Goal: Task Accomplishment & Management: Complete application form

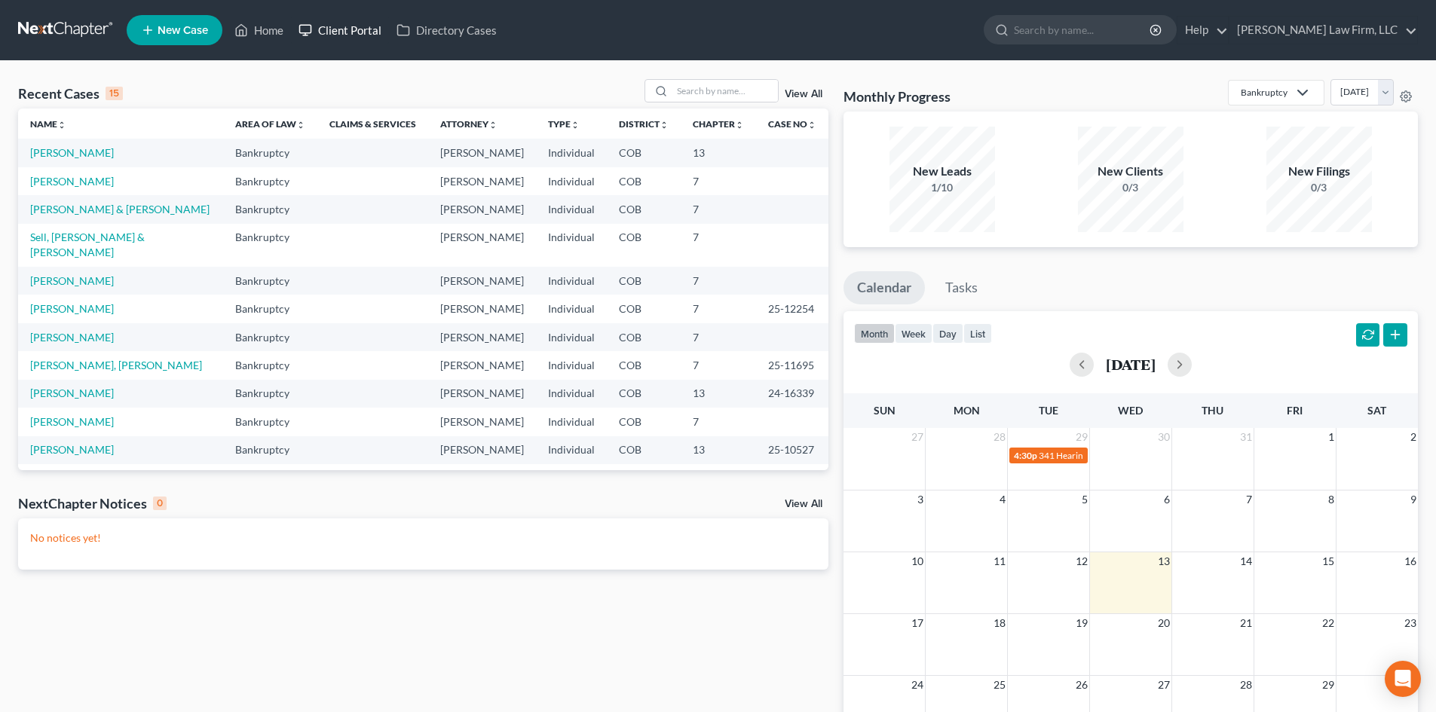
click at [372, 24] on link "Client Portal" at bounding box center [340, 30] width 98 height 27
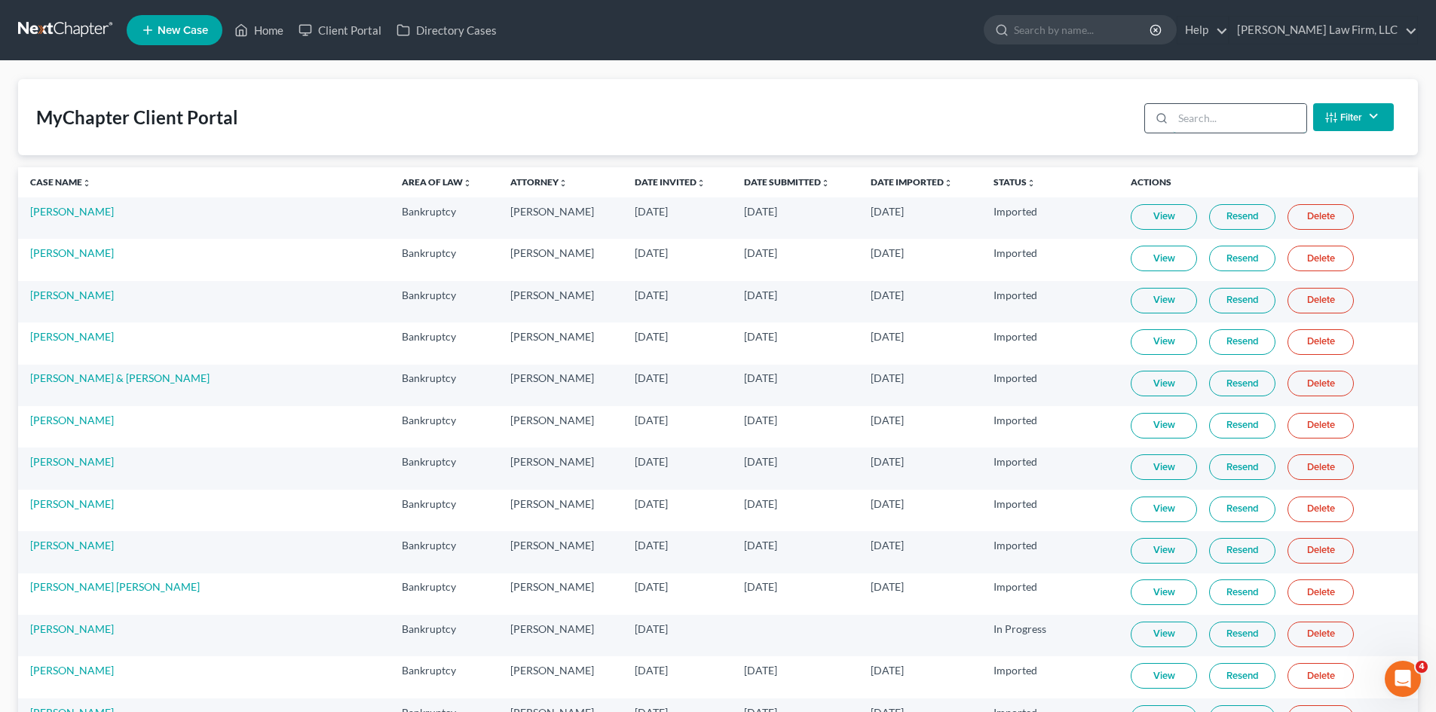
click at [1225, 126] on input "search" at bounding box center [1239, 118] width 133 height 29
type input "m"
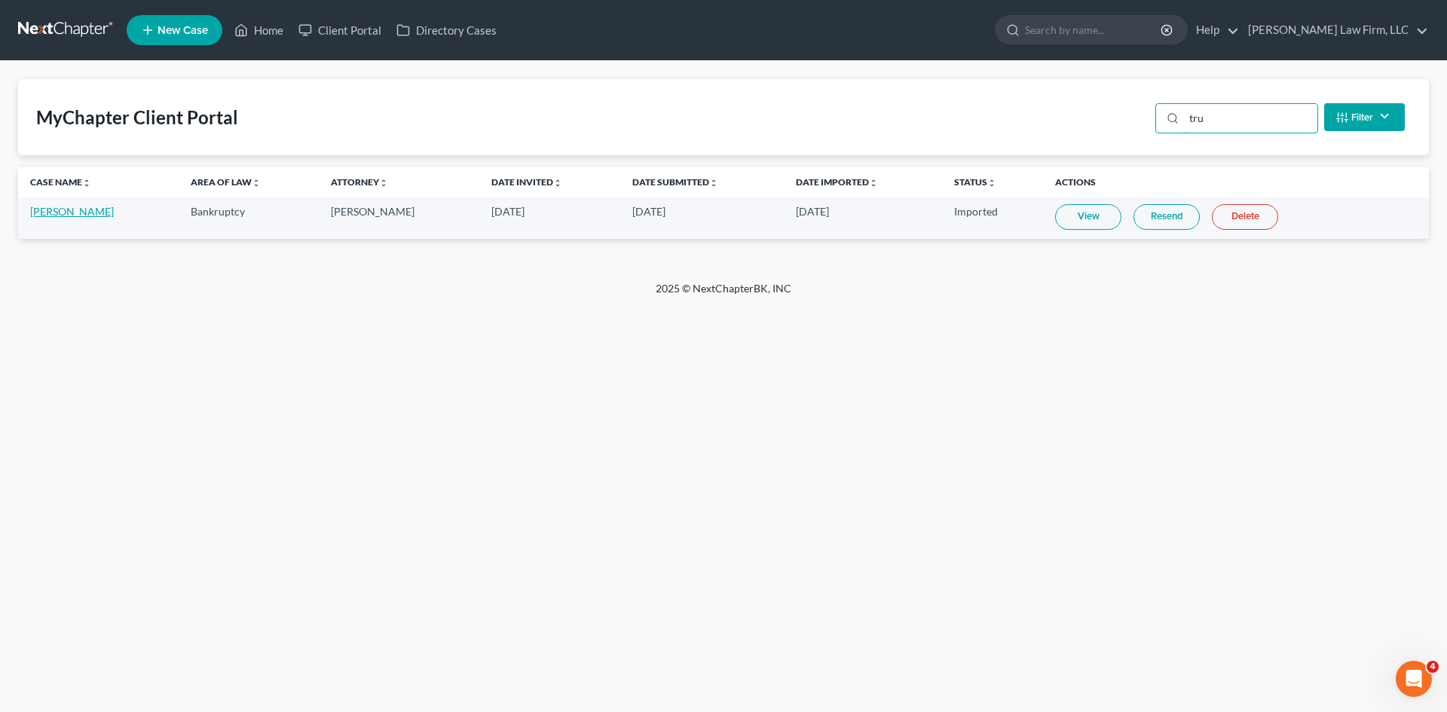
type input "tru"
drag, startPoint x: 84, startPoint y: 215, endPoint x: 99, endPoint y: 210, distance: 16.0
click at [85, 213] on link "[PERSON_NAME]" at bounding box center [72, 211] width 84 height 13
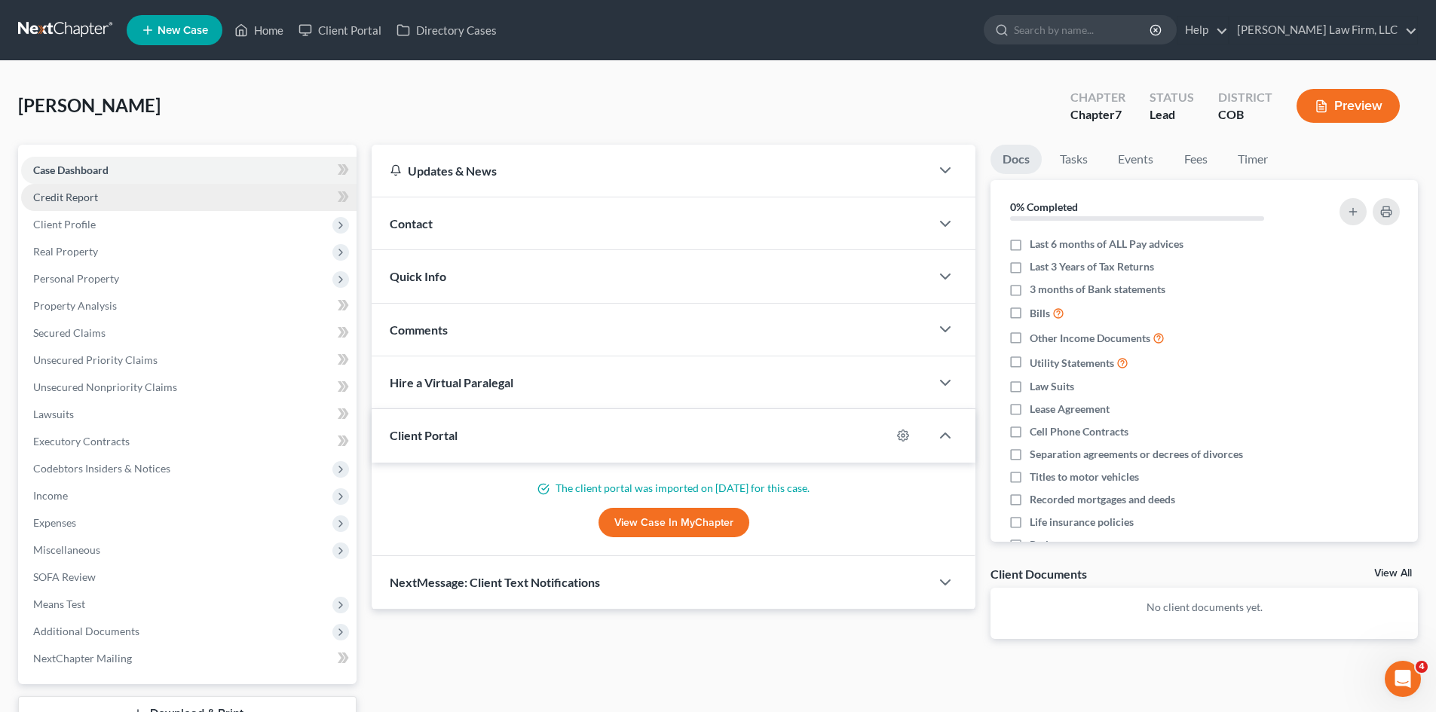
click at [96, 196] on span "Credit Report" at bounding box center [65, 197] width 65 height 13
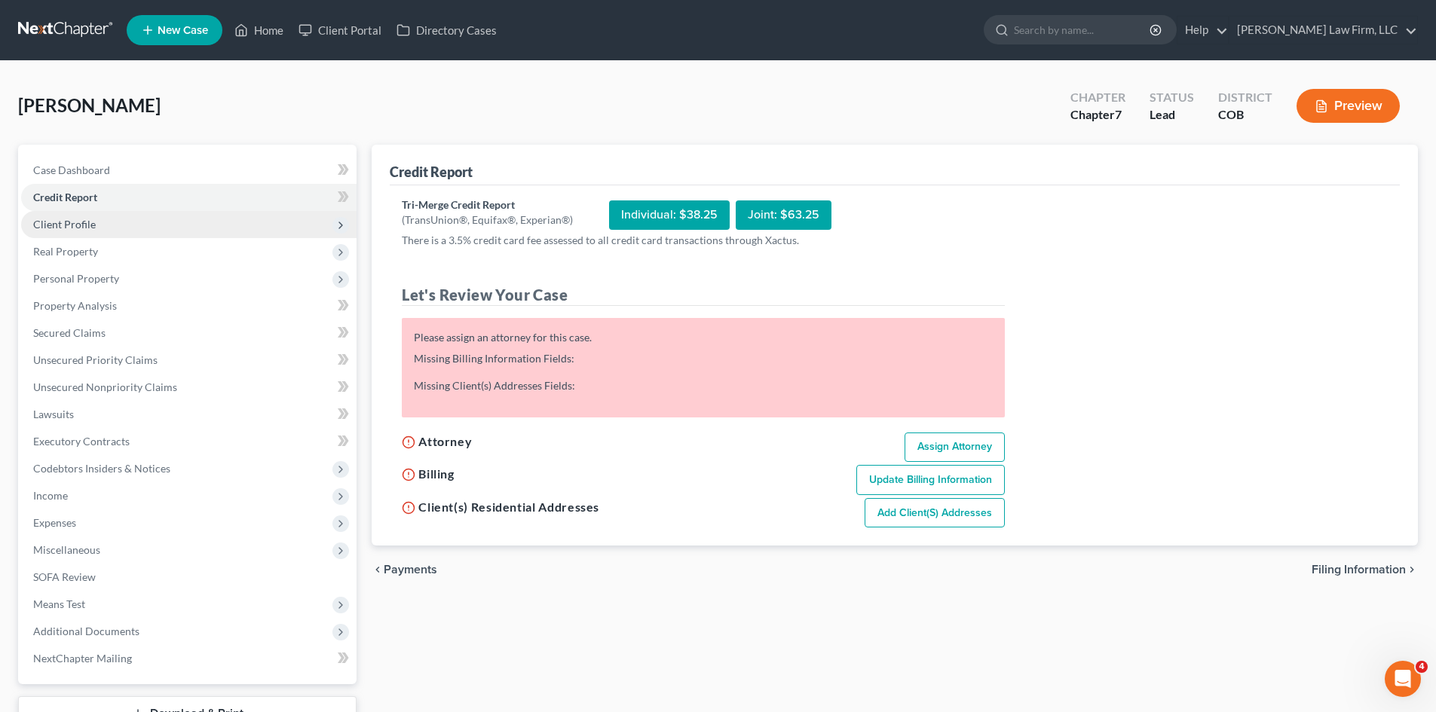
click at [98, 225] on span "Client Profile" at bounding box center [188, 224] width 335 height 27
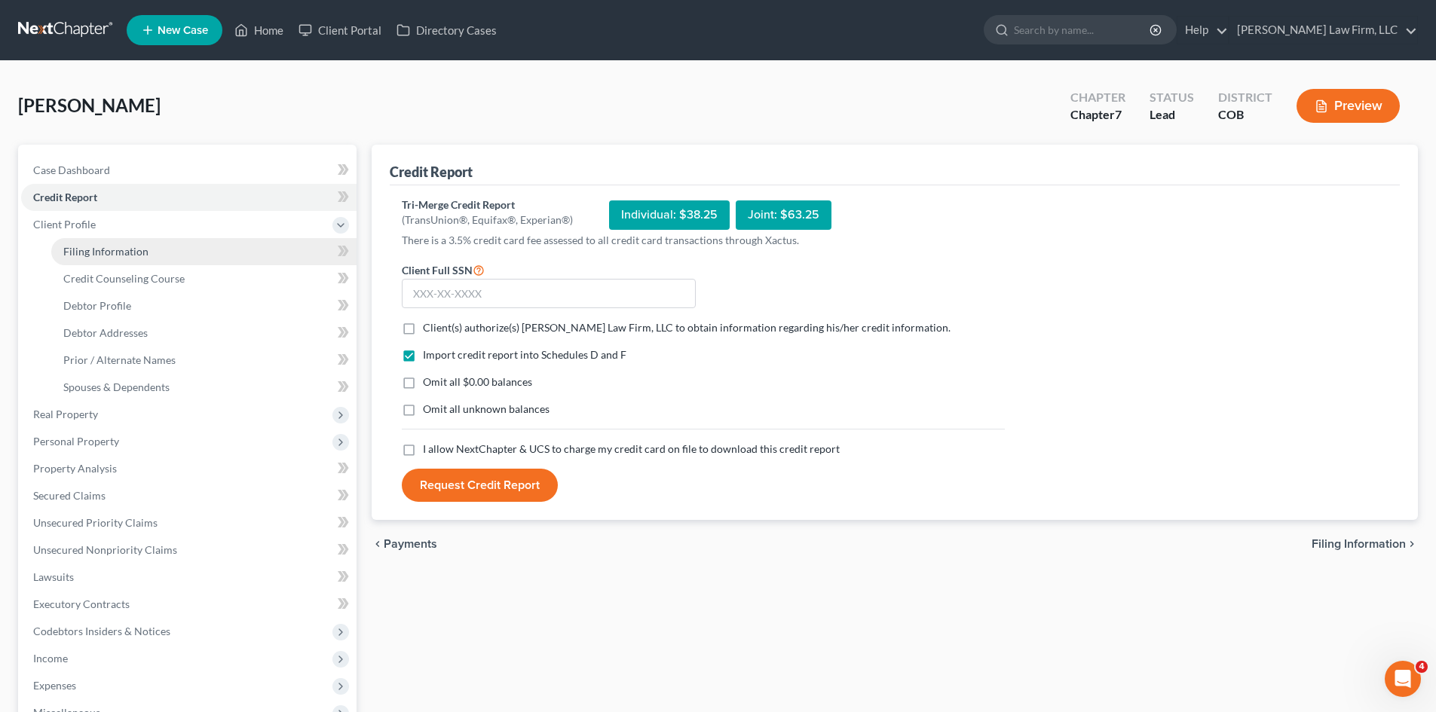
click at [112, 251] on span "Filing Information" at bounding box center [105, 251] width 85 height 13
select select "1"
select select "0"
select select "5"
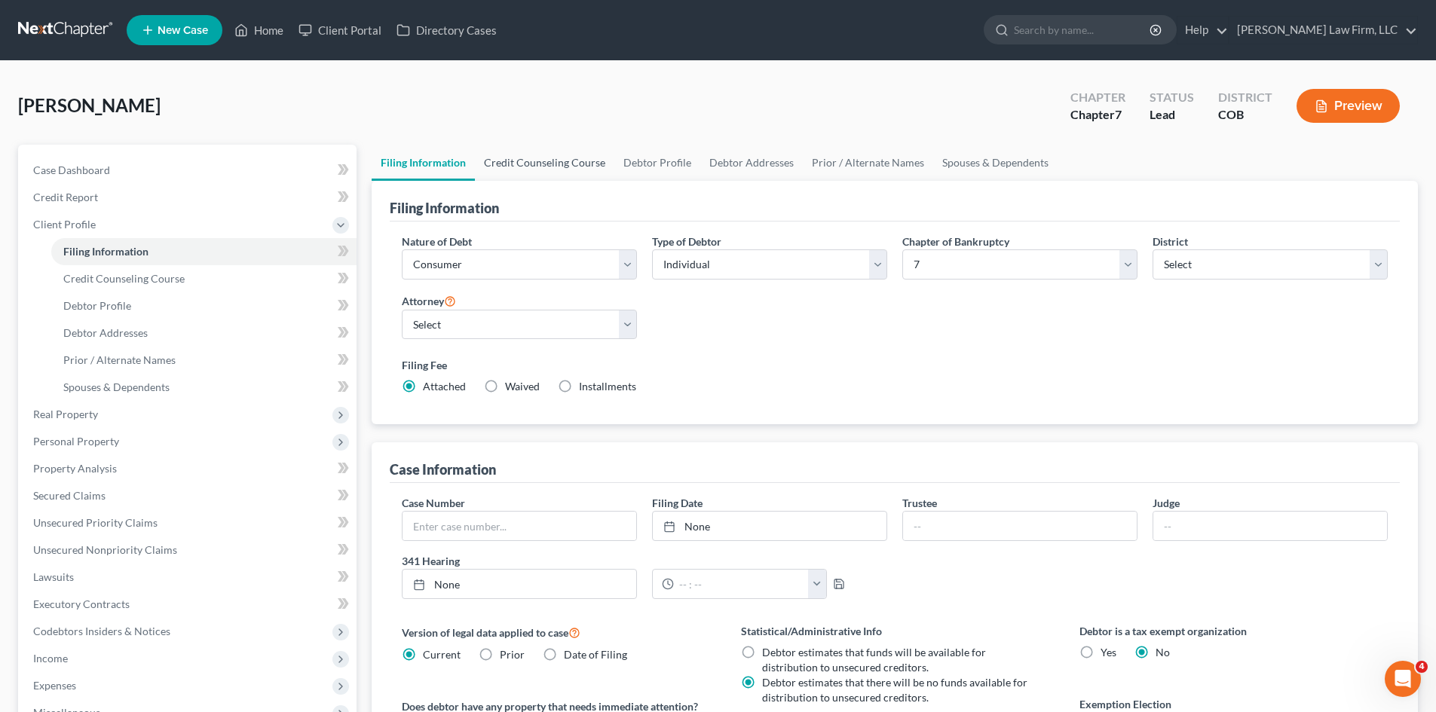
click at [507, 154] on link "Credit Counseling Course" at bounding box center [544, 163] width 139 height 36
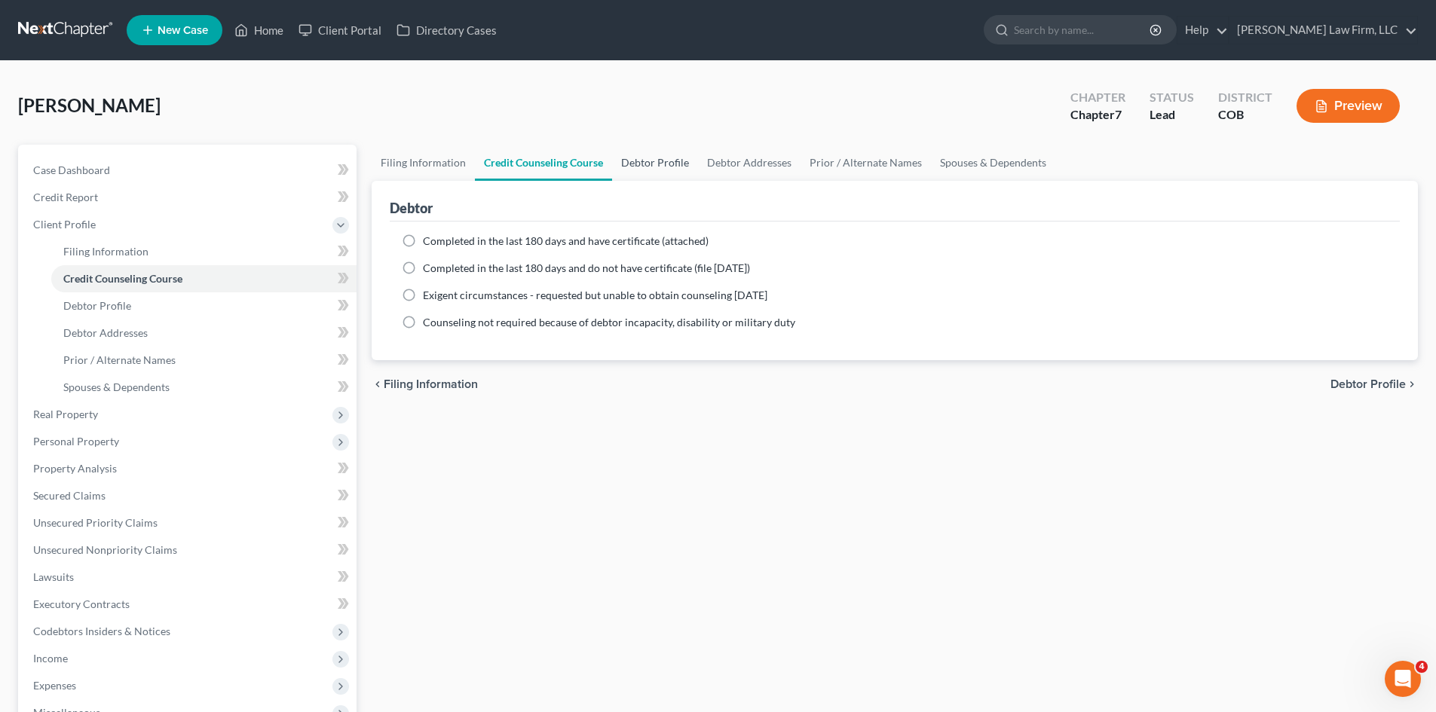
click at [645, 165] on link "Debtor Profile" at bounding box center [655, 163] width 86 height 36
select select "4"
select select "0"
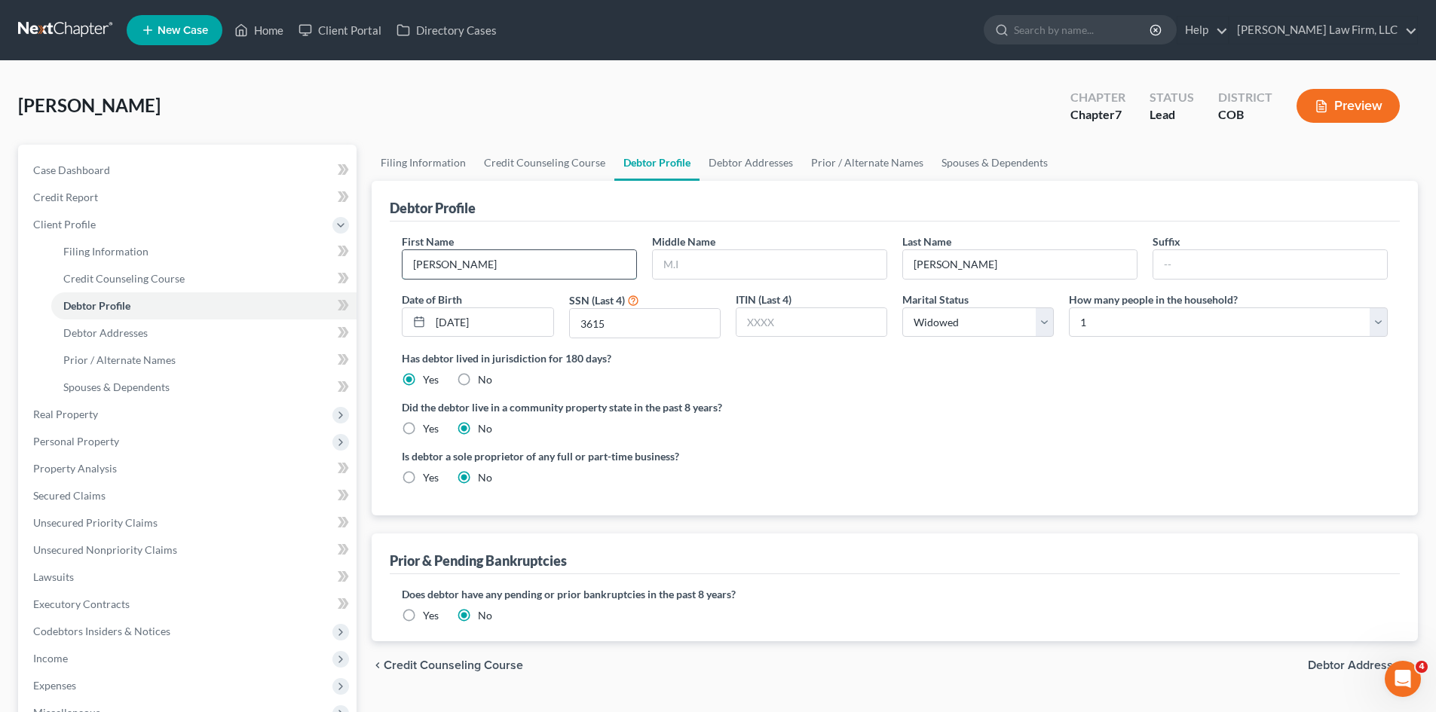
click at [508, 262] on input "Marilyn" at bounding box center [519, 264] width 234 height 29
click at [563, 255] on input "Marilyn" at bounding box center [519, 264] width 234 height 29
click at [734, 258] on input "text" at bounding box center [770, 264] width 234 height 29
click at [1013, 265] on input "Trujillo" at bounding box center [1020, 264] width 234 height 29
click at [727, 166] on link "Debtor Addresses" at bounding box center [750, 163] width 102 height 36
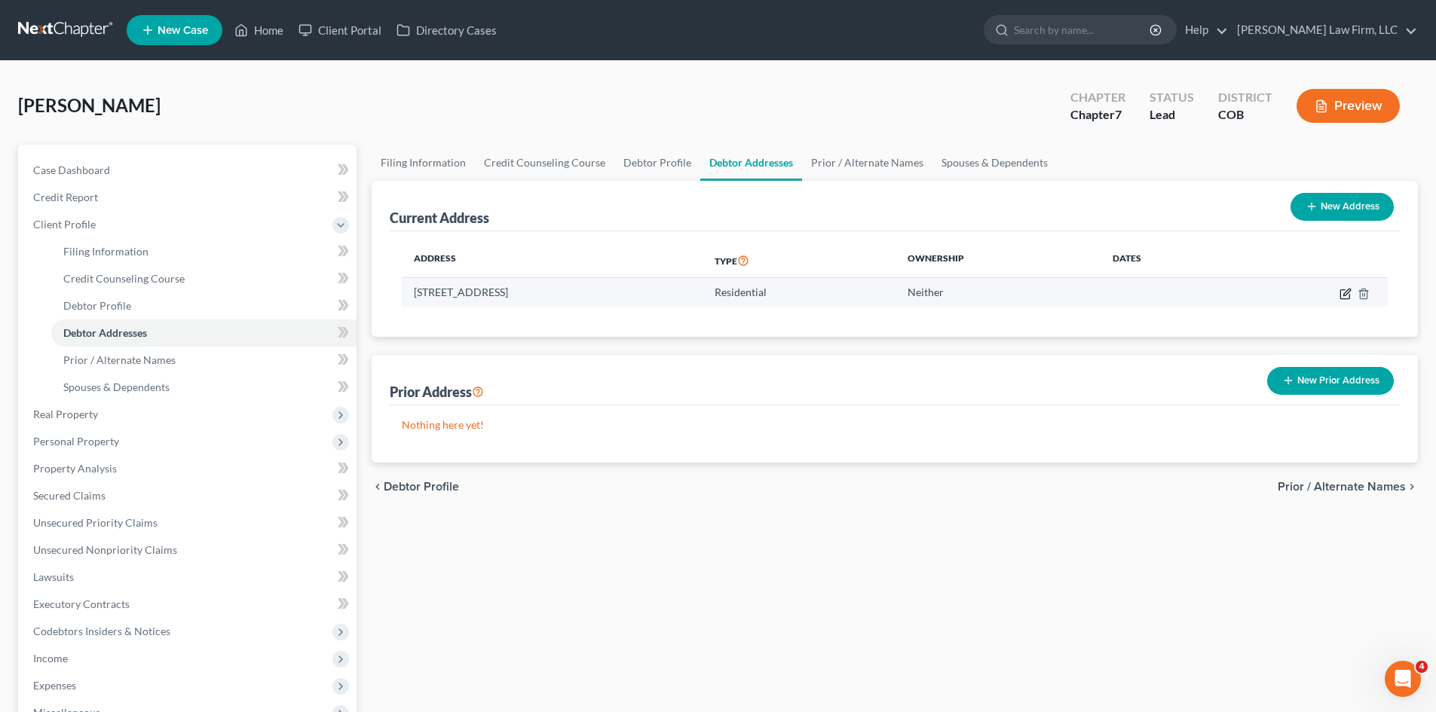
click at [1349, 297] on icon "button" at bounding box center [1344, 293] width 9 height 9
select select "5"
select select "0"
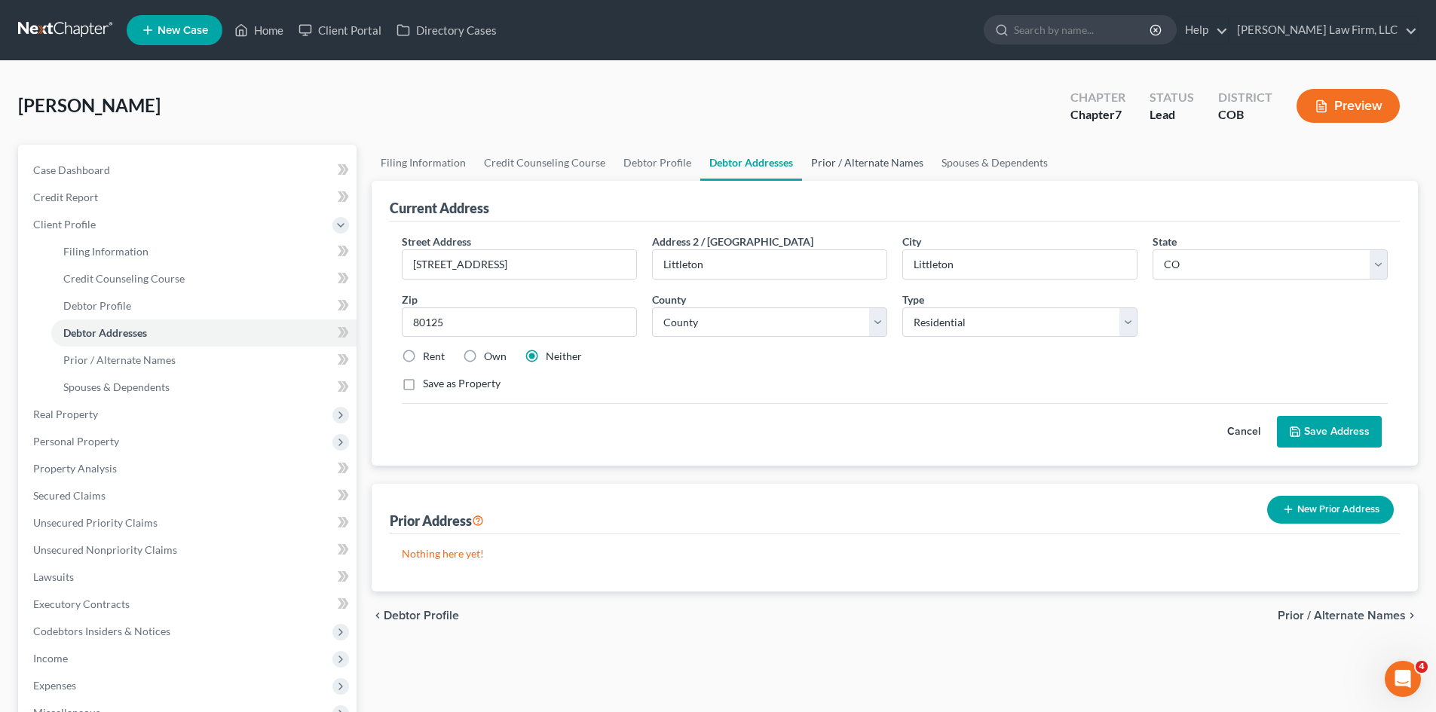
click at [855, 164] on link "Prior / Alternate Names" at bounding box center [867, 163] width 130 height 36
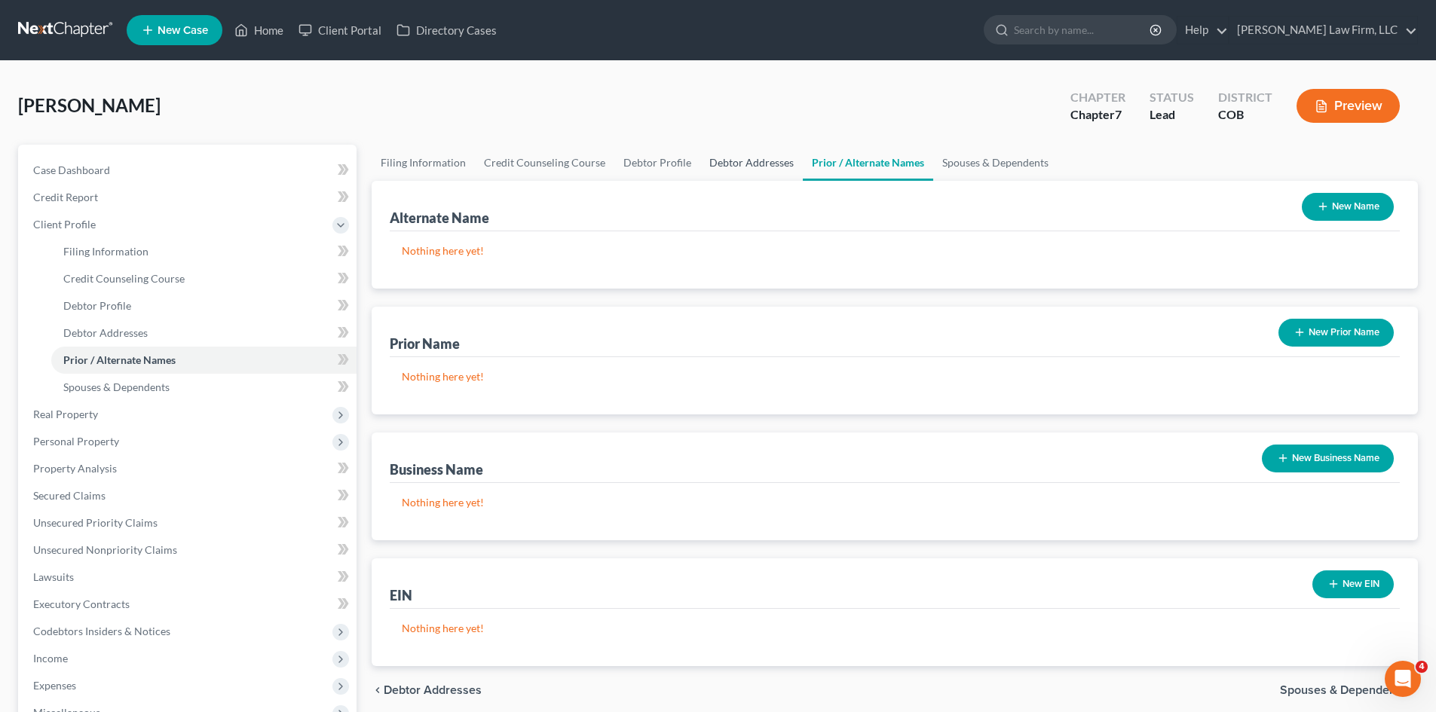
click at [751, 162] on link "Debtor Addresses" at bounding box center [751, 163] width 102 height 36
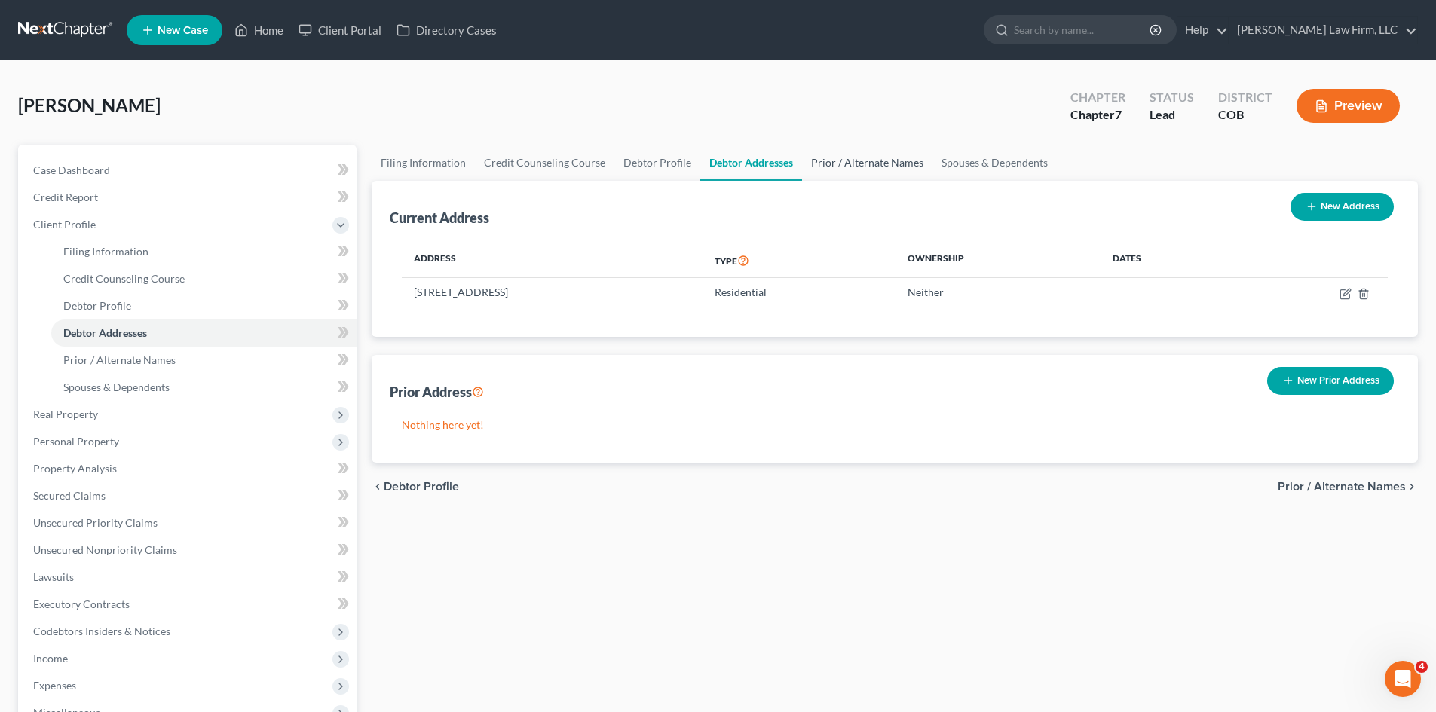
click at [858, 166] on link "Prior / Alternate Names" at bounding box center [867, 163] width 130 height 36
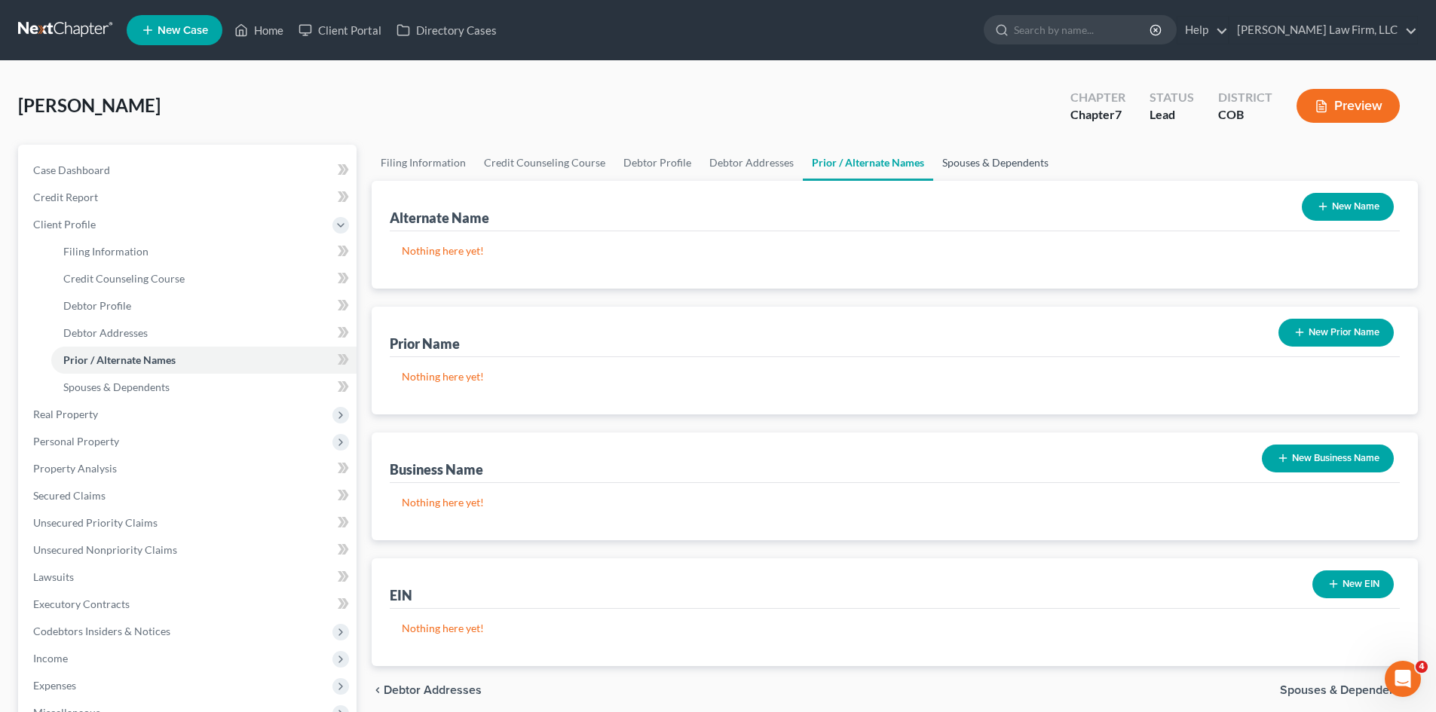
click at [987, 167] on link "Spouses & Dependents" at bounding box center [995, 163] width 124 height 36
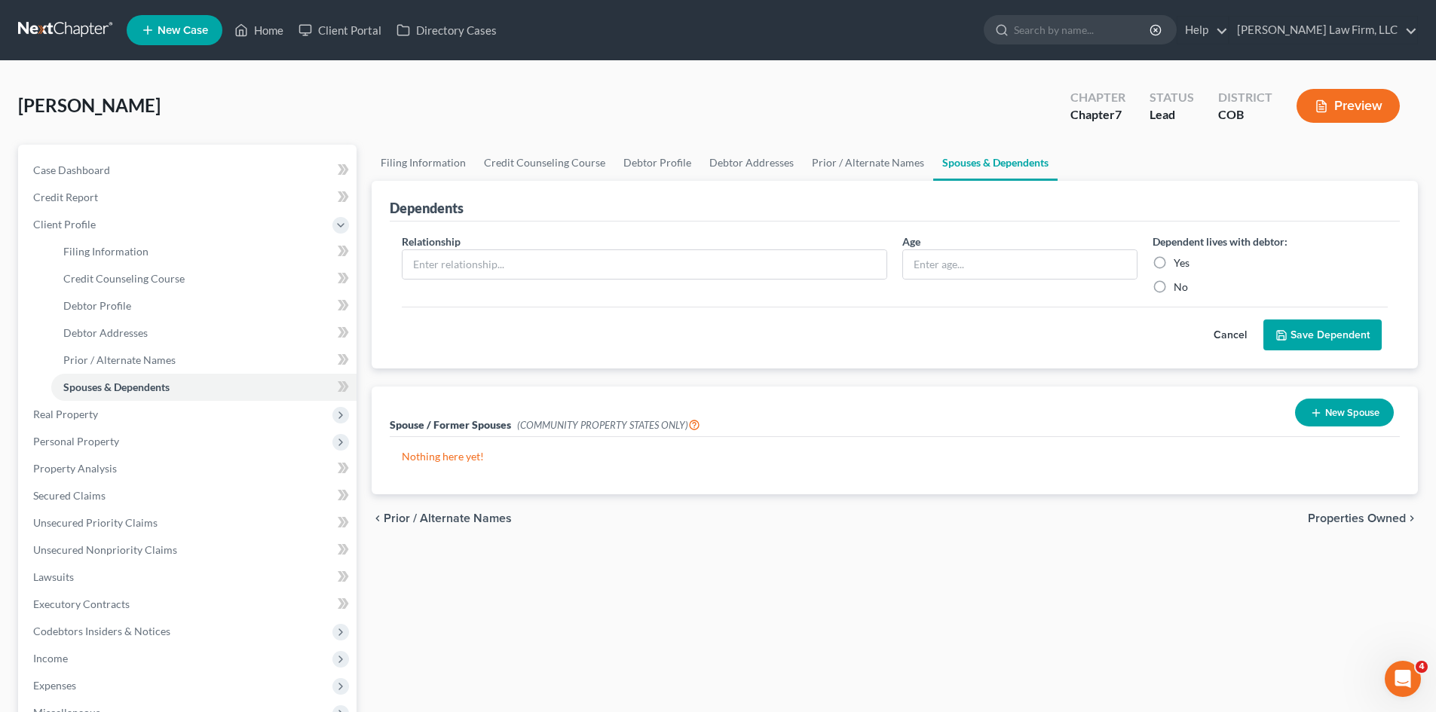
click at [1173, 286] on label "No" at bounding box center [1180, 287] width 14 height 15
click at [1179, 286] on input "No" at bounding box center [1184, 285] width 10 height 10
radio input "true"
click at [1307, 329] on button "Save Dependent" at bounding box center [1322, 336] width 118 height 32
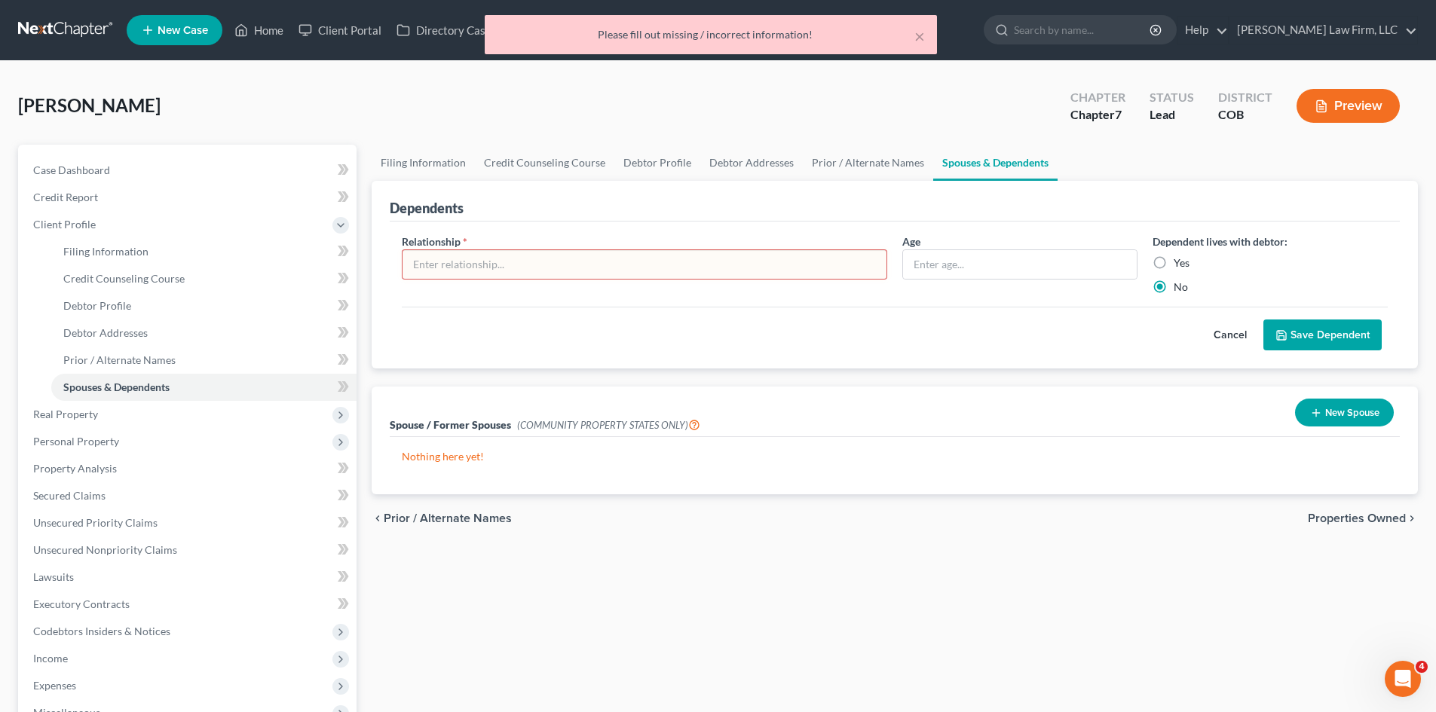
click at [1173, 265] on label "Yes" at bounding box center [1181, 262] width 16 height 15
click at [1179, 265] on input "Yes" at bounding box center [1184, 260] width 10 height 10
radio input "true"
click at [1065, 314] on div "Cancel Save Dependent" at bounding box center [895, 329] width 986 height 44
click at [1346, 512] on span "Properties Owned" at bounding box center [1357, 518] width 98 height 12
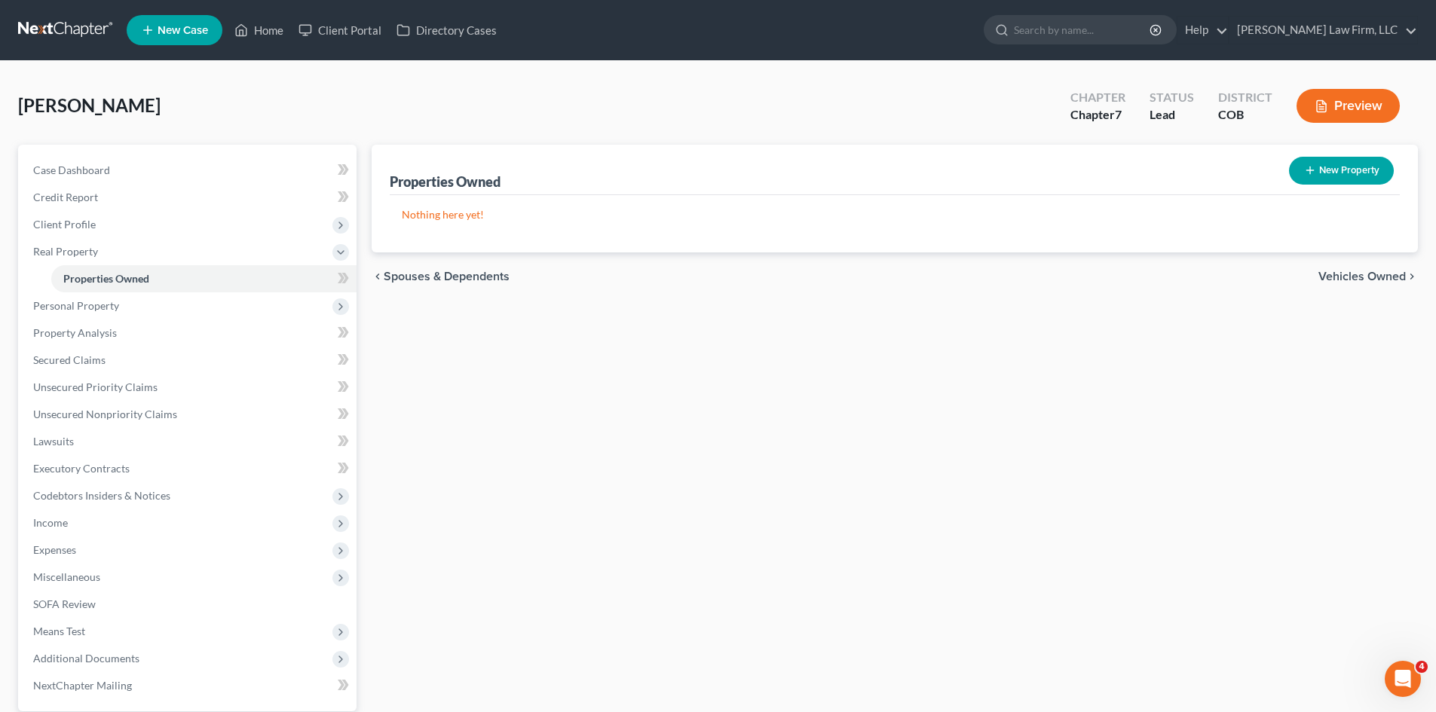
click at [1371, 277] on span "Vehicles Owned" at bounding box center [1361, 277] width 87 height 12
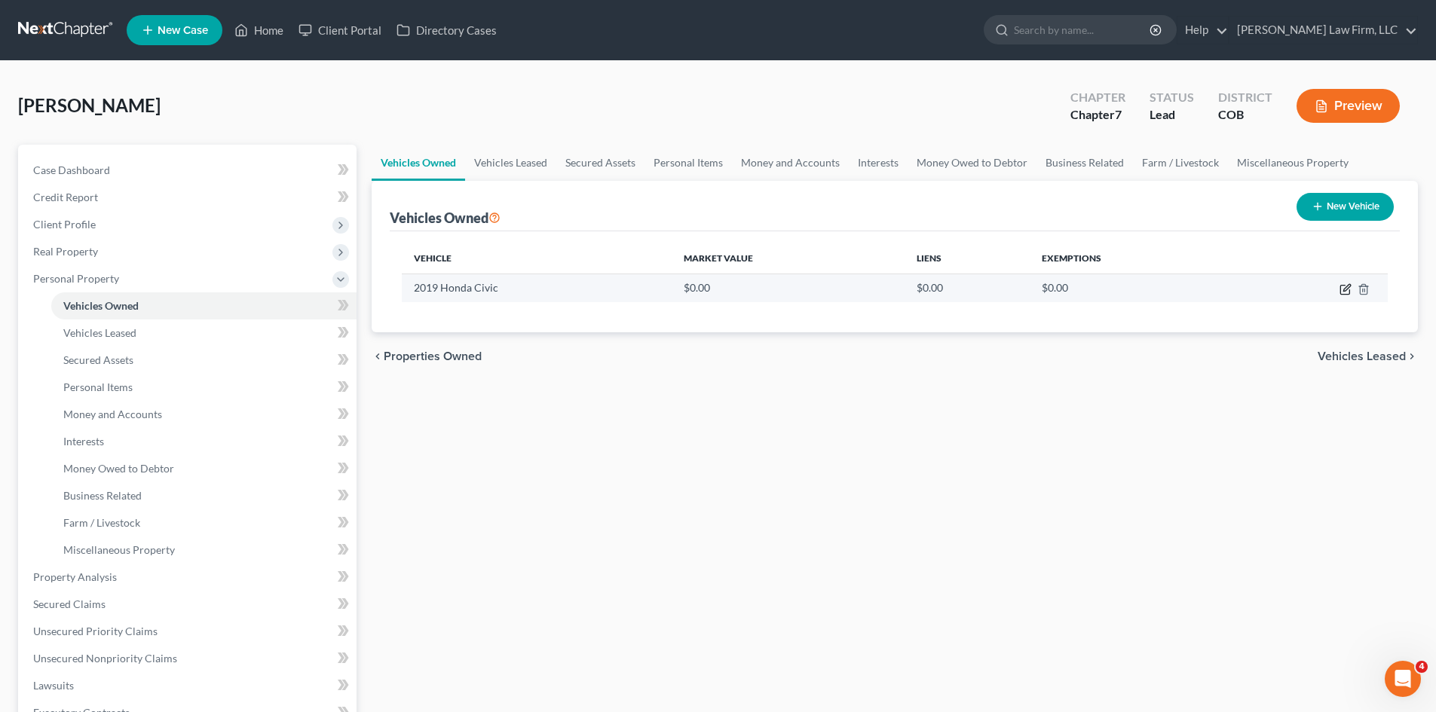
click at [1342, 289] on icon "button" at bounding box center [1345, 289] width 12 height 12
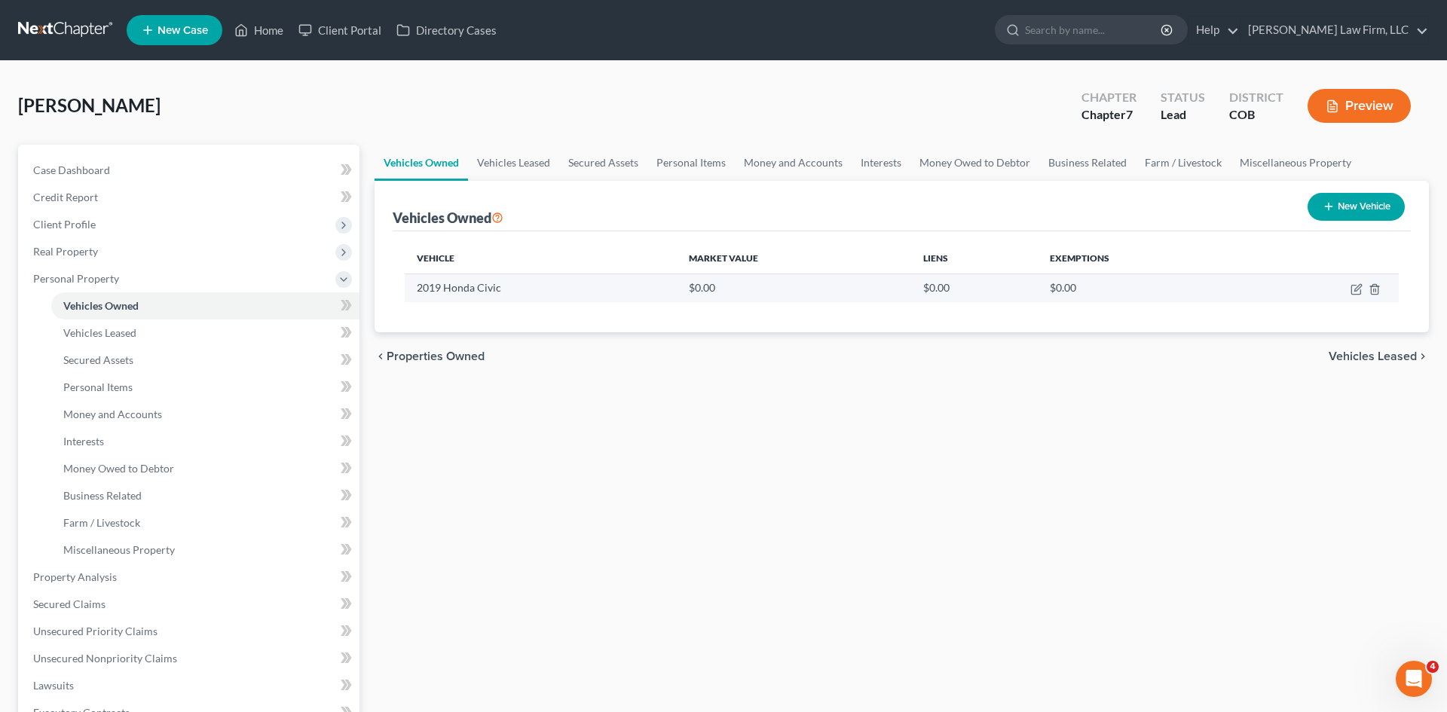
select select "0"
select select "7"
select select "2"
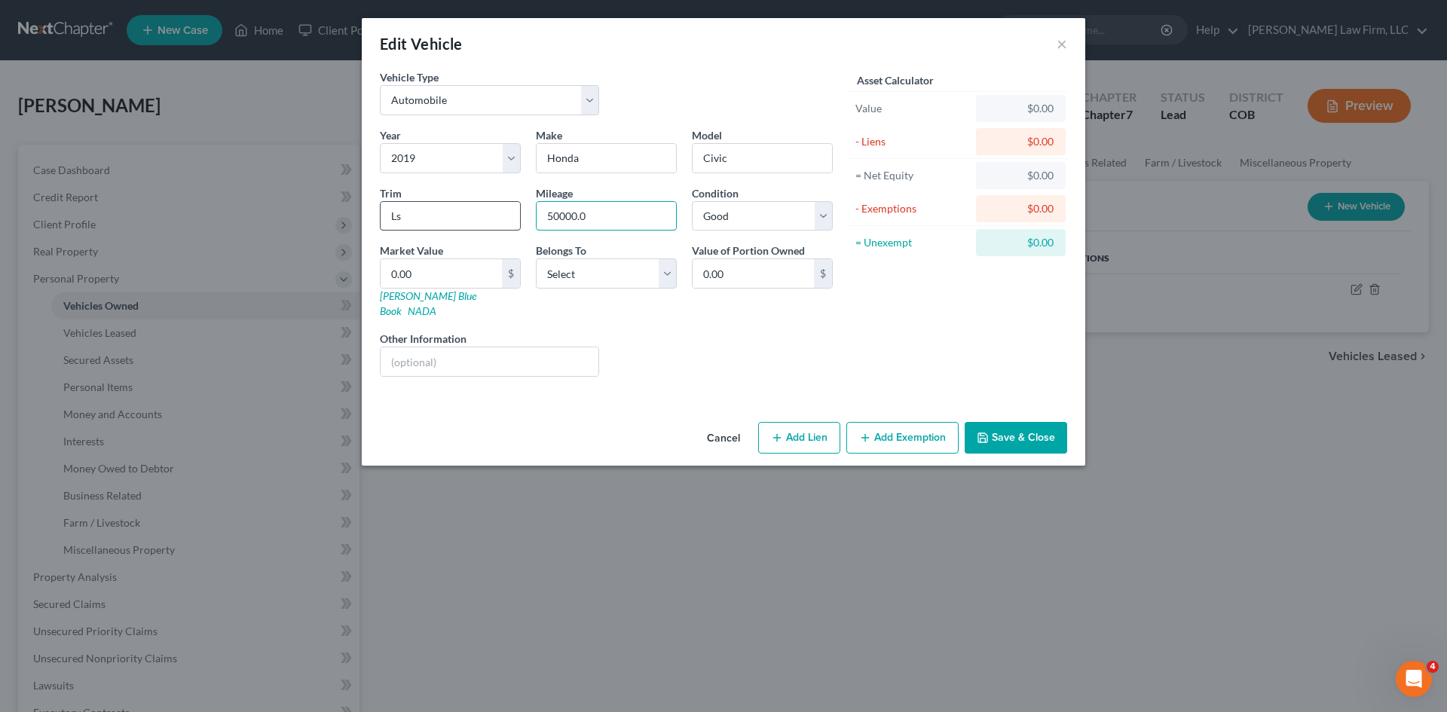
drag, startPoint x: 602, startPoint y: 210, endPoint x: 458, endPoint y: 210, distance: 143.9
click at [458, 210] on div "Year Select 2026 2025 2024 2023 2022 2021 2020 2019 2018 2017 2016 2015 2014 20…" at bounding box center [606, 258] width 468 height 262
click at [613, 222] on input "50000.0" at bounding box center [606, 216] width 139 height 29
type input "50000"
drag, startPoint x: 298, startPoint y: 225, endPoint x: 274, endPoint y: 226, distance: 23.4
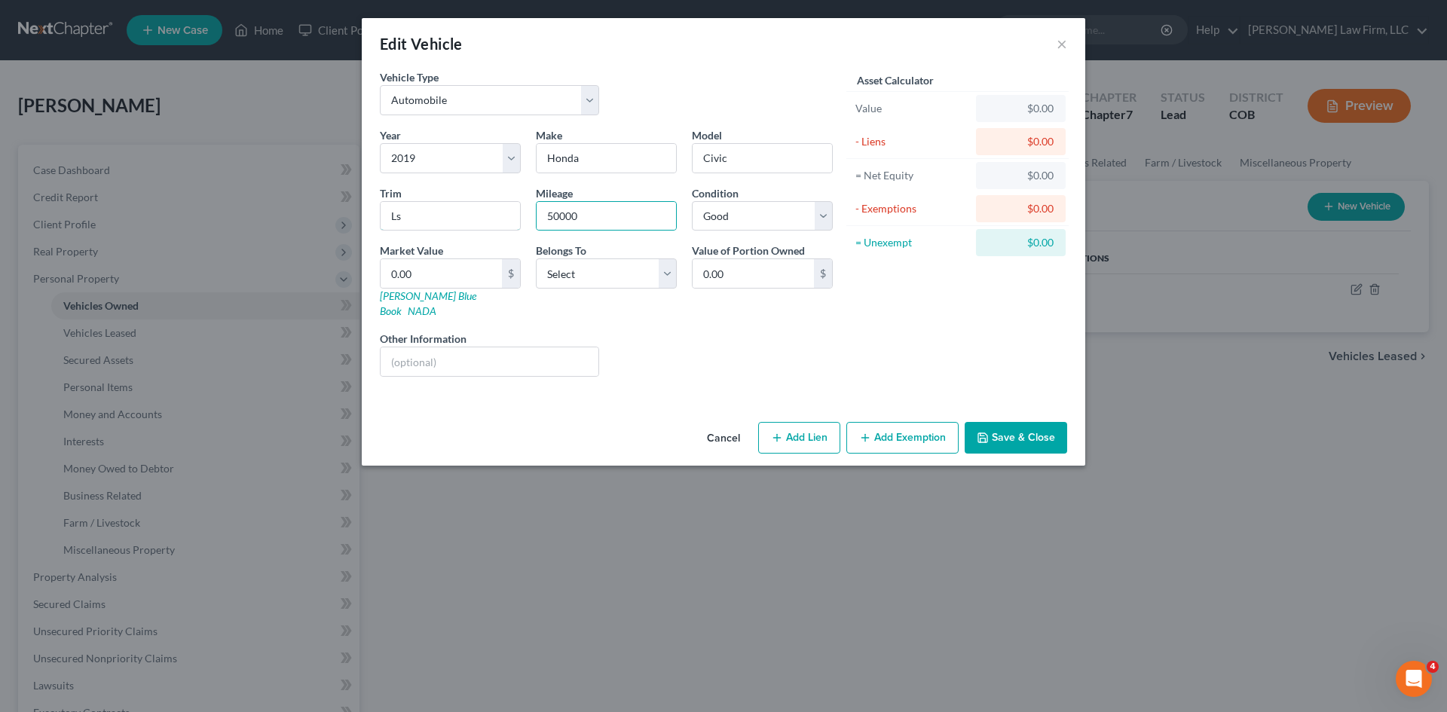
click at [274, 226] on div "Edit Vehicle × Vehicle Type Select Automobile Truck Trailer Watercraft Aircraft…" at bounding box center [723, 356] width 1447 height 712
paste input "X Sedan 4D"
type input "LX Sedan 4D"
click at [396, 288] on div "0.00 $" at bounding box center [450, 273] width 141 height 30
click at [412, 274] on input "0.00" at bounding box center [441, 273] width 121 height 29
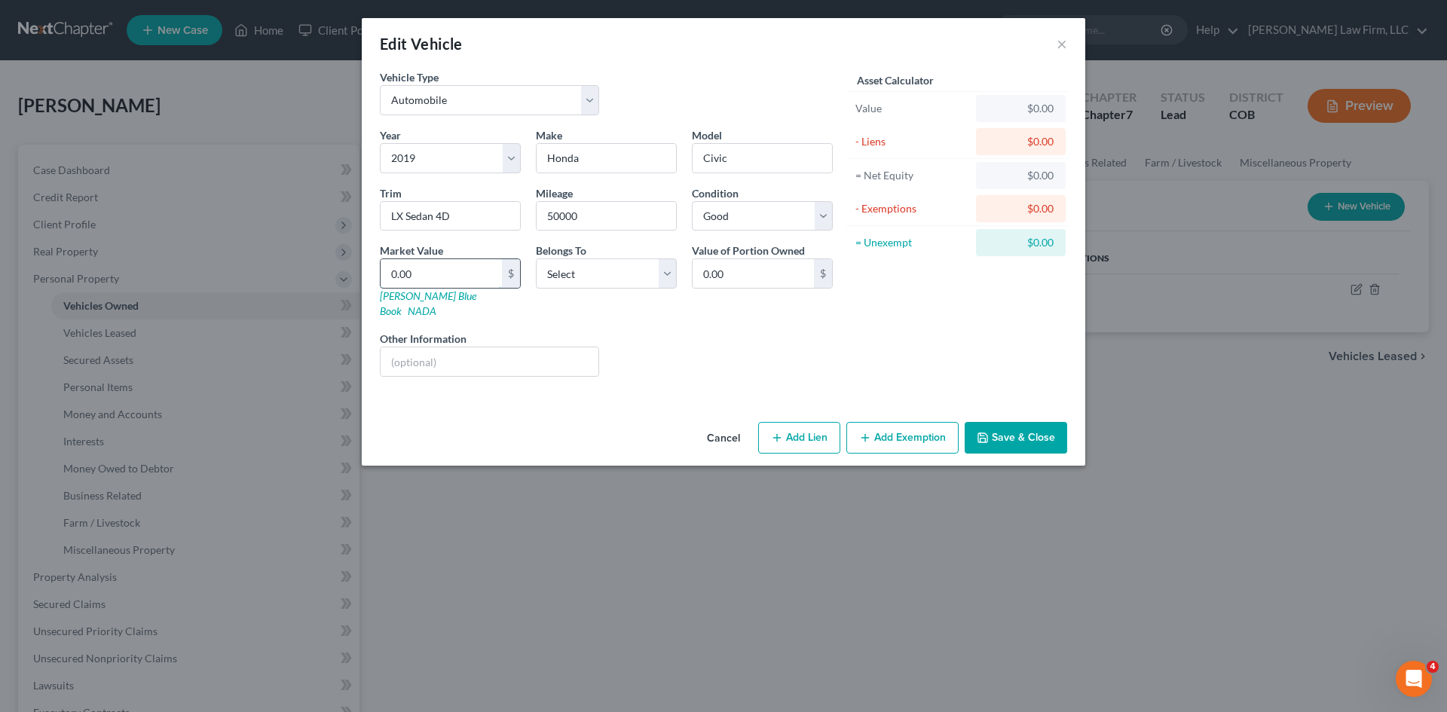
type input "1"
type input "1.00"
type input "14"
type input "14.00"
type input "1"
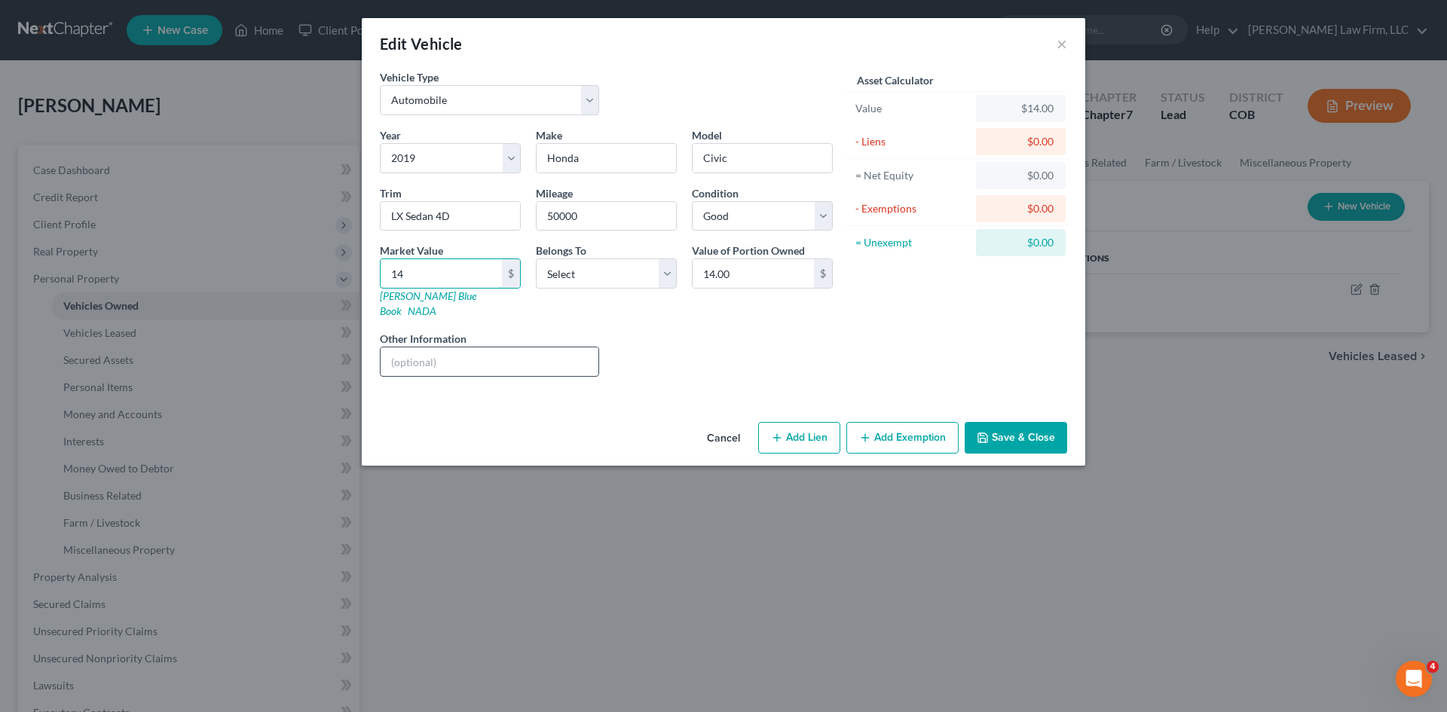
type input "1.00"
type input "14"
type input "14.00"
type input "148"
type input "148.00"
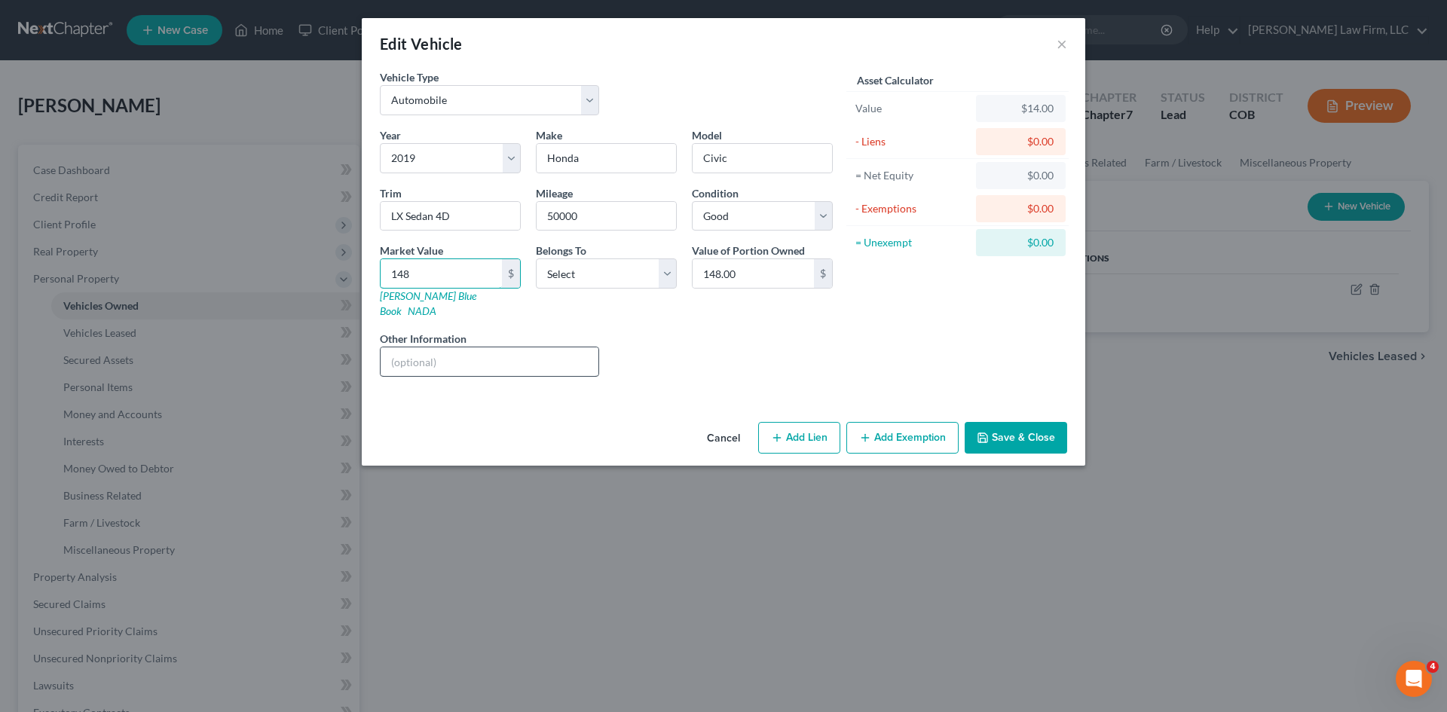
type input "1481"
type input "1,481.00"
type input "1,4817"
type input "14,817.00"
type input "14,817"
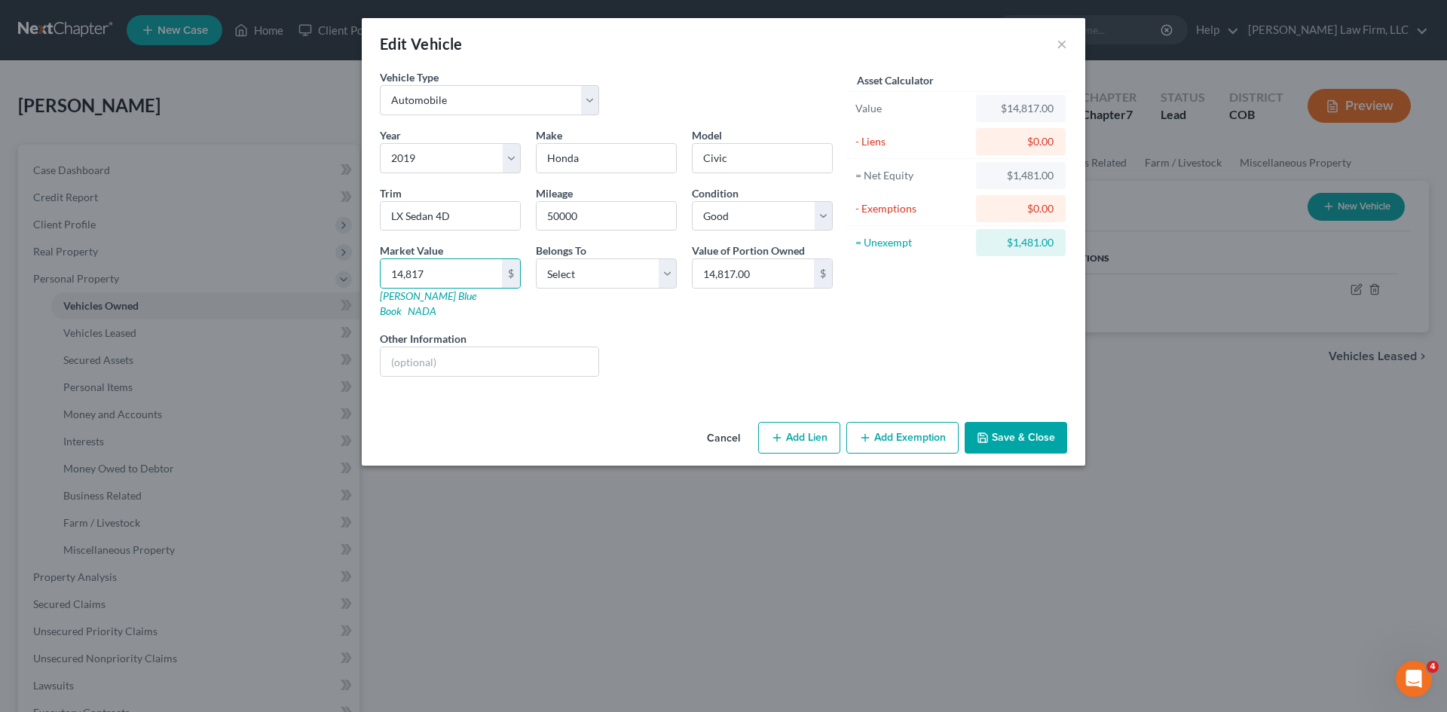
click at [915, 425] on button "Add Exemption" at bounding box center [902, 438] width 112 height 32
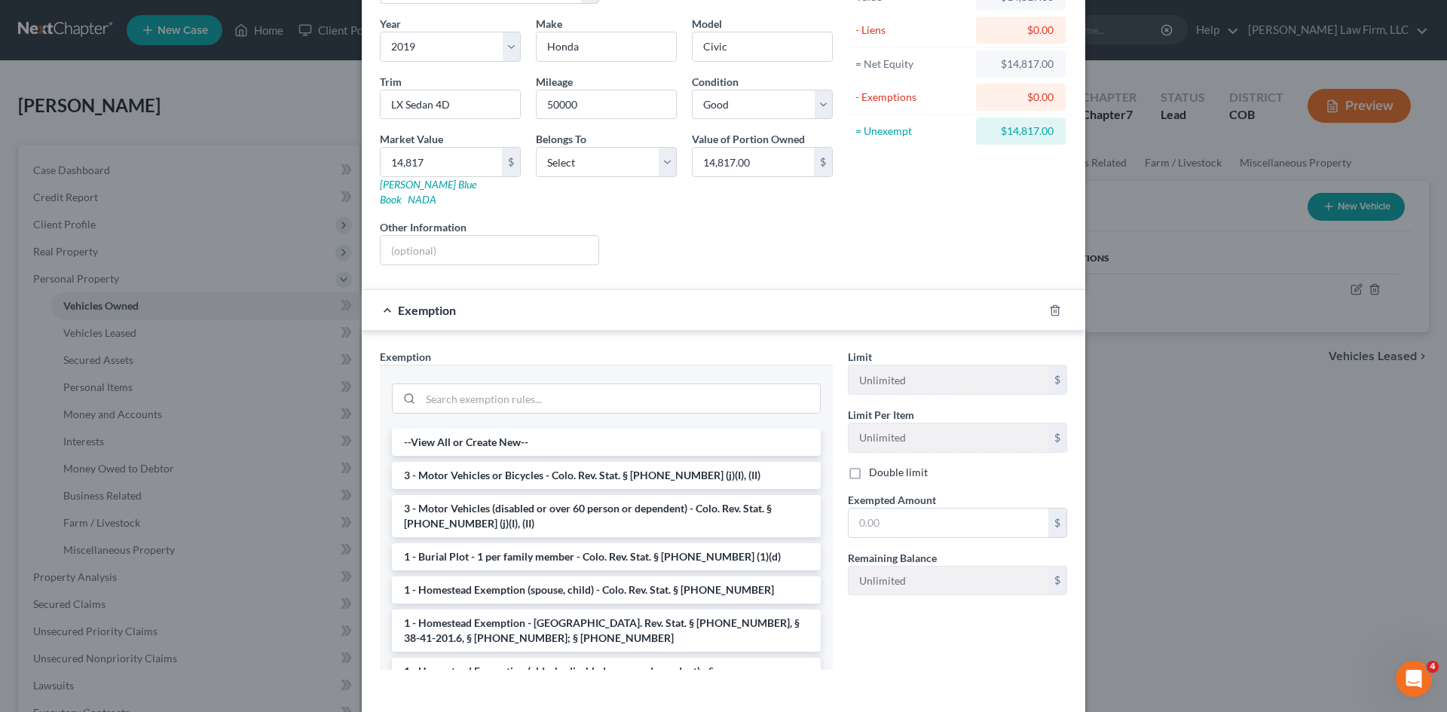
scroll to position [151, 0]
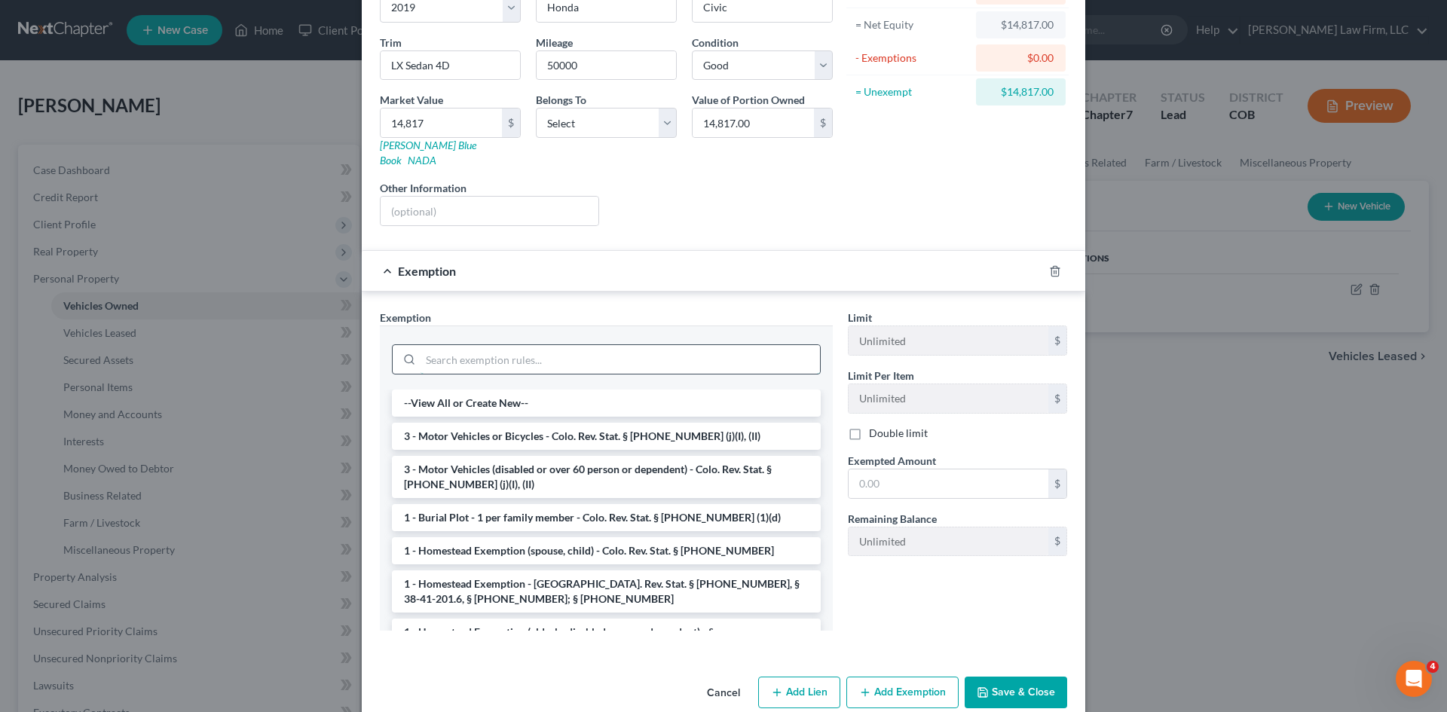
click at [544, 347] on input "search" at bounding box center [620, 359] width 399 height 29
type input ";"
click at [613, 424] on li "3 - Motor Vehicles or Bicycles - Colo. Rev. Stat. § 13-54-102 (j)(I), (II)" at bounding box center [606, 436] width 429 height 27
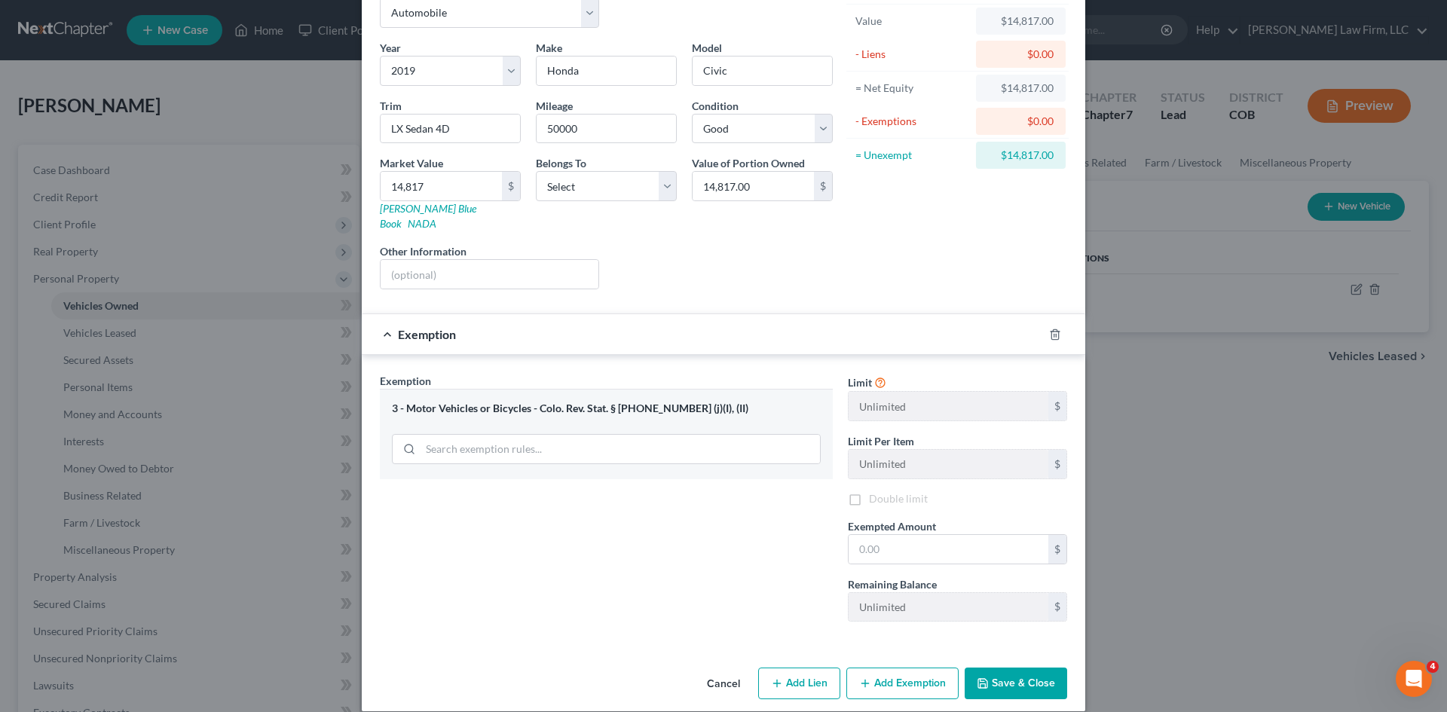
scroll to position [90, 0]
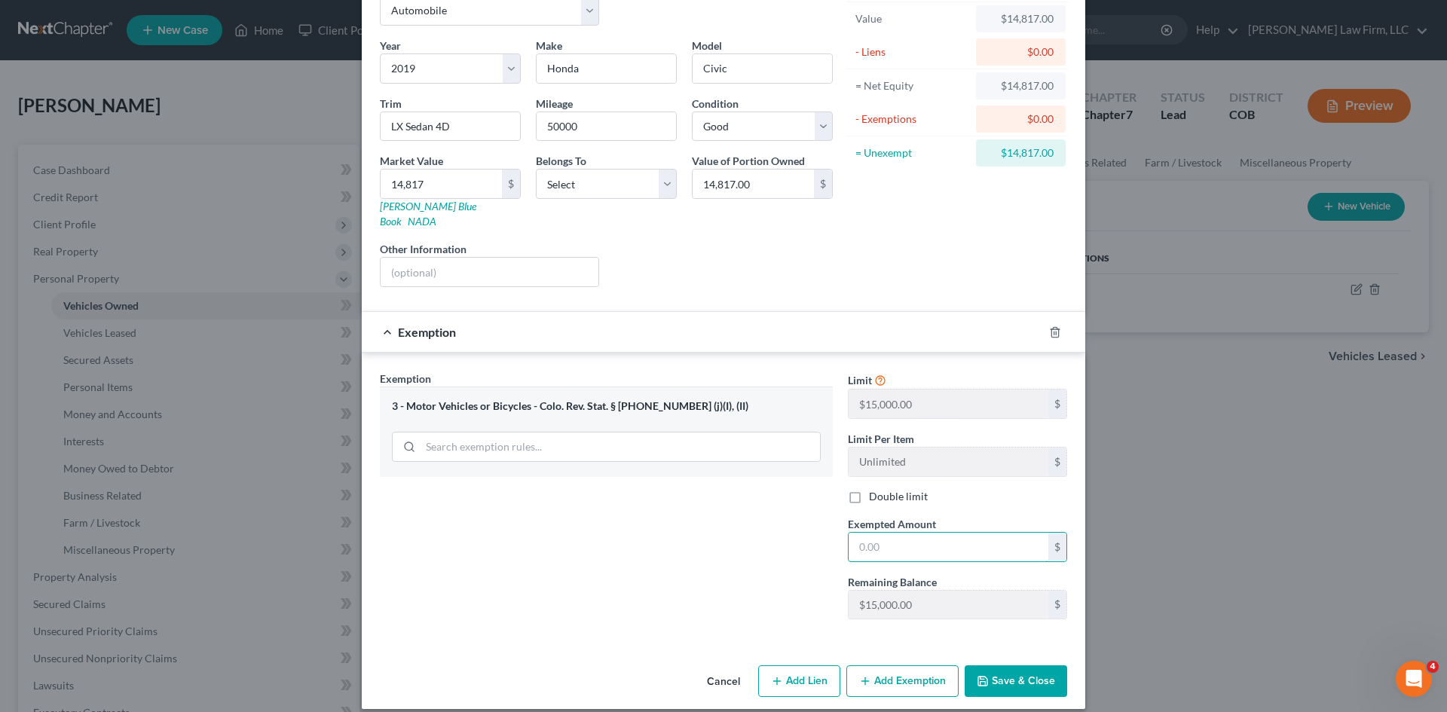
drag, startPoint x: 931, startPoint y: 529, endPoint x: 792, endPoint y: 525, distance: 139.5
click at [792, 526] on div "Exemption Set must be selected for CA. Exemption * 3 - Motor Vehicles or Bicycl…" at bounding box center [723, 502] width 702 height 262
type input "14,817"
click at [710, 433] on input "search" at bounding box center [620, 447] width 399 height 29
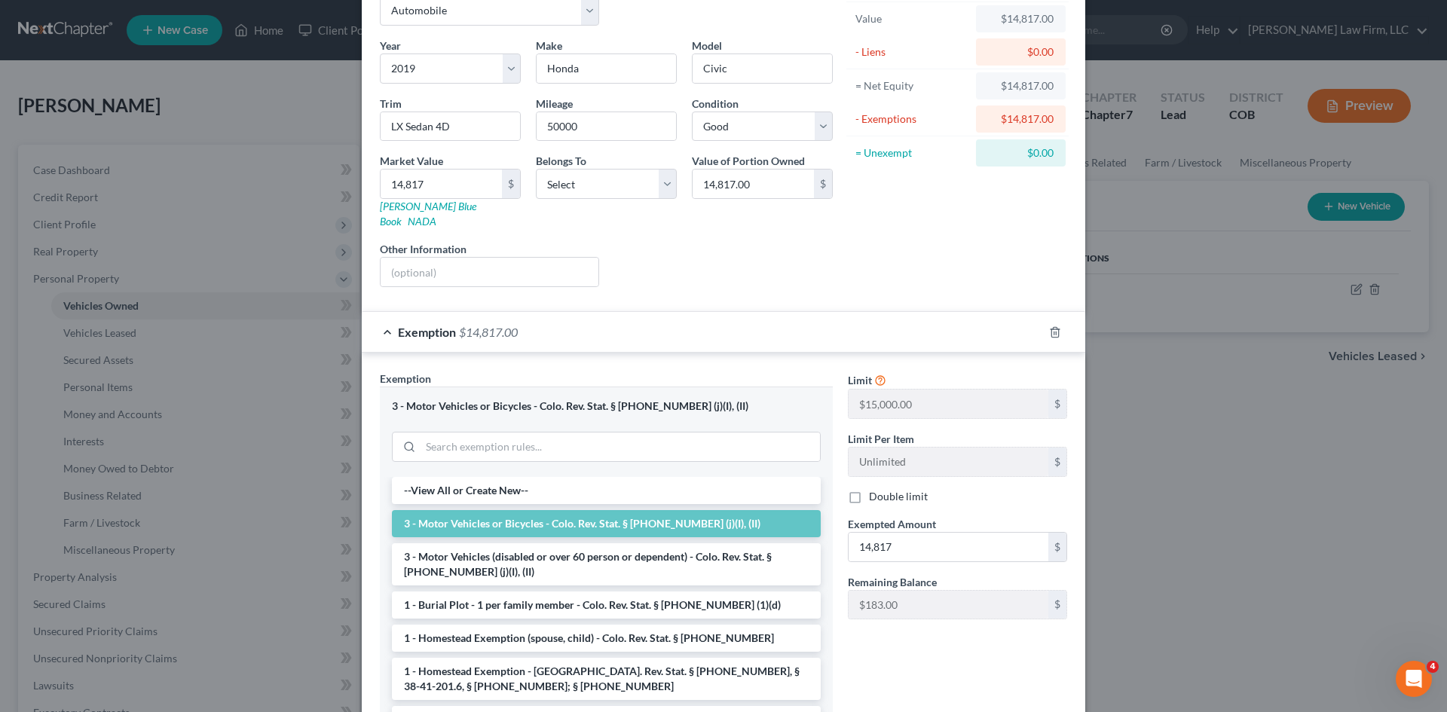
click at [730, 399] on div "3 - Motor Vehicles or Bicycles - Colo. Rev. Stat. § 13-54-102 (j)(I), (II)" at bounding box center [606, 406] width 429 height 14
click at [931, 654] on div "Limit $15,000.00 $ Limit Per Item Unlimited $ Double limit Exempted Amount * 14…" at bounding box center [957, 550] width 234 height 359
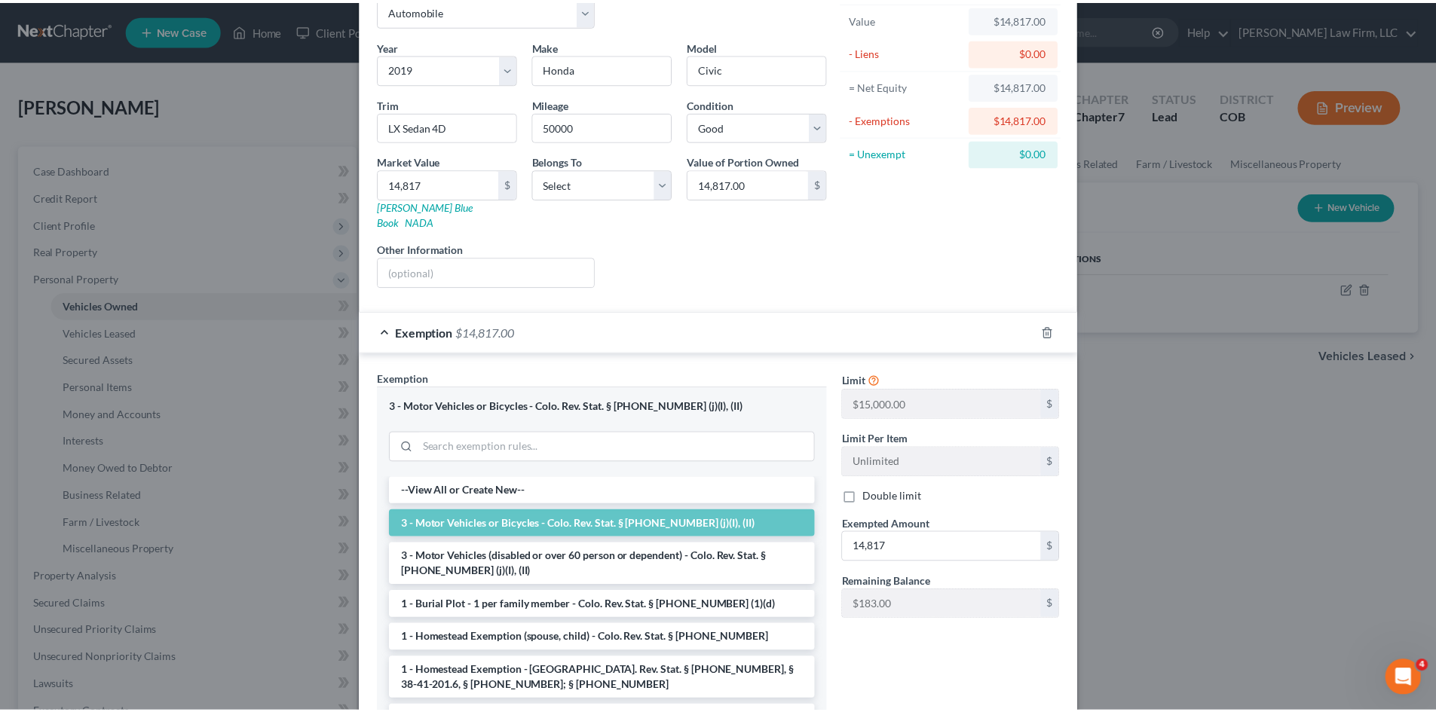
scroll to position [188, 0]
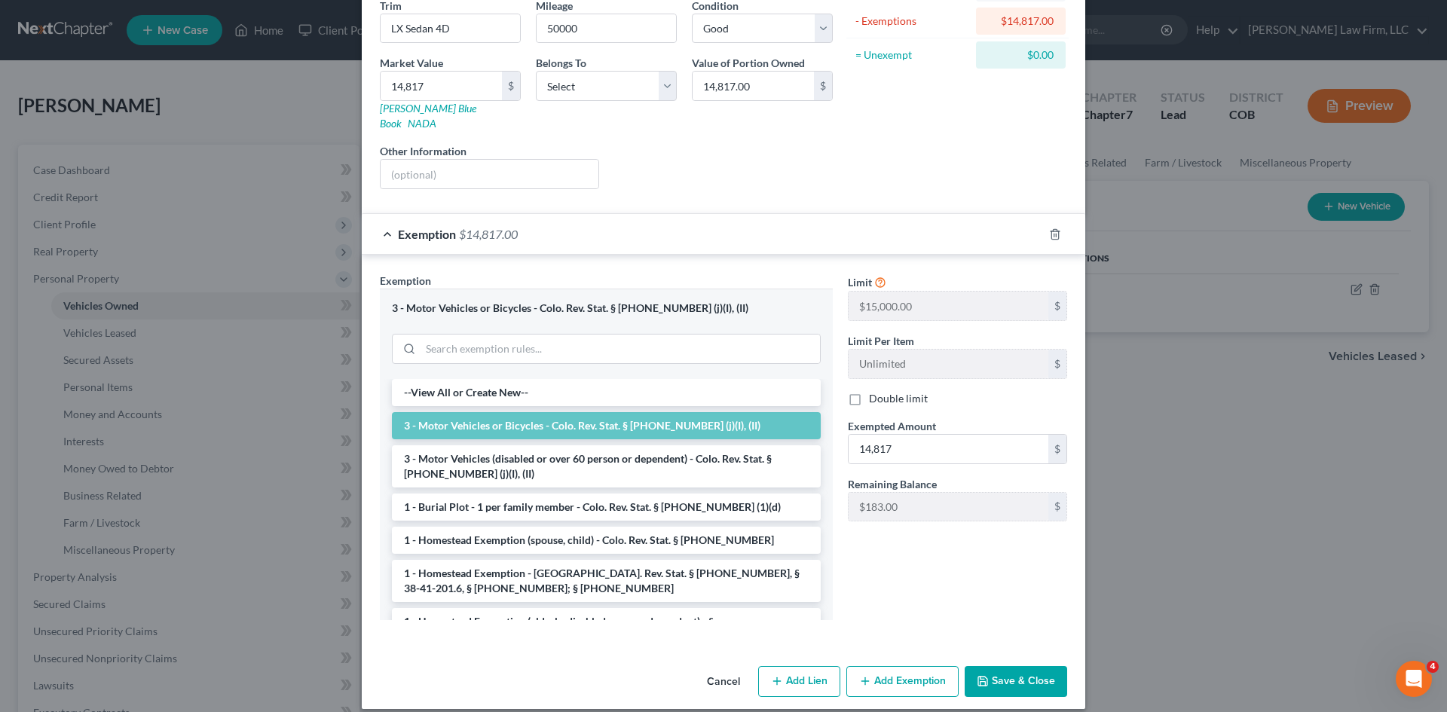
click at [994, 666] on button "Save & Close" at bounding box center [1016, 682] width 102 height 32
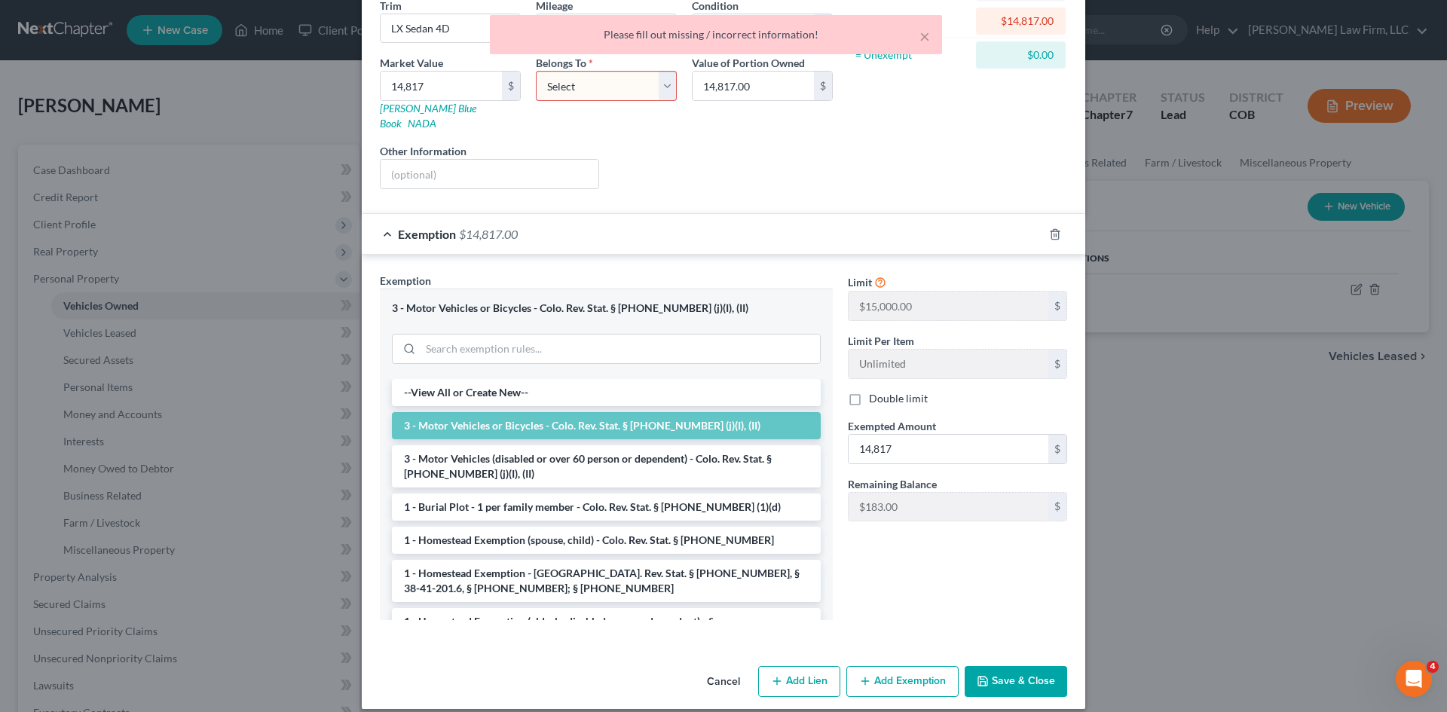
click at [626, 104] on div "Belongs To * Select Debtor 1 Only Debtor 2 Only Debtor 1 And Debtor 2 Only At L…" at bounding box center [606, 93] width 156 height 76
click at [623, 89] on select "Select Debtor 1 Only Debtor 2 Only Debtor 1 And Debtor 2 Only At Least One Of T…" at bounding box center [606, 86] width 141 height 30
select select "0"
click at [536, 71] on select "Select Debtor 1 Only Debtor 2 Only Debtor 1 And Debtor 2 Only At Least One Of T…" at bounding box center [606, 86] width 141 height 30
click at [1008, 673] on button "Save & Close" at bounding box center [1016, 682] width 102 height 32
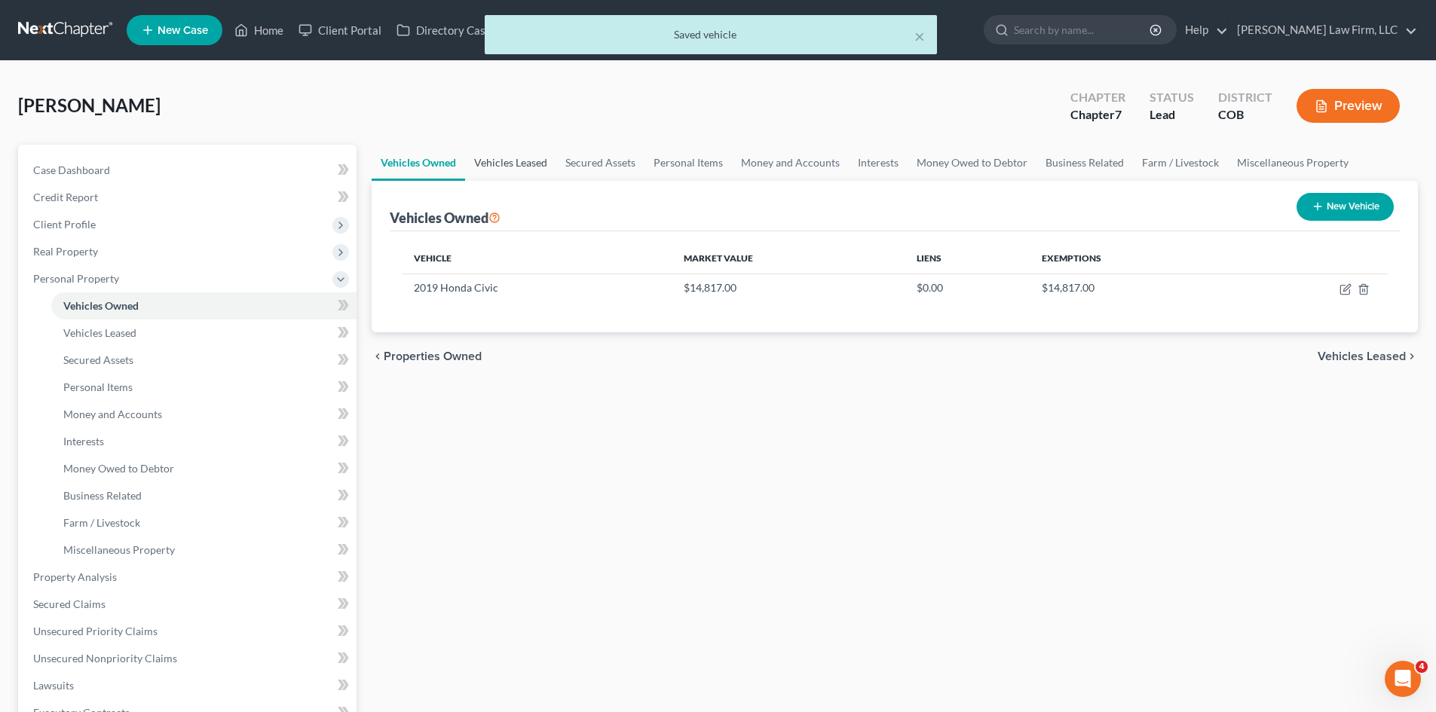
click at [525, 165] on link "Vehicles Leased" at bounding box center [510, 163] width 91 height 36
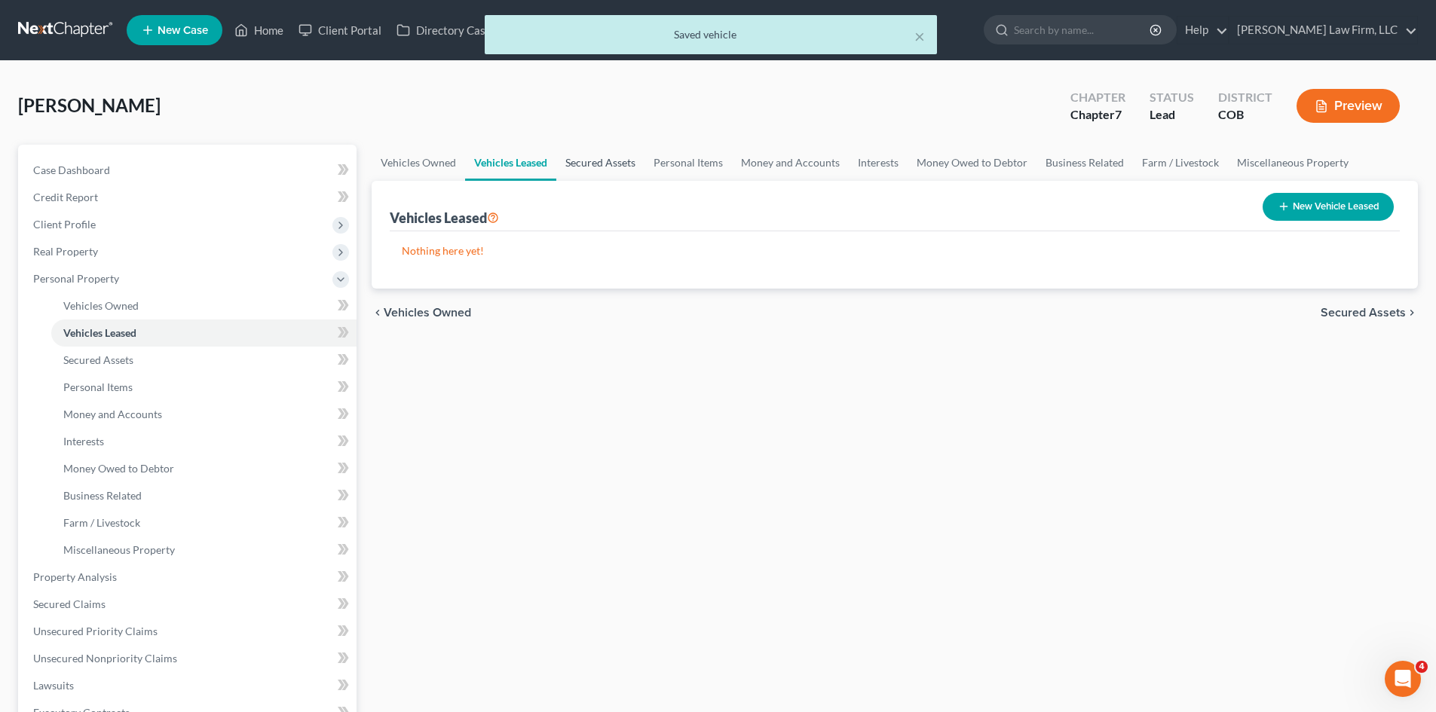
click at [616, 161] on link "Secured Assets" at bounding box center [600, 163] width 88 height 36
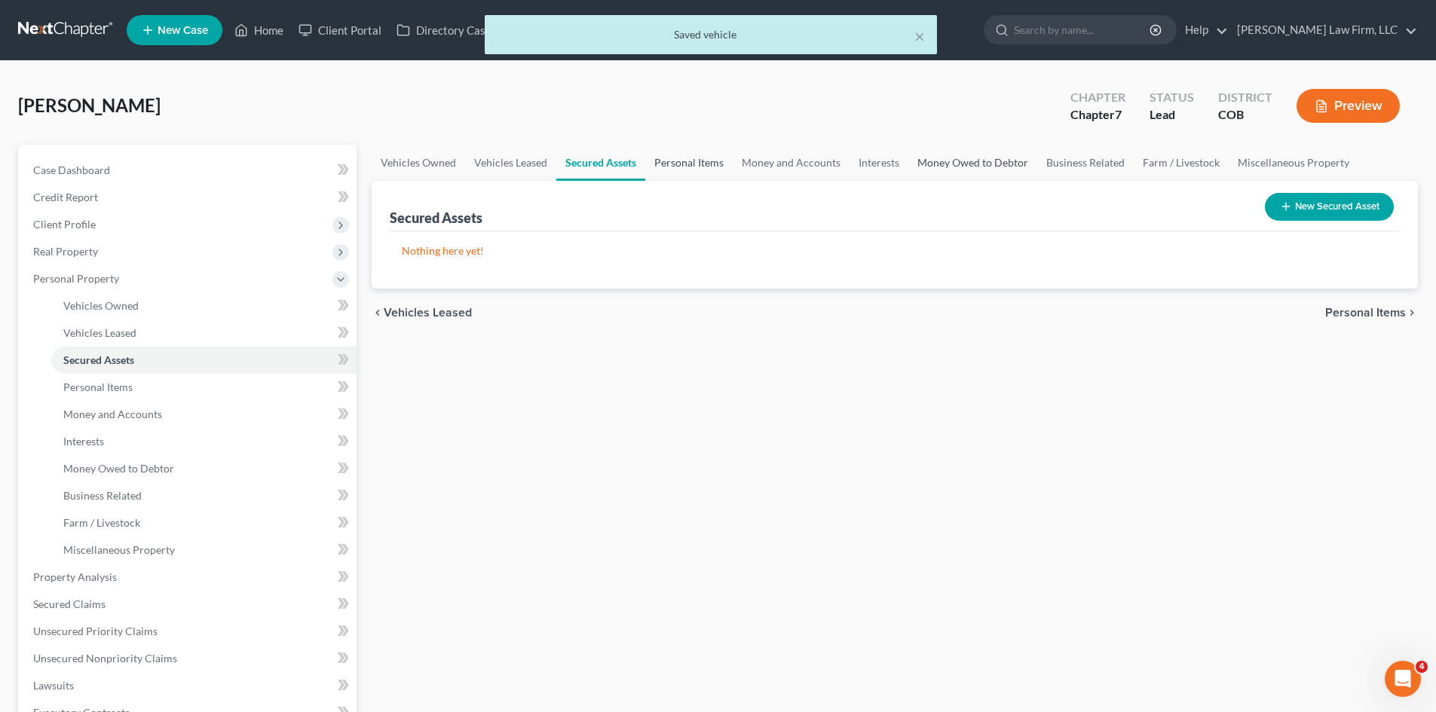
drag, startPoint x: 687, startPoint y: 165, endPoint x: 962, endPoint y: 177, distance: 275.3
click at [687, 167] on link "Personal Items" at bounding box center [688, 163] width 87 height 36
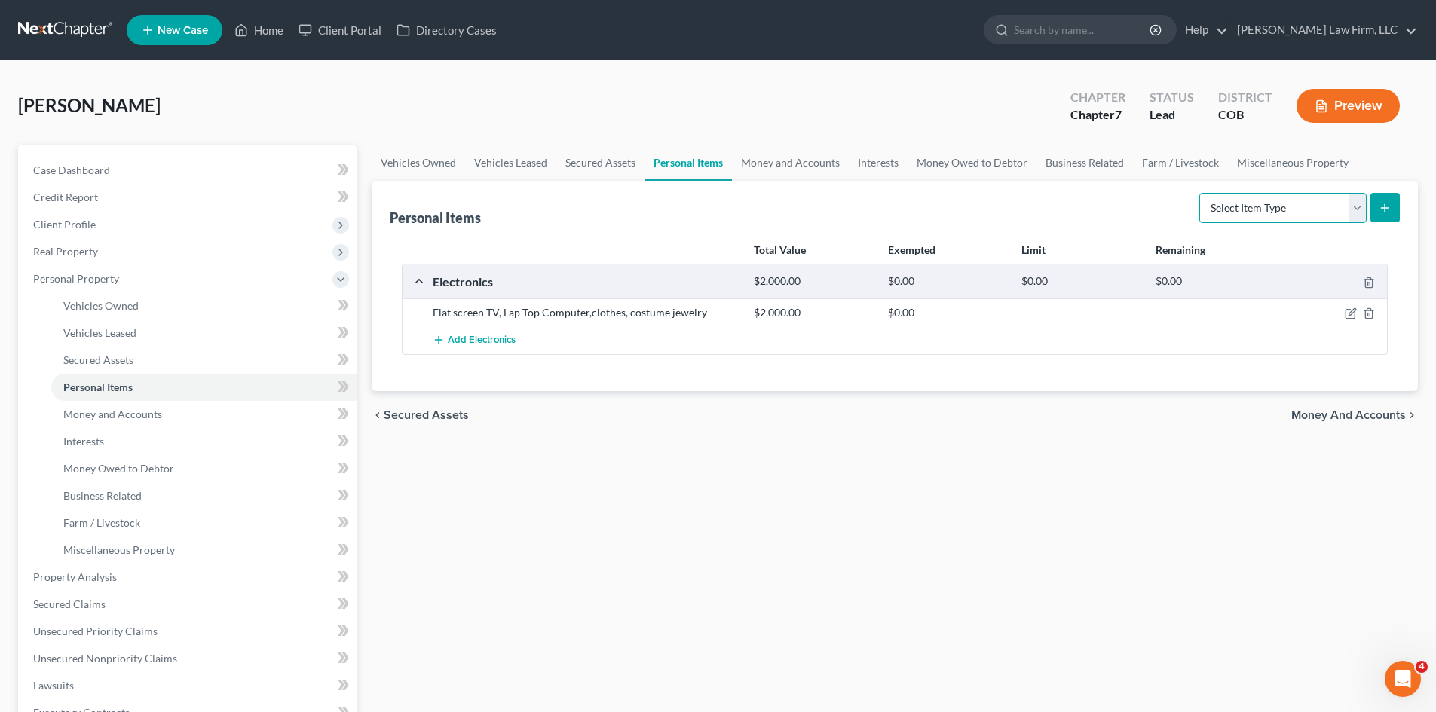
click at [1353, 206] on select "Select Item Type Clothing Collectibles Of Value Electronics Firearms Household …" at bounding box center [1282, 208] width 167 height 30
select select "jewelry"
click at [1201, 193] on select "Select Item Type Clothing Collectibles Of Value Electronics Firearms Household …" at bounding box center [1282, 208] width 167 height 30
click at [1387, 204] on icon "submit" at bounding box center [1384, 208] width 12 height 12
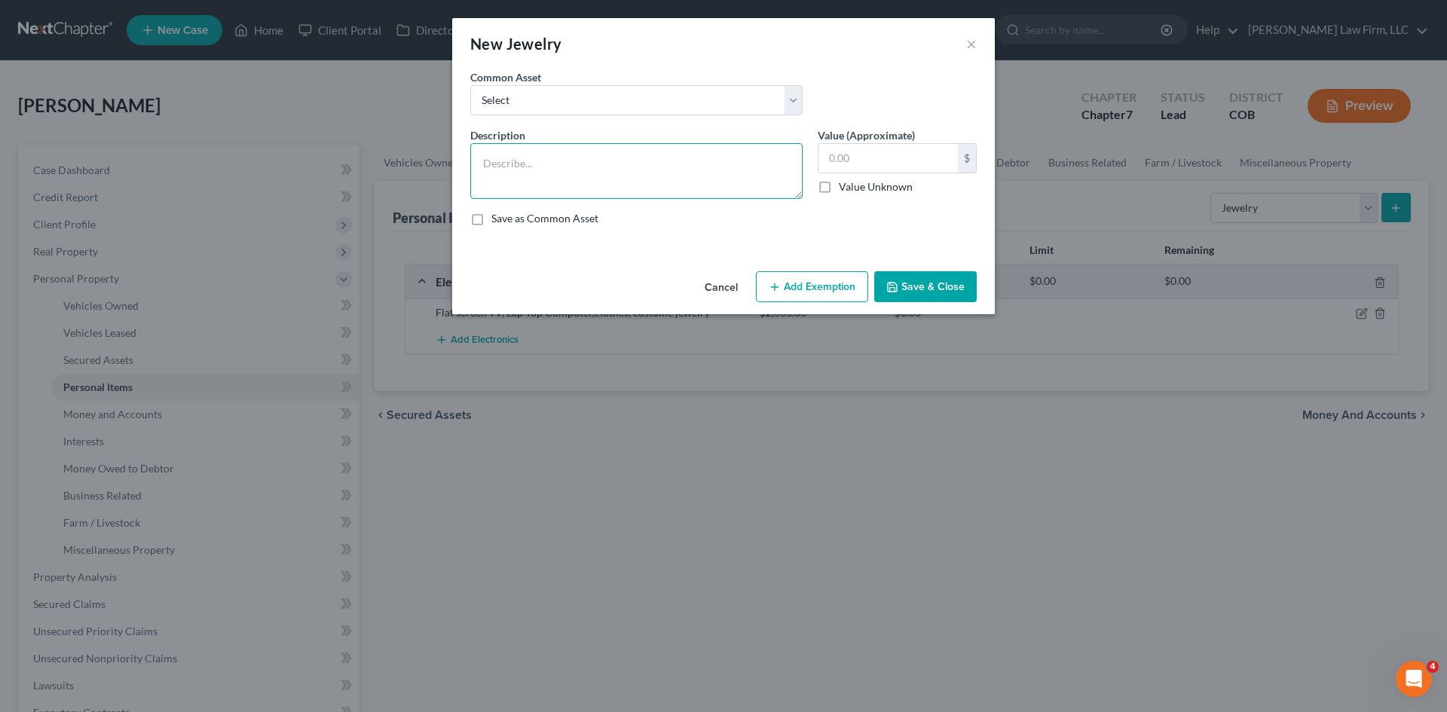
click at [623, 170] on textarea at bounding box center [636, 171] width 332 height 56
click at [546, 167] on textarea "Costume jewlery, wedding rings" at bounding box center [636, 171] width 332 height 56
click at [666, 170] on textarea "Costume jewelry, wedding rings" at bounding box center [636, 171] width 332 height 56
type textarea "Costume jewelry, wedding rings"
click at [864, 159] on input "text" at bounding box center [887, 158] width 139 height 29
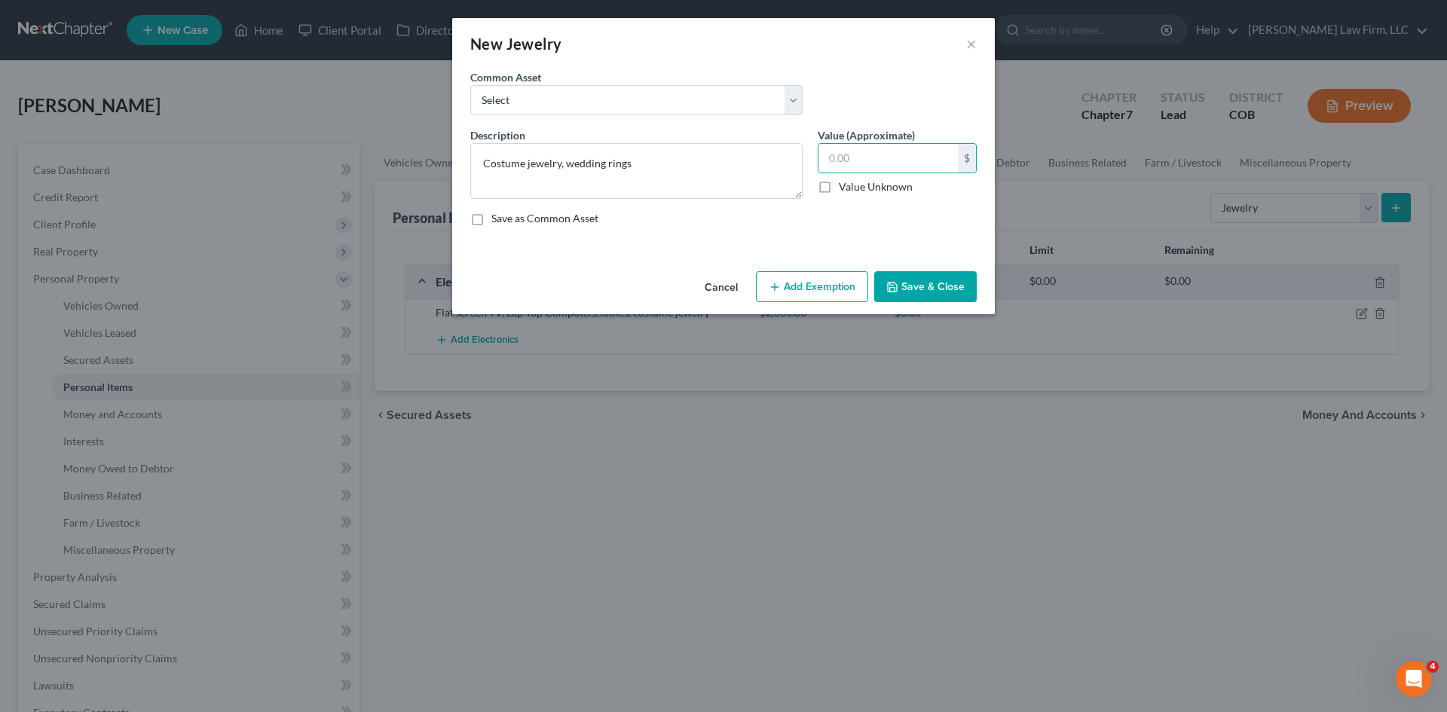
click at [817, 286] on button "Add Exemption" at bounding box center [812, 287] width 112 height 32
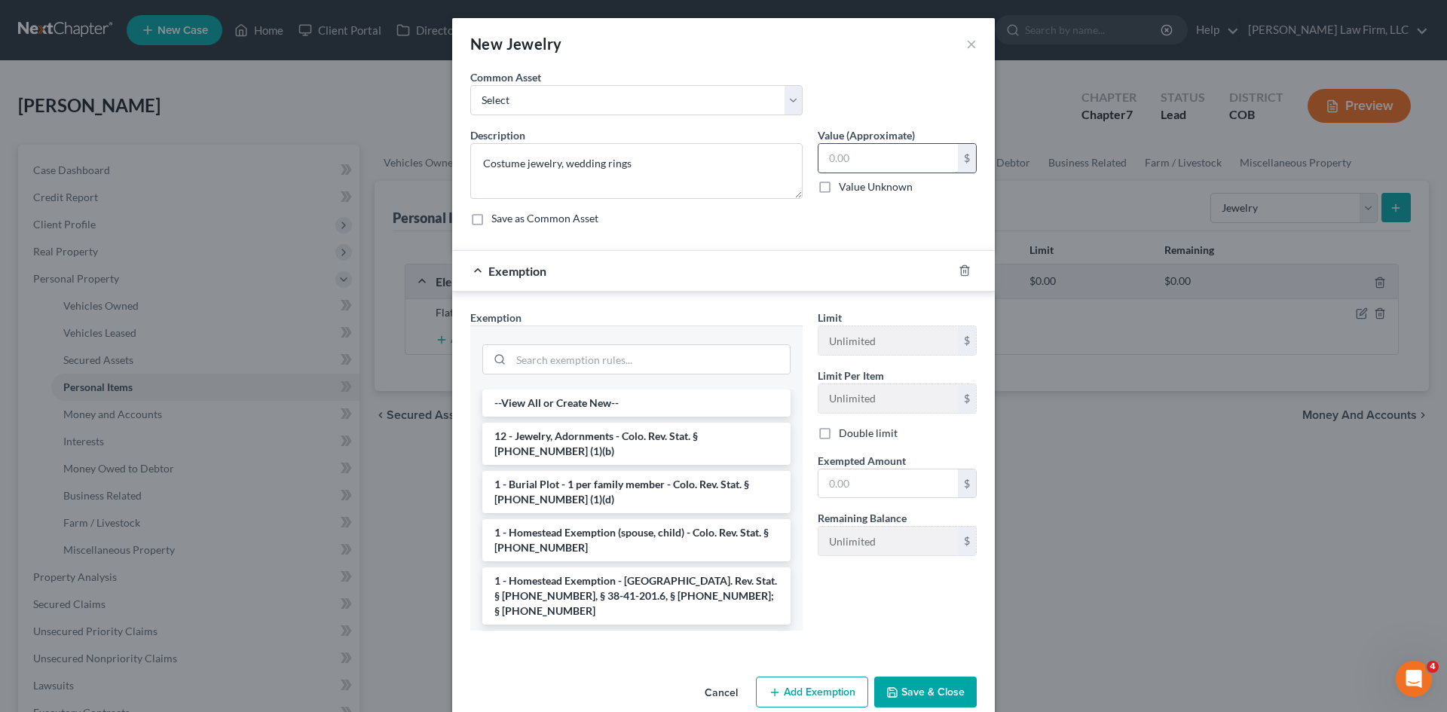
click at [891, 159] on input "text" at bounding box center [887, 158] width 139 height 29
click at [661, 446] on li "12 - Jewelry, Adornments - Colo. Rev. Stat. § 13-54-102 (1)(b)" at bounding box center [636, 444] width 308 height 42
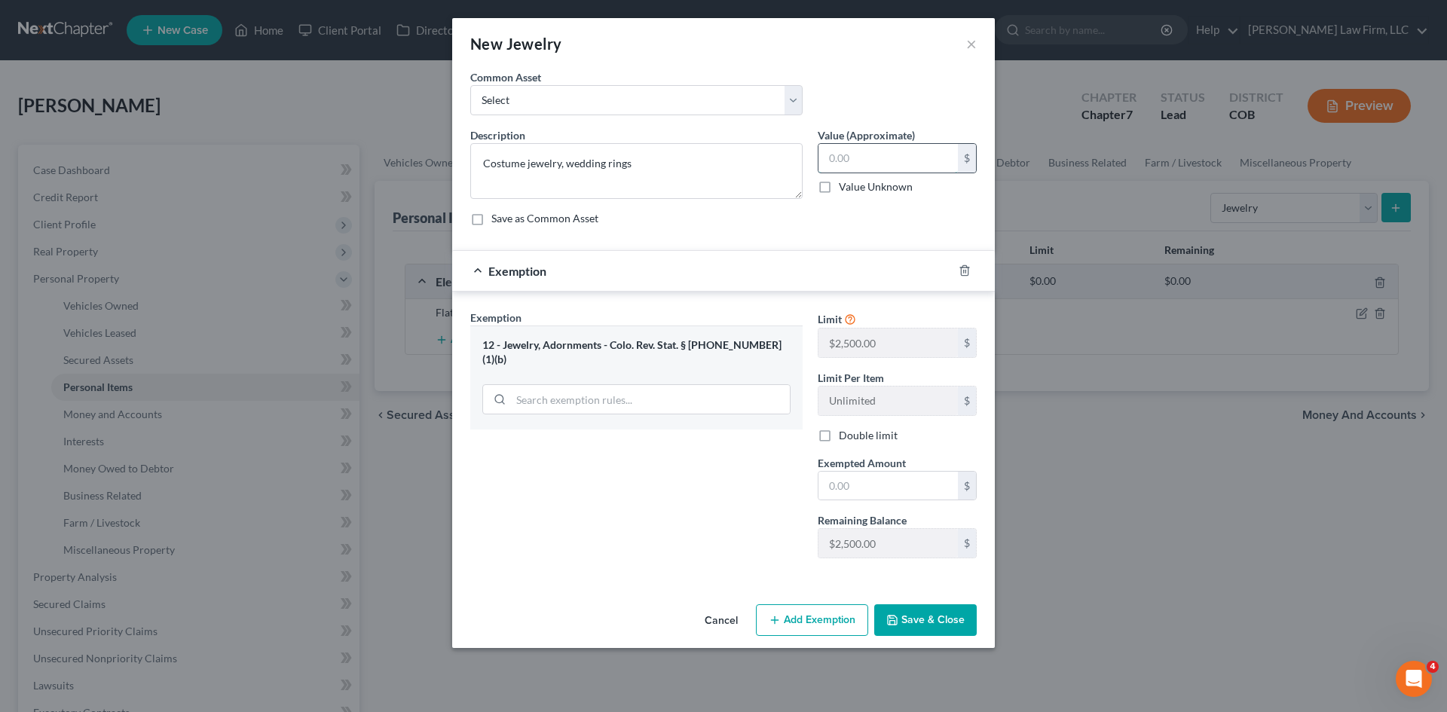
click at [876, 161] on input "text" at bounding box center [887, 158] width 139 height 29
type input "300"
click at [870, 473] on input "text" at bounding box center [887, 486] width 139 height 29
type input "300"
drag, startPoint x: 940, startPoint y: 629, endPoint x: 959, endPoint y: 616, distance: 23.4
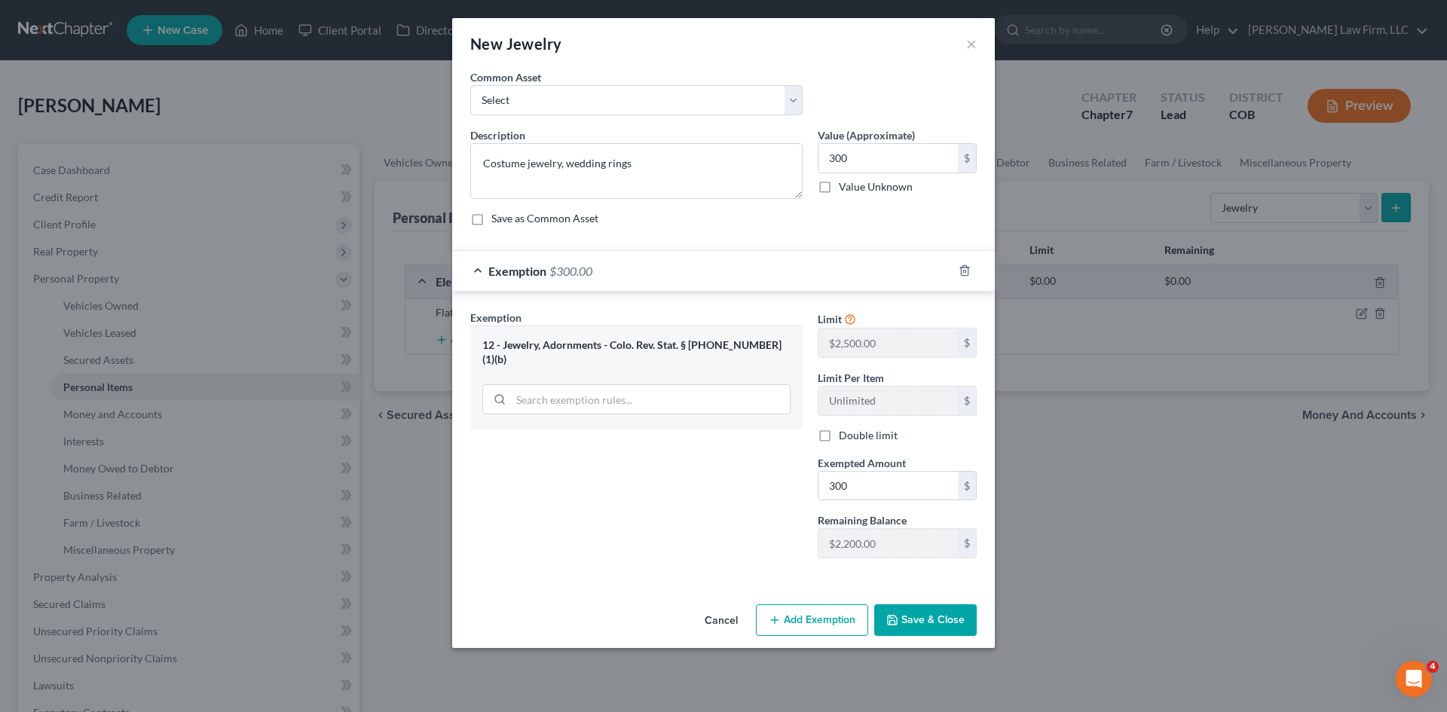
click at [959, 612] on button "Save & Close" at bounding box center [925, 620] width 102 height 32
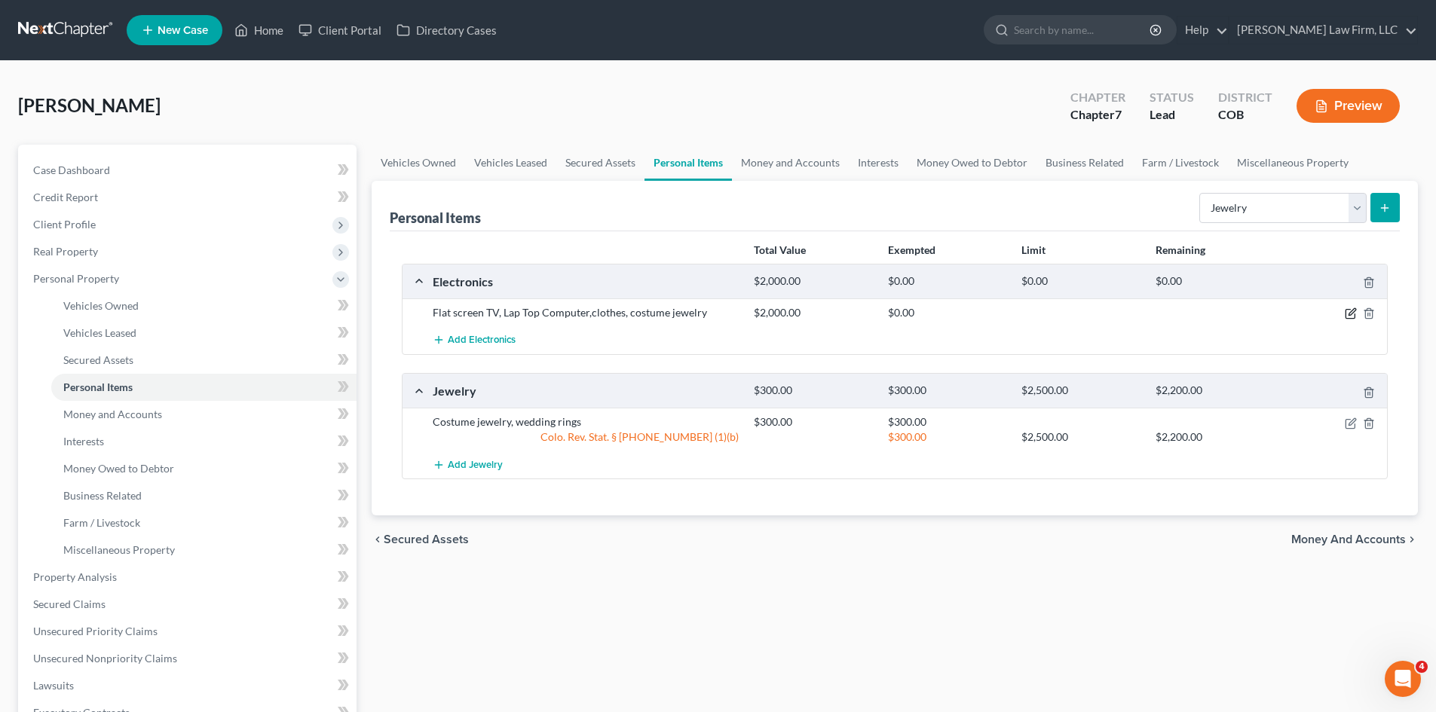
drag, startPoint x: 1351, startPoint y: 311, endPoint x: 1331, endPoint y: 323, distance: 23.7
click at [1349, 311] on icon "button" at bounding box center [1350, 313] width 12 height 12
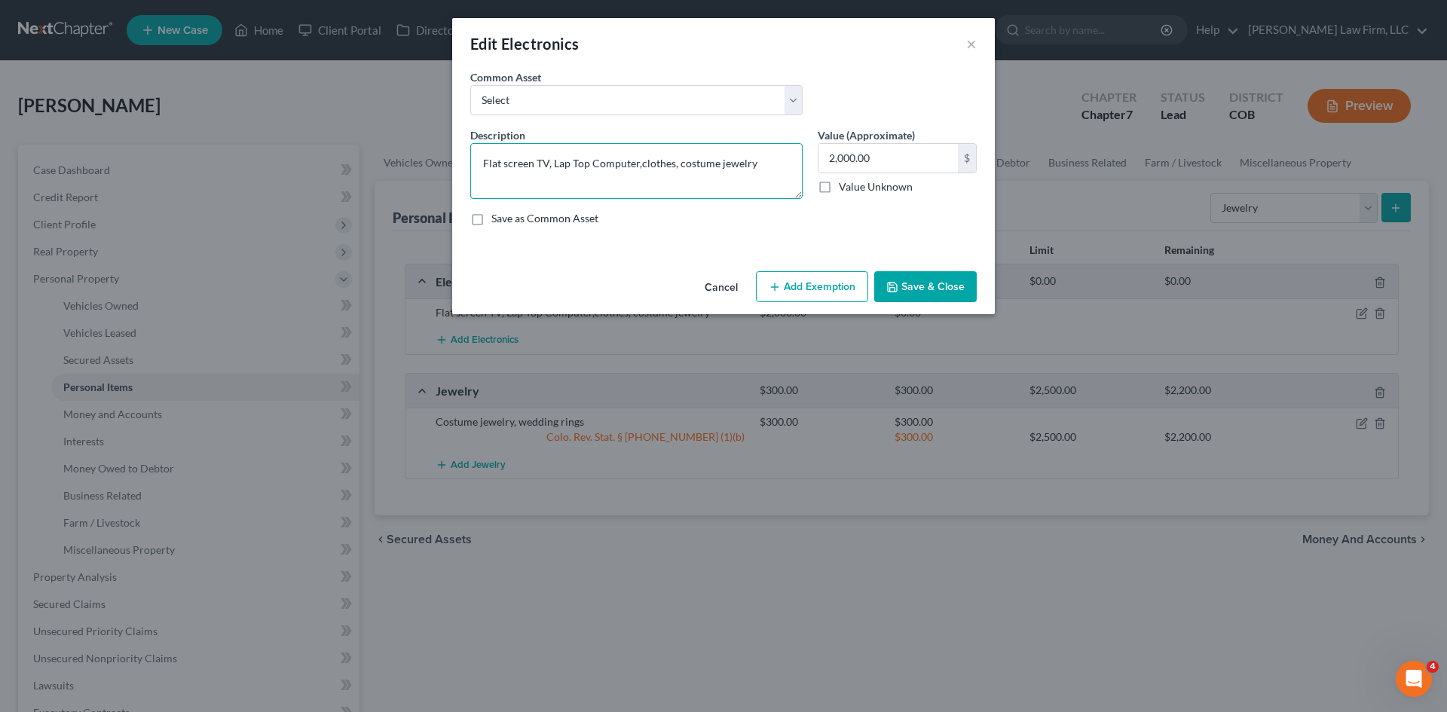
drag, startPoint x: 639, startPoint y: 162, endPoint x: 771, endPoint y: 166, distance: 131.9
click at [771, 166] on textarea "Flat screen TV, Lap Top Computer,clothes, costume jewelry" at bounding box center [636, 171] width 332 height 56
click at [693, 165] on textarea "Flat screen TV, Lap Top Computer, IPhone" at bounding box center [636, 171] width 332 height 56
type textarea "Flat screen TV, Lap Top Computer, IPhone"
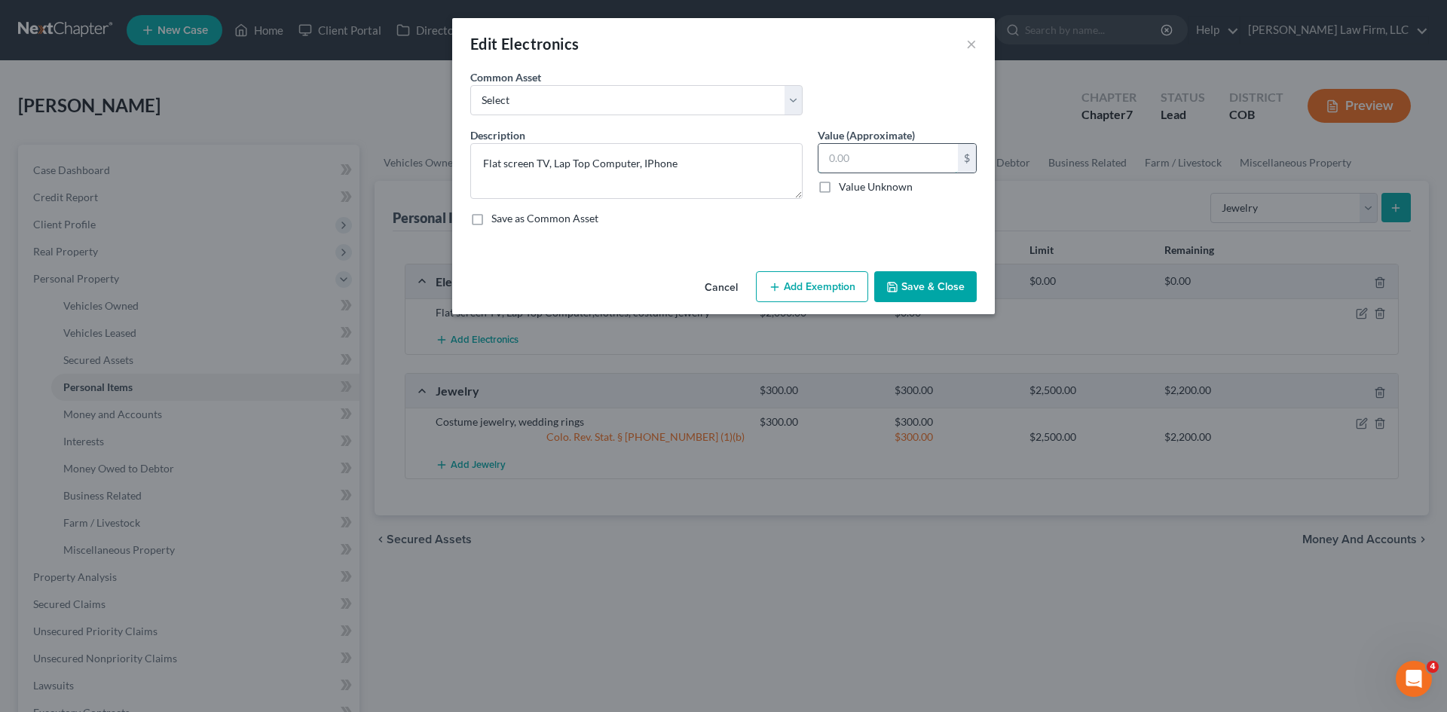
click at [875, 154] on input "text" at bounding box center [887, 158] width 139 height 29
type input "500"
click at [821, 291] on button "Add Exemption" at bounding box center [812, 287] width 112 height 32
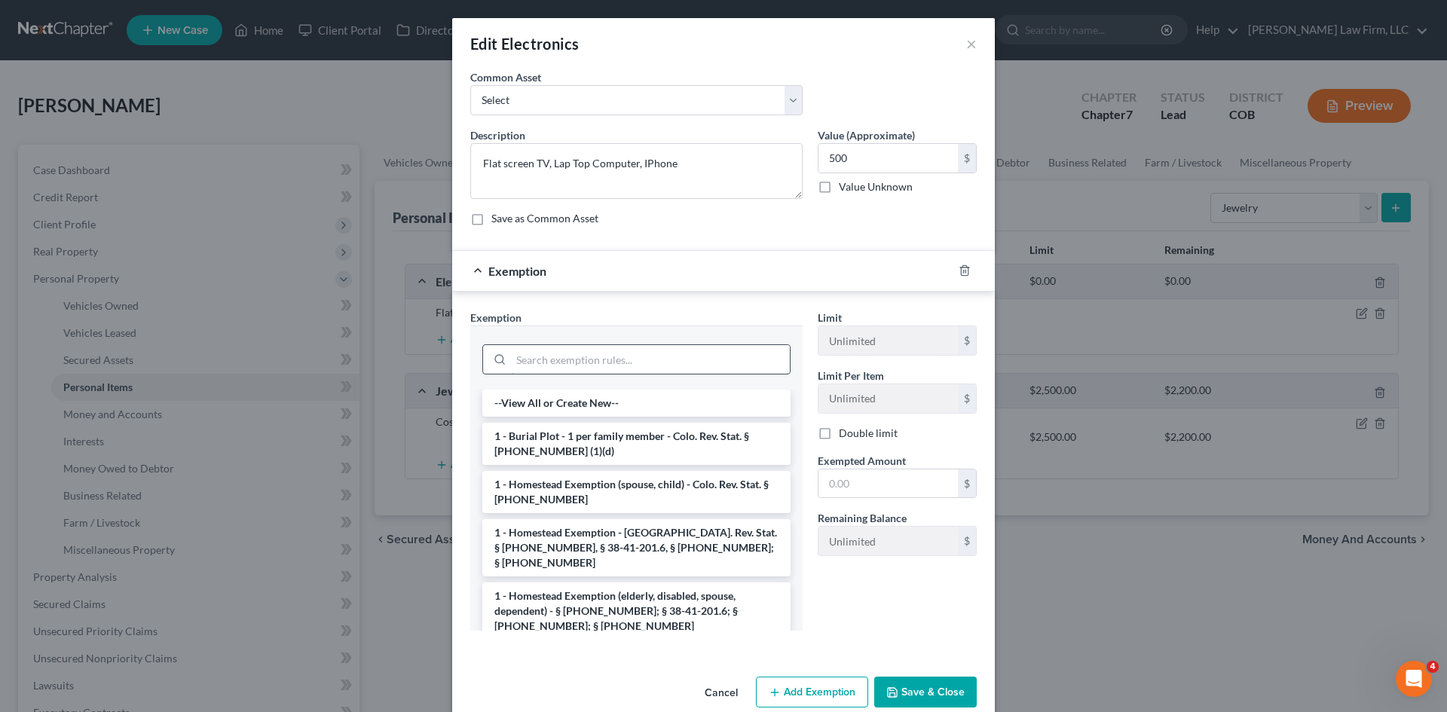
click at [604, 362] on input "search" at bounding box center [650, 359] width 279 height 29
type input "e"
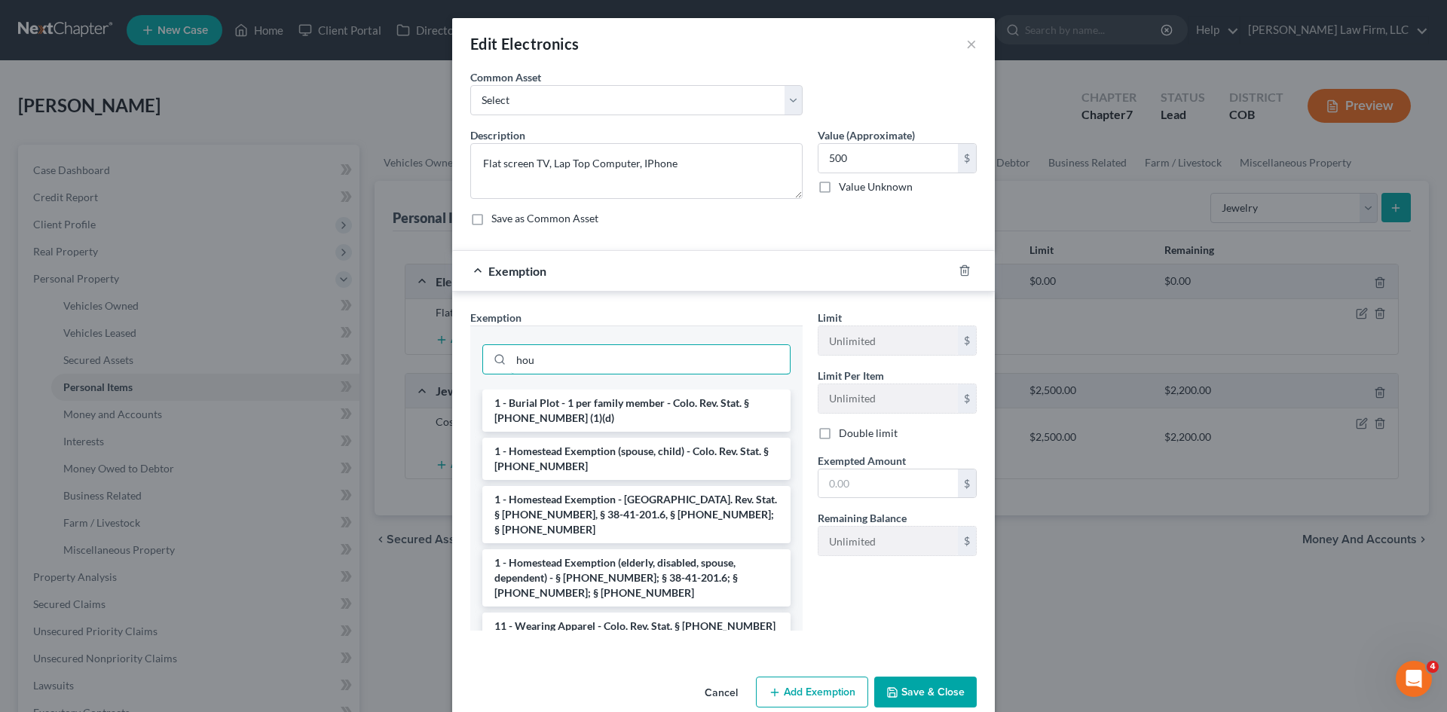
drag, startPoint x: 577, startPoint y: 362, endPoint x: 430, endPoint y: 353, distance: 147.3
click at [431, 353] on div "Edit Electronics × An exemption set must first be selected from the Filing Info…" at bounding box center [723, 356] width 1447 height 712
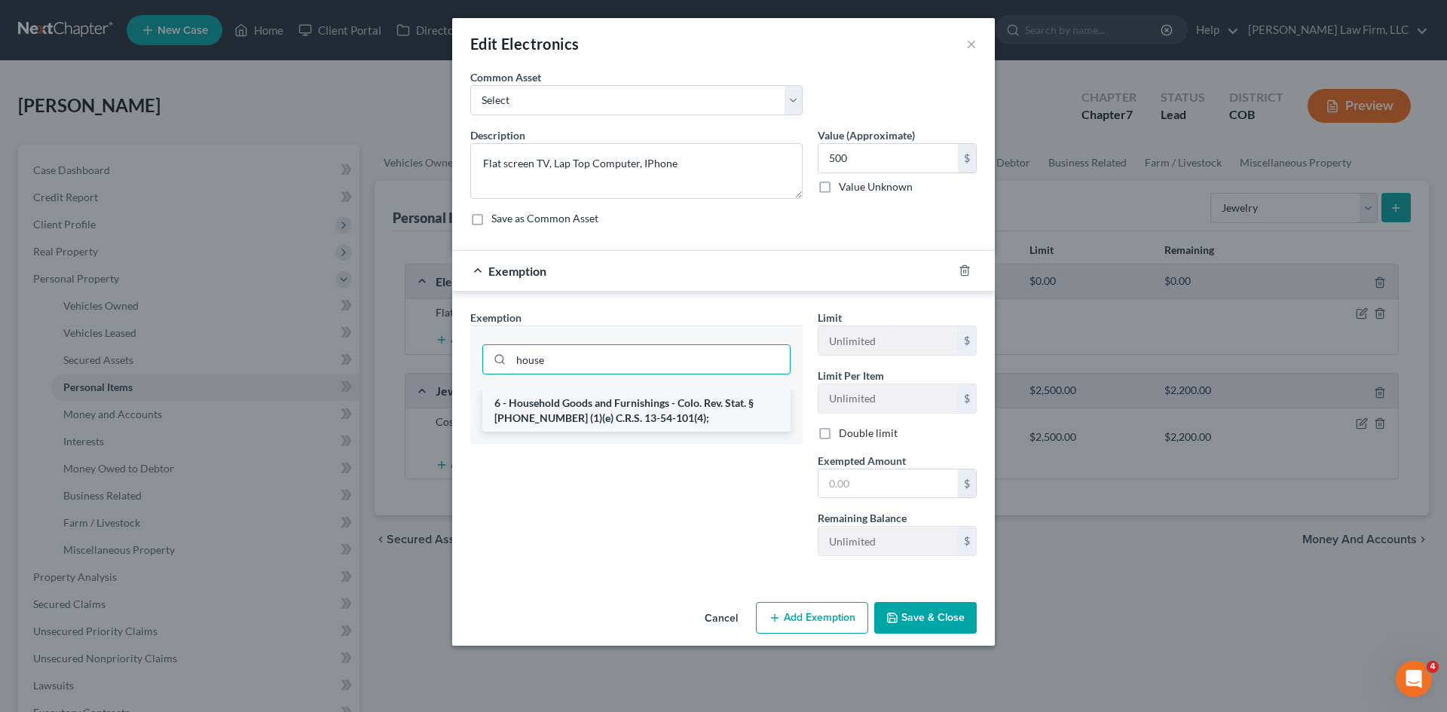
type input "house"
click at [640, 395] on li "6 - Household Goods and Furnishings - Colo. Rev. Stat. § 13-54-102 (1)(e) C.R.S…" at bounding box center [636, 411] width 308 height 42
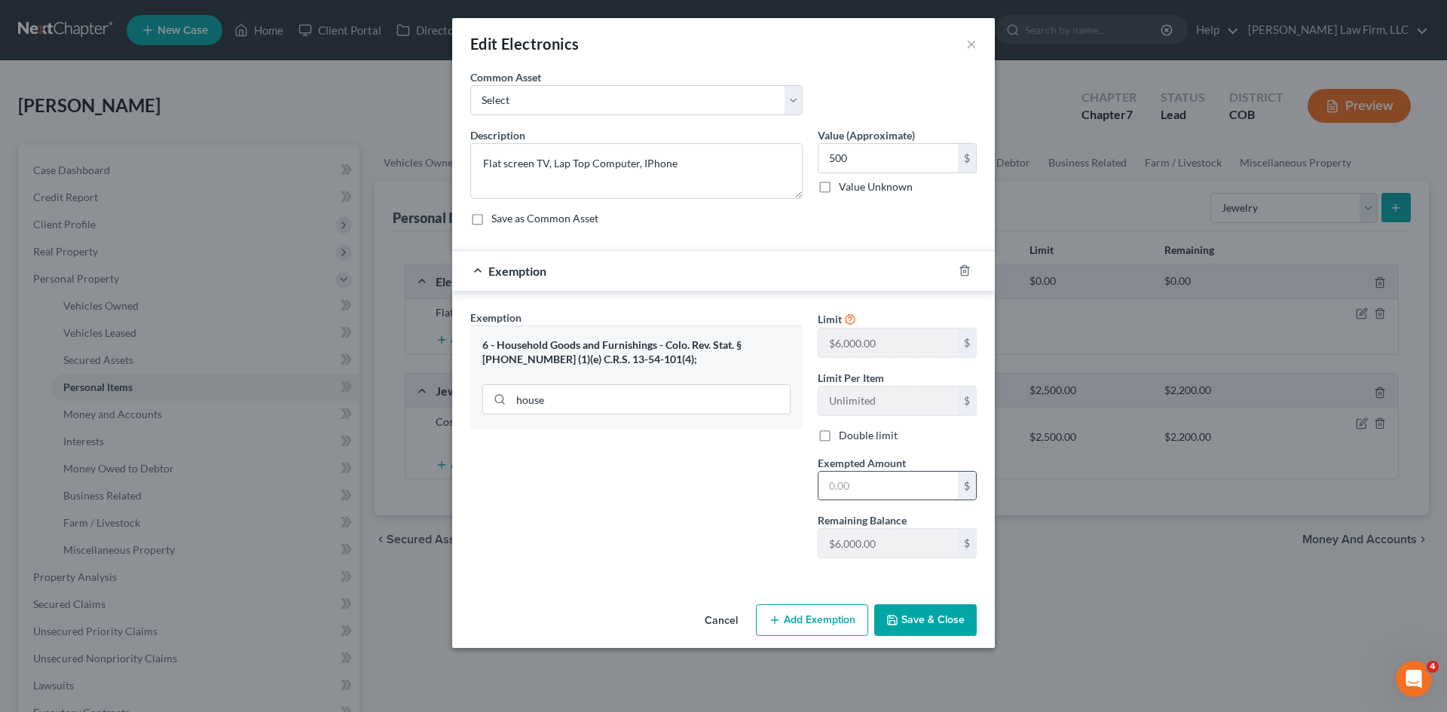
drag, startPoint x: 909, startPoint y: 616, endPoint x: 881, endPoint y: 473, distance: 146.6
click at [884, 466] on div "Edit Electronics × An exemption set must first be selected from the Filing Info…" at bounding box center [723, 333] width 543 height 630
click at [878, 481] on input "text" at bounding box center [887, 486] width 139 height 29
type input "500"
click at [911, 632] on button "Save & Close" at bounding box center [925, 620] width 102 height 32
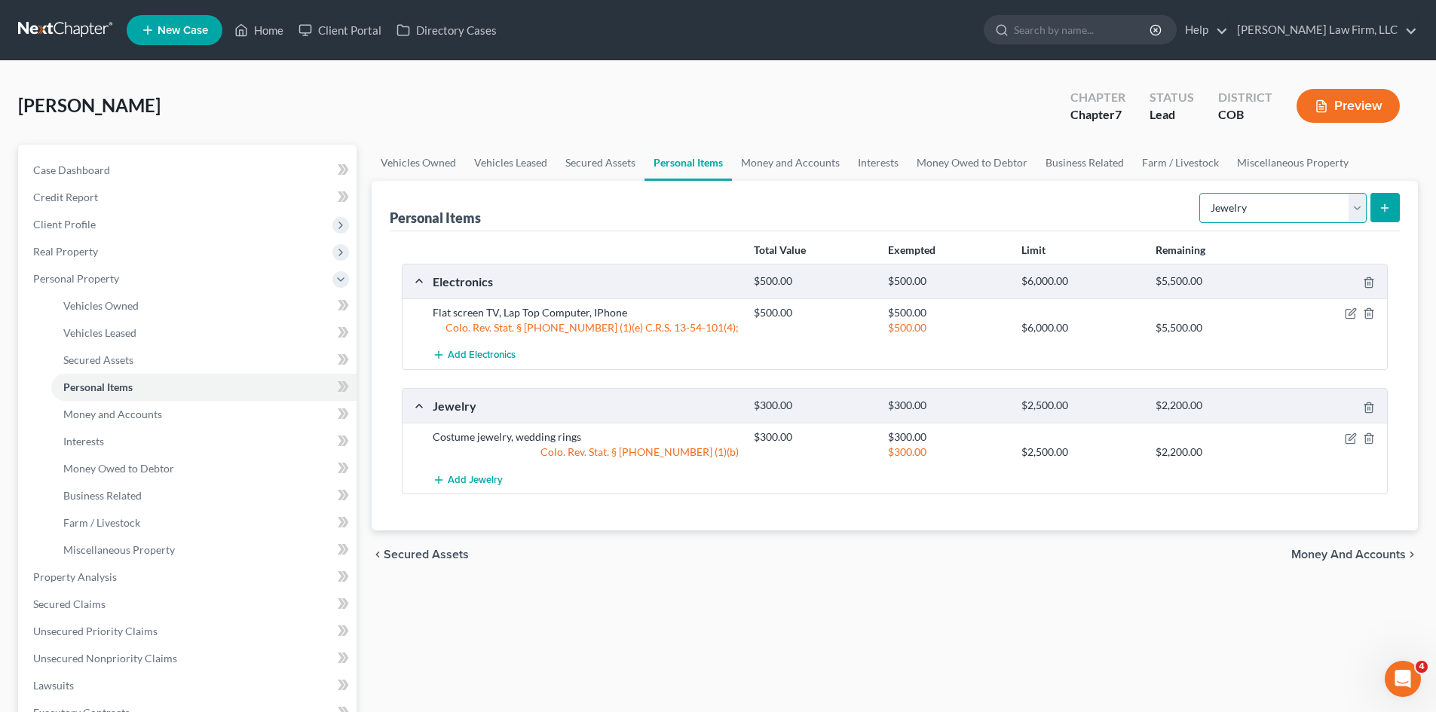
click at [1363, 206] on select "Select Item Type Clothing Collectibles Of Value Electronics Firearms Household …" at bounding box center [1282, 208] width 167 height 30
select select "clothing"
click at [1201, 193] on select "Select Item Type Clothing Collectibles Of Value Electronics Firearms Household …" at bounding box center [1282, 208] width 167 height 30
click at [1392, 199] on button "submit" at bounding box center [1384, 207] width 29 height 29
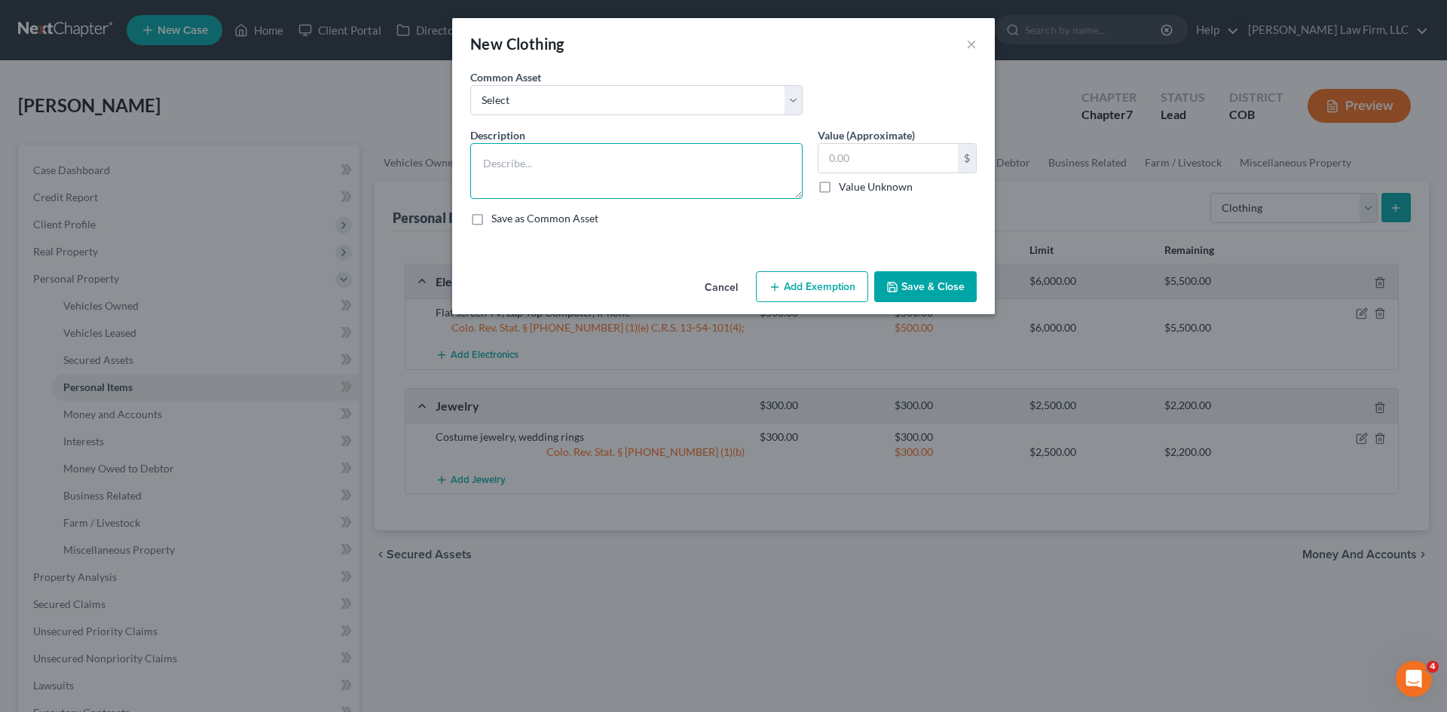
click at [577, 166] on textarea at bounding box center [636, 171] width 332 height 56
click at [631, 174] on textarea "Clothing and apparel" at bounding box center [636, 171] width 332 height 56
type textarea "Clothing and apparel"
click at [907, 159] on input "text" at bounding box center [887, 158] width 139 height 29
type input "300"
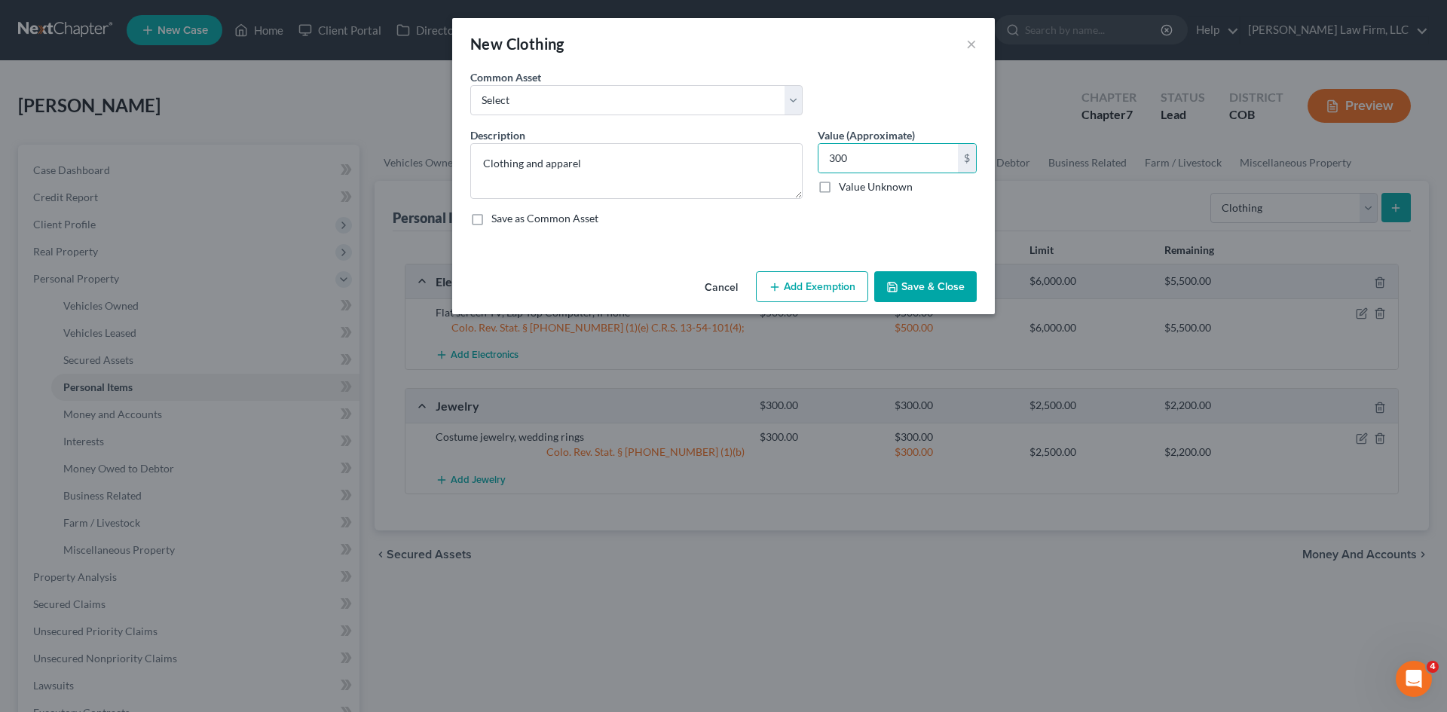
click at [799, 277] on button "Add Exemption" at bounding box center [812, 287] width 112 height 32
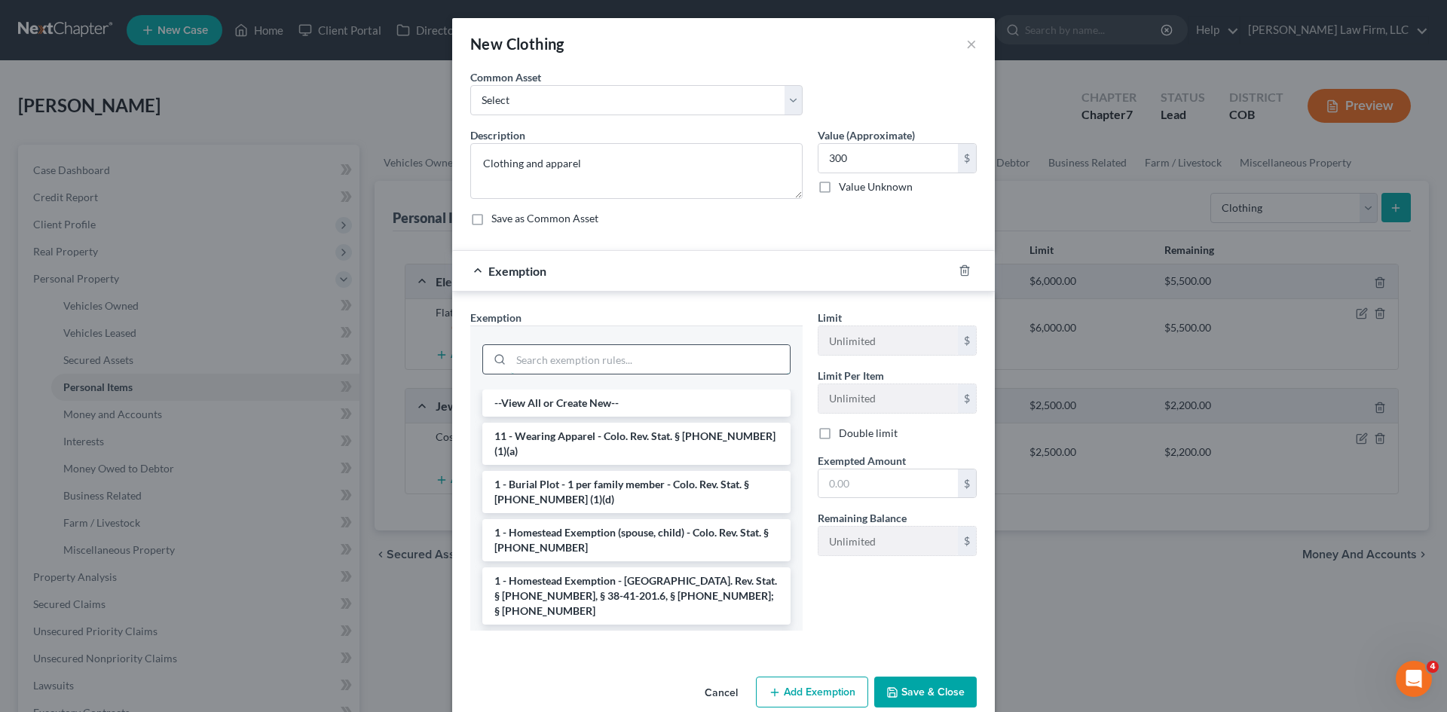
click at [557, 369] on input "search" at bounding box center [650, 359] width 279 height 29
click at [659, 438] on li "11 - Wearing Apparel - Colo. Rev. Stat. § 13-54-102 (1)(a)" at bounding box center [636, 444] width 308 height 42
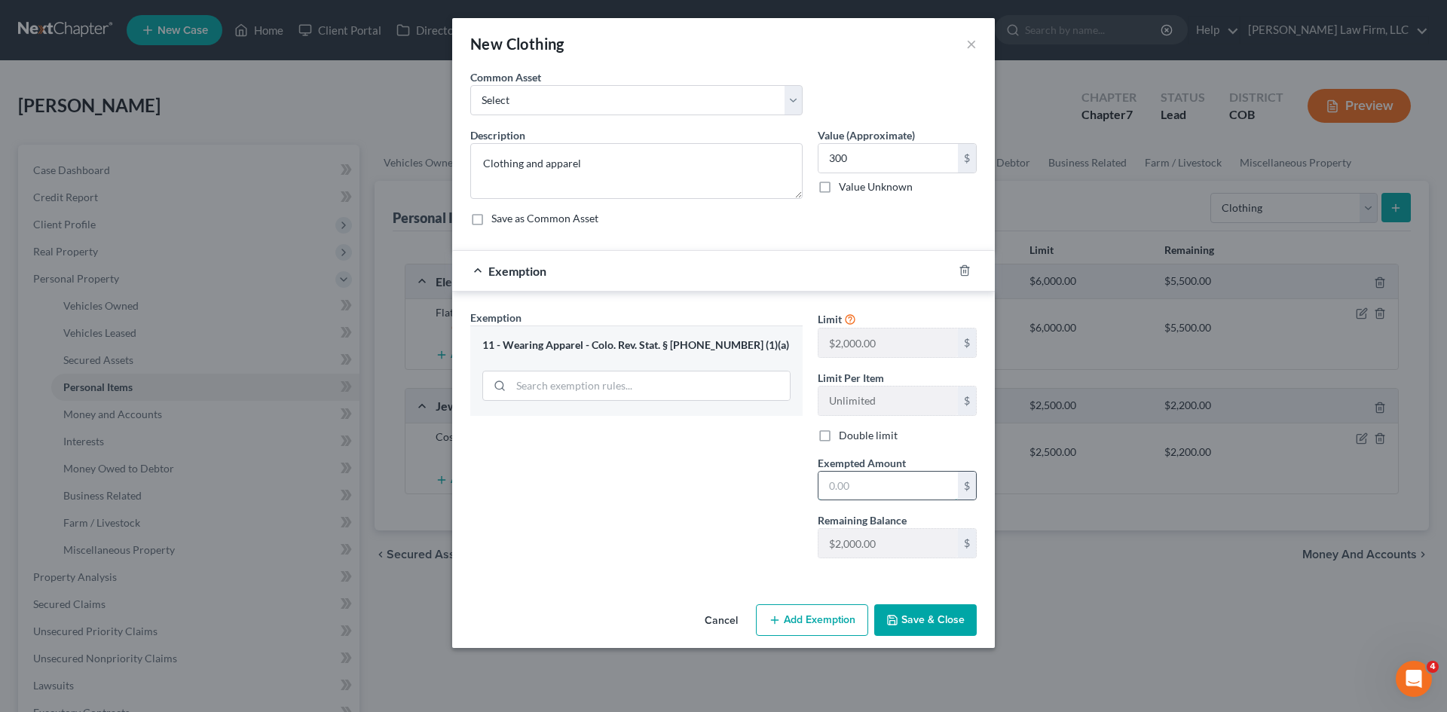
click at [878, 477] on input "text" at bounding box center [887, 486] width 139 height 29
type input "300"
click at [926, 620] on button "Save & Close" at bounding box center [925, 620] width 102 height 32
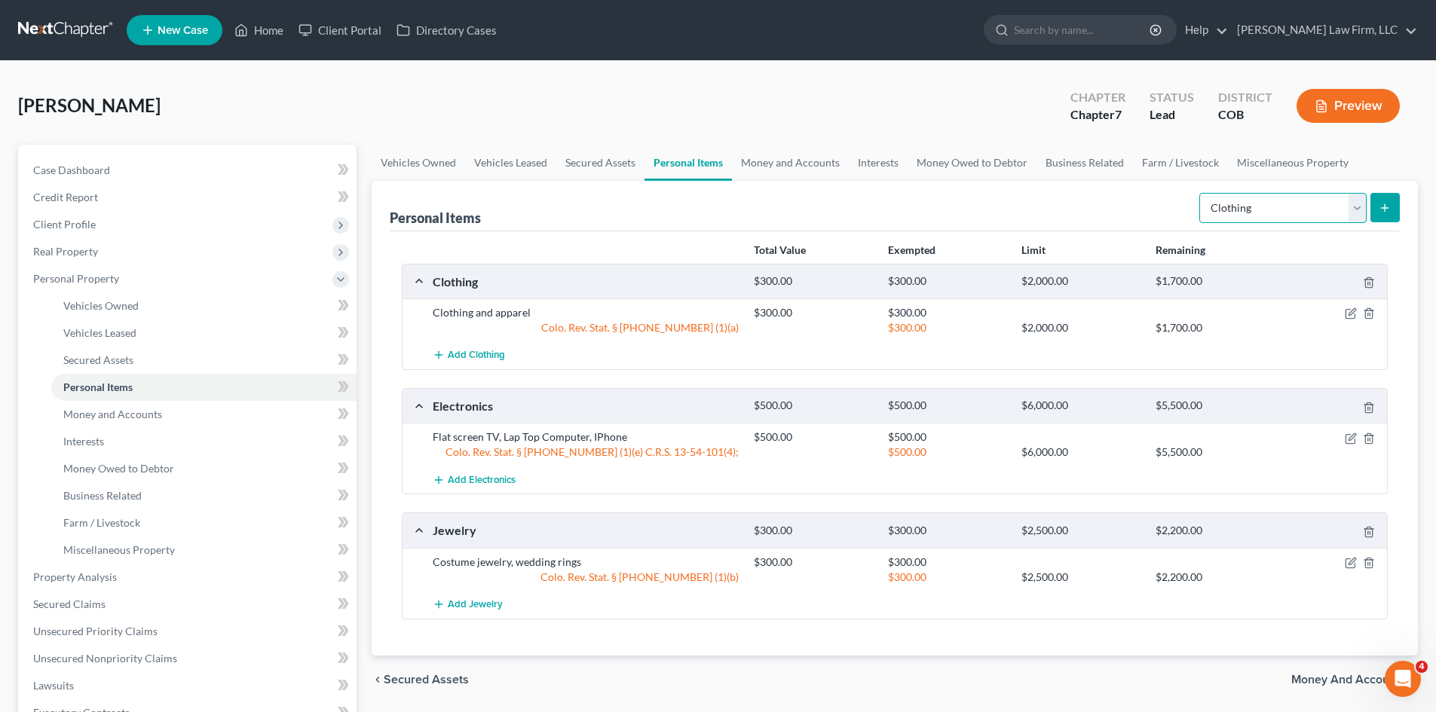
click at [1359, 213] on select "Select Item Type Clothing Collectibles Of Value Electronics Firearms Household …" at bounding box center [1282, 208] width 167 height 30
select select "pets"
click at [1201, 193] on select "Select Item Type Clothing Collectibles Of Value Electronics Firearms Household …" at bounding box center [1282, 208] width 167 height 30
click at [1381, 204] on icon "submit" at bounding box center [1384, 208] width 12 height 12
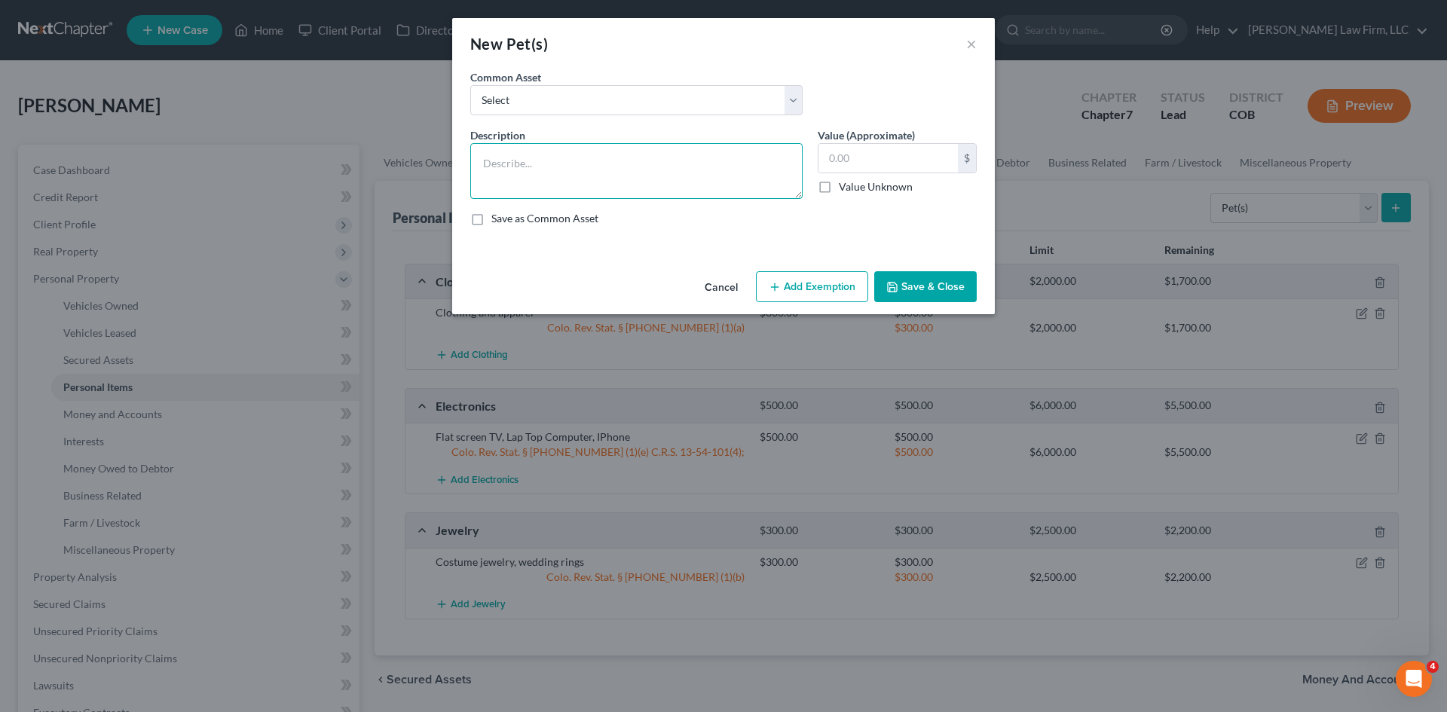
click at [629, 184] on textarea at bounding box center [636, 171] width 332 height 56
type textarea "5 year old chichuama"
drag, startPoint x: 558, startPoint y: 158, endPoint x: 650, endPoint y: 142, distance: 92.6
click at [650, 143] on textarea "5 year old chichuama" at bounding box center [636, 171] width 332 height 56
drag, startPoint x: 579, startPoint y: 164, endPoint x: 475, endPoint y: 166, distance: 104.0
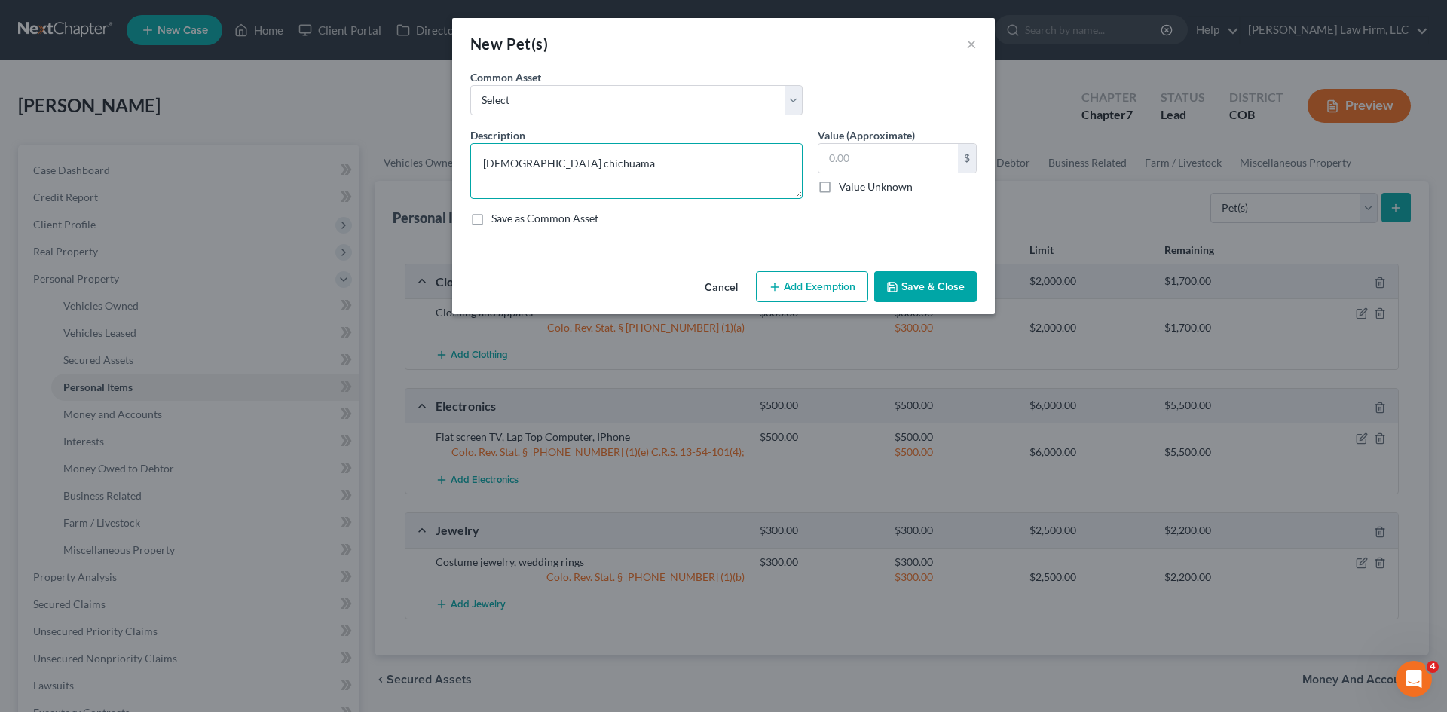
click at [475, 166] on textarea "5 year old chichuama" at bounding box center [636, 171] width 332 height 56
paste textarea "5 year old chichuama"
drag, startPoint x: 604, startPoint y: 172, endPoint x: 402, endPoint y: 162, distance: 201.5
click at [402, 162] on div "New Pet(s) × An exemption set must first be selected from the Filing Informatio…" at bounding box center [723, 356] width 1447 height 712
paste textarea "huahua"
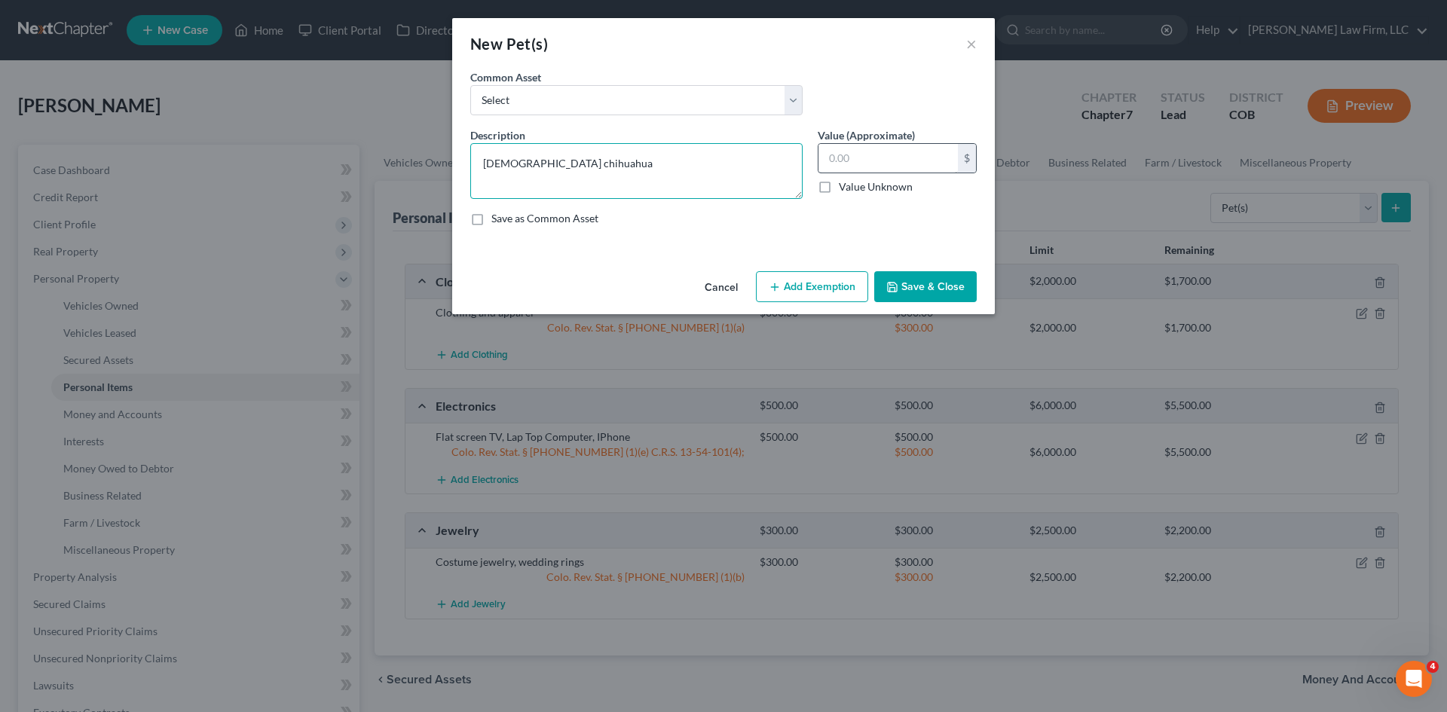
type textarea "5 year old chihuahua"
click at [892, 157] on input "text" at bounding box center [887, 158] width 139 height 29
type input "1"
drag, startPoint x: 842, startPoint y: 159, endPoint x: 775, endPoint y: 155, distance: 66.4
click at [777, 155] on div "Description * 5 year old chihuahua Value (Approximate) 1.00 $ Value Unknown Bal…" at bounding box center [724, 182] width 522 height 111
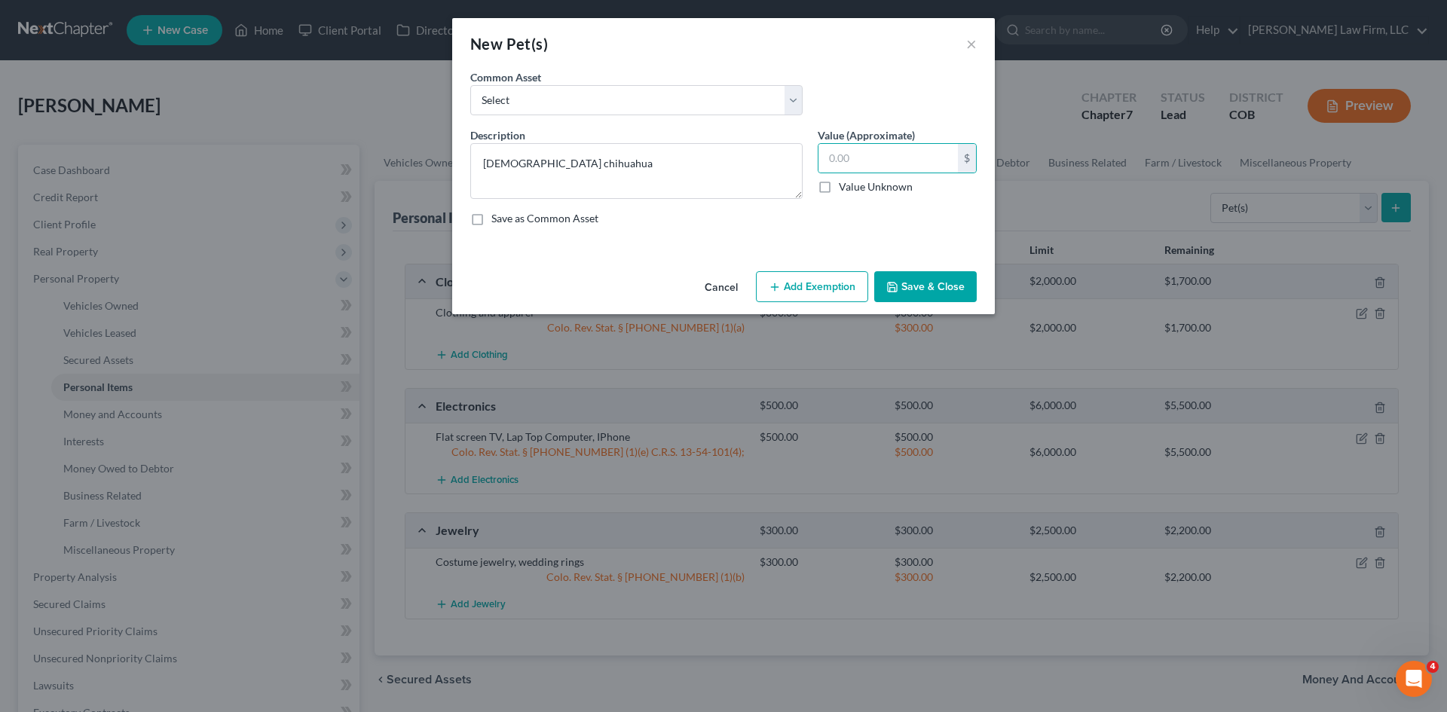
click at [887, 280] on button "Save & Close" at bounding box center [925, 287] width 102 height 32
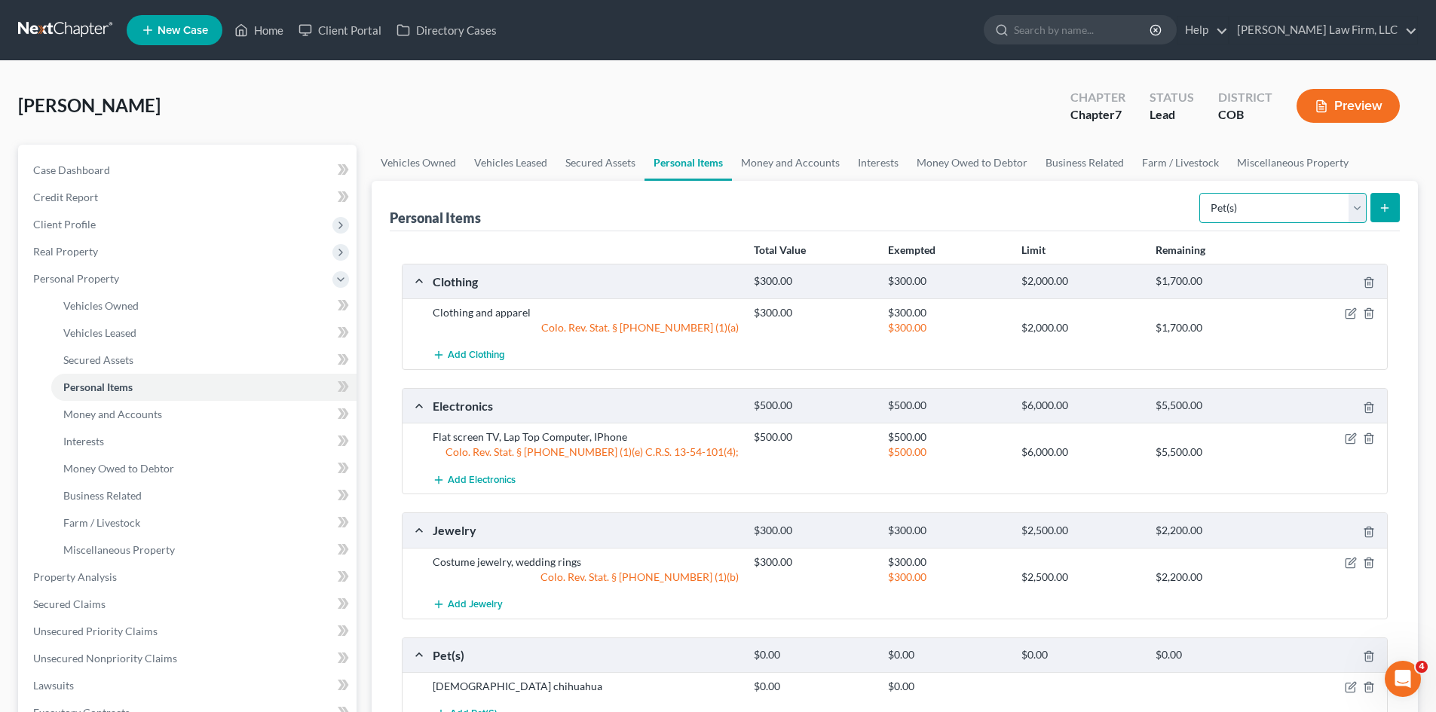
click at [1357, 201] on select "Select Item Type Clothing Collectibles Of Value Electronics Firearms Household …" at bounding box center [1282, 208] width 167 height 30
click at [1355, 203] on select "Select Item Type Clothing Collectibles Of Value Electronics Firearms Household …" at bounding box center [1282, 208] width 167 height 30
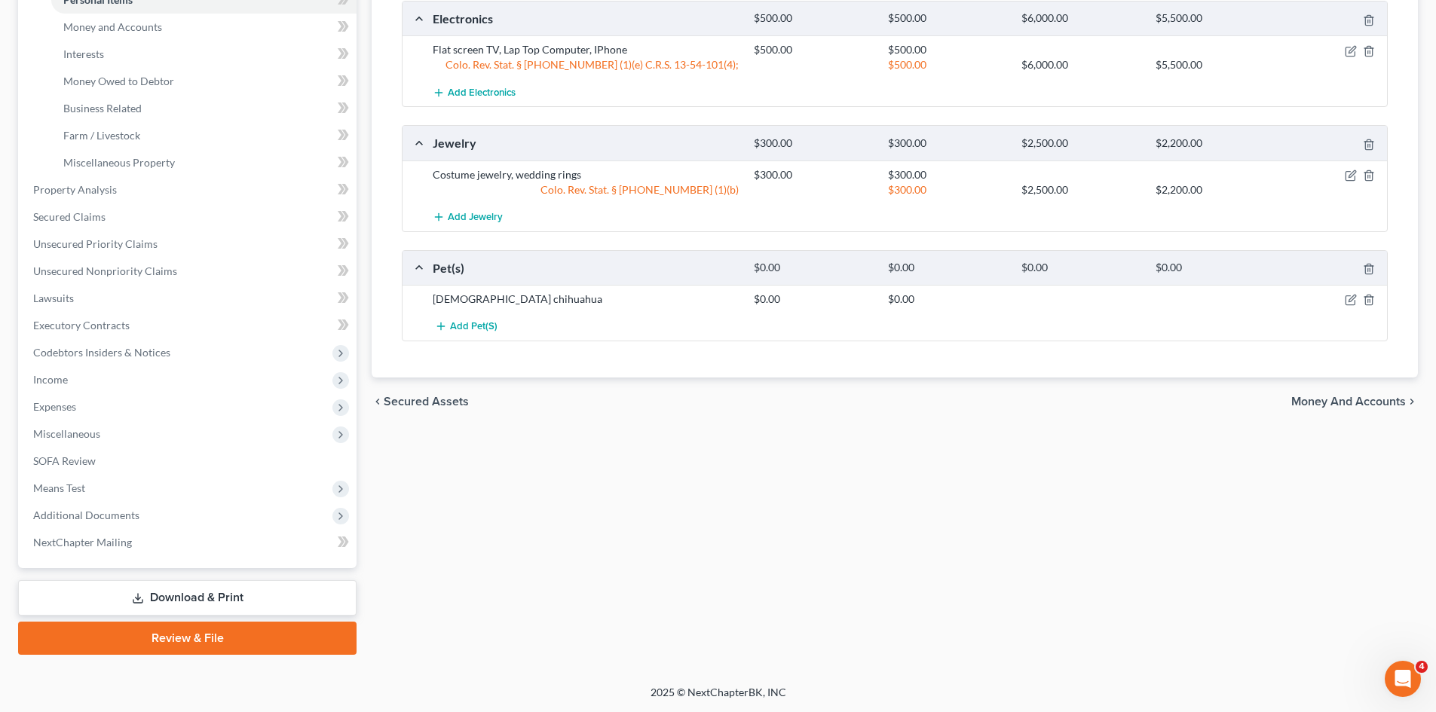
click at [1363, 396] on span "Money and Accounts" at bounding box center [1348, 402] width 115 height 12
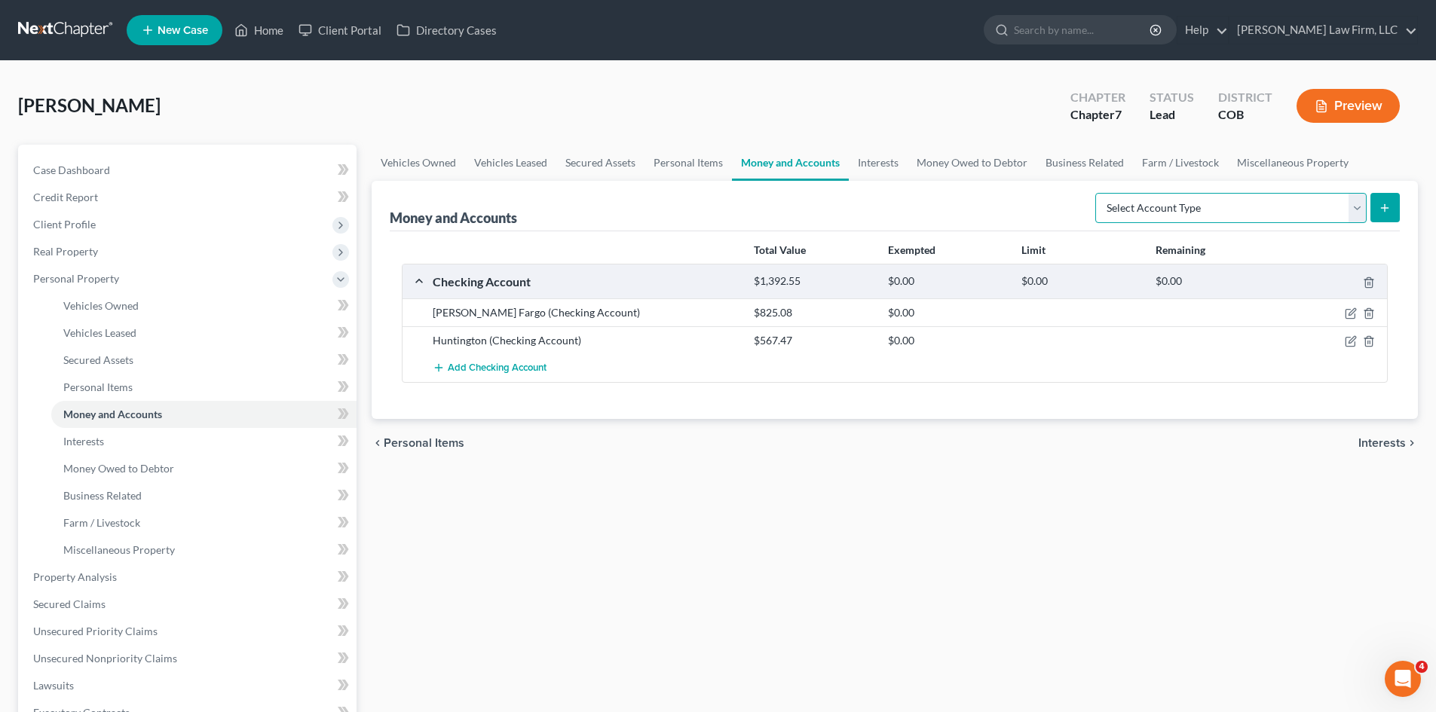
click at [1355, 219] on select "Select Account Type Brokerage Cash on Hand Certificates of Deposit Checking Acc…" at bounding box center [1230, 208] width 271 height 30
click at [871, 167] on link "Interests" at bounding box center [878, 163] width 59 height 36
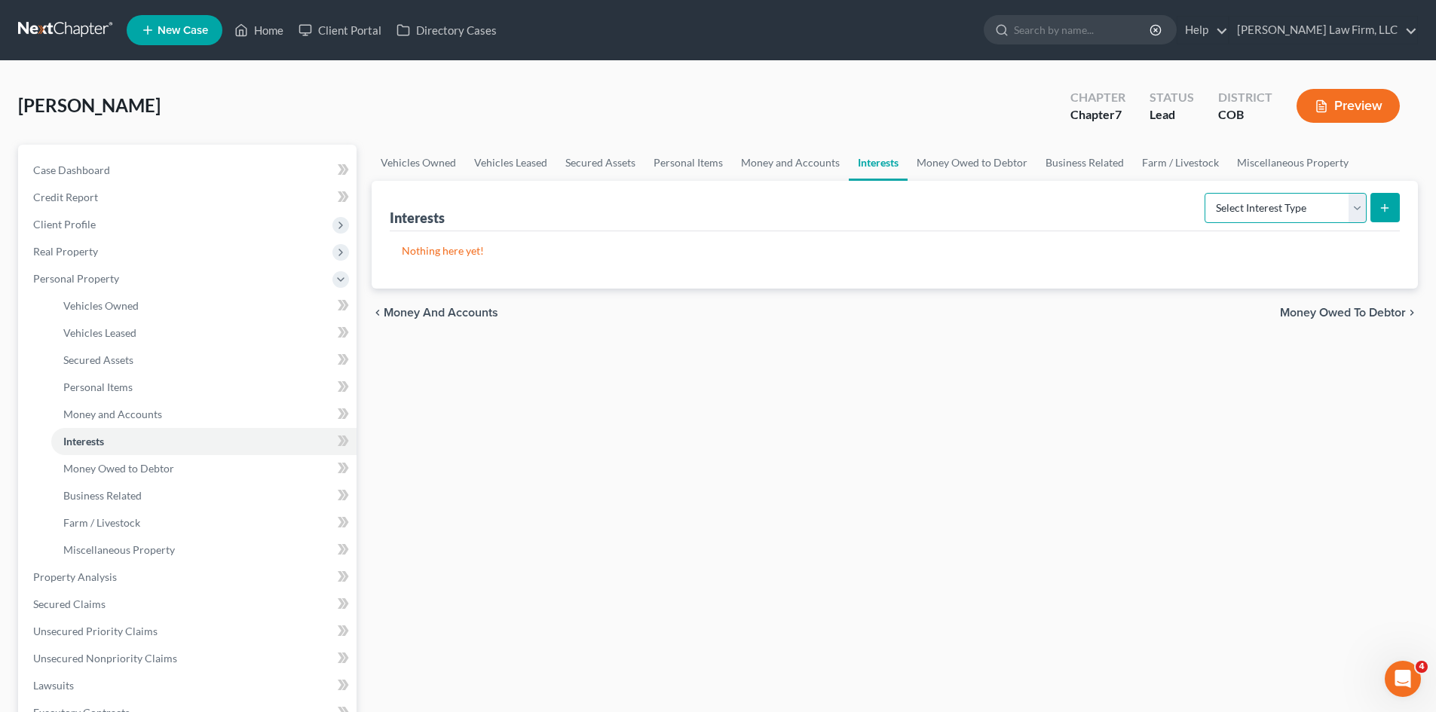
click at [1364, 208] on select "Select Interest Type 401K Annuity Bond Education IRA Government Bond Government…" at bounding box center [1285, 208] width 162 height 30
select select "pension_plan"
click at [1206, 193] on select "Select Interest Type 401K Annuity Bond Education IRA Government Bond Government…" at bounding box center [1285, 208] width 162 height 30
click at [1398, 200] on button "submit" at bounding box center [1384, 207] width 29 height 29
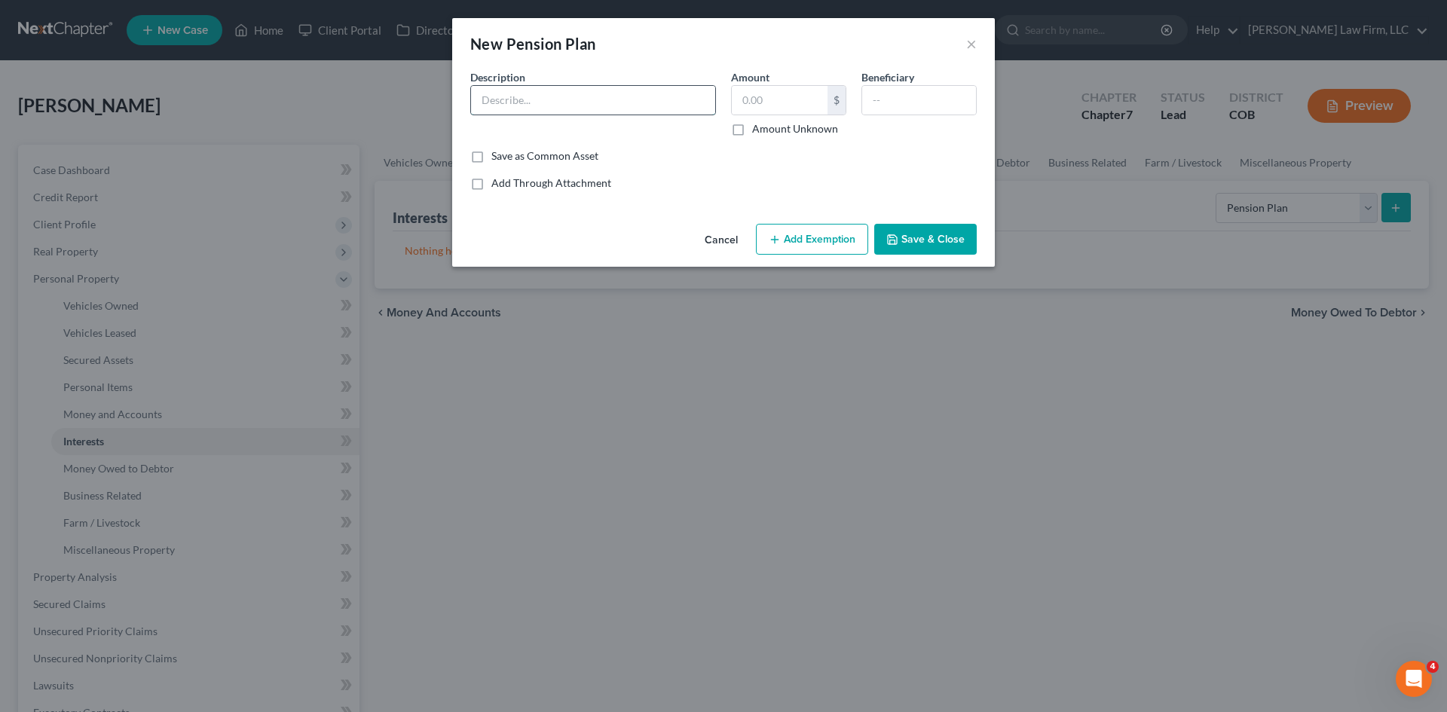
click at [595, 109] on input "text" at bounding box center [593, 100] width 244 height 29
type input "Through employer"
drag, startPoint x: 906, startPoint y: 244, endPoint x: 572, endPoint y: 127, distance: 353.7
click at [558, 254] on div "Cancel Add Exemption Save & Close" at bounding box center [723, 243] width 543 height 50
drag, startPoint x: 473, startPoint y: 95, endPoint x: 398, endPoint y: 90, distance: 75.5
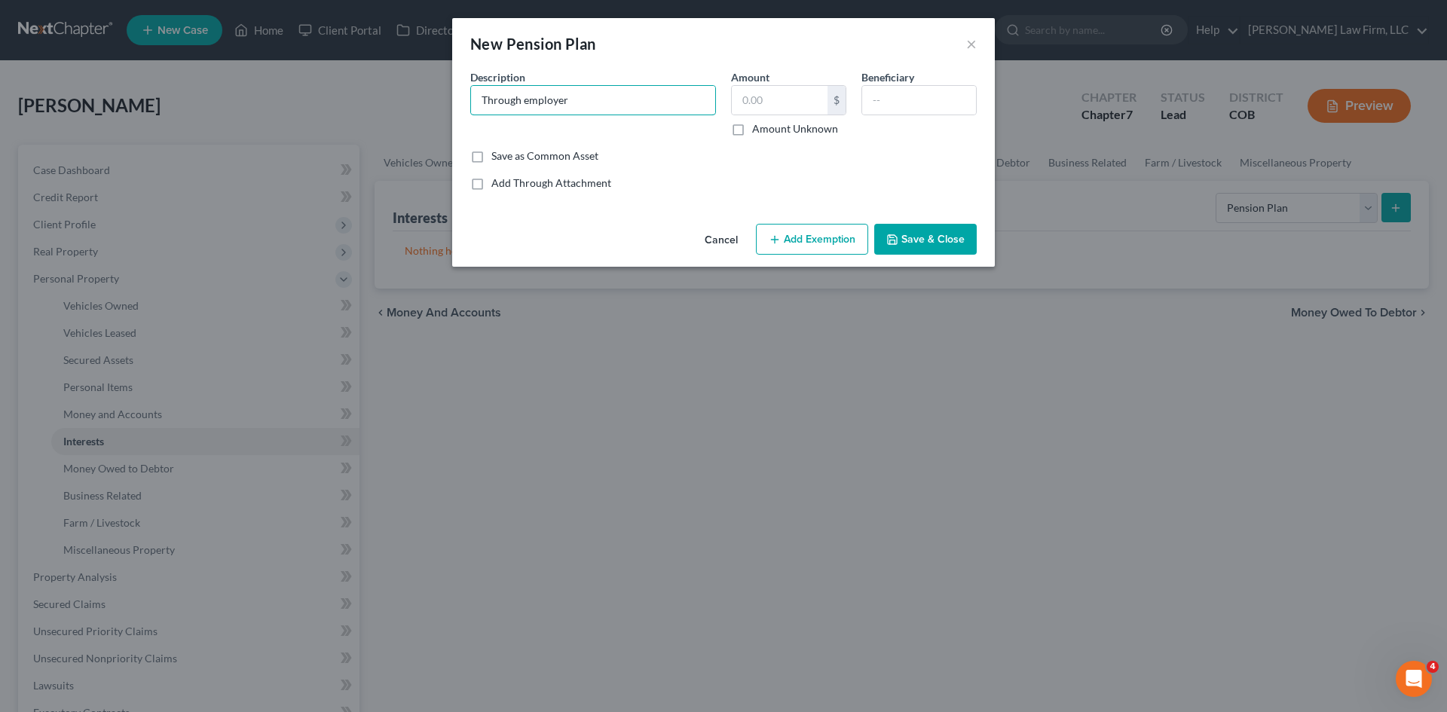
click at [399, 90] on div "New Pension Plan × An exemption set must first be selected from the Filing Info…" at bounding box center [723, 356] width 1447 height 712
click at [910, 242] on button "Save & Close" at bounding box center [925, 240] width 102 height 32
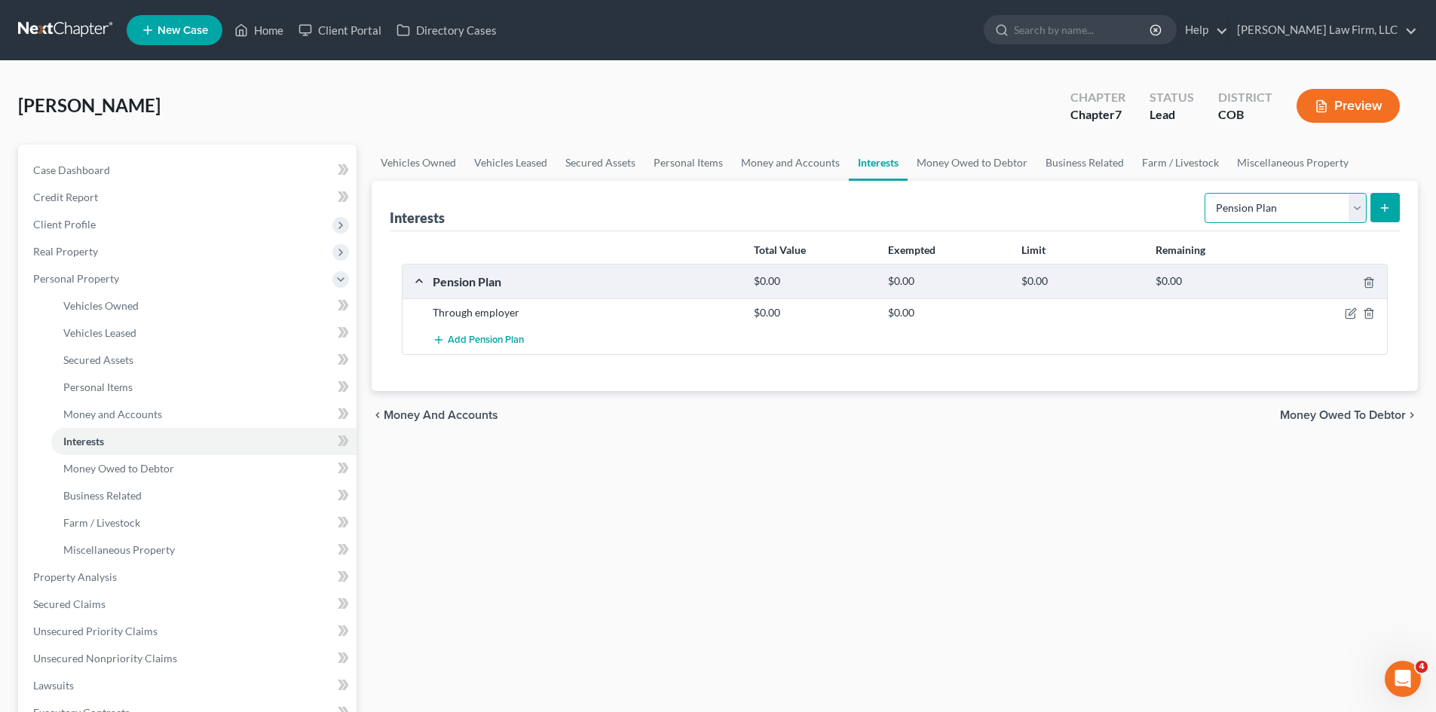
click at [1356, 205] on select "Select Interest Type 401K Annuity Bond Education IRA Government Bond Government…" at bounding box center [1285, 208] width 162 height 30
click at [1002, 454] on div "Vehicles Owned Vehicles Leased Secured Assets Personal Items Money and Accounts…" at bounding box center [894, 594] width 1061 height 898
click at [1353, 414] on span "Money Owed to Debtor" at bounding box center [1343, 415] width 126 height 12
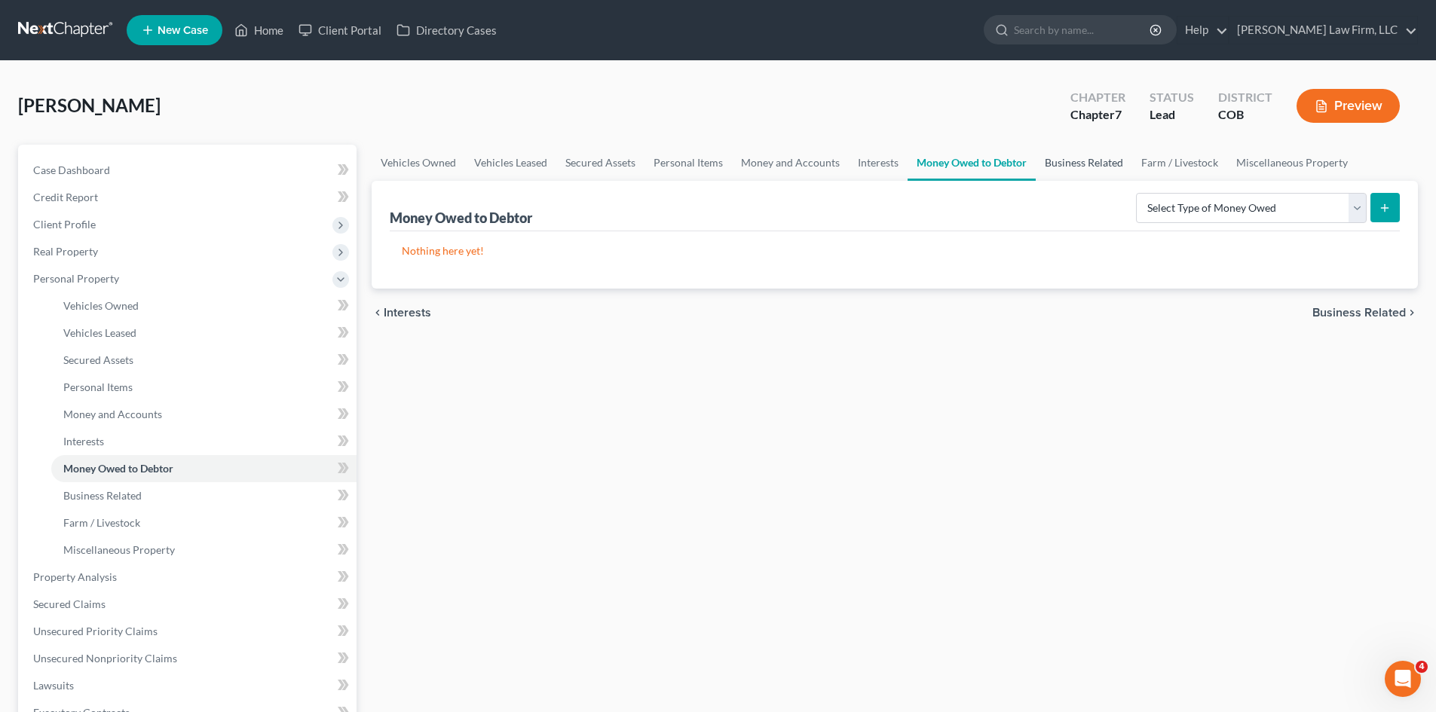
click at [1075, 168] on link "Business Related" at bounding box center [1083, 163] width 96 height 36
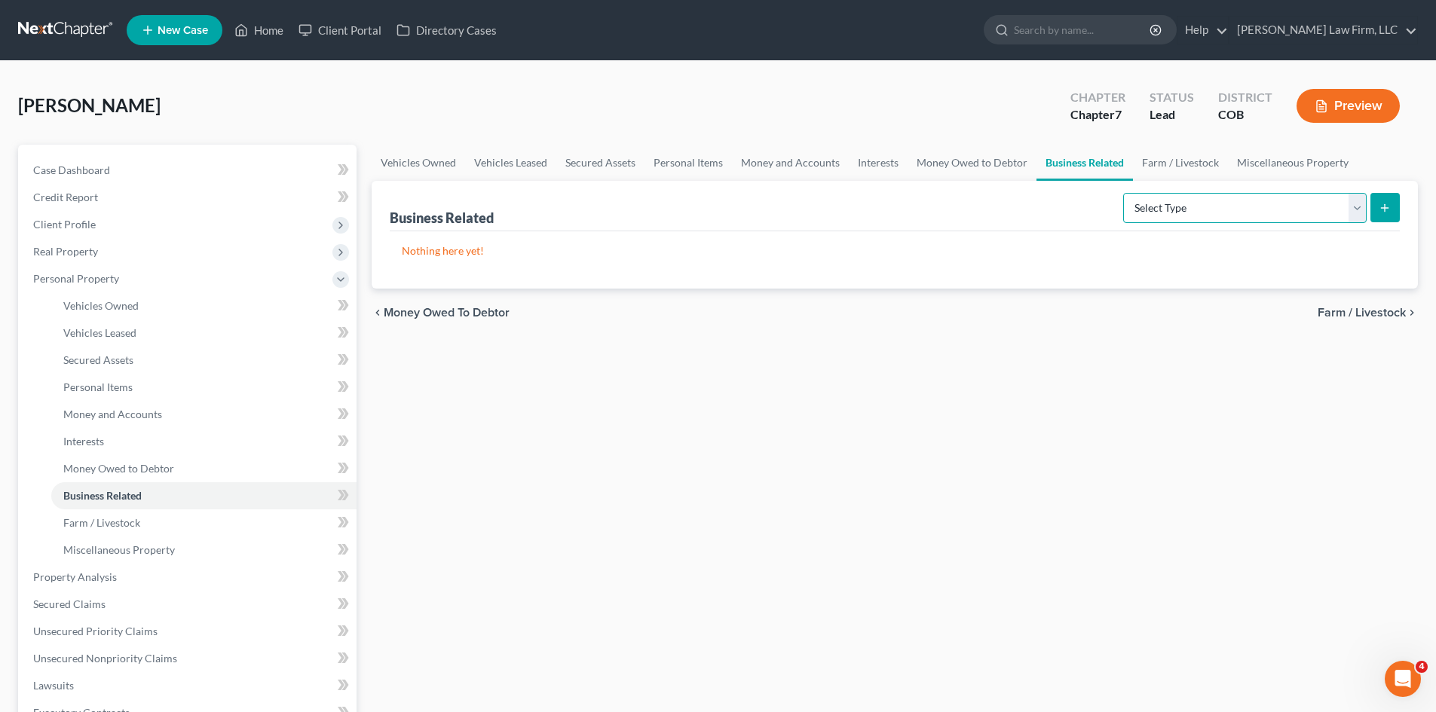
click at [1363, 205] on select "Select Type Customer Lists Franchises Inventory Licenses Machinery Office Equip…" at bounding box center [1244, 208] width 243 height 30
click at [1152, 161] on link "Farm / Livestock" at bounding box center [1180, 163] width 95 height 36
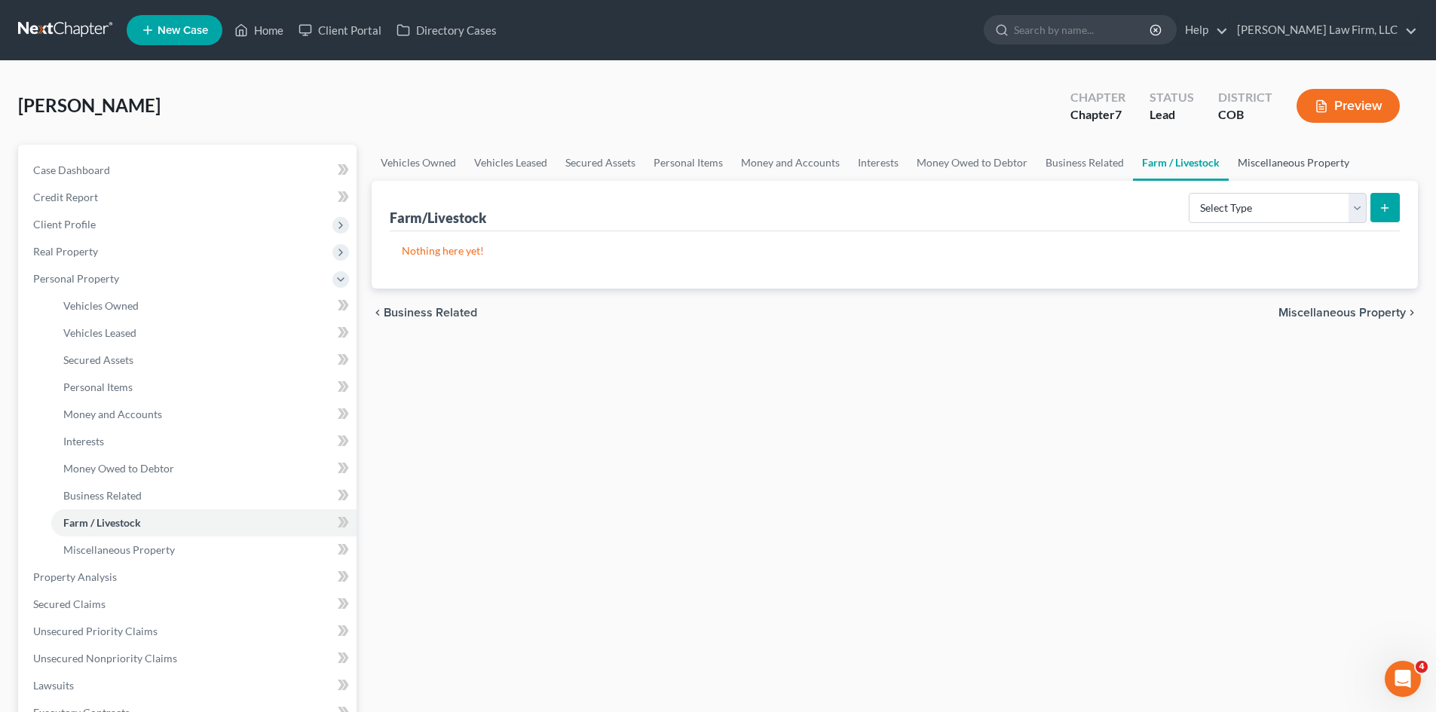
click at [1288, 167] on link "Miscellaneous Property" at bounding box center [1293, 163] width 130 height 36
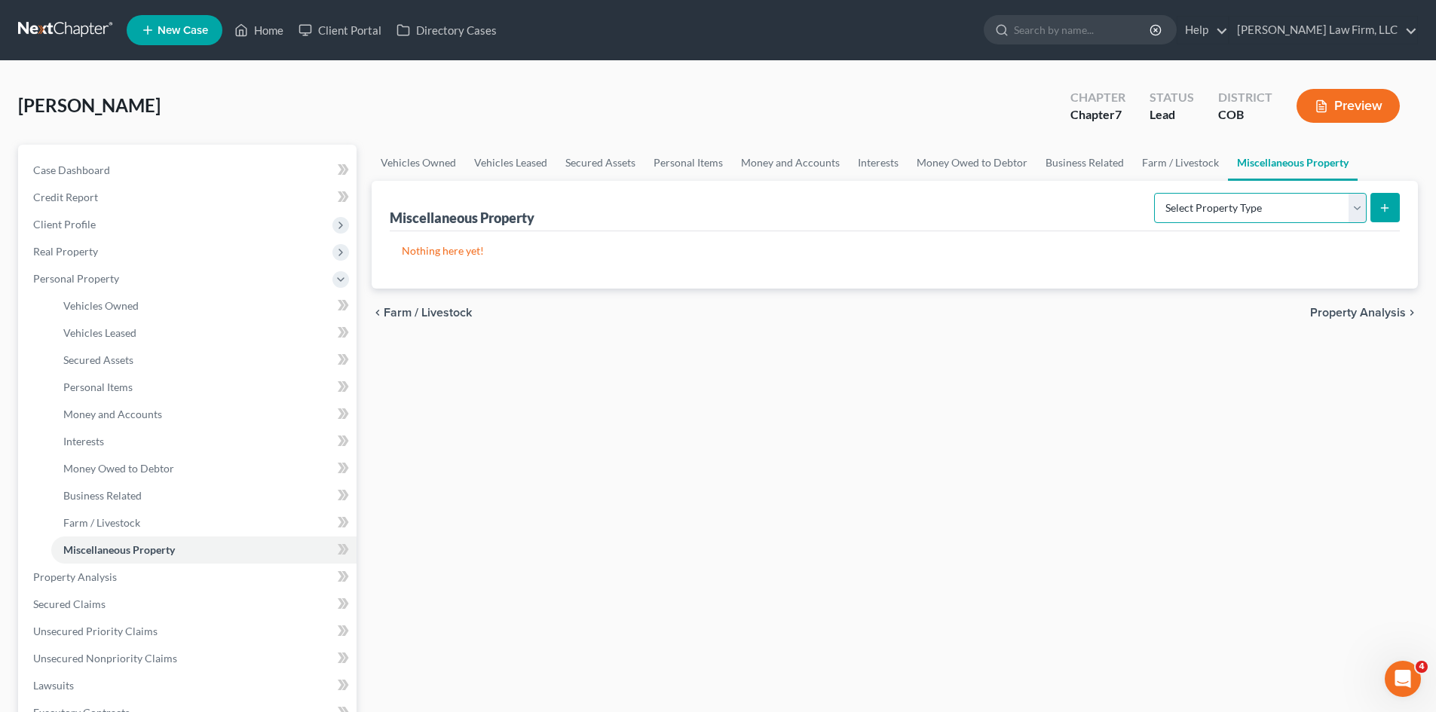
click at [1353, 206] on select "Select Property Type Assigned for Creditor Benefit Within 1 Year Holding for An…" at bounding box center [1260, 208] width 213 height 30
click at [1197, 368] on div "Vehicles Owned Vehicles Leased Secured Assets Personal Items Money and Accounts…" at bounding box center [894, 594] width 1061 height 898
click at [1366, 303] on div "chevron_left Farm / Livestock Property Analysis chevron_right" at bounding box center [895, 313] width 1046 height 48
click at [1328, 319] on span "Property Analysis" at bounding box center [1358, 313] width 96 height 12
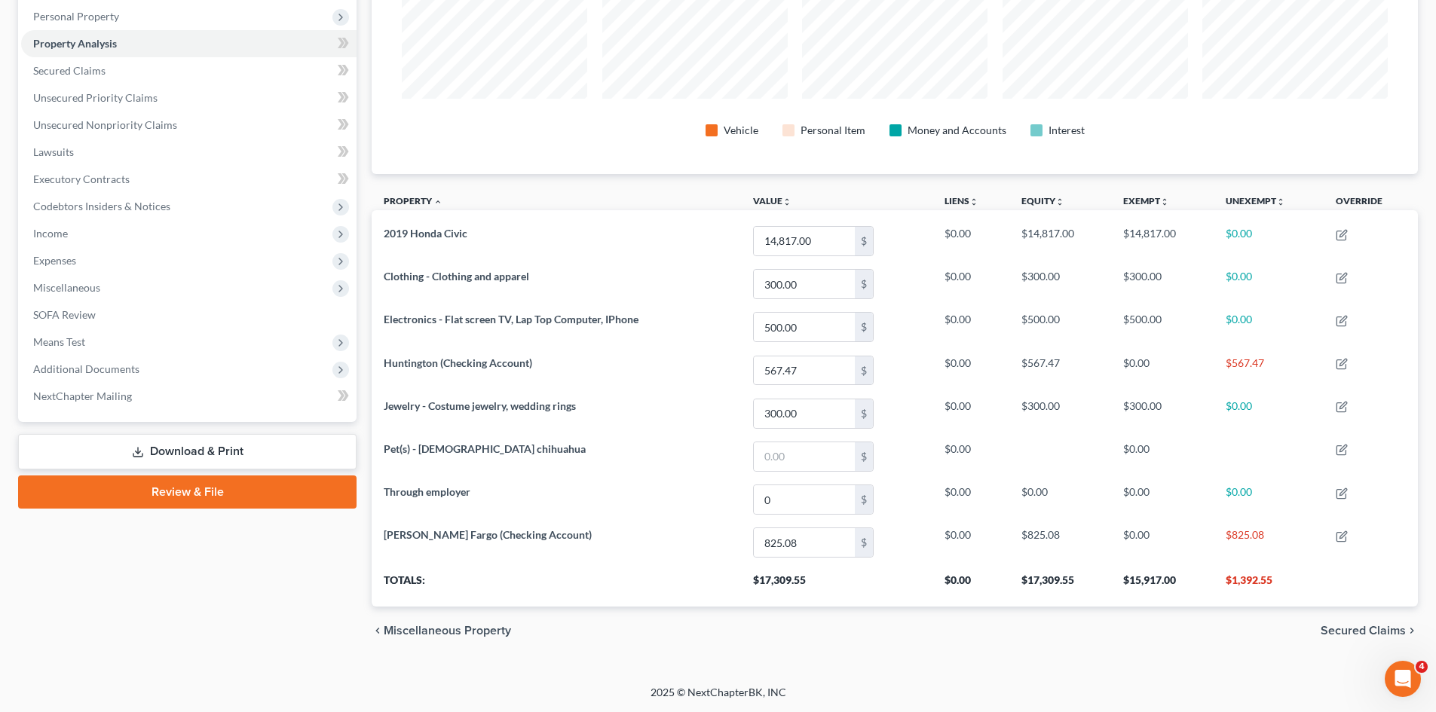
drag, startPoint x: 1351, startPoint y: 629, endPoint x: 1301, endPoint y: 561, distance: 84.1
click at [1352, 629] on span "Secured Claims" at bounding box center [1362, 631] width 85 height 12
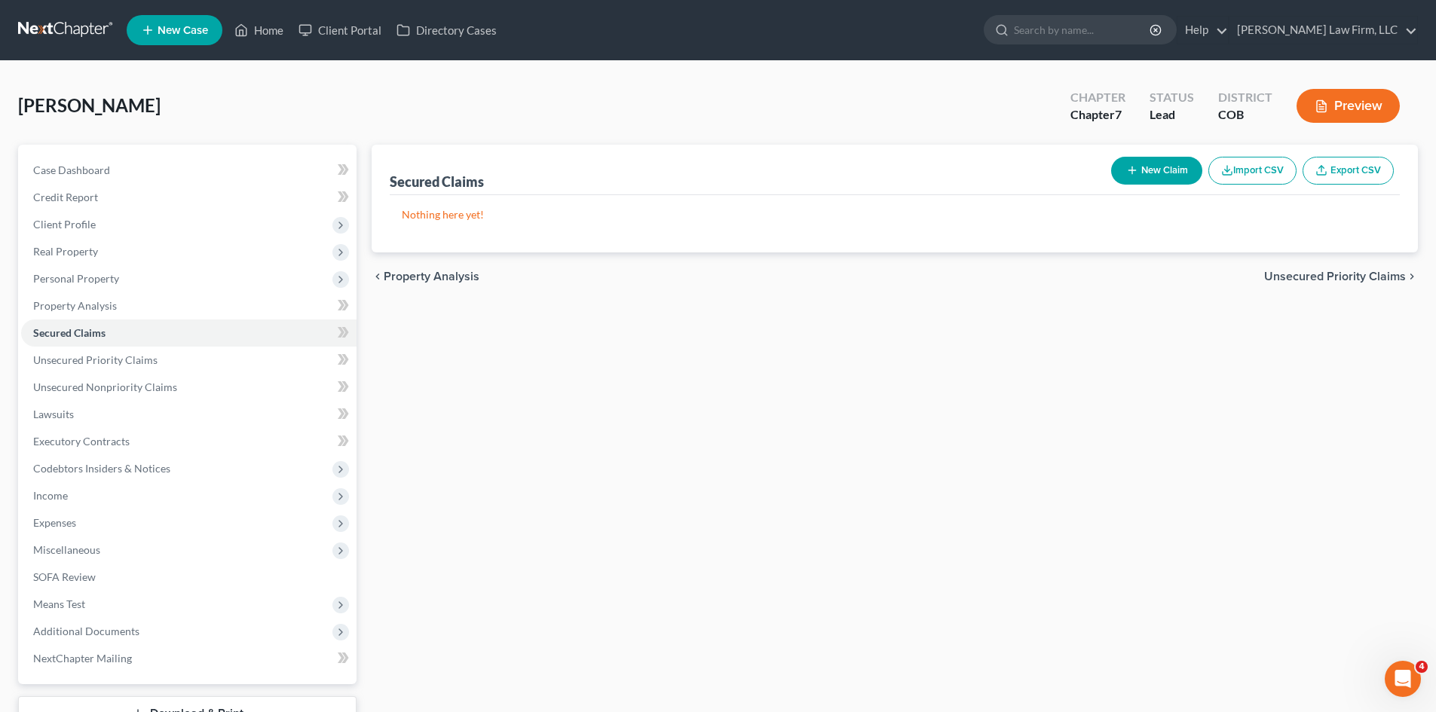
click at [1323, 274] on span "Unsecured Priority Claims" at bounding box center [1335, 277] width 142 height 12
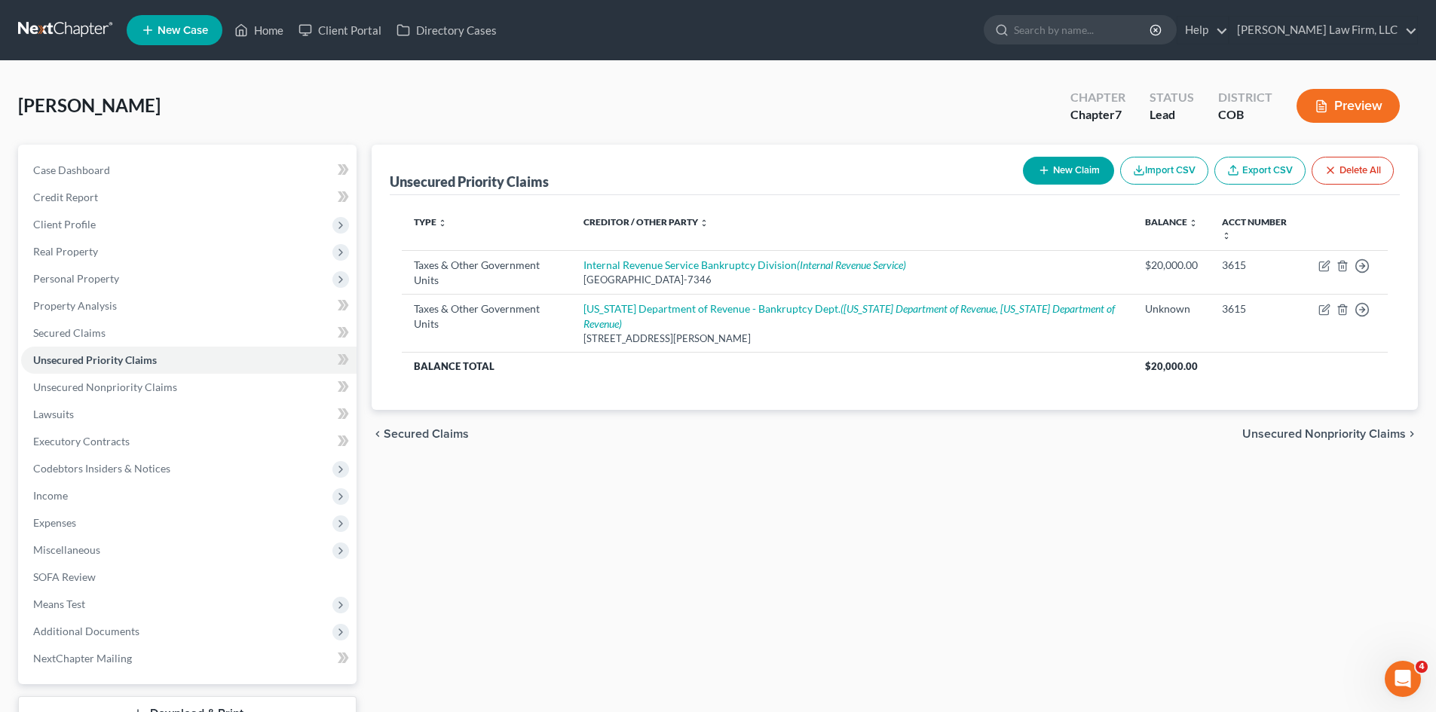
click at [1351, 435] on span "Unsecured Nonpriority Claims" at bounding box center [1324, 434] width 164 height 12
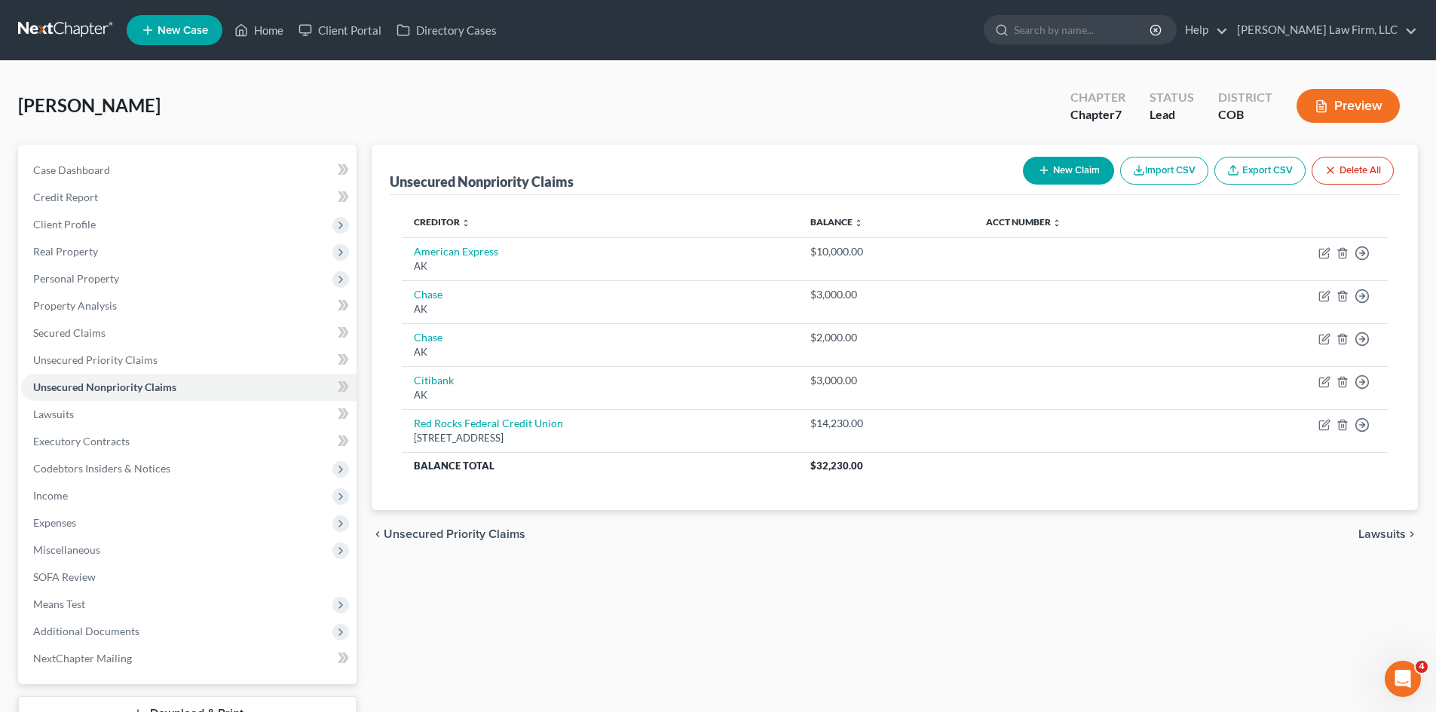
click at [506, 540] on span "Unsecured Priority Claims" at bounding box center [455, 534] width 142 height 12
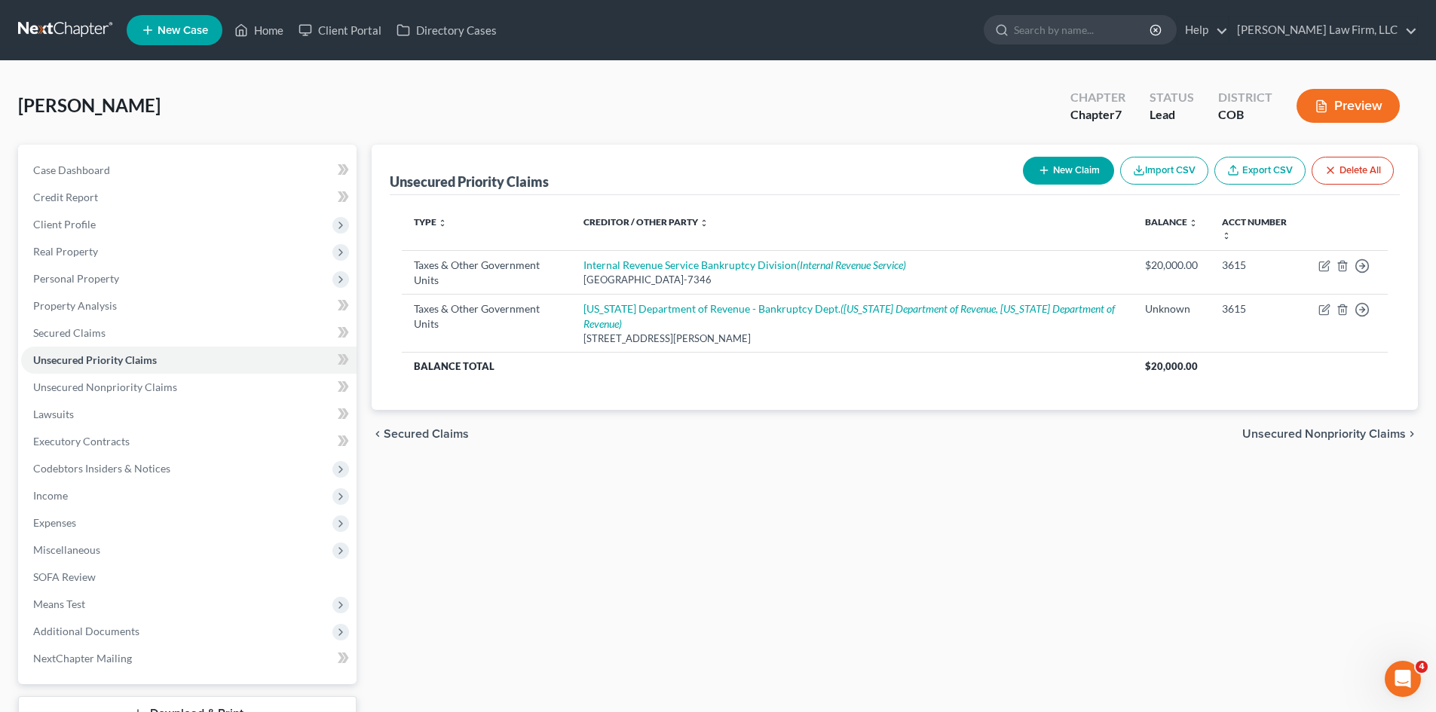
click at [1263, 436] on span "Unsecured Nonpriority Claims" at bounding box center [1324, 434] width 164 height 12
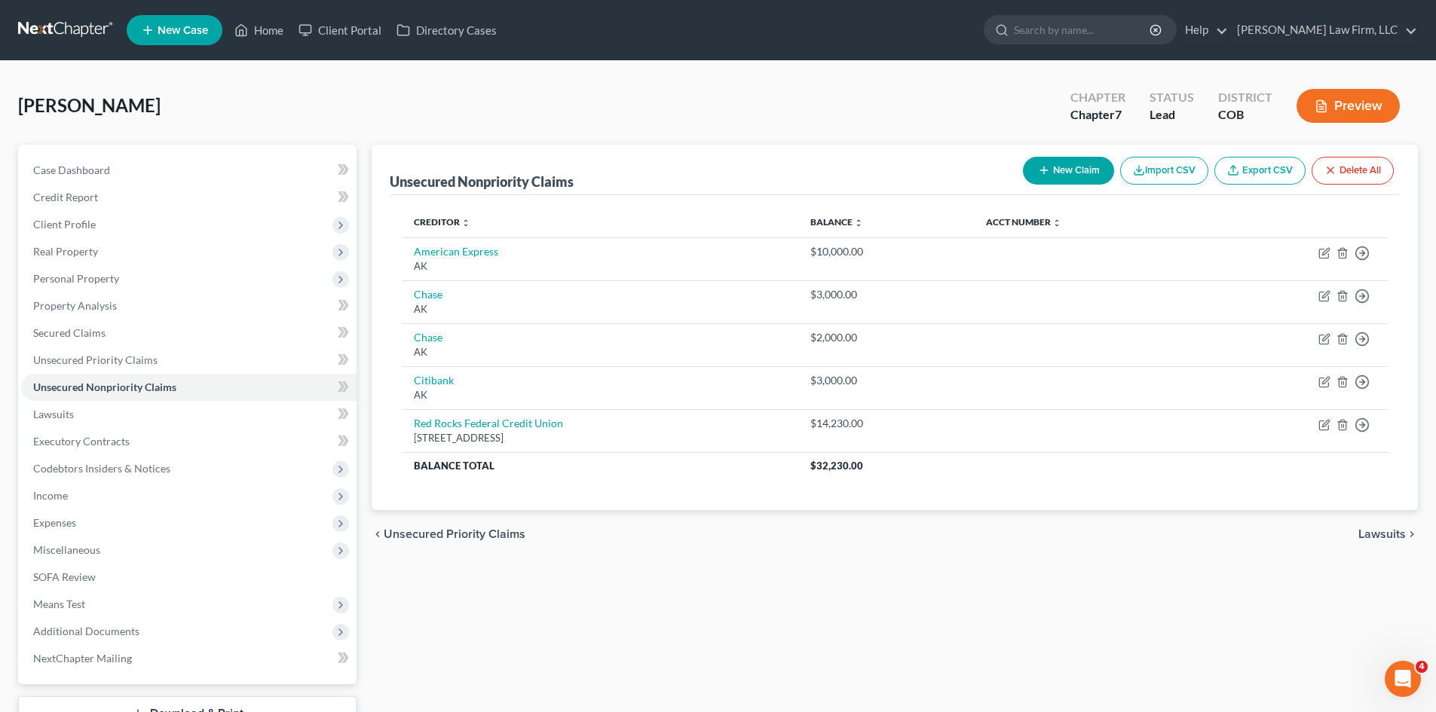
click at [1378, 534] on span "Lawsuits" at bounding box center [1381, 534] width 47 height 12
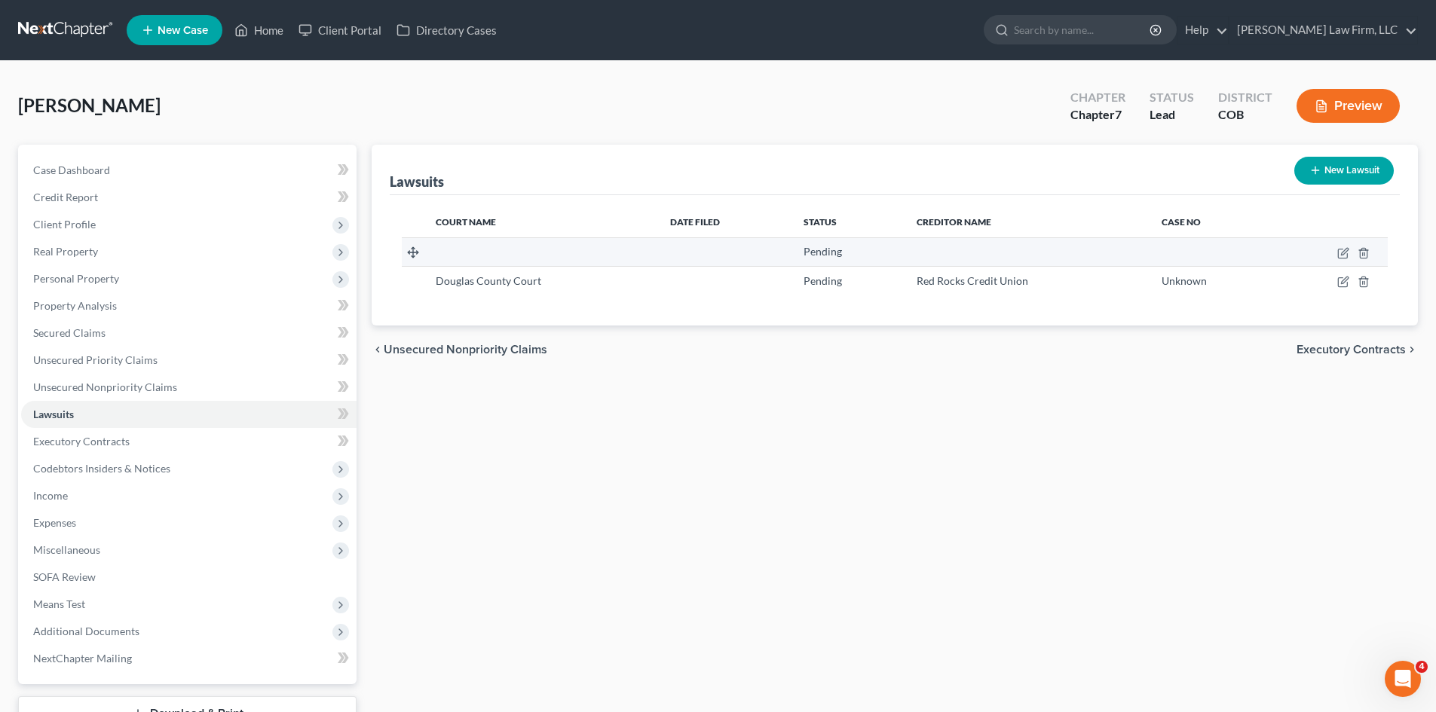
click at [1044, 261] on td at bounding box center [1026, 251] width 245 height 29
click at [1341, 254] on icon "button" at bounding box center [1344, 251] width 7 height 7
select select "1"
select select "0"
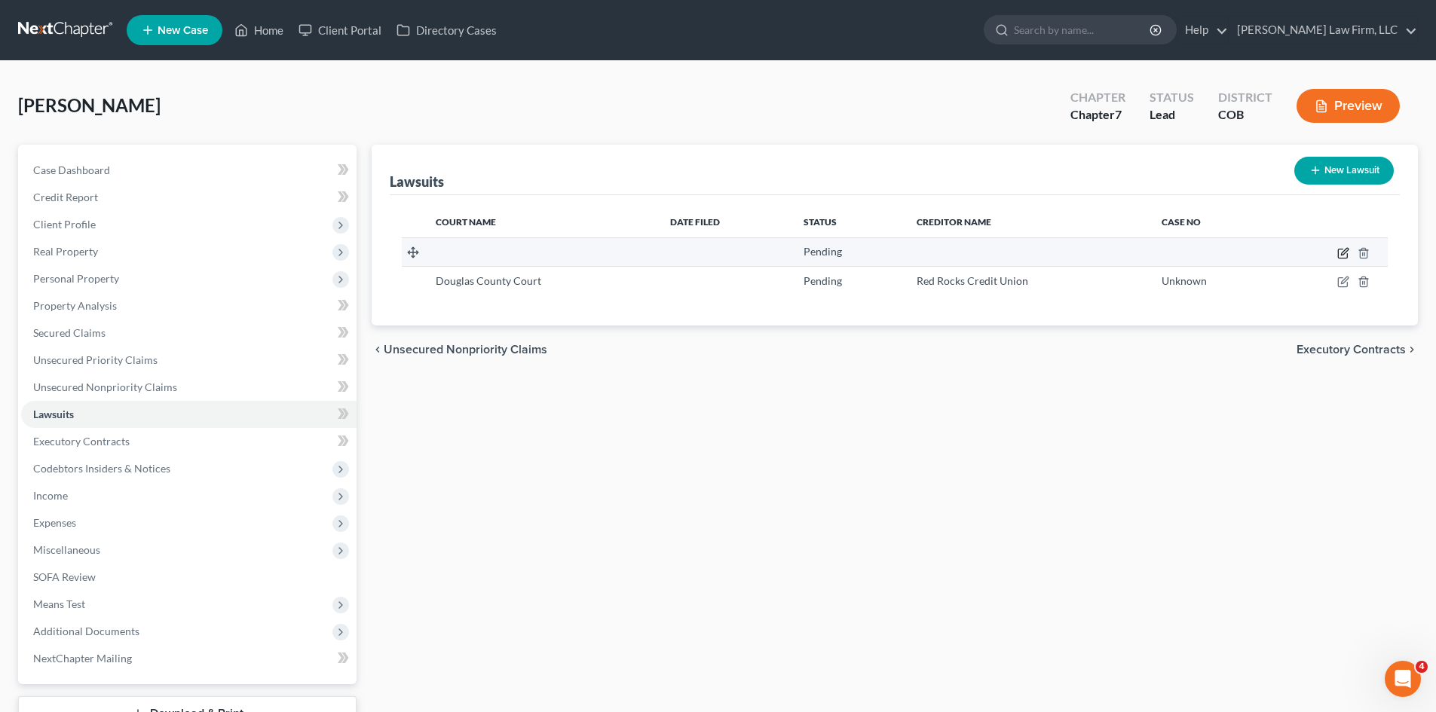
select select "1"
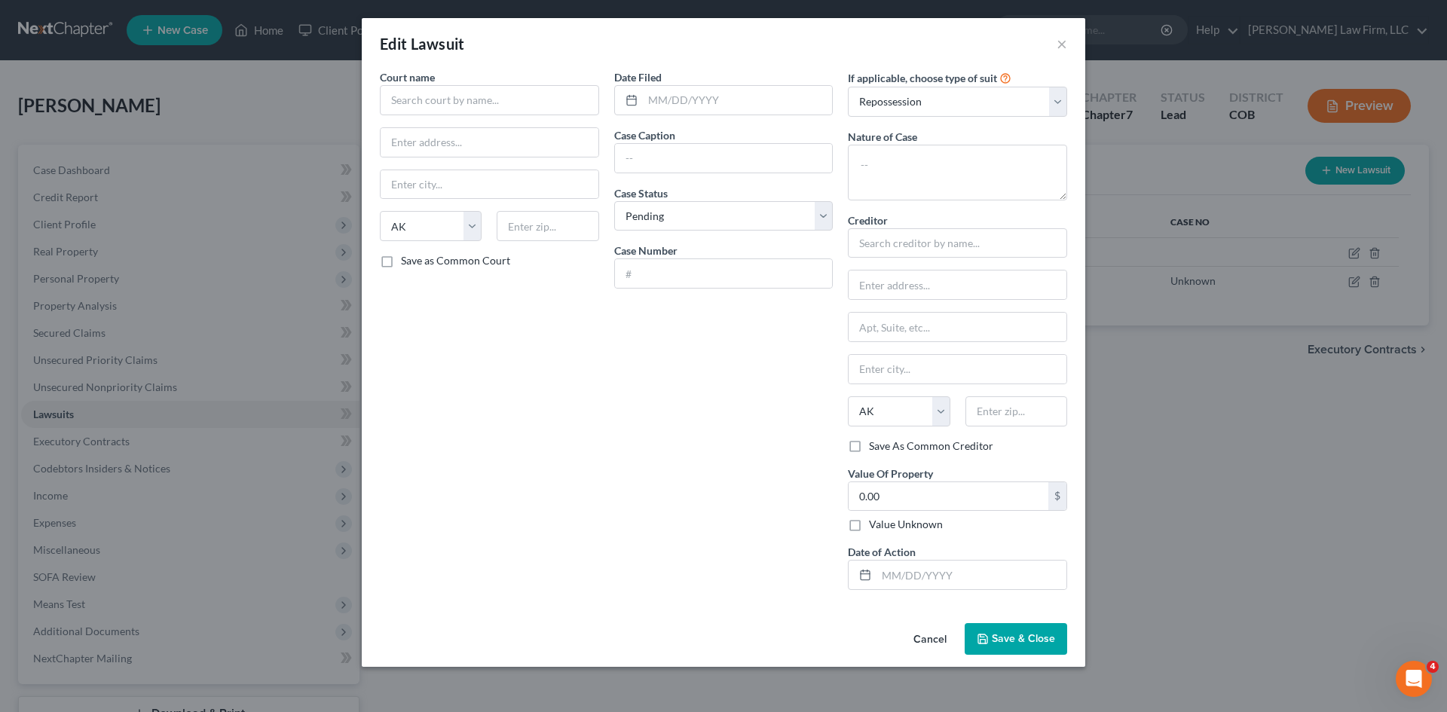
click at [925, 645] on button "Cancel" at bounding box center [929, 640] width 57 height 30
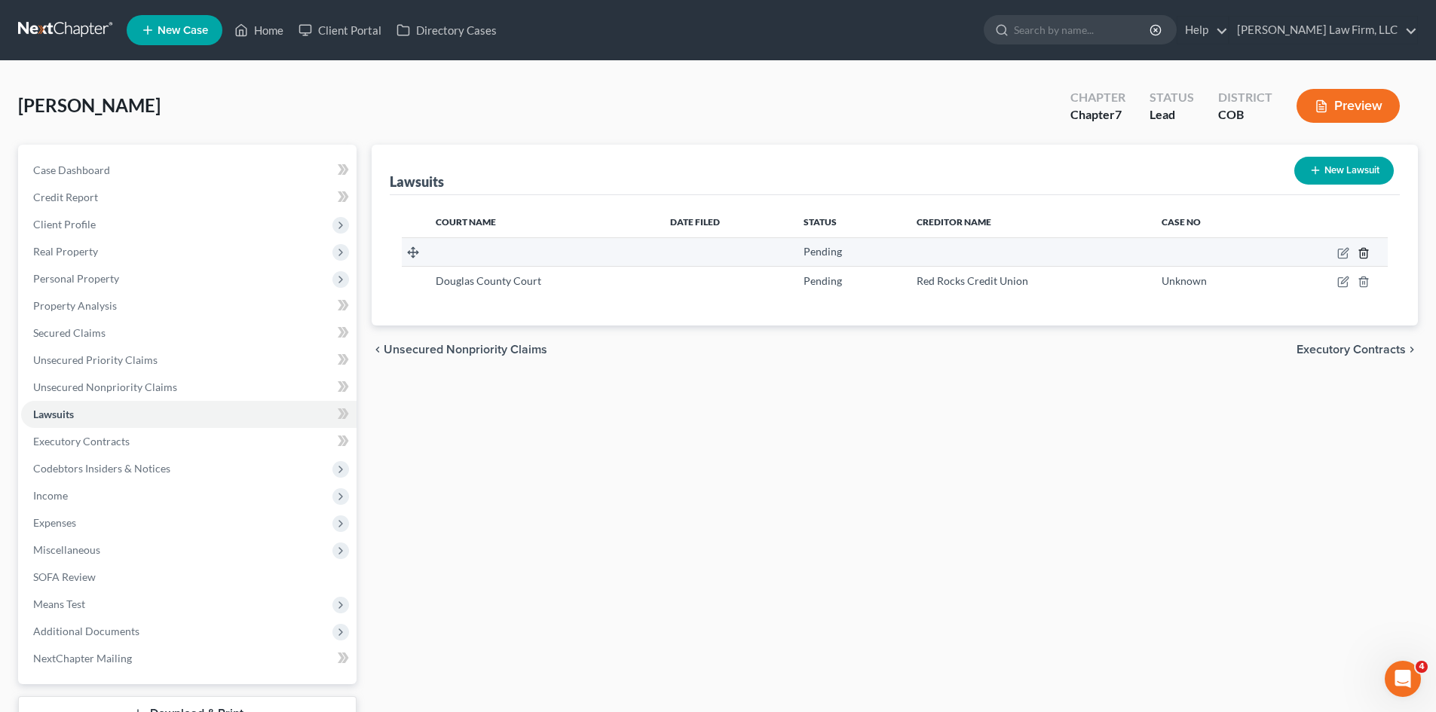
click at [1363, 255] on icon "button" at bounding box center [1363, 253] width 12 height 12
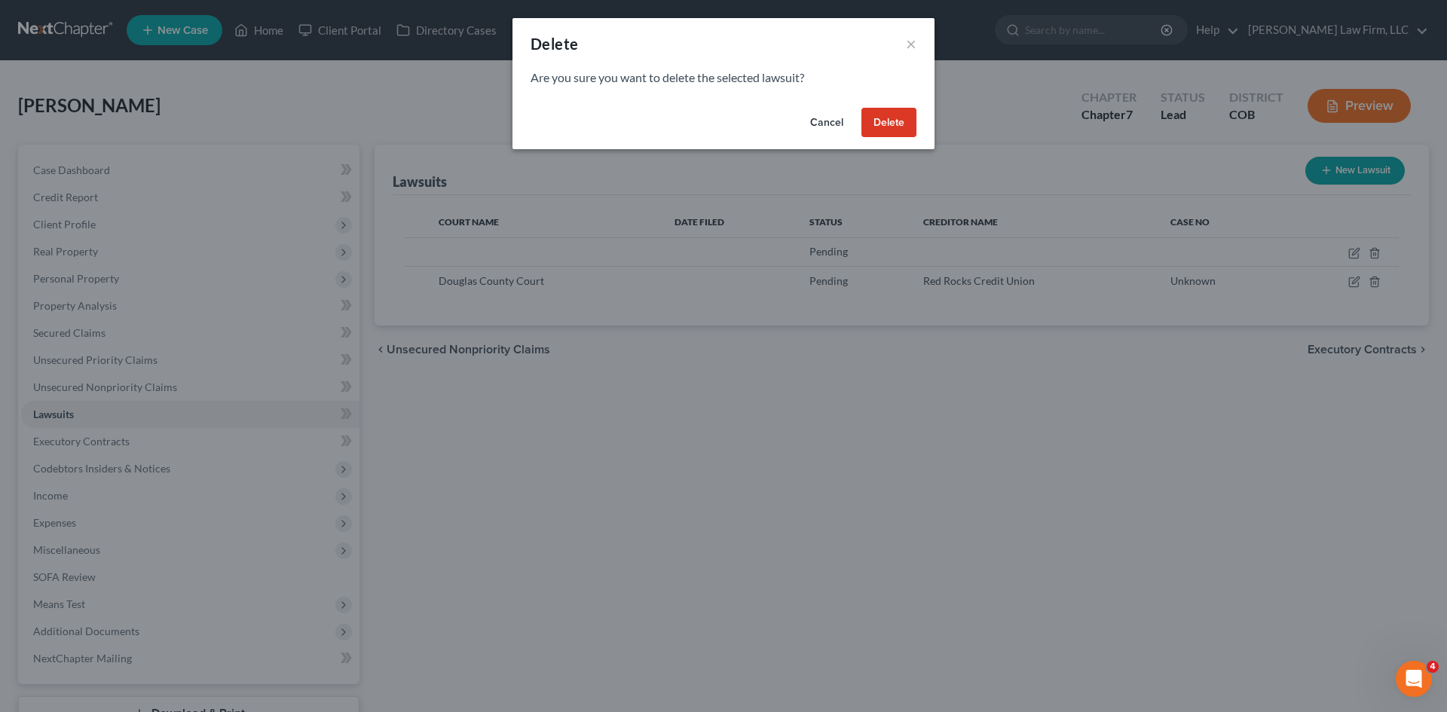
click at [902, 121] on button "Delete" at bounding box center [888, 123] width 55 height 30
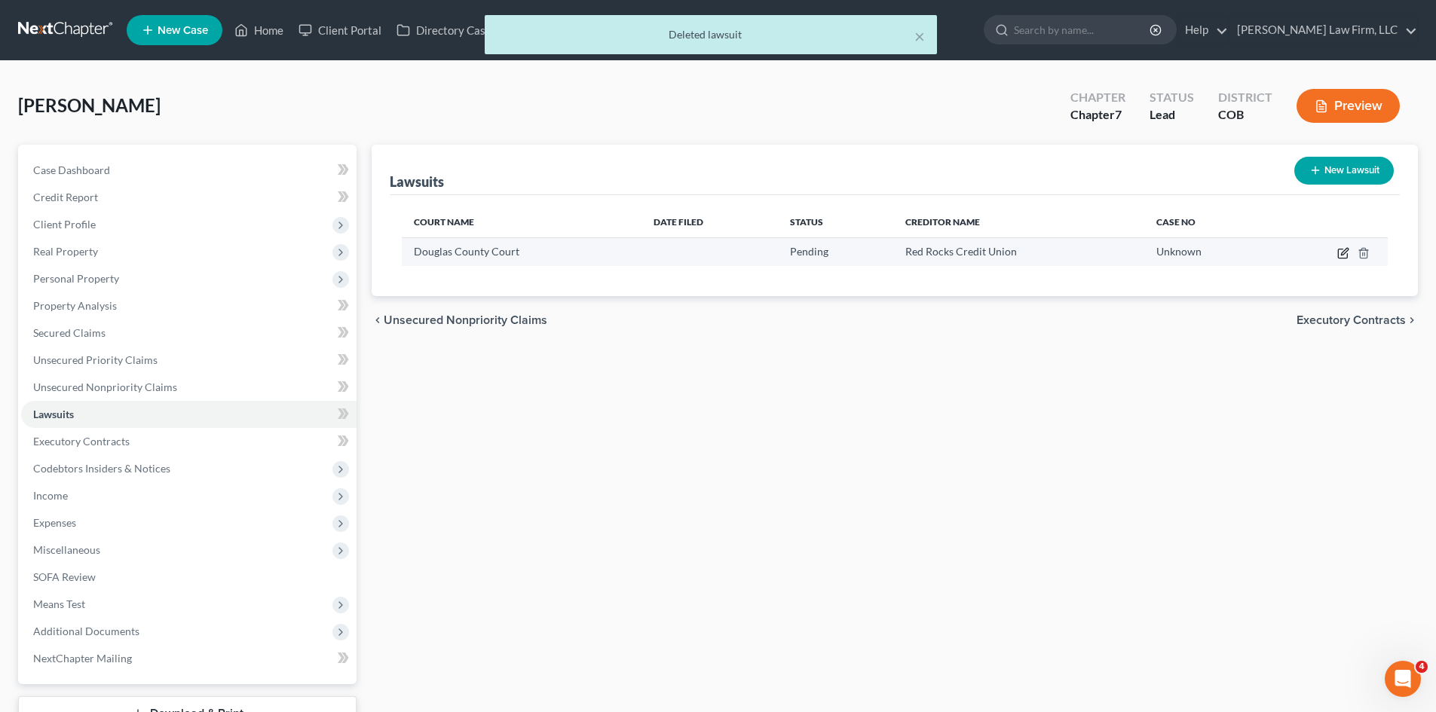
click at [1341, 256] on icon "button" at bounding box center [1343, 253] width 12 height 12
select select "5"
select select "0"
select select "4"
select select "5"
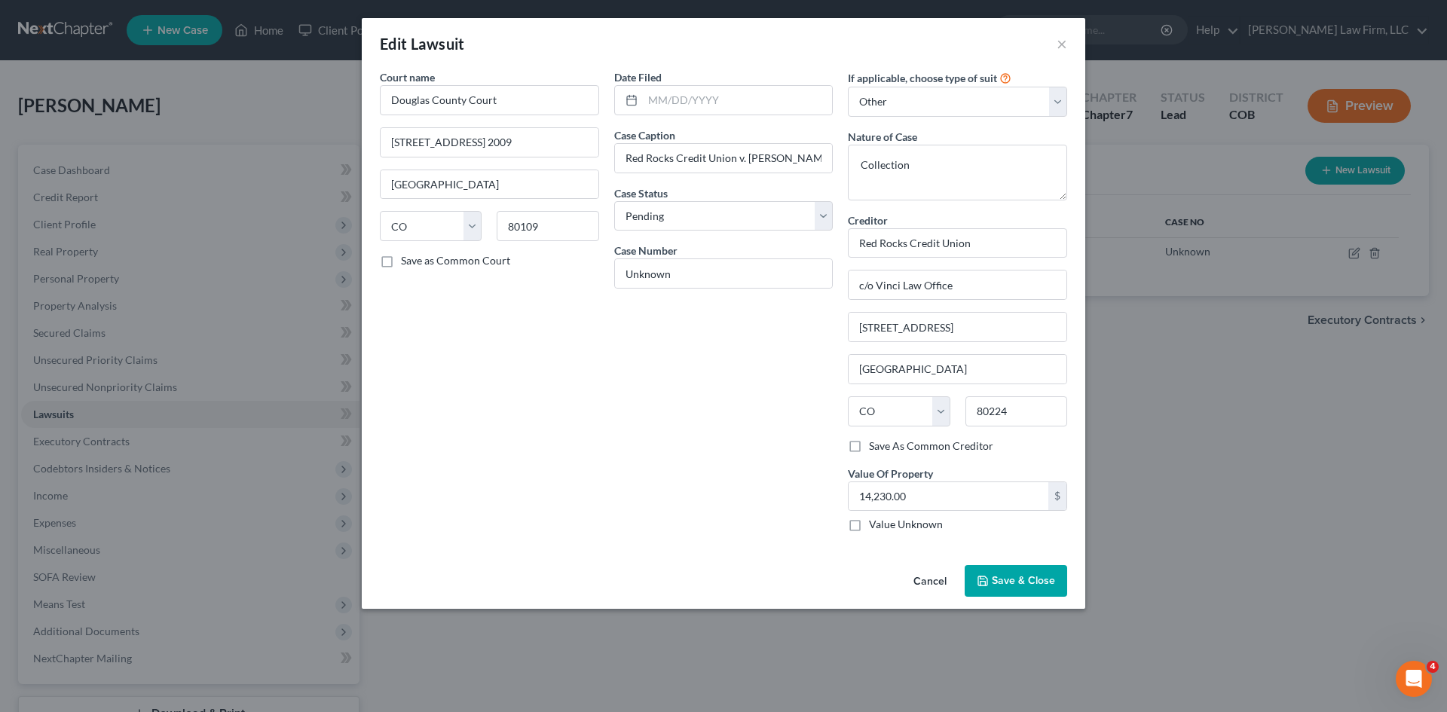
click at [925, 580] on button "Cancel" at bounding box center [929, 582] width 57 height 30
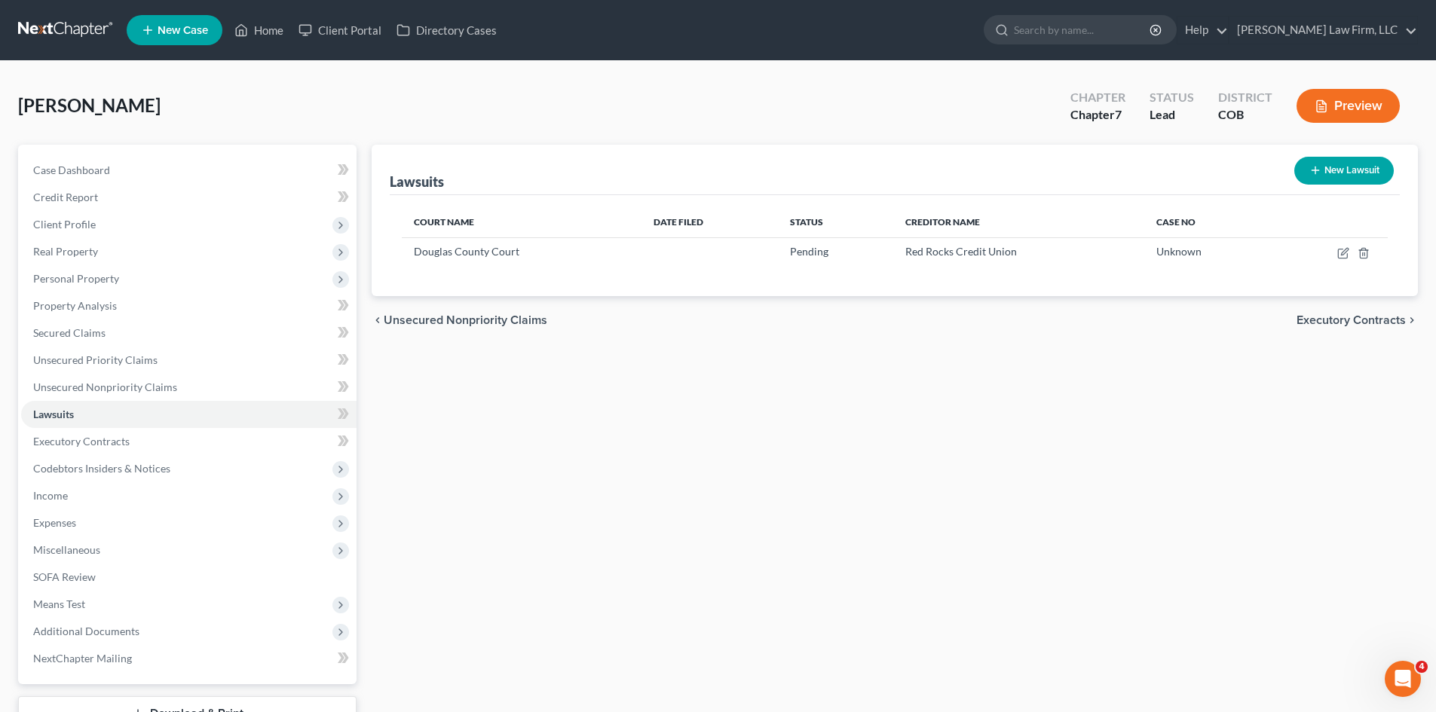
click at [1344, 321] on span "Executory Contracts" at bounding box center [1350, 320] width 109 height 12
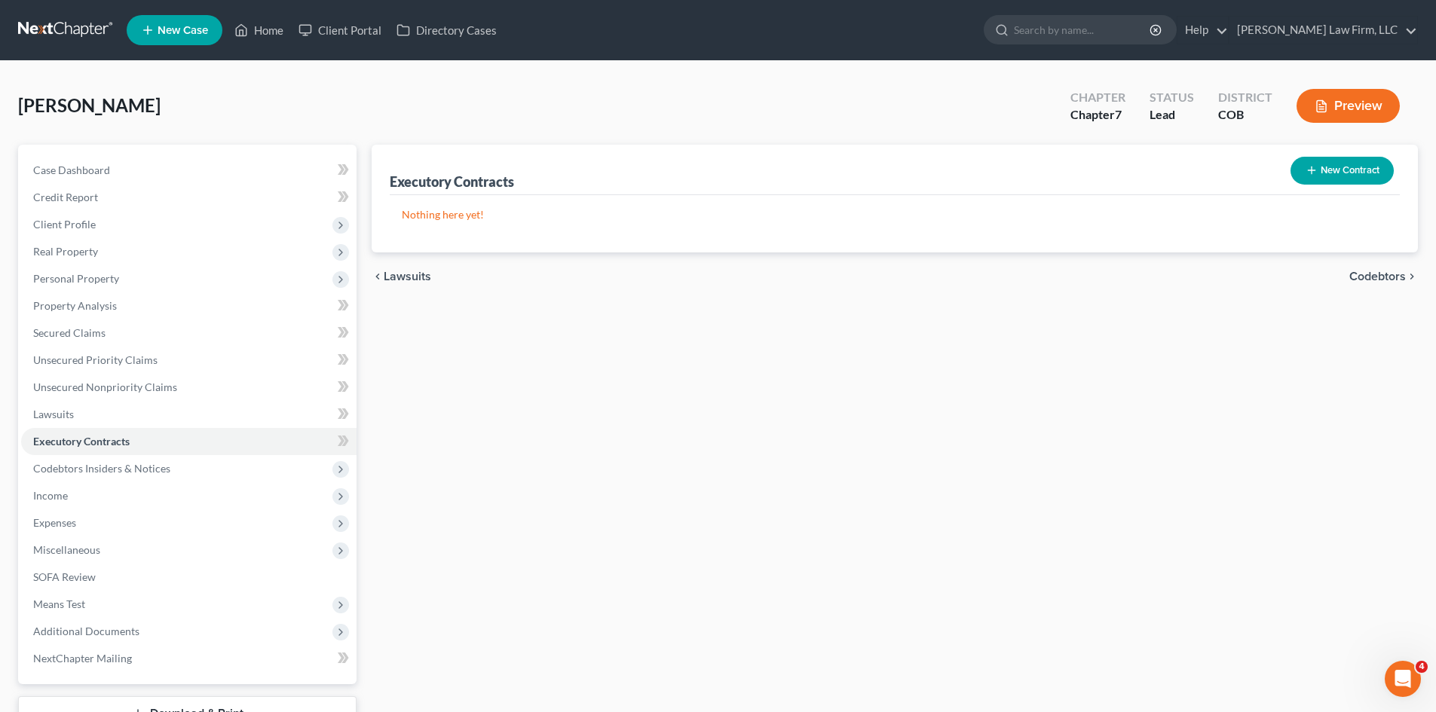
click at [1366, 280] on span "Codebtors" at bounding box center [1377, 277] width 57 height 12
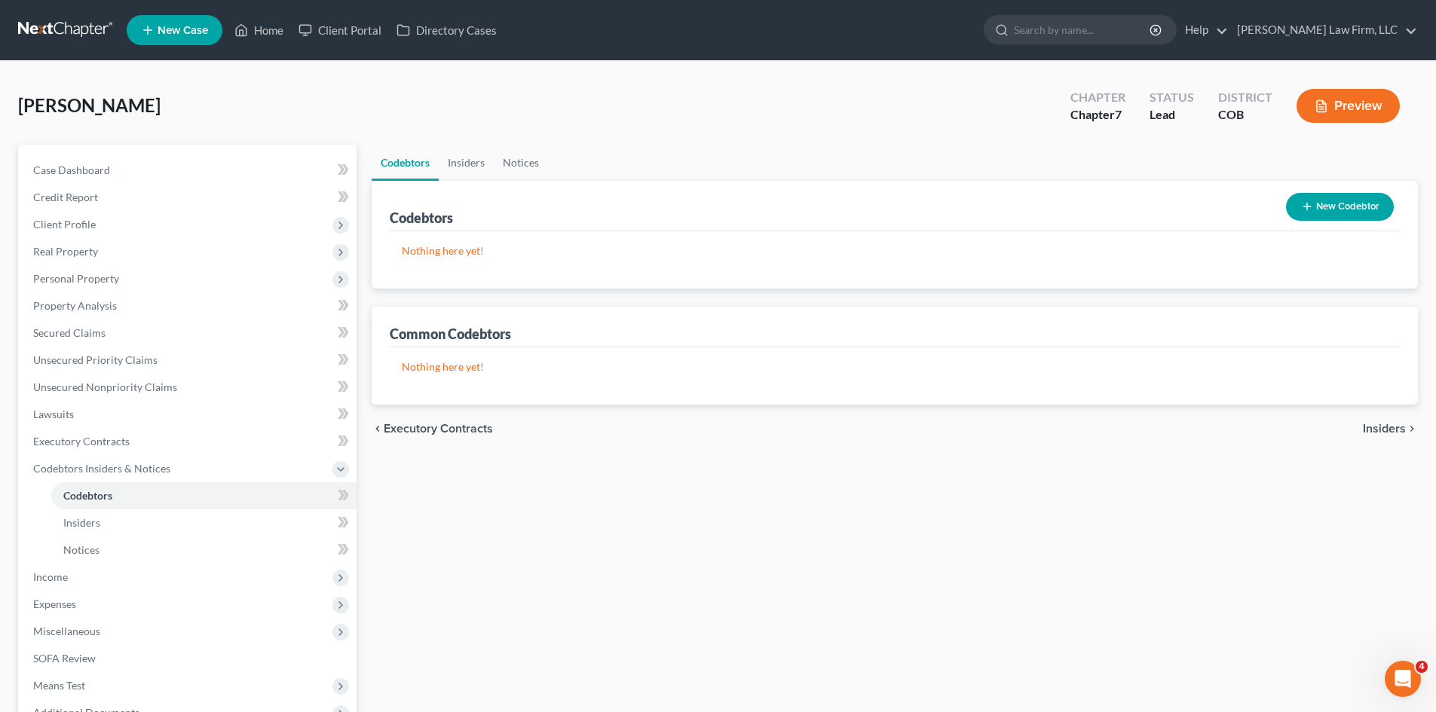
click at [472, 429] on span "Executory Contracts" at bounding box center [438, 429] width 109 height 12
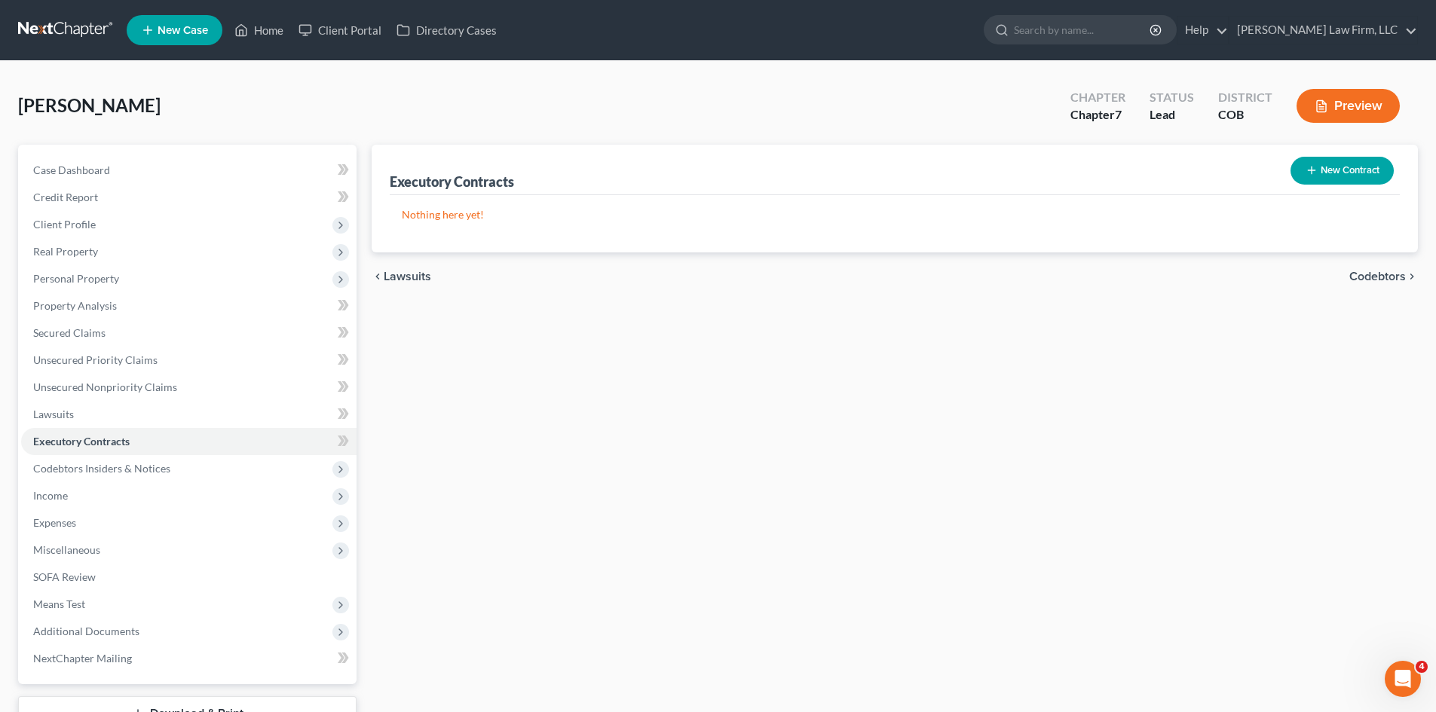
click at [1335, 179] on button "New Contract" at bounding box center [1341, 171] width 103 height 28
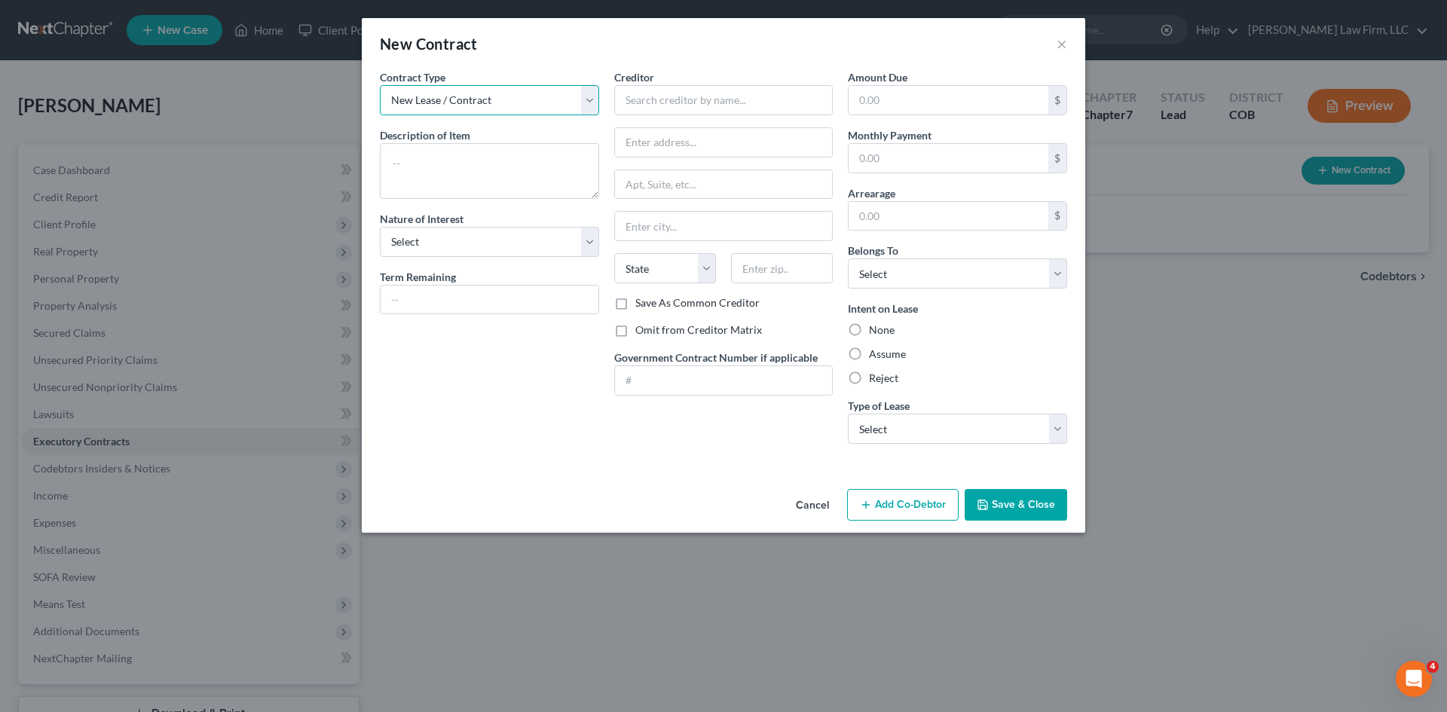
click at [592, 97] on select "New Lease / Contract New Timeshare" at bounding box center [489, 100] width 219 height 30
click at [815, 509] on button "Cancel" at bounding box center [812, 506] width 57 height 30
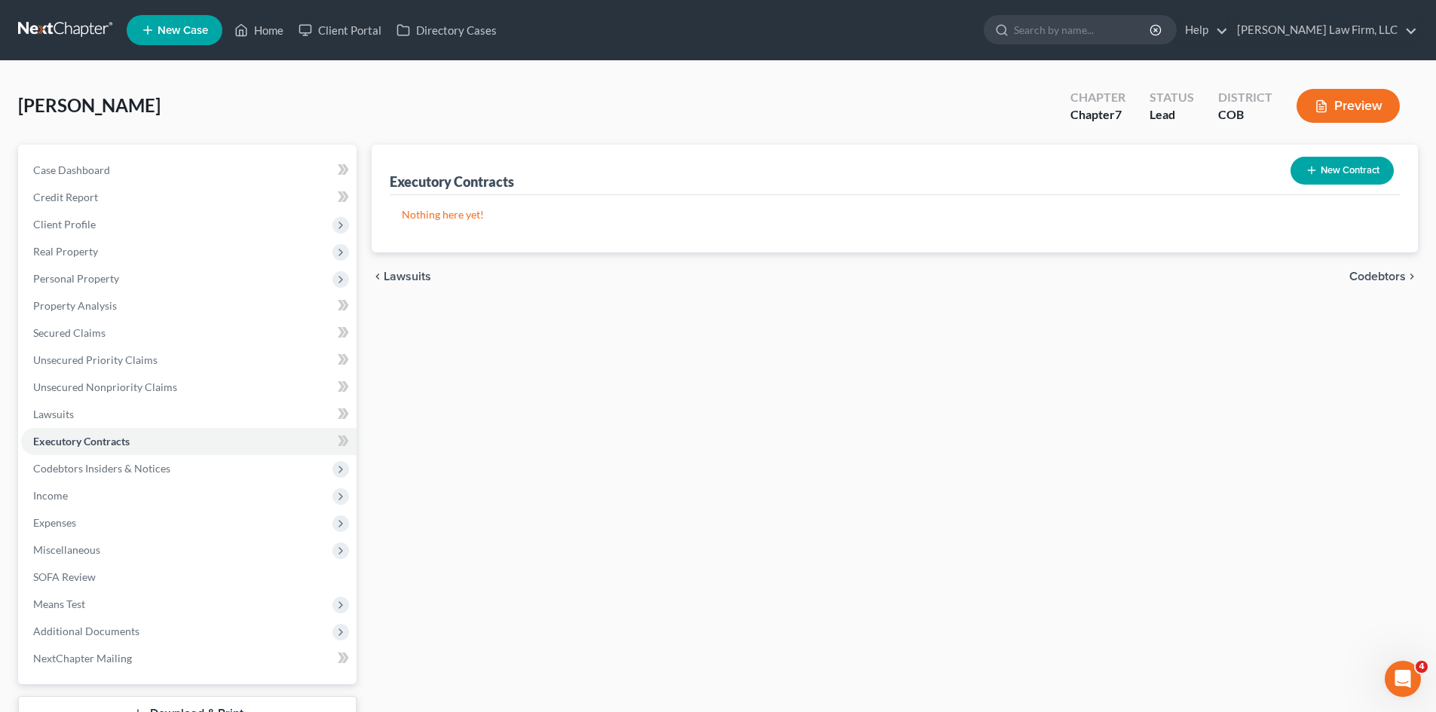
click at [1378, 274] on span "Codebtors" at bounding box center [1377, 277] width 57 height 12
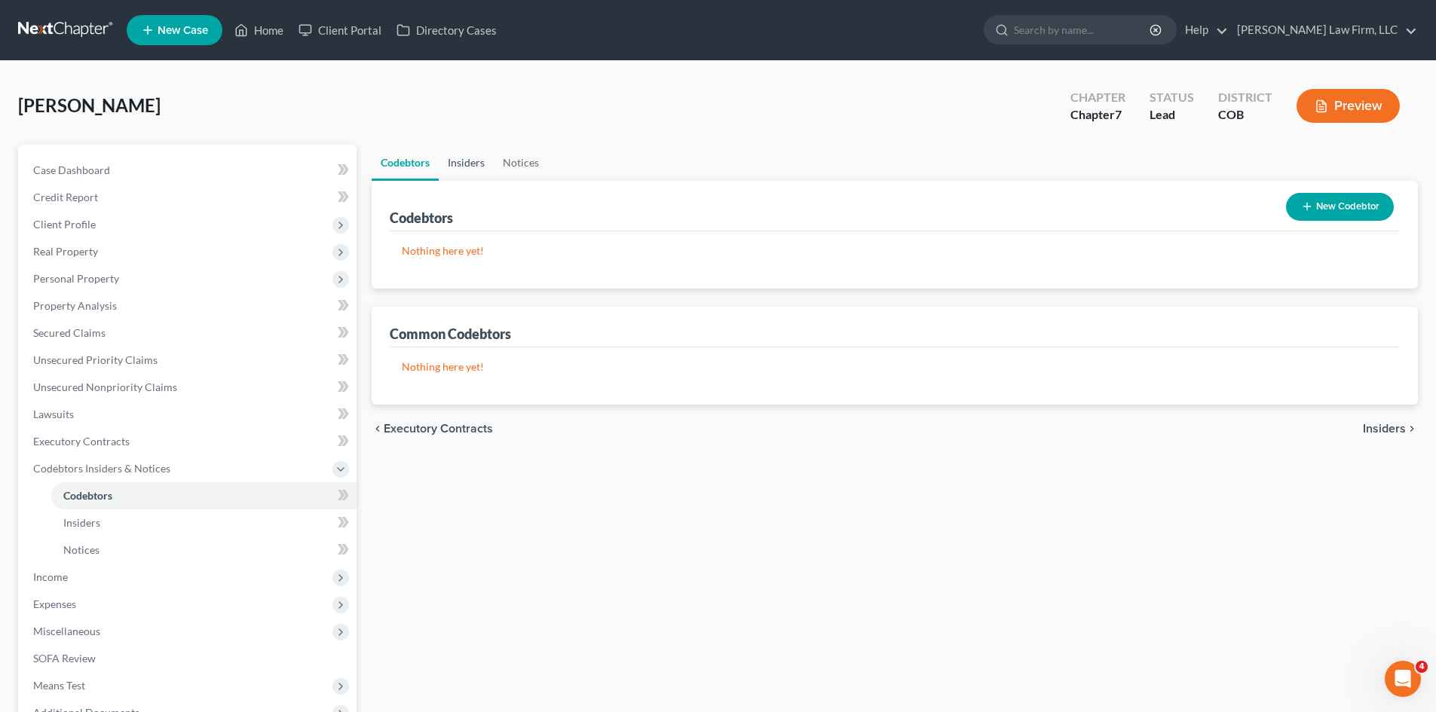
click at [460, 167] on link "Insiders" at bounding box center [466, 163] width 55 height 36
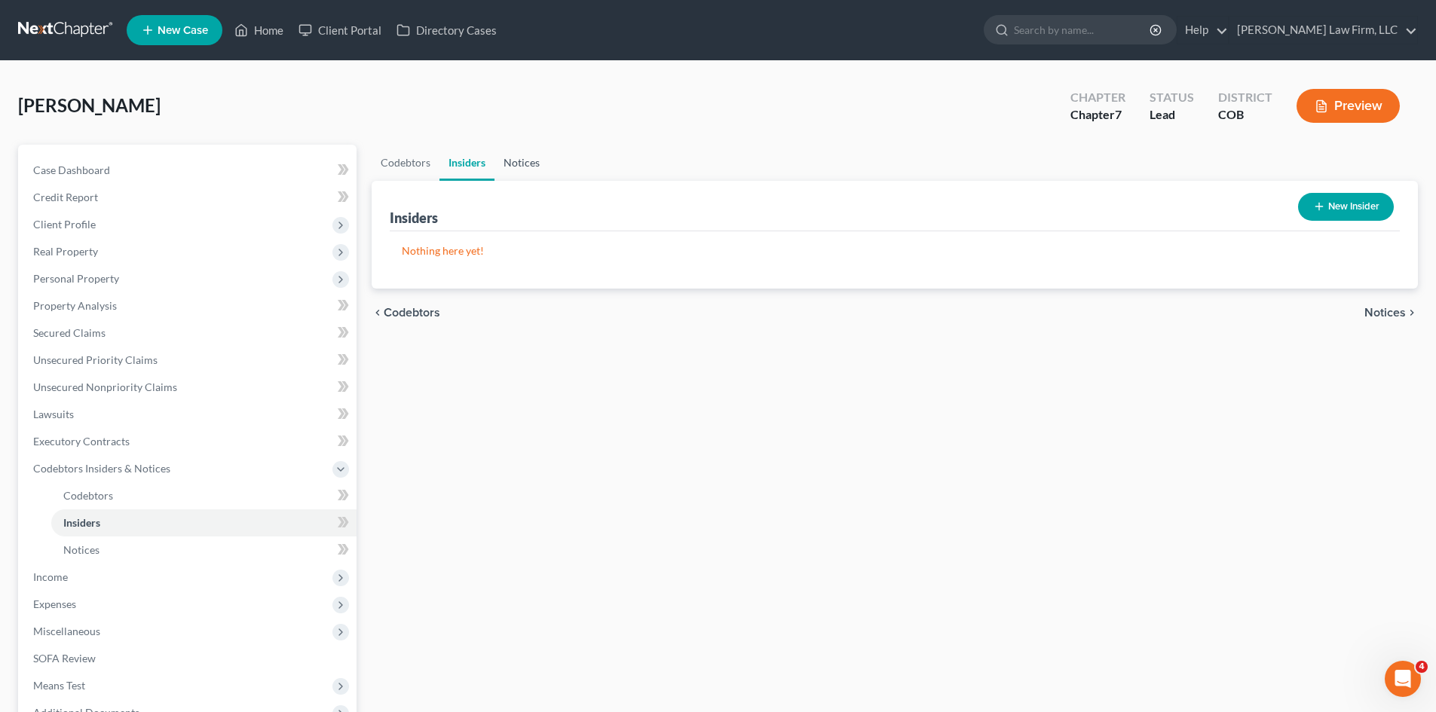
click at [516, 158] on link "Notices" at bounding box center [521, 163] width 54 height 36
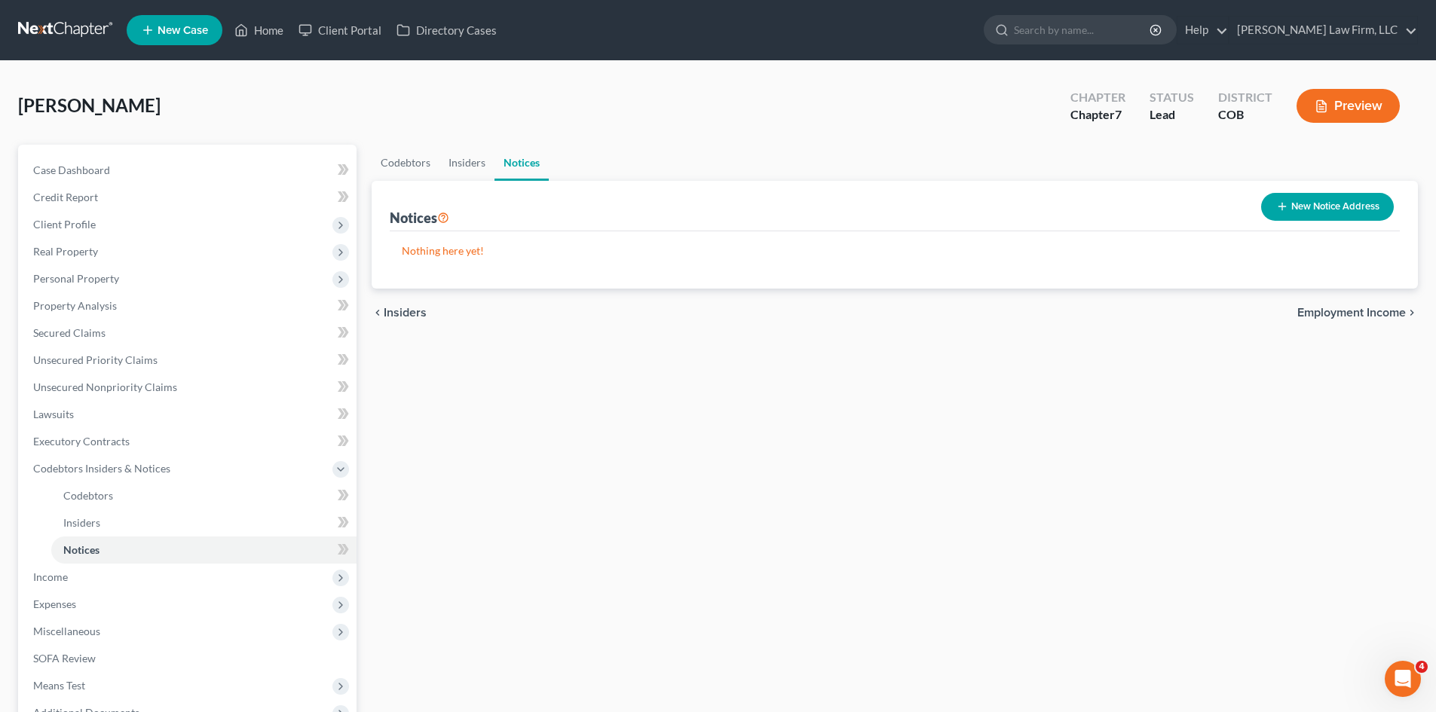
click at [1348, 317] on span "Employment Income" at bounding box center [1351, 313] width 109 height 12
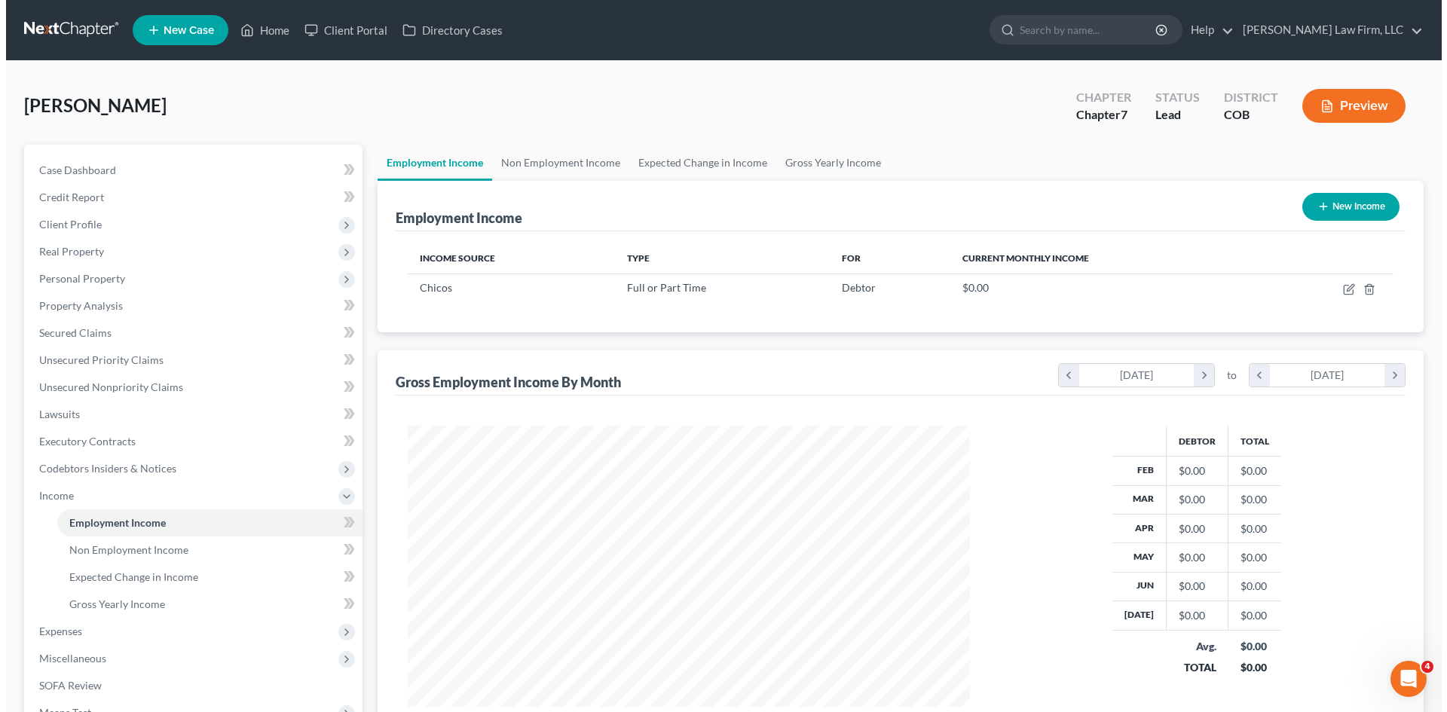
scroll to position [281, 592]
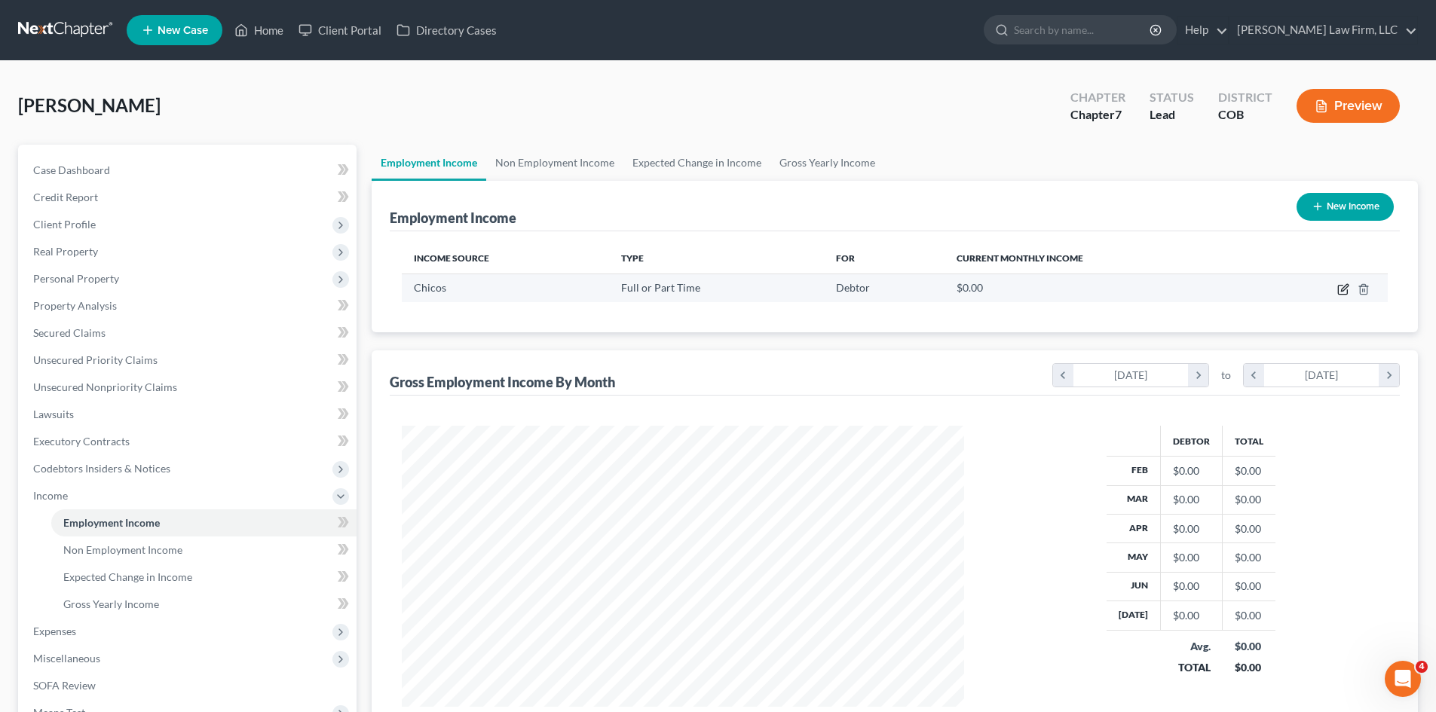
click at [1345, 292] on icon "button" at bounding box center [1343, 289] width 12 height 12
select select "0"
select select "5"
select select "1"
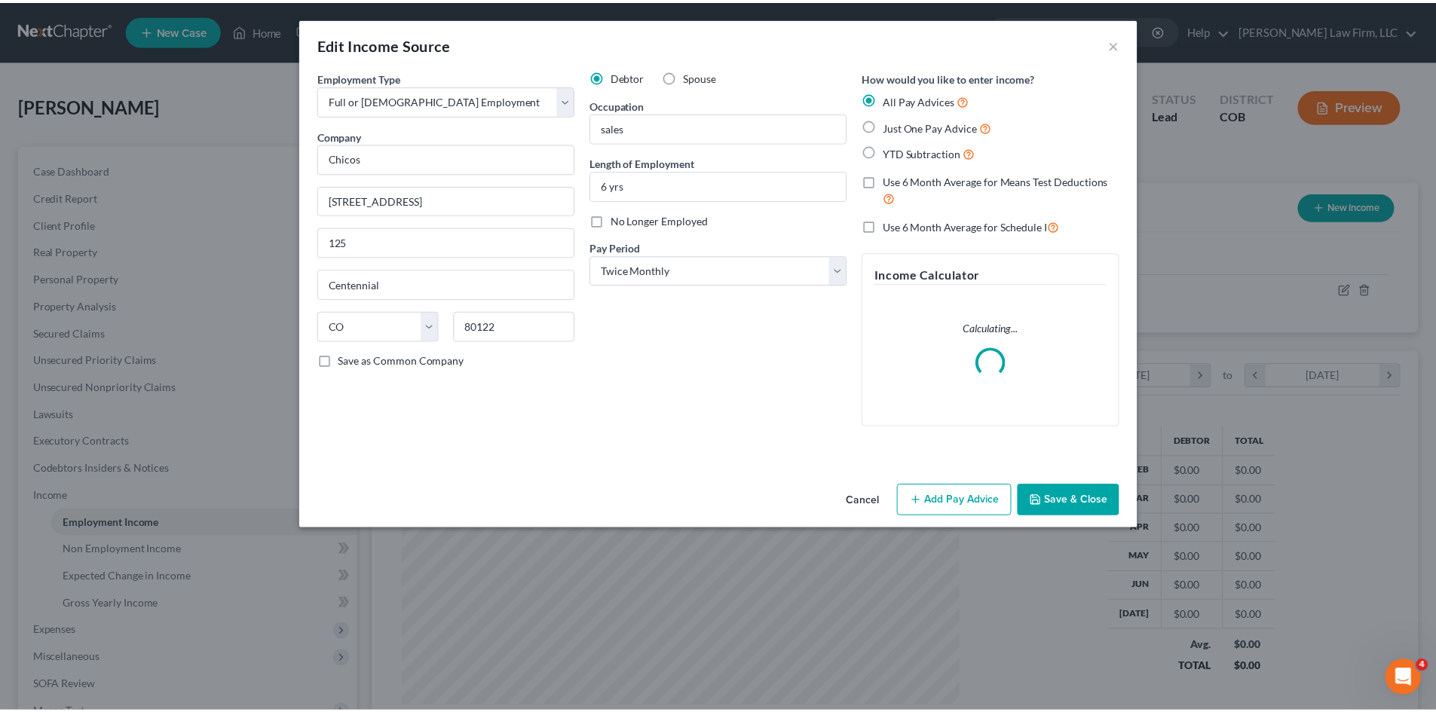
scroll to position [283, 598]
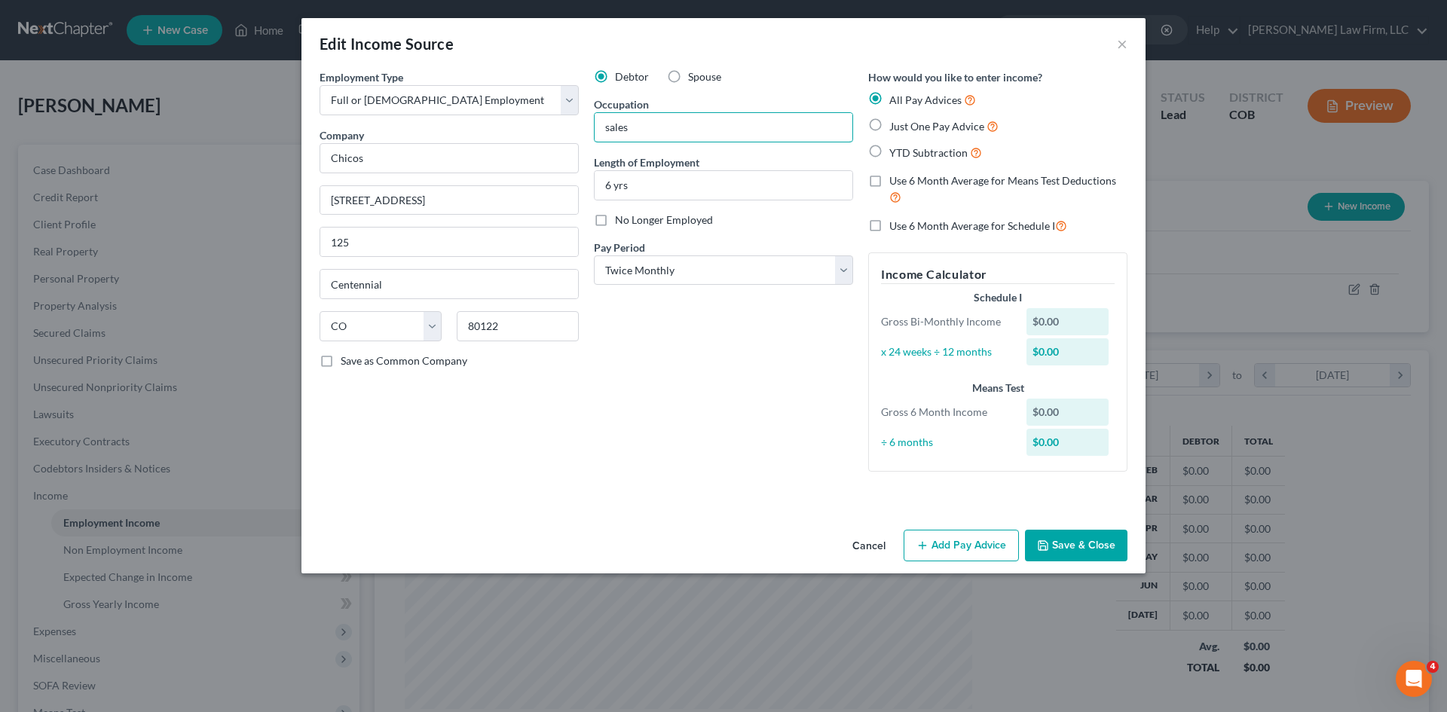
drag, startPoint x: 574, startPoint y: 133, endPoint x: 519, endPoint y: 133, distance: 55.0
click at [520, 133] on div "Employment Type * Select Full or Part Time Employment Self Employment Company *…" at bounding box center [723, 282] width 823 height 427
type input "Sales"
click at [1080, 555] on button "Save & Close" at bounding box center [1076, 546] width 102 height 32
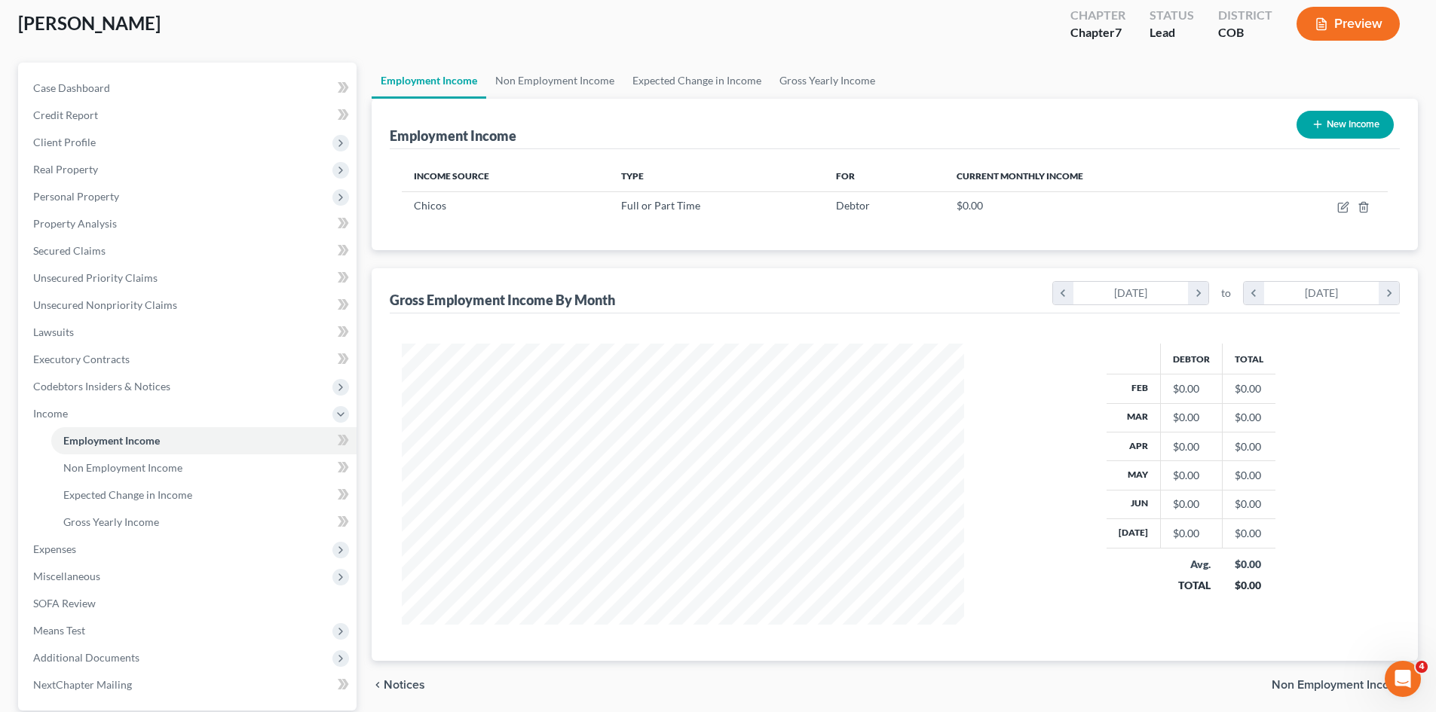
scroll to position [0, 0]
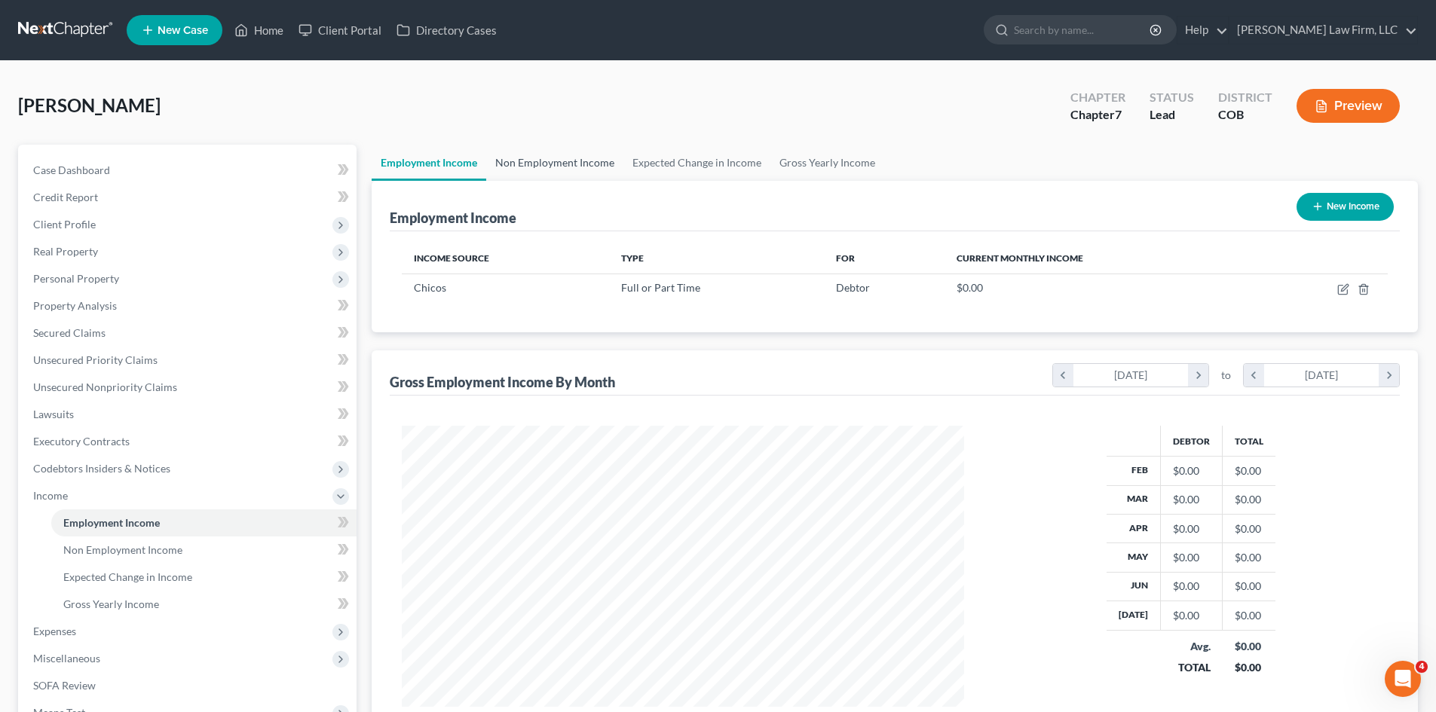
click at [579, 164] on link "Non Employment Income" at bounding box center [554, 163] width 137 height 36
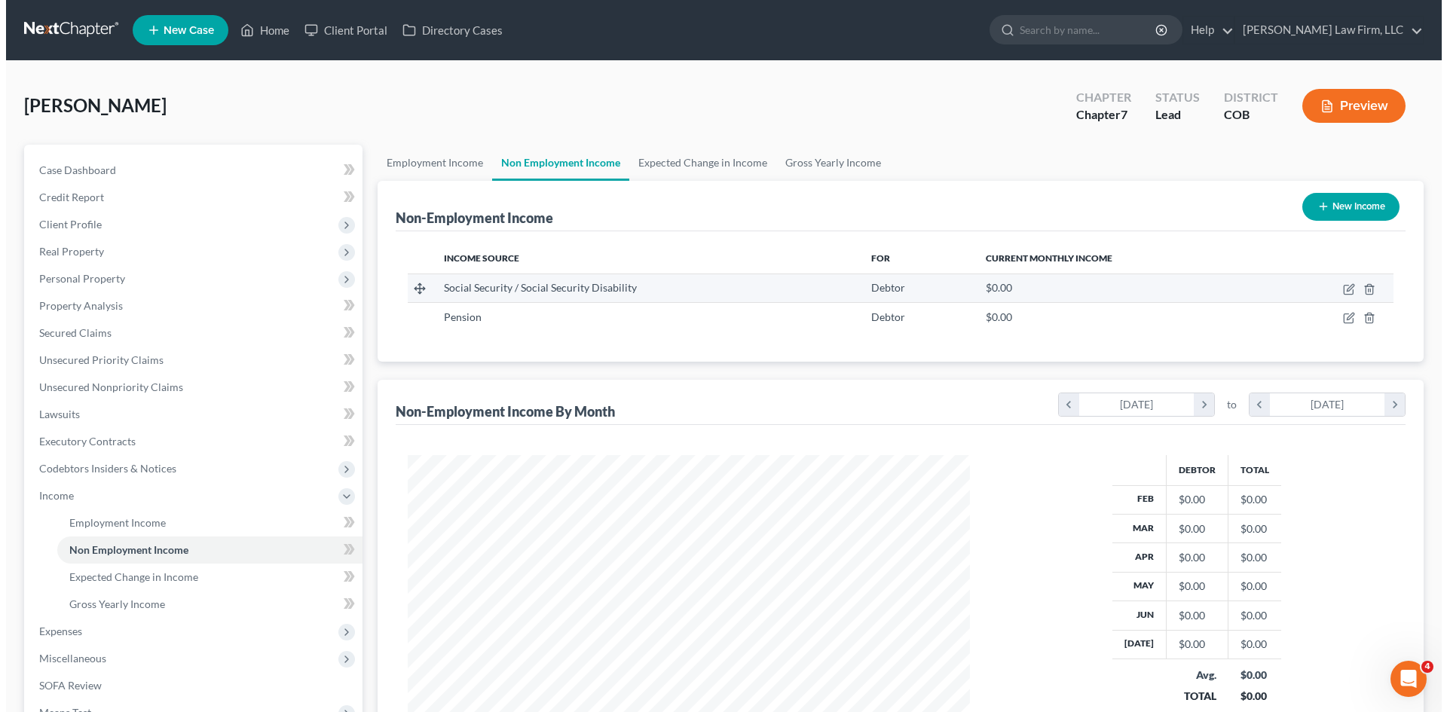
scroll to position [281, 592]
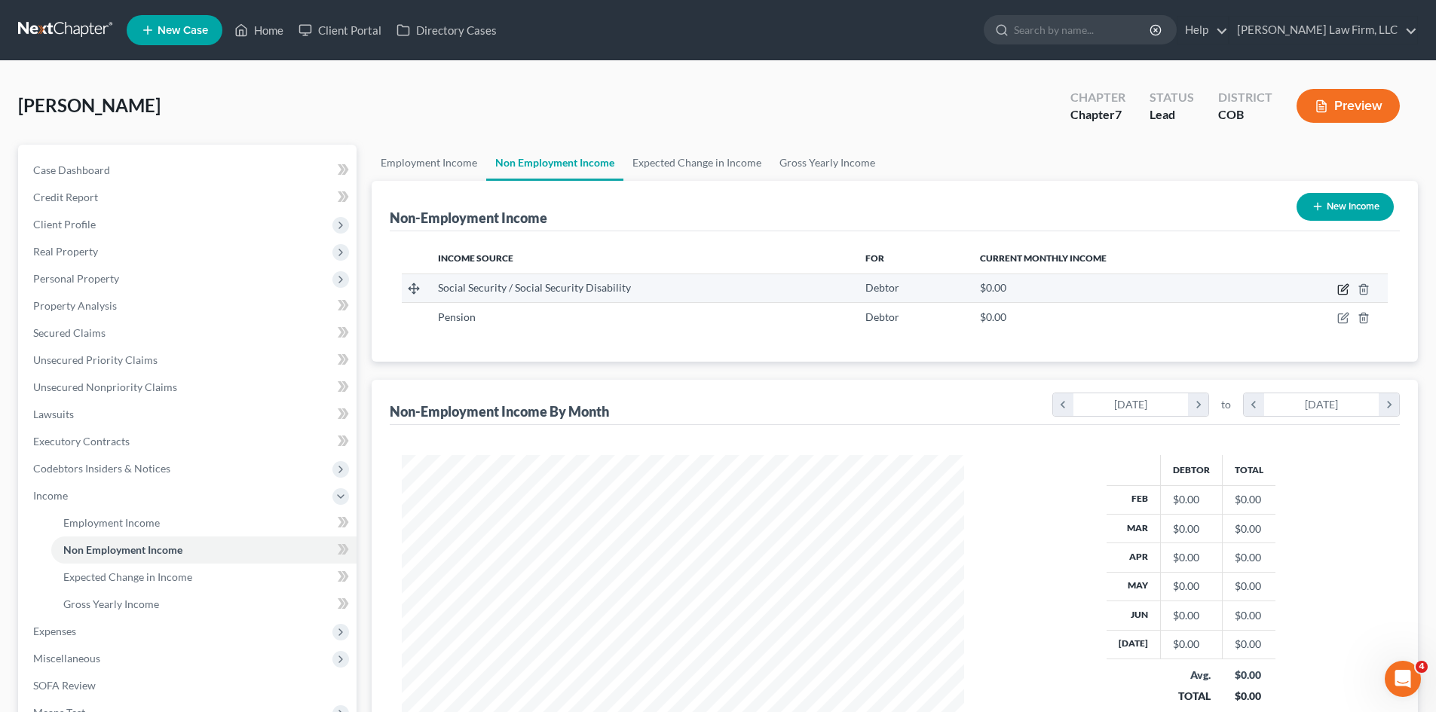
click at [1339, 291] on icon "button" at bounding box center [1343, 289] width 12 height 12
select select "4"
select select "0"
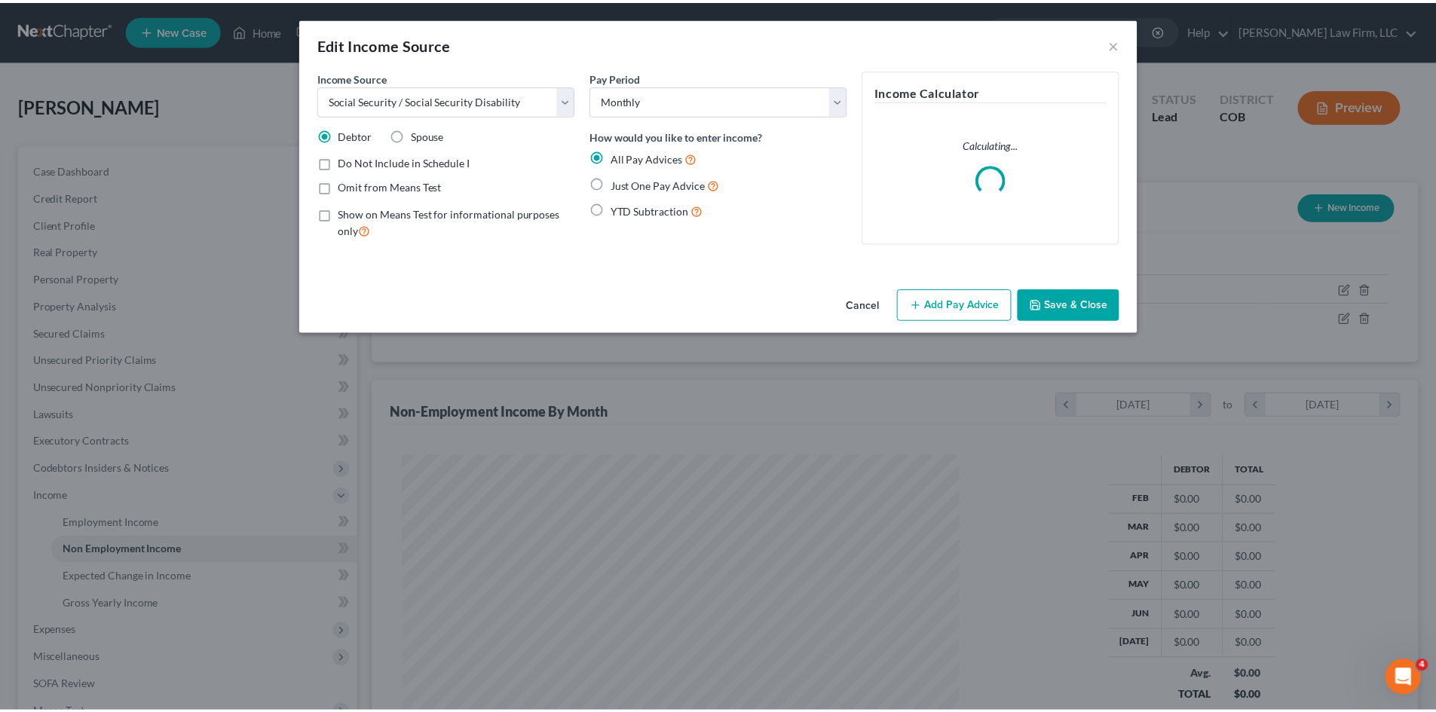
scroll to position [283, 598]
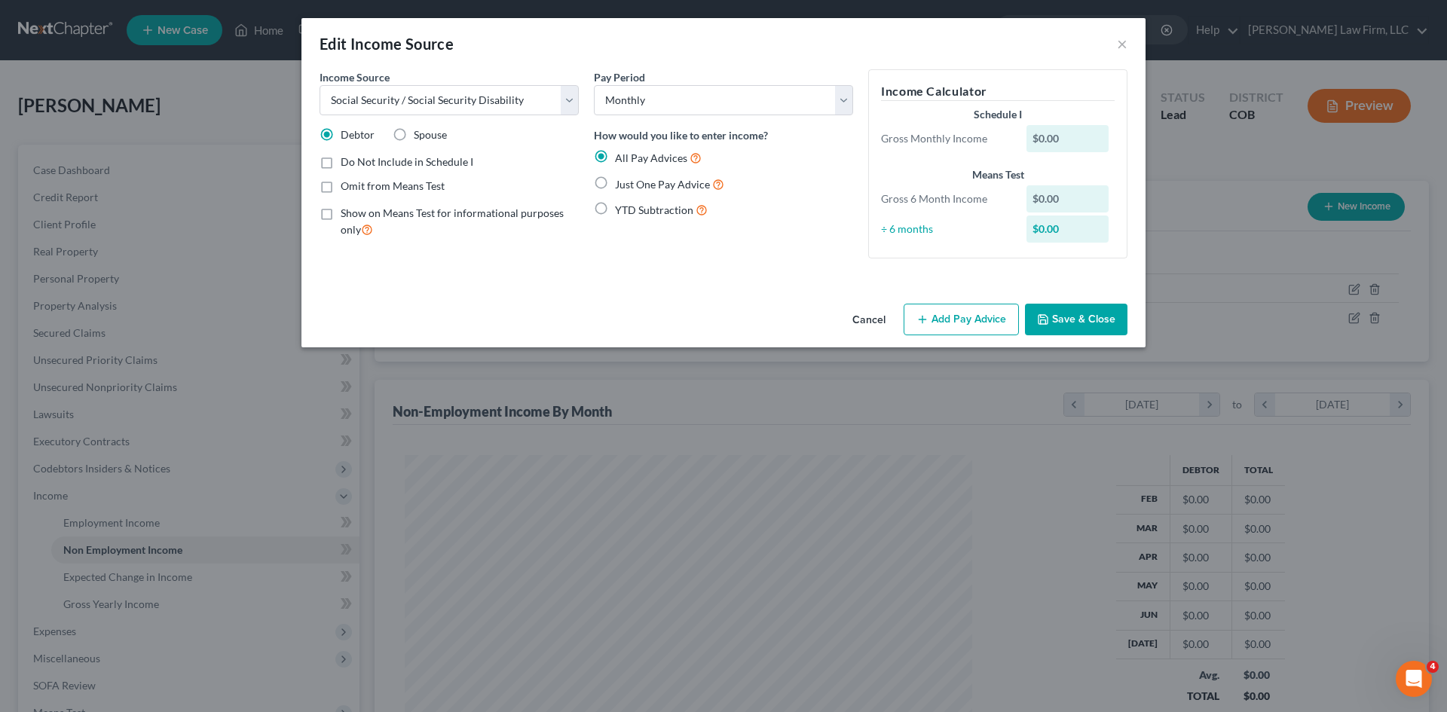
click at [874, 321] on button "Cancel" at bounding box center [868, 320] width 57 height 30
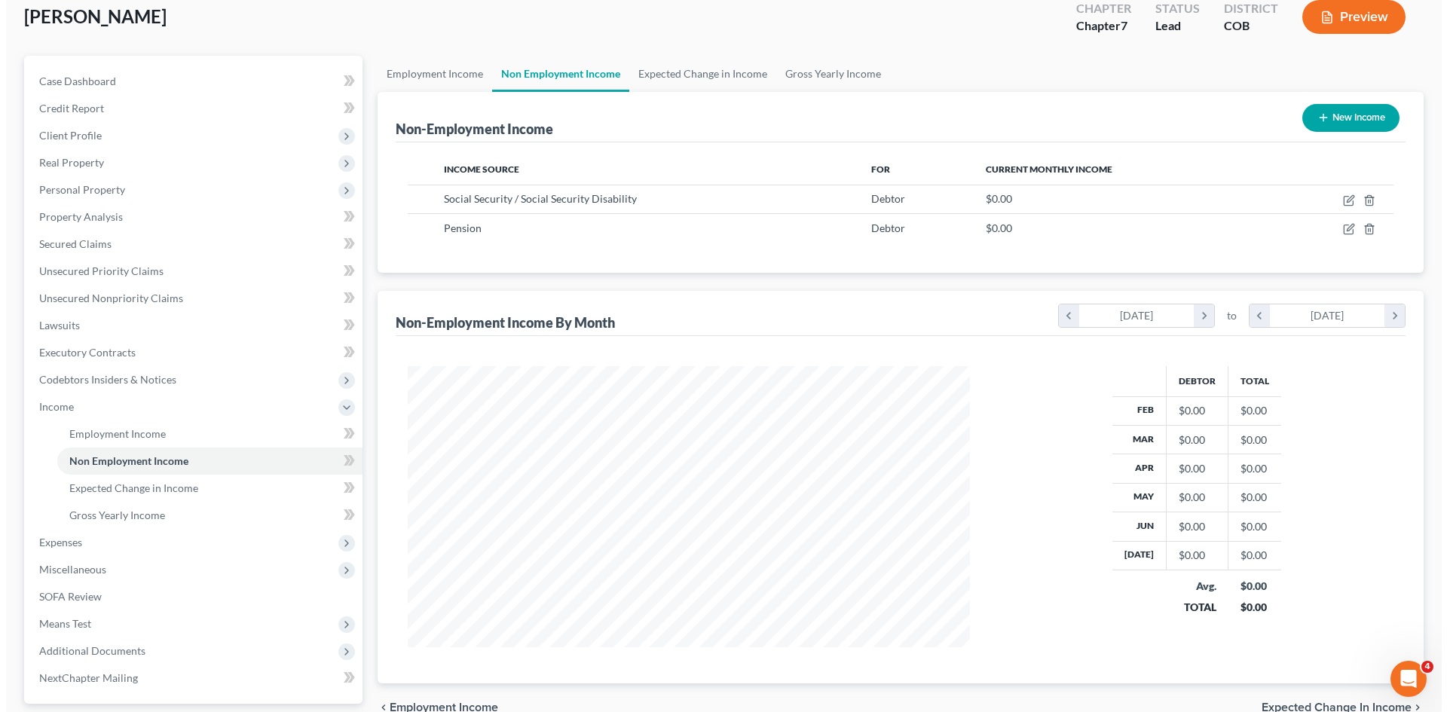
scroll to position [0, 0]
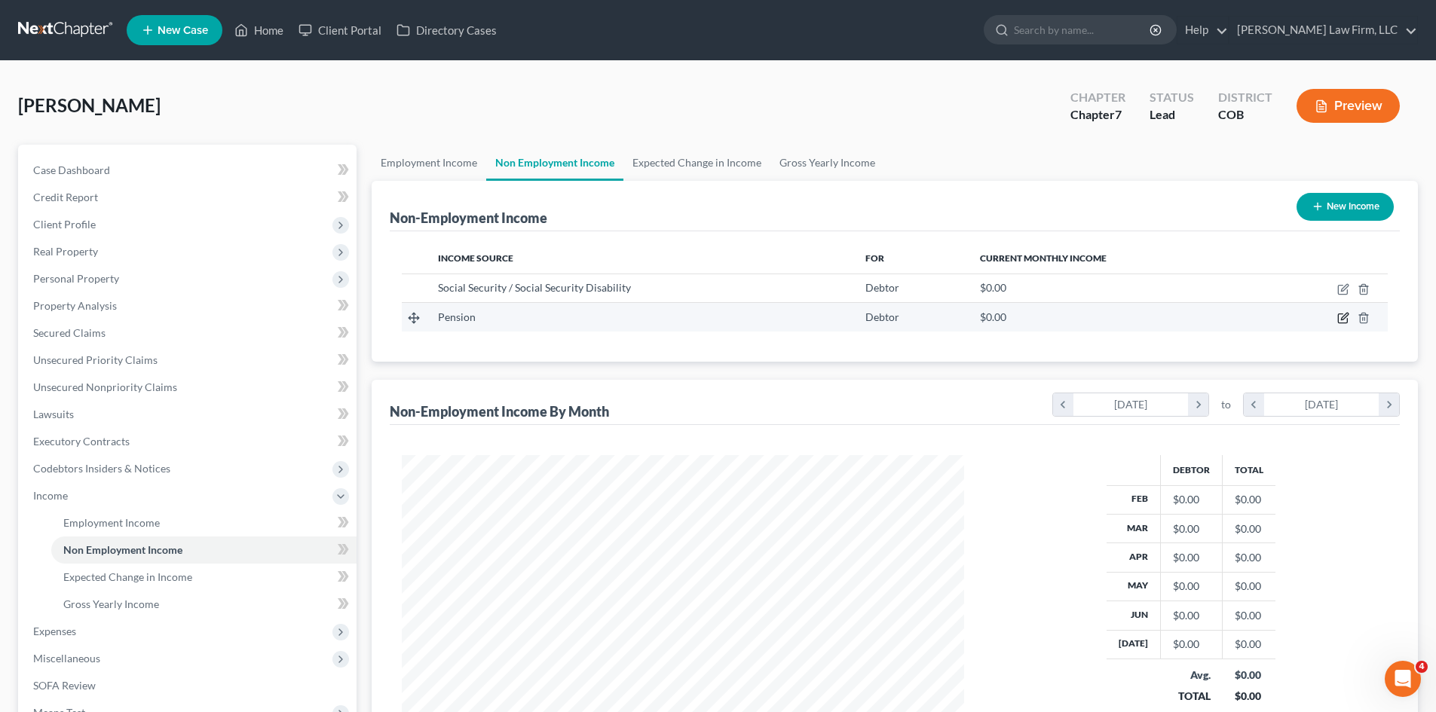
click at [1337, 314] on icon "button" at bounding box center [1343, 318] width 12 height 12
select select "2"
select select "0"
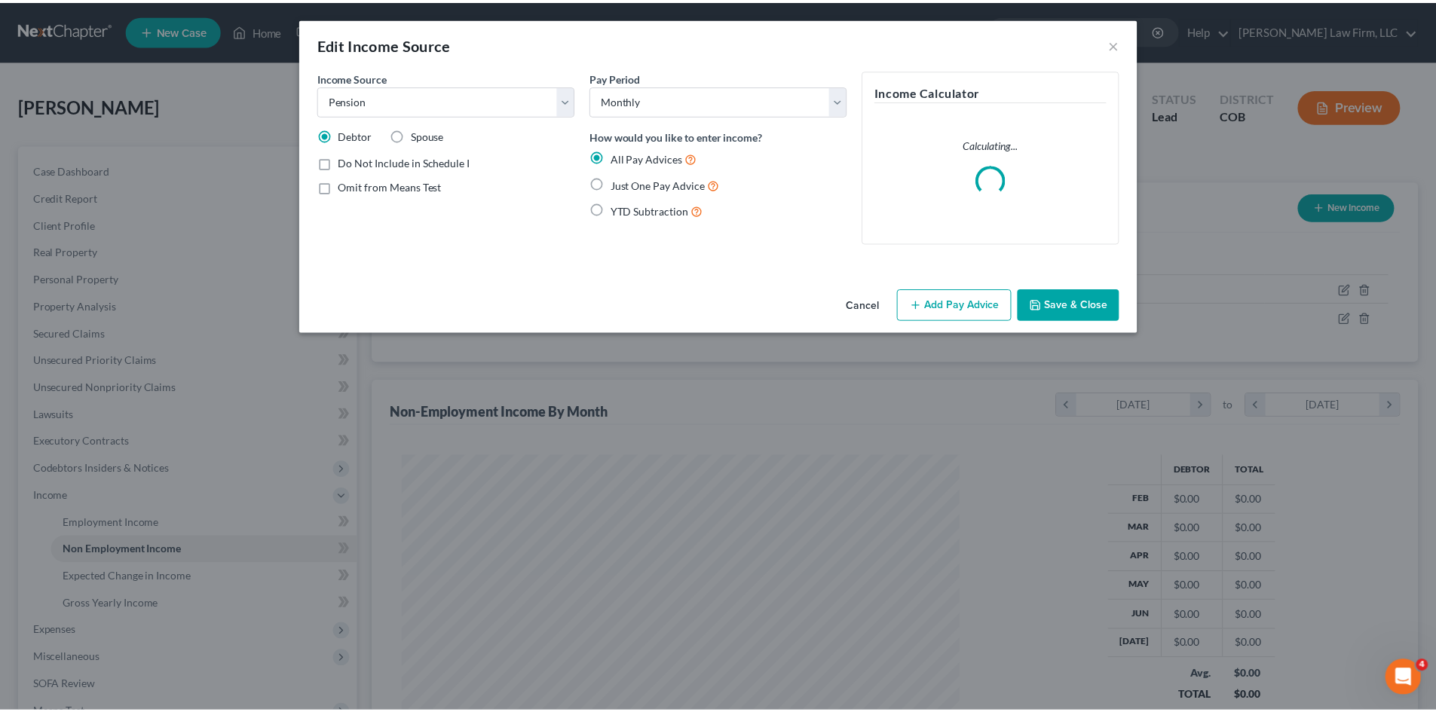
scroll to position [283, 598]
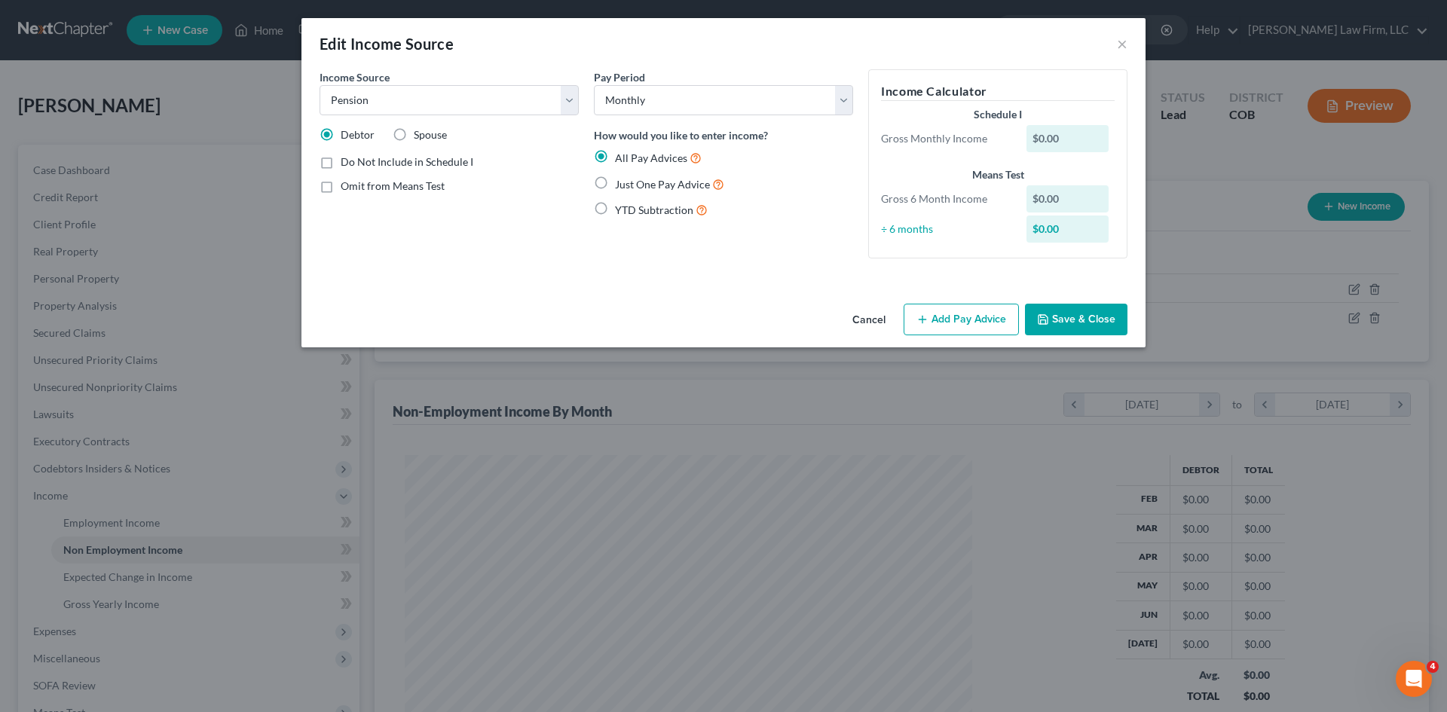
click at [872, 314] on button "Cancel" at bounding box center [868, 320] width 57 height 30
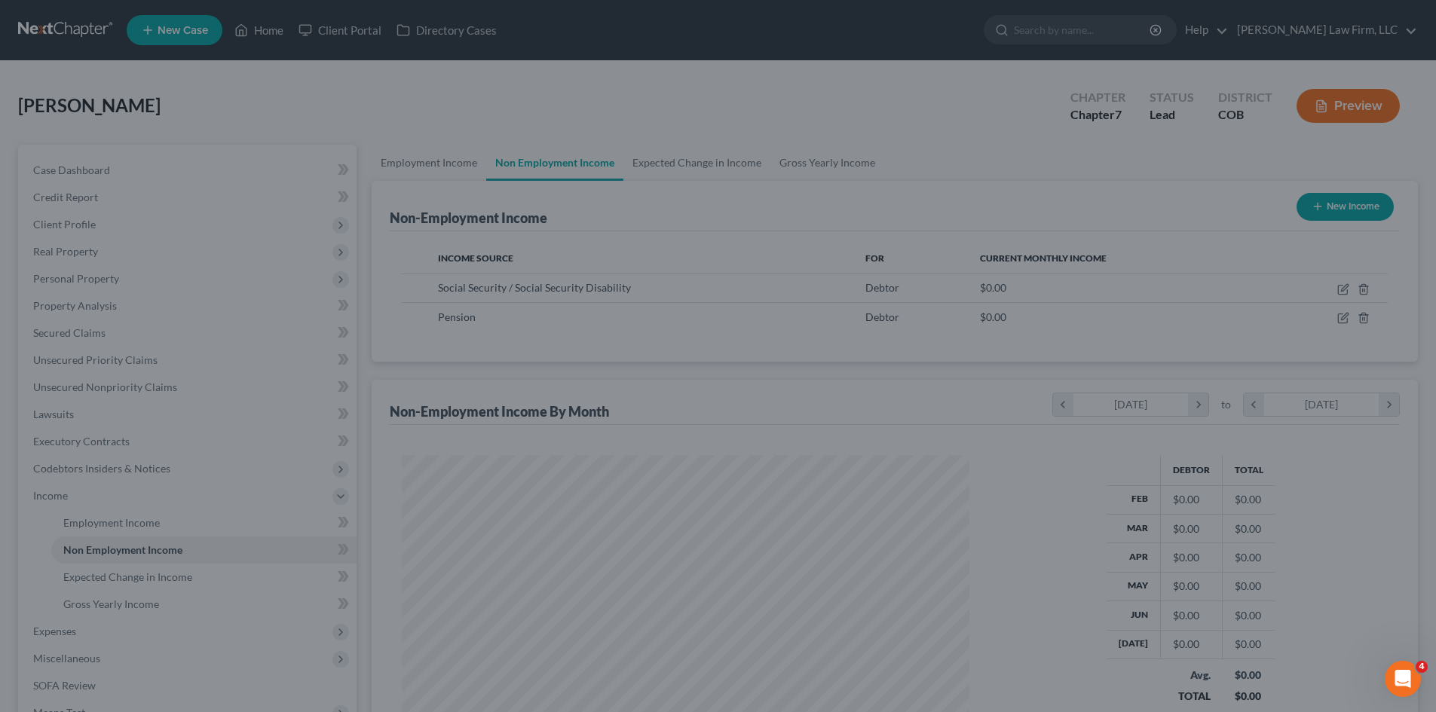
scroll to position [753335, 753024]
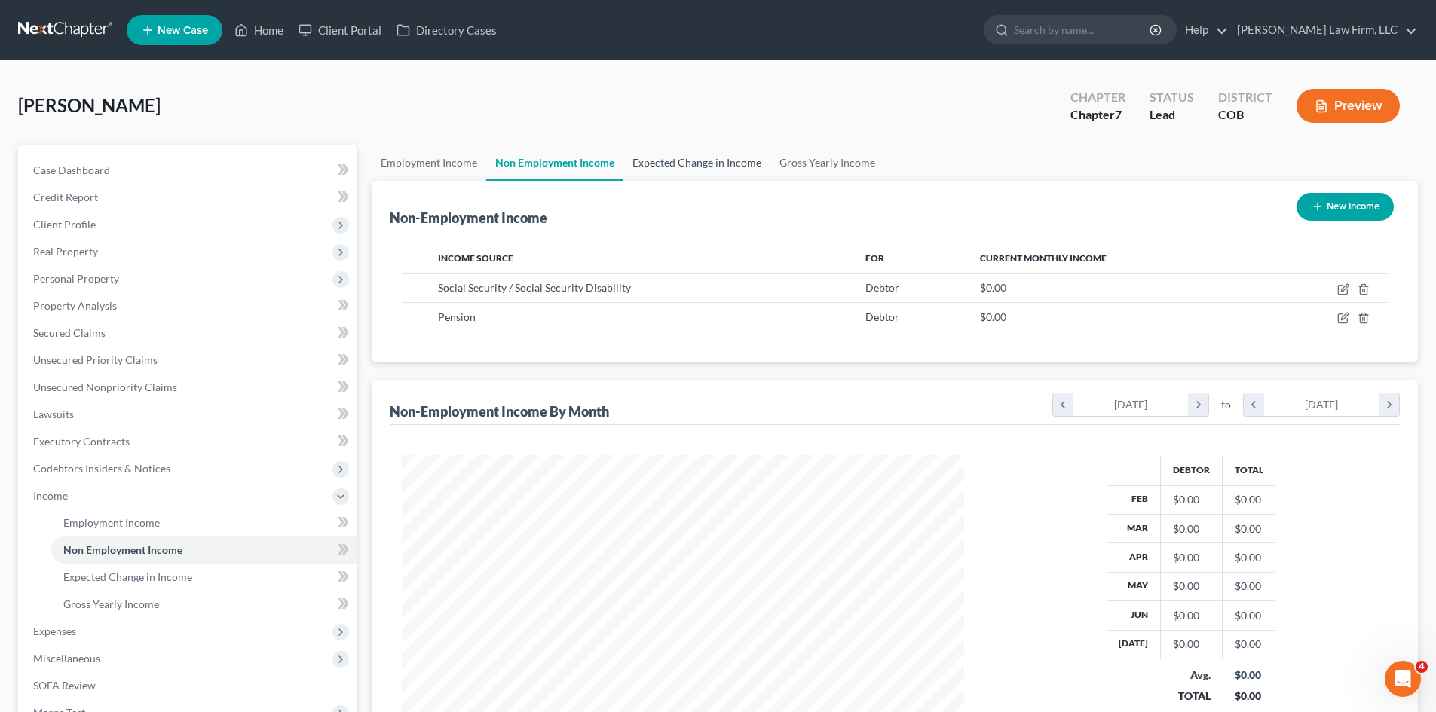
click at [727, 171] on link "Expected Change in Income" at bounding box center [696, 163] width 147 height 36
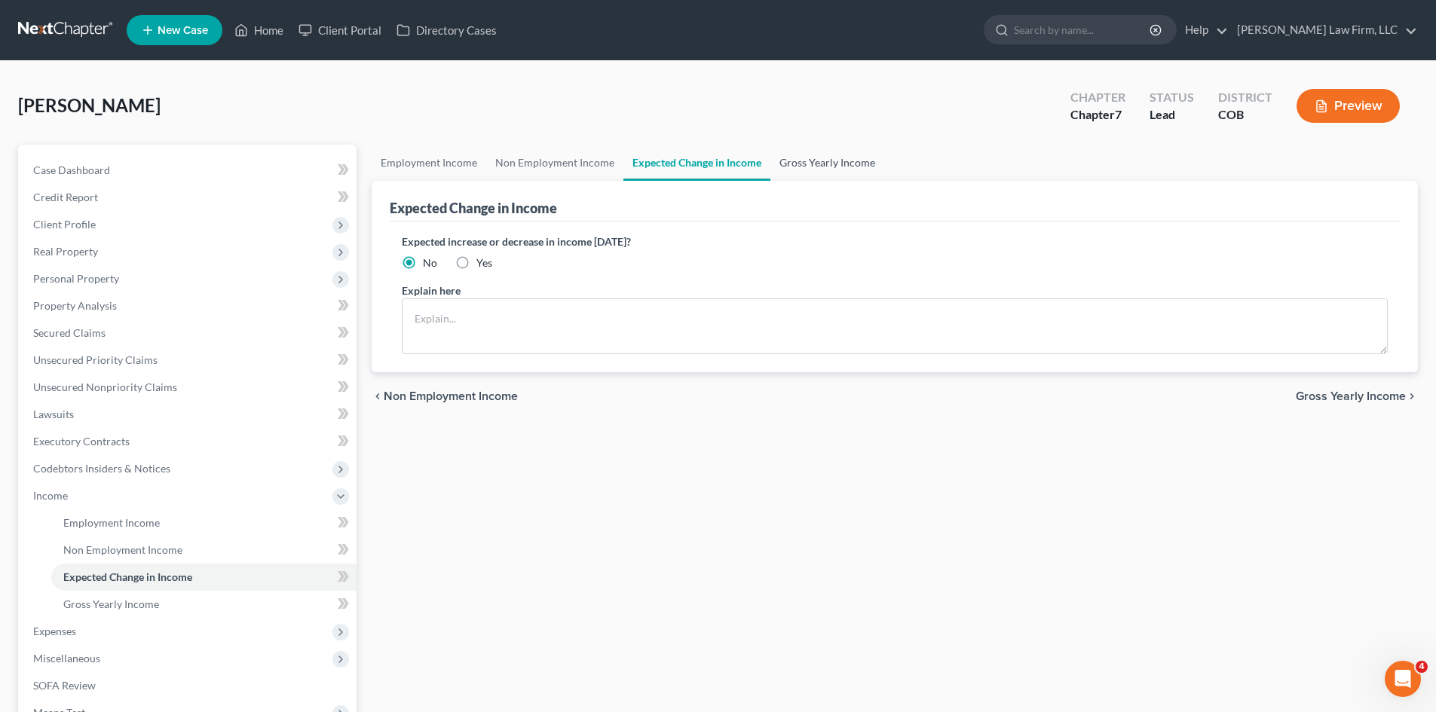
click at [814, 166] on link "Gross Yearly Income" at bounding box center [827, 163] width 114 height 36
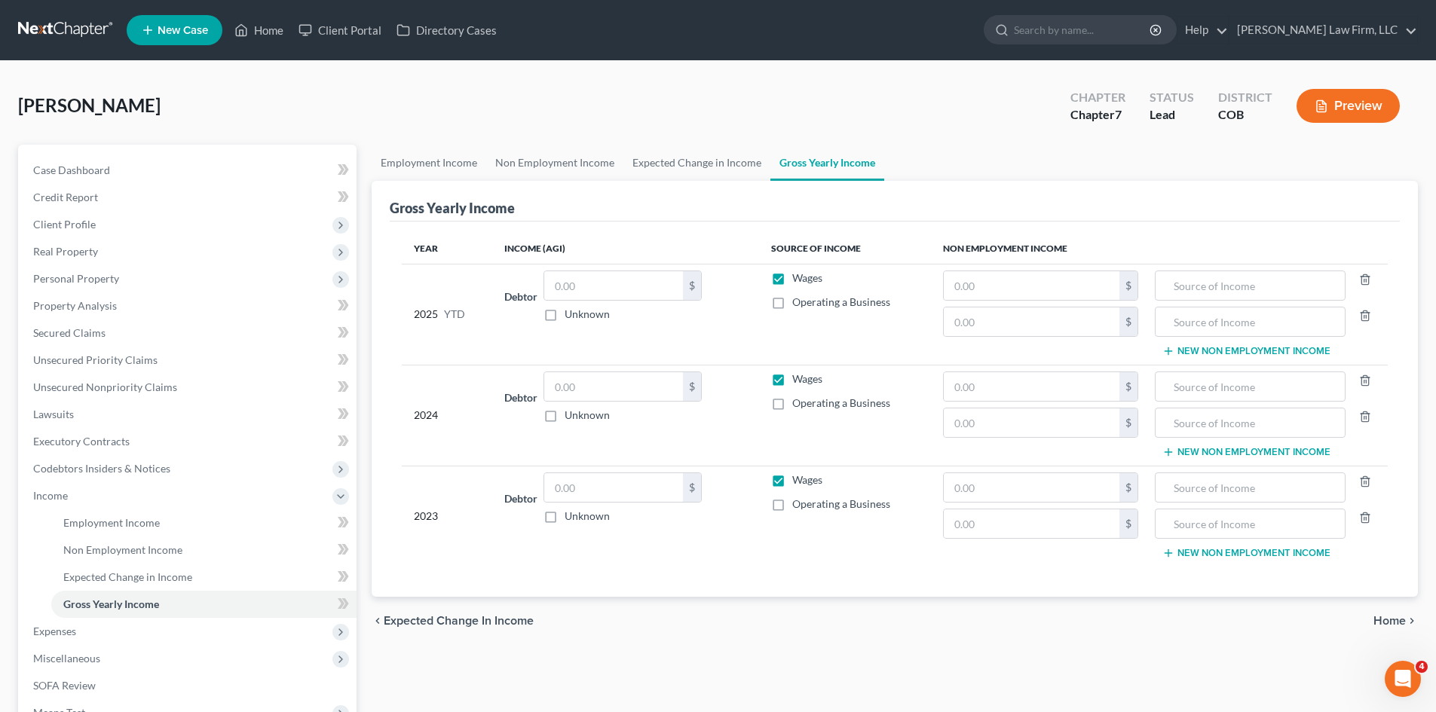
click at [1385, 623] on span "Home" at bounding box center [1389, 621] width 32 height 12
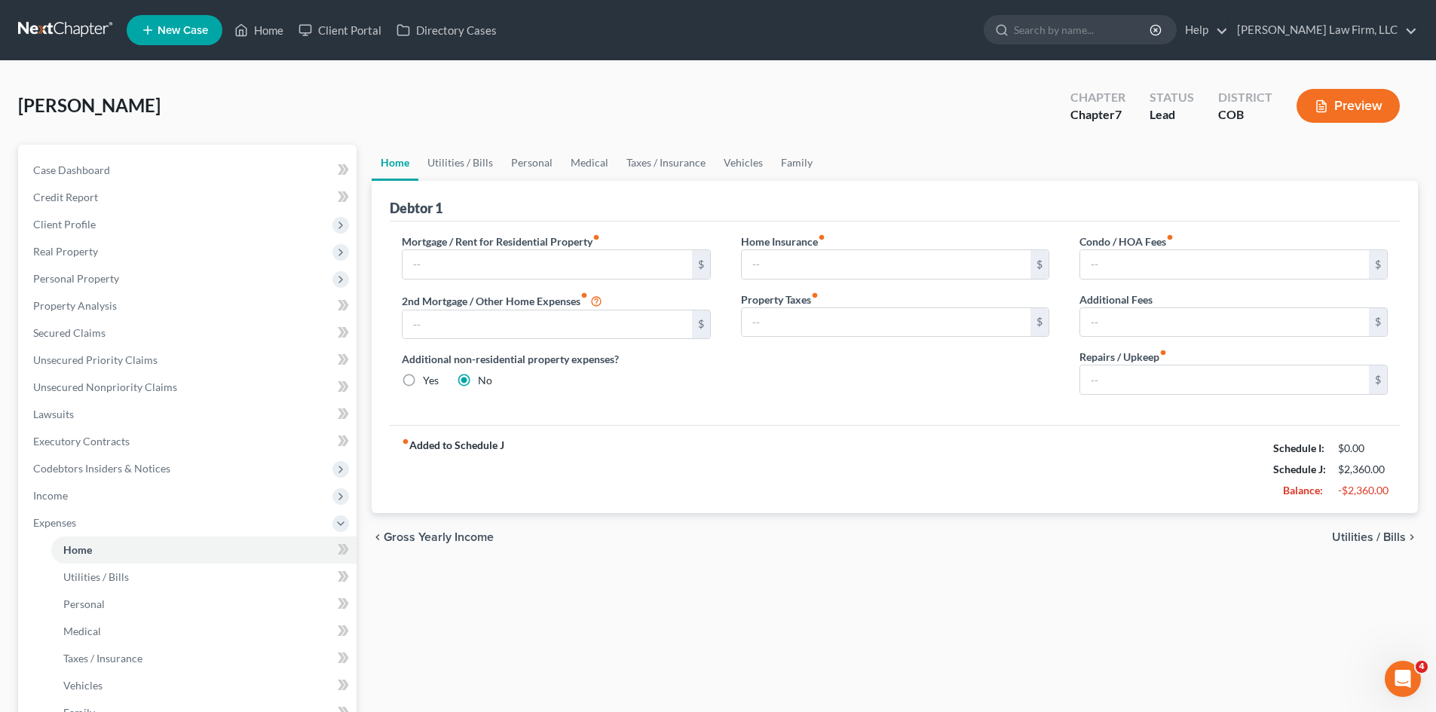
click at [1373, 540] on span "Utilities / Bills" at bounding box center [1369, 537] width 74 height 12
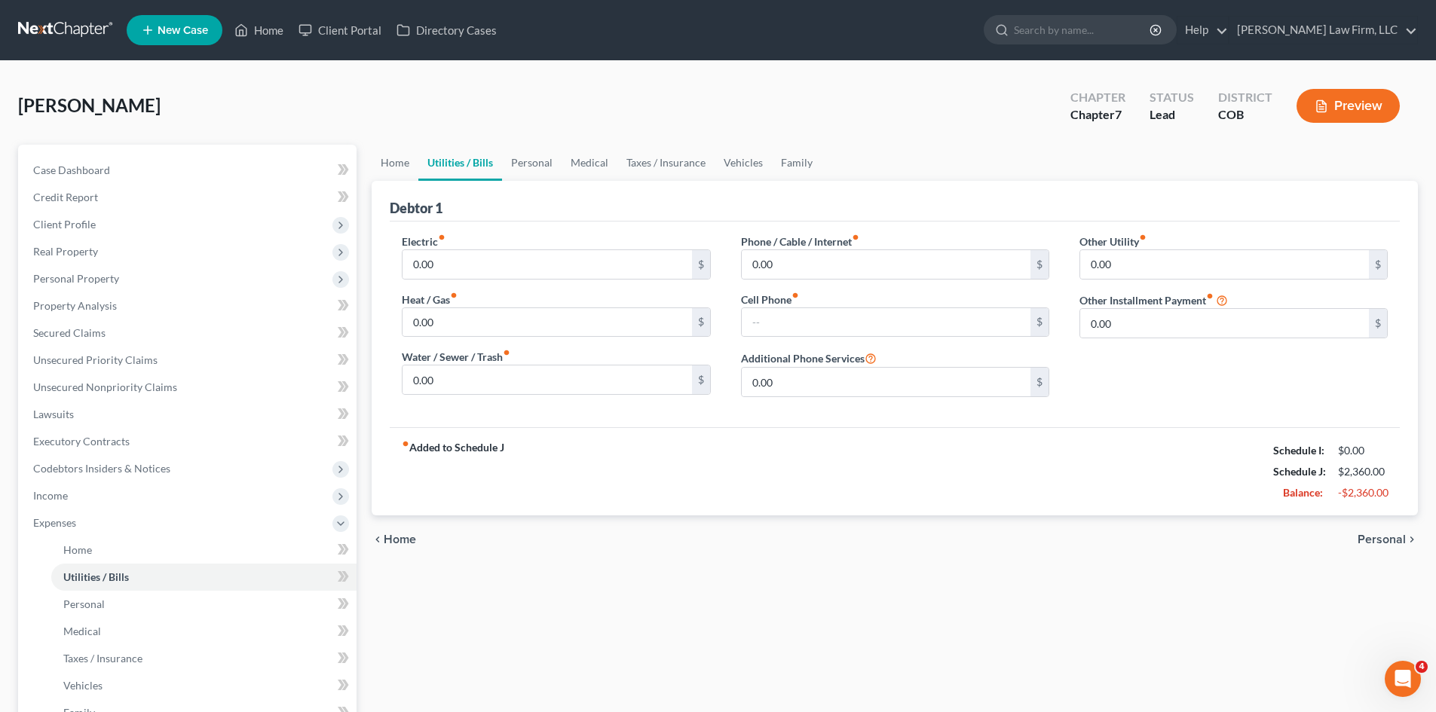
click at [1390, 538] on span "Personal" at bounding box center [1381, 540] width 48 height 12
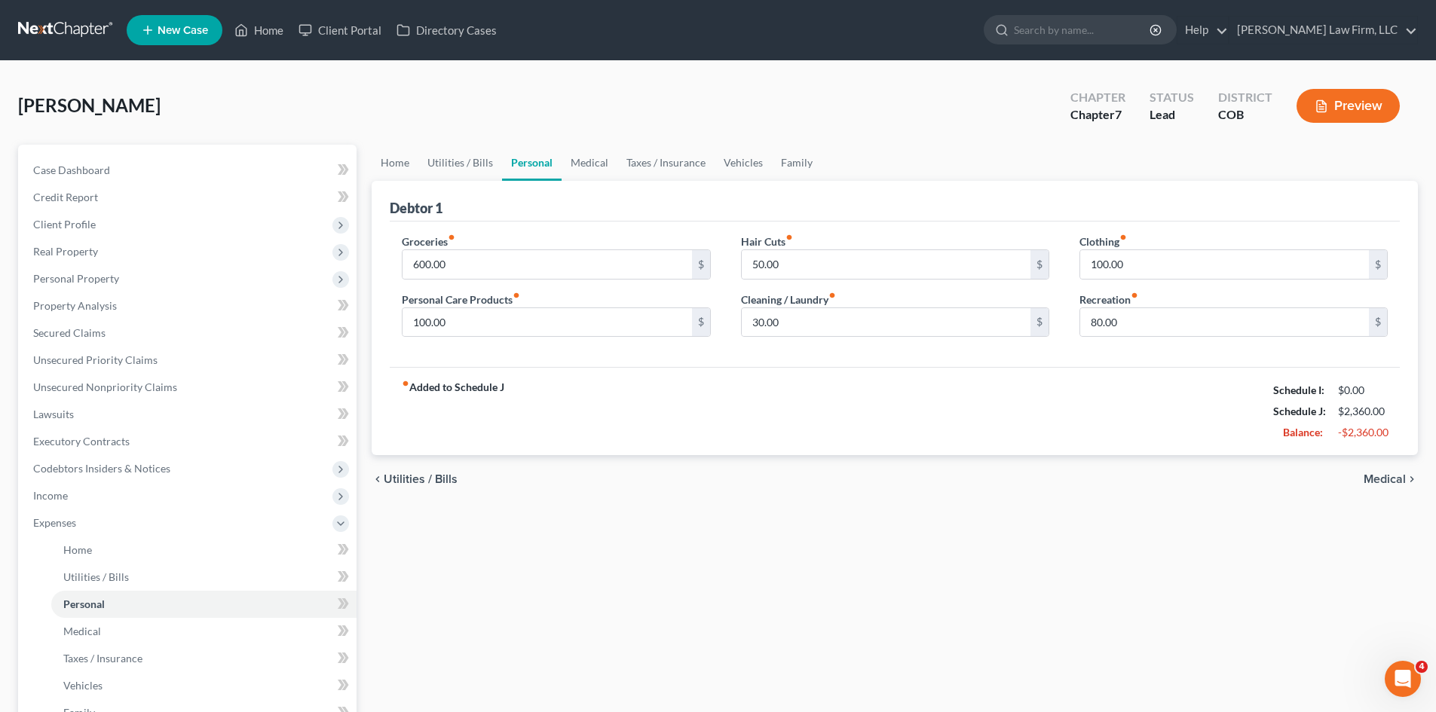
click at [1391, 477] on span "Medical" at bounding box center [1384, 479] width 42 height 12
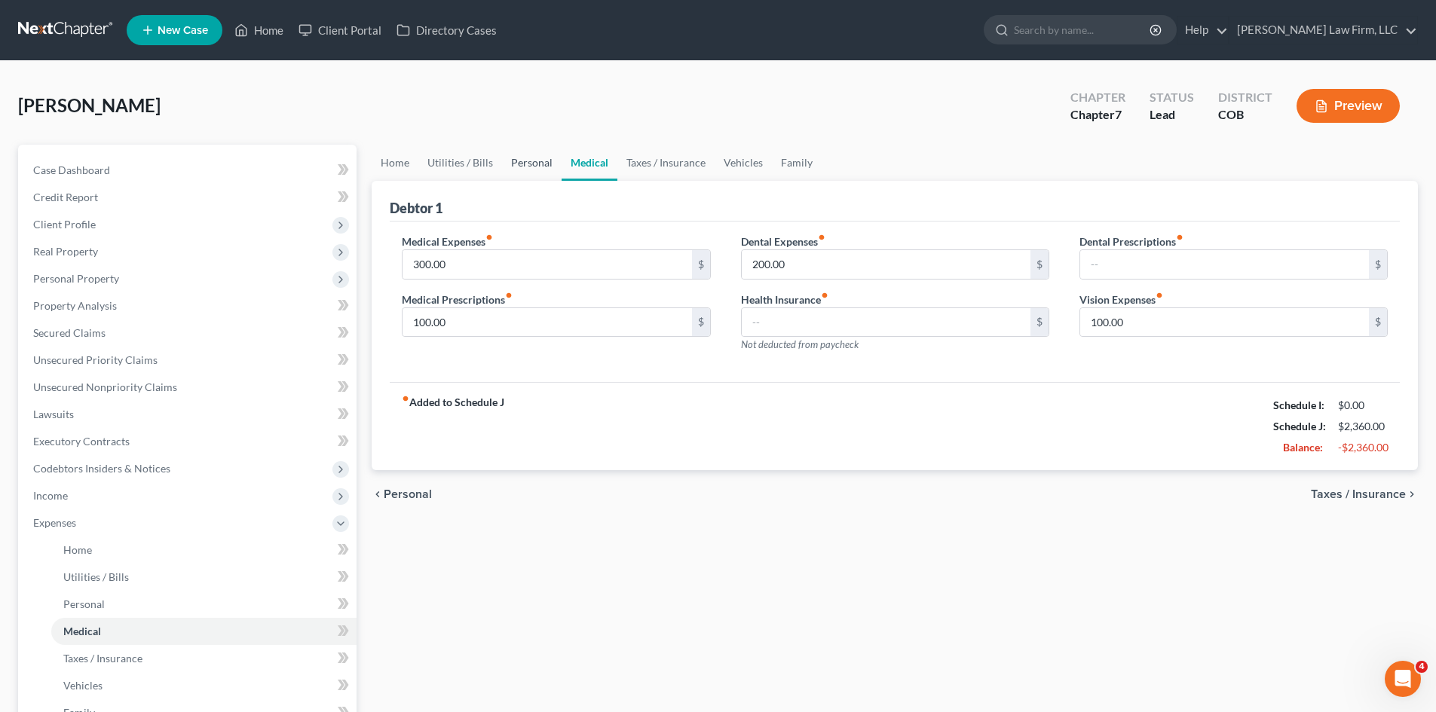
click at [534, 169] on link "Personal" at bounding box center [532, 163] width 60 height 36
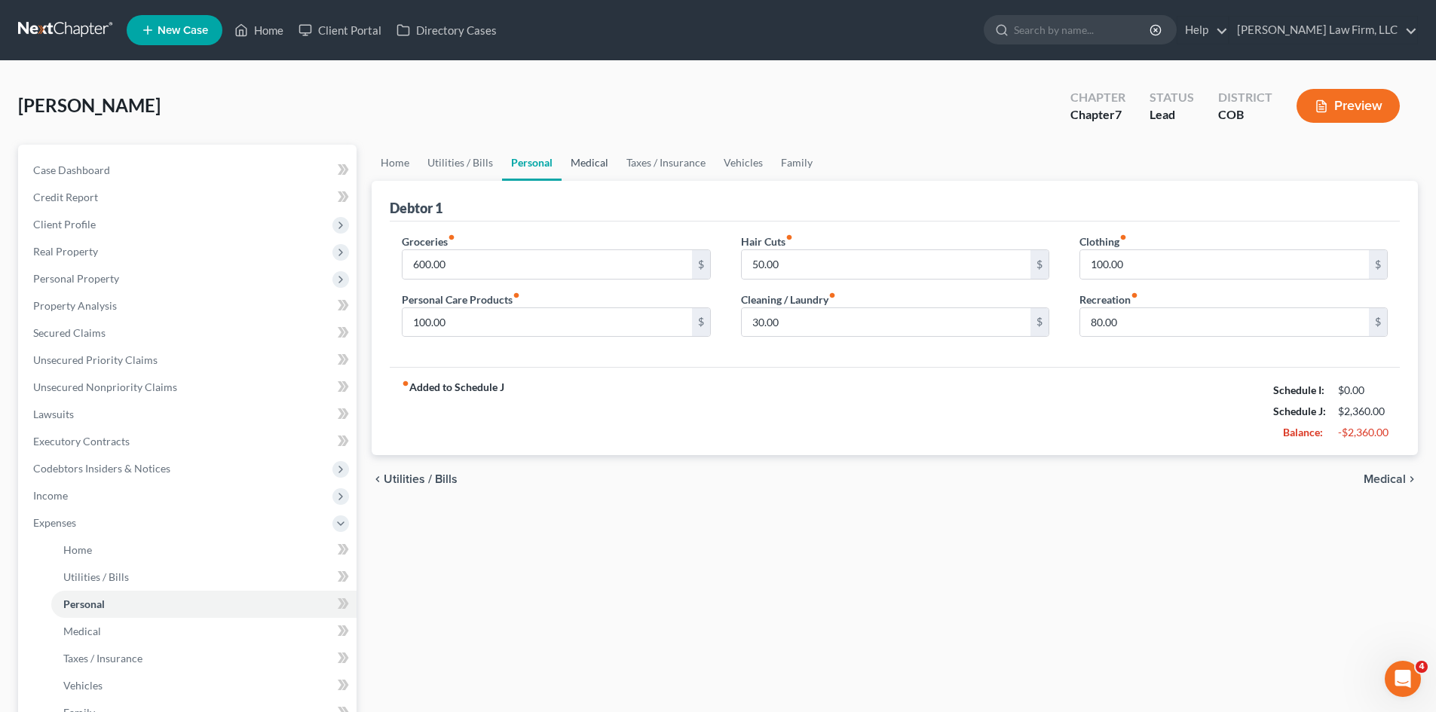
click at [582, 165] on link "Medical" at bounding box center [589, 163] width 56 height 36
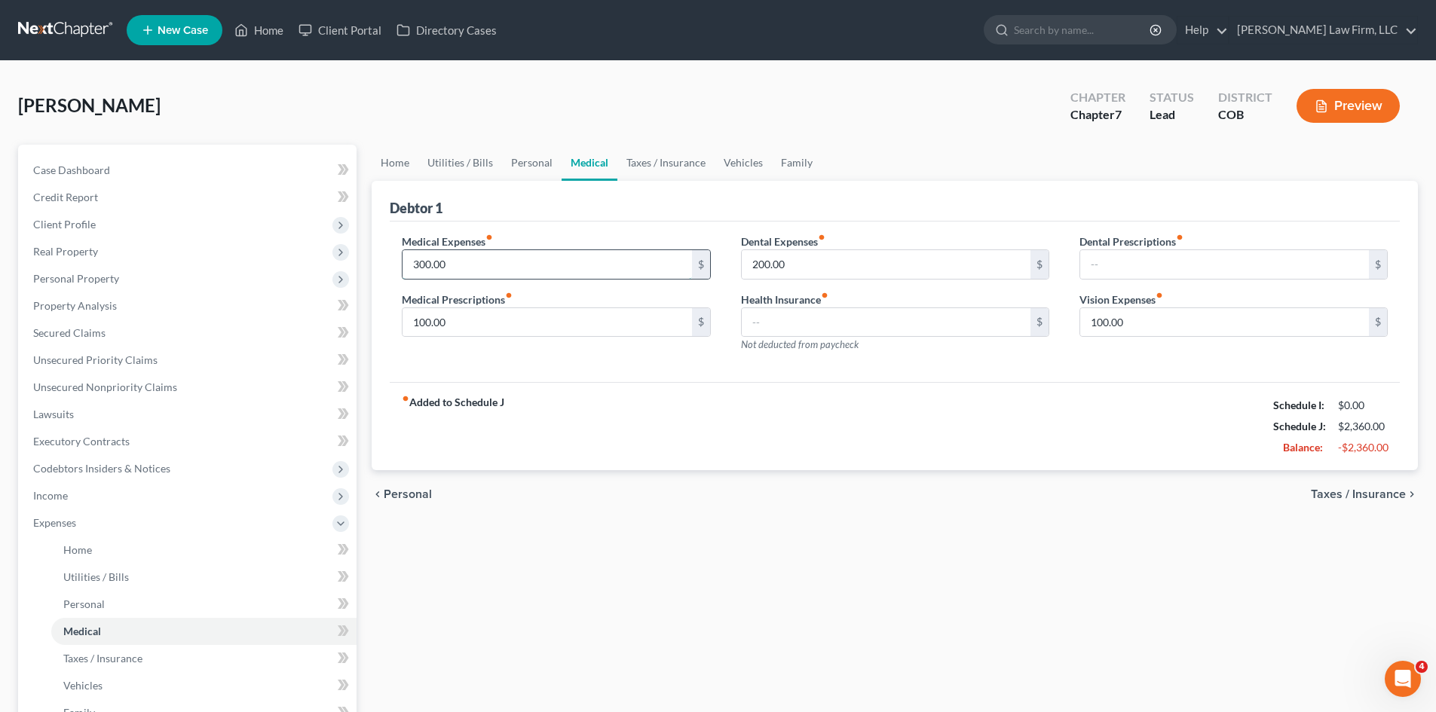
click at [479, 267] on input "300.00" at bounding box center [546, 264] width 289 height 29
drag, startPoint x: 446, startPoint y: 267, endPoint x: 356, endPoint y: 277, distance: 90.2
click at [356, 277] on div "Petition Navigation Case Dashboard Payments Invoices Payments Payments Credit R…" at bounding box center [718, 553] width 1415 height 816
type input "200.00"
click at [818, 263] on input "text" at bounding box center [886, 264] width 289 height 29
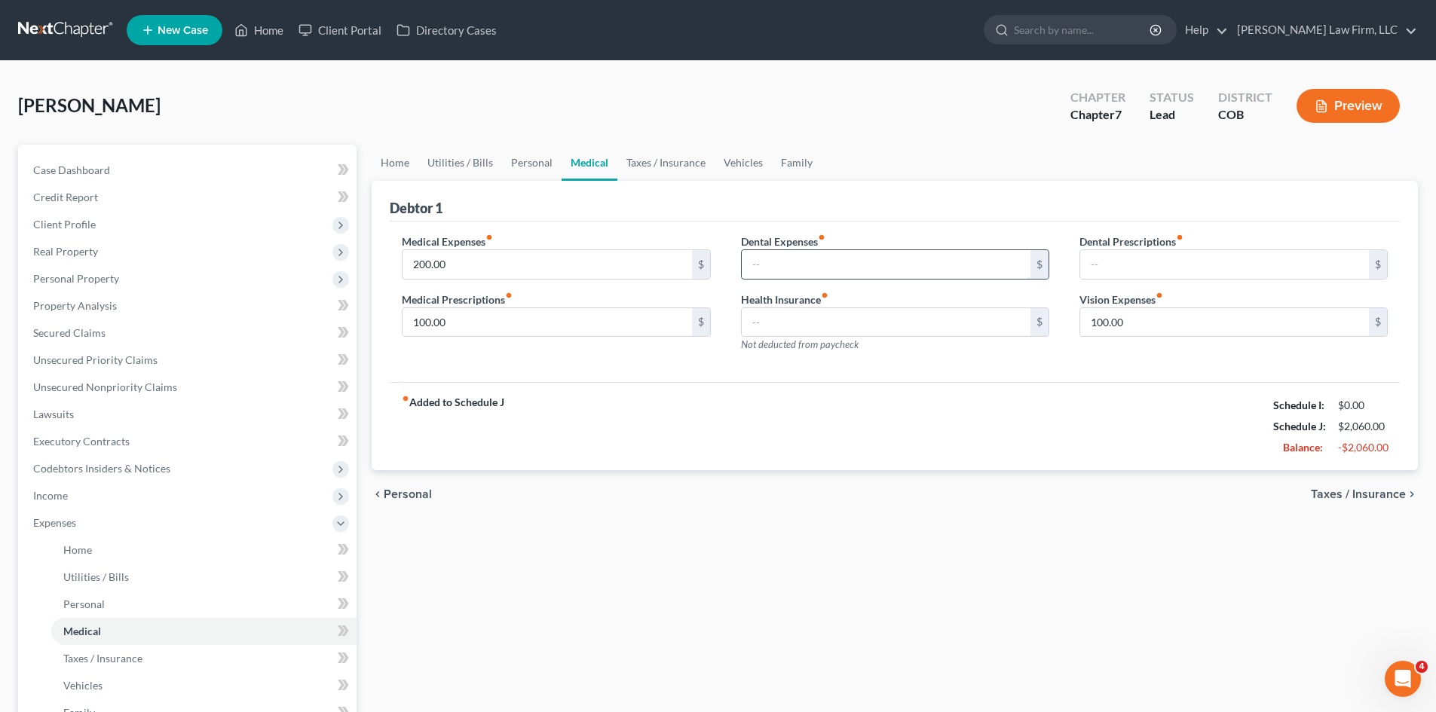
click at [898, 273] on input "text" at bounding box center [886, 264] width 289 height 29
type input "25"
click at [468, 326] on input "100.00" at bounding box center [546, 322] width 289 height 29
type input "50"
click at [1170, 264] on input "text" at bounding box center [1224, 264] width 289 height 29
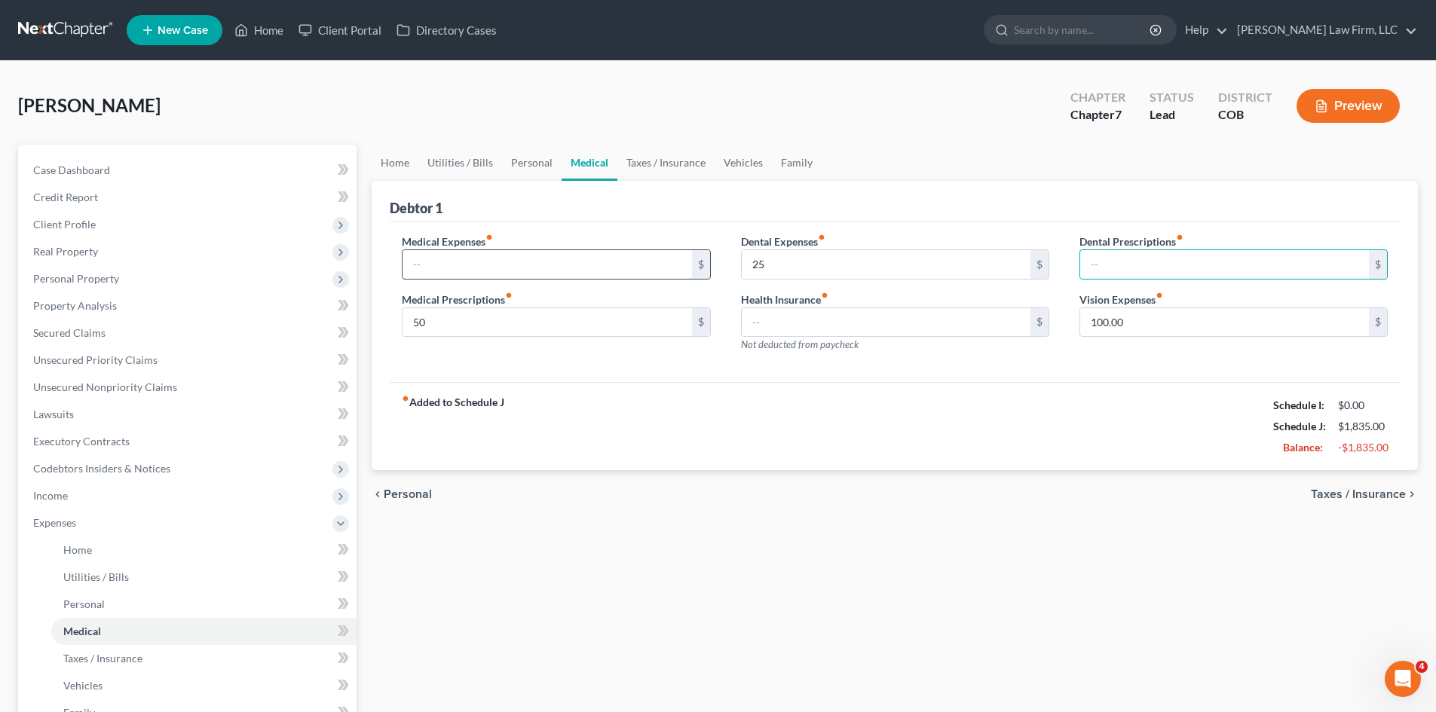
click at [543, 266] on input "text" at bounding box center [546, 264] width 289 height 29
click at [535, 268] on input "text" at bounding box center [546, 264] width 289 height 29
type input "20"
click at [1140, 324] on input "100.00" at bounding box center [1224, 322] width 289 height 29
type input "75"
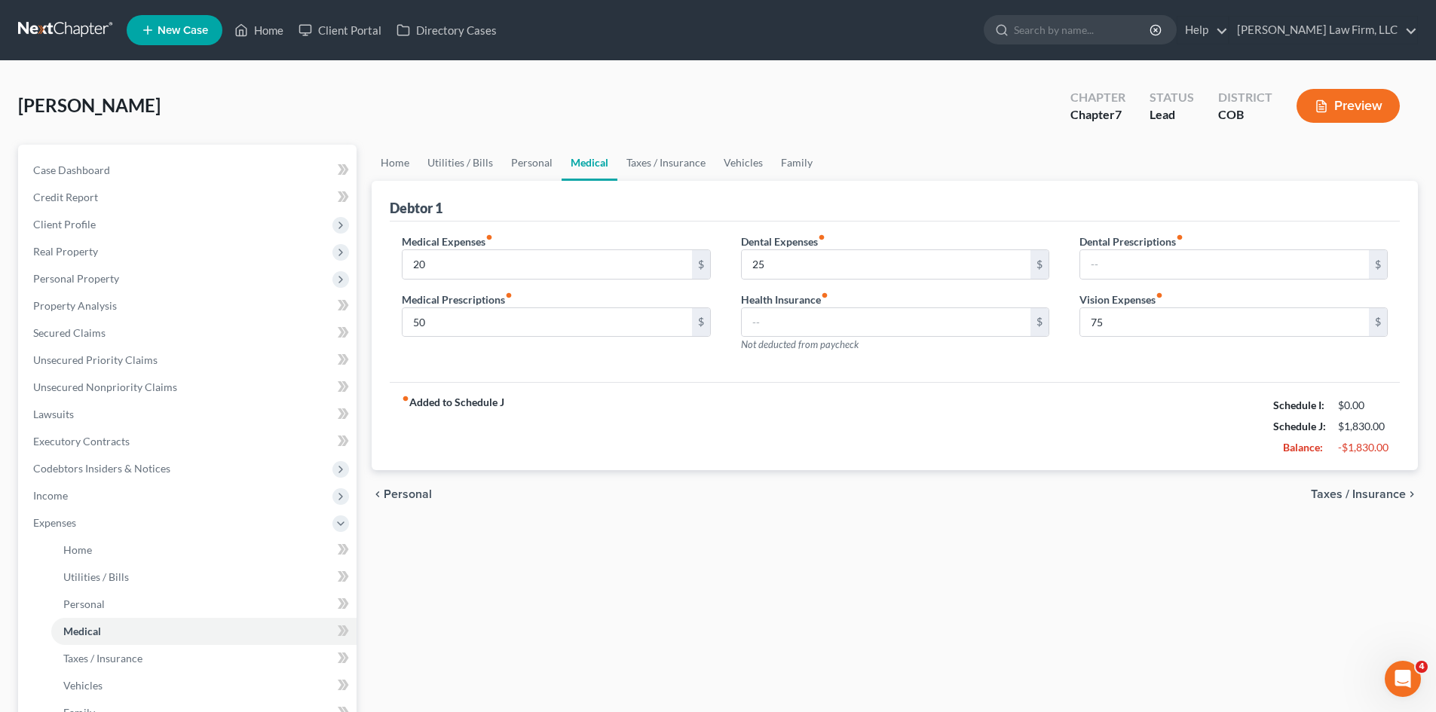
click at [991, 367] on div "Medical Expenses fiber_manual_record 20 $ Medical Prescriptions fiber_manual_re…" at bounding box center [895, 302] width 1010 height 161
type input "https://app.nextchapterbk.com/app#/cases/424318/expenses/taxes-insurance"
type input "25"
click at [660, 158] on link "Taxes / Insurance" at bounding box center [665, 163] width 97 height 36
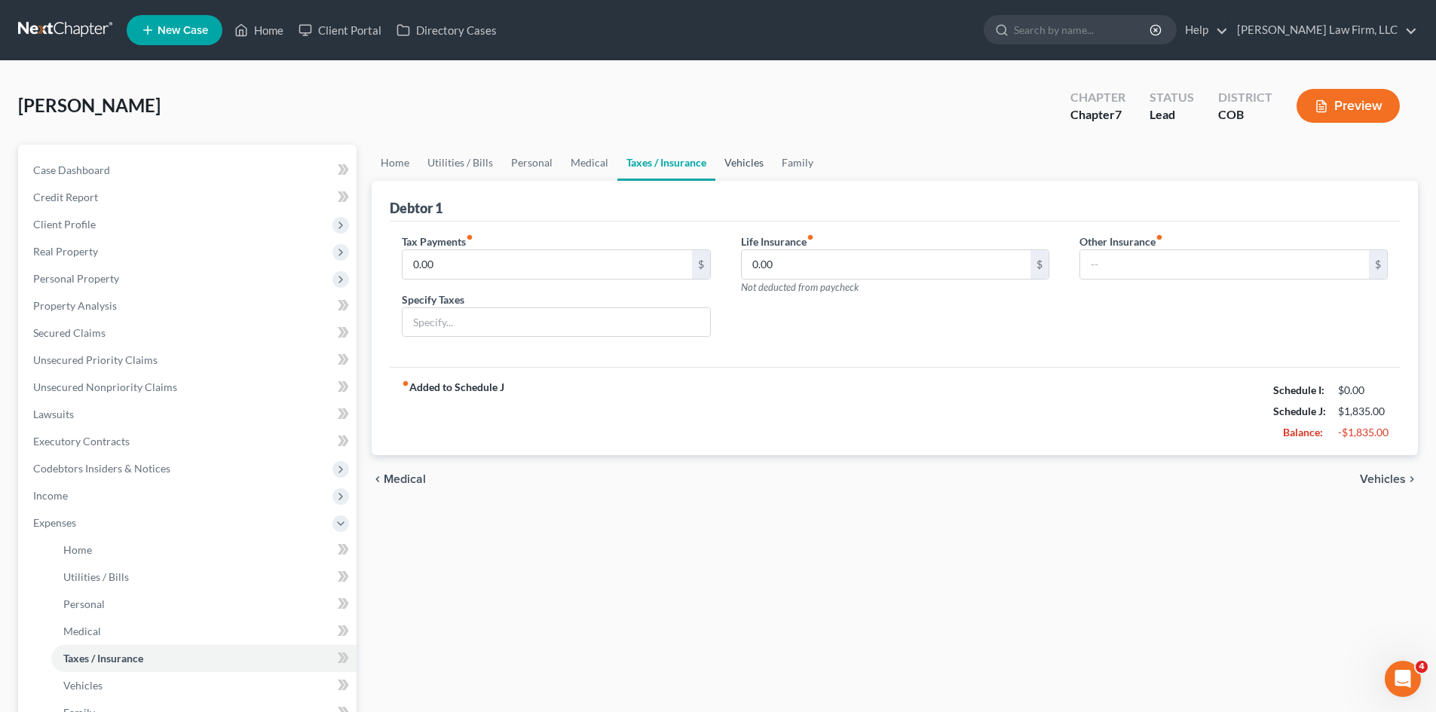
click at [745, 166] on link "Vehicles" at bounding box center [743, 163] width 57 height 36
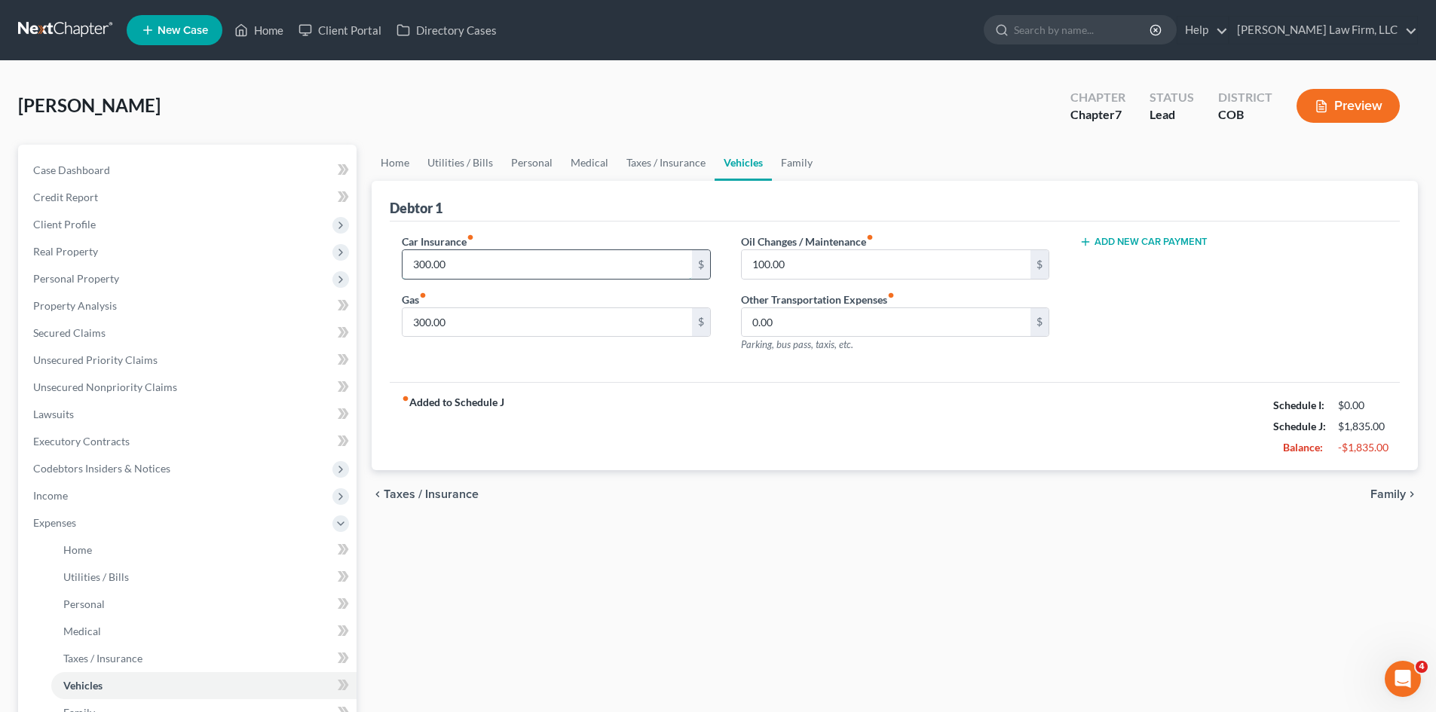
click at [470, 265] on input "300.00" at bounding box center [546, 264] width 289 height 29
click at [488, 318] on input "300.00" at bounding box center [546, 322] width 289 height 29
click at [1402, 495] on span "Family" at bounding box center [1387, 494] width 35 height 12
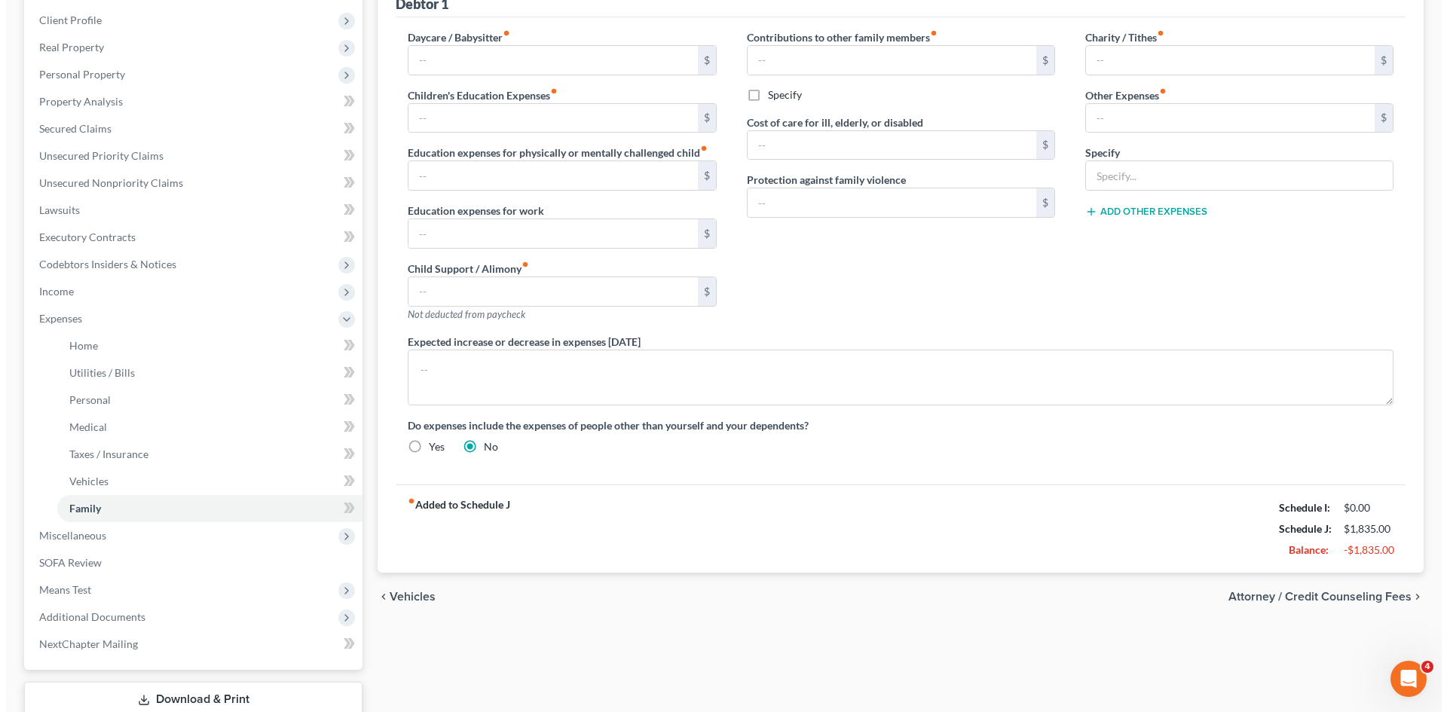
scroll to position [301, 0]
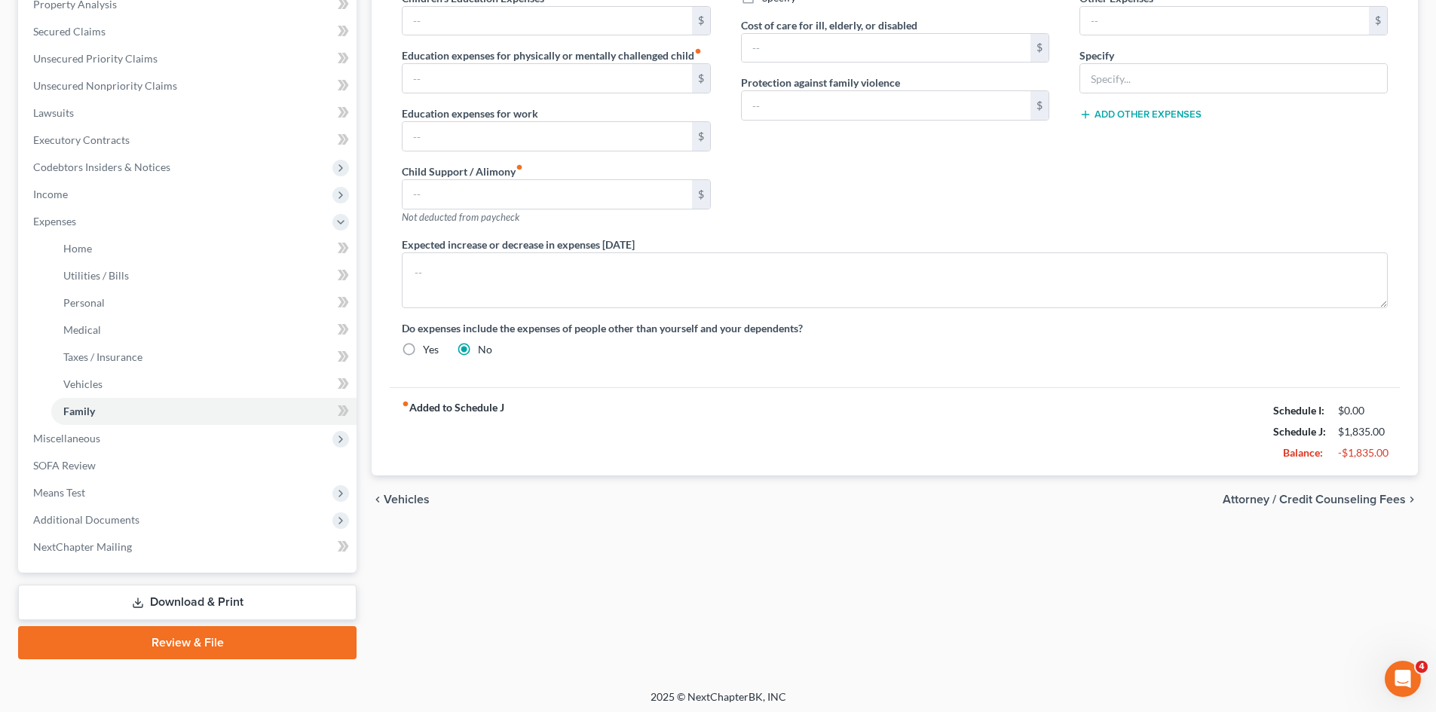
click at [1279, 501] on span "Attorney / Credit Counseling Fees" at bounding box center [1313, 500] width 183 height 12
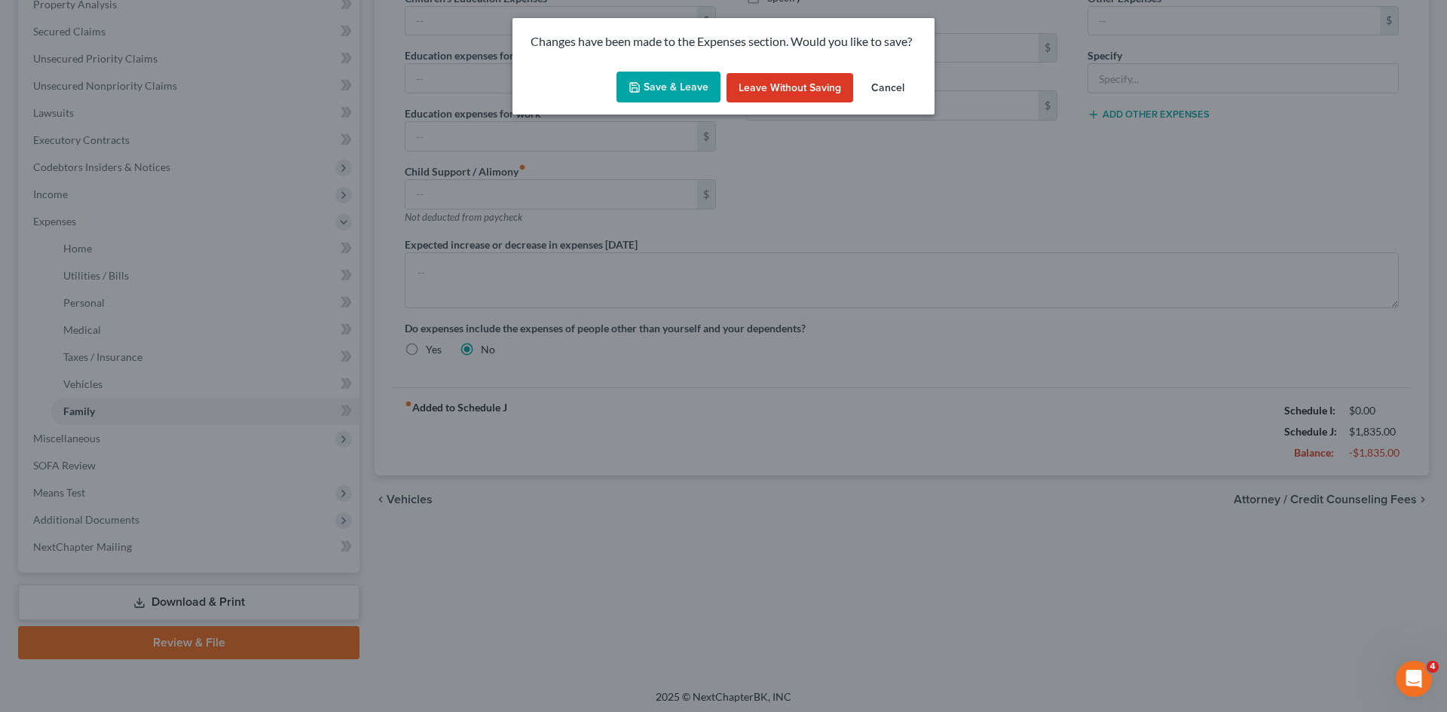
click at [685, 90] on button "Save & Leave" at bounding box center [668, 88] width 104 height 32
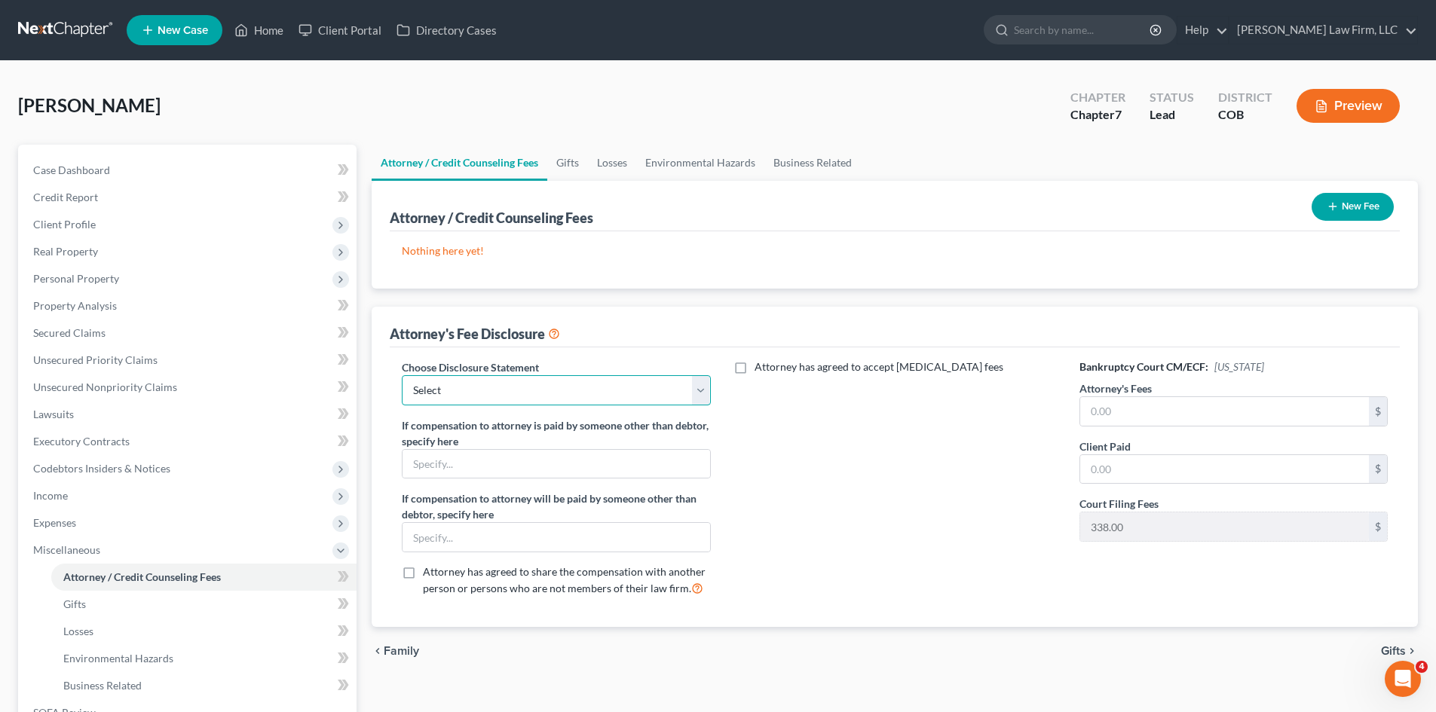
click at [699, 391] on select "Select Disclosure of Compensation of Attorney For Debtor" at bounding box center [556, 390] width 308 height 30
select select "0"
click at [402, 375] on select "Select Disclosure of Compensation of Attorney For Debtor" at bounding box center [556, 390] width 308 height 30
click at [1148, 409] on input "text" at bounding box center [1224, 411] width 289 height 29
click at [1185, 414] on input "text" at bounding box center [1224, 411] width 289 height 29
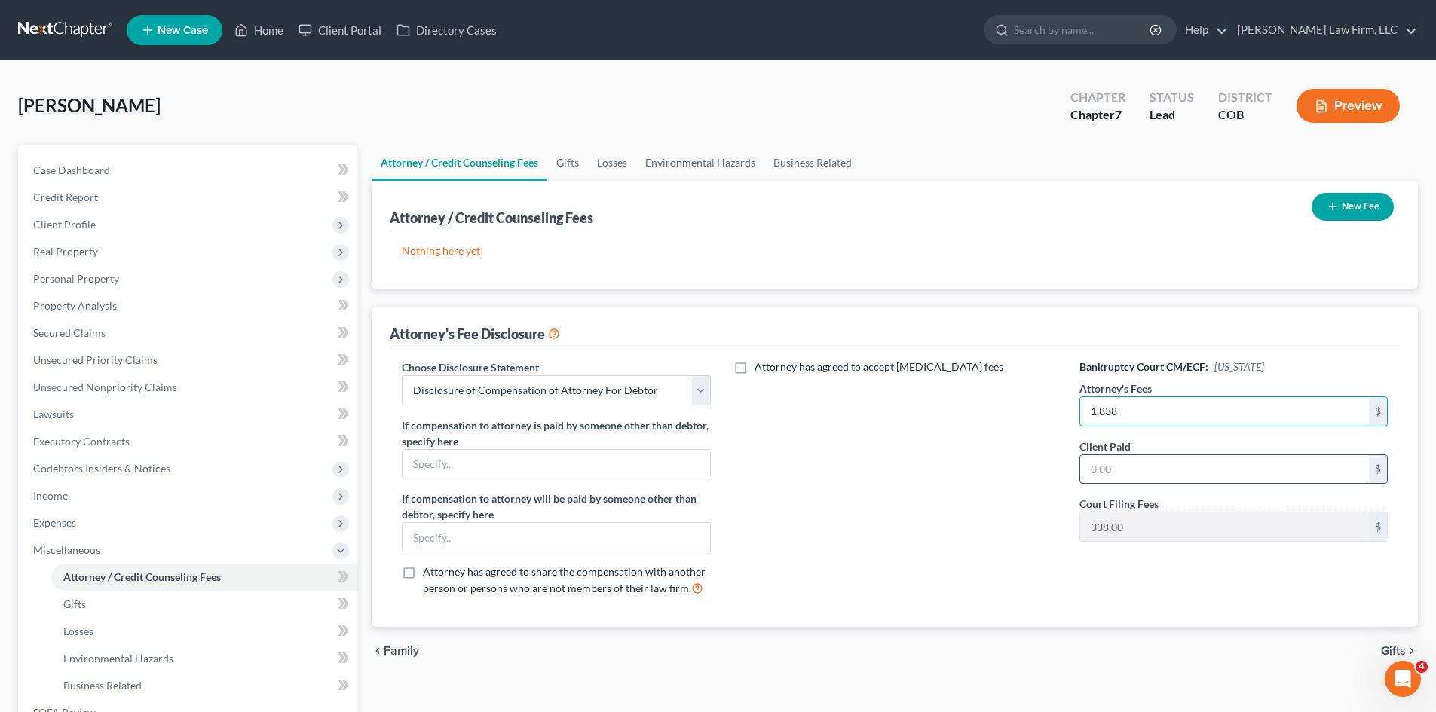
type input "1,838"
click at [1146, 467] on input "text" at bounding box center [1224, 469] width 289 height 29
type input "1,838"
click at [1367, 212] on button "New Fee" at bounding box center [1352, 207] width 82 height 28
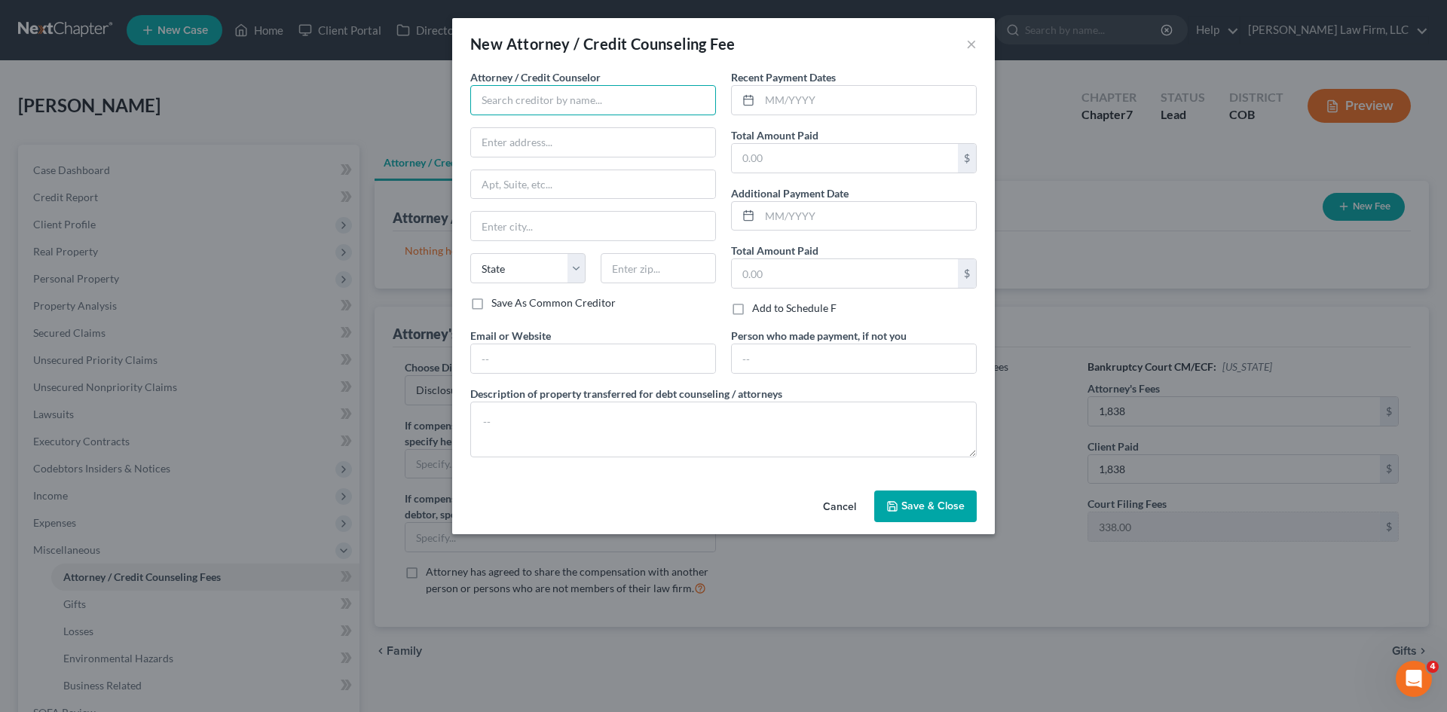
click at [589, 99] on input "text" at bounding box center [593, 100] width 246 height 30
type input "[PERSON_NAME] Law Firm, LLC"
click at [586, 141] on input "text" at bounding box center [593, 142] width 244 height 29
type input "10333 E Dry Creek RD"
type input "Ste. 210"
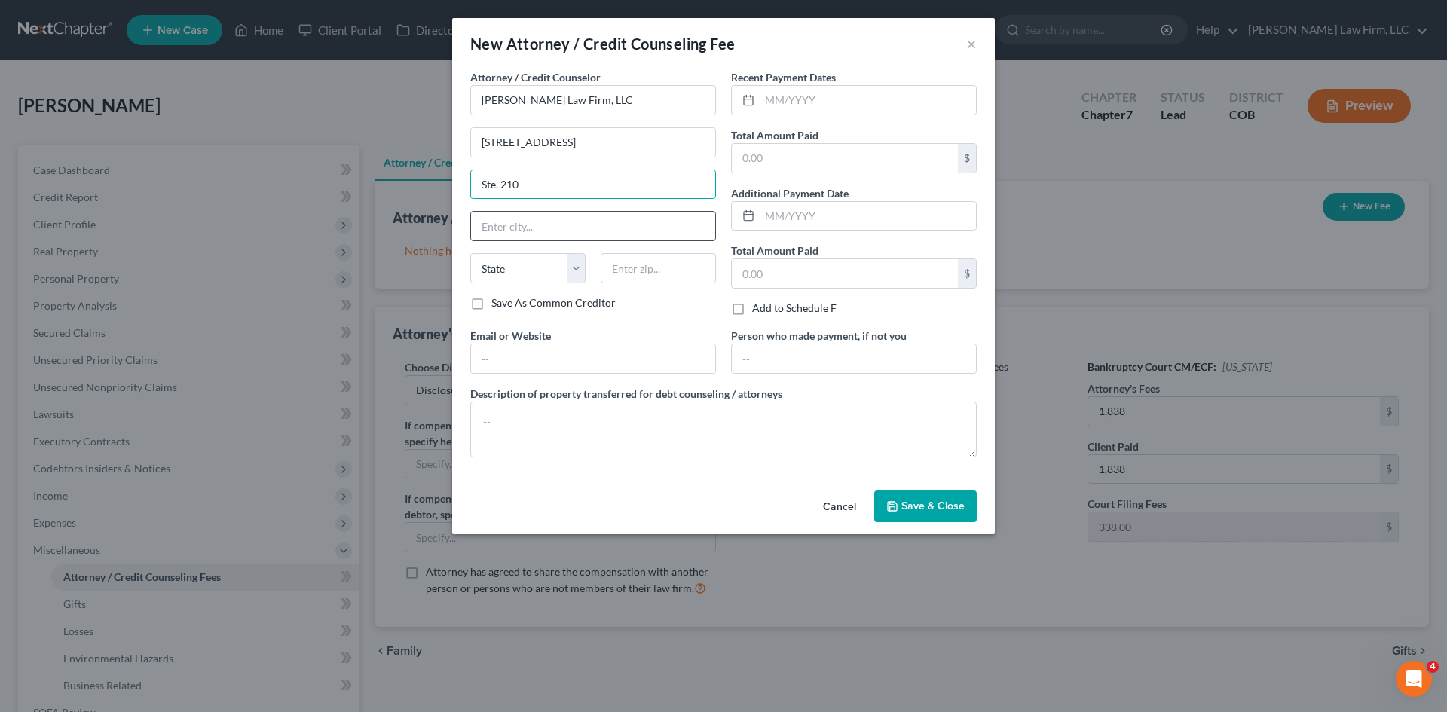
click at [565, 237] on input "text" at bounding box center [593, 226] width 244 height 29
type input "Edg"
drag, startPoint x: 521, startPoint y: 225, endPoint x: 390, endPoint y: 231, distance: 130.6
click at [390, 231] on div "New Attorney / Credit Counseling Fee × Attorney / Credit Counselor * Curtis Law…" at bounding box center [723, 356] width 1447 height 712
click at [910, 508] on span "Save & Close" at bounding box center [932, 506] width 63 height 13
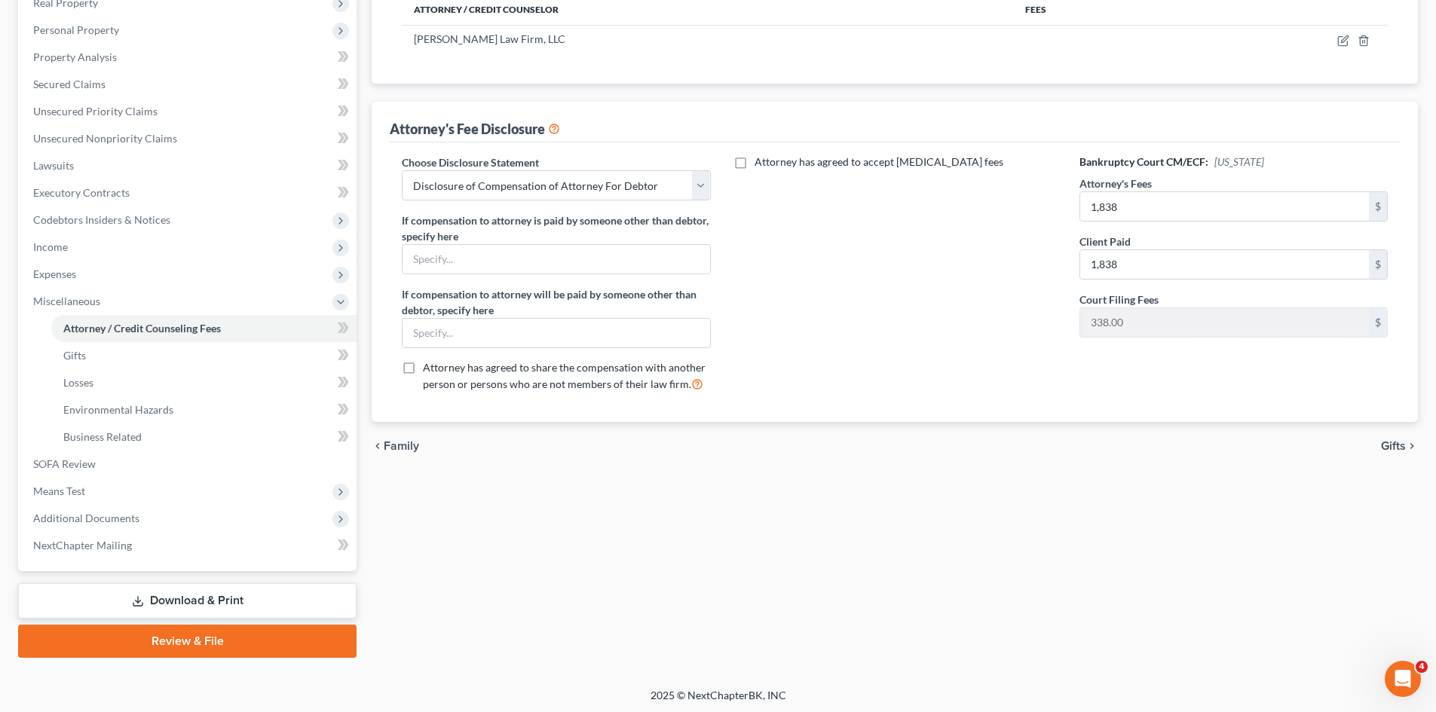
scroll to position [252, 0]
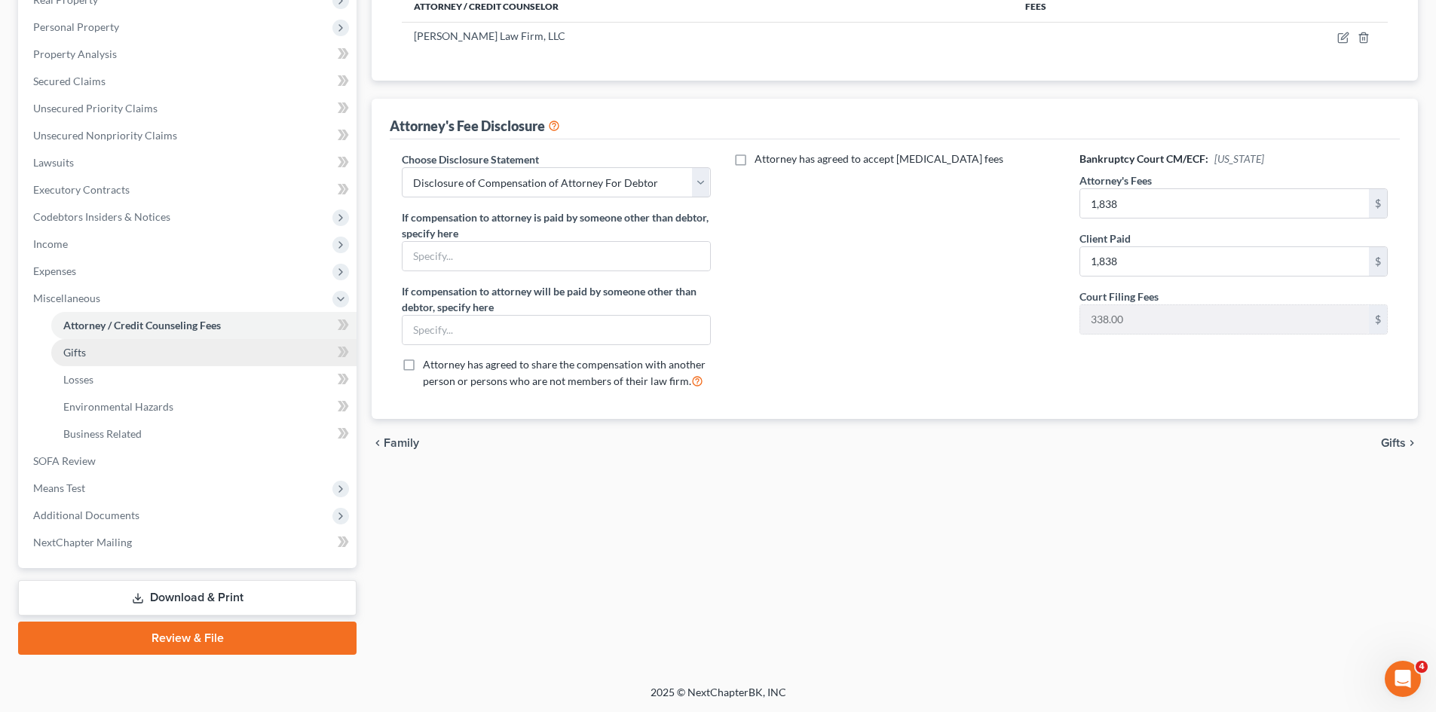
click at [79, 354] on span "Gifts" at bounding box center [74, 352] width 23 height 13
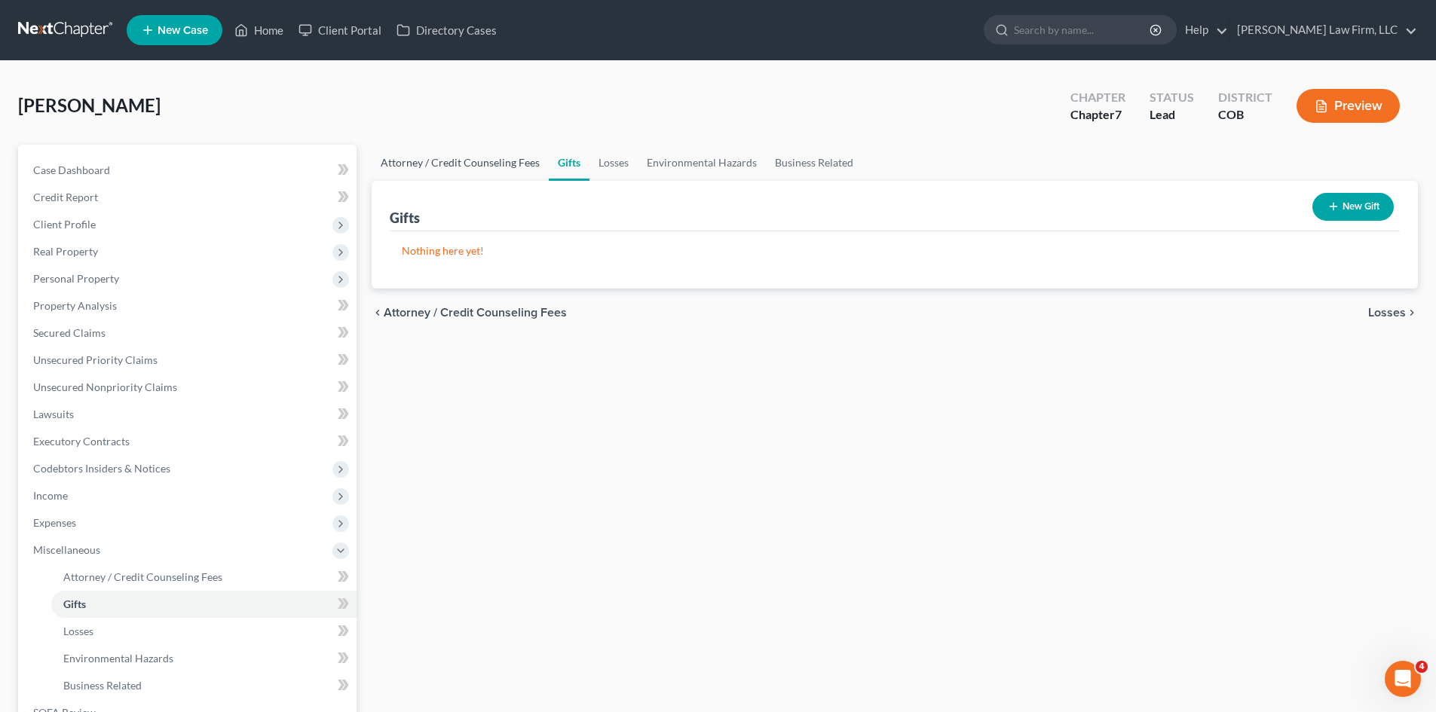
drag, startPoint x: 504, startPoint y: 163, endPoint x: 612, endPoint y: 170, distance: 108.0
click at [504, 164] on link "Attorney / Credit Counseling Fees" at bounding box center [460, 163] width 177 height 36
select select "0"
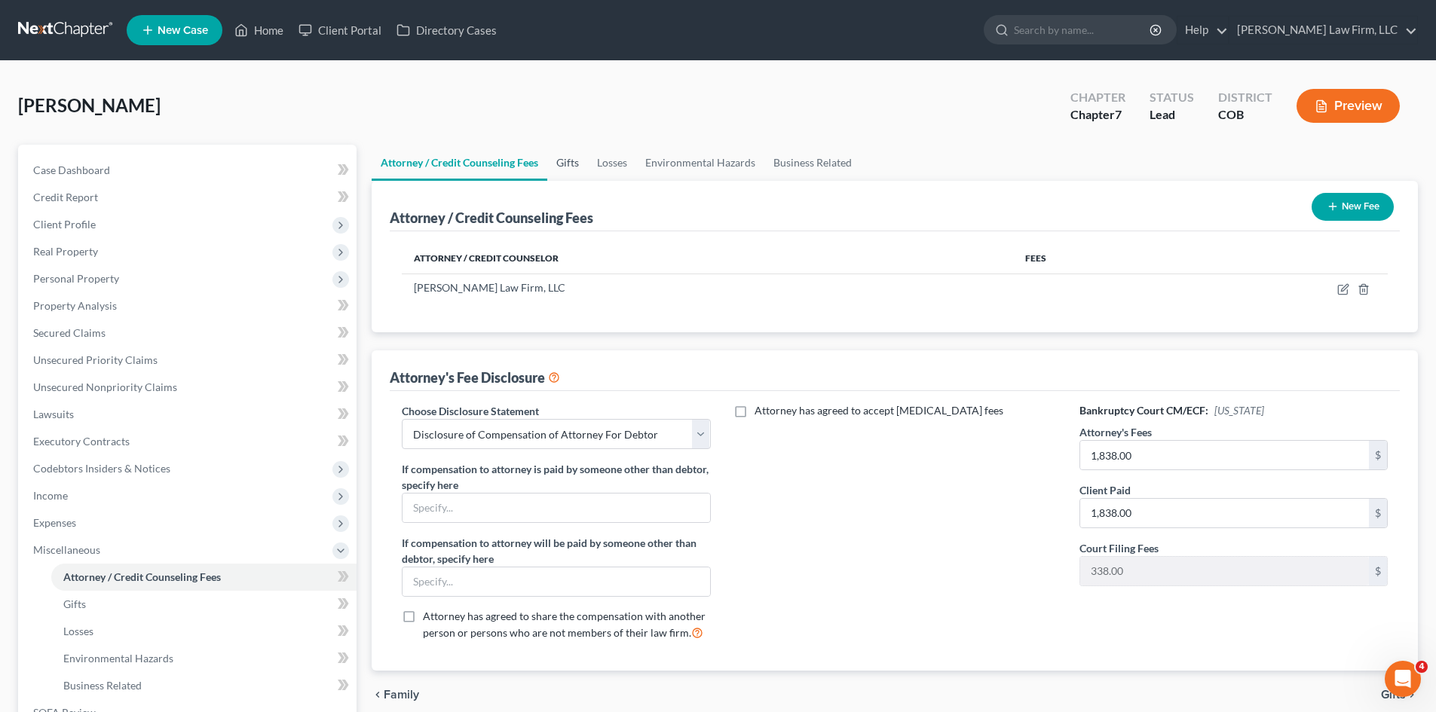
click at [569, 161] on link "Gifts" at bounding box center [567, 163] width 41 height 36
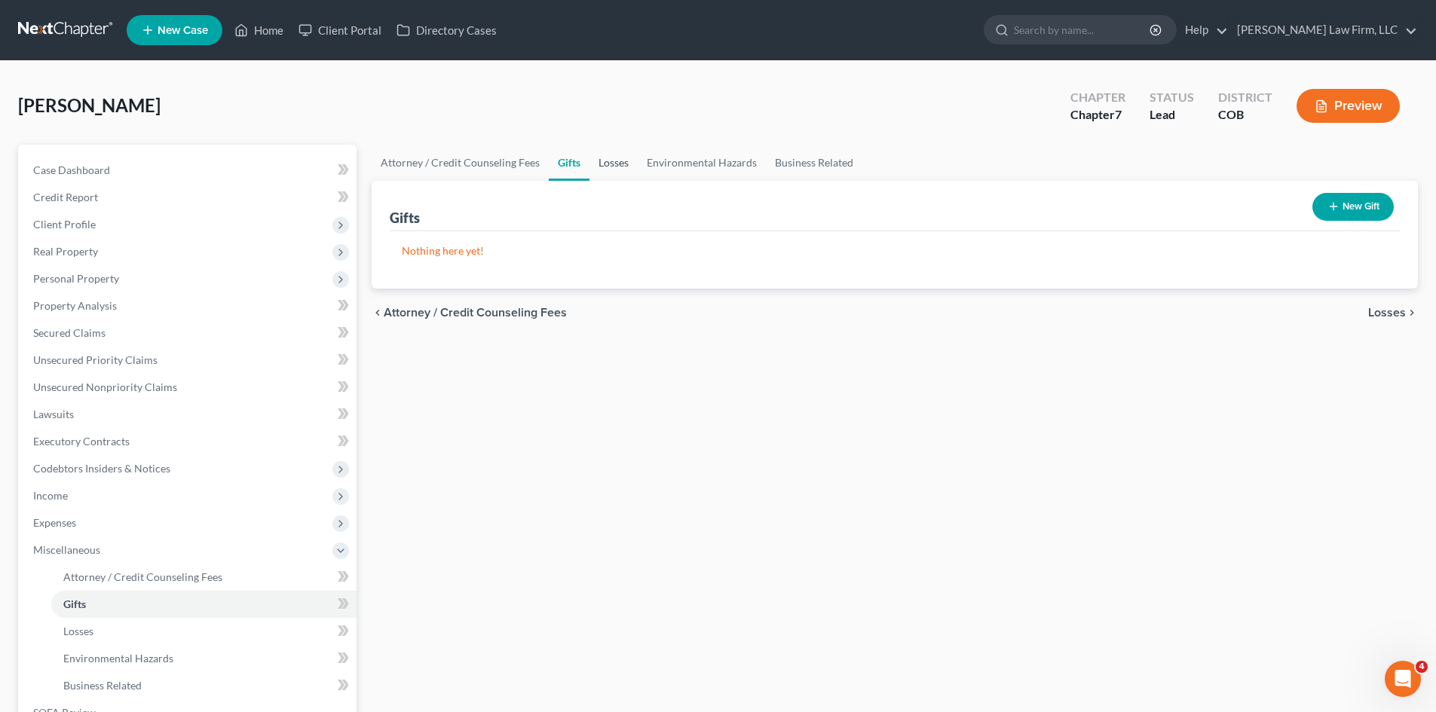
click at [606, 164] on link "Losses" at bounding box center [613, 163] width 48 height 36
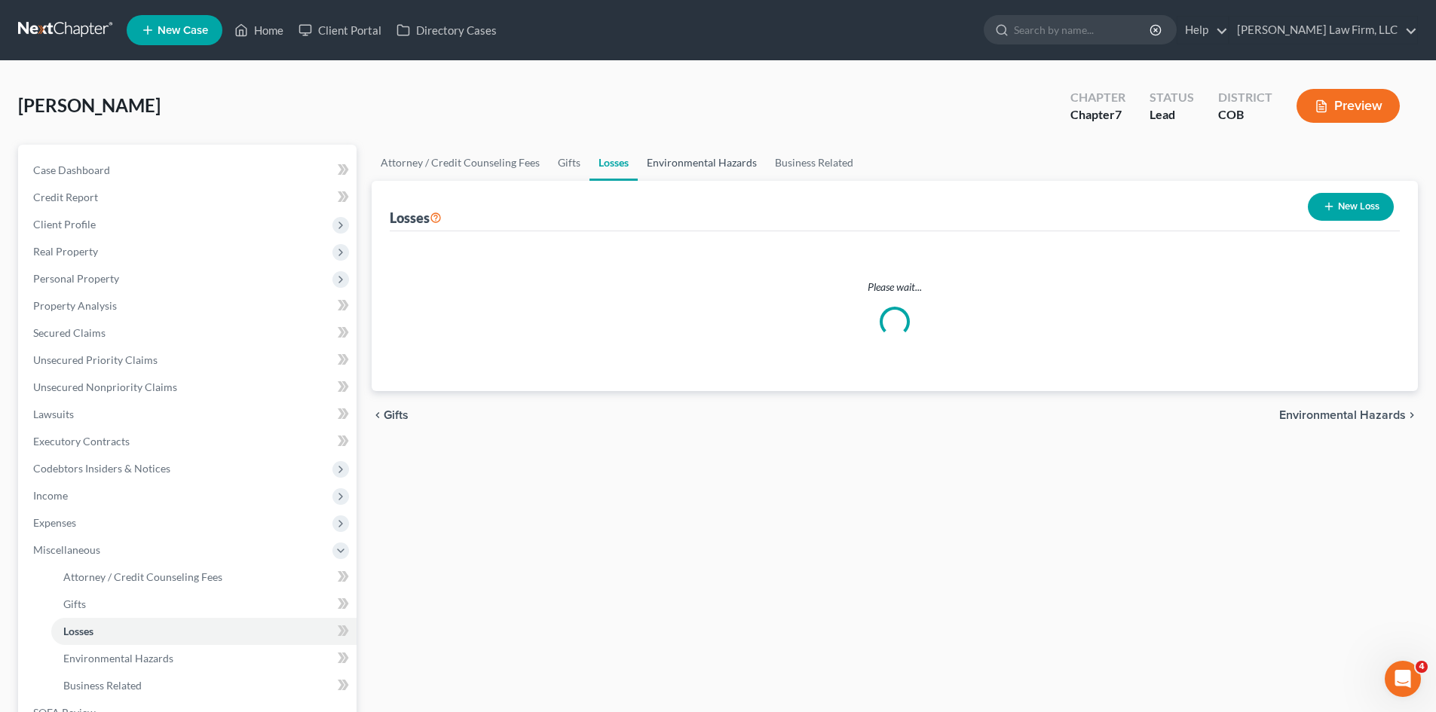
click at [673, 164] on link "Environmental Hazards" at bounding box center [702, 163] width 128 height 36
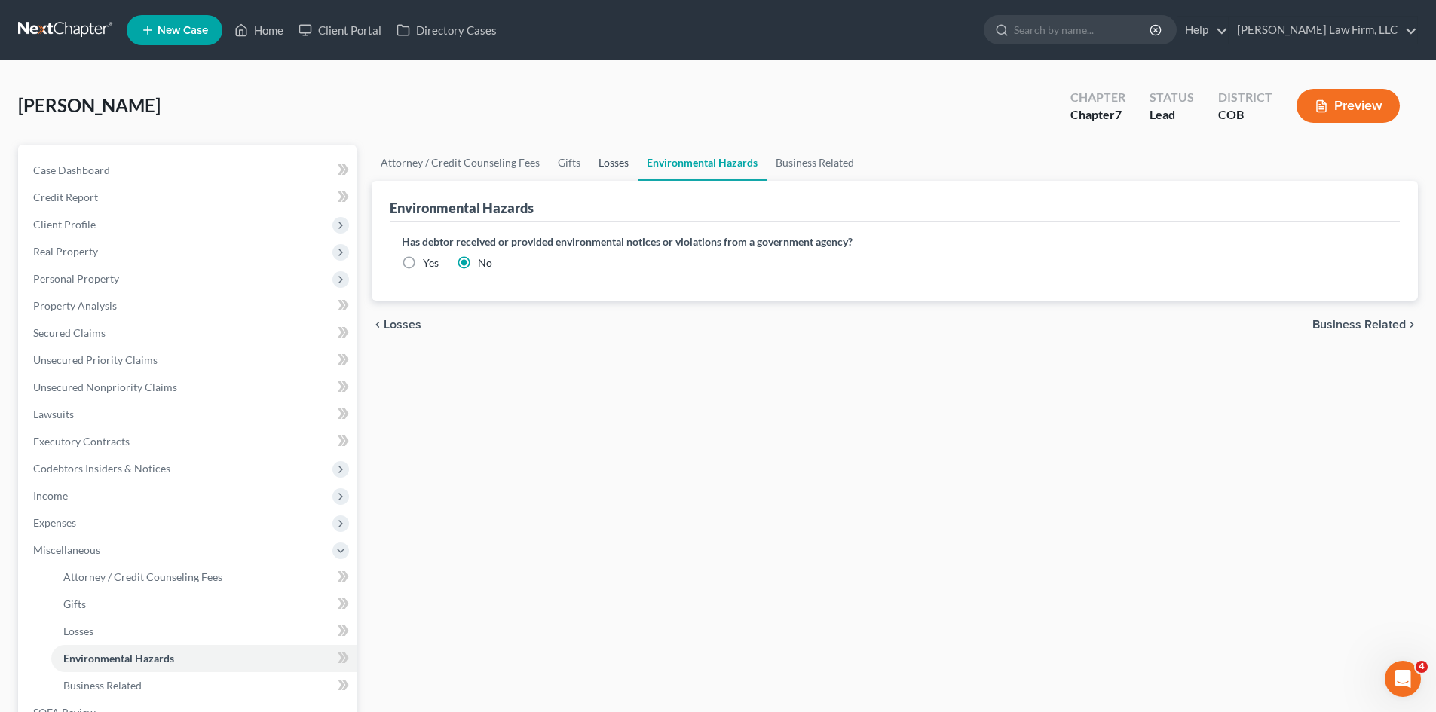
click at [592, 151] on link "Losses" at bounding box center [613, 163] width 48 height 36
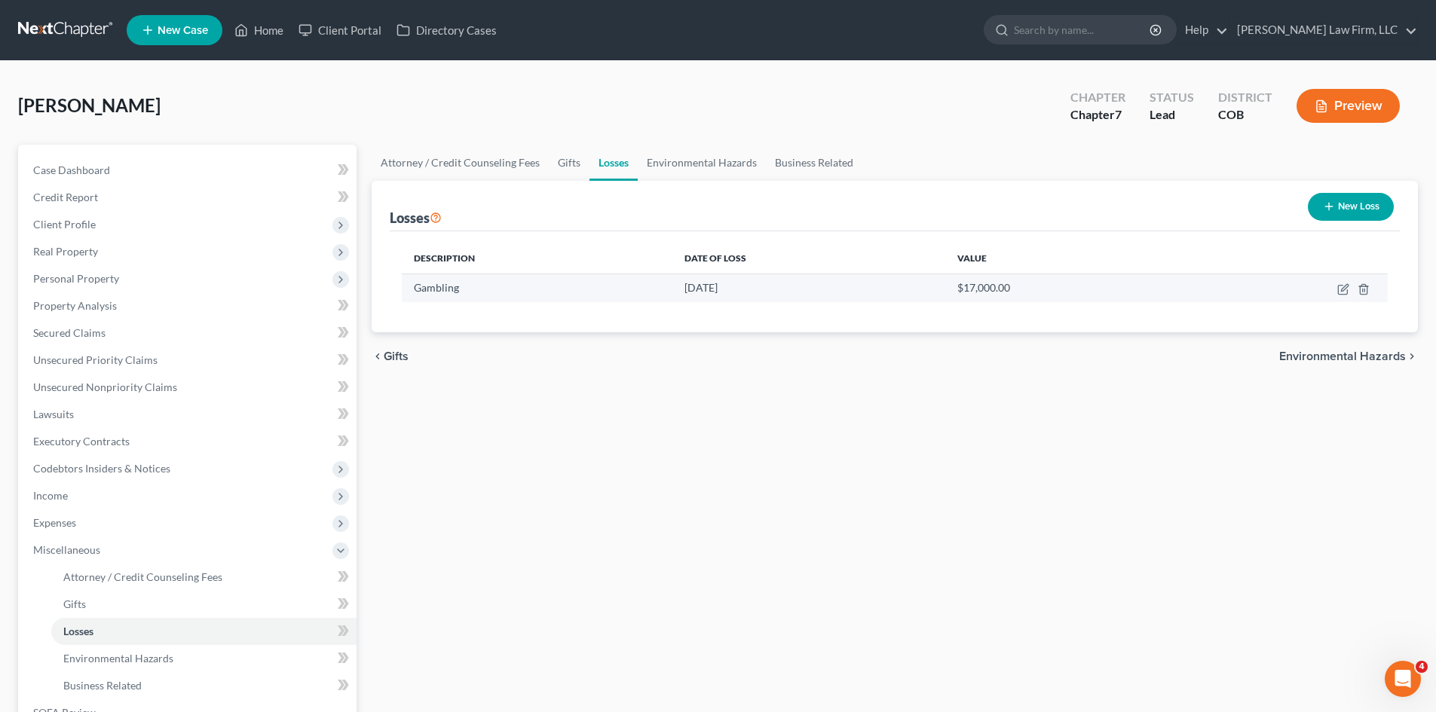
drag, startPoint x: 1343, startPoint y: 295, endPoint x: 1179, endPoint y: 298, distance: 163.6
click at [1335, 295] on td at bounding box center [1288, 288] width 198 height 29
click at [1338, 289] on icon "button" at bounding box center [1342, 290] width 9 height 9
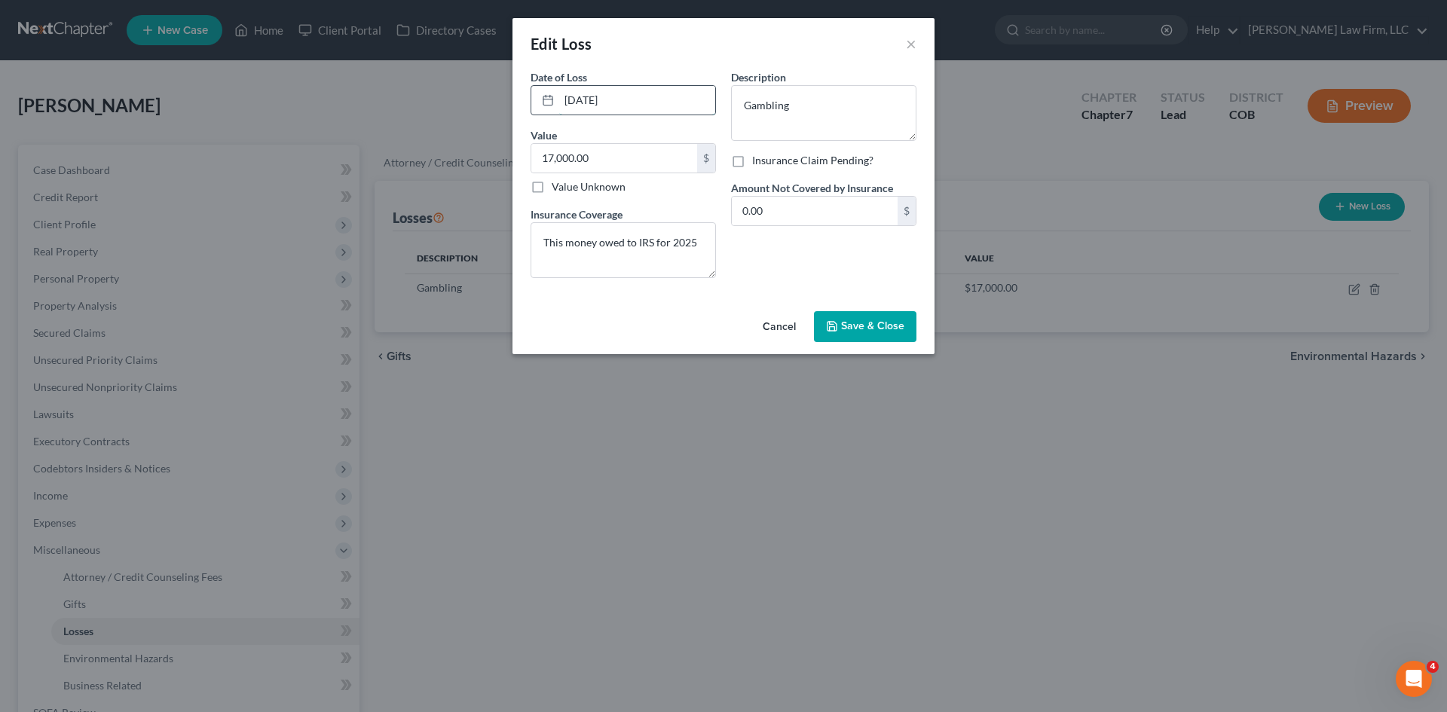
click at [636, 99] on input "12/31/2025" at bounding box center [637, 100] width 156 height 29
type input "12/31/2024"
click at [858, 312] on button "Save & Close" at bounding box center [865, 327] width 102 height 32
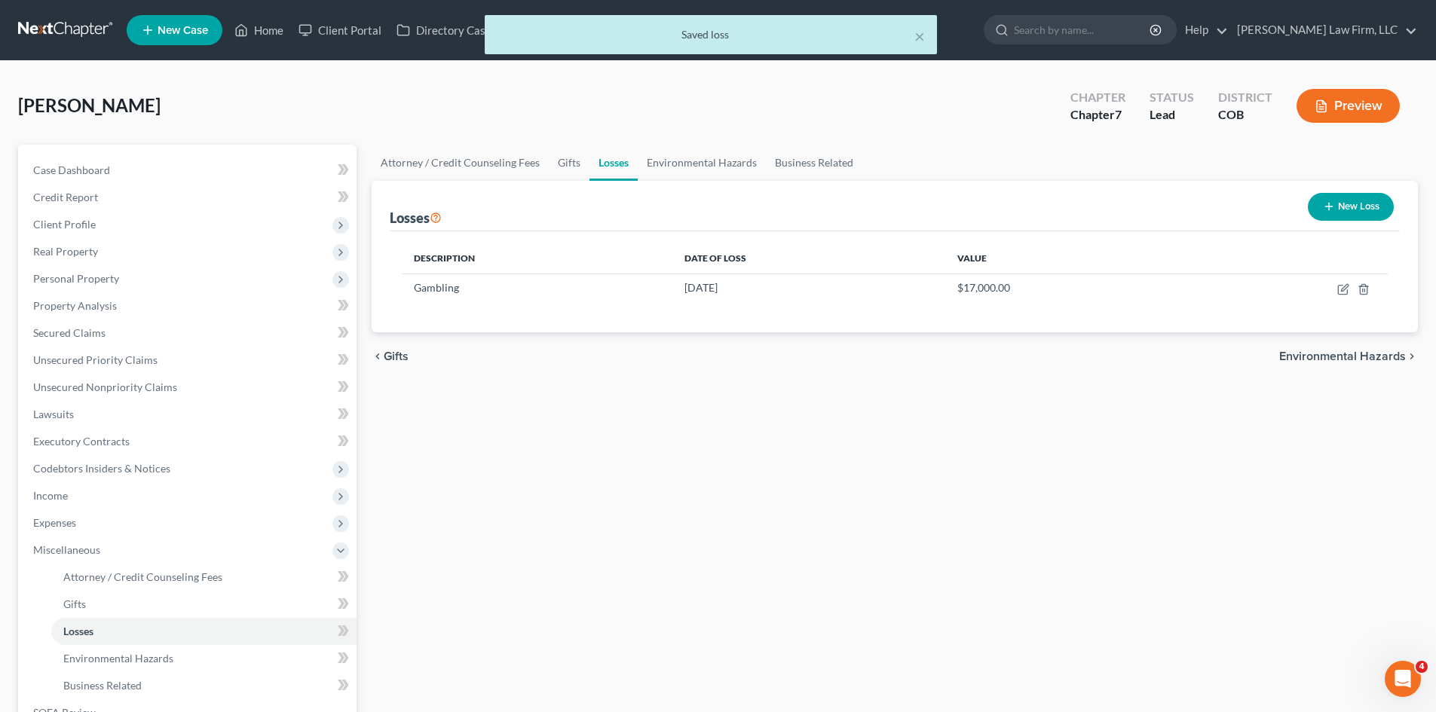
click at [1348, 355] on span "Environmental Hazards" at bounding box center [1342, 356] width 127 height 12
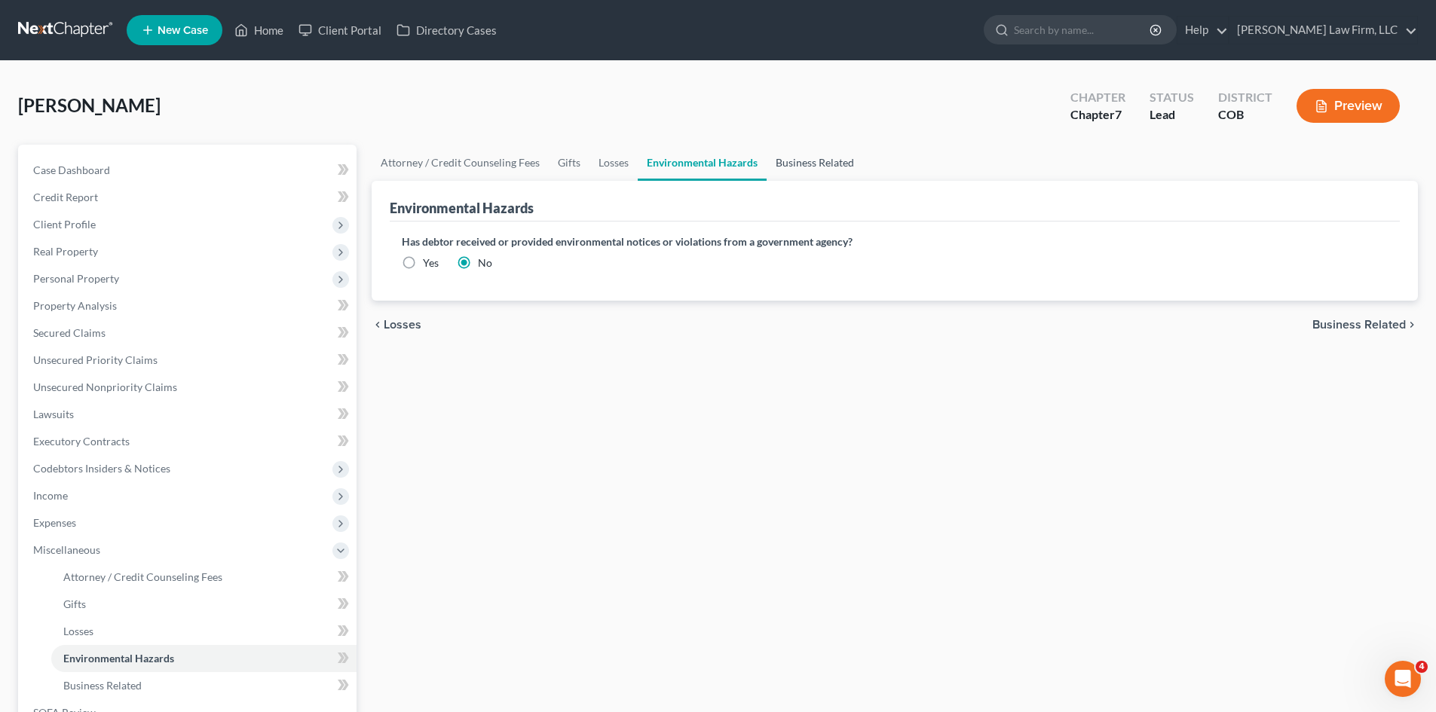
click at [812, 161] on link "Business Related" at bounding box center [814, 163] width 96 height 36
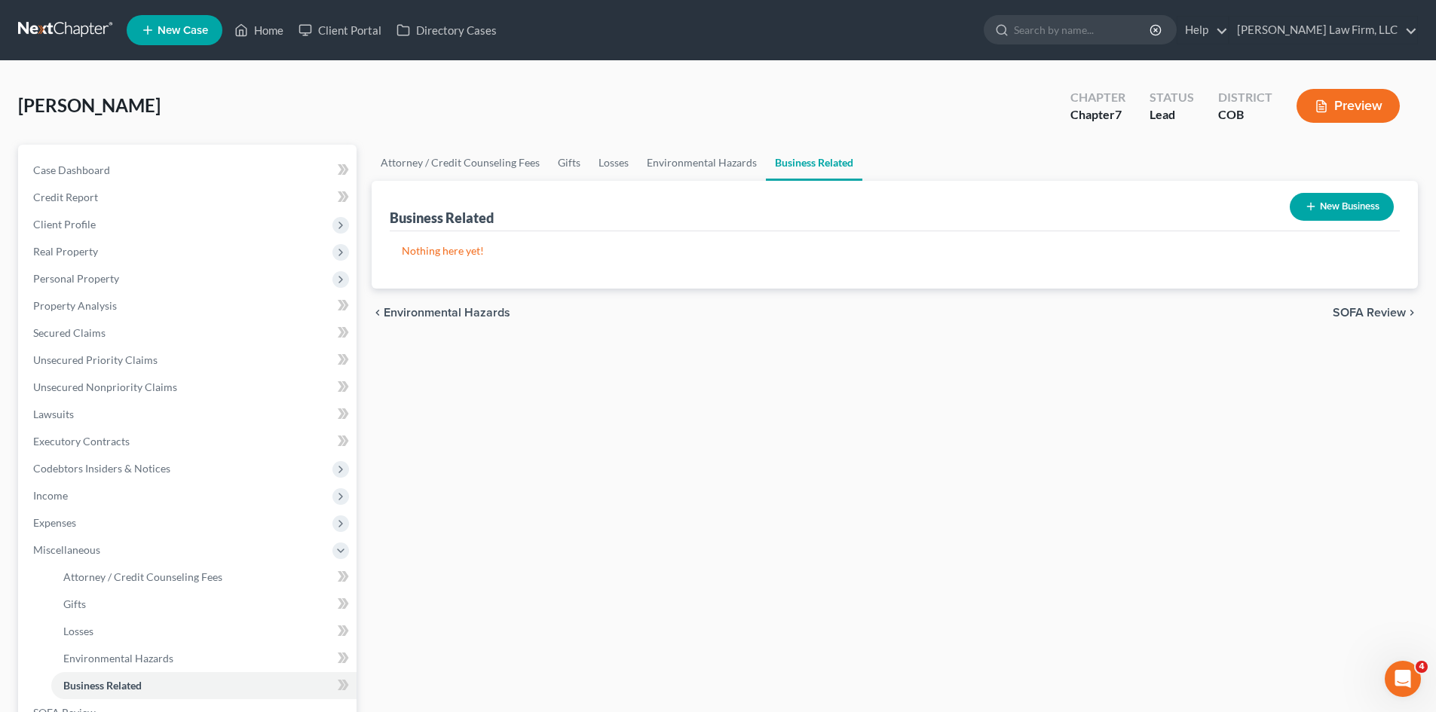
click at [1371, 311] on span "SOFA Review" at bounding box center [1368, 313] width 73 height 12
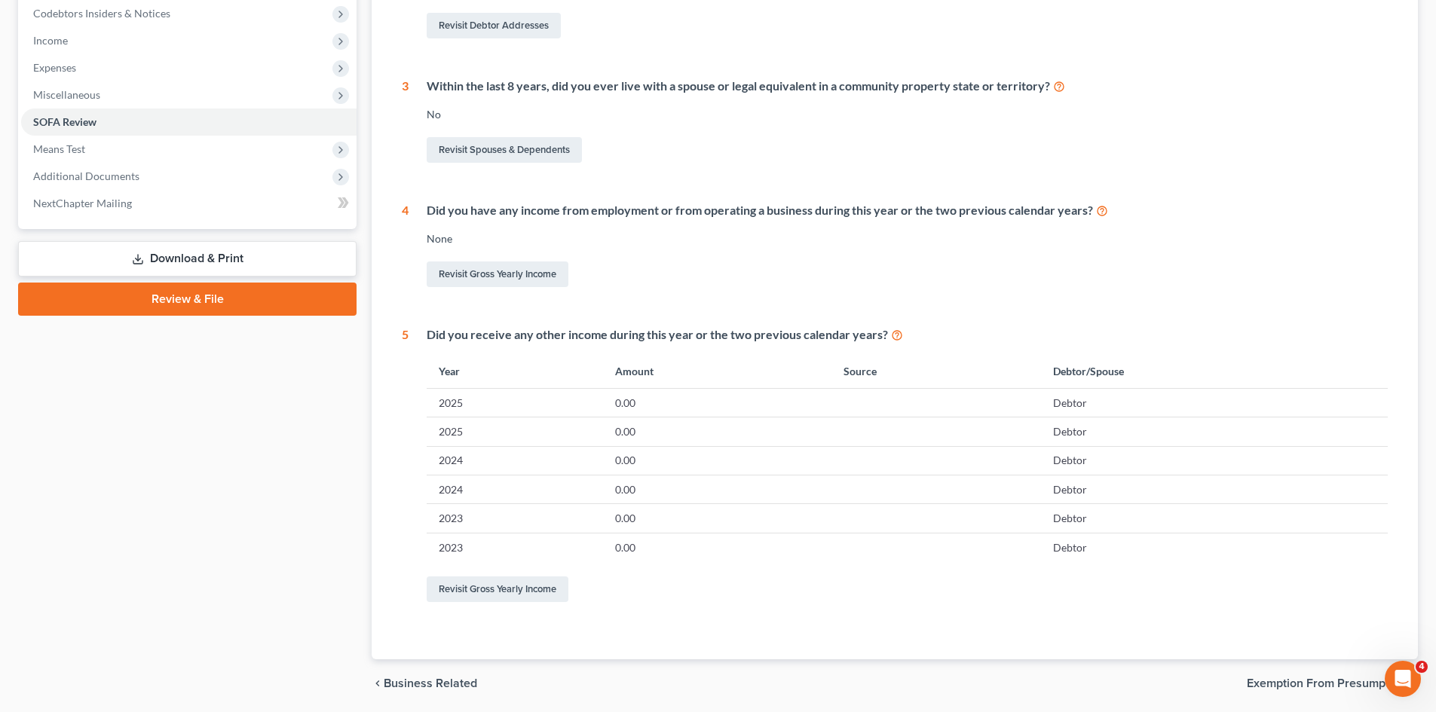
scroll to position [508, 0]
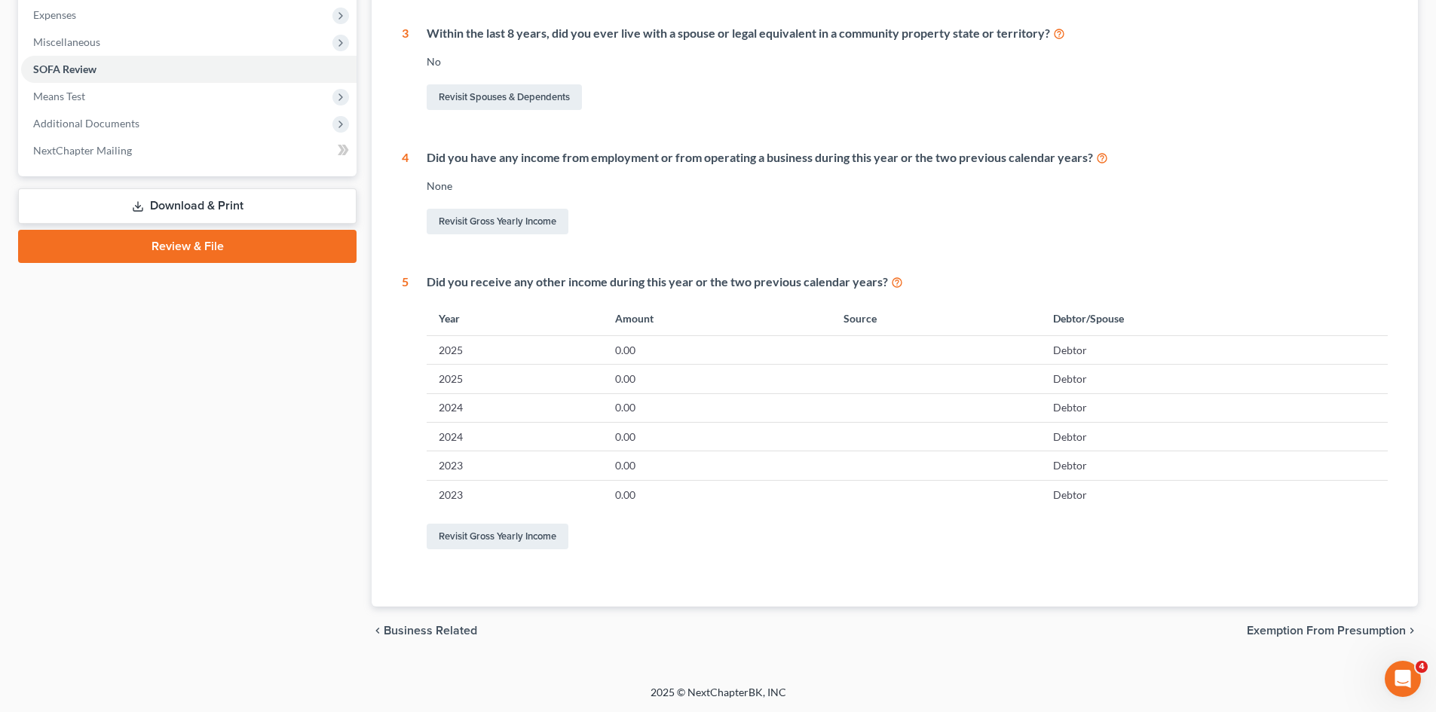
drag, startPoint x: 1313, startPoint y: 638, endPoint x: 689, endPoint y: 451, distance: 651.4
click at [1311, 635] on span "Exemption from Presumption" at bounding box center [1325, 631] width 159 height 12
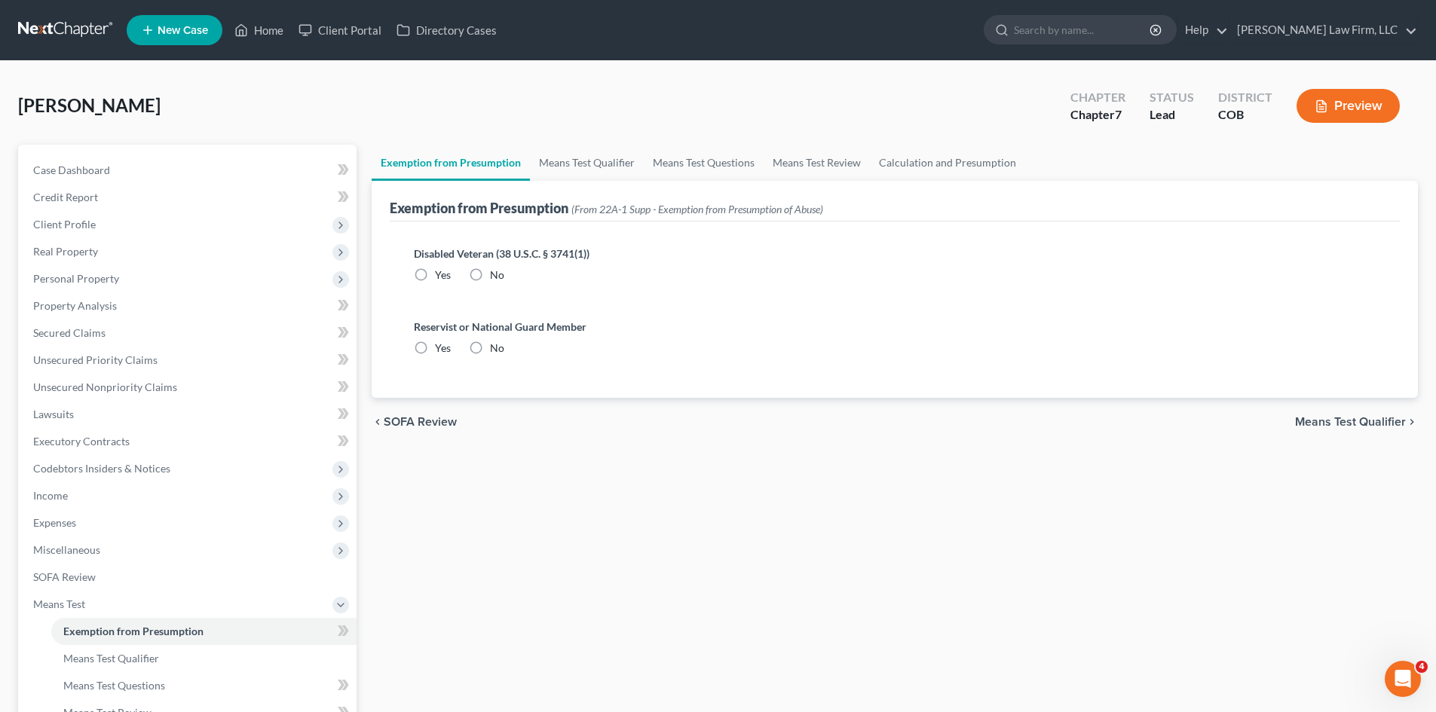
click at [490, 275] on label "No" at bounding box center [497, 275] width 14 height 15
click at [496, 275] on input "No" at bounding box center [501, 273] width 10 height 10
radio input "true"
click at [490, 350] on label "No" at bounding box center [497, 348] width 14 height 15
click at [496, 350] on input "No" at bounding box center [501, 346] width 10 height 10
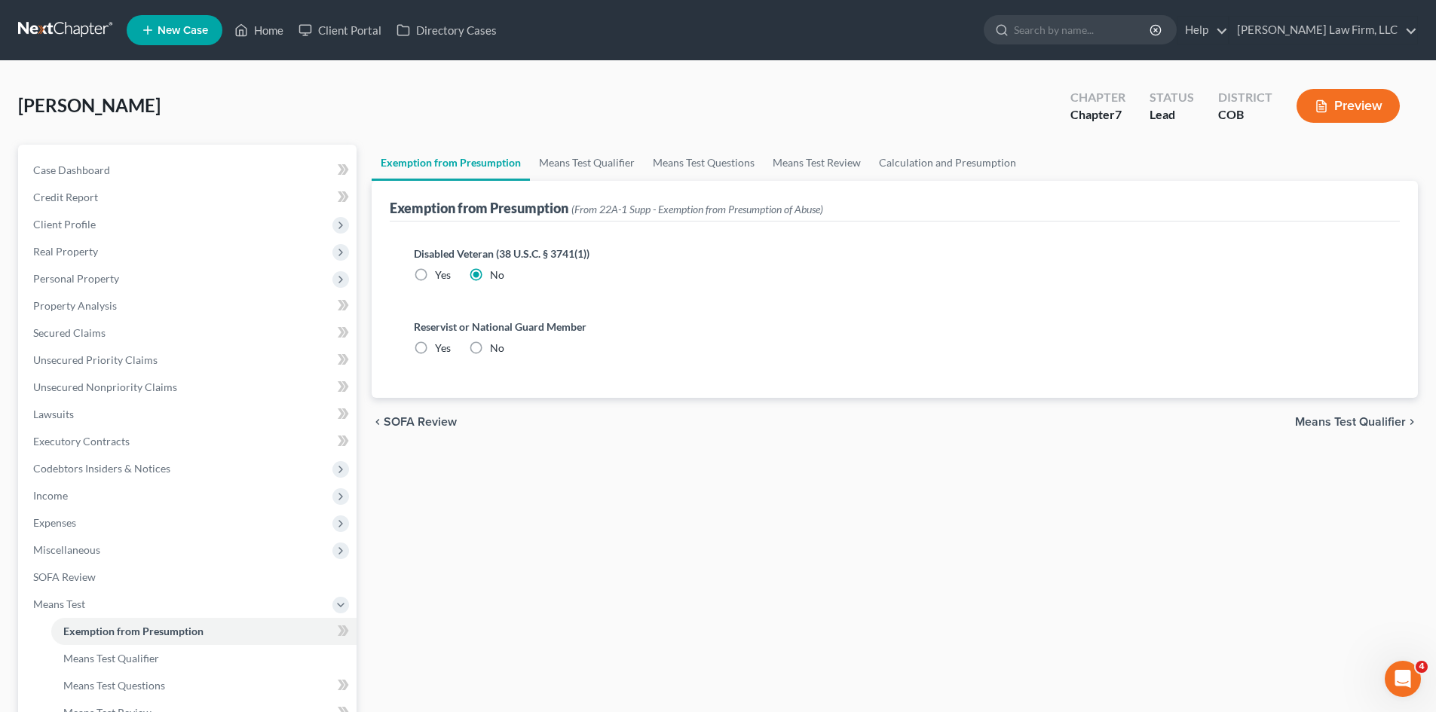
radio input "true"
click at [593, 164] on link "Means Test Qualifier" at bounding box center [587, 163] width 114 height 36
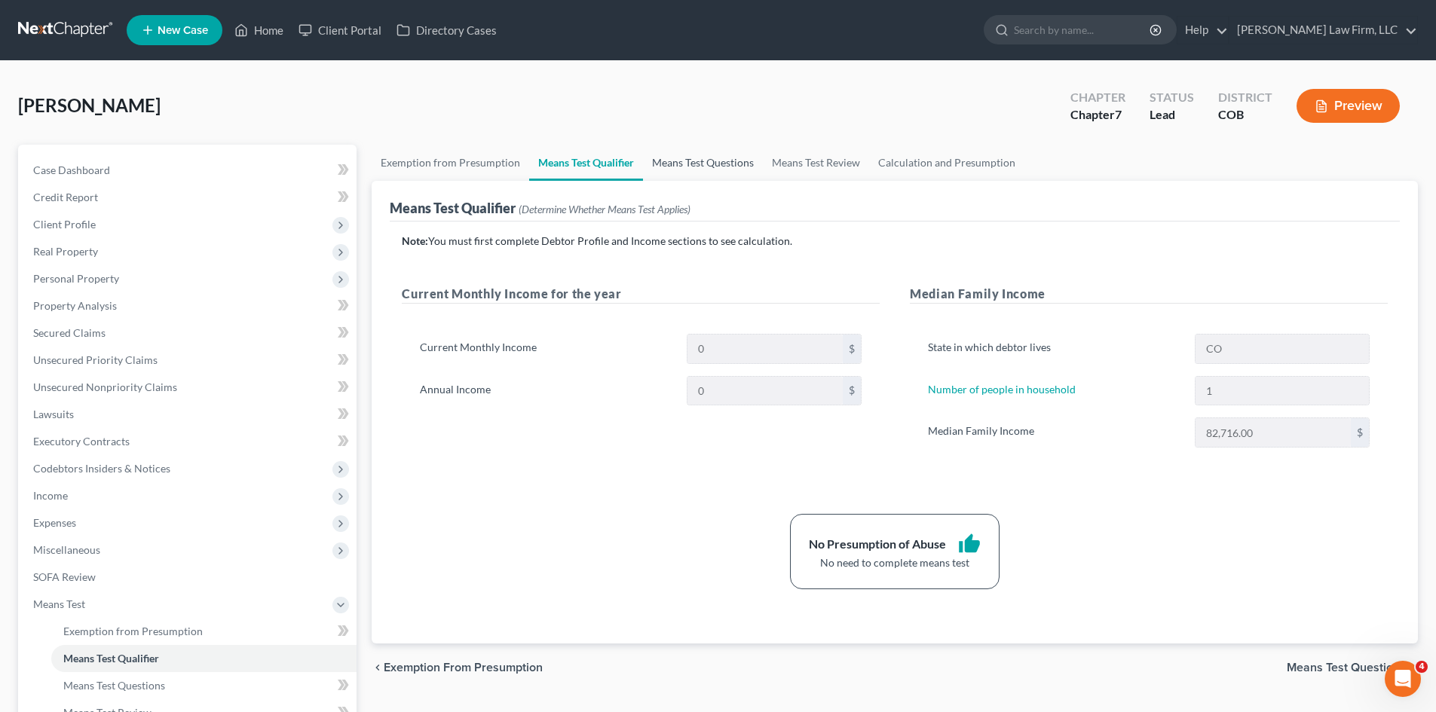
click at [683, 168] on link "Means Test Questions" at bounding box center [703, 163] width 120 height 36
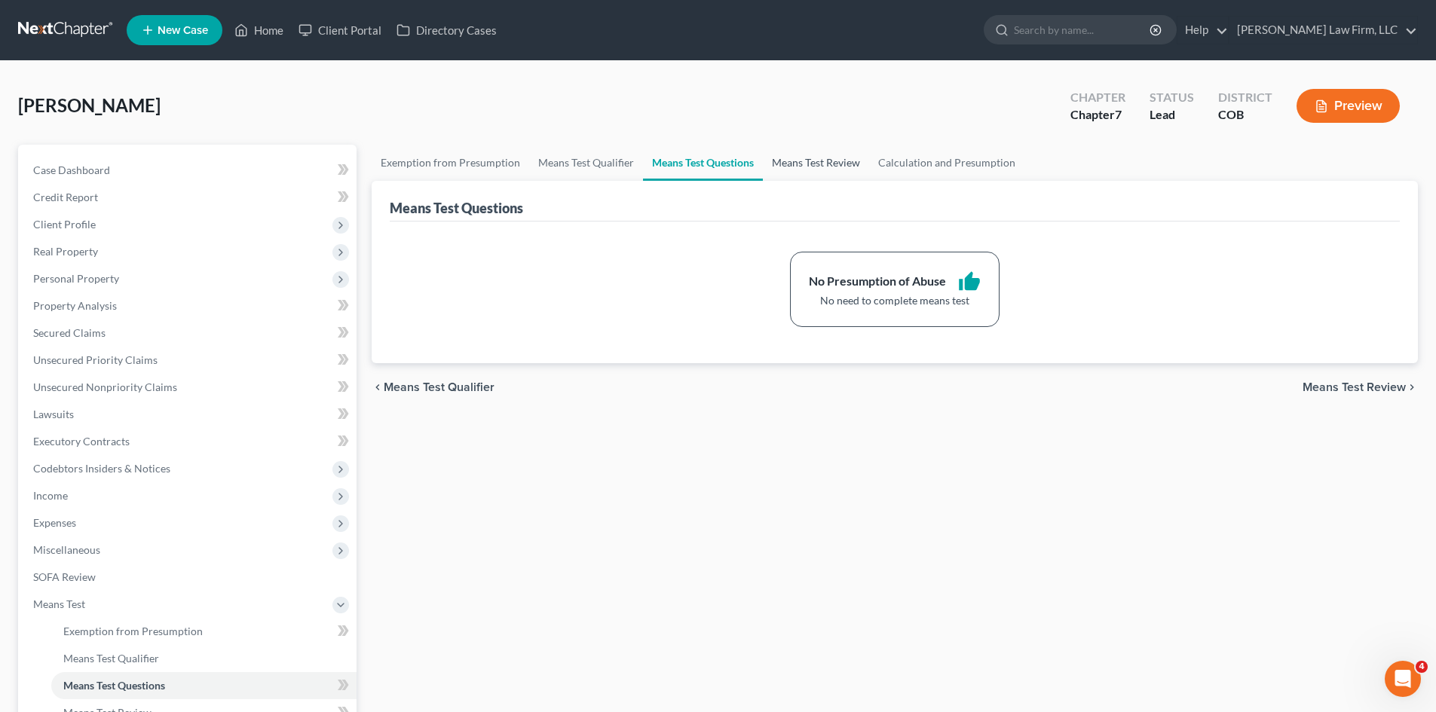
click at [810, 167] on link "Means Test Review" at bounding box center [816, 163] width 106 height 36
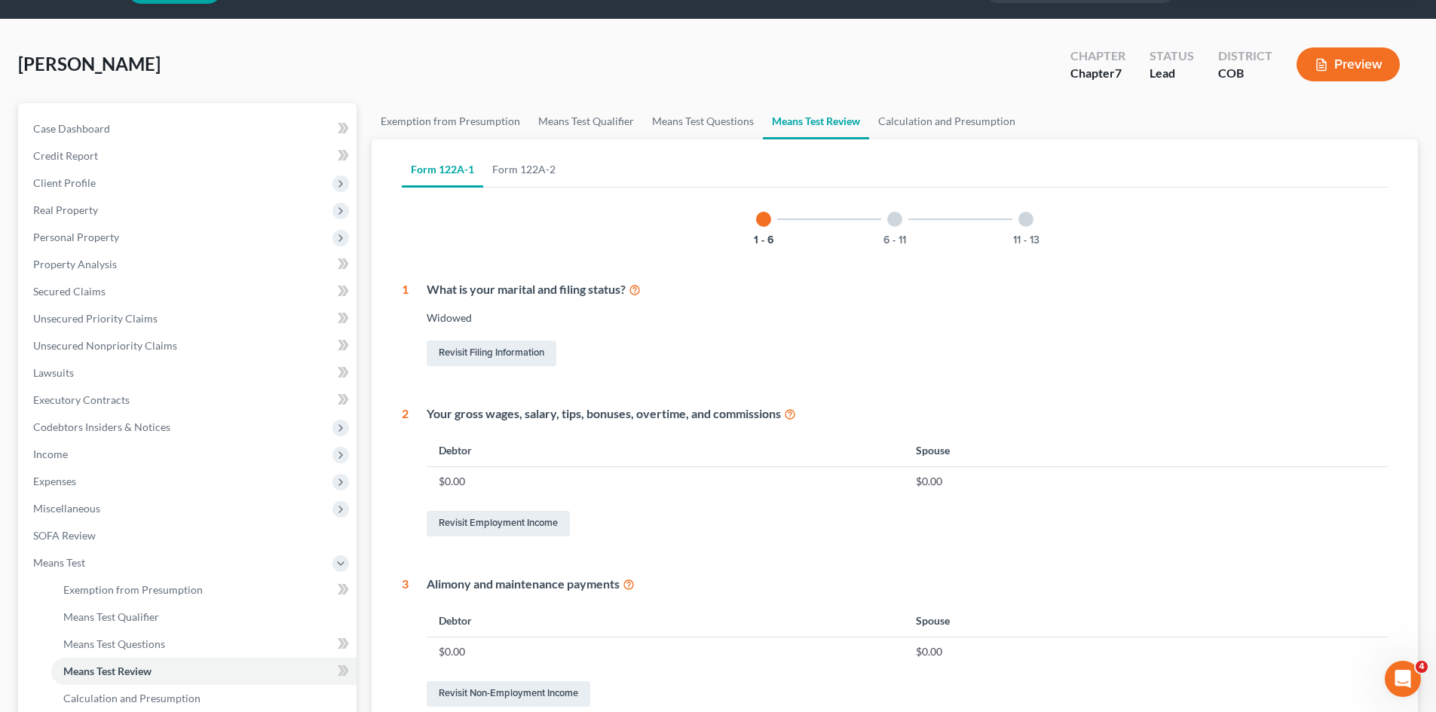
scroll to position [75, 0]
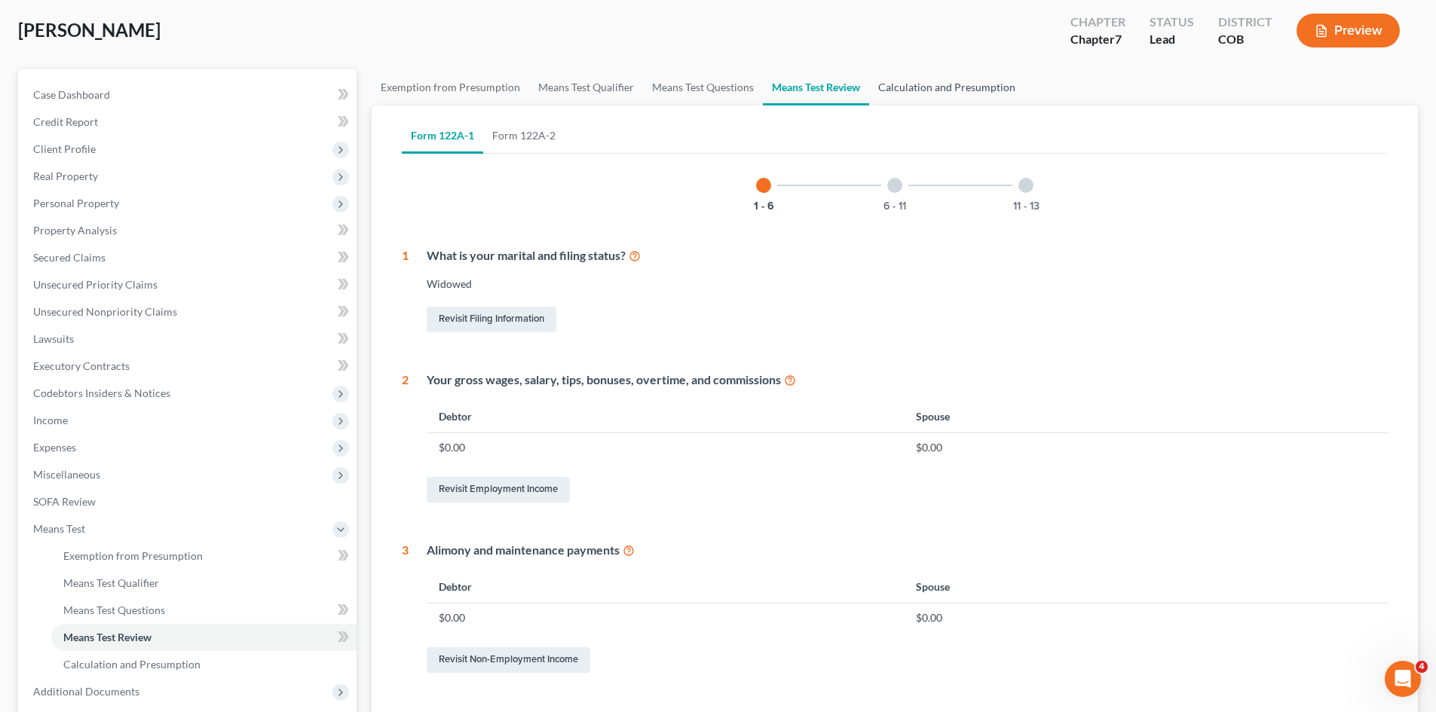
drag, startPoint x: 962, startPoint y: 90, endPoint x: 1008, endPoint y: 122, distance: 56.4
click at [960, 90] on link "Calculation and Presumption" at bounding box center [946, 87] width 155 height 36
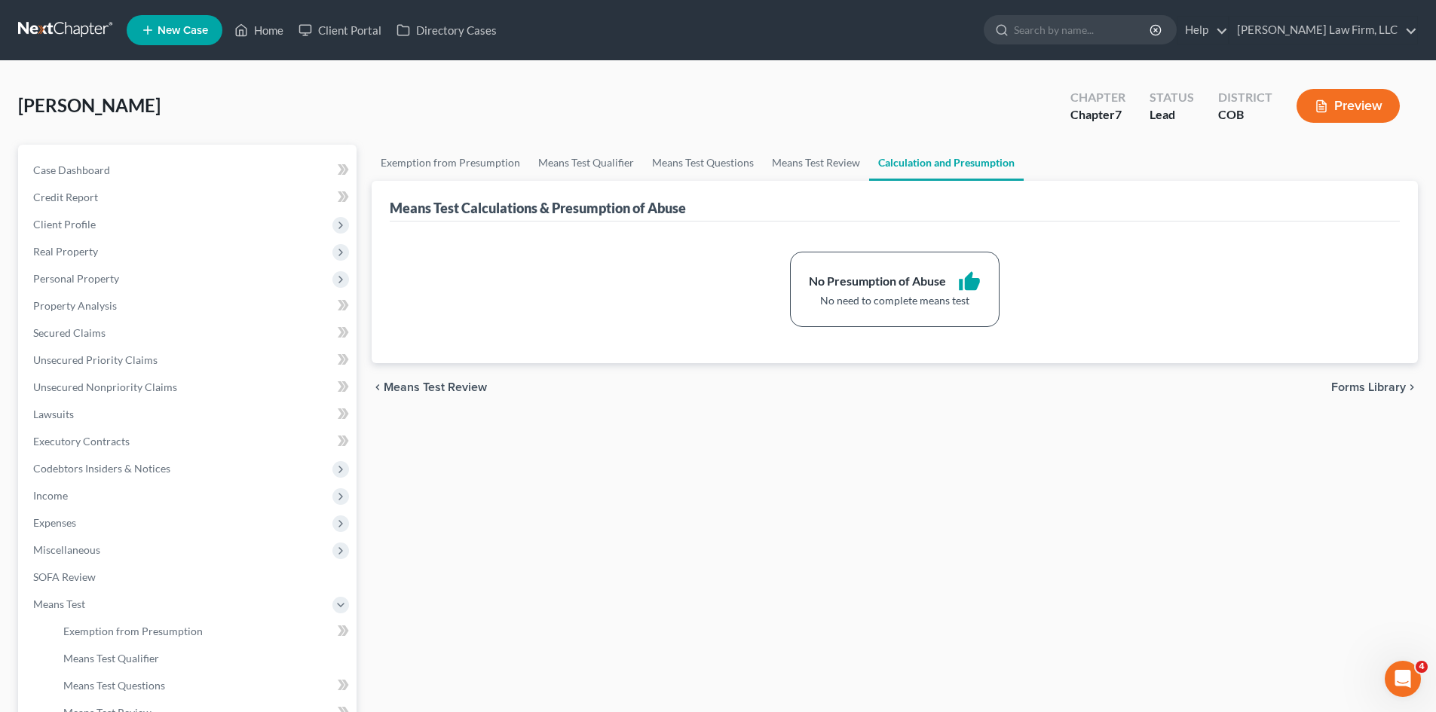
click at [1349, 382] on span "Forms Library" at bounding box center [1368, 387] width 75 height 12
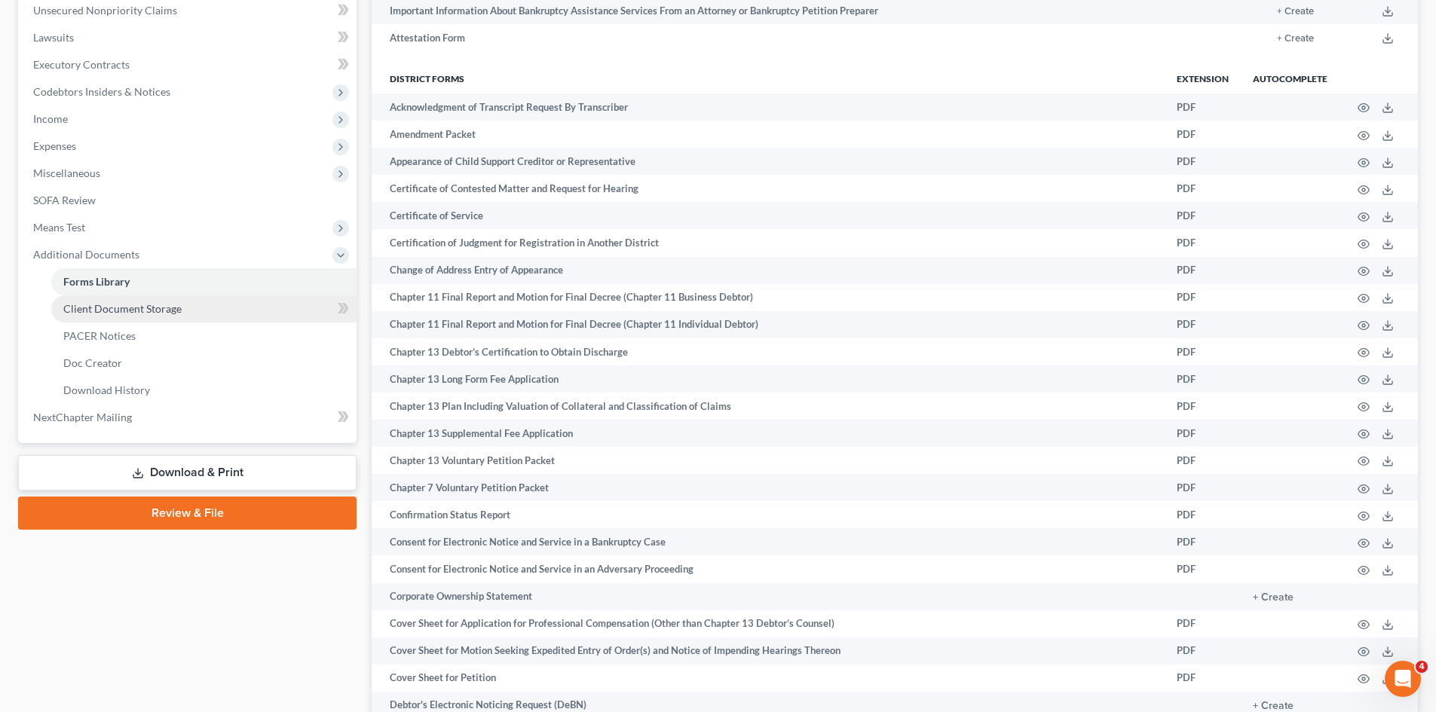
click at [110, 304] on span "Client Document Storage" at bounding box center [122, 308] width 118 height 13
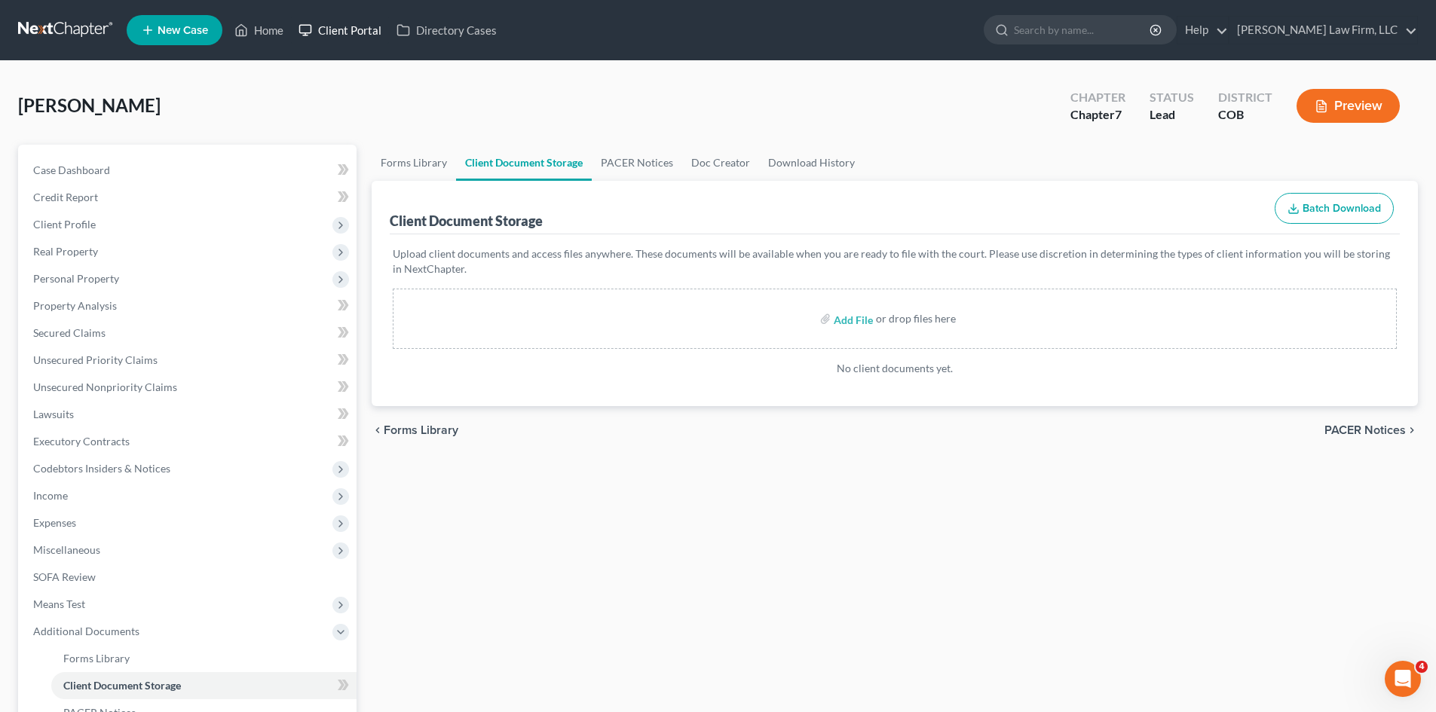
click at [380, 25] on link "Client Portal" at bounding box center [340, 30] width 98 height 27
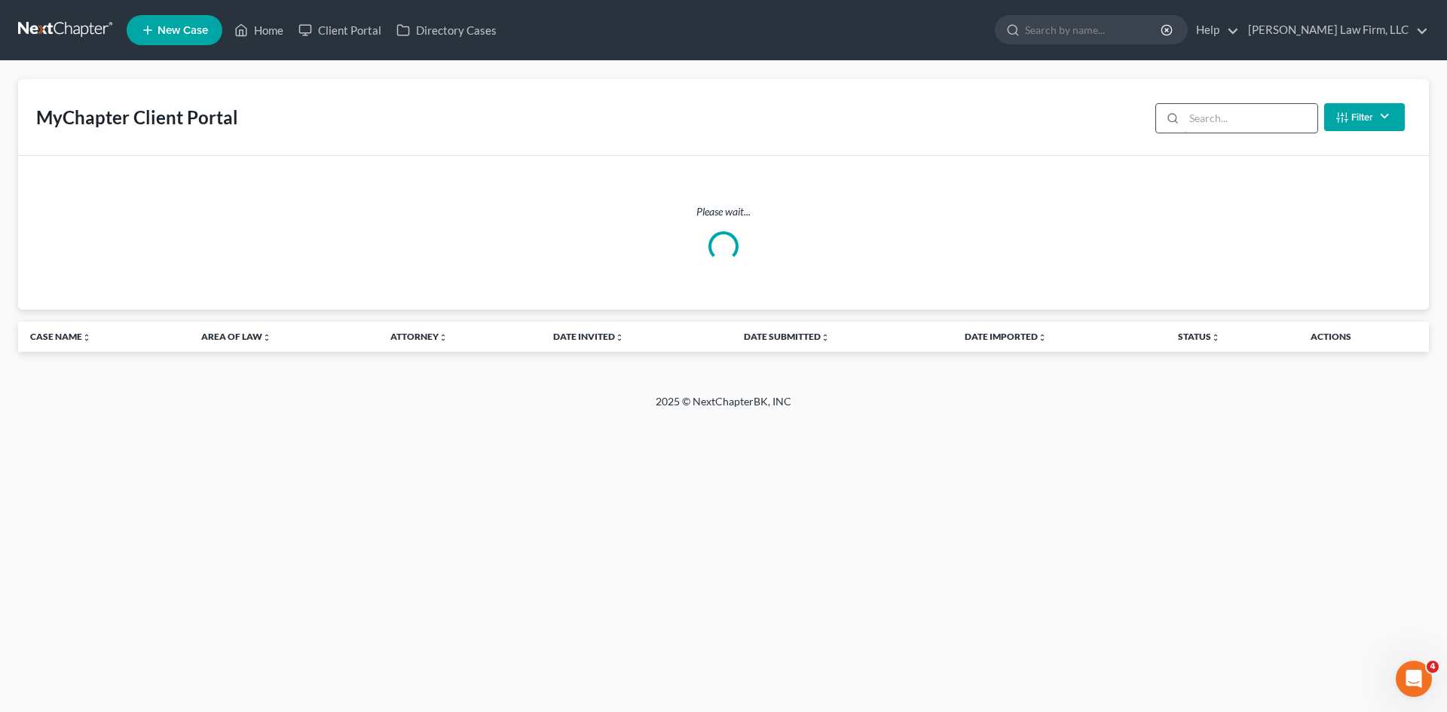
click at [1200, 127] on input "search" at bounding box center [1250, 118] width 133 height 29
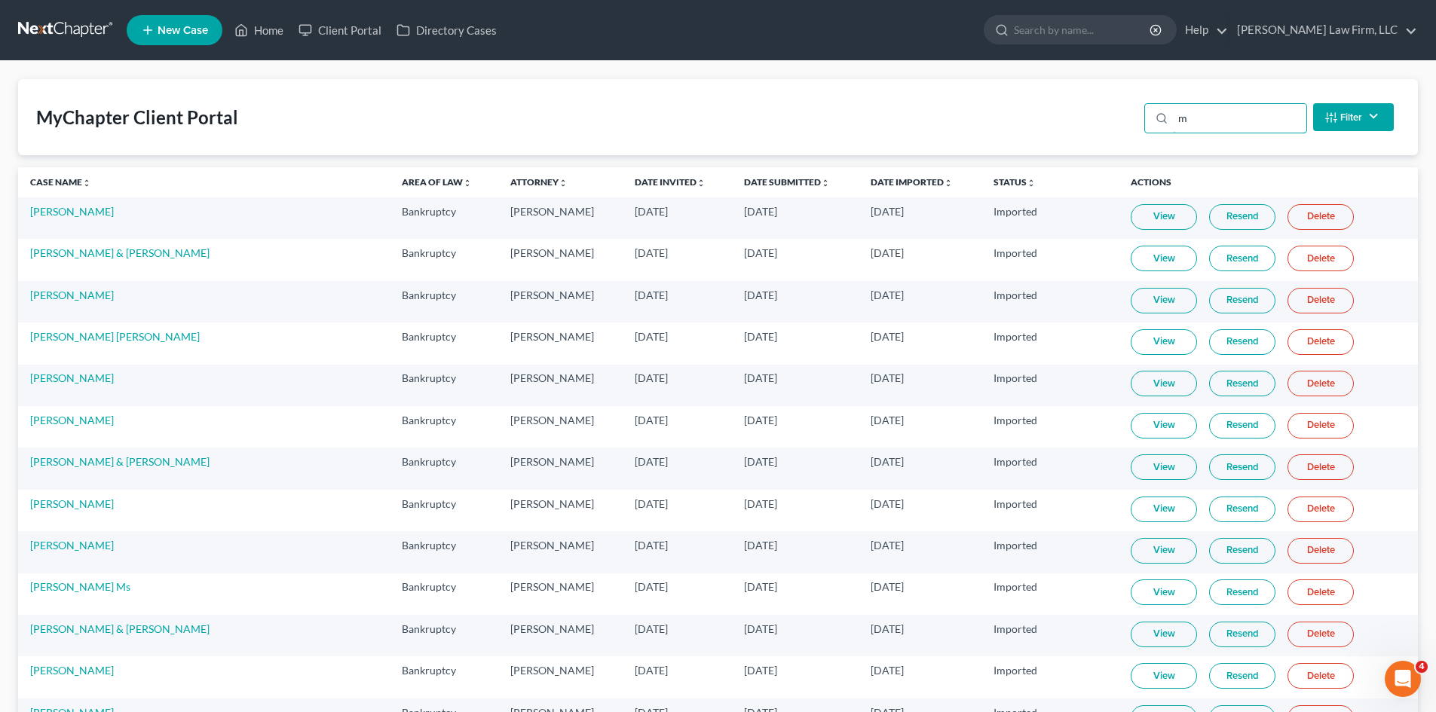
drag, startPoint x: 1199, startPoint y: 121, endPoint x: 1145, endPoint y: 124, distance: 54.3
click at [1145, 124] on div "m Filter Status Filter... Invited In Progress Ready To Review Reviewed Imported…" at bounding box center [1269, 117] width 262 height 40
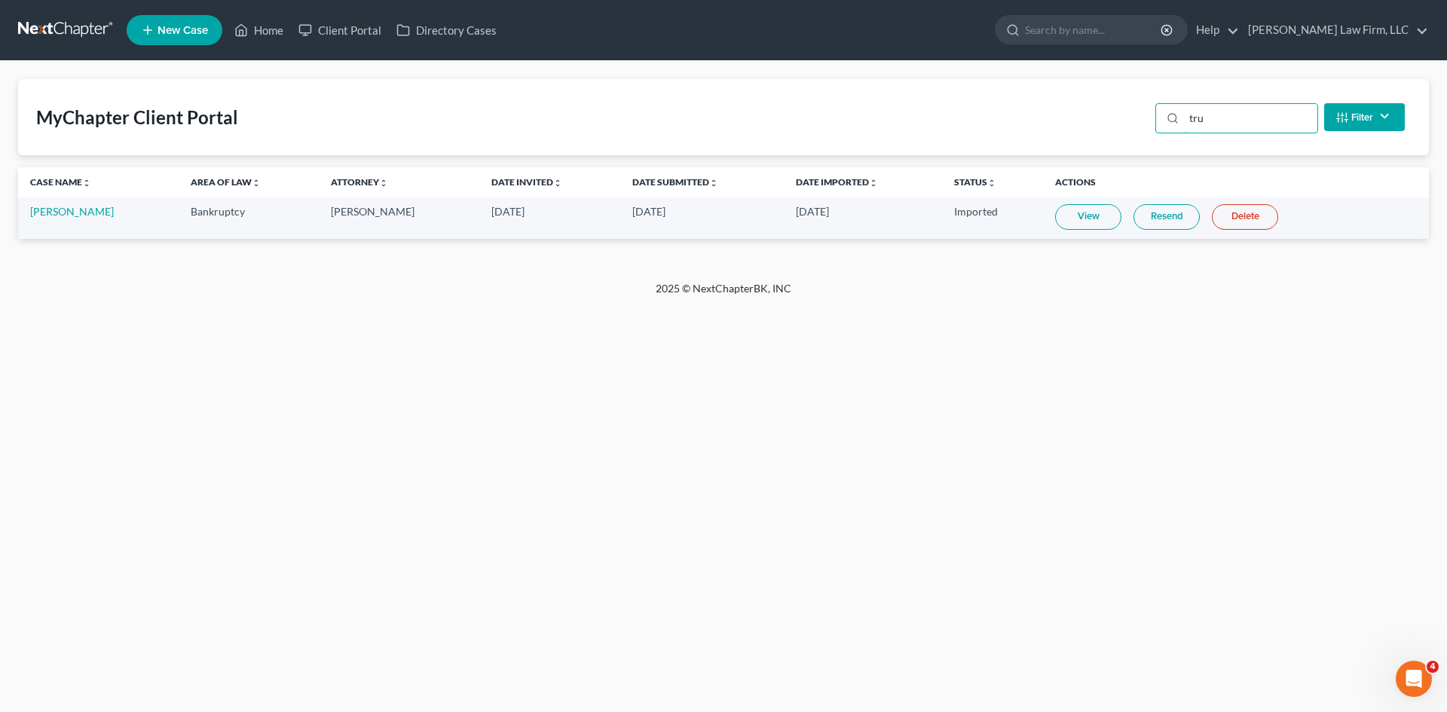
type input "tru"
click at [1063, 210] on link "View" at bounding box center [1088, 217] width 66 height 26
click at [75, 210] on link "Marilyn Trujillo" at bounding box center [72, 211] width 84 height 13
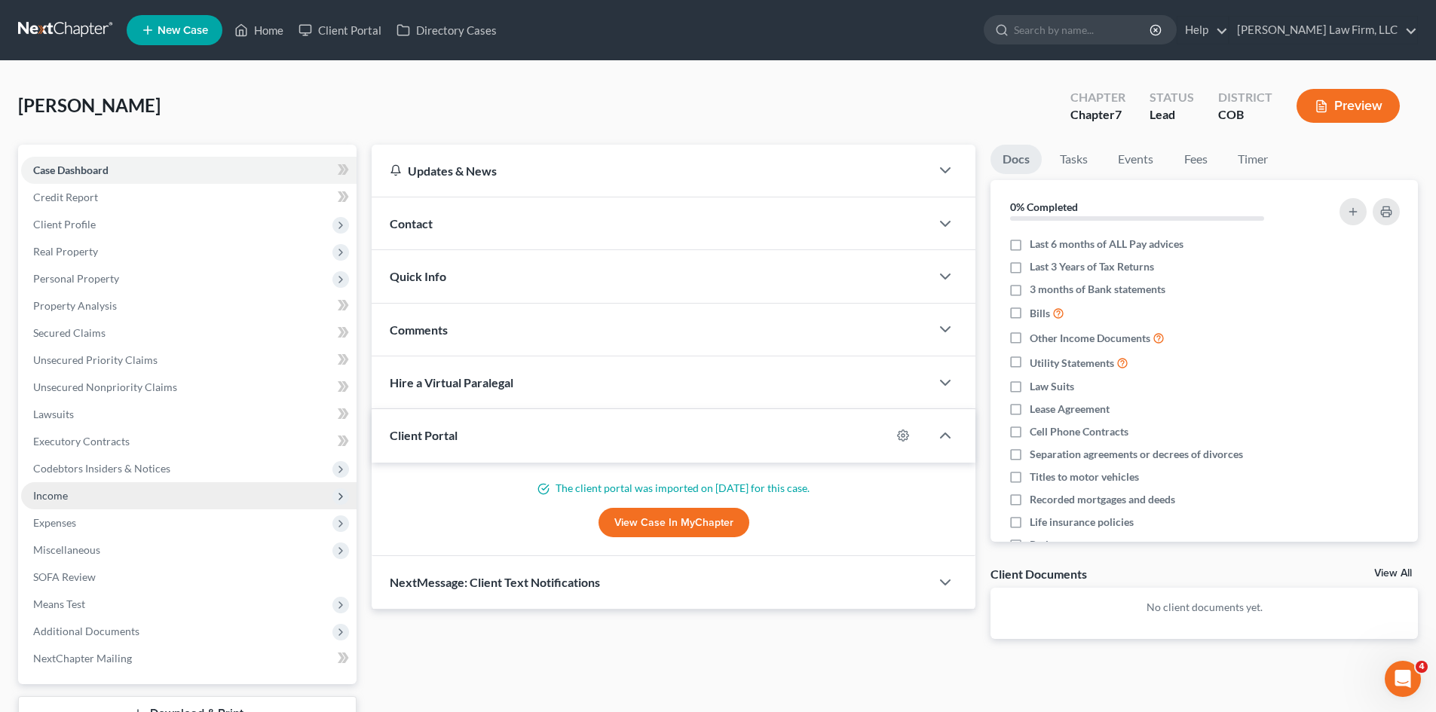
click at [110, 503] on span "Income" at bounding box center [188, 495] width 335 height 27
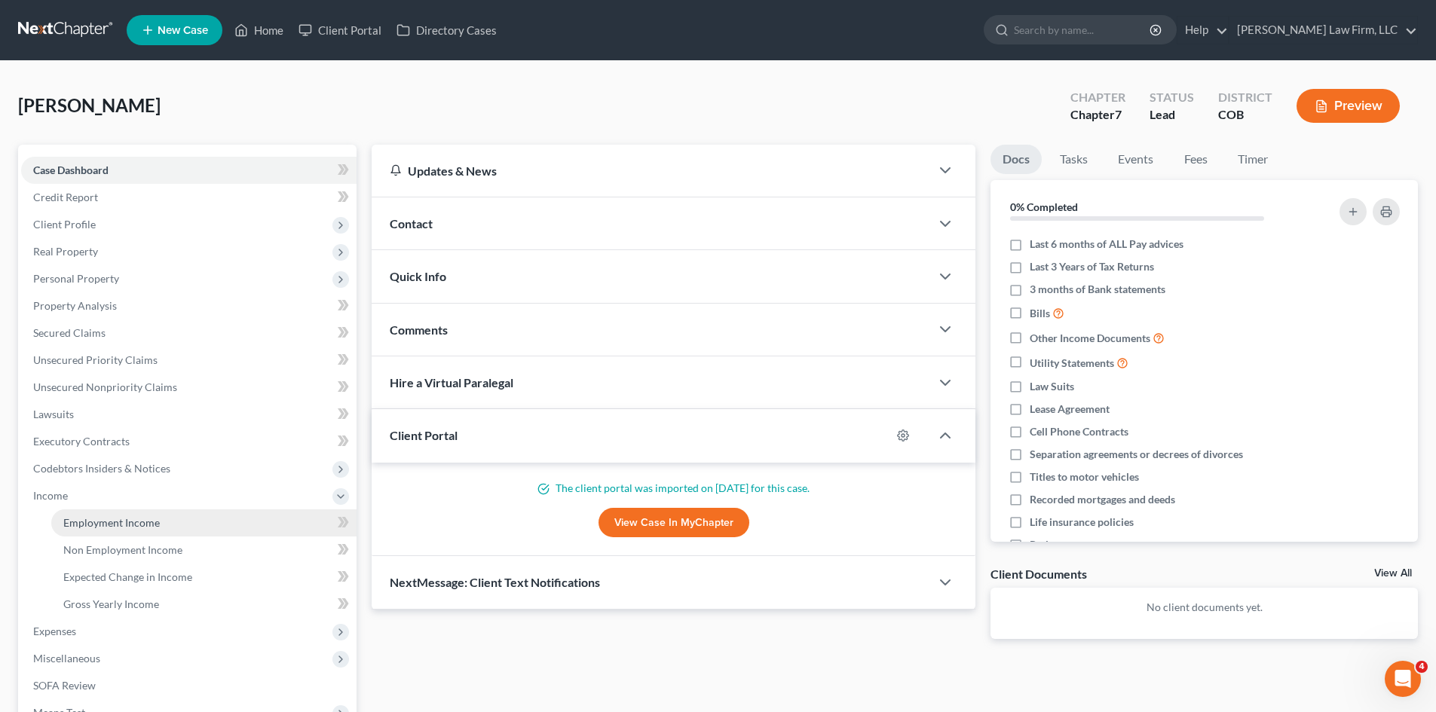
click at [134, 530] on link "Employment Income" at bounding box center [203, 522] width 305 height 27
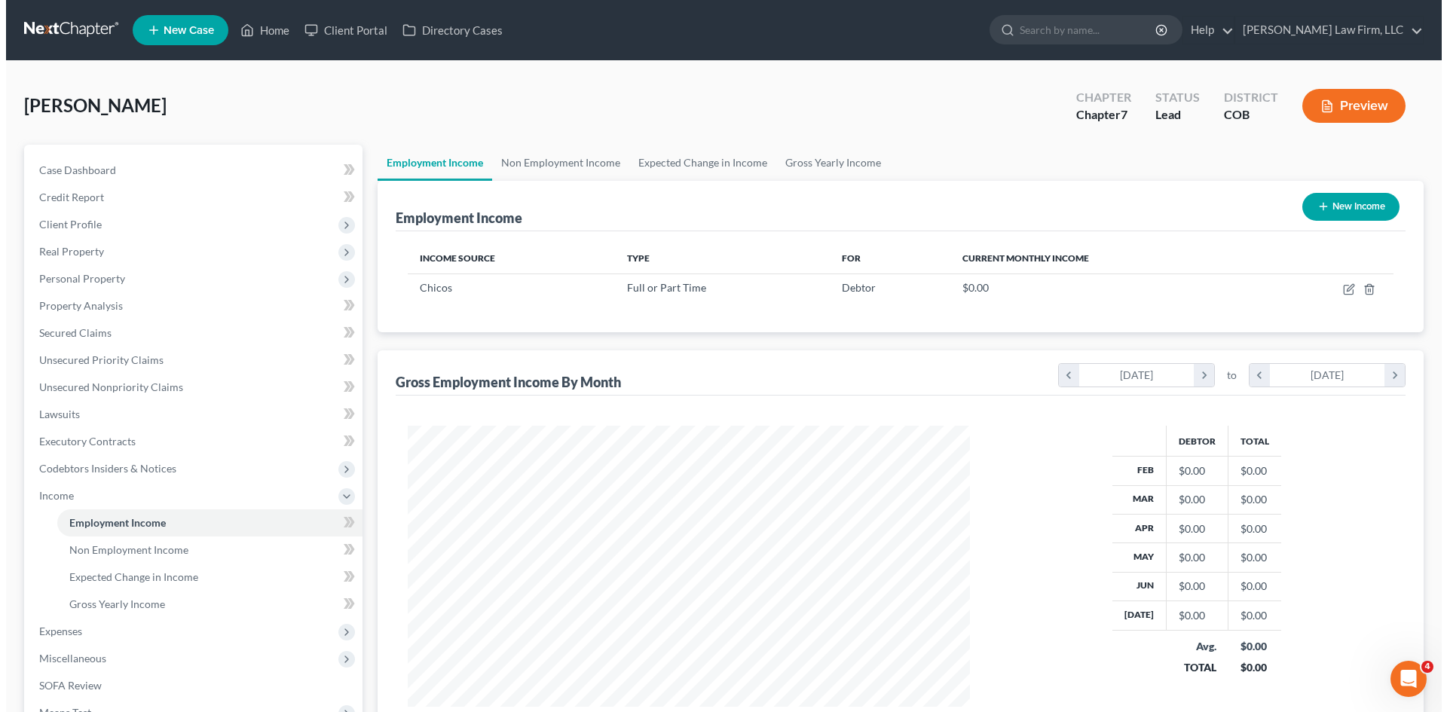
scroll to position [281, 592]
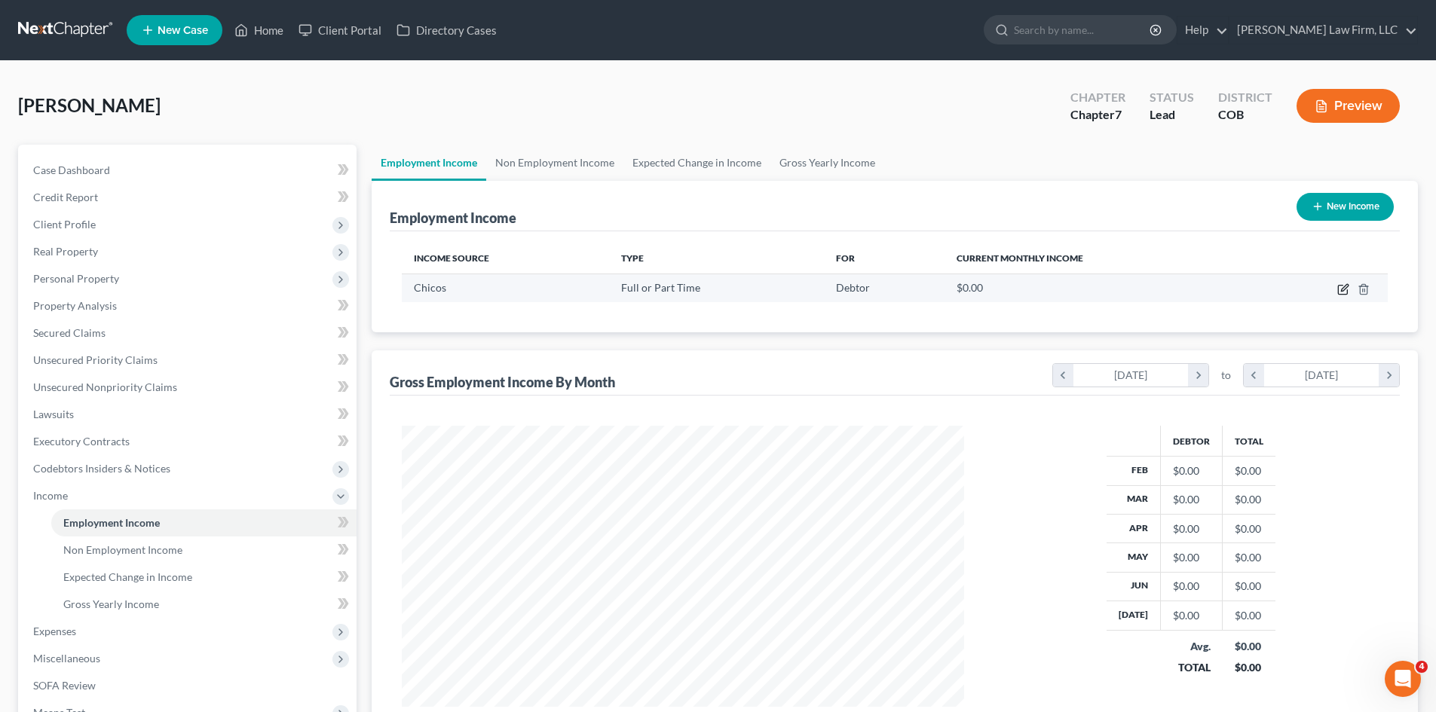
click at [1343, 289] on icon "button" at bounding box center [1344, 287] width 7 height 7
select select "0"
select select "5"
select select "1"
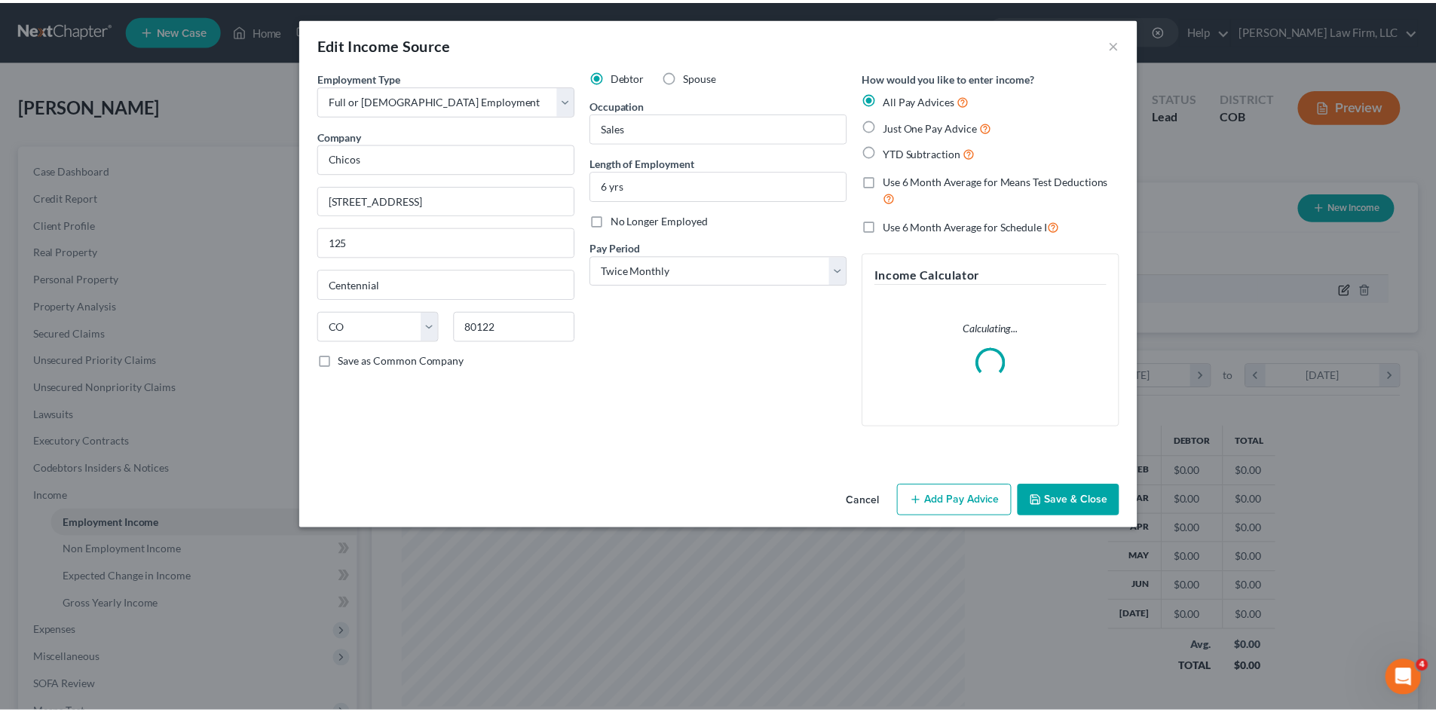
scroll to position [283, 598]
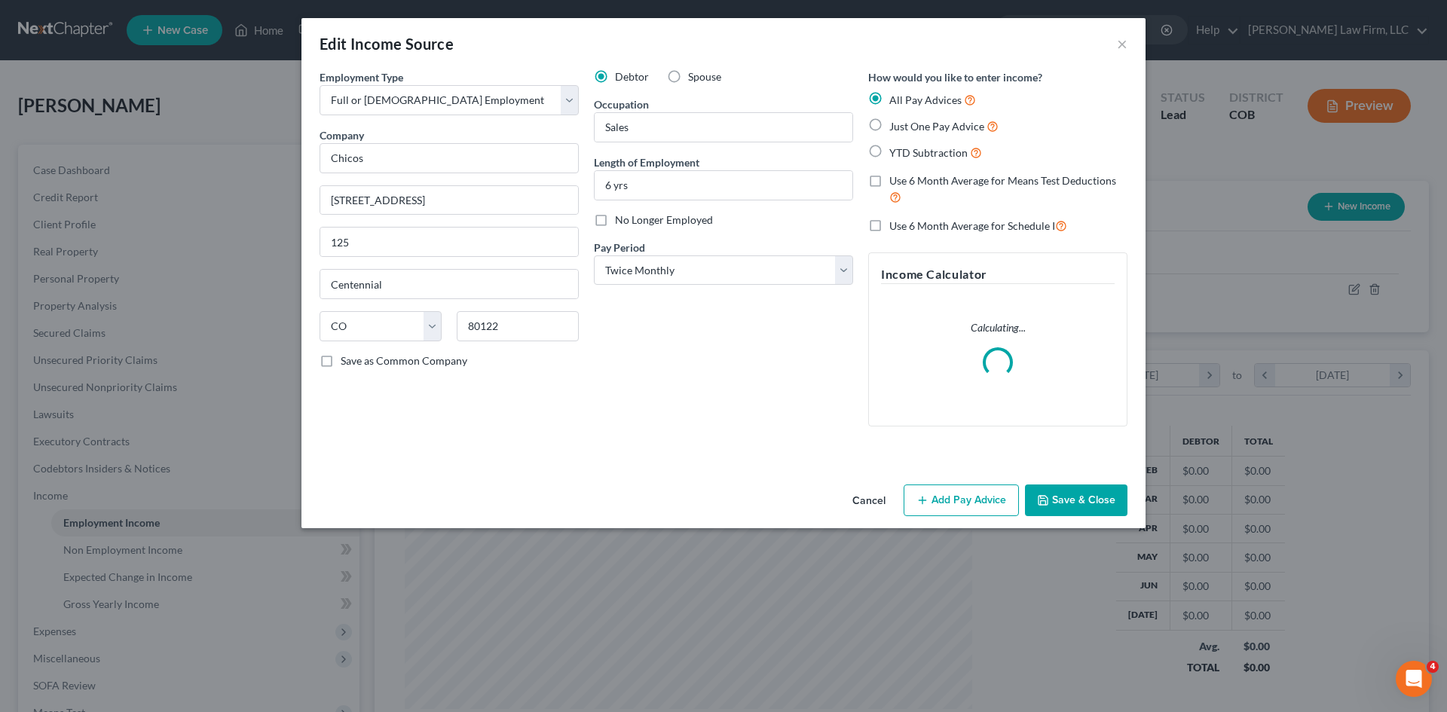
click at [1124, 311] on div "Edit Income Source × Employment Type * Select Full or Part Time Employment Self…" at bounding box center [723, 356] width 1447 height 712
click at [873, 502] on button "Cancel" at bounding box center [868, 501] width 57 height 30
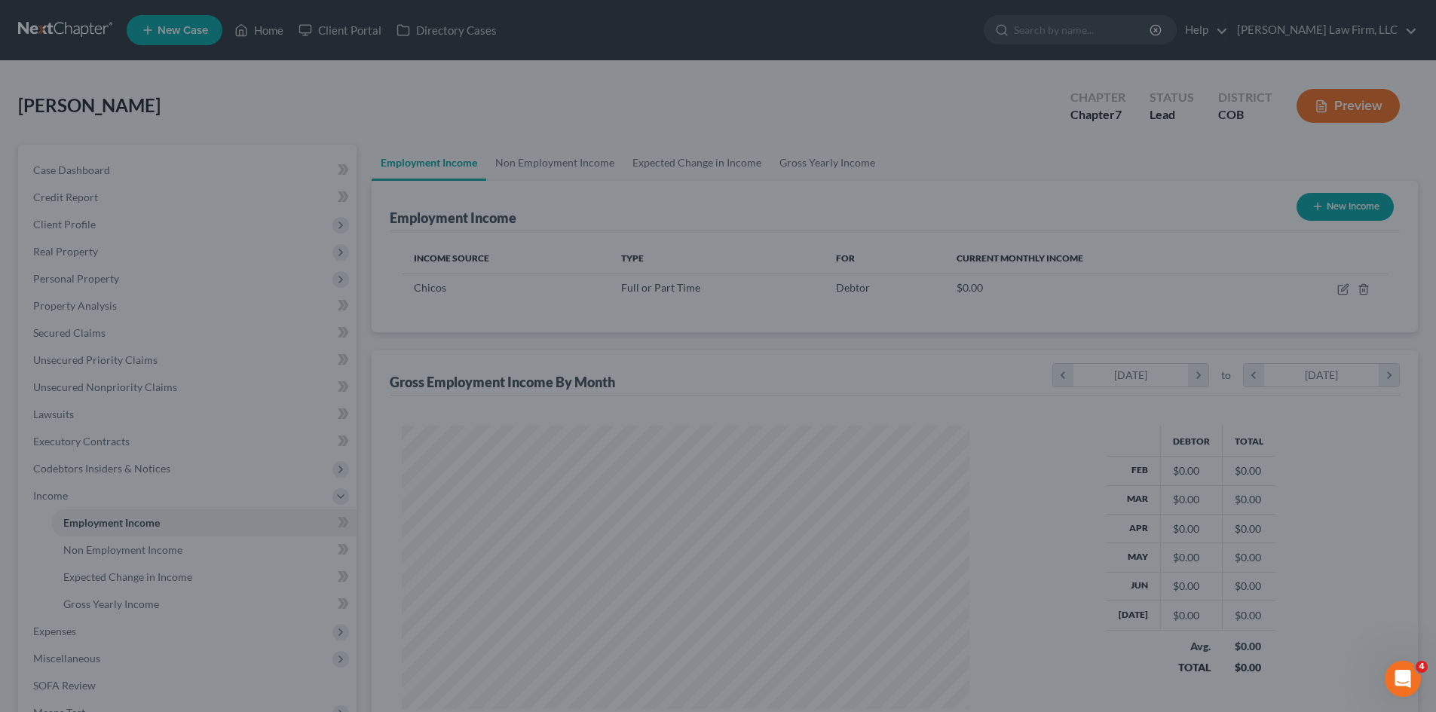
scroll to position [753335, 753024]
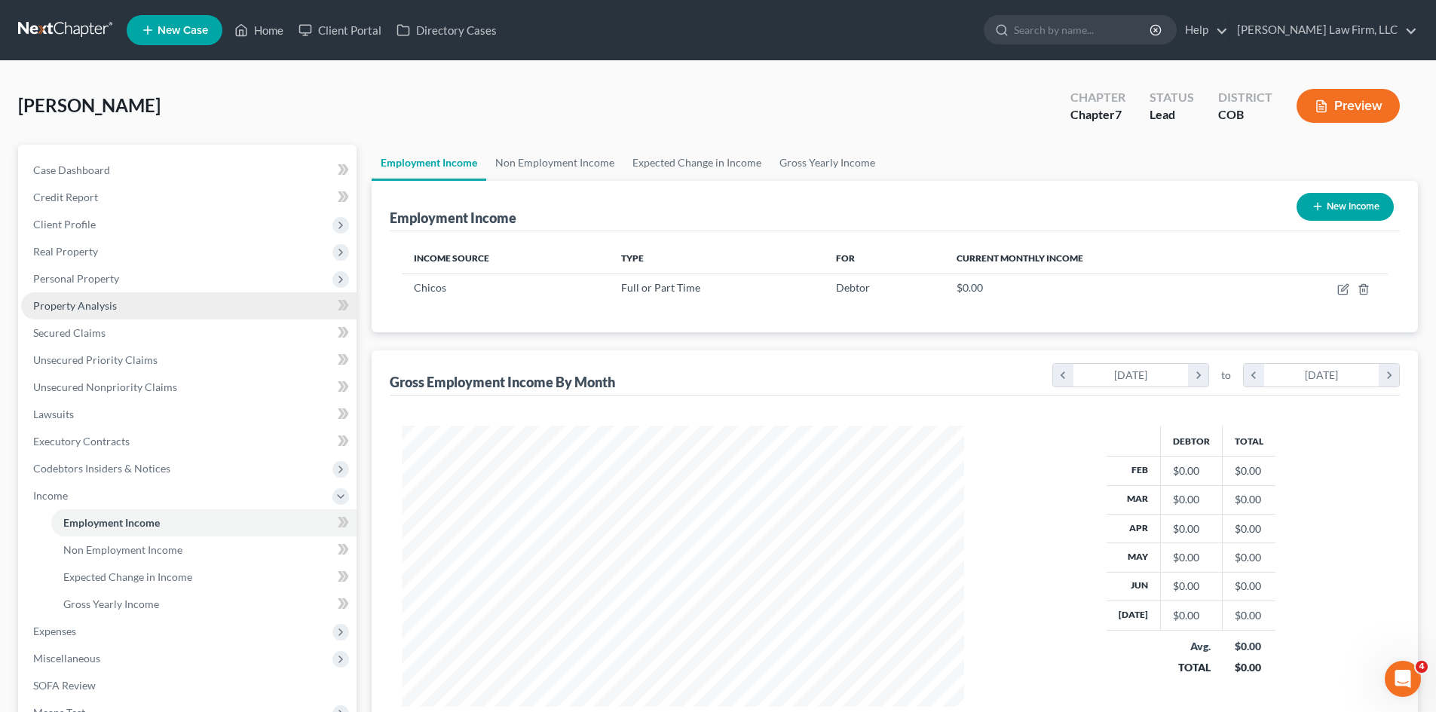
drag, startPoint x: 87, startPoint y: 285, endPoint x: 224, endPoint y: 299, distance: 137.9
click at [87, 285] on span "Personal Property" at bounding box center [188, 278] width 335 height 27
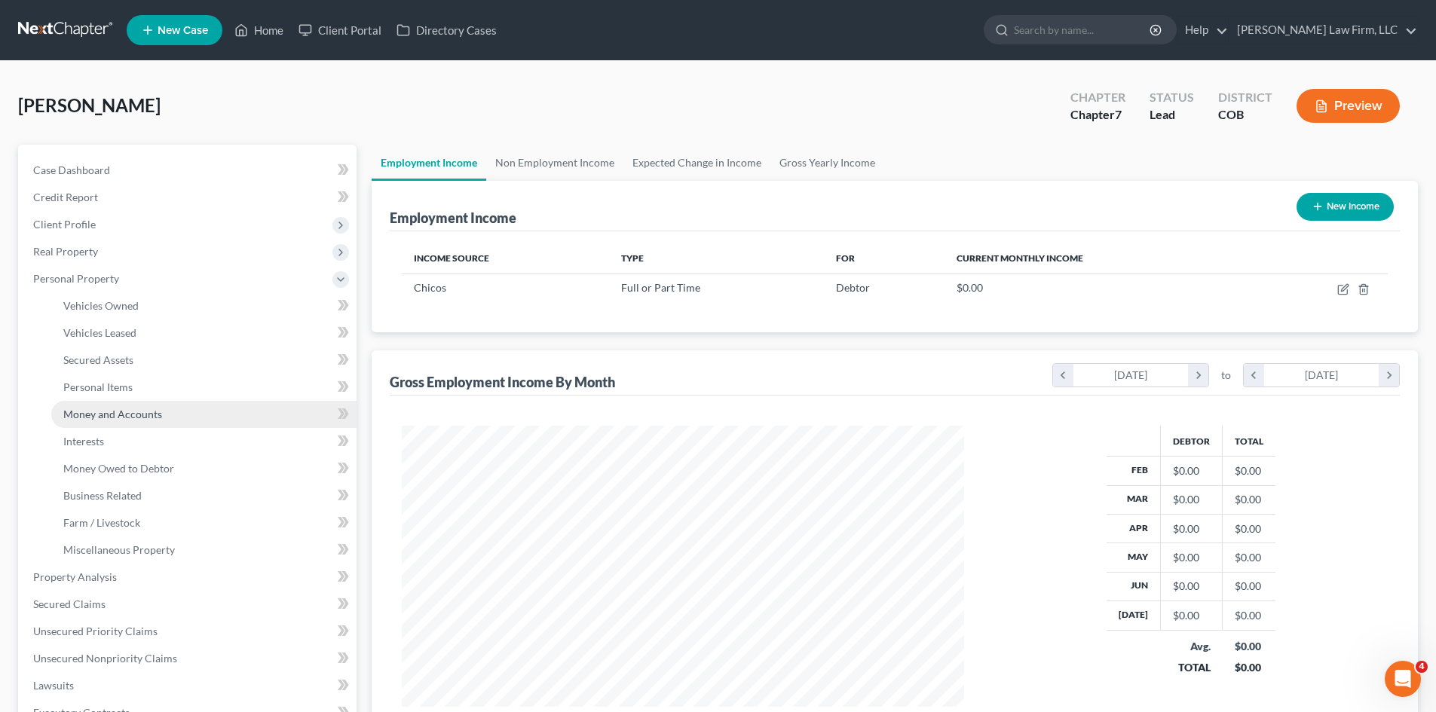
click at [110, 409] on span "Money and Accounts" at bounding box center [112, 414] width 99 height 13
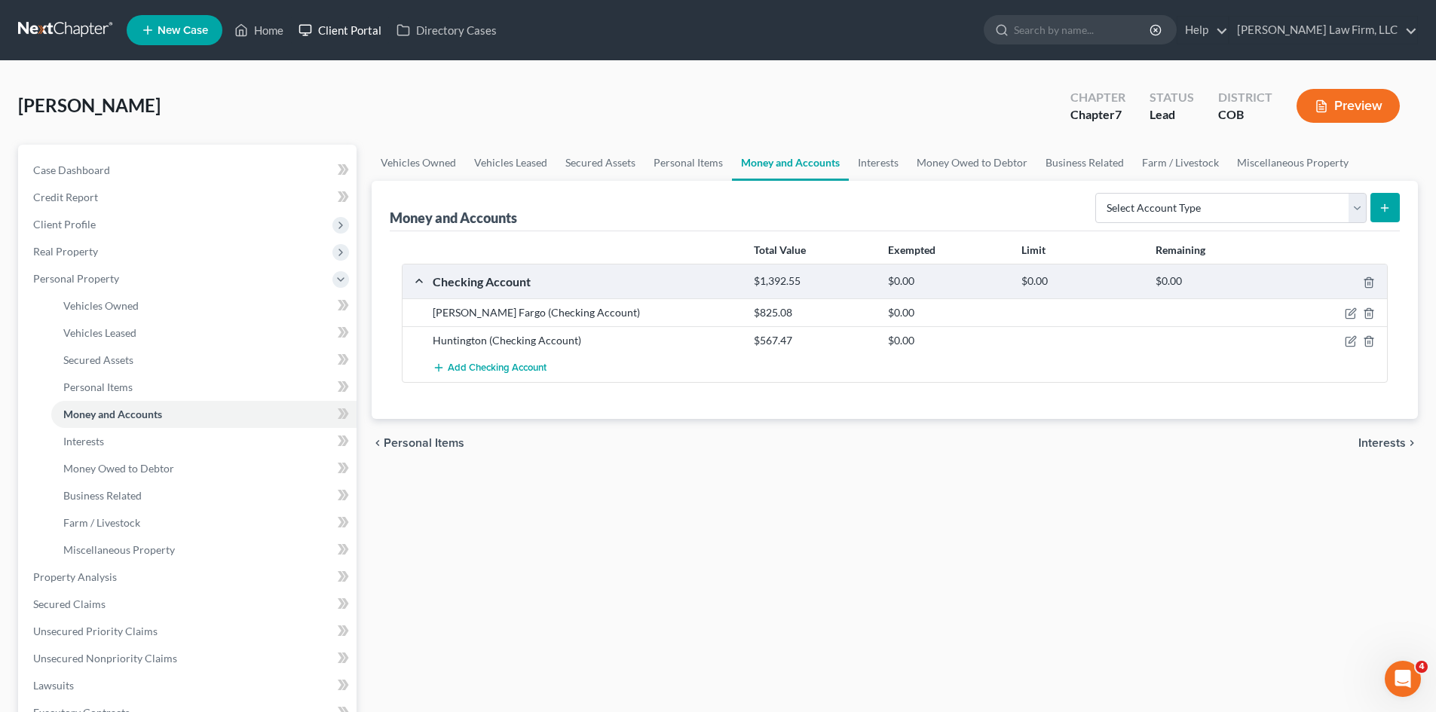
click at [356, 32] on link "Client Portal" at bounding box center [340, 30] width 98 height 27
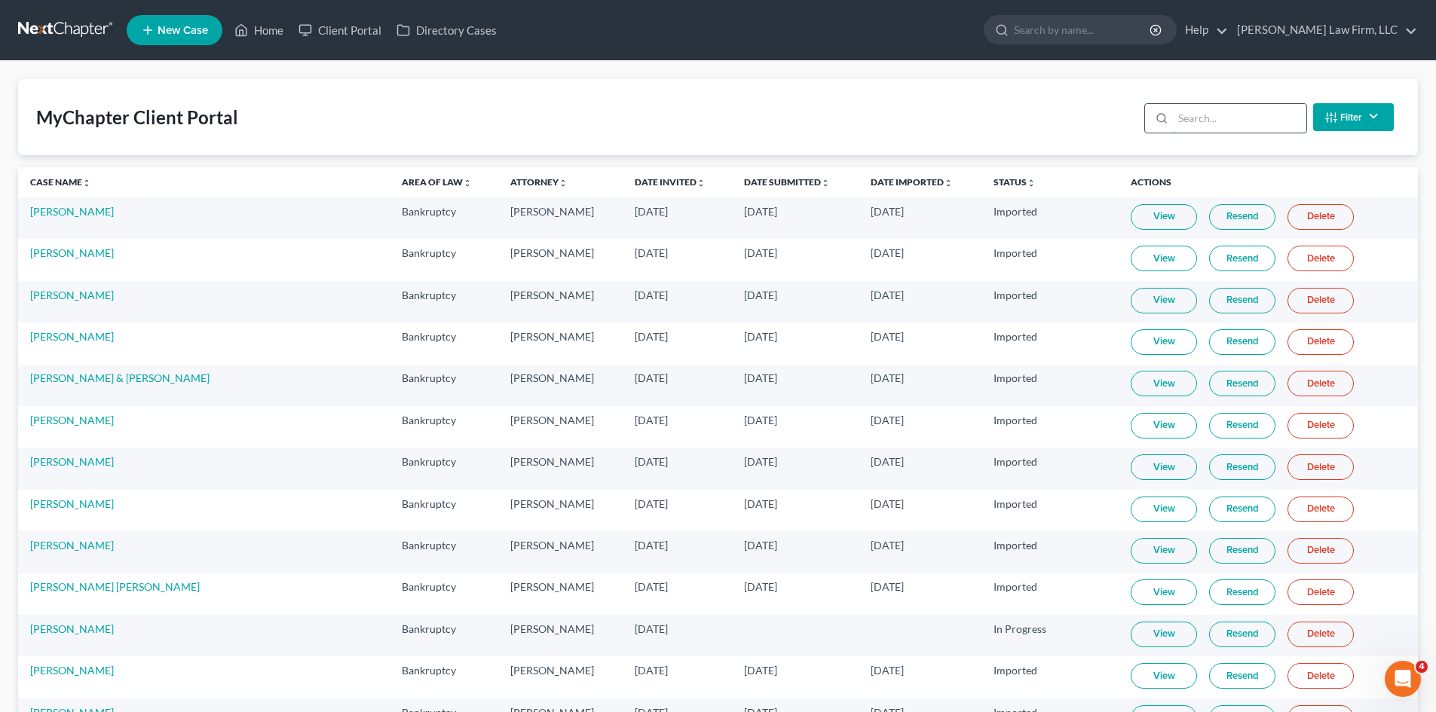
click at [1231, 126] on input "search" at bounding box center [1239, 118] width 133 height 29
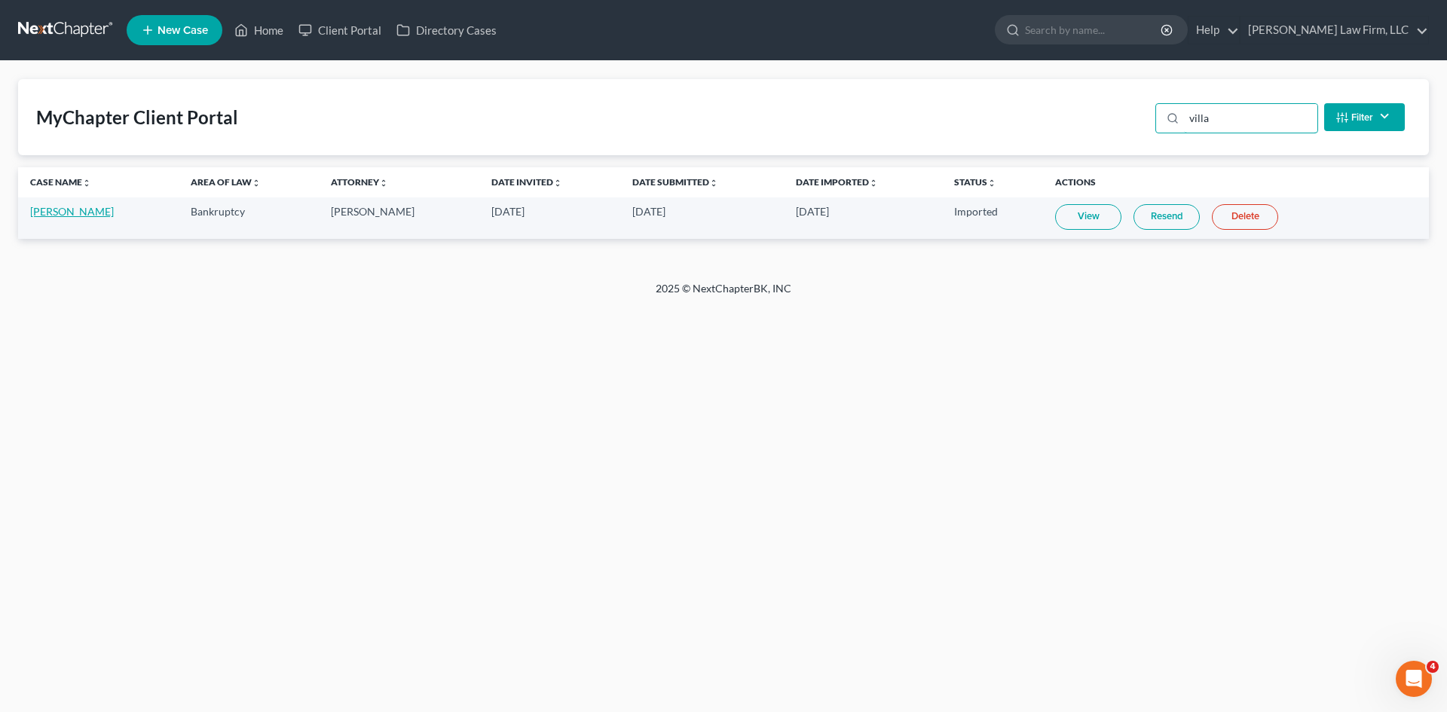
type input "villa"
click at [54, 216] on link "Joshua Villa" at bounding box center [72, 211] width 84 height 13
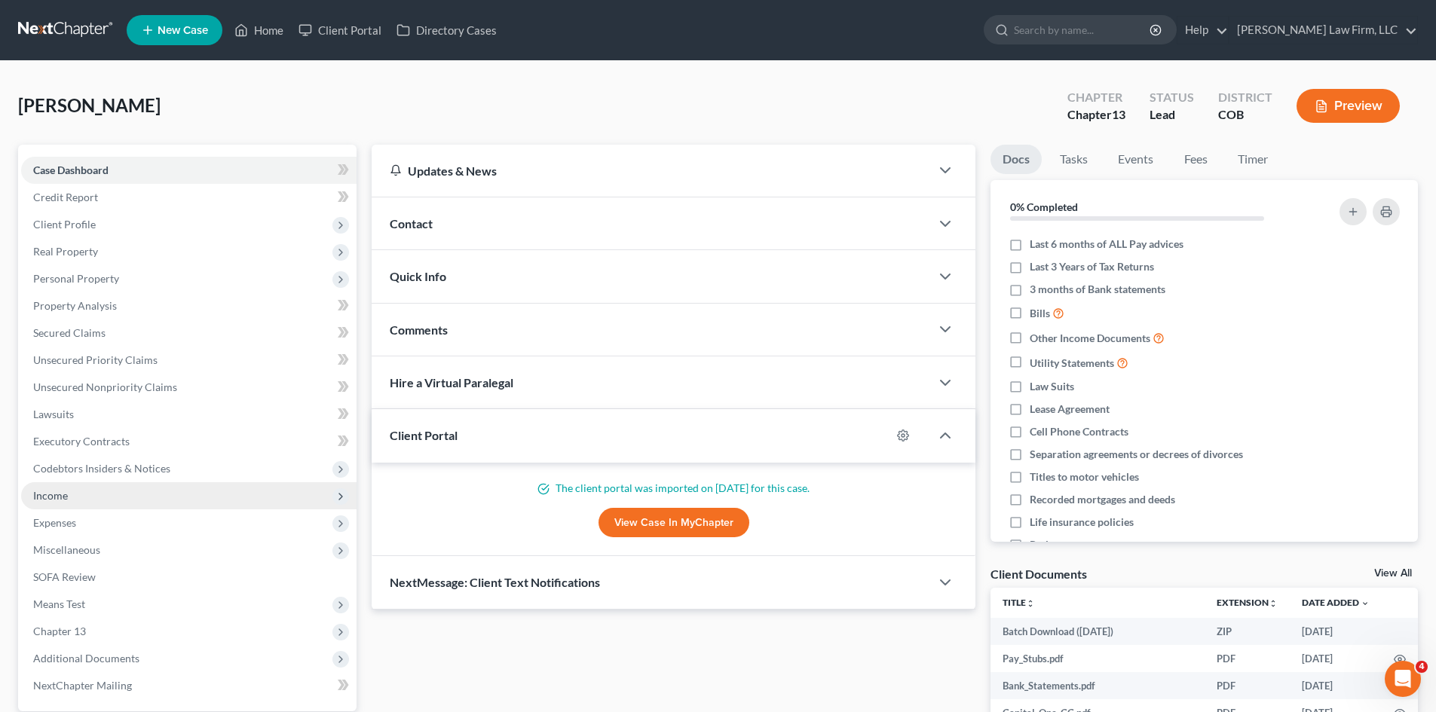
click at [73, 505] on span "Income" at bounding box center [188, 495] width 335 height 27
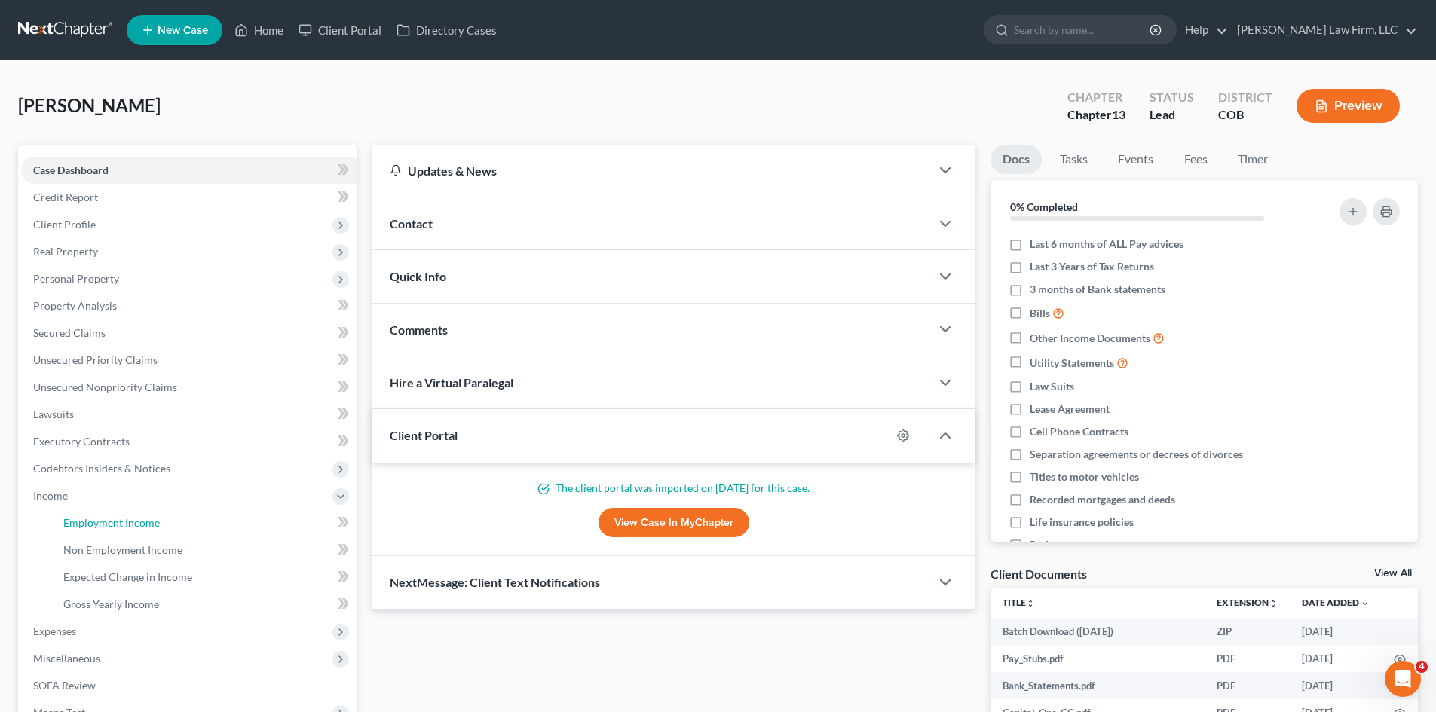
drag, startPoint x: 115, startPoint y: 517, endPoint x: 493, endPoint y: 292, distance: 439.3
click at [116, 518] on span "Employment Income" at bounding box center [111, 522] width 96 height 13
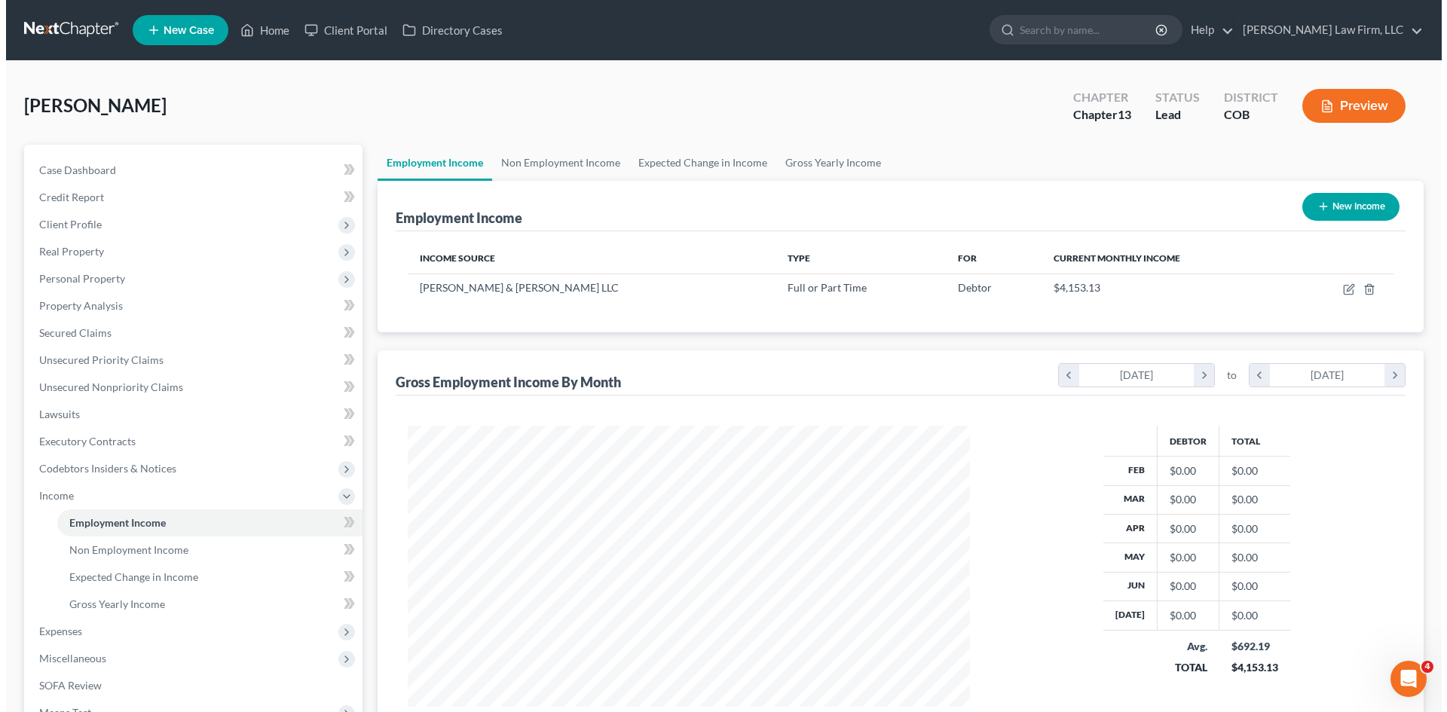
scroll to position [281, 592]
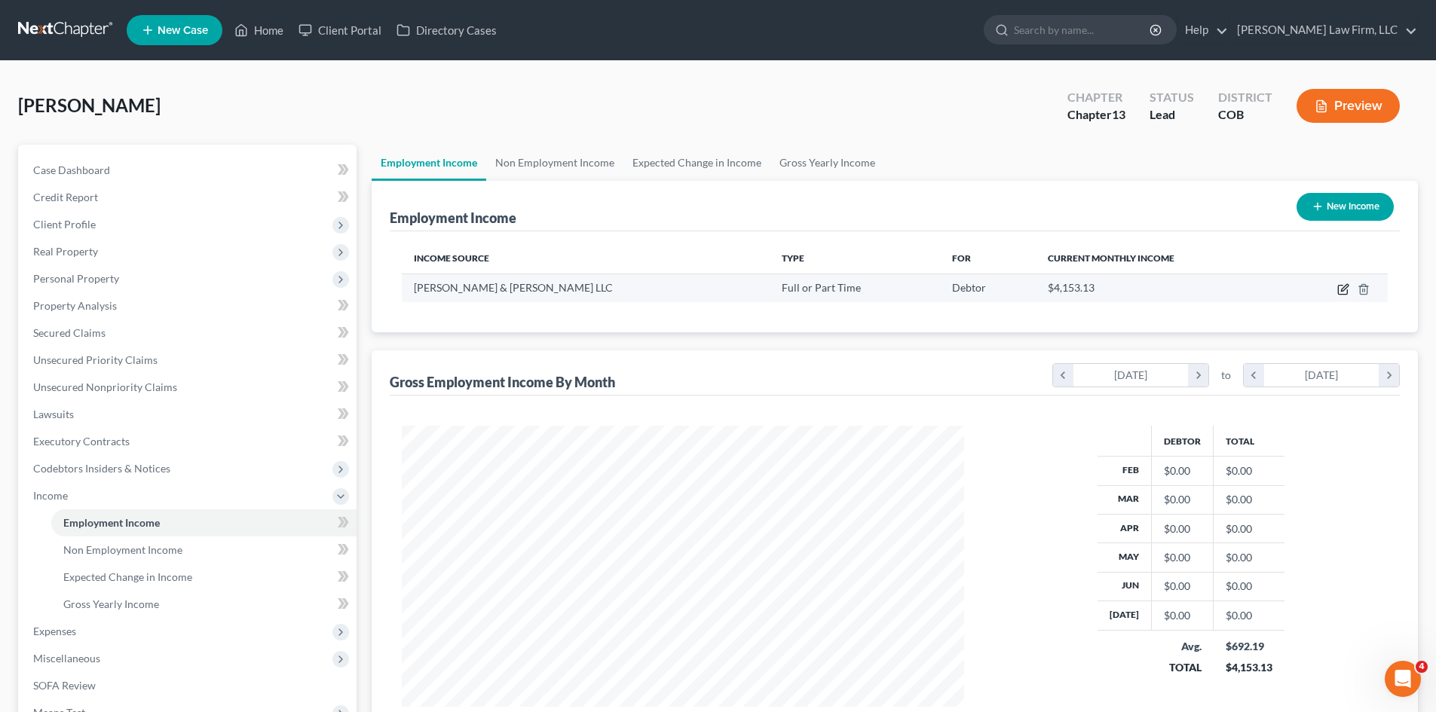
click at [1337, 289] on icon "button" at bounding box center [1343, 289] width 12 height 12
select select "0"
select select "5"
select select "0"
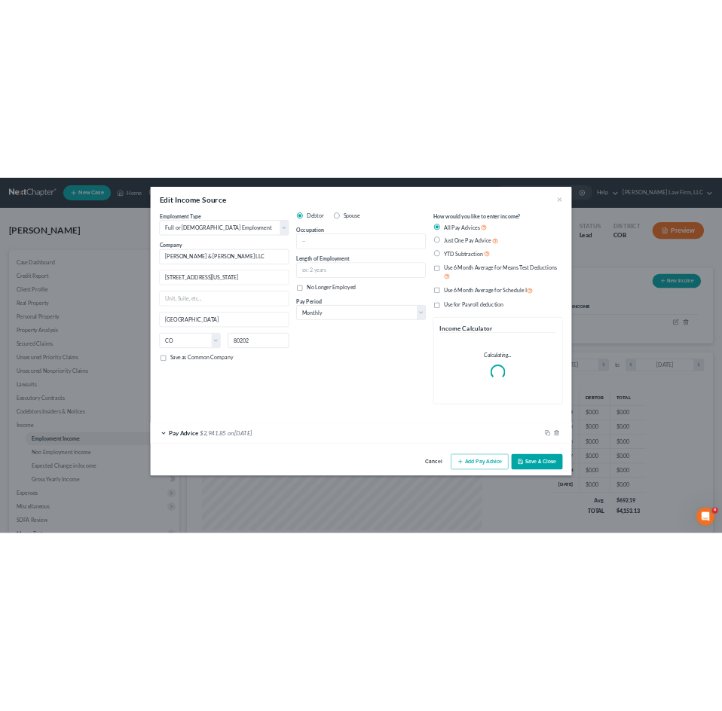
scroll to position [283, 598]
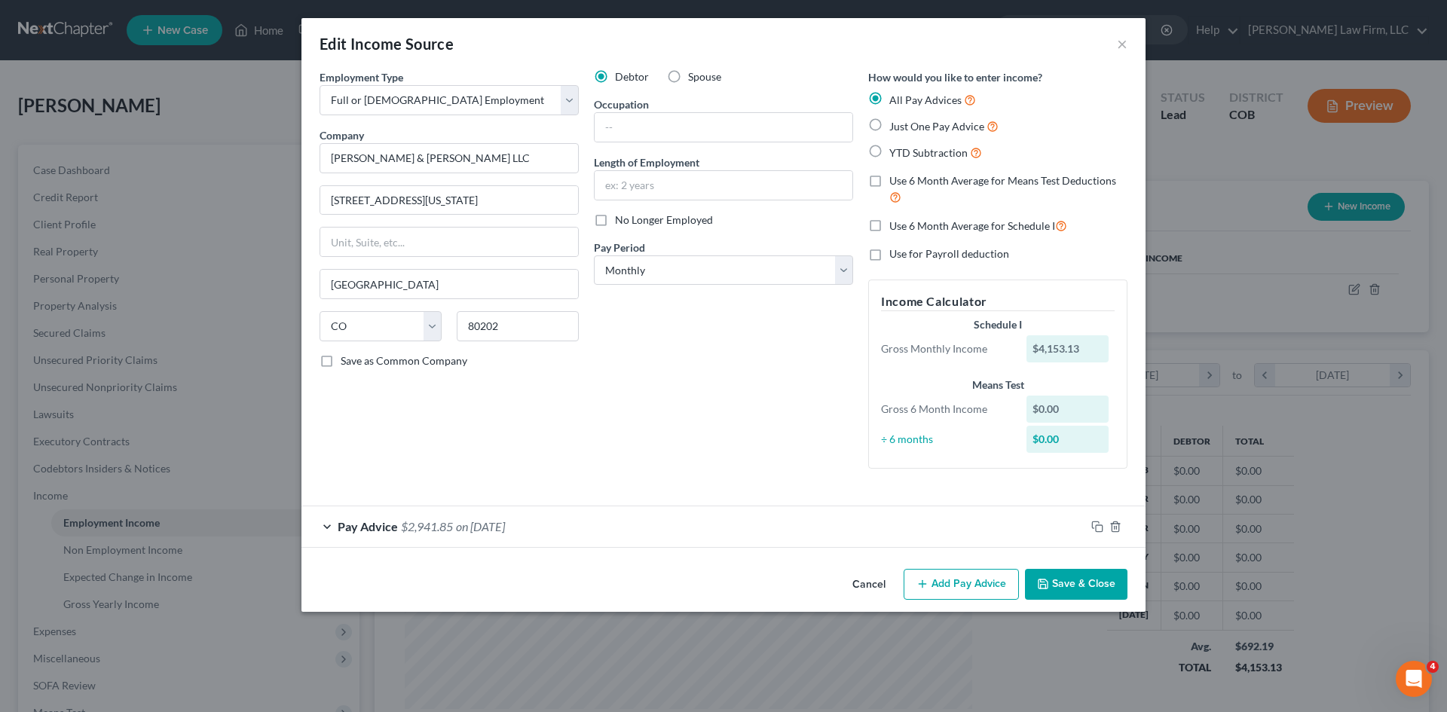
click at [828, 536] on div "Pay Advice $2,941.85 on 08/01/2025" at bounding box center [693, 526] width 784 height 40
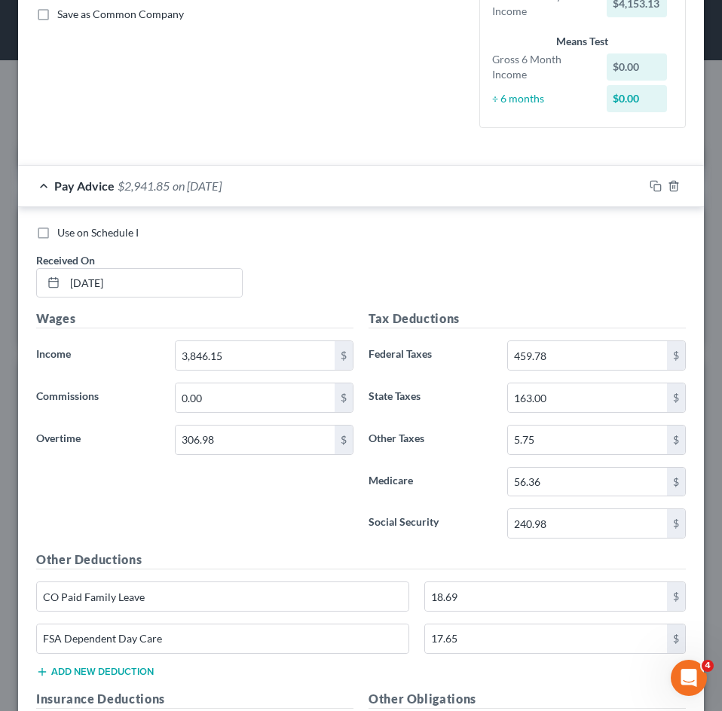
scroll to position [226, 0]
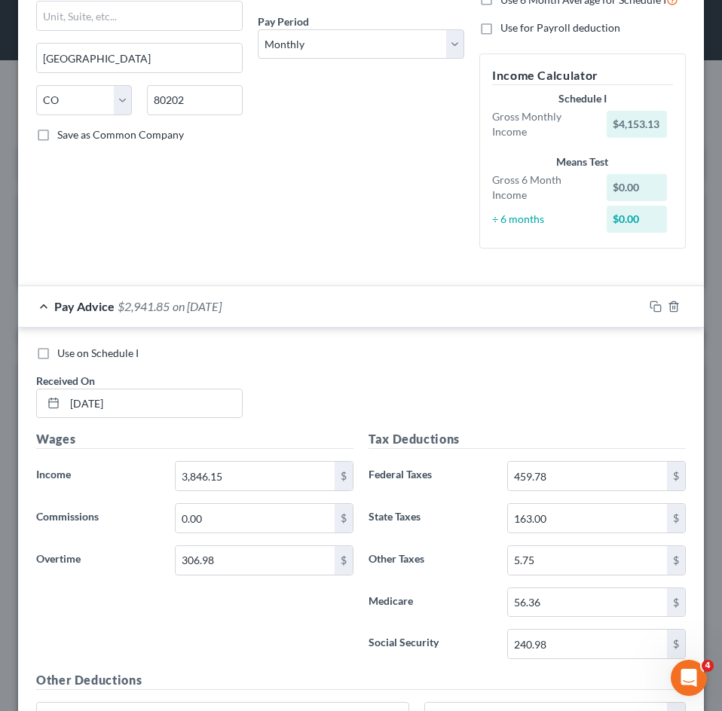
click at [283, 308] on div "Pay Advice $2,941.85 on 08/01/2025" at bounding box center [331, 306] width 626 height 40
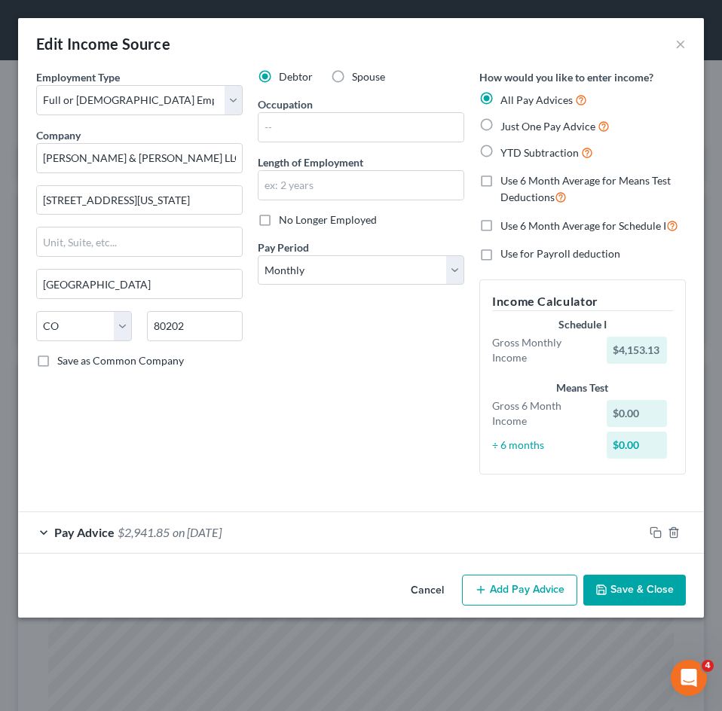
scroll to position [0, 0]
click at [527, 591] on button "Add Pay Advice" at bounding box center [519, 591] width 115 height 32
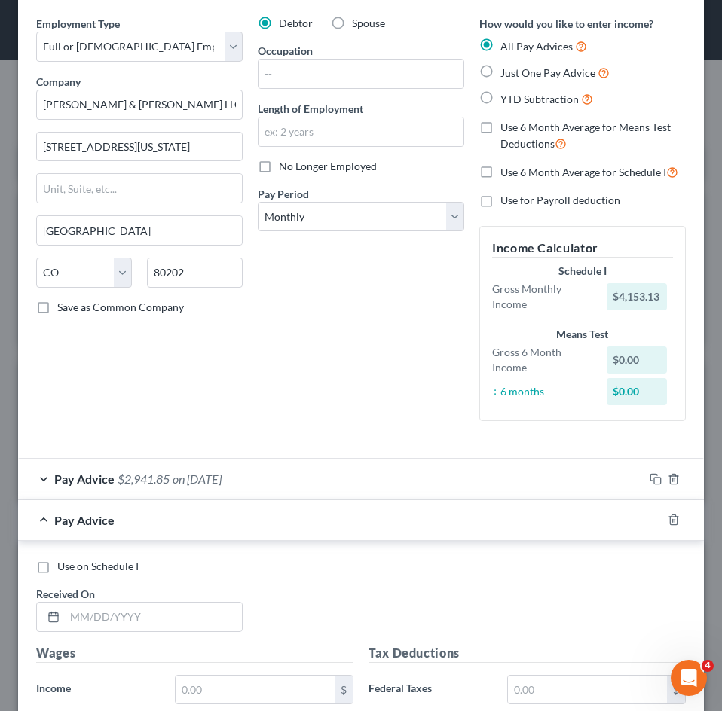
scroll to position [301, 0]
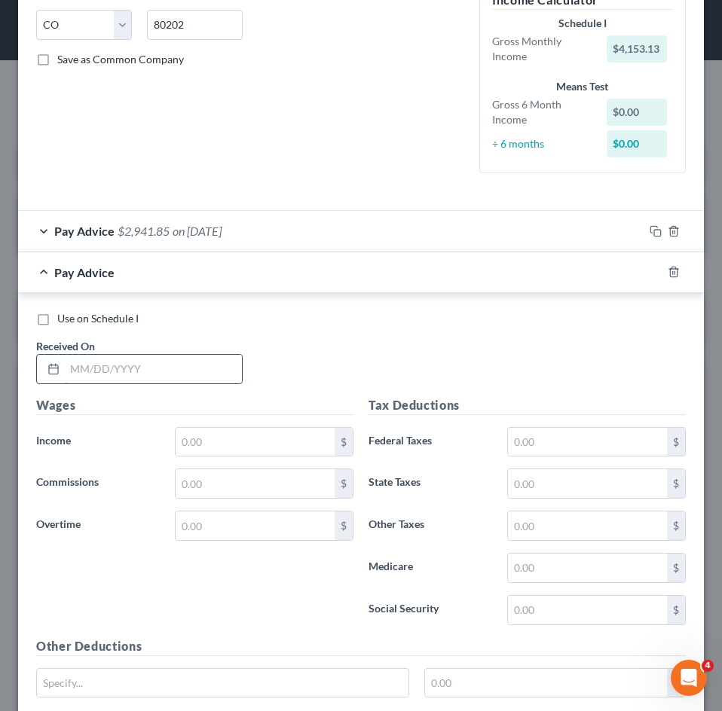
click at [139, 369] on input "text" at bounding box center [153, 369] width 177 height 29
type input "07/18/2025"
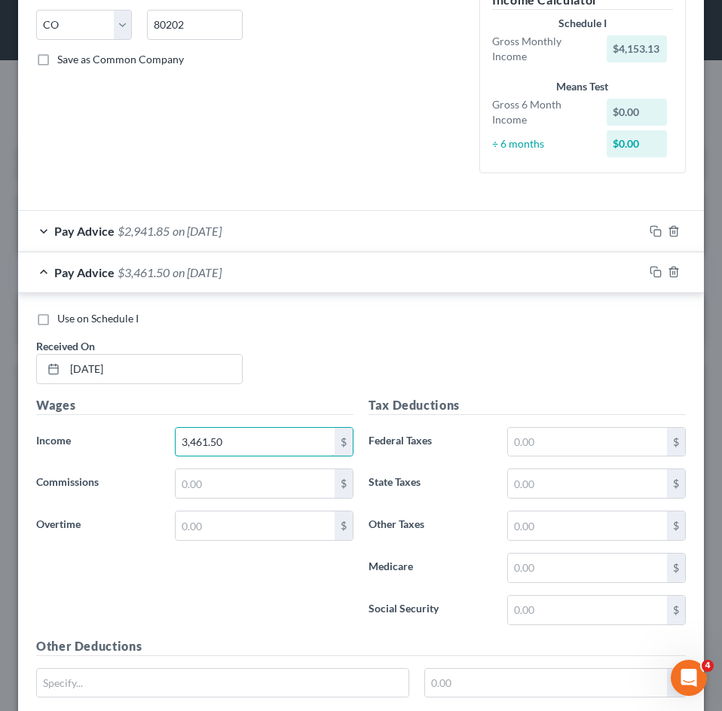
type input "3,461.50"
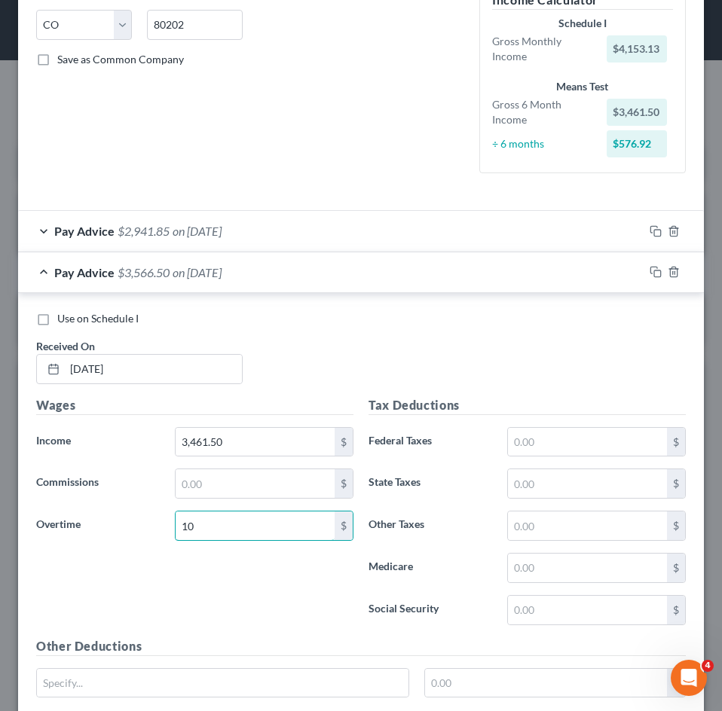
type input "1"
type input "105.12"
drag, startPoint x: 162, startPoint y: 377, endPoint x: 244, endPoint y: 425, distance: 95.3
click at [158, 376] on input "07/18/2025" at bounding box center [153, 369] width 177 height 29
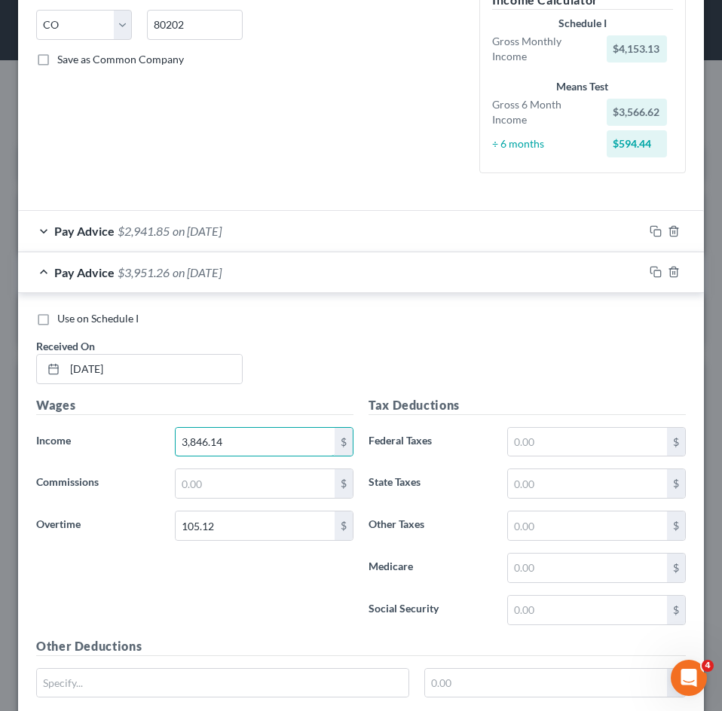
type input "3,846.14"
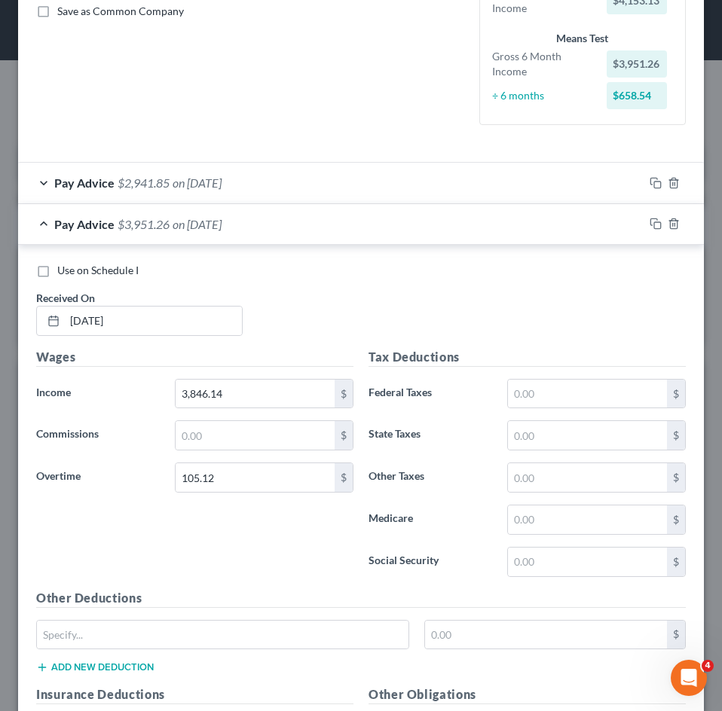
scroll to position [377, 0]
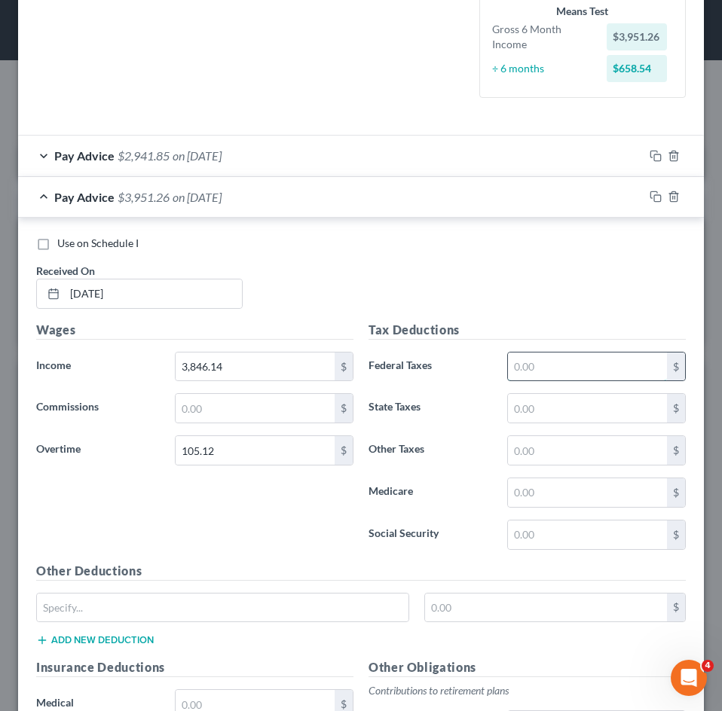
click at [522, 359] on input "text" at bounding box center [587, 367] width 159 height 29
type input "415.37"
click at [563, 501] on input "text" at bounding box center [587, 493] width 159 height 29
type input "8"
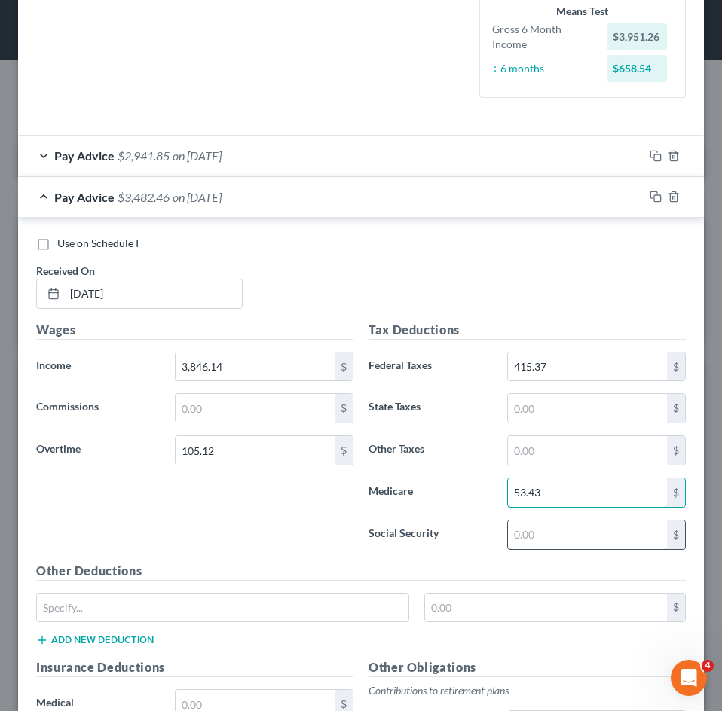
type input "53.43"
click at [552, 531] on input "text" at bounding box center [587, 535] width 159 height 29
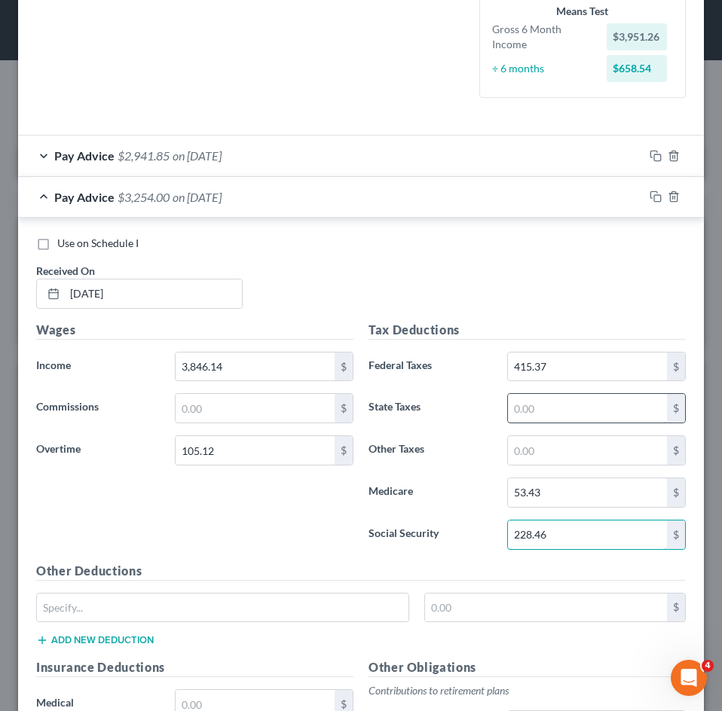
type input "228.46"
click at [552, 407] on input "text" at bounding box center [587, 408] width 159 height 29
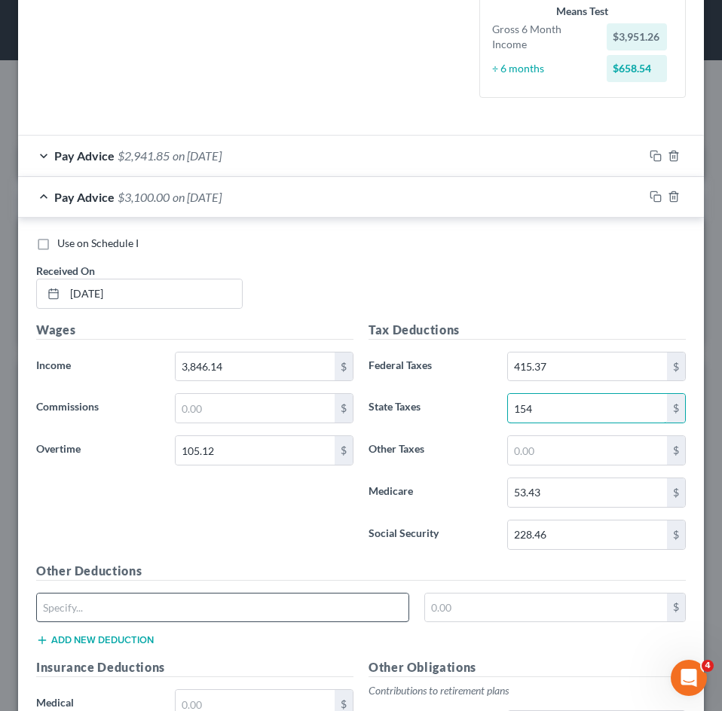
type input "154"
click at [218, 616] on input "text" at bounding box center [223, 608] width 372 height 29
type input "CO Paid Family Leave"
click at [505, 613] on input "text" at bounding box center [546, 608] width 243 height 29
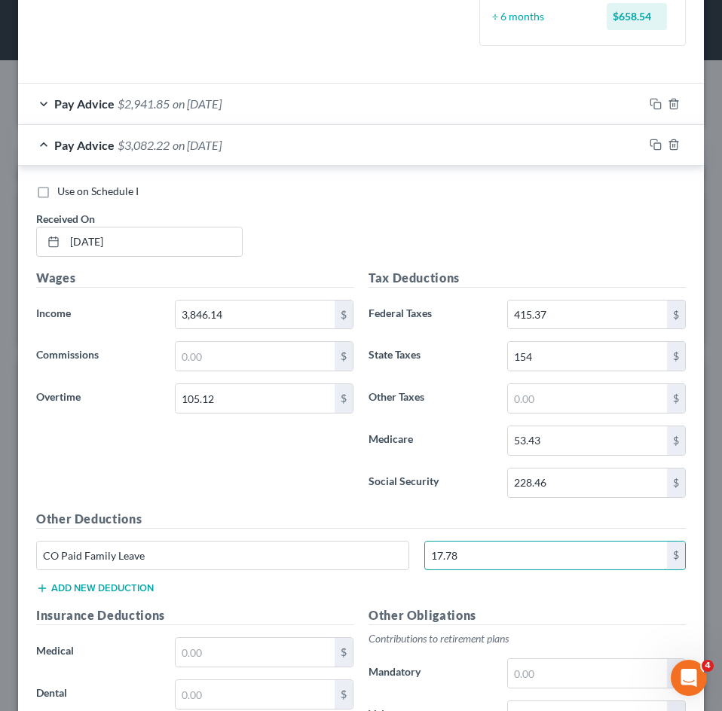
scroll to position [736, 0]
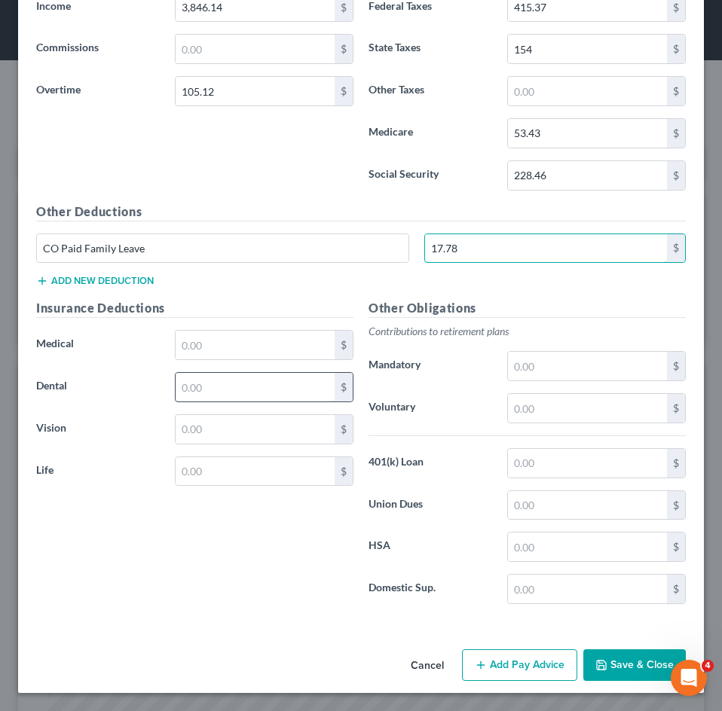
type input "17.78"
click at [219, 388] on input "text" at bounding box center [255, 387] width 159 height 29
type input "25.53"
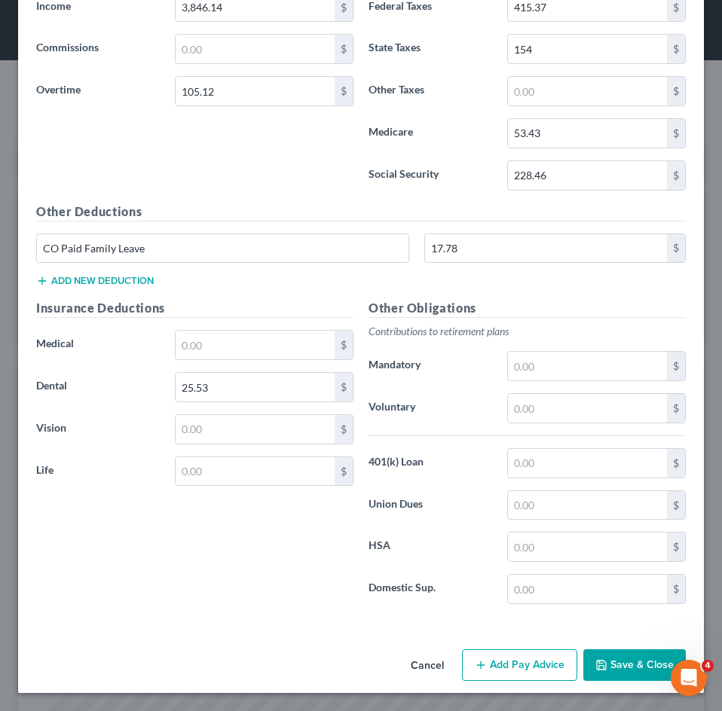
click at [118, 283] on button "Add new deduction" at bounding box center [95, 281] width 118 height 12
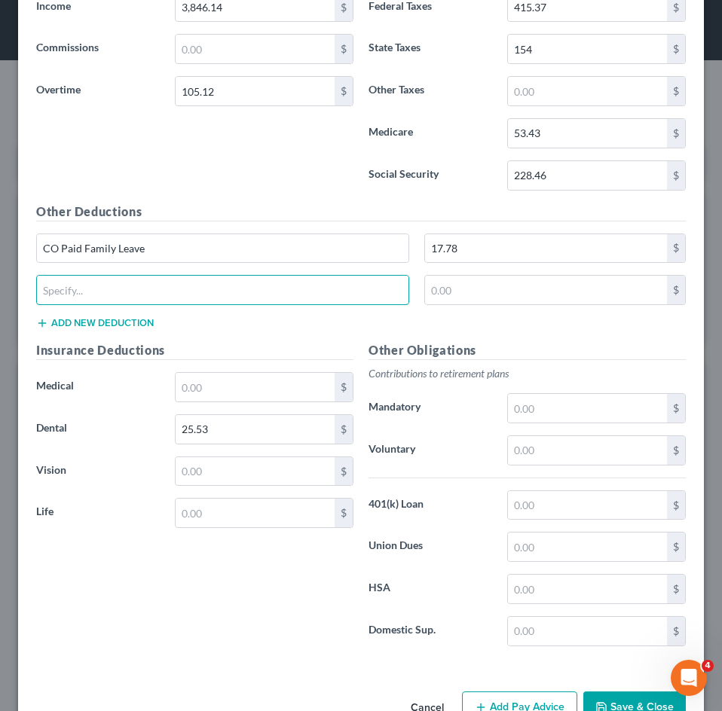
drag, startPoint x: 106, startPoint y: 292, endPoint x: 102, endPoint y: 314, distance: 23.1
click at [106, 292] on input "text" at bounding box center [223, 290] width 372 height 29
type input "FSA Dependent Day Care"
click at [457, 289] on input "text" at bounding box center [546, 290] width 243 height 29
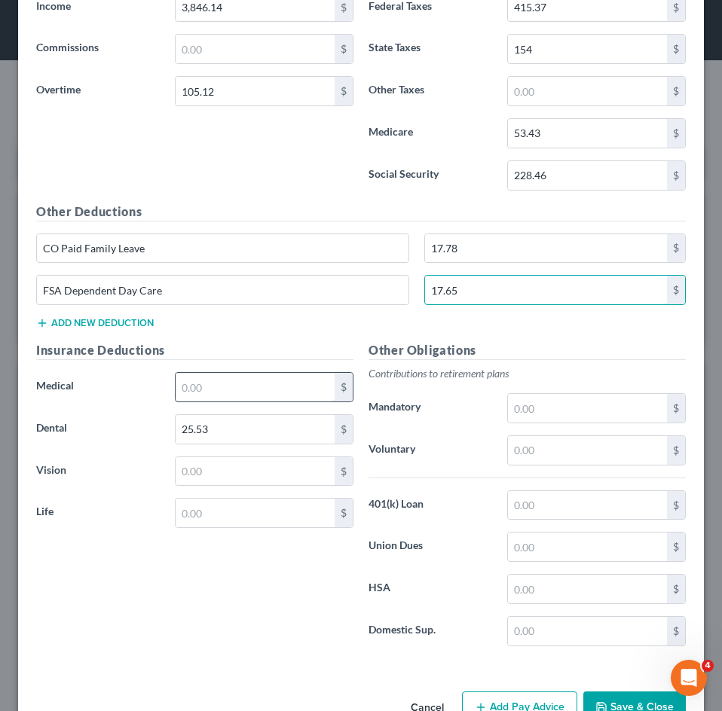
type input "17.65"
click at [231, 392] on input "text" at bounding box center [255, 387] width 159 height 29
type input "216.14"
click at [216, 470] on input "text" at bounding box center [255, 471] width 159 height 29
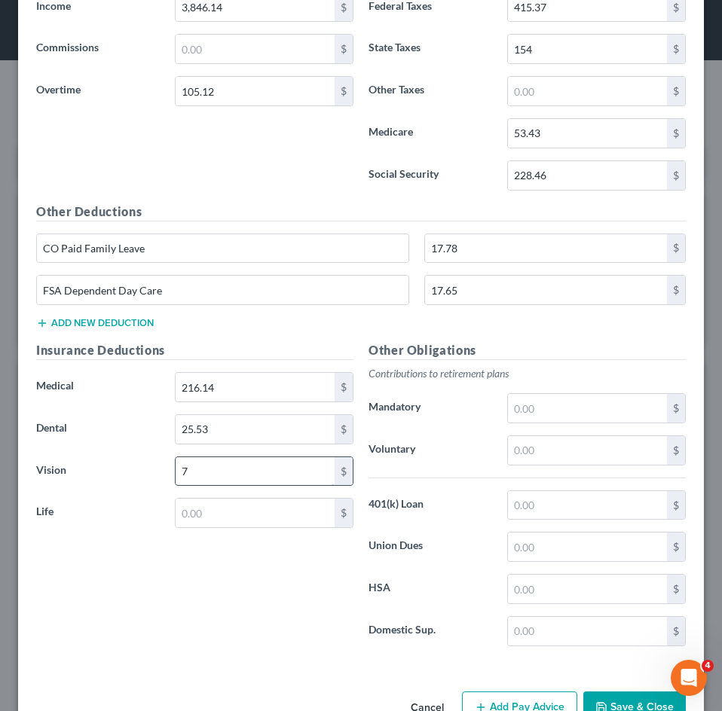
type input "7.03"
click at [207, 521] on input "text" at bounding box center [255, 513] width 159 height 29
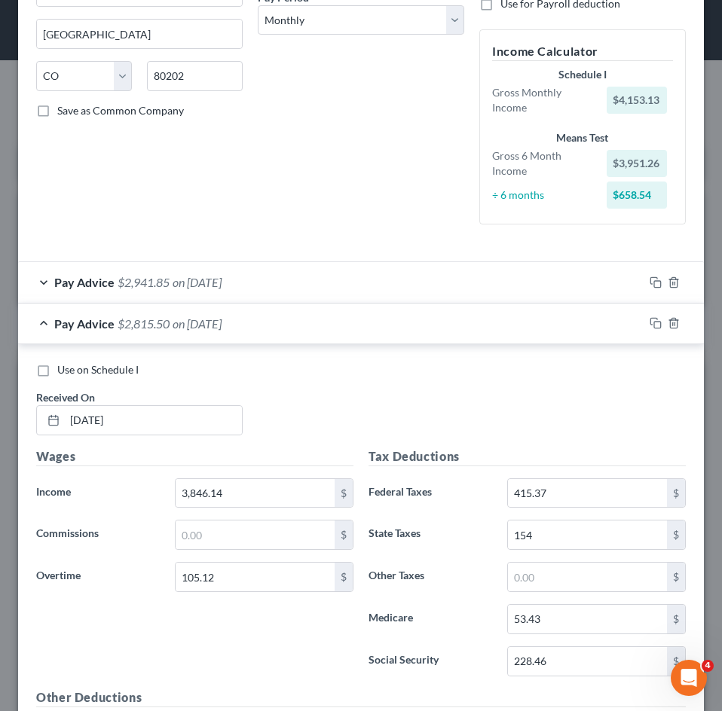
type input "0.37"
click at [243, 315] on div "Pay Advice $2,815.50 on 07/18/2025" at bounding box center [331, 324] width 626 height 40
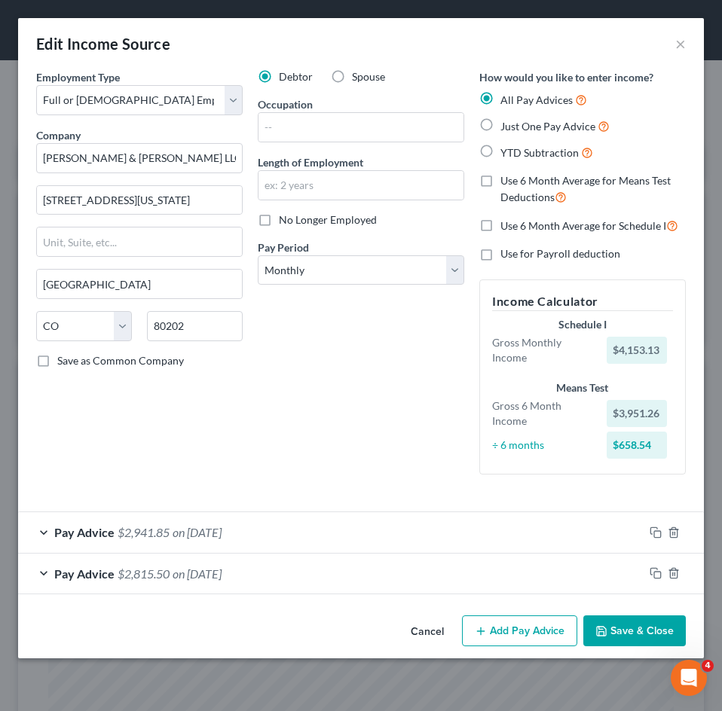
scroll to position [0, 0]
click at [528, 637] on button "Add Pay Advice" at bounding box center [519, 632] width 115 height 32
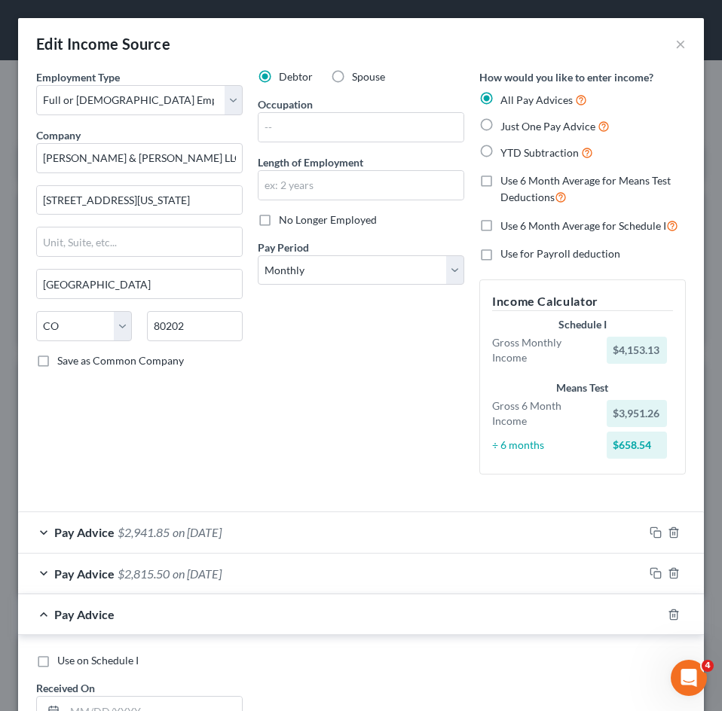
scroll to position [603, 0]
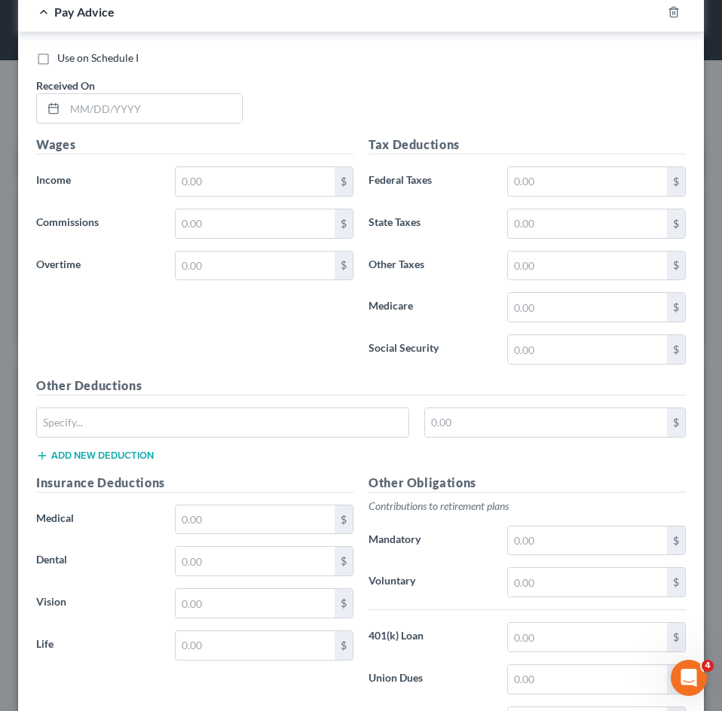
click at [149, 130] on div "Use on Schedule I Received On *" at bounding box center [361, 92] width 665 height 85
click at [144, 118] on input "text" at bounding box center [153, 108] width 177 height 29
type input "07/03/2025"
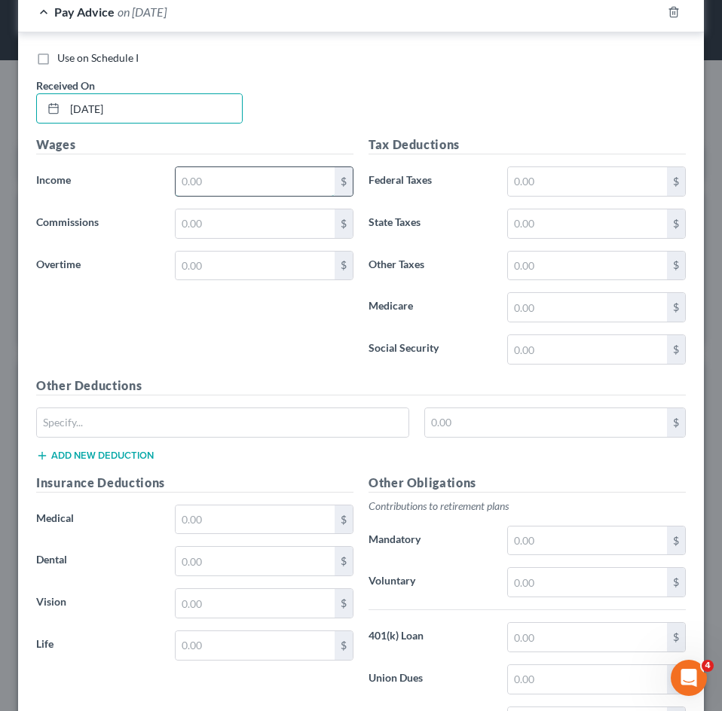
click at [222, 179] on input "text" at bounding box center [255, 181] width 159 height 29
type input "3,846.15"
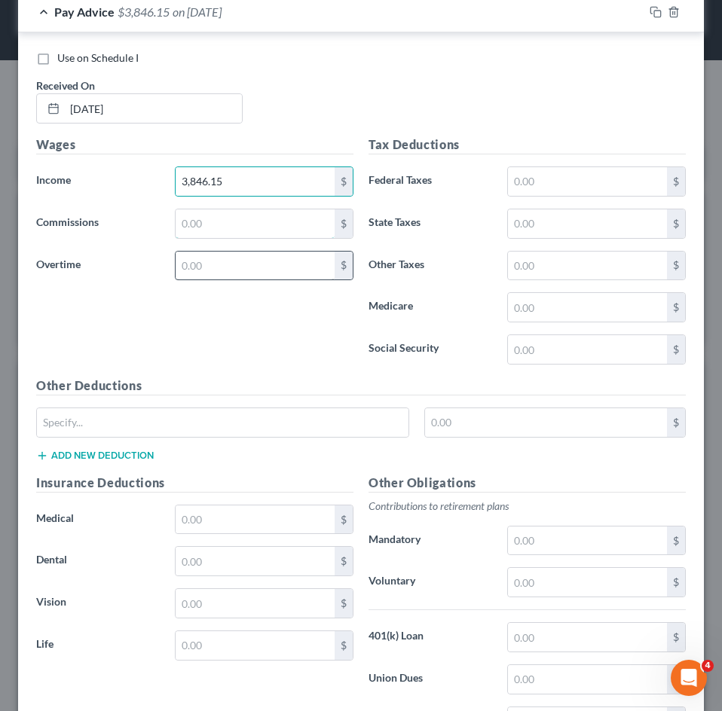
drag, startPoint x: 213, startPoint y: 215, endPoint x: 203, endPoint y: 268, distance: 54.4
click at [213, 215] on input "text" at bounding box center [255, 224] width 159 height 29
click at [202, 278] on input "text" at bounding box center [255, 266] width 159 height 29
click at [562, 180] on input "text" at bounding box center [587, 181] width 159 height 29
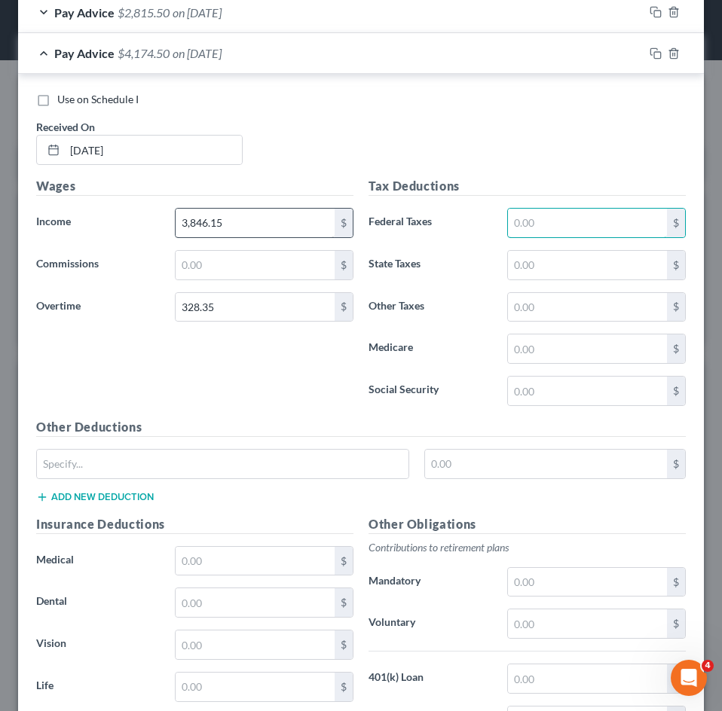
scroll to position [528, 0]
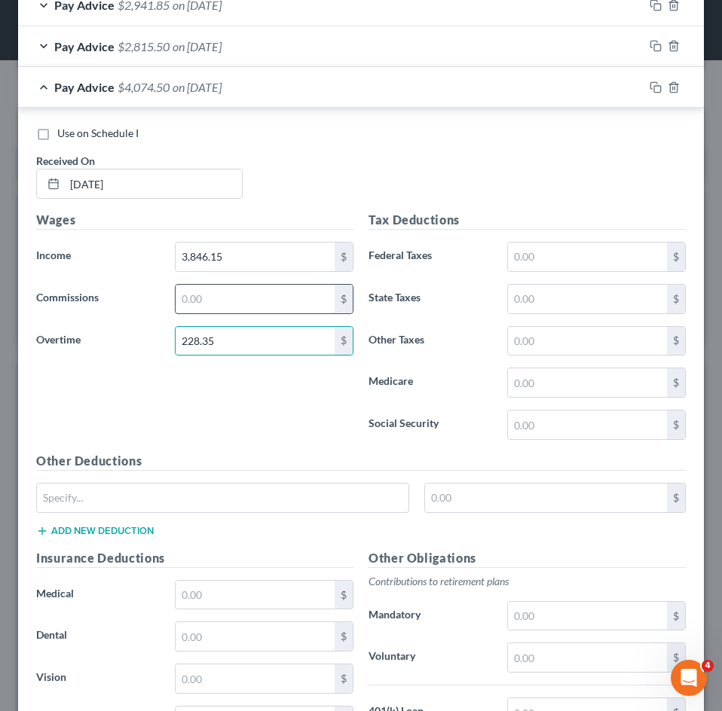
click at [276, 307] on input "text" at bounding box center [255, 299] width 159 height 29
click at [230, 300] on input "text" at bounding box center [255, 299] width 159 height 29
click at [185, 345] on input "228.35" at bounding box center [255, 341] width 159 height 29
type input "128.35"
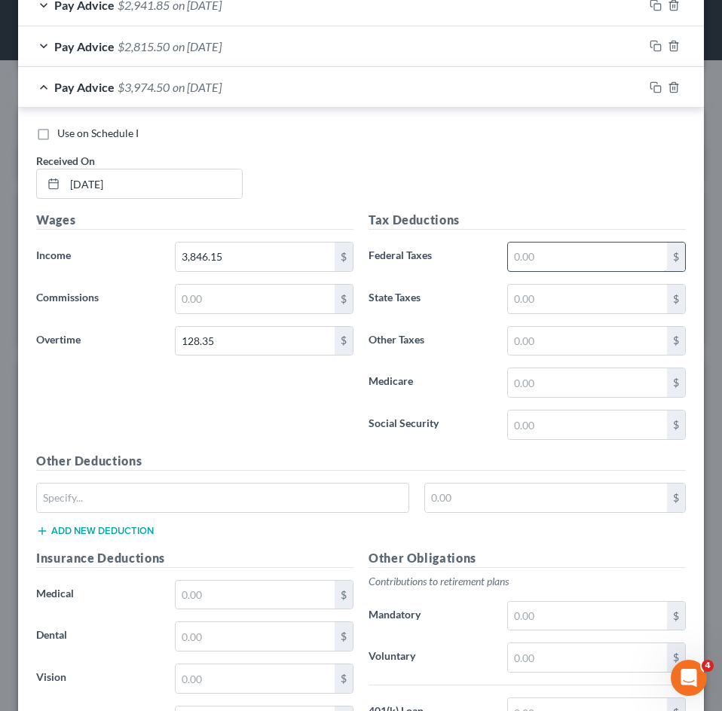
click at [525, 256] on input "text" at bounding box center [587, 257] width 159 height 29
type input "420.49"
click at [560, 427] on input "text" at bounding box center [587, 425] width 159 height 29
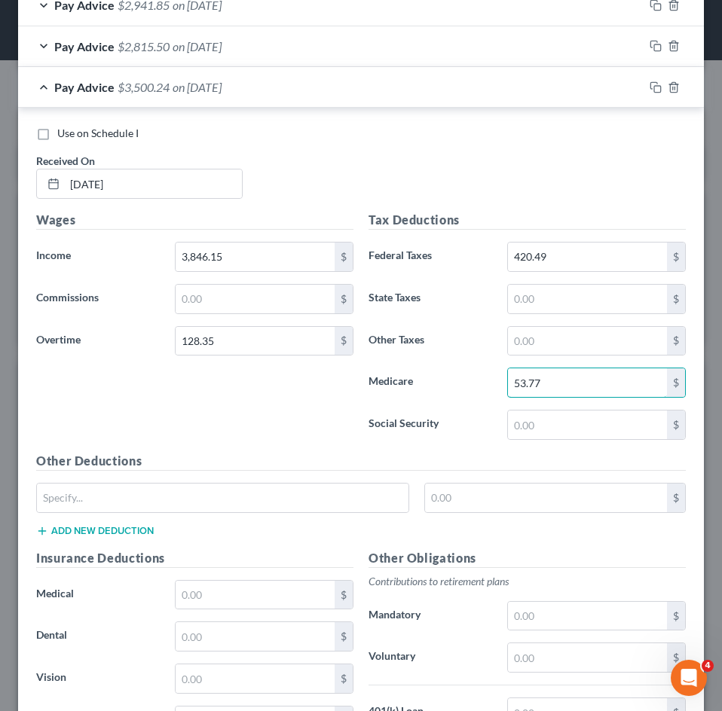
type input "53.77"
click at [543, 426] on input "text" at bounding box center [587, 425] width 159 height 29
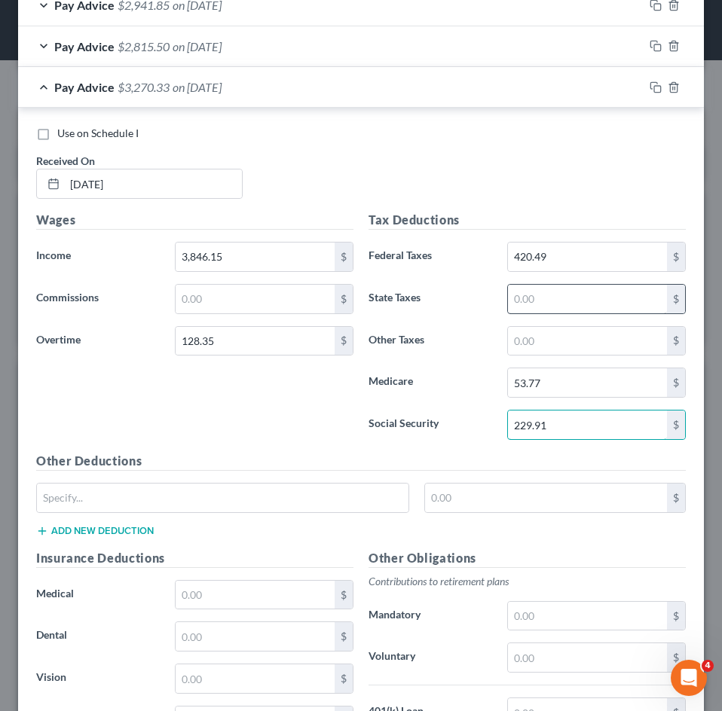
type input "229.91"
click at [531, 296] on input "text" at bounding box center [587, 299] width 159 height 29
type input "155"
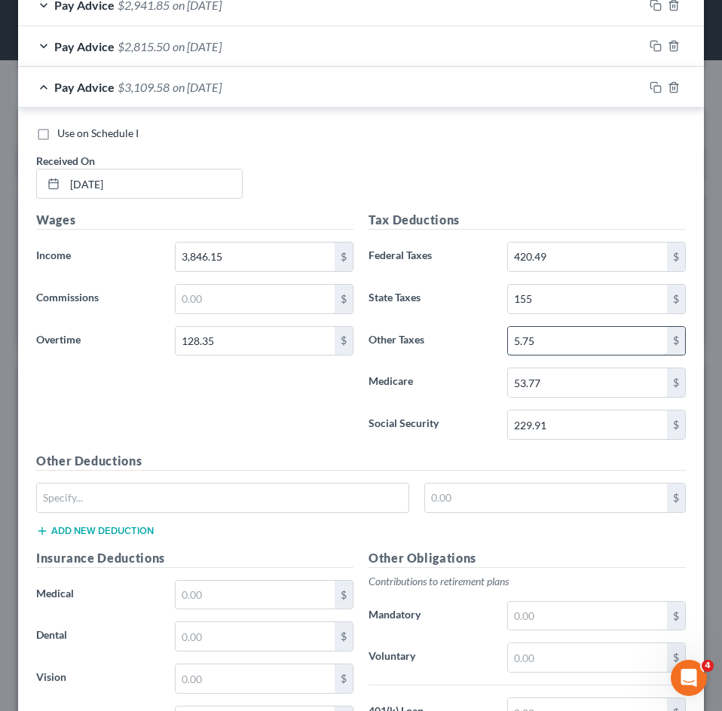
type input "5.75"
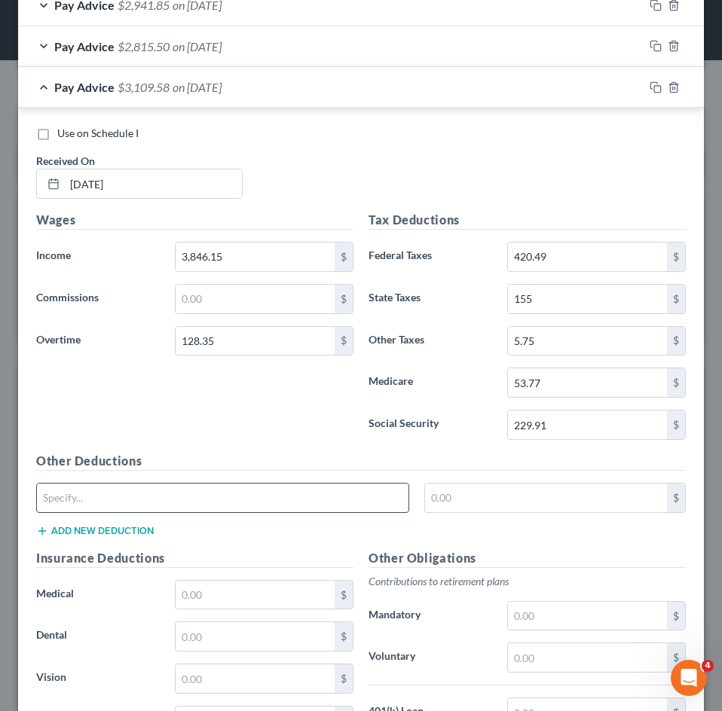
click at [162, 498] on input "text" at bounding box center [223, 498] width 372 height 29
type input "CO Paid Family Leave"
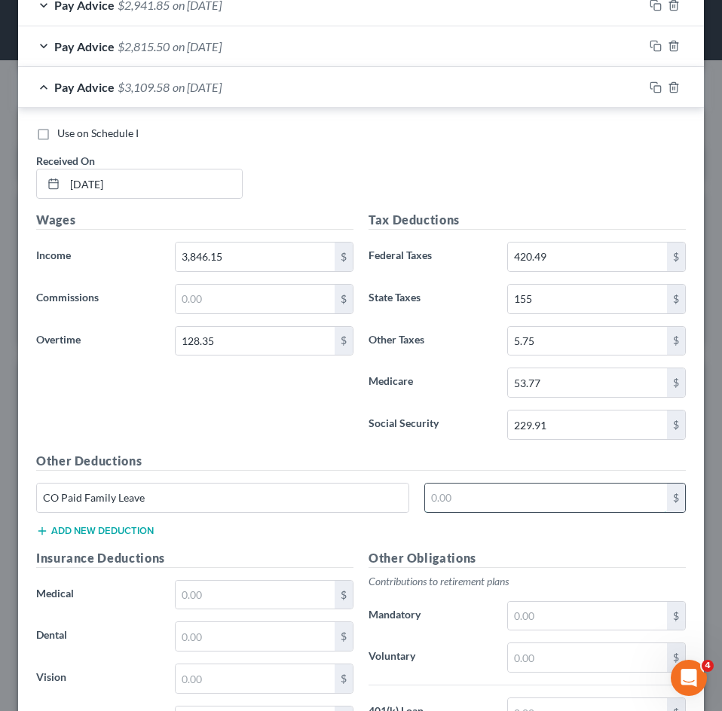
click at [480, 493] on input "text" at bounding box center [546, 498] width 243 height 29
type input "17.89"
click at [68, 530] on button "Add new deduction" at bounding box center [95, 531] width 118 height 12
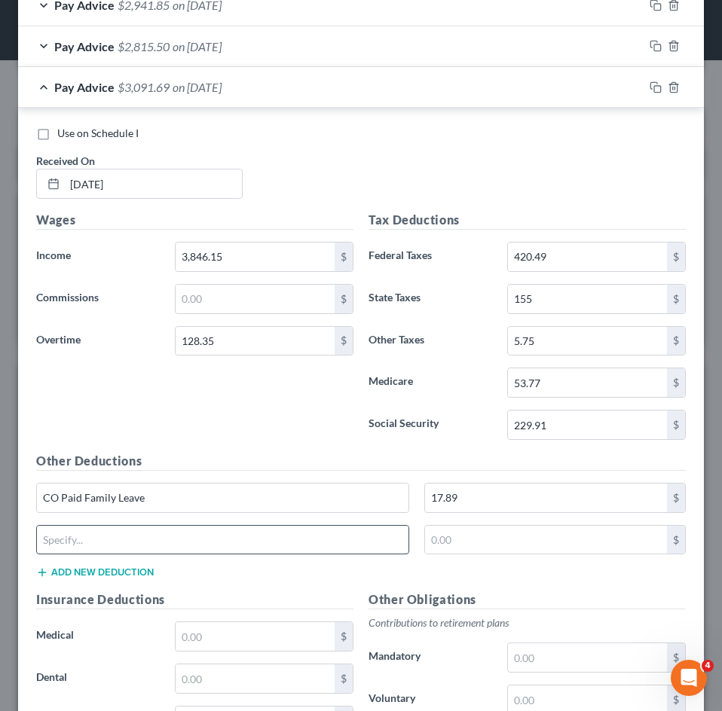
drag, startPoint x: 109, startPoint y: 537, endPoint x: 113, endPoint y: 555, distance: 17.9
click at [109, 537] on input "text" at bounding box center [223, 540] width 372 height 29
type input "FSA Dependent Day Care"
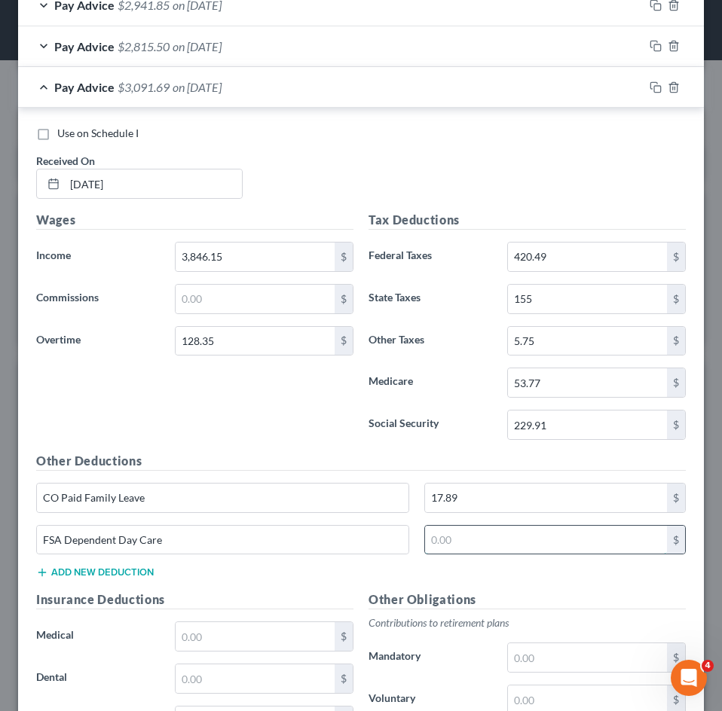
click at [530, 538] on input "text" at bounding box center [546, 540] width 243 height 29
type input "17.65"
drag, startPoint x: 275, startPoint y: 644, endPoint x: 272, endPoint y: 630, distance: 13.9
click at [275, 644] on input "text" at bounding box center [255, 636] width 159 height 29
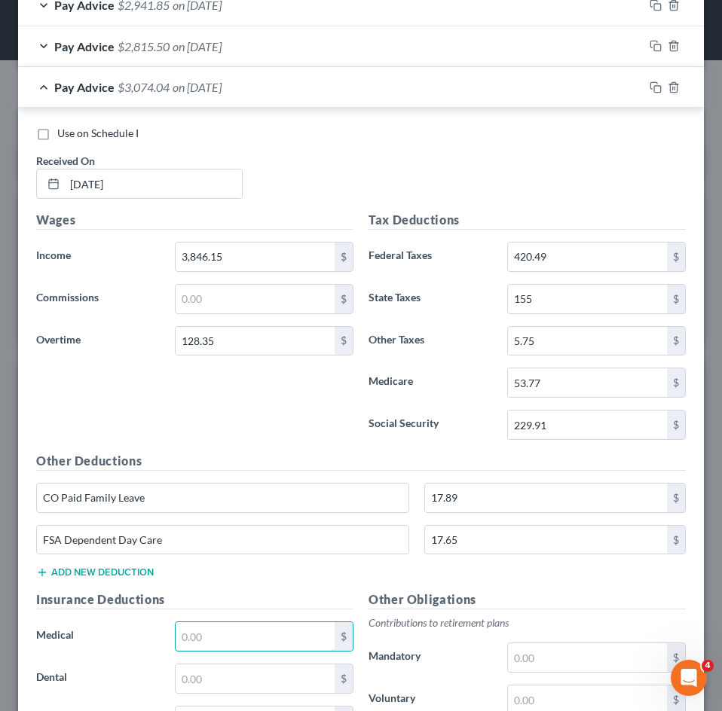
drag, startPoint x: 220, startPoint y: 635, endPoint x: 110, endPoint y: 611, distance: 112.5
click at [220, 635] on input "text" at bounding box center [255, 636] width 159 height 29
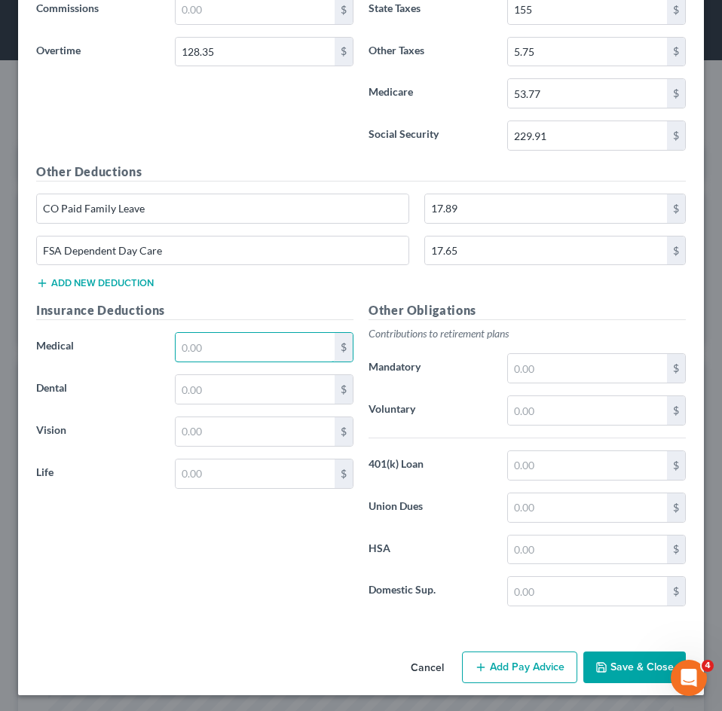
scroll to position [819, 0]
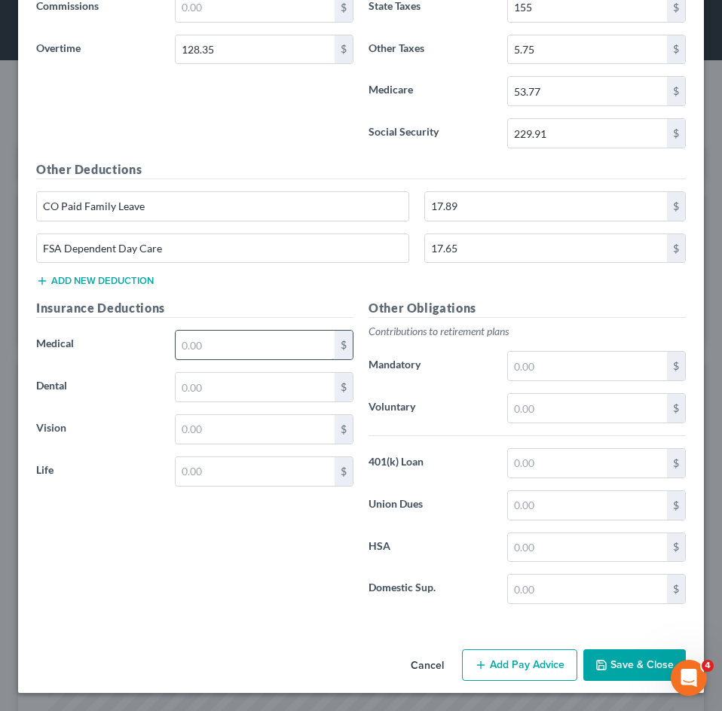
click at [223, 355] on input "text" at bounding box center [255, 345] width 159 height 29
type input "216.14"
type input "25.53"
type input "7.03"
type input "0.37"
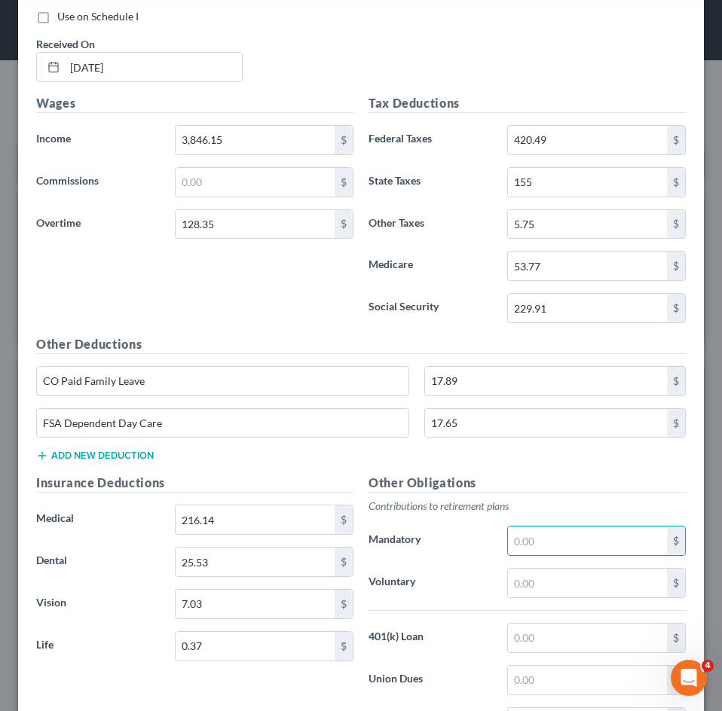
scroll to position [367, 0]
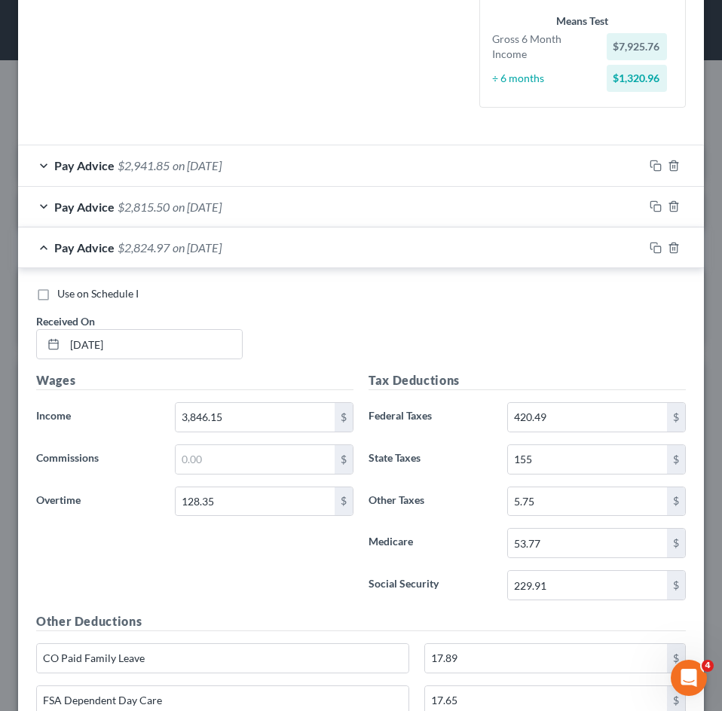
click at [142, 255] on div "Pay Advice $2,824.97 on 07/03/2025" at bounding box center [331, 248] width 626 height 40
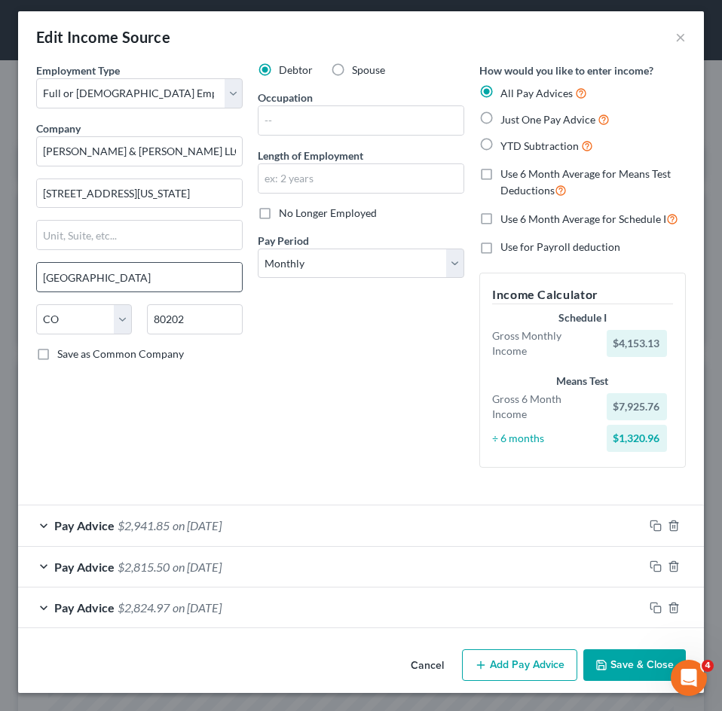
scroll to position [7, 0]
click at [506, 673] on button "Add Pay Advice" at bounding box center [519, 666] width 115 height 32
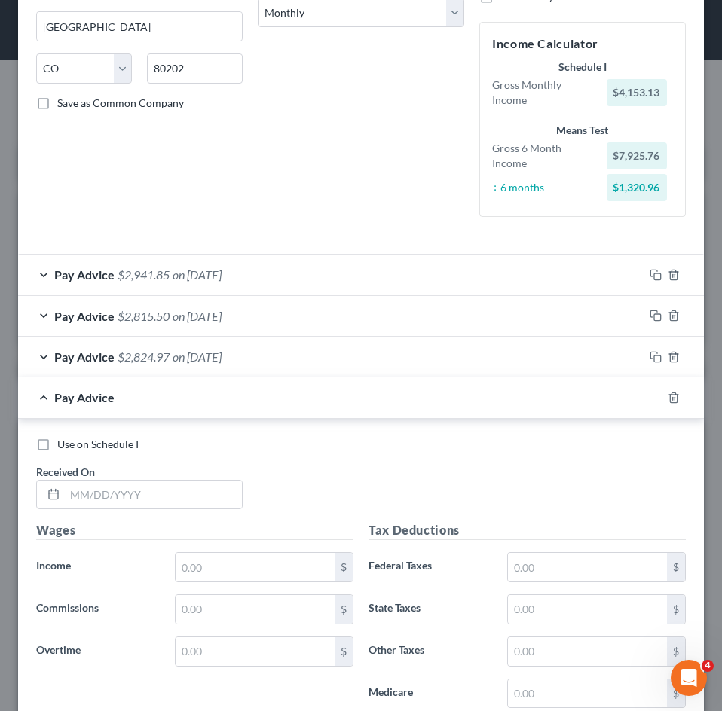
scroll to position [610, 0]
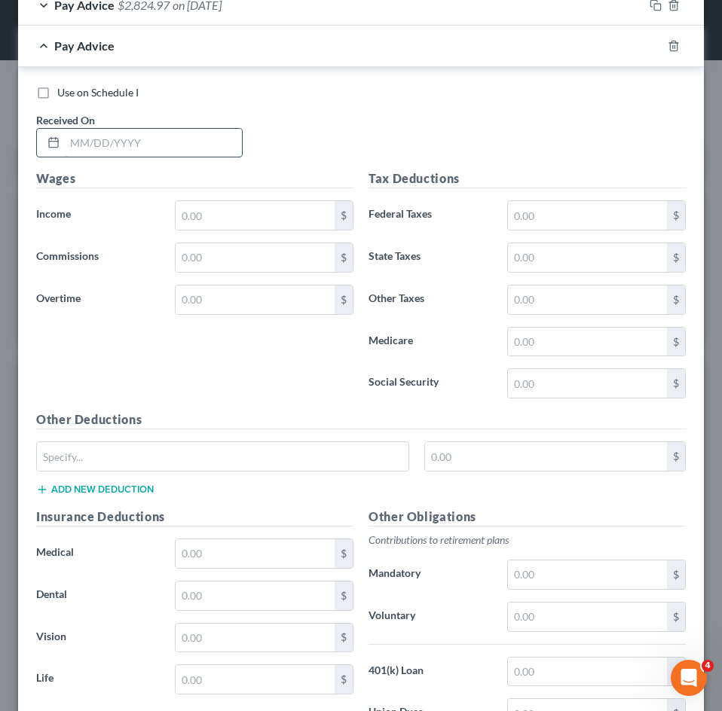
click at [115, 148] on input "text" at bounding box center [153, 143] width 177 height 29
type input "06/20/2025"
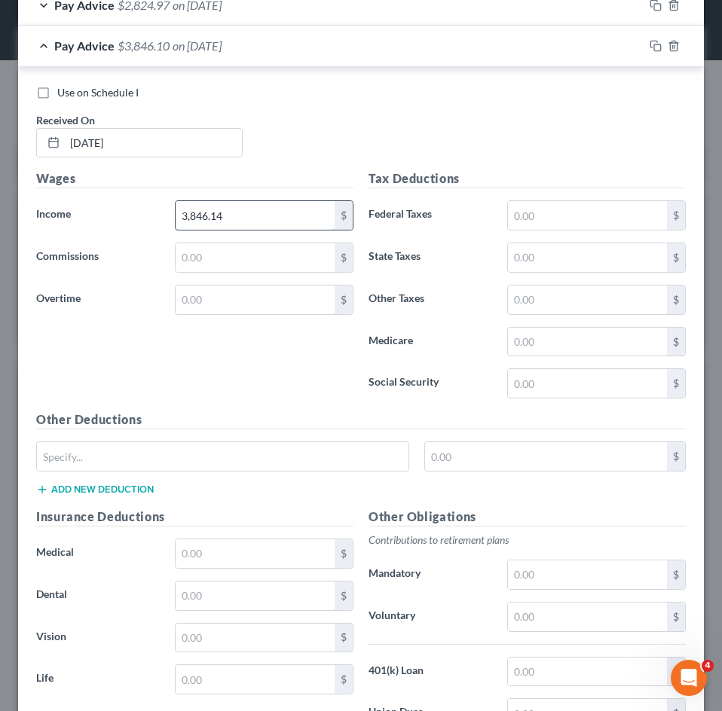
type input "3,846.14"
type input "225."
click at [237, 296] on input "text" at bounding box center [255, 300] width 159 height 29
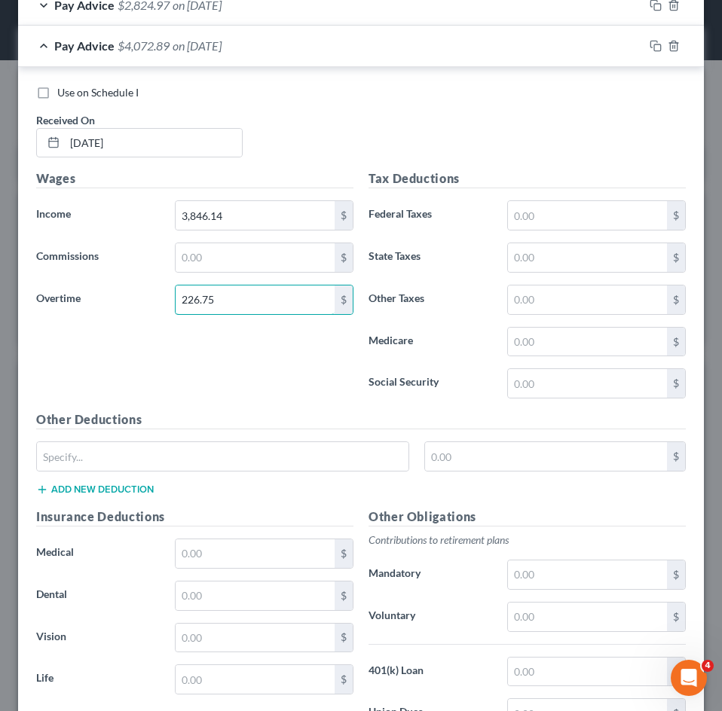
type input "226.75"
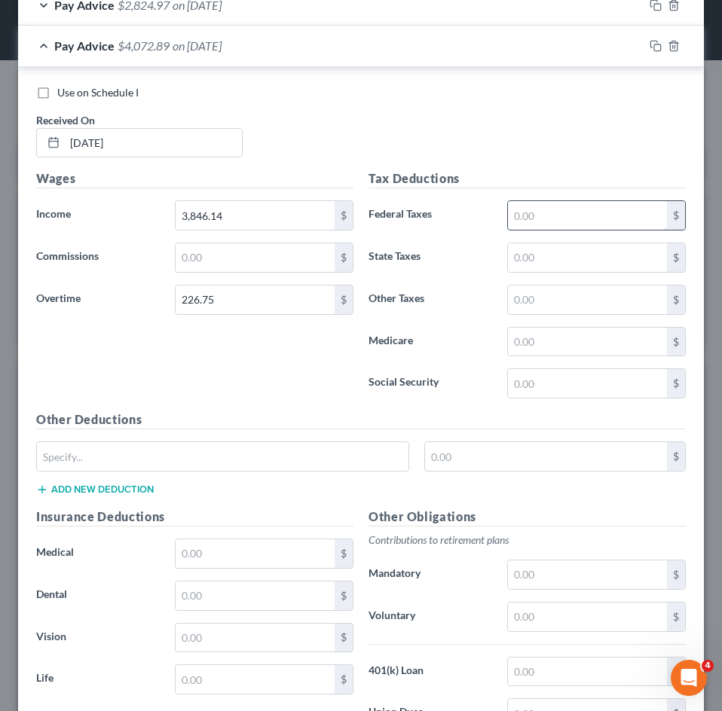
click at [577, 217] on input "text" at bounding box center [587, 215] width 159 height 29
type input "442.13"
click at [554, 350] on input "text" at bounding box center [587, 342] width 159 height 29
click at [550, 345] on input "text" at bounding box center [587, 342] width 159 height 29
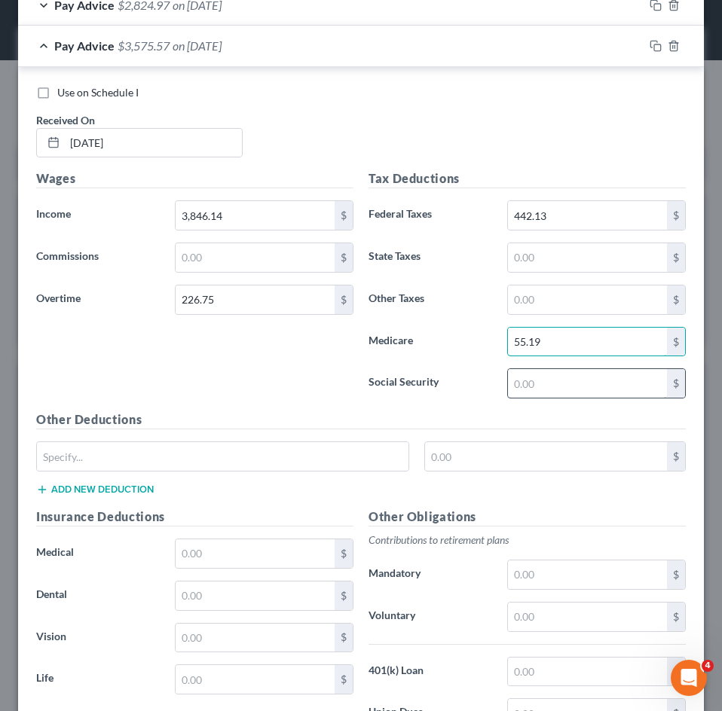
type input "55.19"
click at [547, 388] on input "text" at bounding box center [587, 383] width 159 height 29
type input "236"
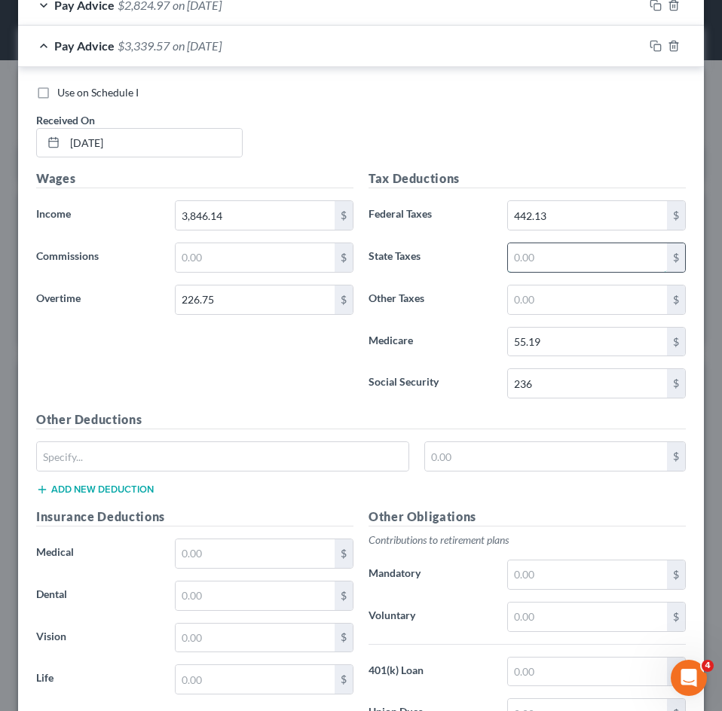
click at [564, 258] on input "text" at bounding box center [587, 257] width 159 height 29
type input "159"
drag, startPoint x: 271, startPoint y: 464, endPoint x: 249, endPoint y: 483, distance: 28.9
click at [271, 464] on input "text" at bounding box center [223, 456] width 372 height 29
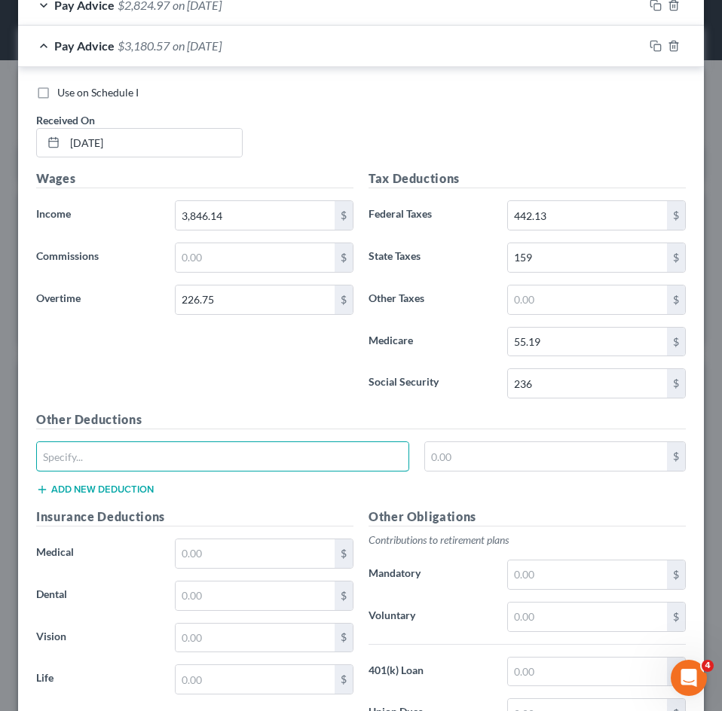
type input "CO Paid Family Leave"
click at [503, 454] on input "text" at bounding box center [546, 456] width 243 height 29
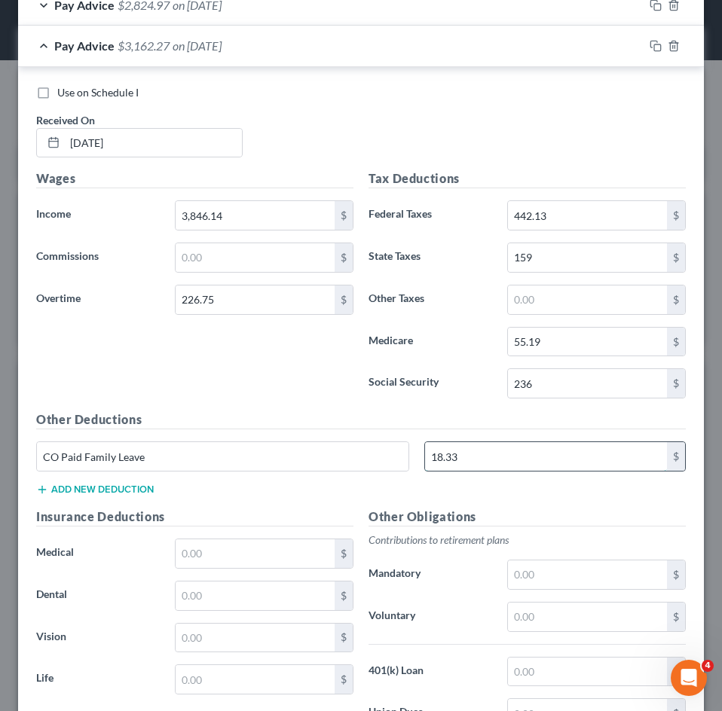
type input "18.33"
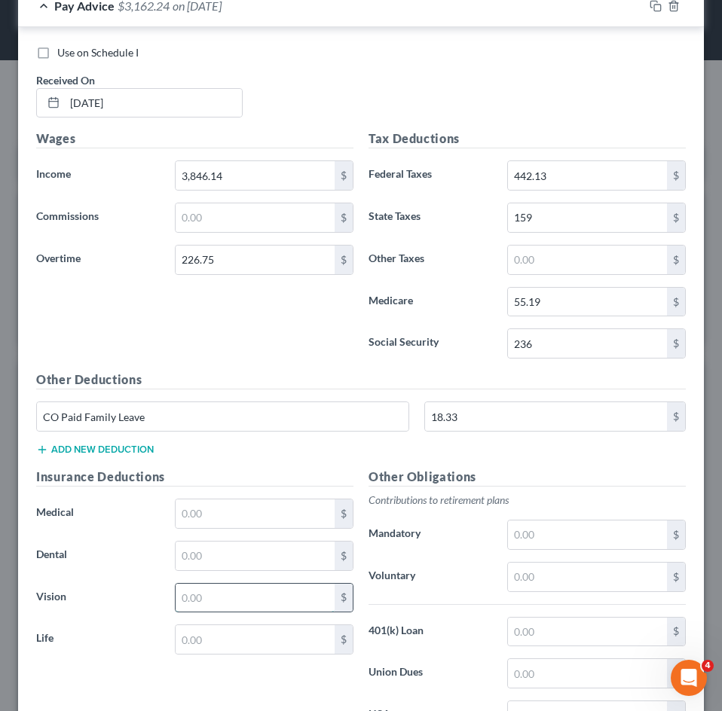
scroll to position [685, 0]
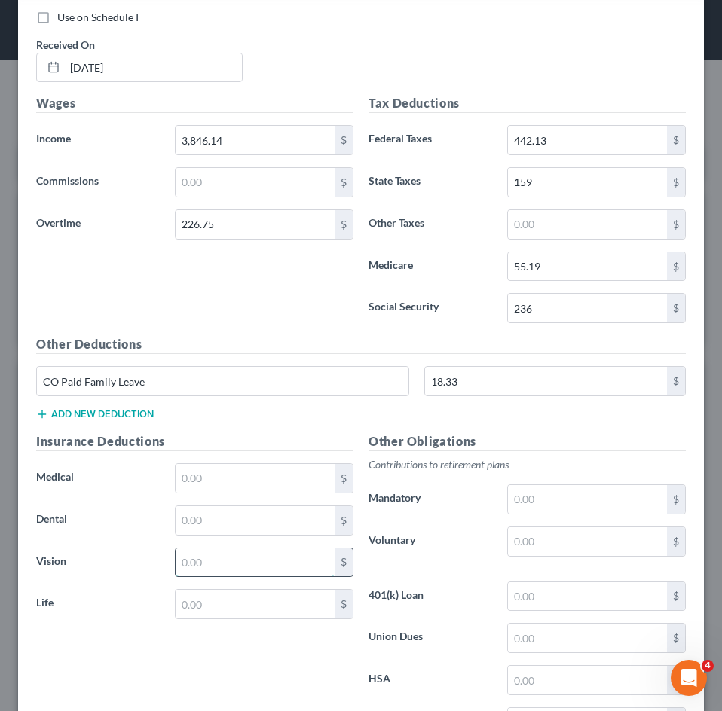
click at [212, 553] on input "text" at bounding box center [255, 563] width 159 height 29
click at [207, 488] on input "text" at bounding box center [255, 478] width 159 height 29
click at [182, 513] on input "text" at bounding box center [255, 520] width 159 height 29
type input "25.53"
click at [121, 417] on button "Add new deduction" at bounding box center [95, 414] width 118 height 12
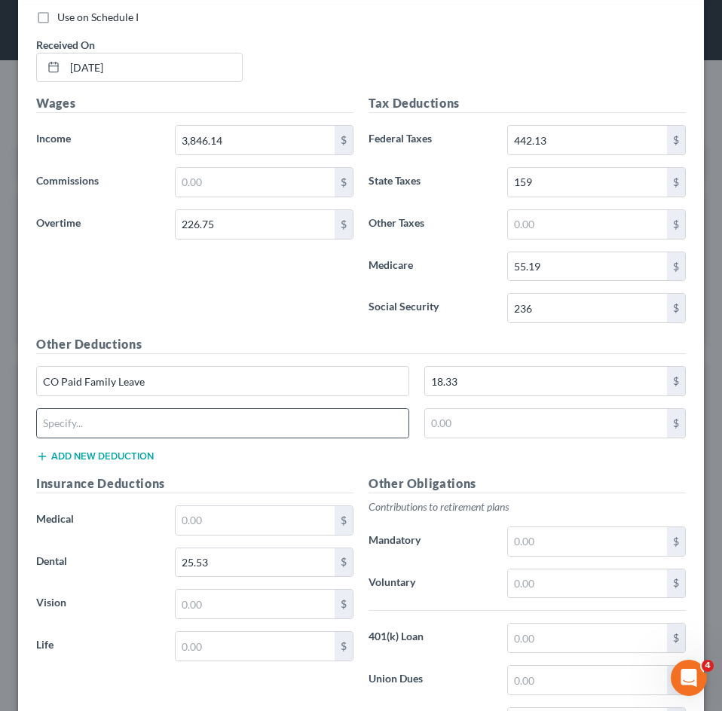
drag, startPoint x: 130, startPoint y: 438, endPoint x: 128, endPoint y: 426, distance: 12.2
click at [129, 438] on div at bounding box center [222, 423] width 373 height 30
drag, startPoint x: 128, startPoint y: 426, endPoint x: 126, endPoint y: 438, distance: 12.3
click at [128, 426] on input "text" at bounding box center [223, 423] width 372 height 29
type input "FSA Dependent Day Care"
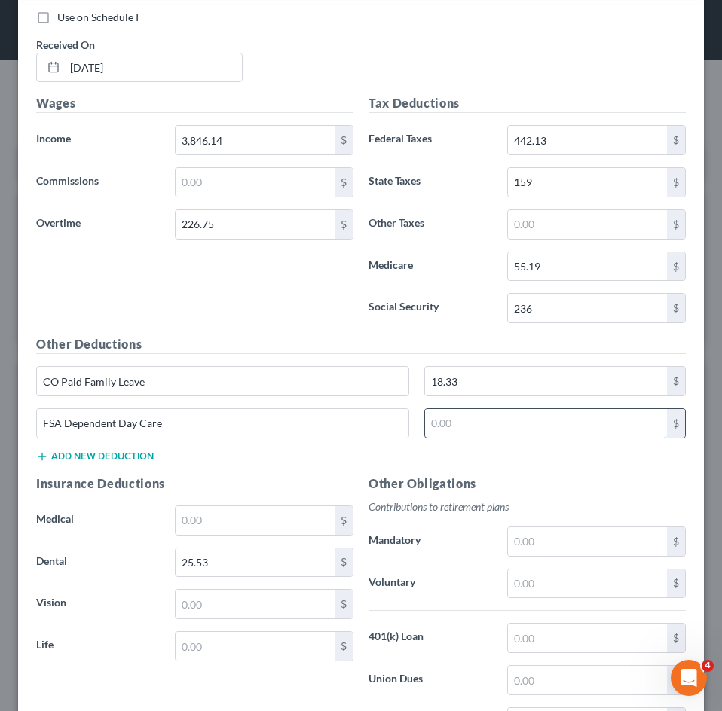
click at [477, 416] on input "text" at bounding box center [546, 423] width 243 height 29
type input "17.65"
click at [248, 533] on input "text" at bounding box center [255, 520] width 159 height 29
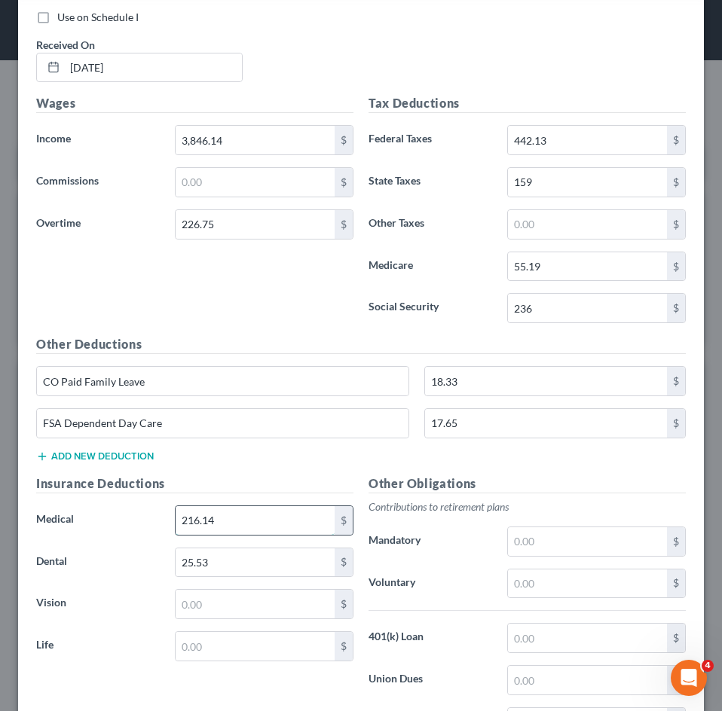
type input "216.14"
type input "7.03"
type input "0.37"
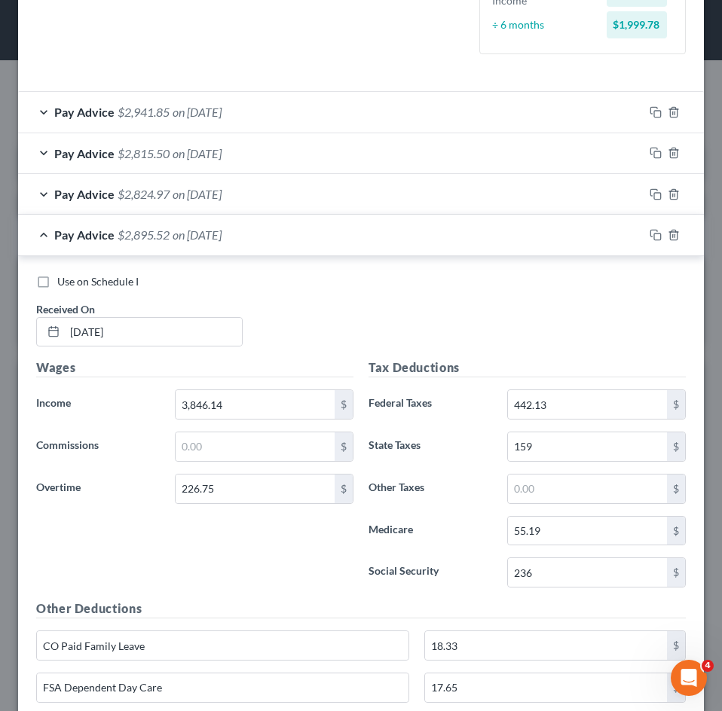
scroll to position [308, 0]
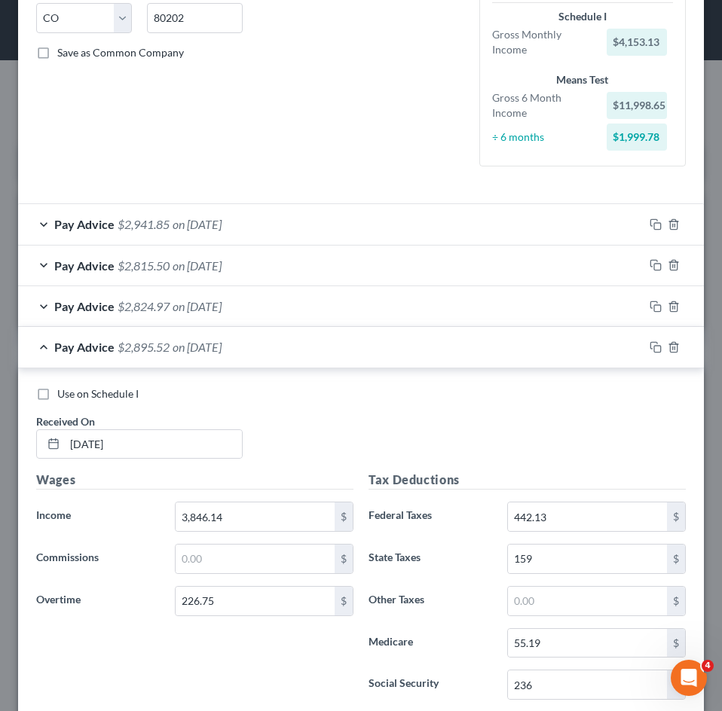
click at [146, 348] on span "$2,895.52" at bounding box center [144, 347] width 52 height 14
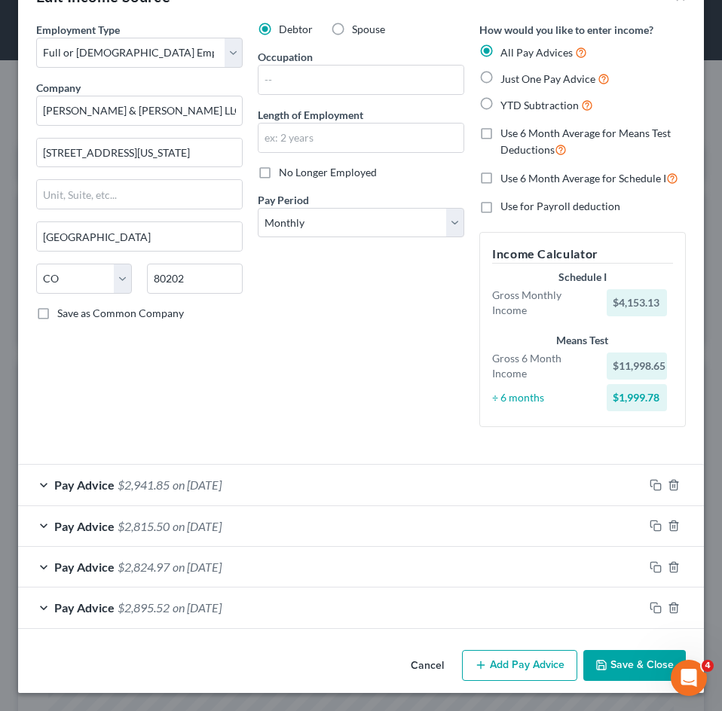
scroll to position [47, 0]
click at [518, 664] on button "Add Pay Advice" at bounding box center [519, 666] width 115 height 32
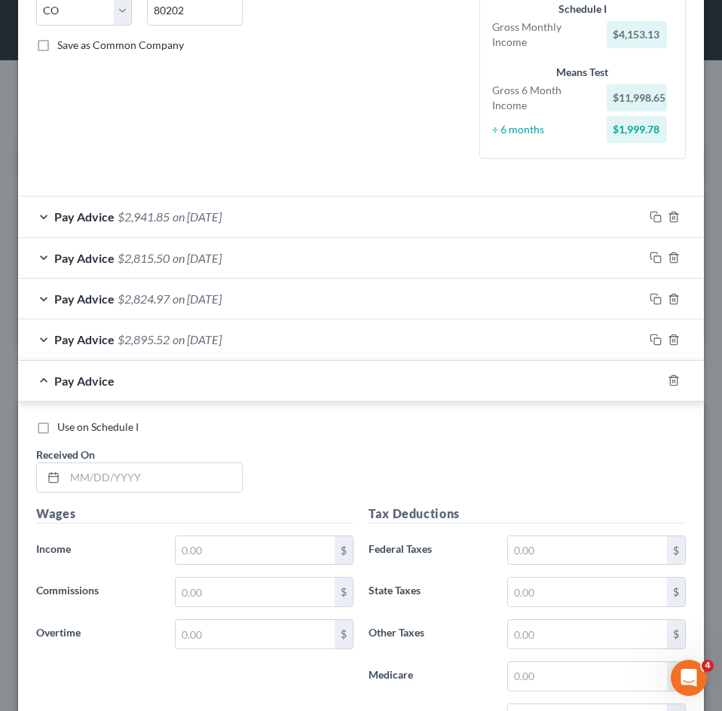
scroll to position [575, 0]
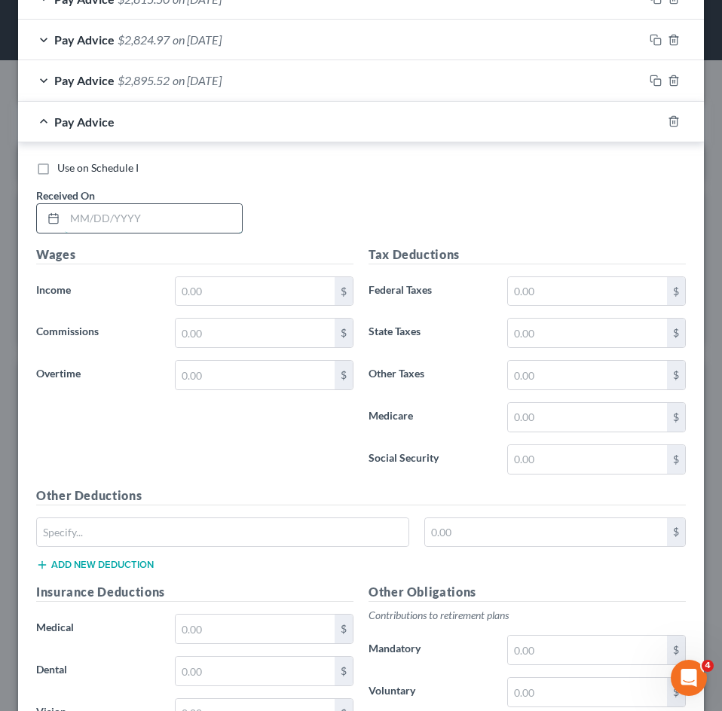
click at [125, 229] on input "text" at bounding box center [153, 218] width 177 height 29
type input "06/06/2025"
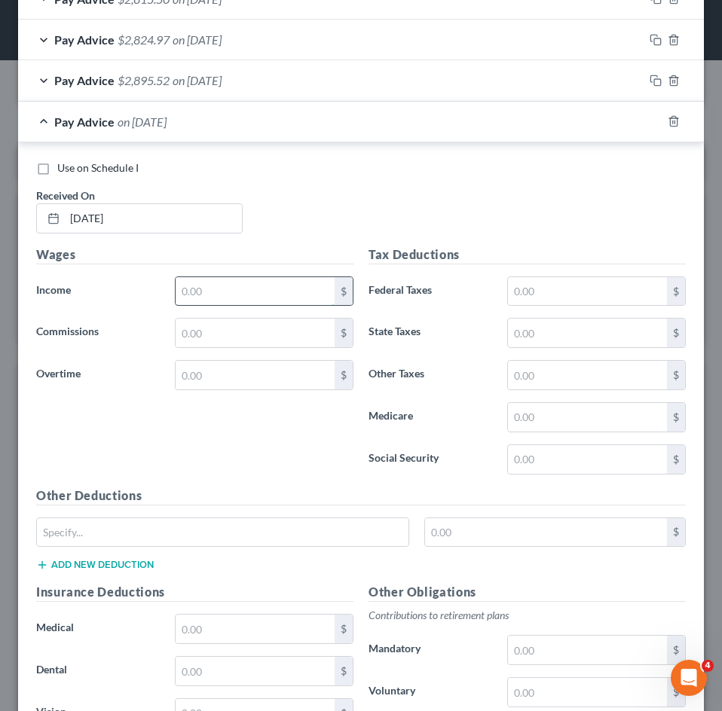
click at [229, 302] on input "text" at bounding box center [255, 291] width 159 height 29
type input "3,461.50"
click at [249, 387] on input "text" at bounding box center [255, 375] width 159 height 29
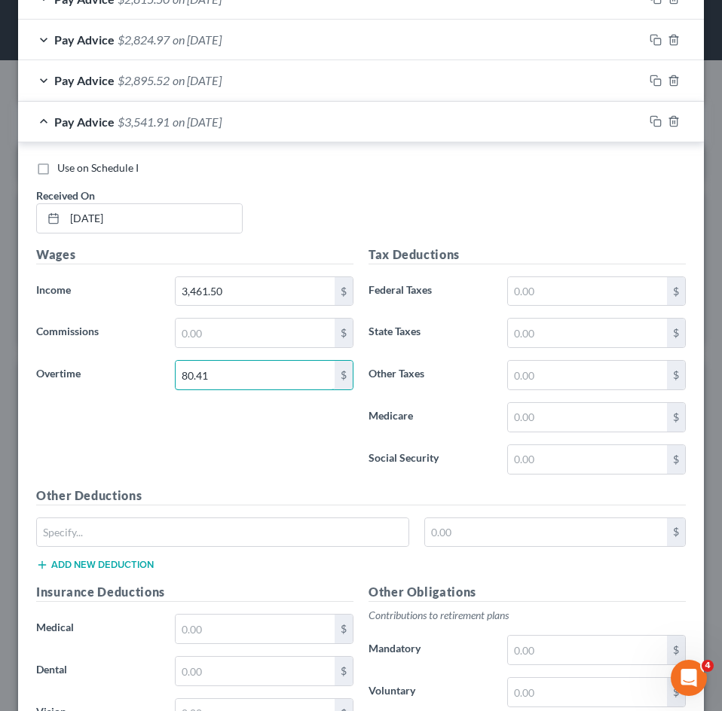
type input "80.41"
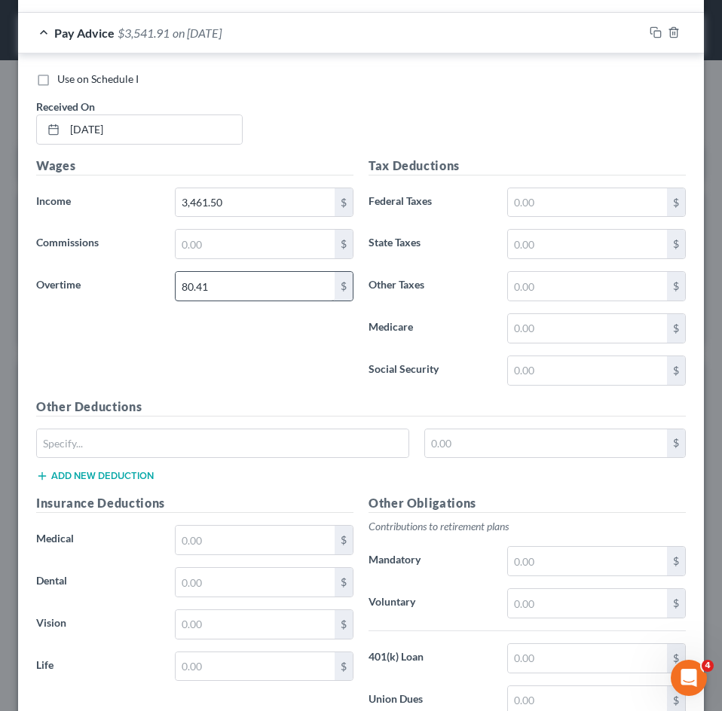
scroll to position [633, 0]
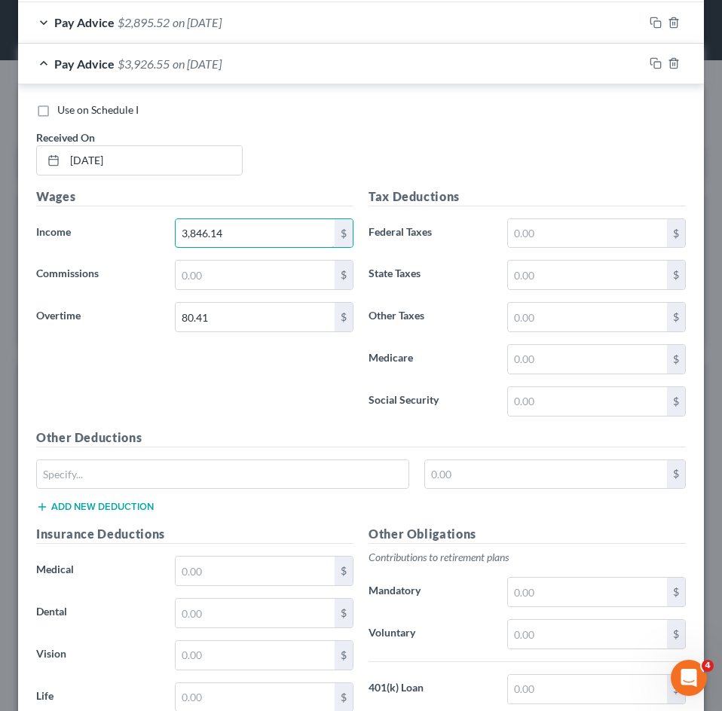
type input "3,846.14"
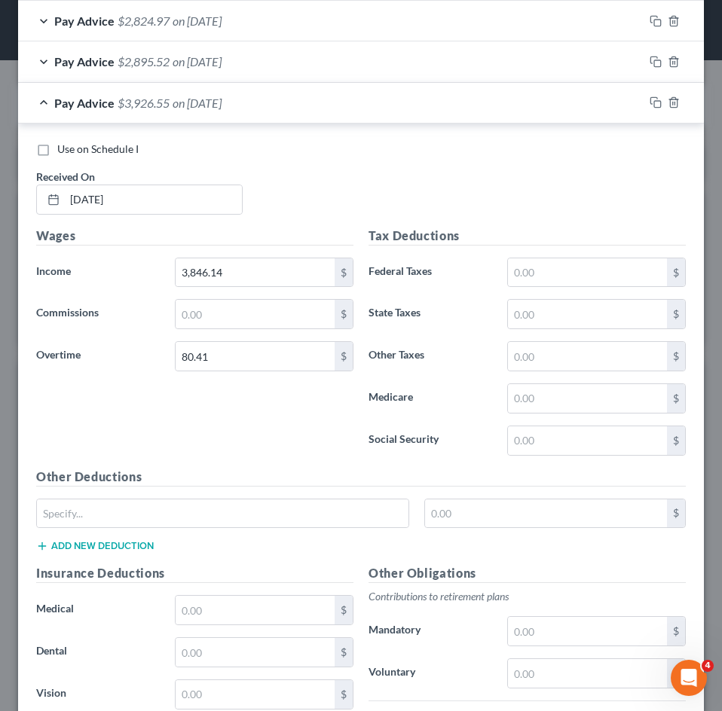
scroll to position [603, 0]
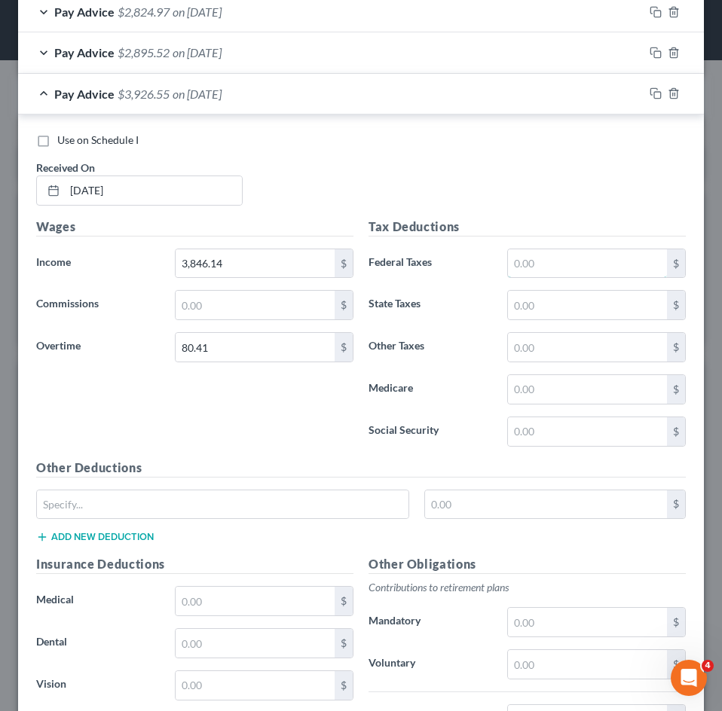
drag, startPoint x: 532, startPoint y: 258, endPoint x: 8, endPoint y: 260, distance: 523.8
click at [532, 258] on input "text" at bounding box center [587, 263] width 159 height 29
type input "409.94"
click at [551, 396] on input "text" at bounding box center [587, 389] width 159 height 29
type input "53.08"
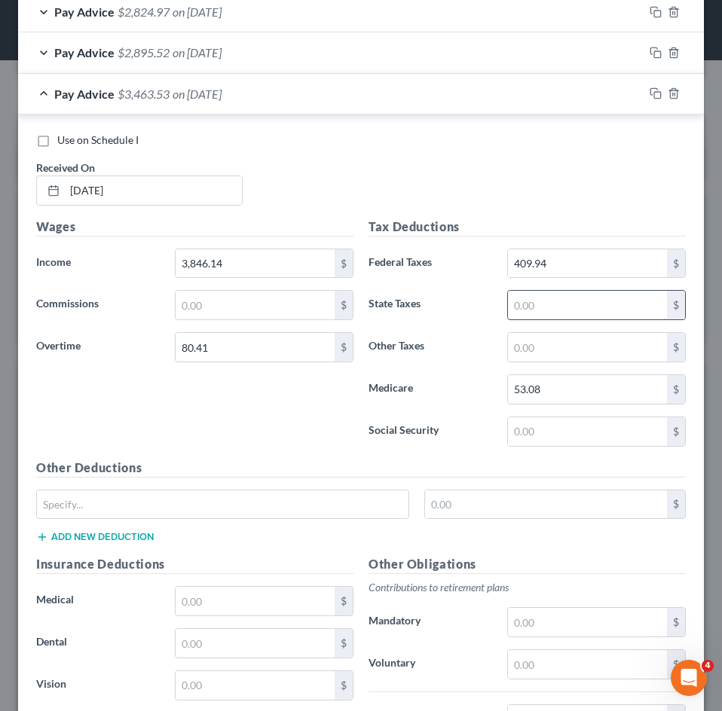
click at [561, 304] on input "text" at bounding box center [587, 305] width 159 height 29
click at [531, 436] on input "text" at bounding box center [587, 432] width 159 height 29
type input "226.94"
click at [564, 303] on input "text" at bounding box center [587, 305] width 159 height 29
type input "153"
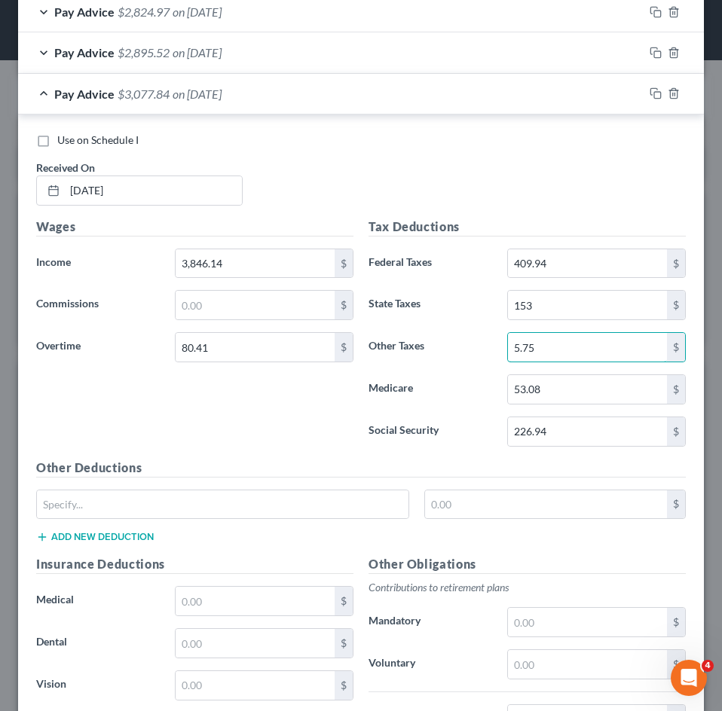
type input "5.75"
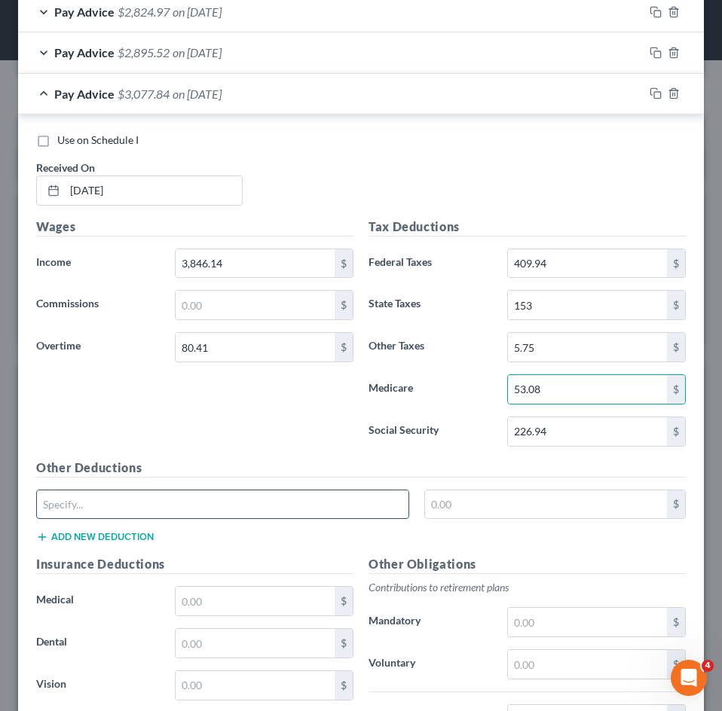
click at [206, 494] on input "text" at bounding box center [223, 505] width 372 height 29
type input "CO Paid Family Leave"
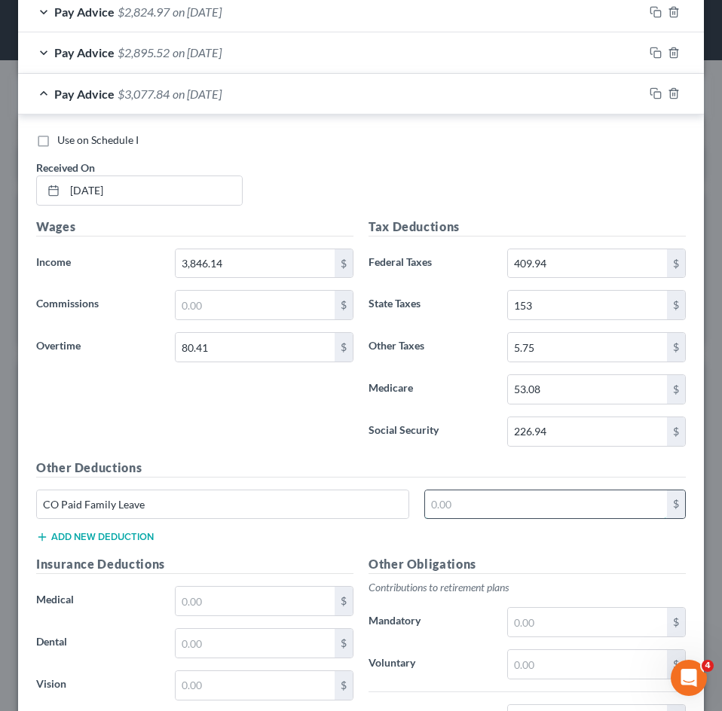
click at [527, 517] on input "text" at bounding box center [546, 505] width 243 height 29
type input "17.67"
click at [132, 541] on button "Add new deduction" at bounding box center [95, 537] width 118 height 12
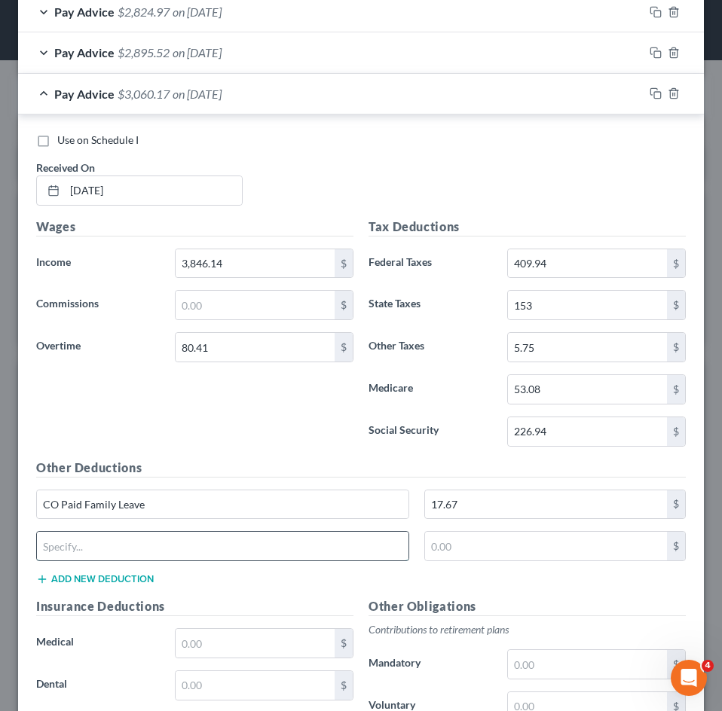
click at [131, 543] on input "text" at bounding box center [223, 546] width 372 height 29
type input "FSA Dependent Day Care"
click at [482, 544] on input "text" at bounding box center [546, 546] width 243 height 29
type input "17.65"
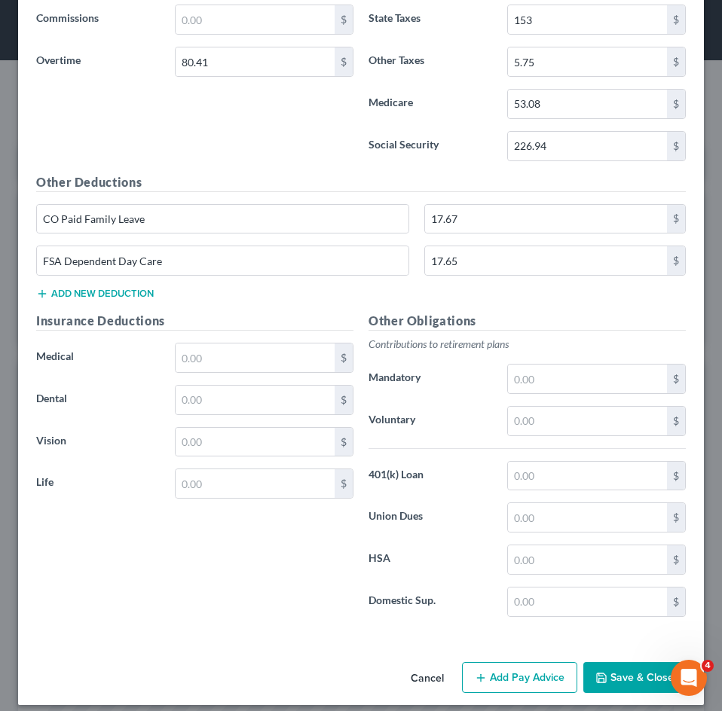
scroll to position [901, 0]
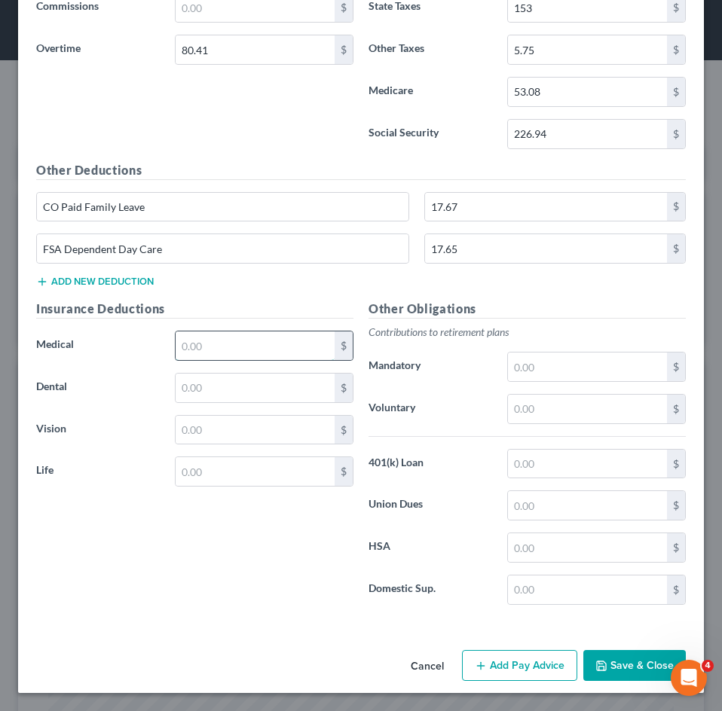
click at [204, 350] on input "text" at bounding box center [255, 346] width 159 height 29
type input "25.53"
type input "216.14"
type input "7.03"
type input "0.37"
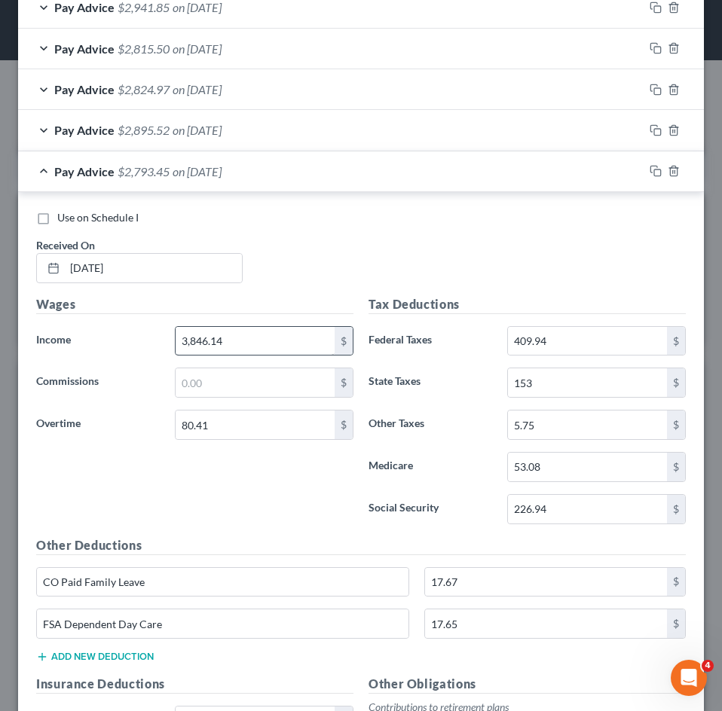
scroll to position [524, 0]
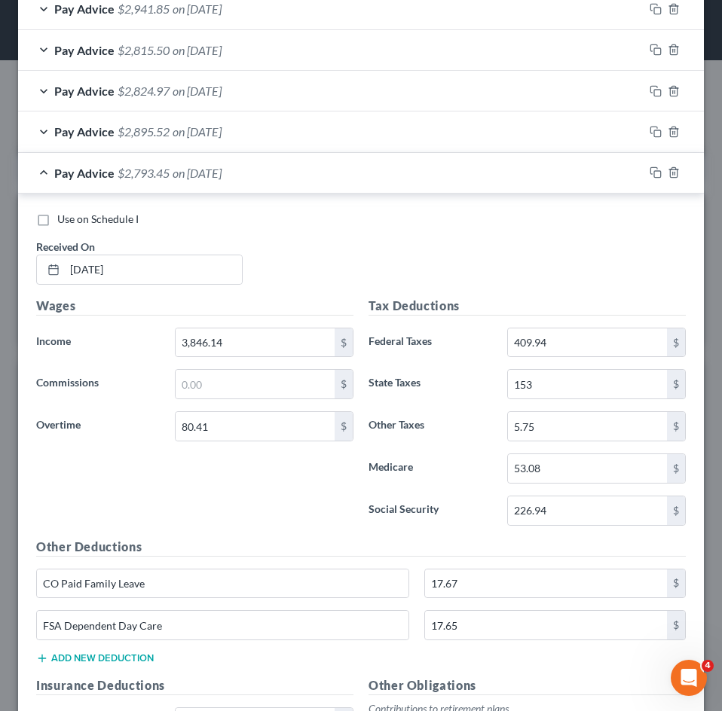
click at [164, 182] on div "Pay Advice $2,793.45 on 06/06/2025" at bounding box center [331, 173] width 626 height 40
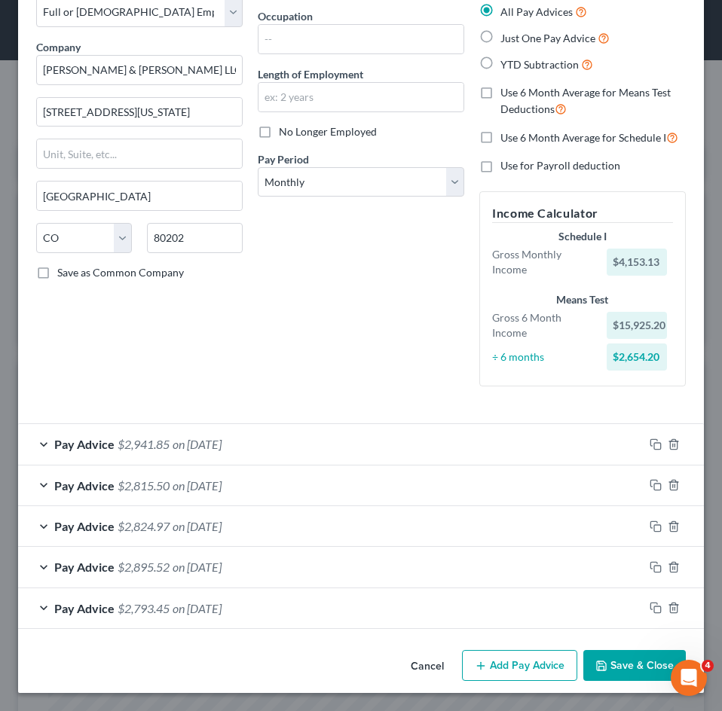
scroll to position [88, 0]
click at [498, 662] on button "Add Pay Advice" at bounding box center [519, 666] width 115 height 32
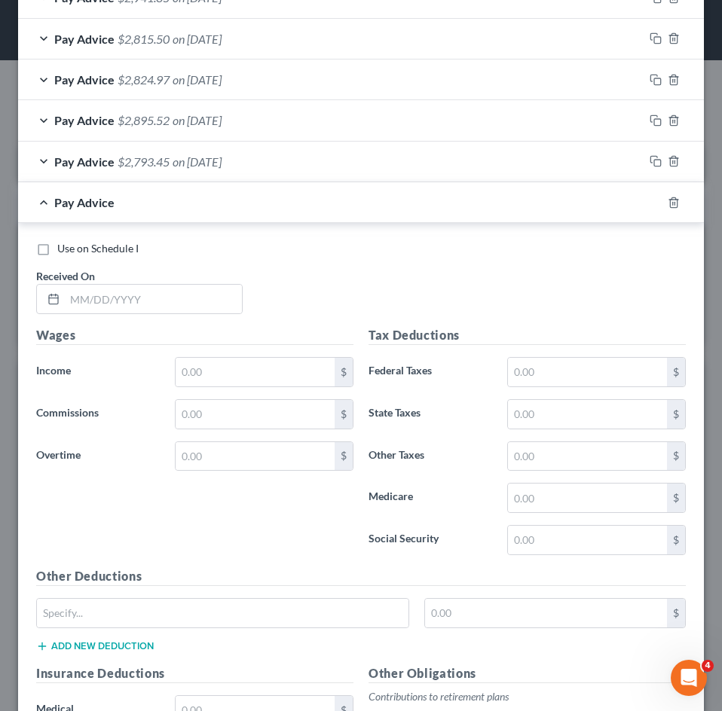
scroll to position [616, 0]
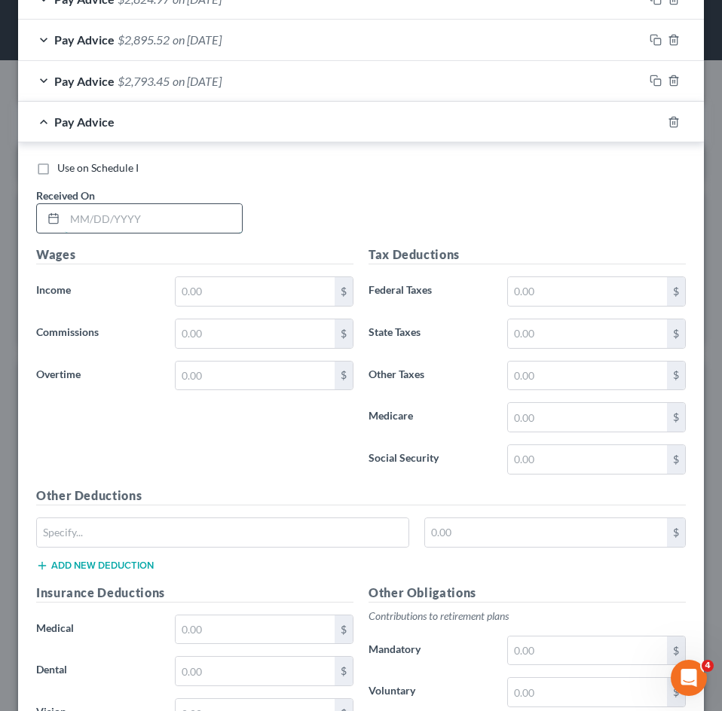
click at [110, 210] on input "text" at bounding box center [153, 218] width 177 height 29
type input "05/23/2025"
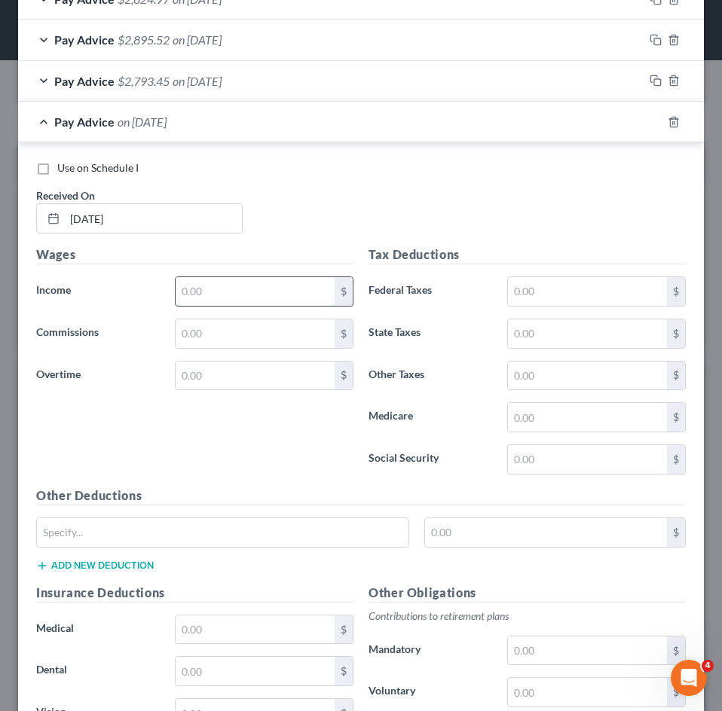
click at [265, 295] on input "text" at bounding box center [255, 291] width 159 height 29
type input "3,846.15"
click at [274, 382] on input "text" at bounding box center [255, 376] width 159 height 29
type input "201.03"
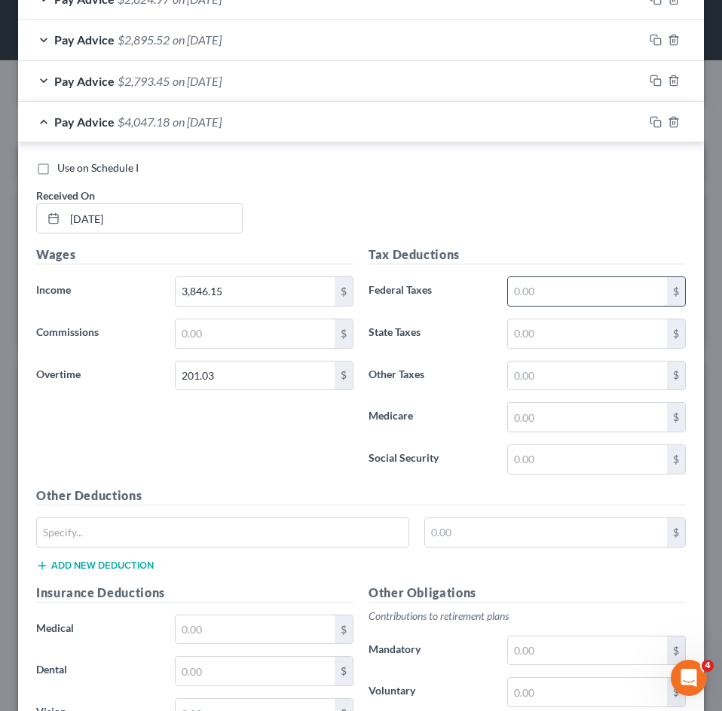
click at [557, 296] on input "text" at bounding box center [587, 291] width 159 height 29
type input "436.48"
type input "54.82"
type input "234.41"
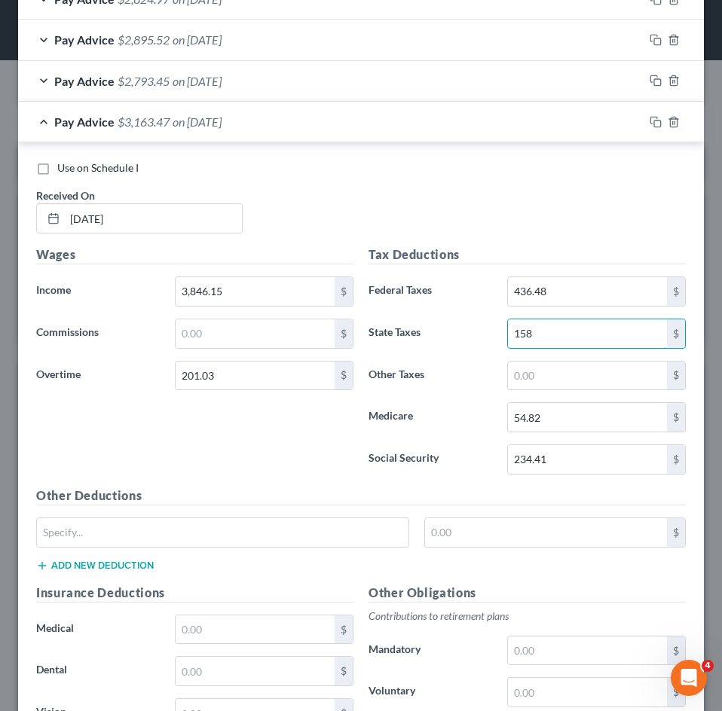
type input "158"
click at [276, 535] on input "text" at bounding box center [223, 532] width 372 height 29
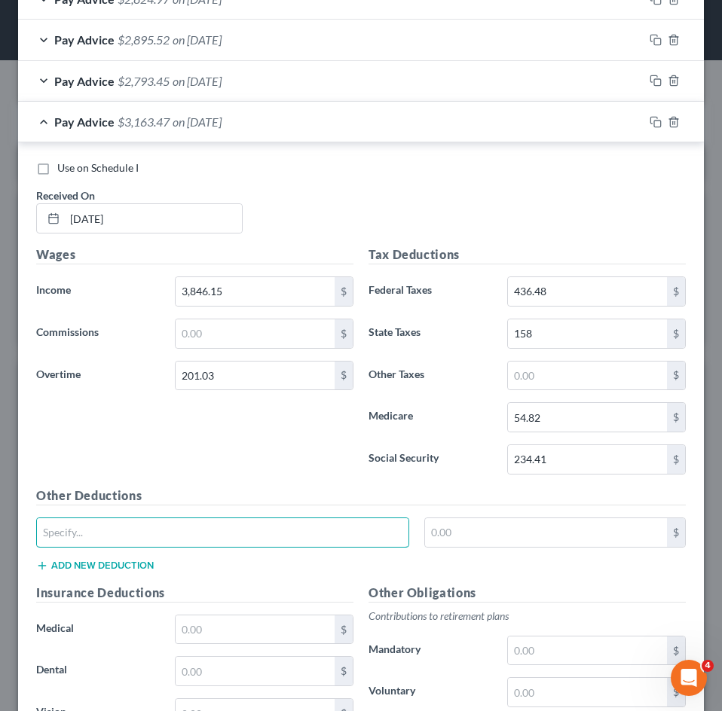
type input "CO Paid Family Leave"
click at [476, 531] on input "text" at bounding box center [546, 532] width 243 height 29
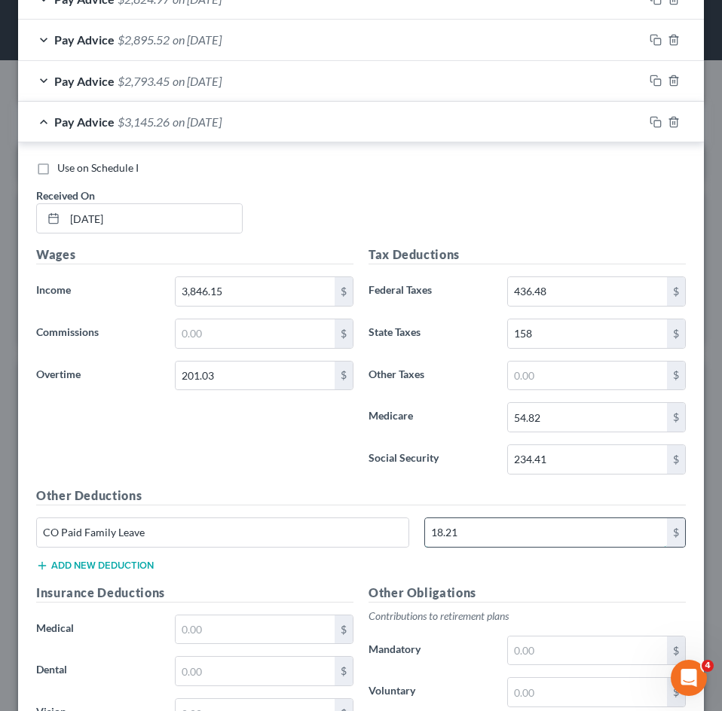
type input "18.21"
click at [130, 571] on button "Add new deduction" at bounding box center [95, 566] width 118 height 12
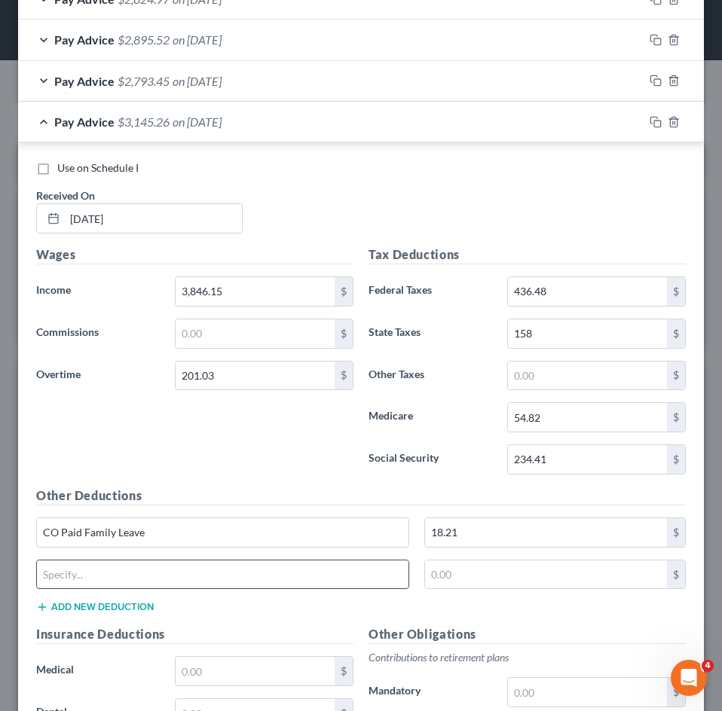
click at [161, 583] on input "text" at bounding box center [223, 575] width 372 height 29
type input "FSA Dependent Day Care"
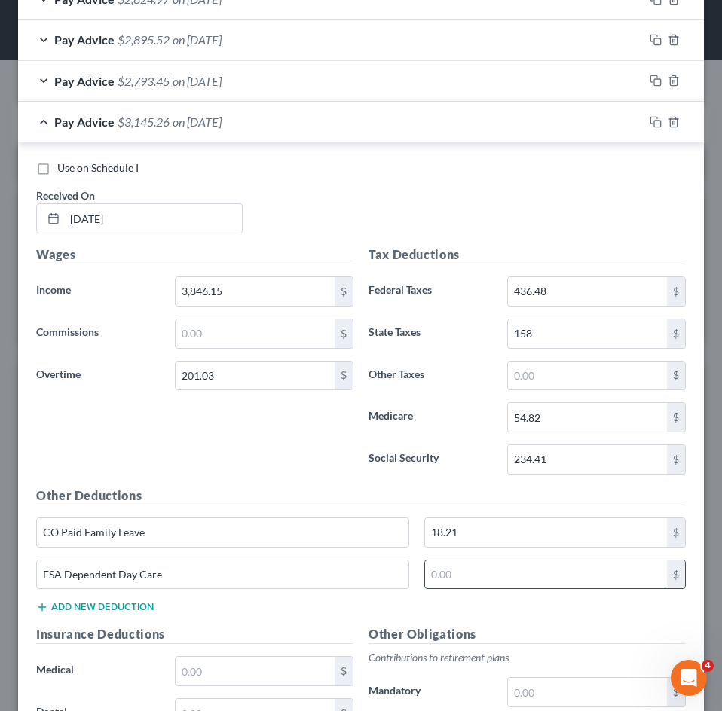
click at [458, 571] on input "text" at bounding box center [546, 575] width 243 height 29
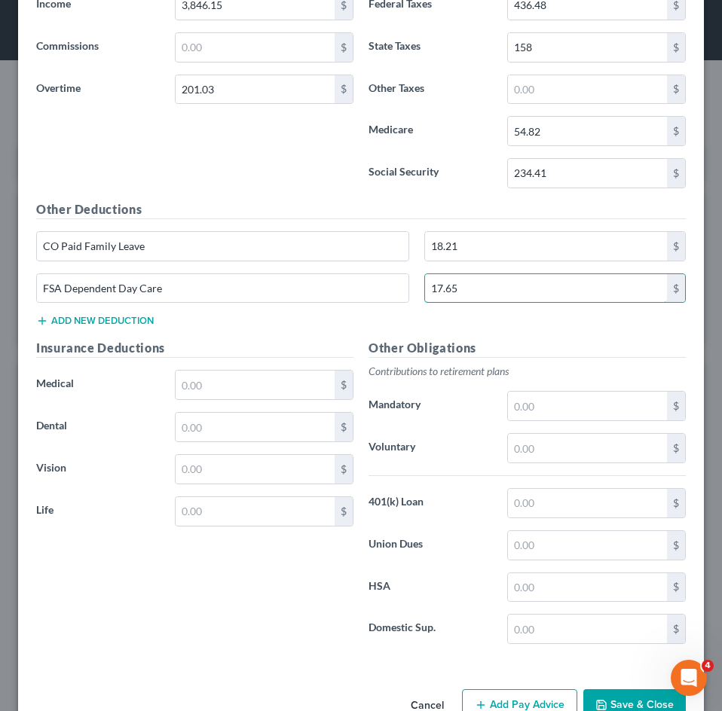
scroll to position [942, 0]
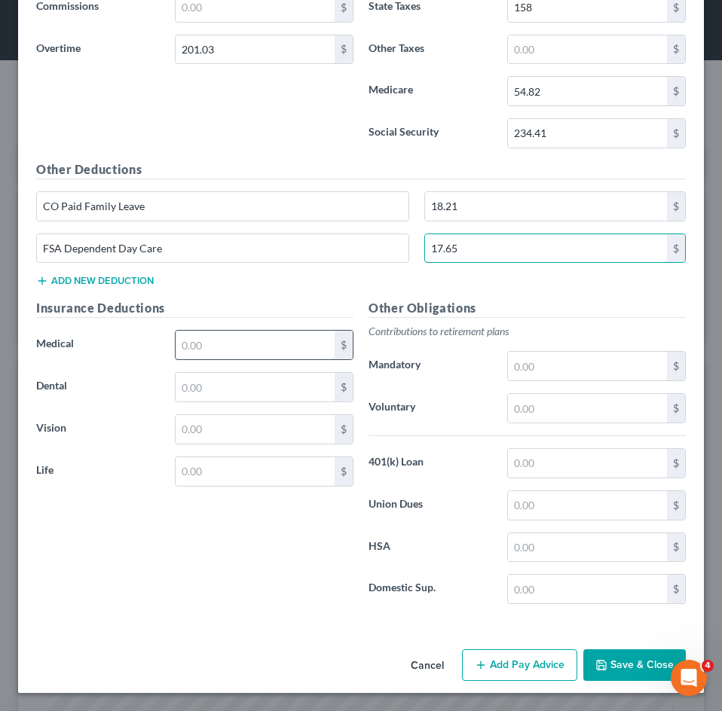
type input "17.65"
click at [231, 350] on input "text" at bounding box center [255, 345] width 159 height 29
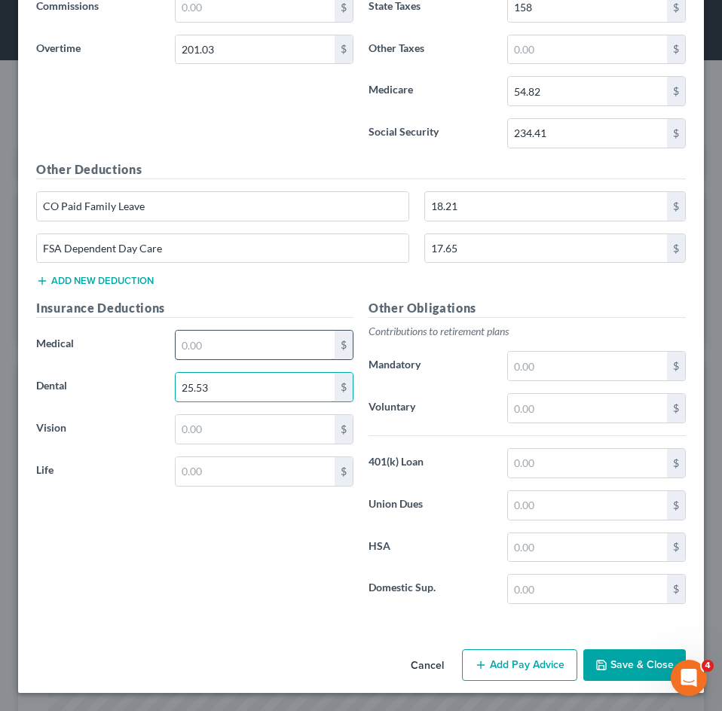
type input "25.53"
type input "7.03"
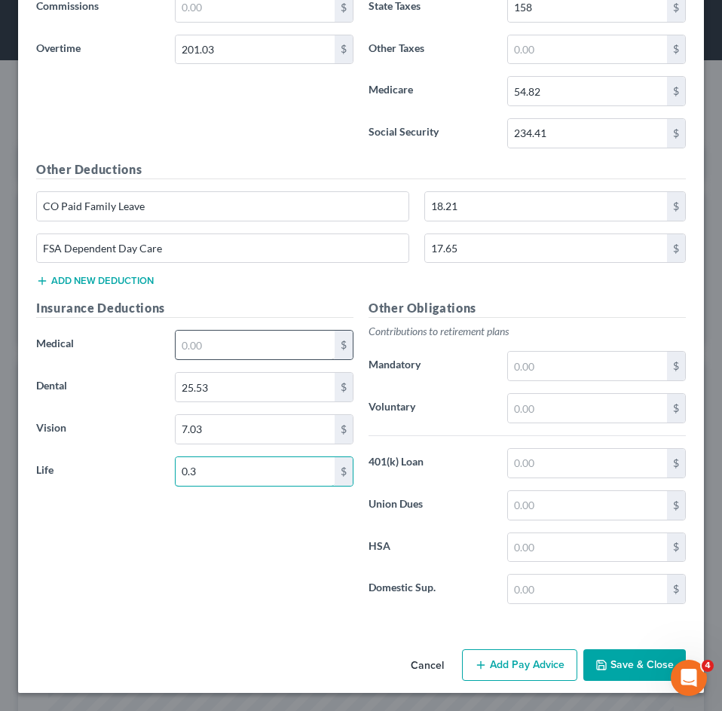
type input "0.37"
click at [231, 350] on input "text" at bounding box center [255, 345] width 159 height 29
type input "216.14"
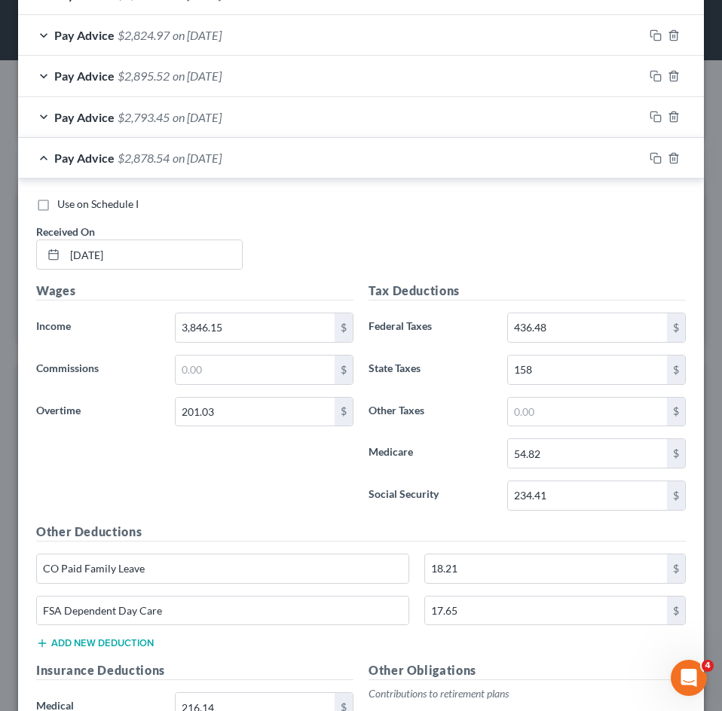
scroll to position [565, 0]
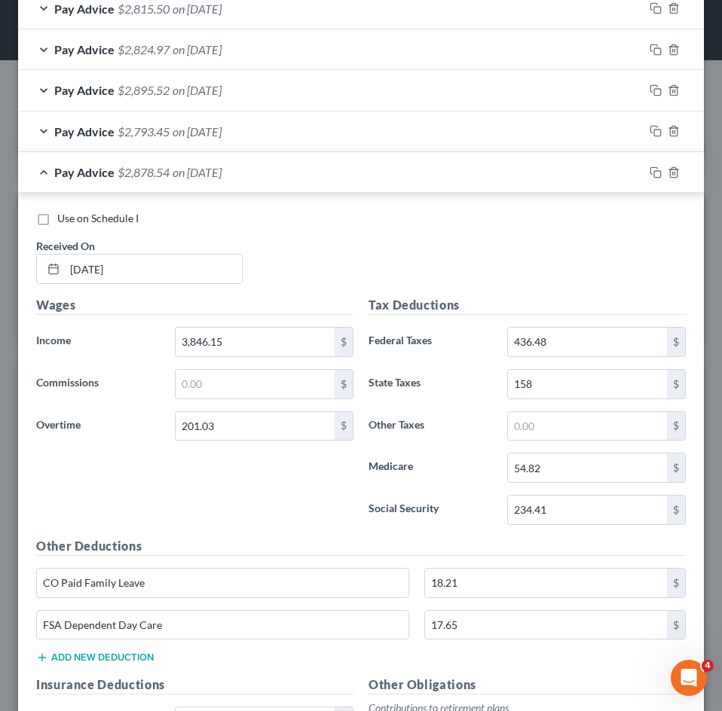
click at [142, 180] on div "Pay Advice $2,878.54 on 05/23/2025" at bounding box center [331, 172] width 626 height 40
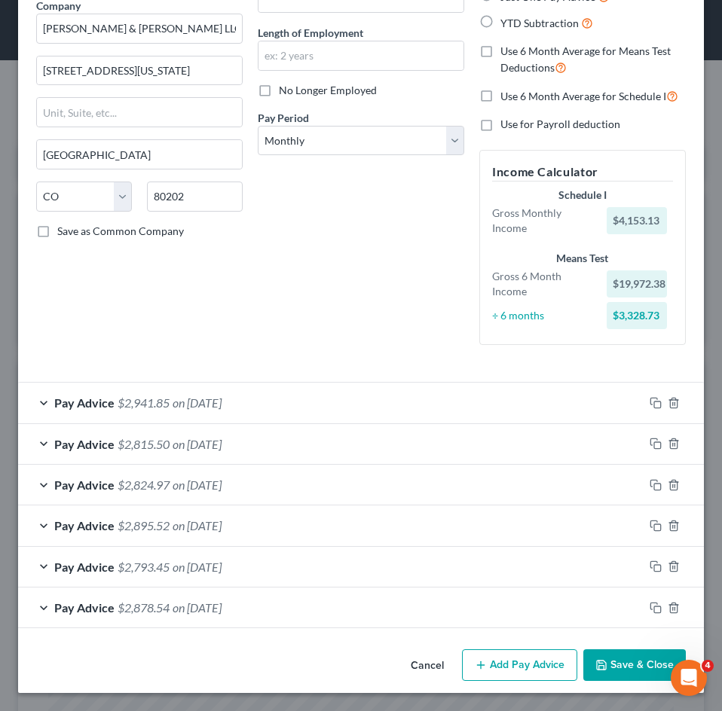
scroll to position [130, 0]
click at [525, 663] on button "Add Pay Advice" at bounding box center [519, 666] width 115 height 32
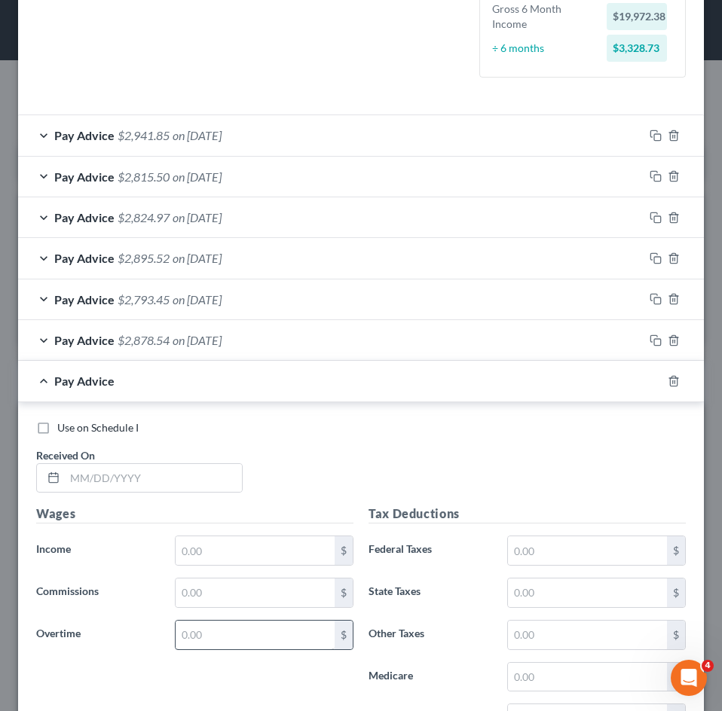
scroll to position [733, 0]
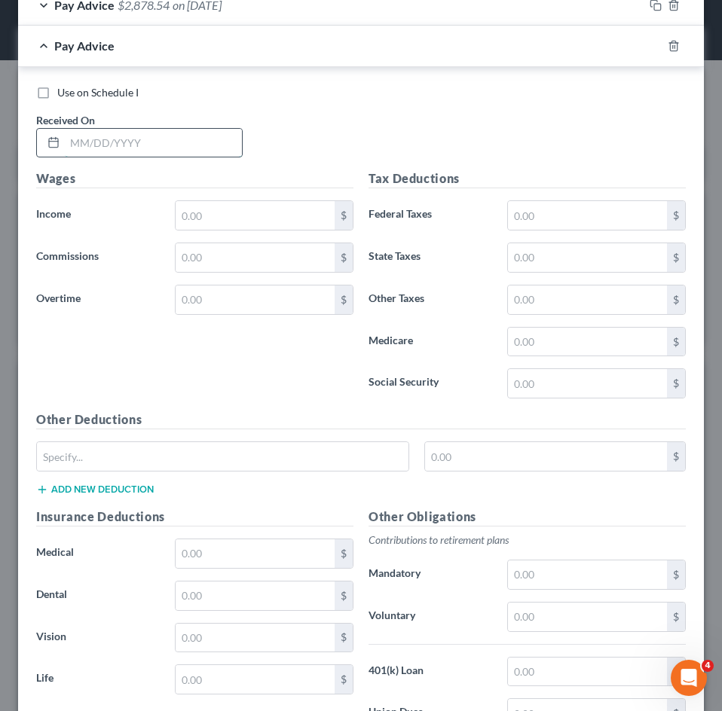
click at [124, 132] on input "text" at bounding box center [153, 143] width 177 height 29
type input "05/09/2025"
type input "3,846.14"
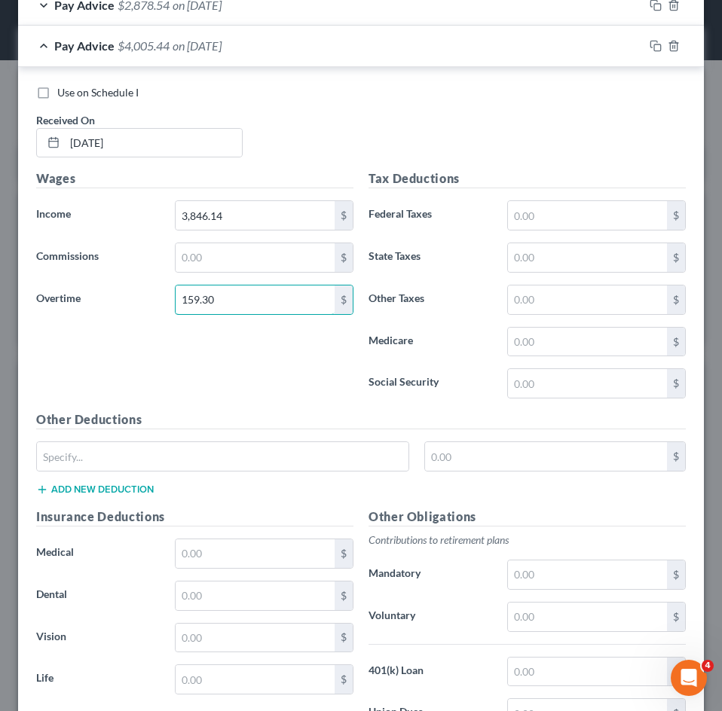
type input "159.30"
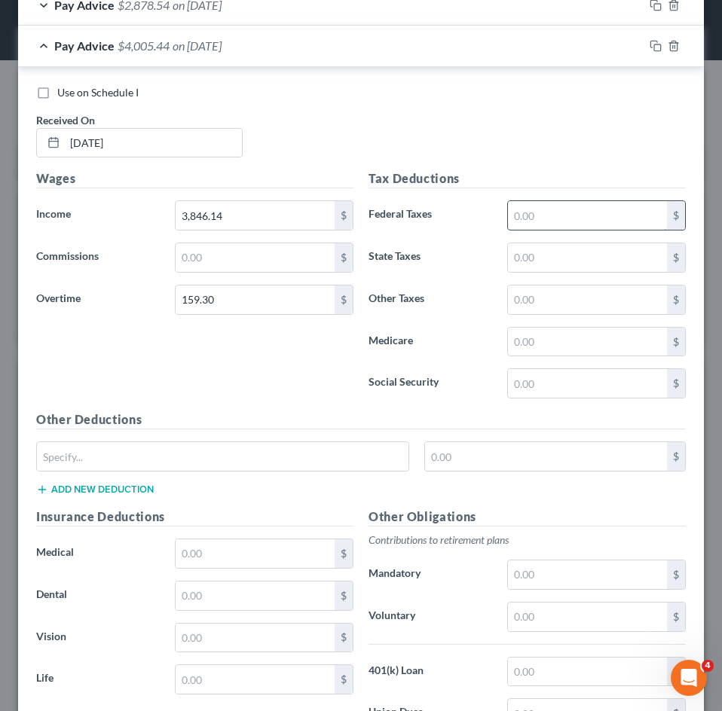
click at [532, 222] on input "text" at bounding box center [587, 215] width 159 height 29
type input "427.29"
click at [541, 341] on input "text" at bounding box center [587, 342] width 159 height 29
type input "54.21"
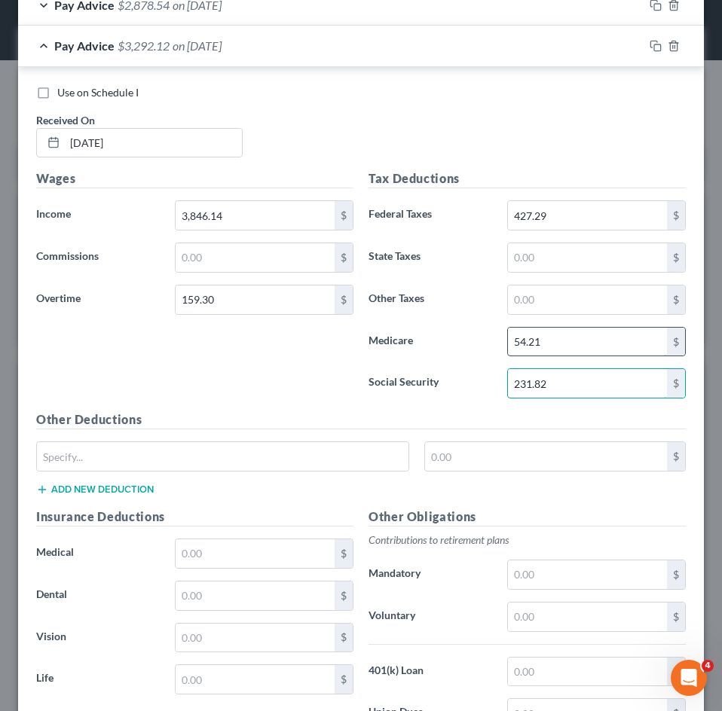
type input "231.82"
type input "156"
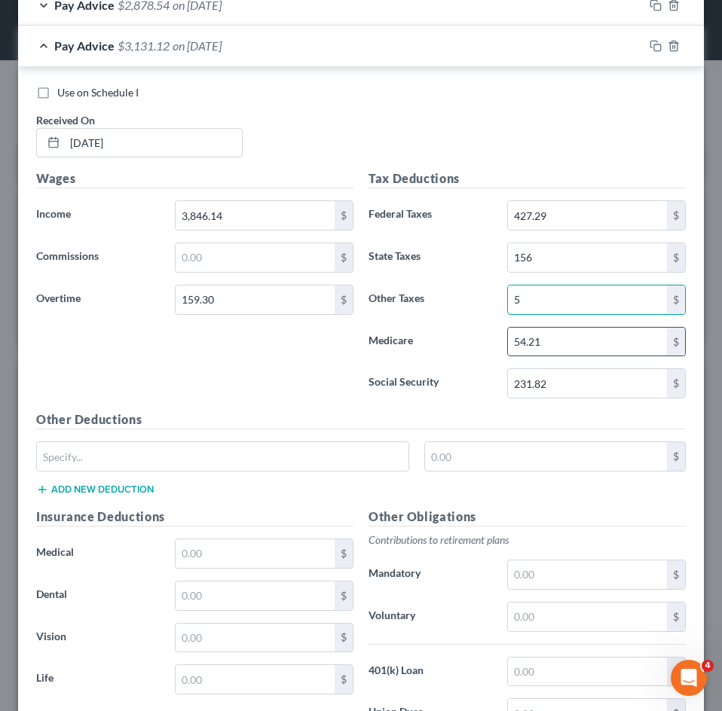
type input "5.75"
click at [131, 464] on input "text" at bounding box center [223, 456] width 372 height 29
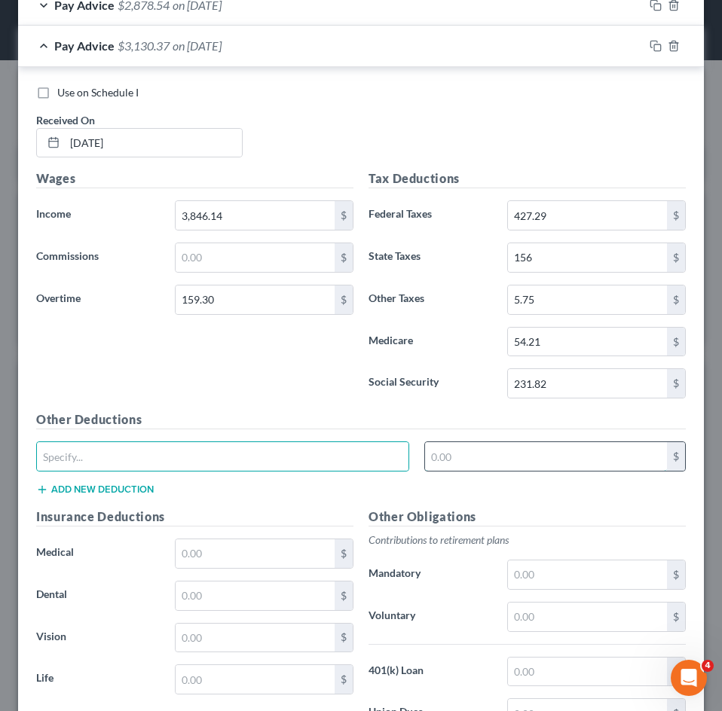
click at [592, 459] on input "text" at bounding box center [546, 456] width 243 height 29
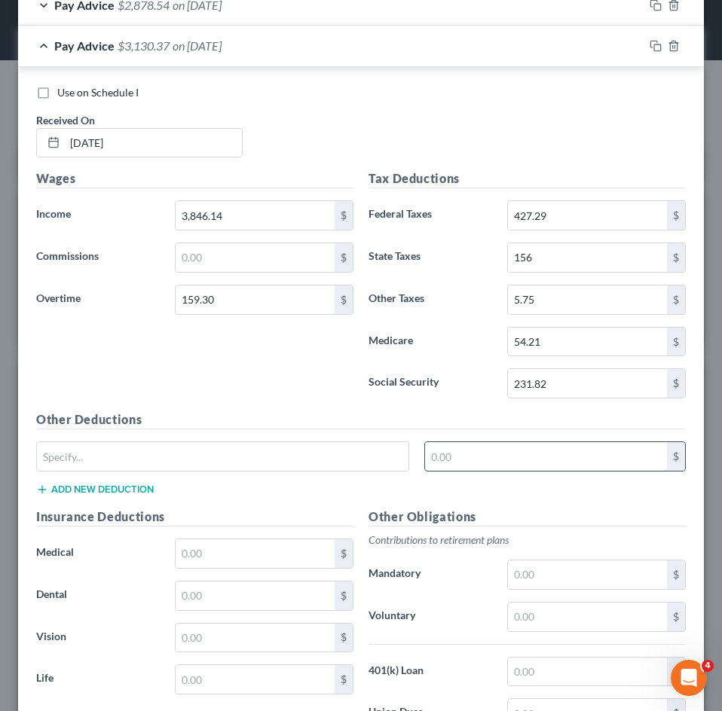
type input "5"
type input "18.02"
drag, startPoint x: 145, startPoint y: 456, endPoint x: 144, endPoint y: 470, distance: 14.4
click at [145, 456] on input "text" at bounding box center [223, 456] width 372 height 29
click at [80, 497] on div "Other Deductions CO Paid Family Leave 18.02 $ Add new deduction" at bounding box center [361, 459] width 665 height 97
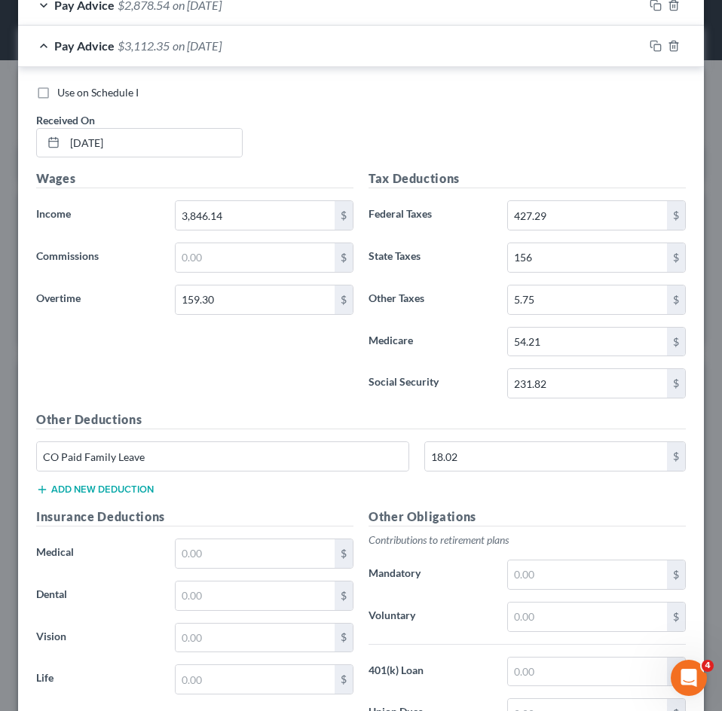
click at [84, 492] on button "Add new deduction" at bounding box center [95, 490] width 118 height 12
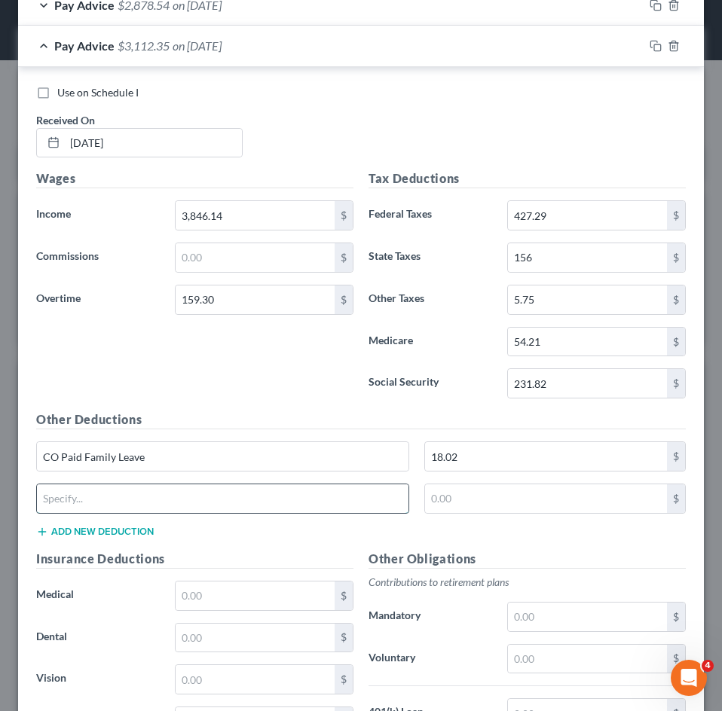
click at [98, 502] on input "text" at bounding box center [223, 499] width 372 height 29
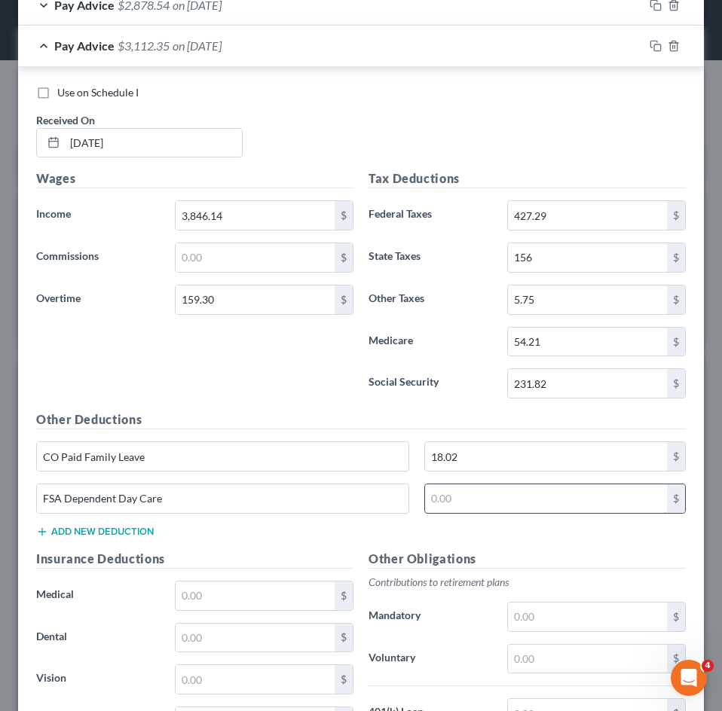
click at [539, 499] on input "text" at bounding box center [546, 499] width 243 height 29
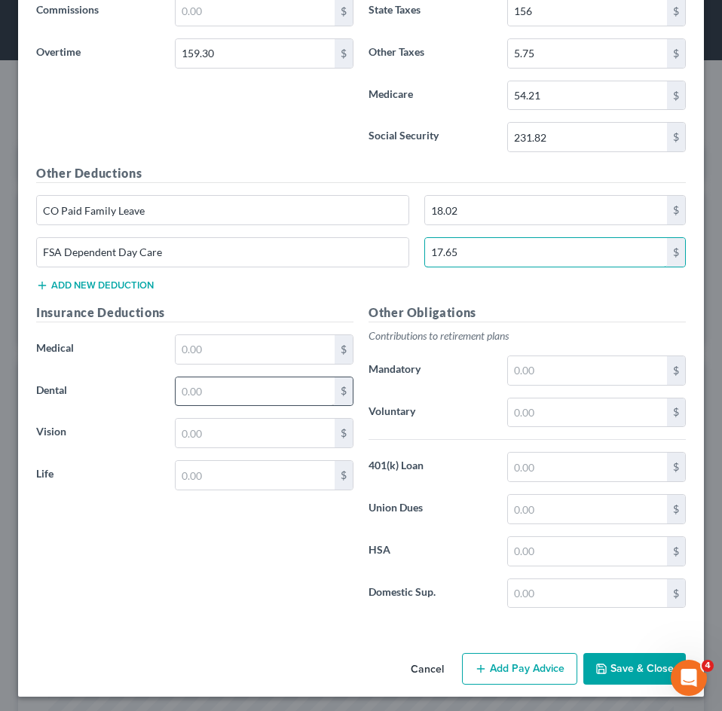
scroll to position [983, 0]
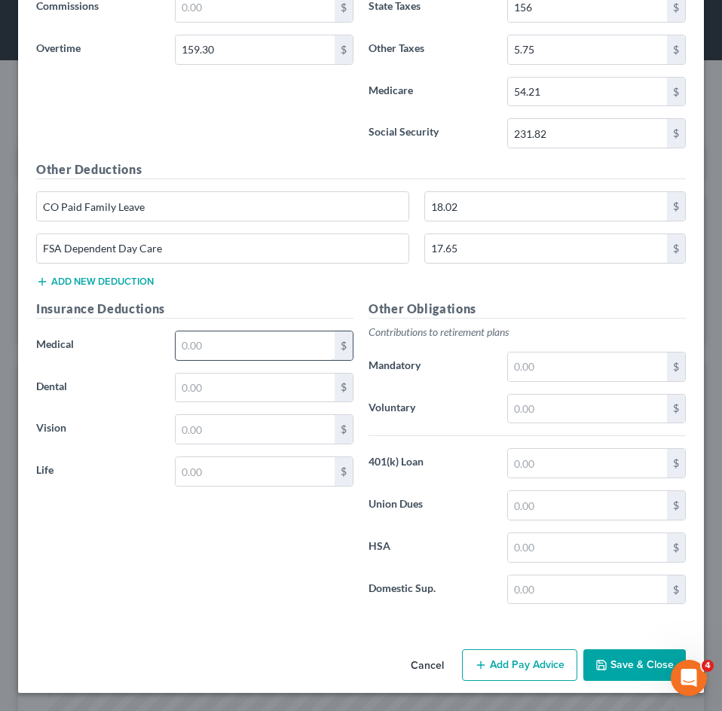
click at [205, 340] on input "text" at bounding box center [255, 346] width 159 height 29
click at [516, 666] on button "Add Pay Advice" at bounding box center [519, 666] width 115 height 32
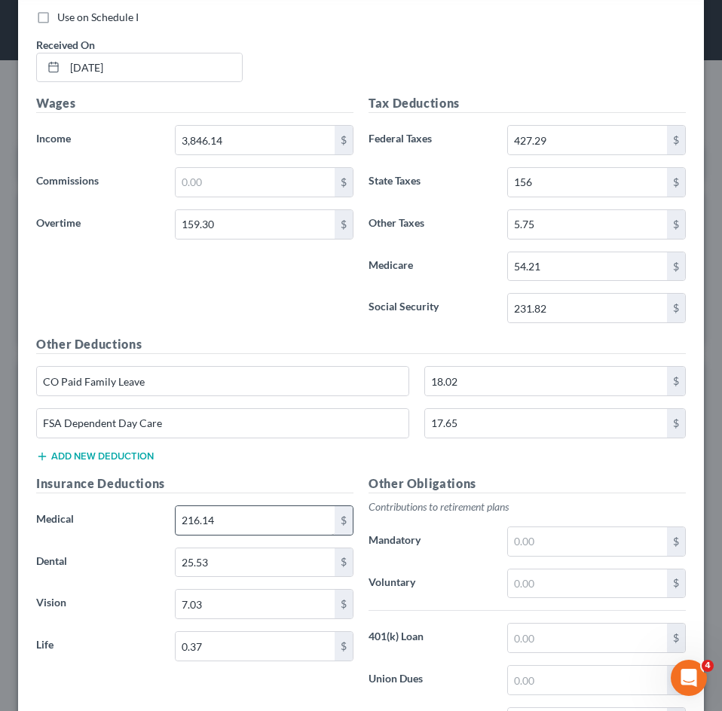
scroll to position [380, 0]
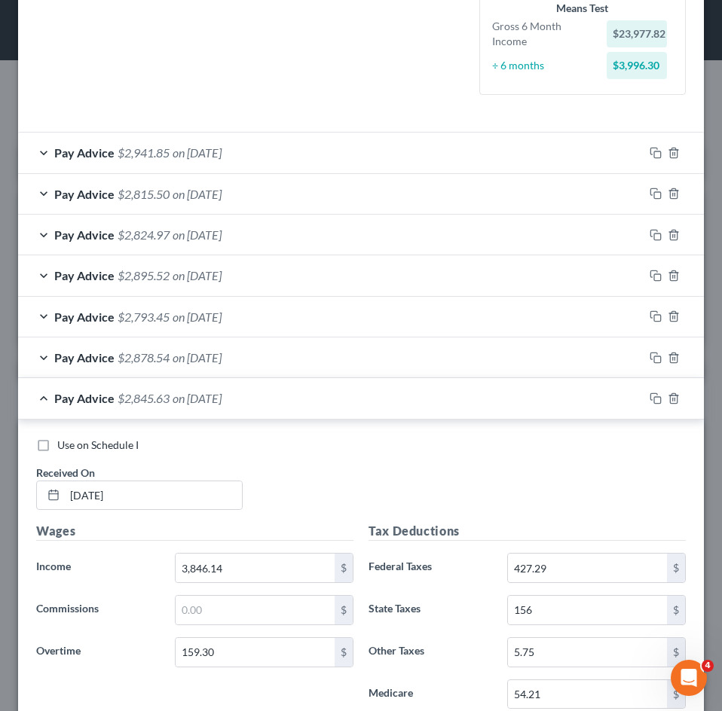
click at [222, 394] on span "on 05/09/2025" at bounding box center [197, 398] width 49 height 14
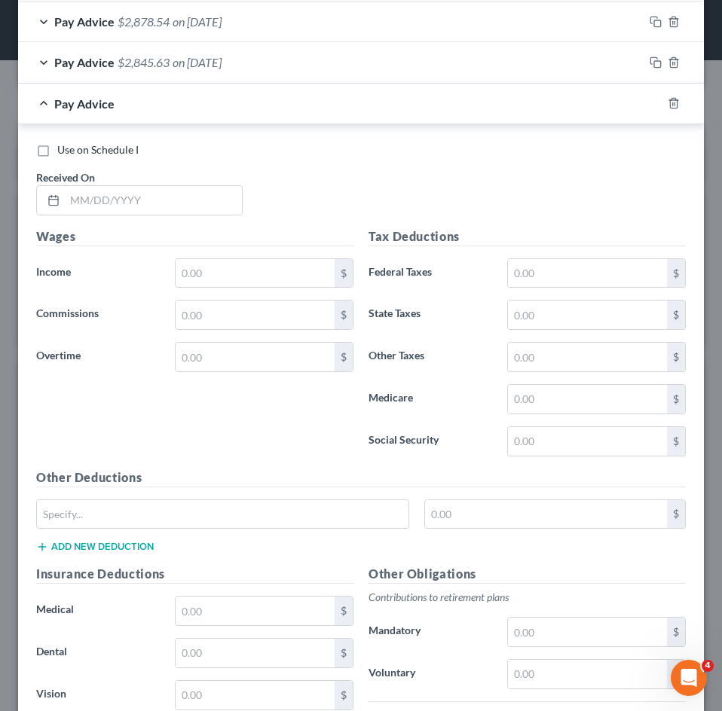
scroll to position [757, 0]
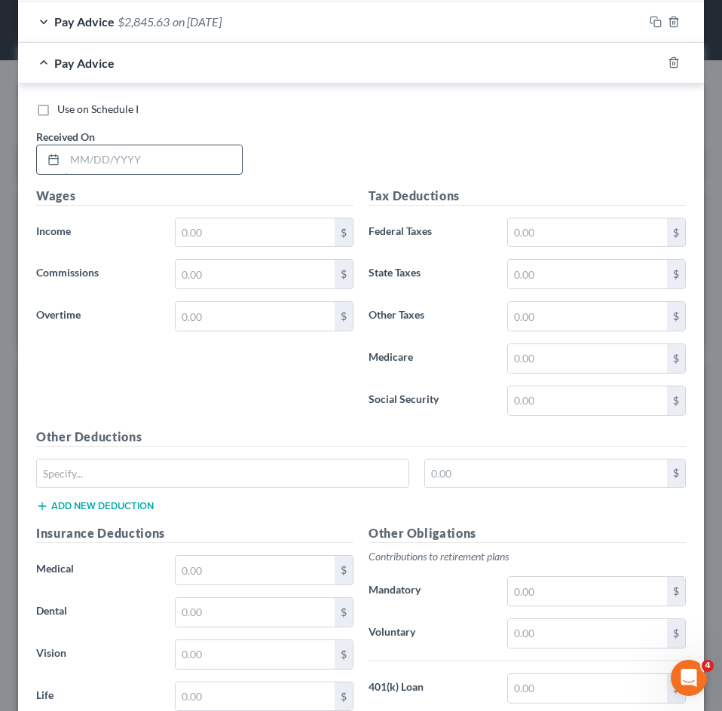
click at [159, 164] on input "text" at bounding box center [153, 159] width 177 height 29
click at [254, 220] on input "text" at bounding box center [255, 233] width 159 height 29
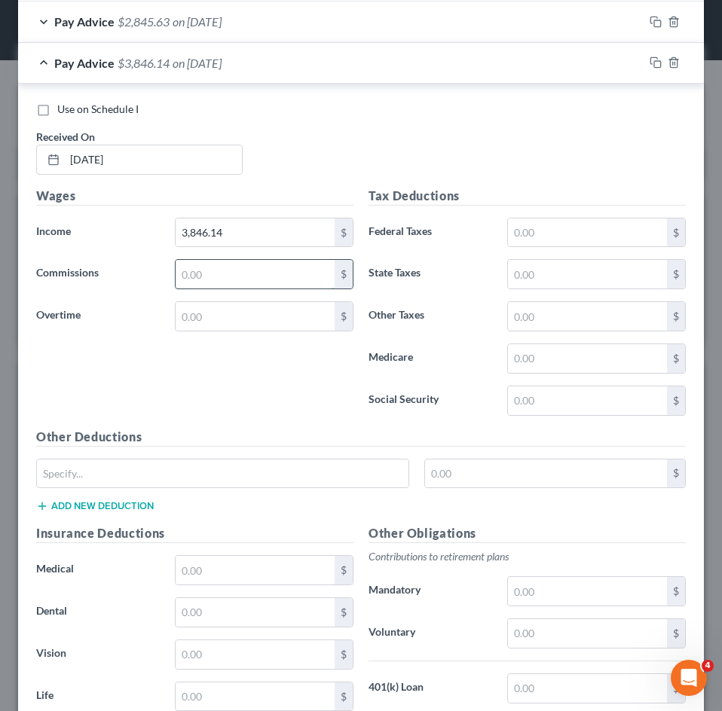
click at [222, 265] on input "text" at bounding box center [255, 274] width 159 height 29
click at [206, 303] on input "text" at bounding box center [255, 316] width 159 height 29
click at [230, 274] on input "text" at bounding box center [255, 274] width 159 height 29
click at [591, 244] on input "text" at bounding box center [587, 233] width 159 height 29
click at [574, 362] on input "text" at bounding box center [587, 358] width 159 height 29
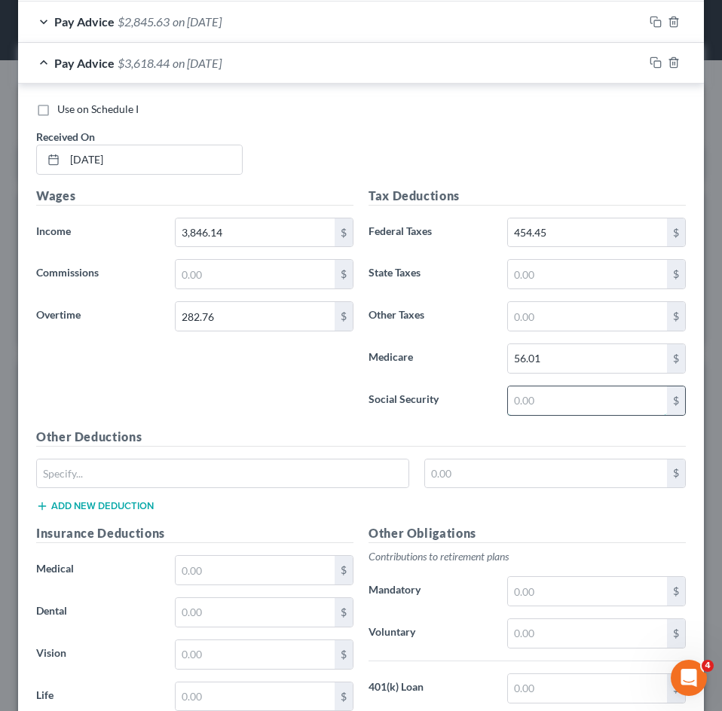
click at [562, 405] on input "text" at bounding box center [587, 401] width 159 height 29
click at [561, 262] on input "text" at bounding box center [587, 274] width 159 height 29
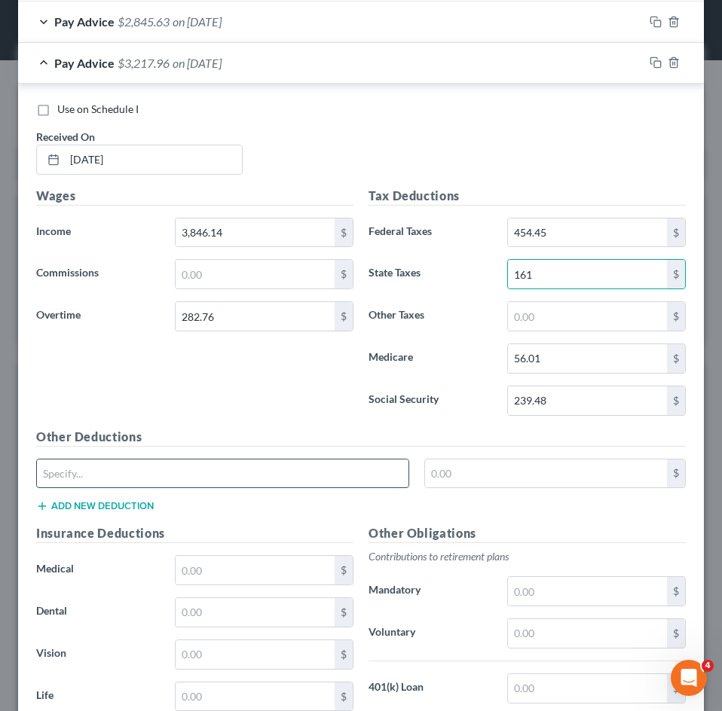
drag, startPoint x: 143, startPoint y: 470, endPoint x: 154, endPoint y: 488, distance: 21.3
click at [143, 470] on input "text" at bounding box center [223, 474] width 372 height 29
click at [486, 478] on input "text" at bounding box center [546, 474] width 243 height 29
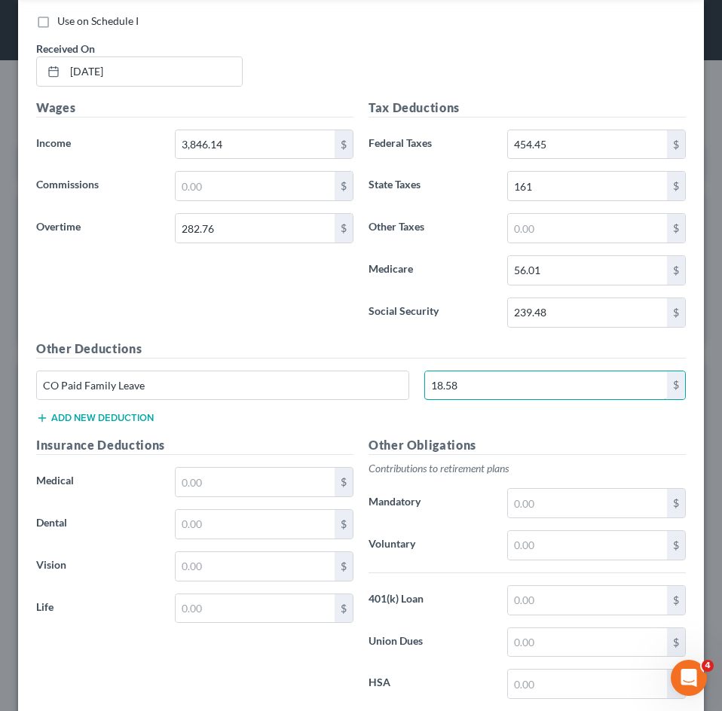
scroll to position [982, 0]
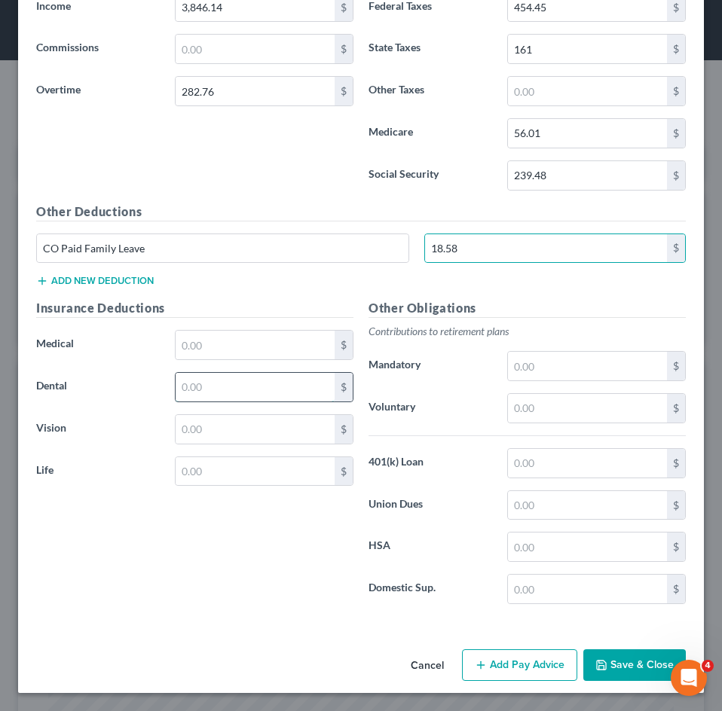
click at [208, 392] on input "text" at bounding box center [255, 387] width 159 height 29
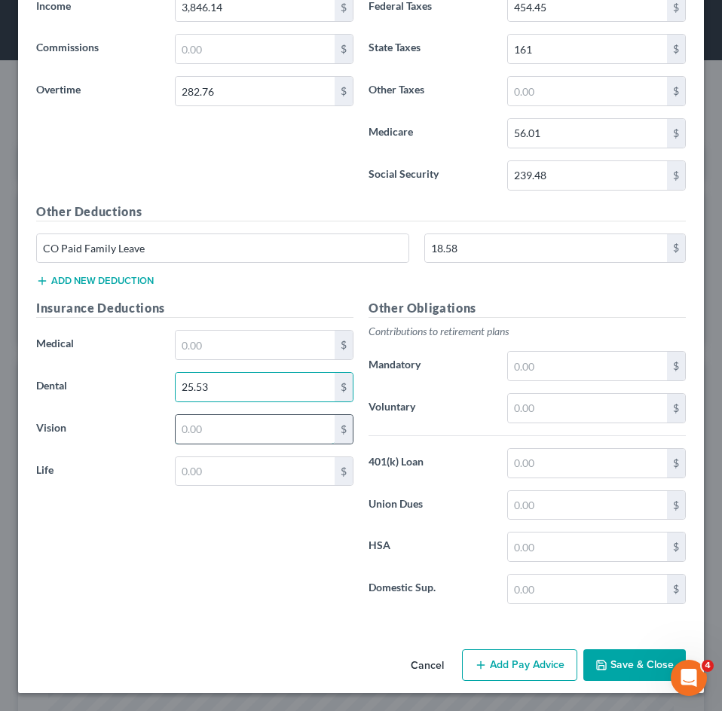
click at [210, 434] on input "text" at bounding box center [255, 429] width 159 height 29
click at [200, 486] on div "$" at bounding box center [264, 472] width 179 height 30
click at [203, 480] on input "text" at bounding box center [255, 471] width 159 height 29
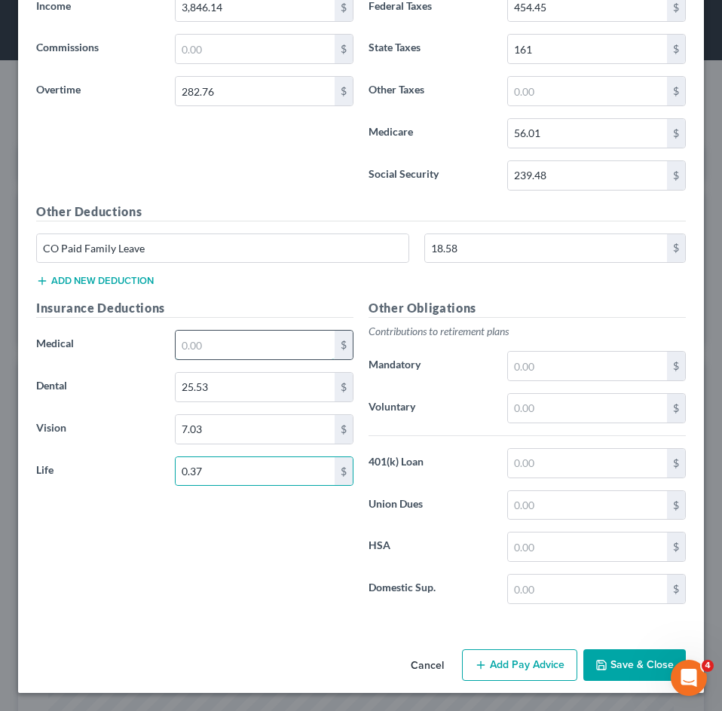
click at [242, 333] on input "text" at bounding box center [255, 345] width 159 height 29
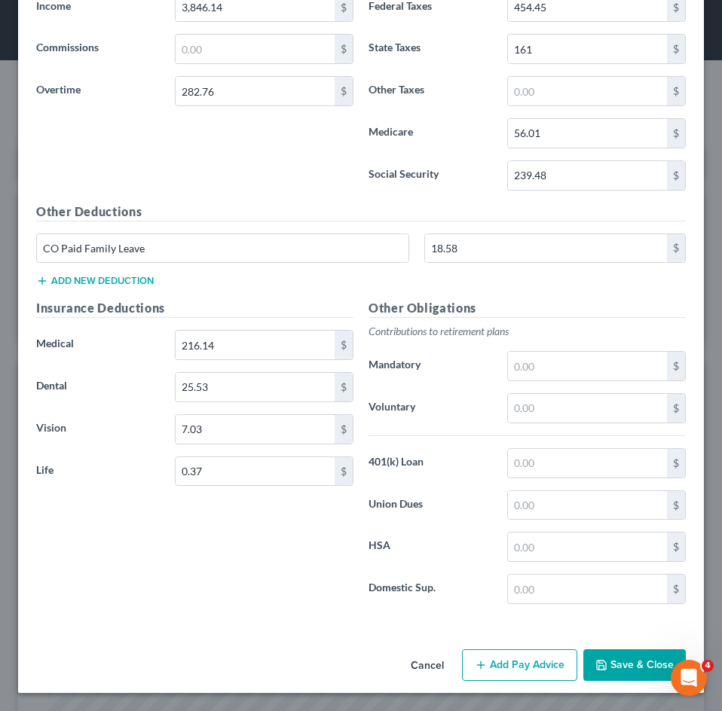
click at [125, 285] on button "Add new deduction" at bounding box center [95, 281] width 118 height 12
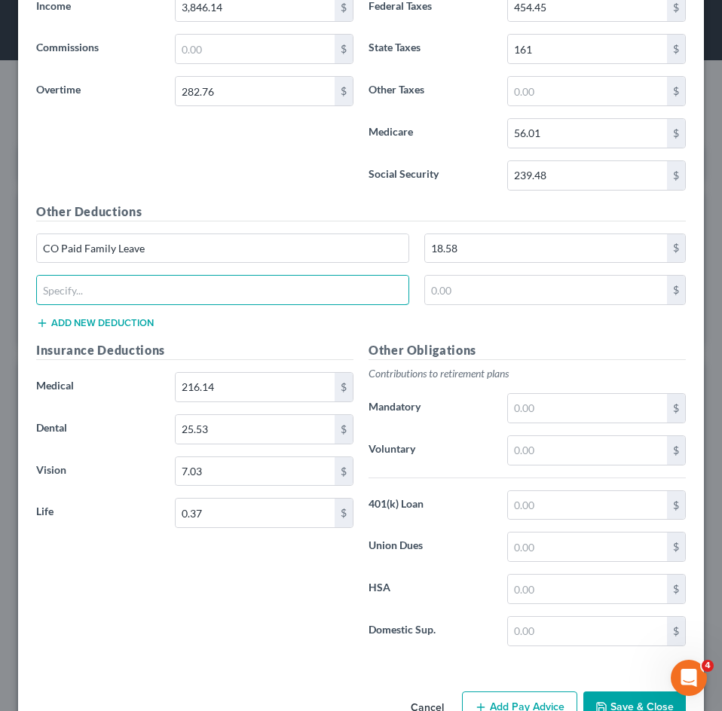
drag, startPoint x: 104, startPoint y: 298, endPoint x: 95, endPoint y: 333, distance: 35.8
click at [104, 298] on input "text" at bounding box center [223, 290] width 372 height 29
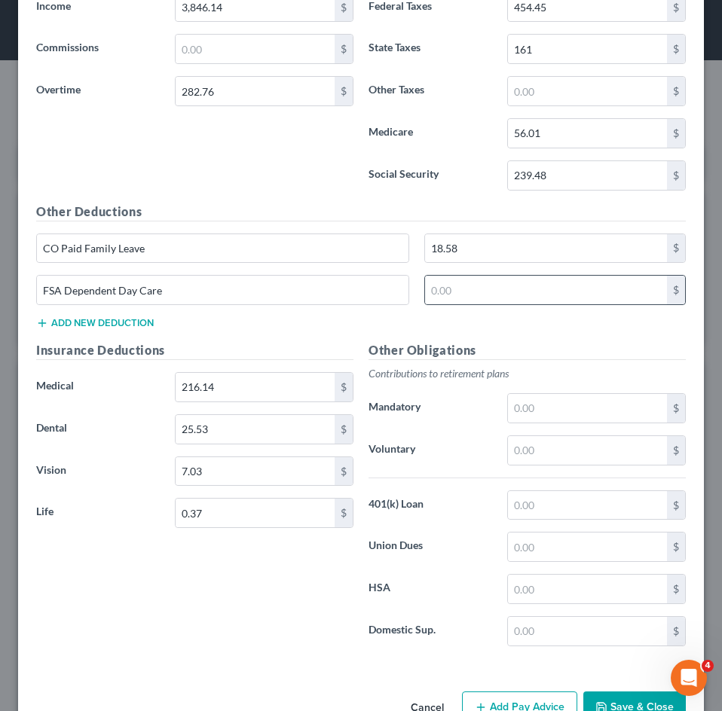
click at [535, 275] on div "$" at bounding box center [555, 290] width 262 height 30
click at [536, 287] on input "text" at bounding box center [546, 290] width 243 height 29
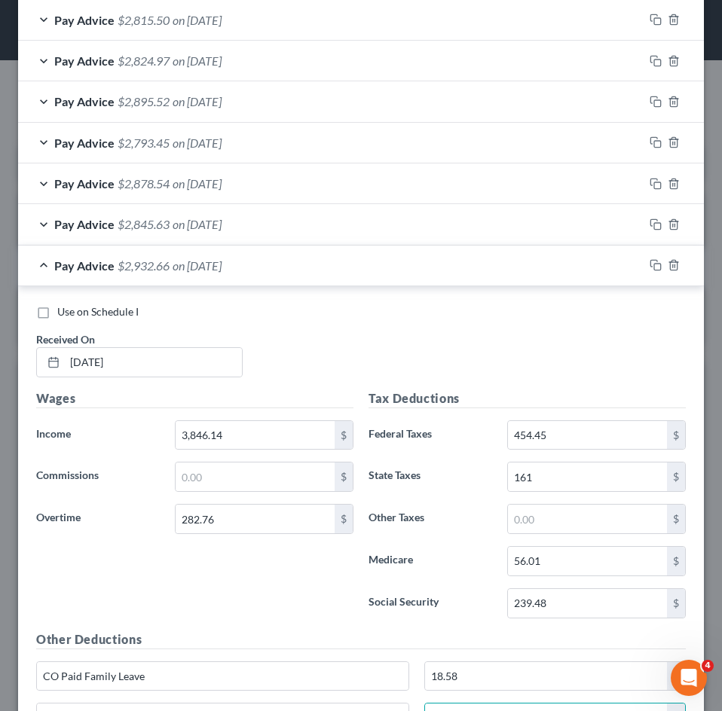
scroll to position [454, 0]
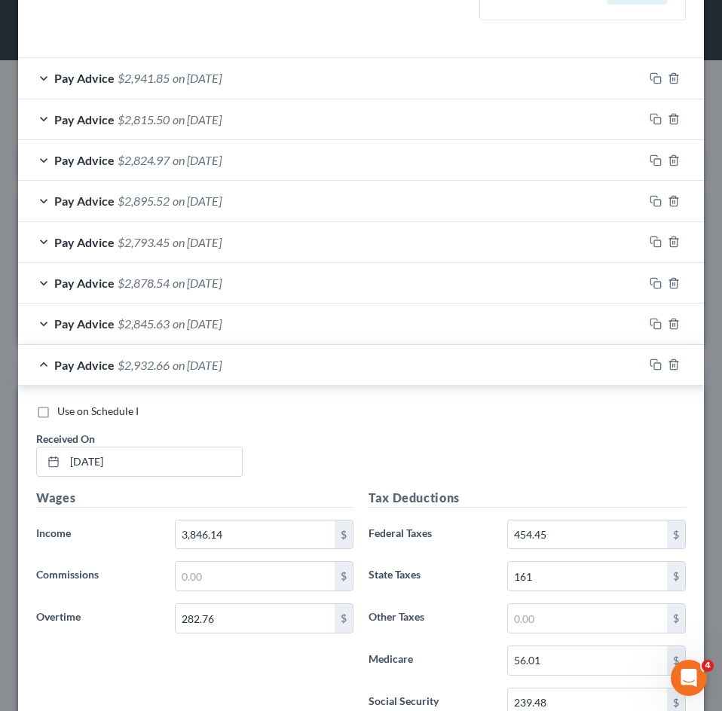
click at [189, 371] on span "on 04/25/2025" at bounding box center [197, 365] width 49 height 14
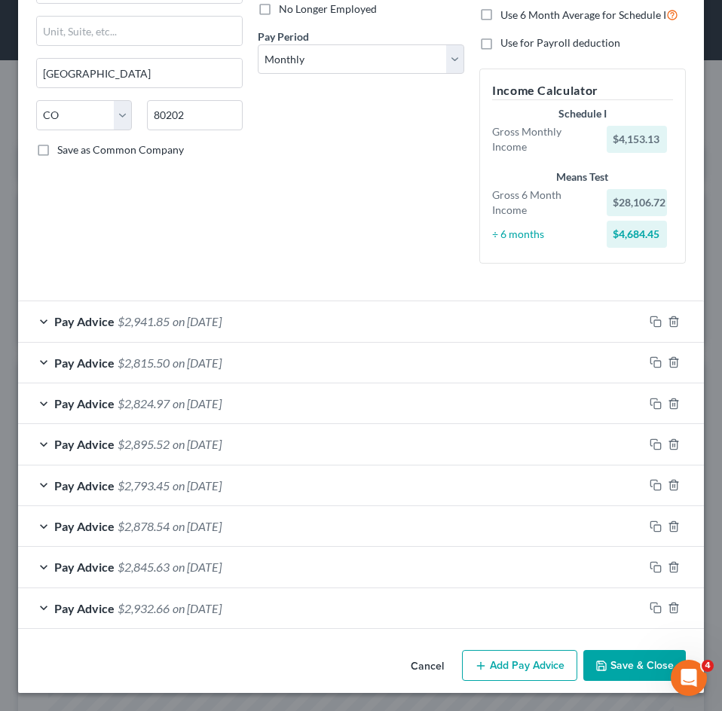
scroll to position [211, 0]
click at [500, 660] on button "Add Pay Advice" at bounding box center [519, 666] width 115 height 32
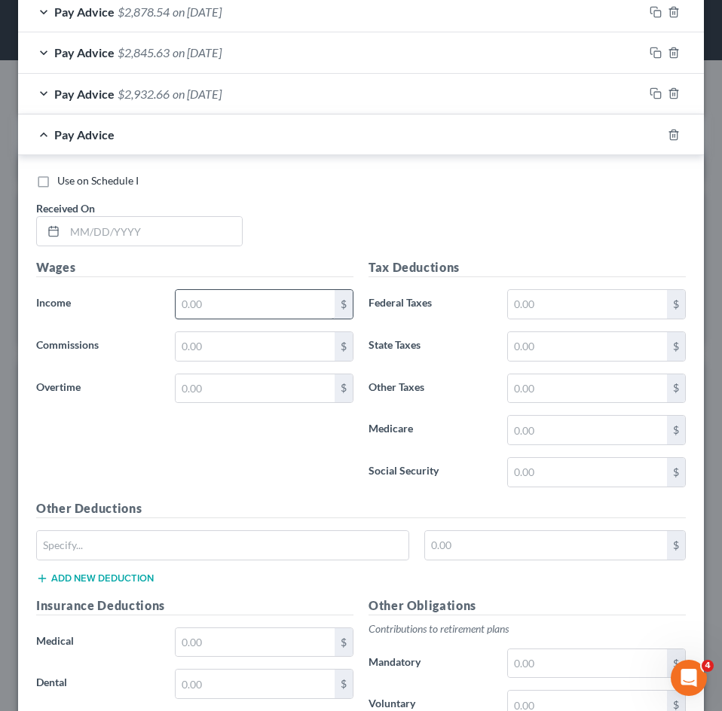
scroll to position [814, 0]
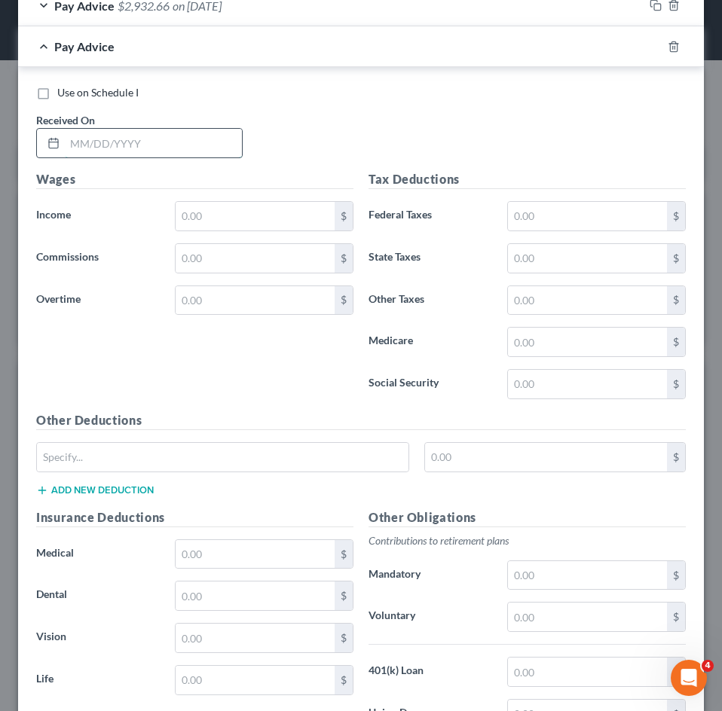
click at [145, 155] on input "text" at bounding box center [153, 143] width 177 height 29
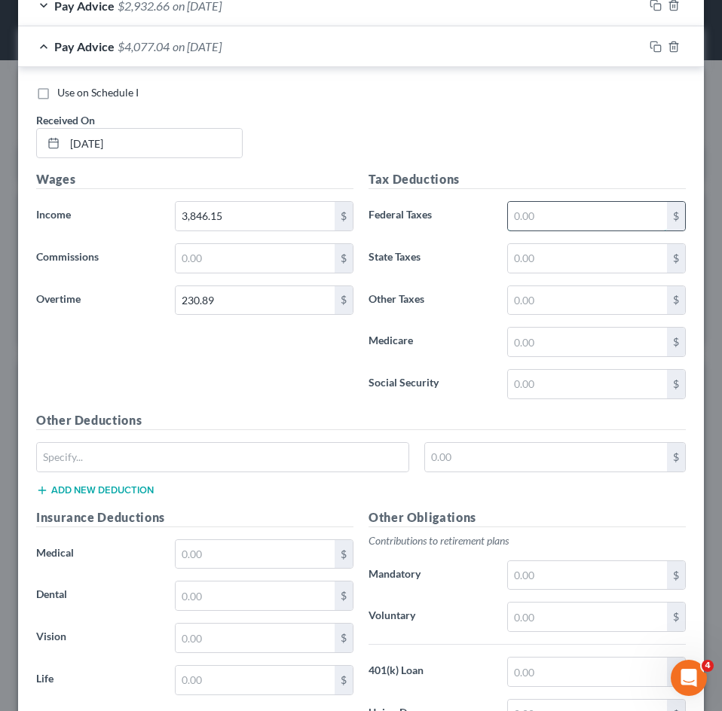
click at [558, 216] on input "text" at bounding box center [587, 216] width 159 height 29
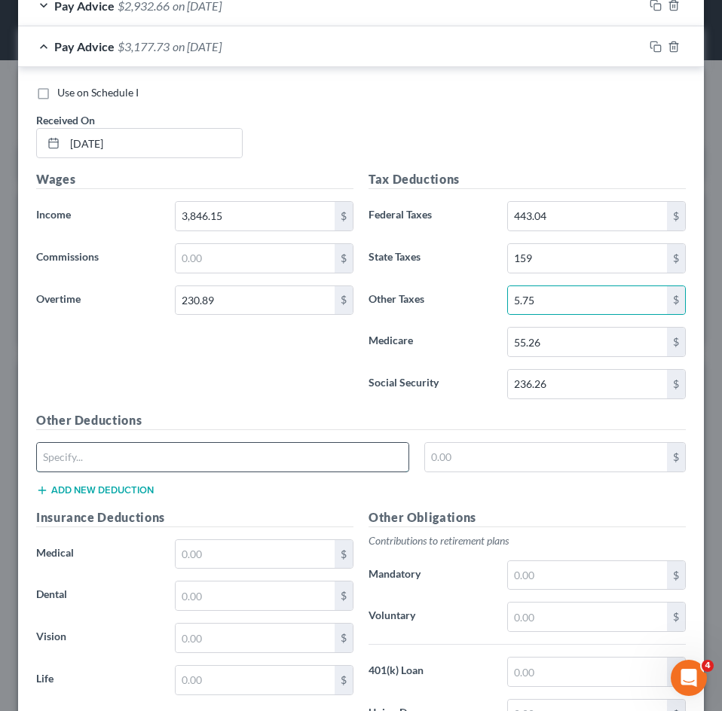
click at [224, 470] on input "text" at bounding box center [223, 457] width 372 height 29
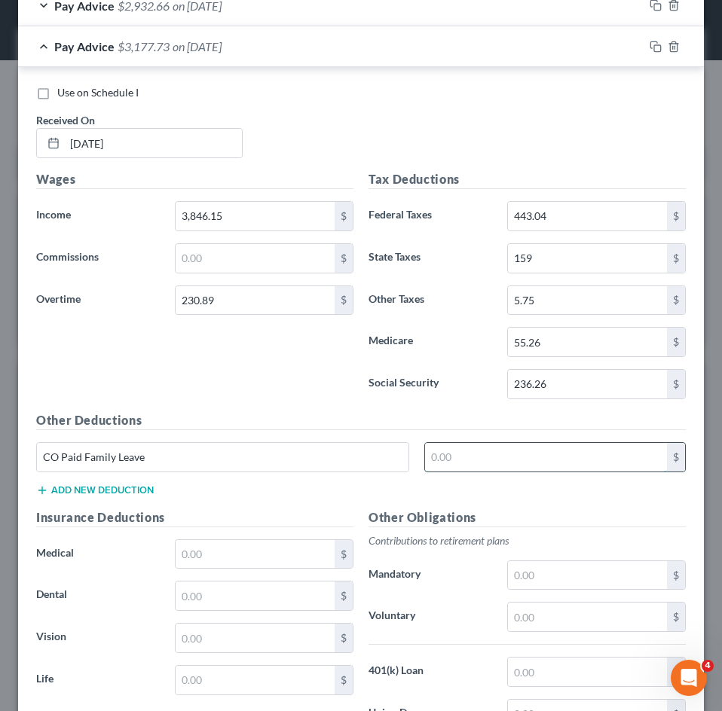
click at [480, 462] on input "text" at bounding box center [546, 457] width 243 height 29
click at [76, 482] on div "CO Paid Family Leave 18.35 $" at bounding box center [361, 463] width 665 height 42
click at [63, 489] on button "Add new deduction" at bounding box center [95, 491] width 118 height 12
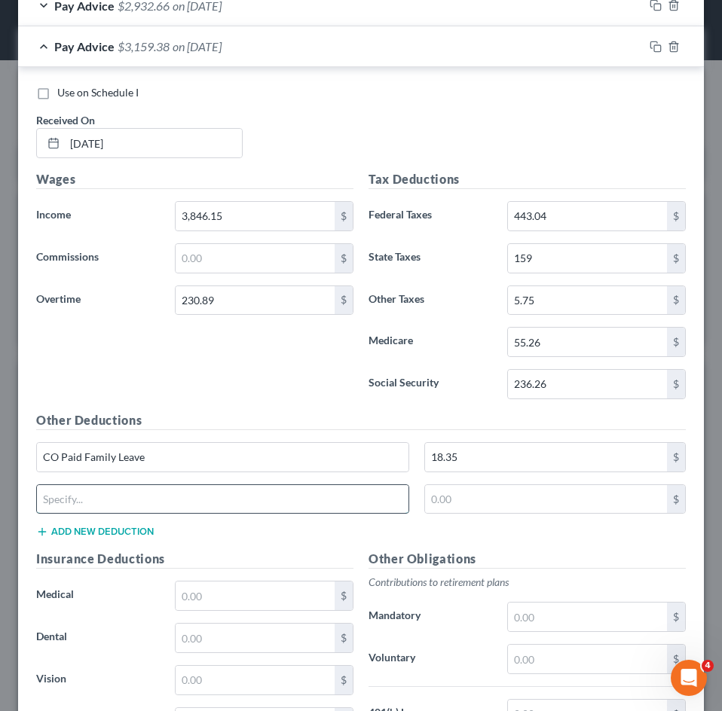
drag, startPoint x: 126, startPoint y: 505, endPoint x: 133, endPoint y: 514, distance: 11.8
click at [125, 505] on input "text" at bounding box center [223, 499] width 372 height 29
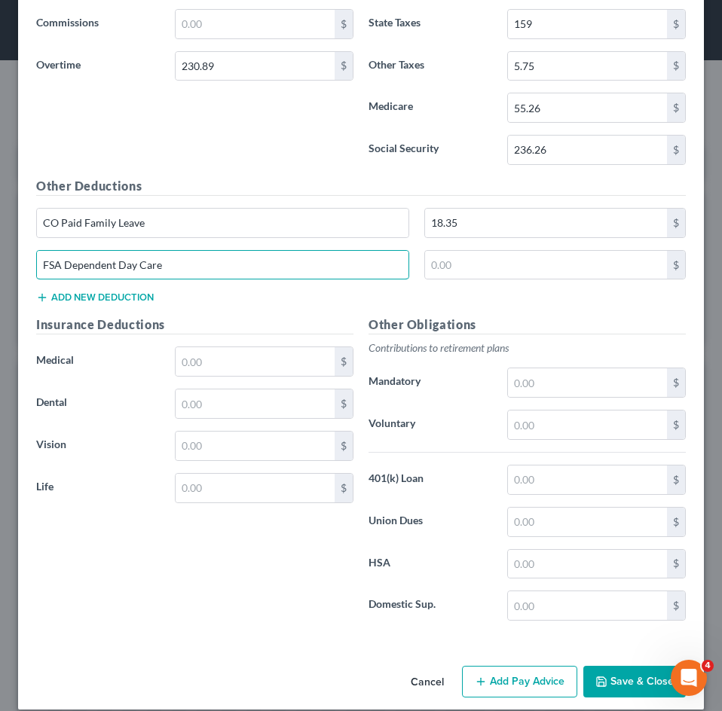
scroll to position [1065, 0]
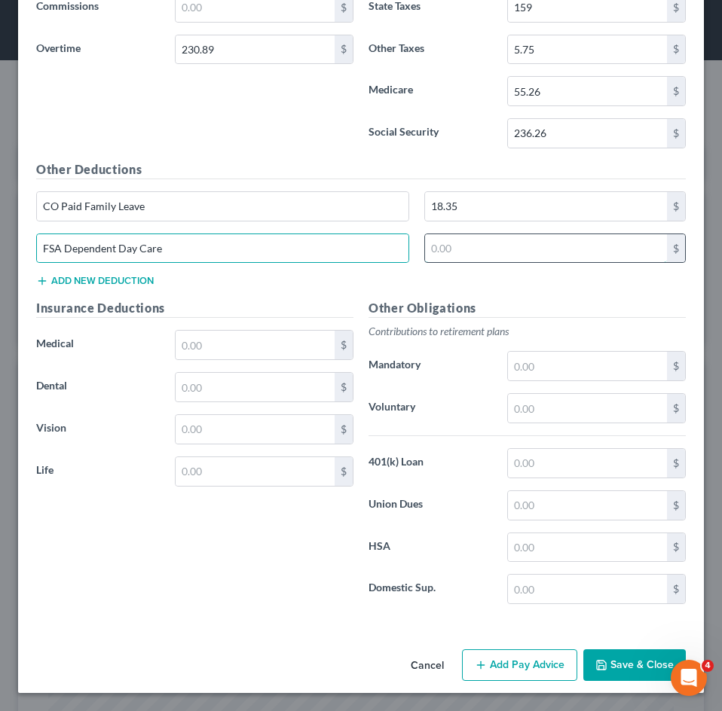
click at [511, 246] on input "text" at bounding box center [546, 248] width 243 height 29
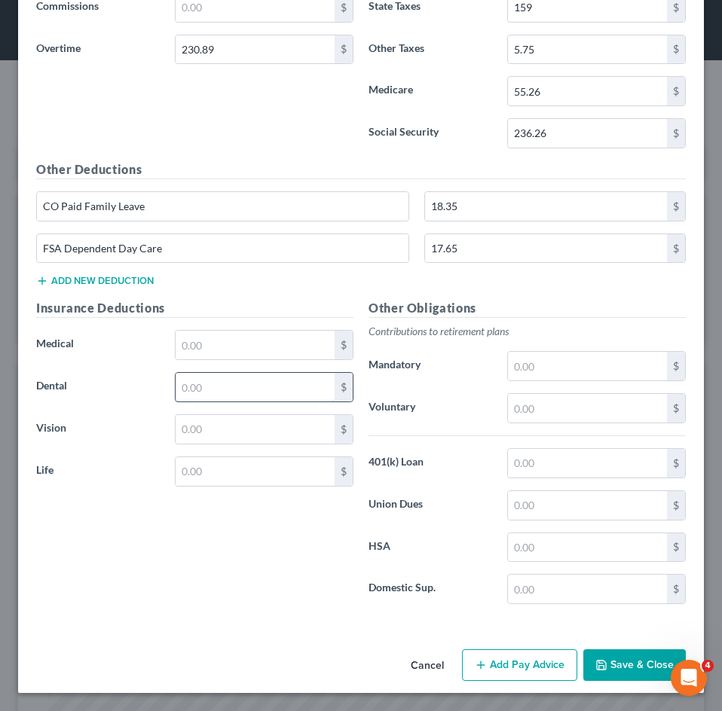
click at [229, 388] on input "text" at bounding box center [255, 387] width 159 height 29
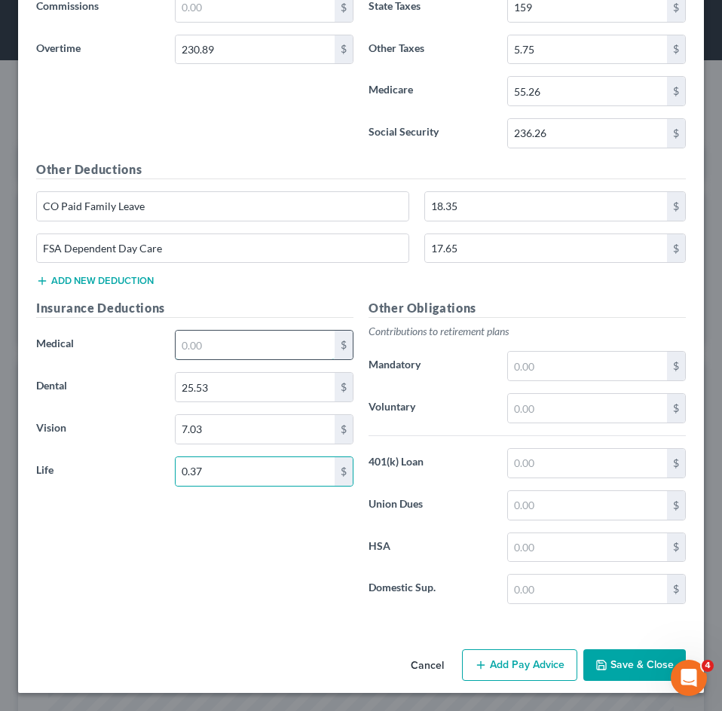
click at [236, 341] on input "text" at bounding box center [255, 345] width 159 height 29
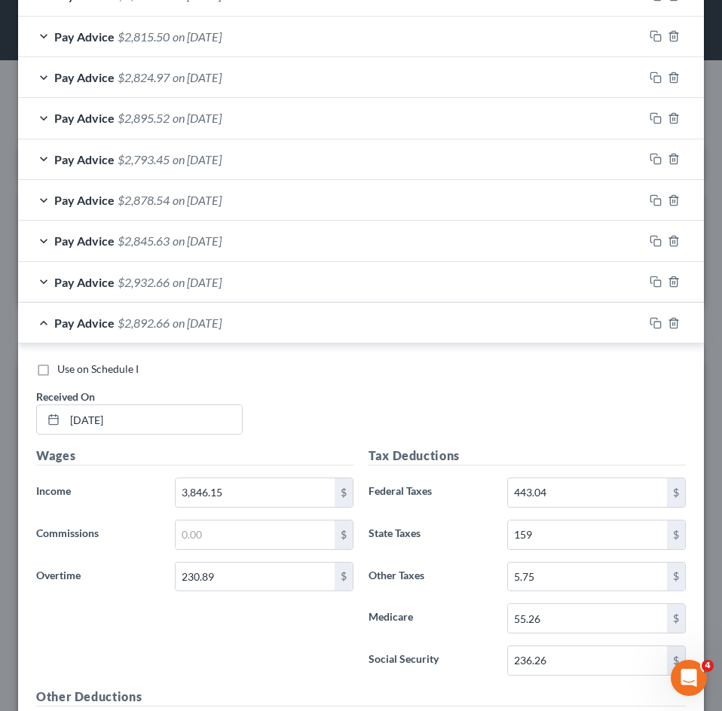
click at [273, 325] on div "Pay Advice $2,892.66 on 04/11/2025" at bounding box center [331, 323] width 626 height 40
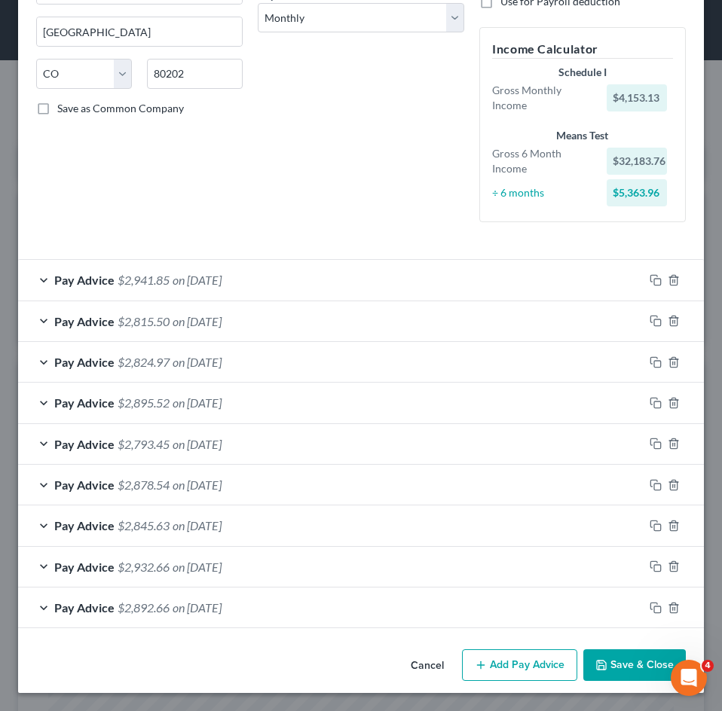
scroll to position [252, 0]
click at [504, 668] on button "Add Pay Advice" at bounding box center [519, 666] width 115 height 32
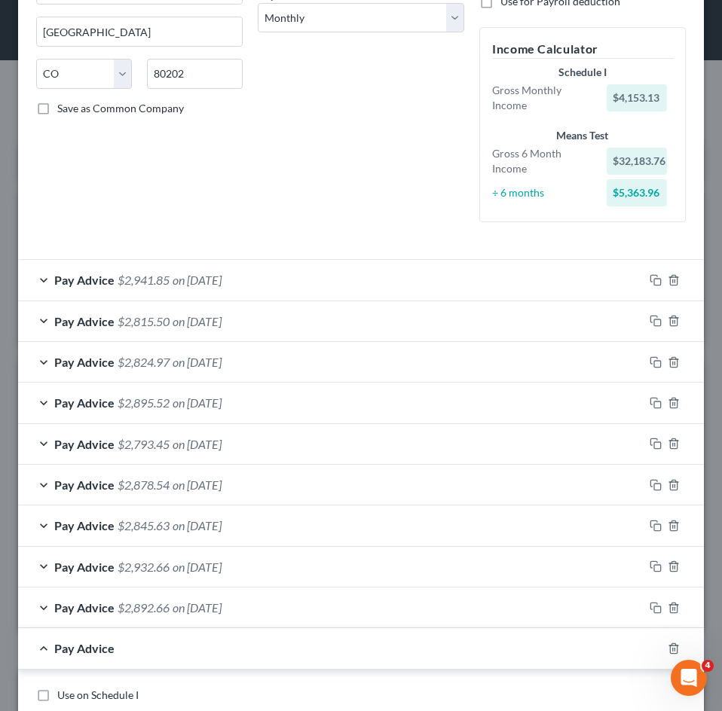
scroll to position [855, 0]
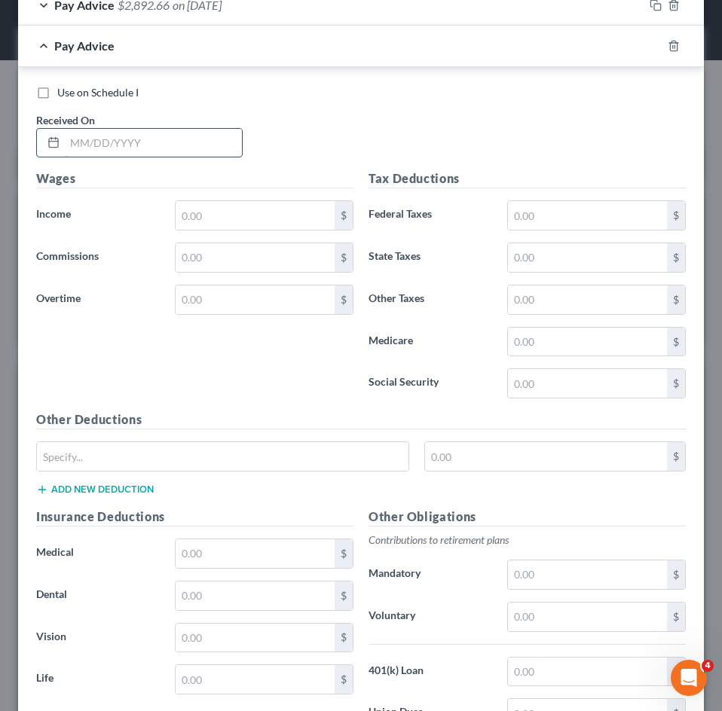
click at [178, 154] on input "text" at bounding box center [153, 143] width 177 height 29
click at [242, 219] on input "text" at bounding box center [255, 215] width 159 height 29
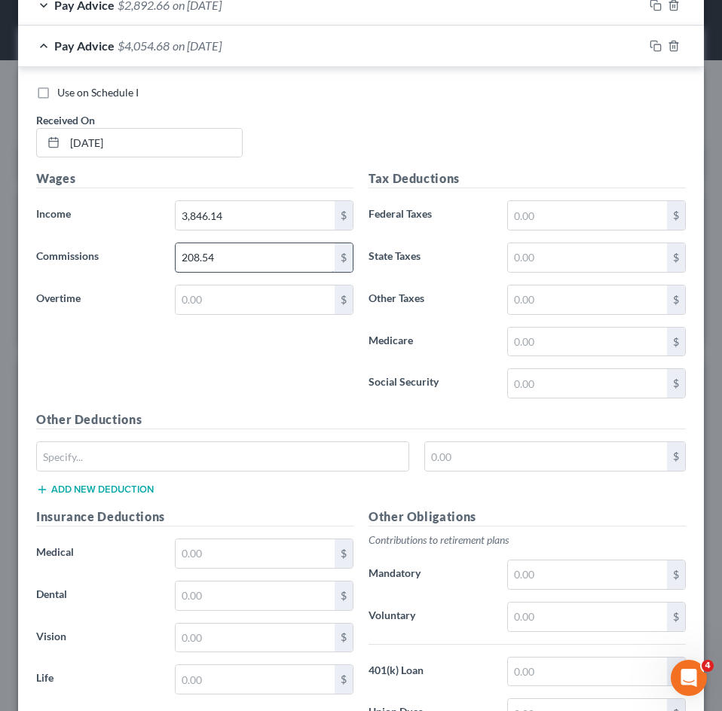
click at [177, 252] on div "208.54 $" at bounding box center [264, 258] width 179 height 30
click at [257, 292] on input "text" at bounding box center [255, 300] width 159 height 29
paste input "208.54"
drag, startPoint x: 213, startPoint y: 247, endPoint x: 188, endPoint y: 81, distance: 167.5
click at [214, 248] on input "text" at bounding box center [255, 257] width 159 height 29
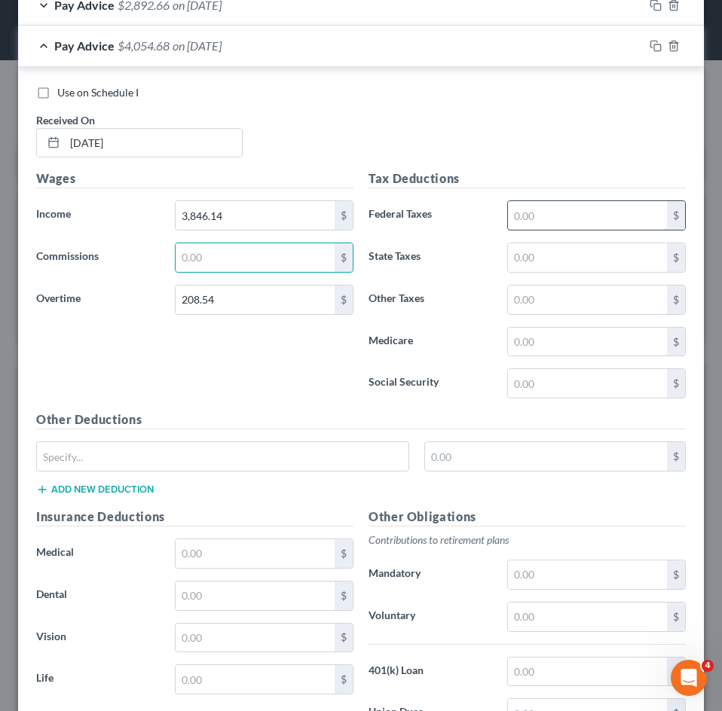
click at [525, 213] on input "text" at bounding box center [587, 215] width 159 height 29
click at [546, 338] on input "text" at bounding box center [587, 342] width 159 height 29
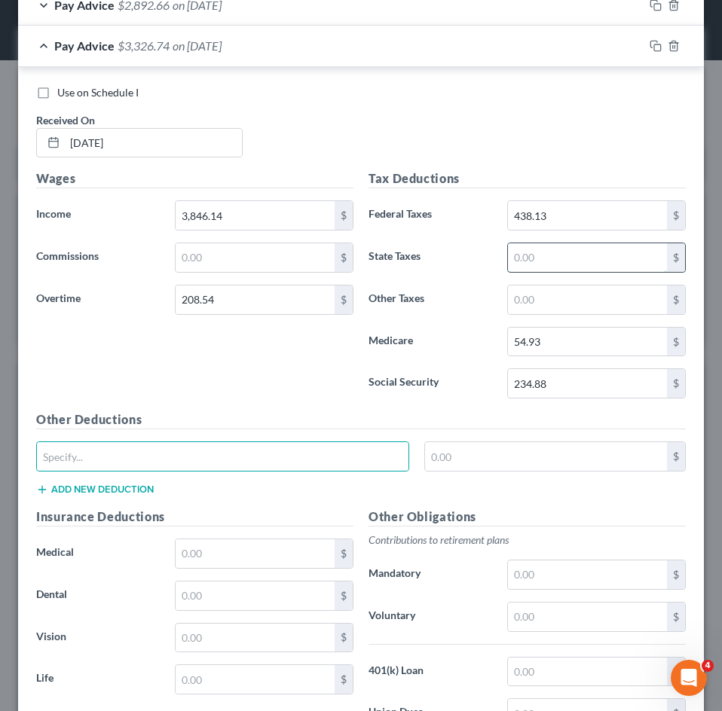
click at [551, 264] on input "text" at bounding box center [587, 257] width 159 height 29
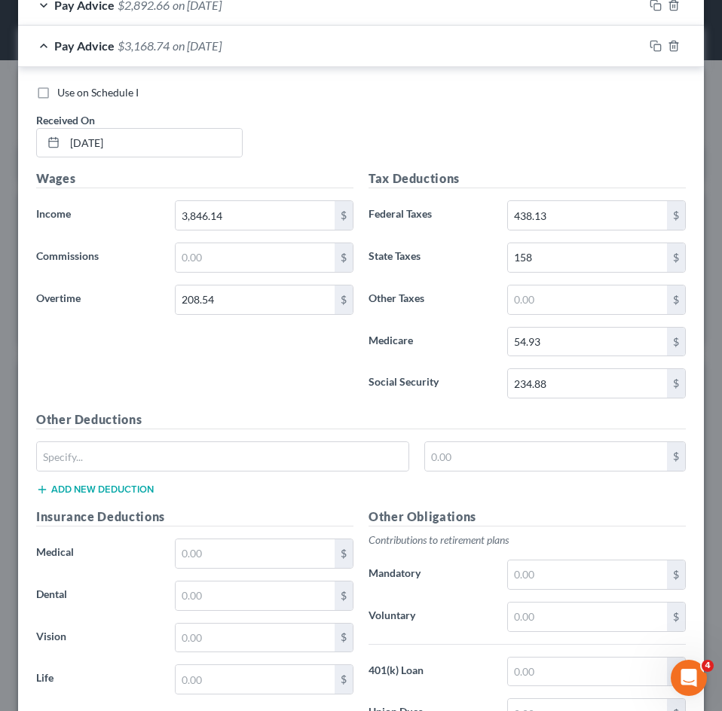
click at [175, 472] on div "$" at bounding box center [361, 463] width 665 height 42
click at [174, 462] on input "text" at bounding box center [223, 456] width 372 height 29
drag, startPoint x: 502, startPoint y: 439, endPoint x: 503, endPoint y: 454, distance: 14.3
click at [503, 439] on div "Other Deductions CO Paid Family Leave $ Add new deduction" at bounding box center [361, 459] width 665 height 97
click at [503, 454] on input "text" at bounding box center [546, 456] width 243 height 29
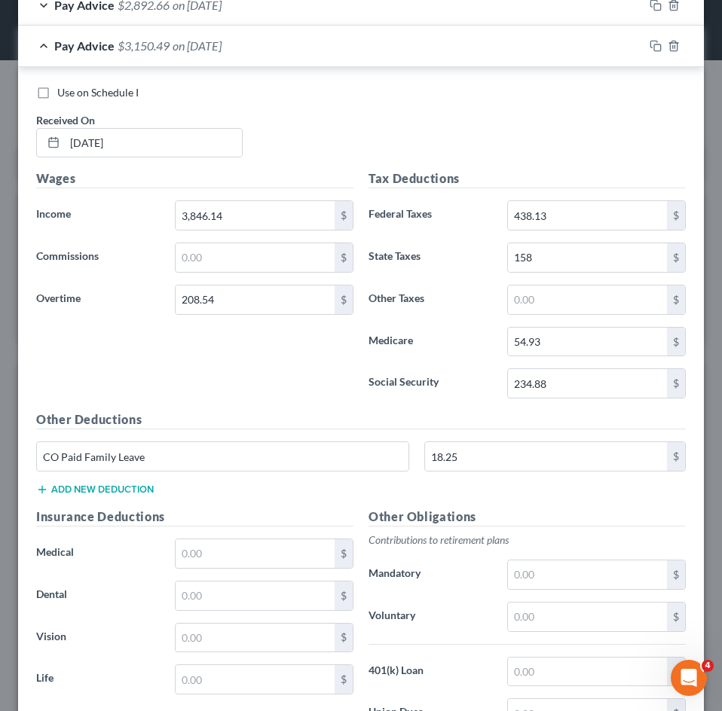
click at [109, 484] on button "Add new deduction" at bounding box center [95, 490] width 118 height 12
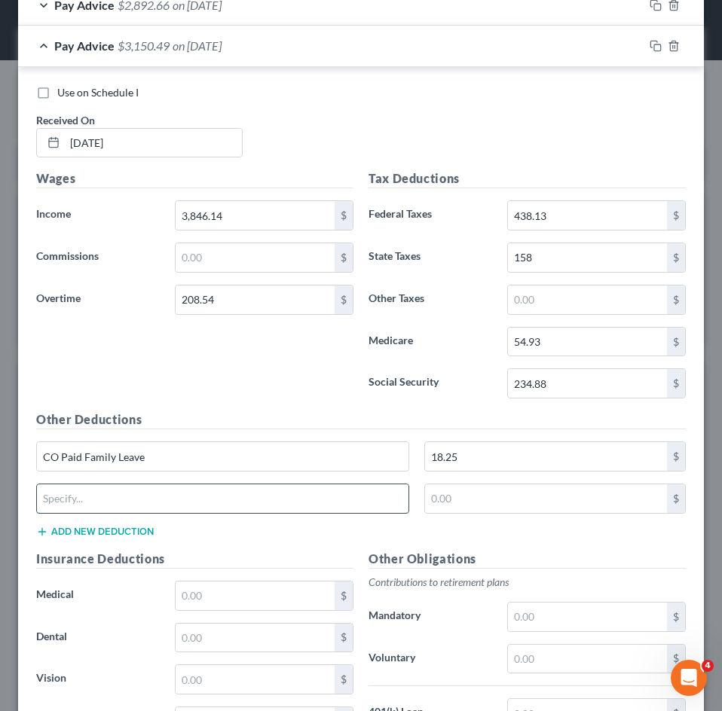
drag, startPoint x: 197, startPoint y: 501, endPoint x: 188, endPoint y: 513, distance: 15.1
click at [197, 501] on input "text" at bounding box center [223, 499] width 372 height 29
click at [467, 494] on input "text" at bounding box center [546, 499] width 243 height 29
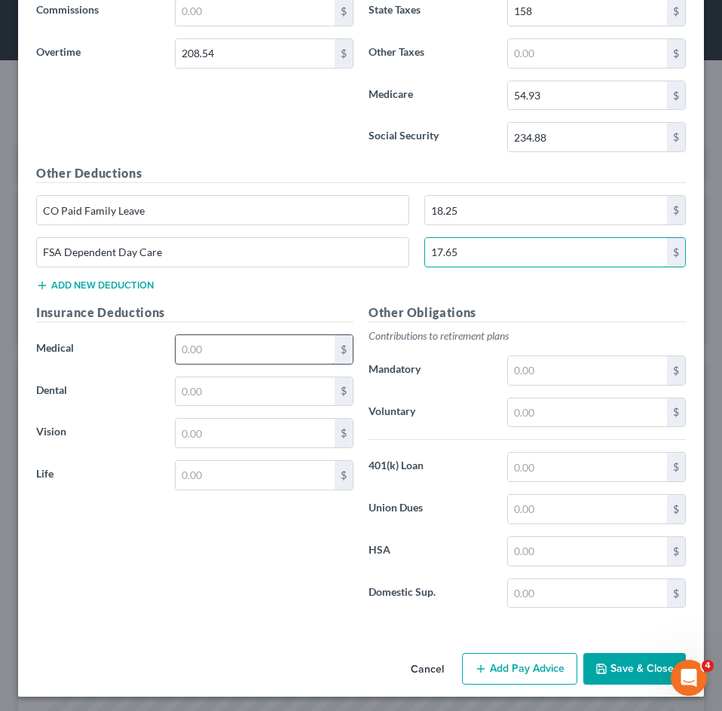
scroll to position [1106, 0]
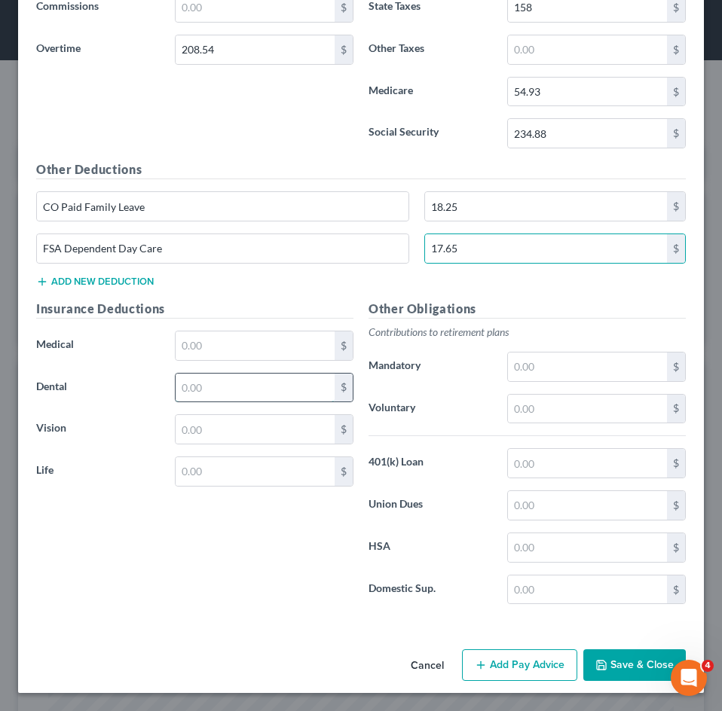
click at [192, 389] on input "text" at bounding box center [255, 388] width 159 height 29
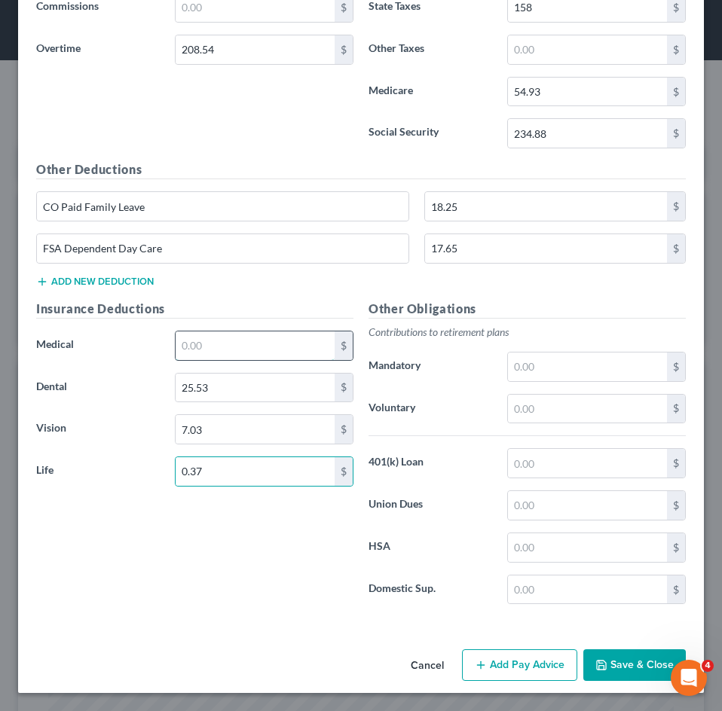
click at [216, 350] on input "text" at bounding box center [255, 346] width 159 height 29
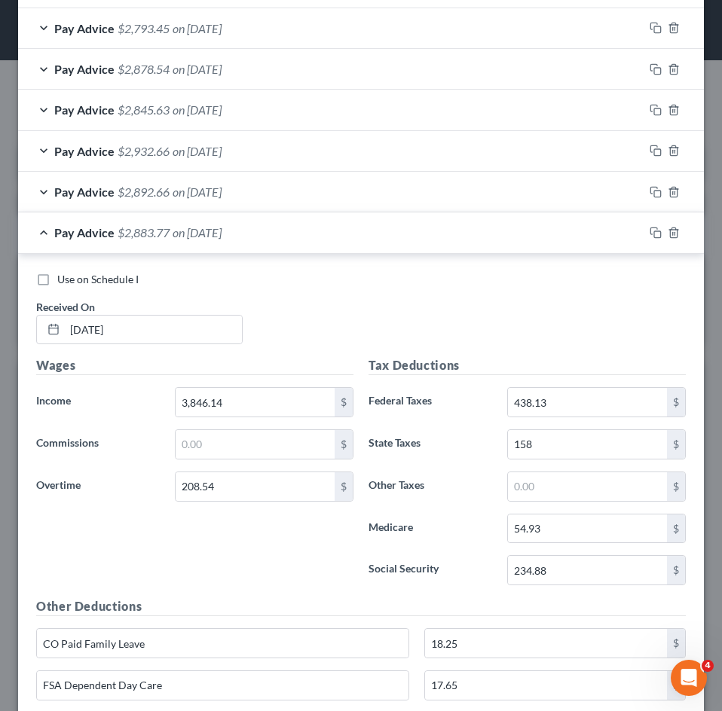
scroll to position [653, 0]
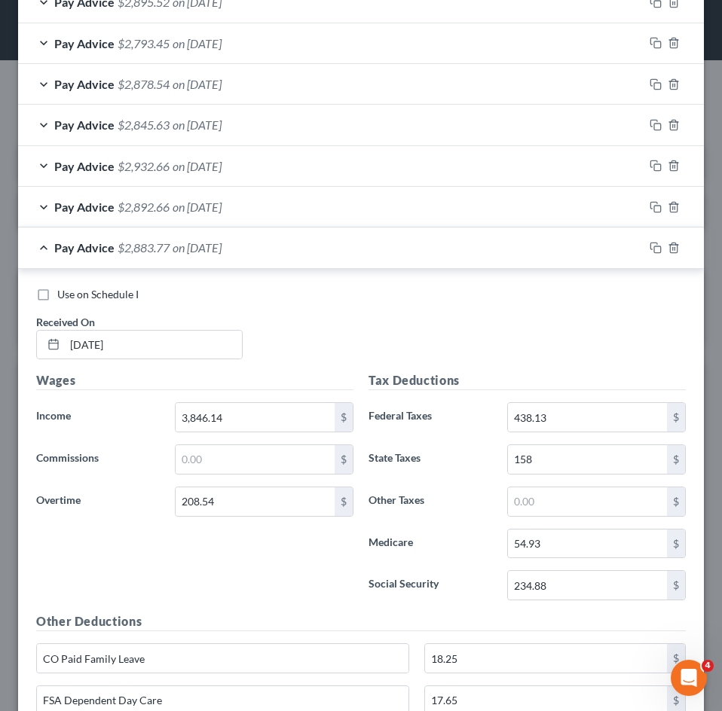
click at [154, 254] on span "$2,883.77" at bounding box center [144, 247] width 52 height 14
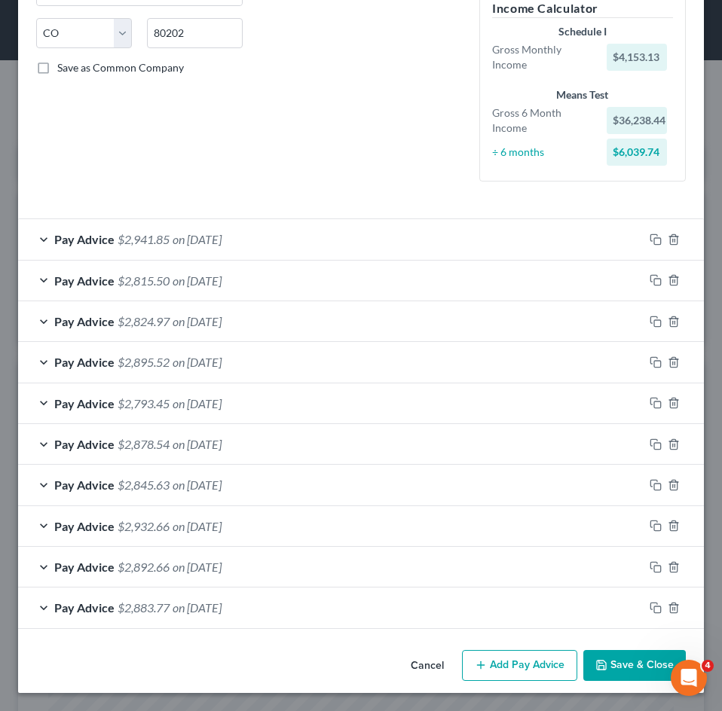
scroll to position [293, 0]
click at [530, 659] on button "Add Pay Advice" at bounding box center [519, 666] width 115 height 32
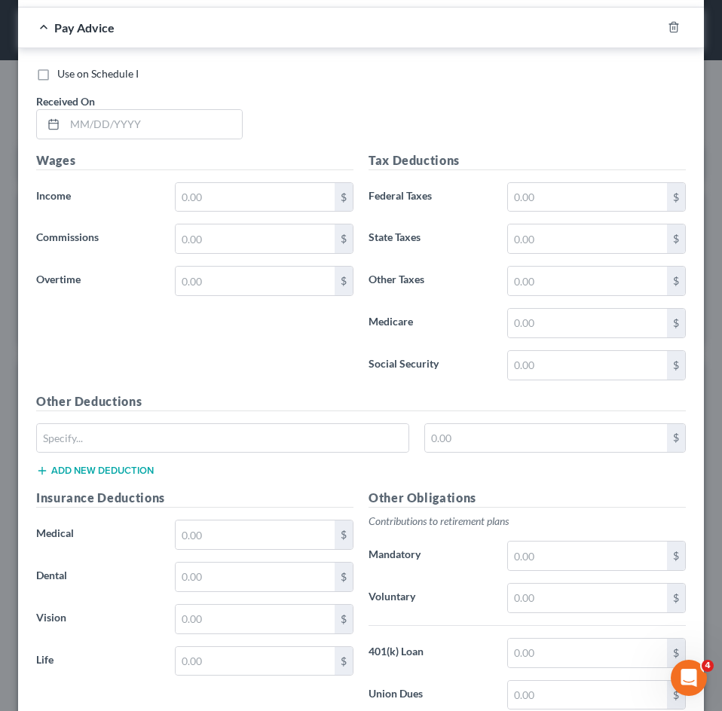
scroll to position [670, 0]
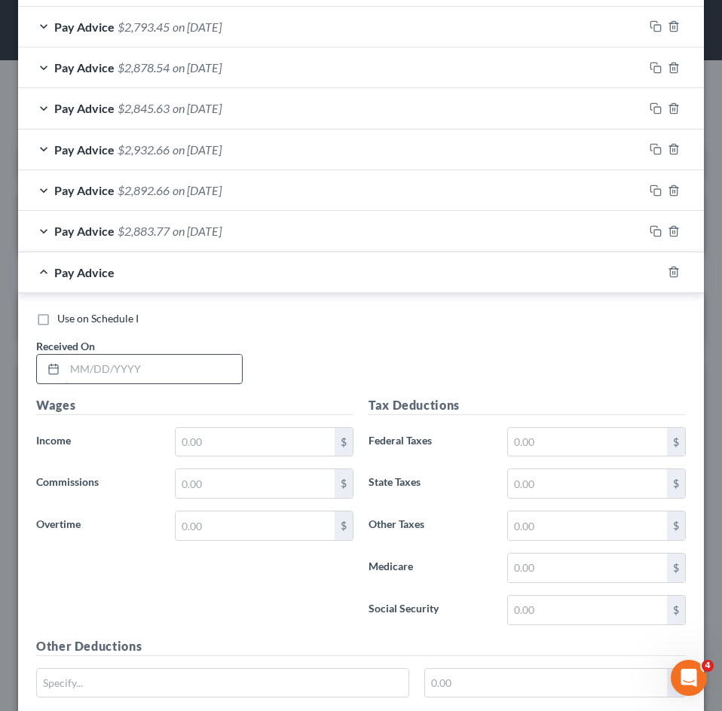
click at [157, 367] on input "text" at bounding box center [153, 369] width 177 height 29
click at [263, 446] on input "text" at bounding box center [255, 442] width 159 height 29
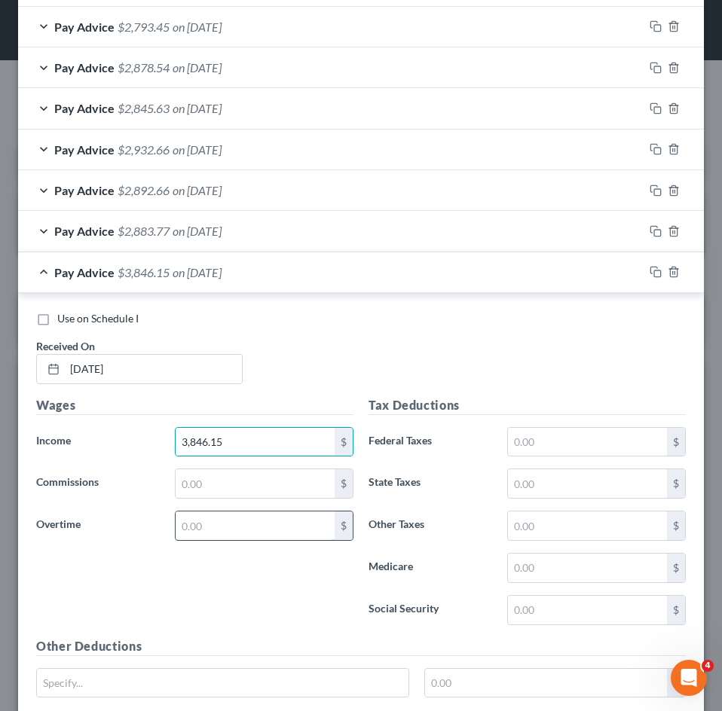
click at [262, 530] on input "text" at bounding box center [255, 526] width 159 height 29
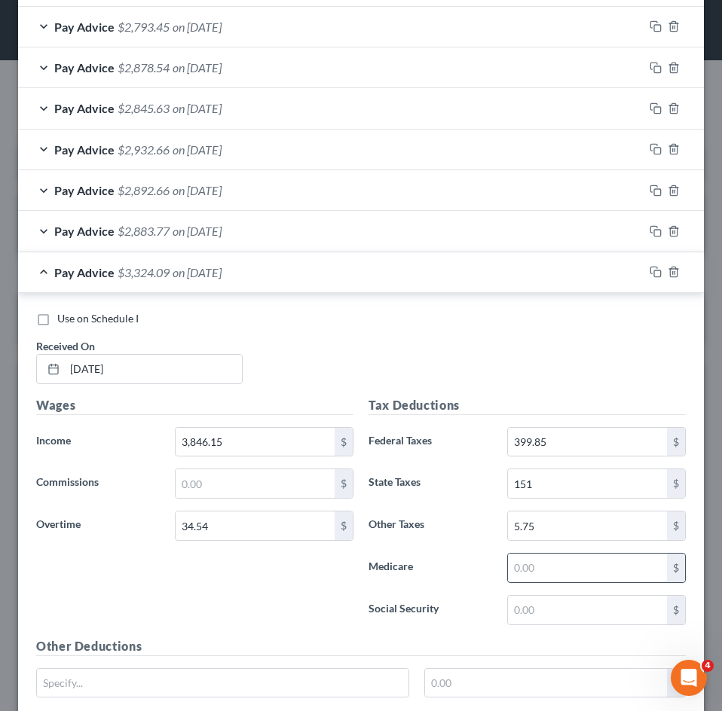
click at [513, 567] on input "text" at bounding box center [587, 568] width 159 height 29
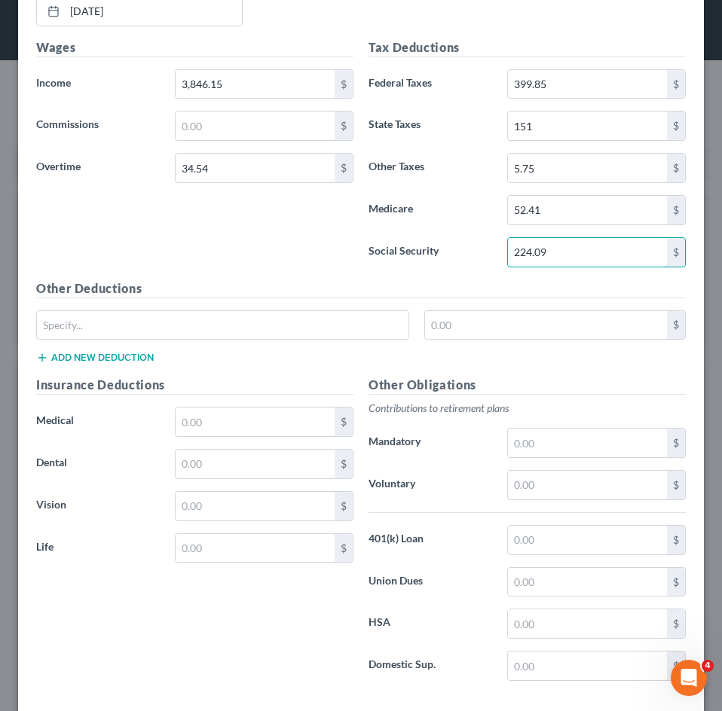
scroll to position [1047, 0]
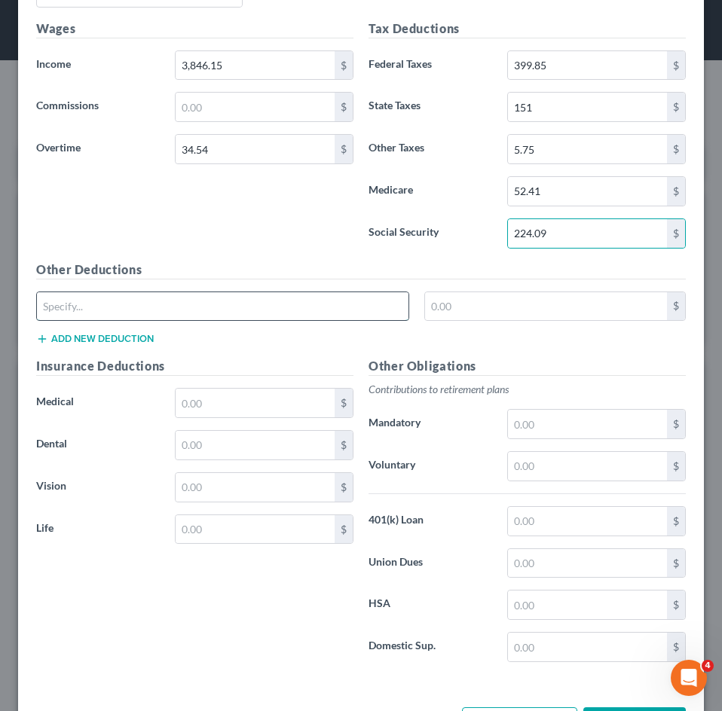
click at [131, 309] on input "text" at bounding box center [223, 306] width 372 height 29
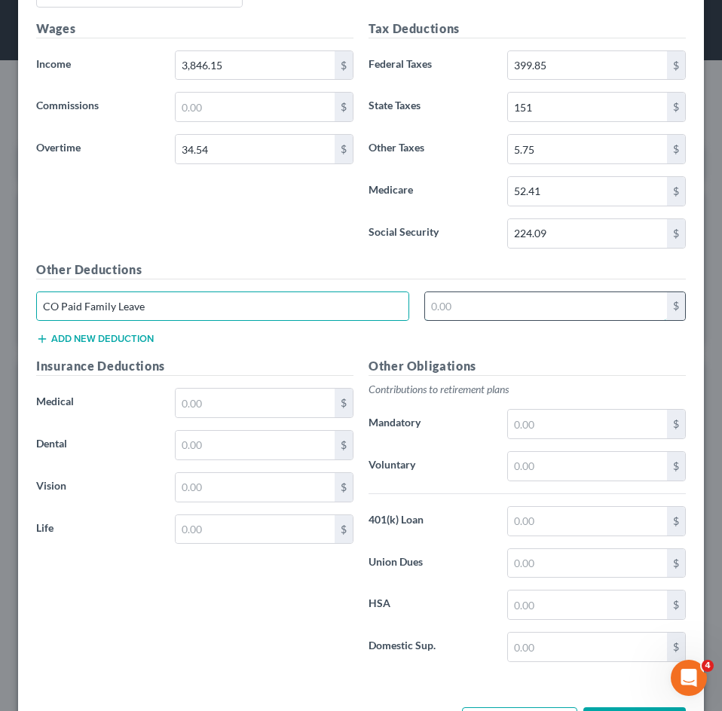
click at [496, 307] on input "text" at bounding box center [546, 306] width 243 height 29
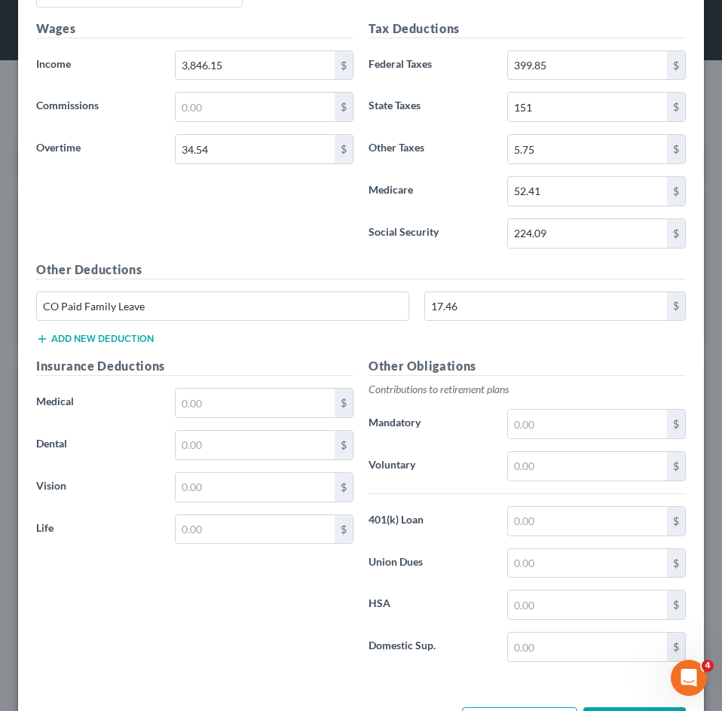
click at [139, 339] on button "Add new deduction" at bounding box center [95, 339] width 118 height 12
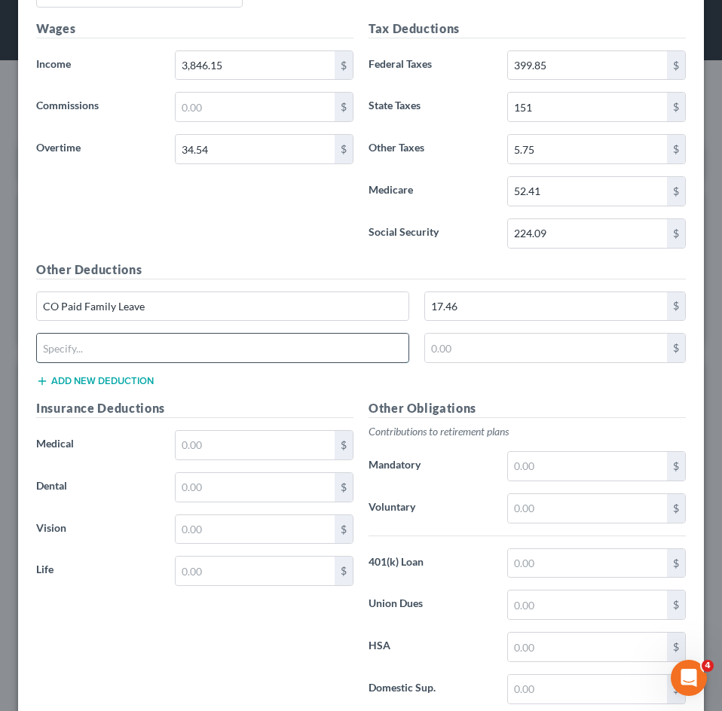
click at [165, 353] on input "text" at bounding box center [223, 348] width 372 height 29
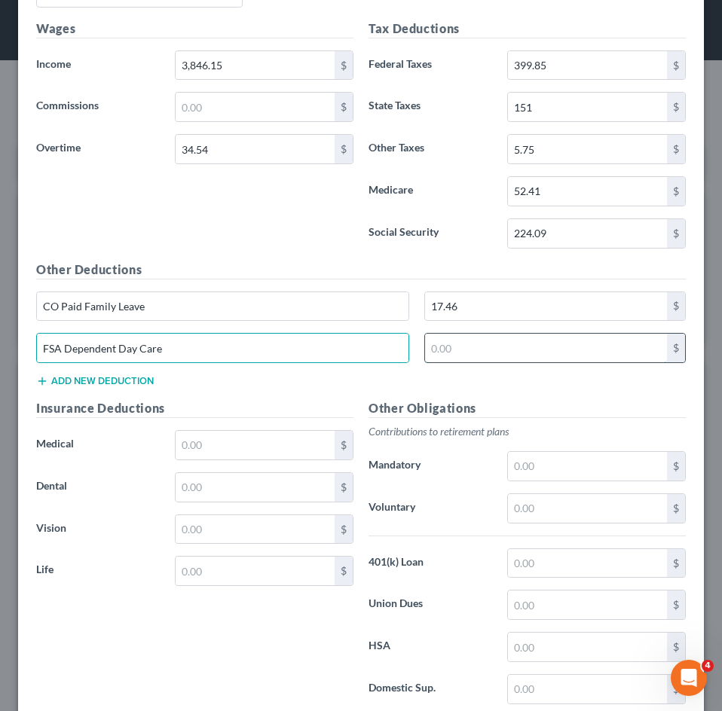
click at [527, 355] on input "text" at bounding box center [546, 348] width 243 height 29
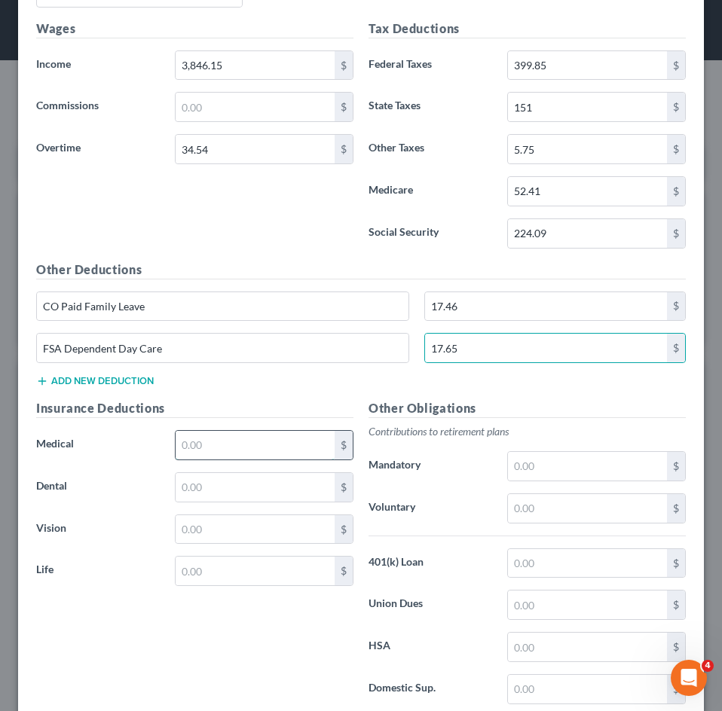
click at [240, 451] on input "text" at bounding box center [255, 445] width 159 height 29
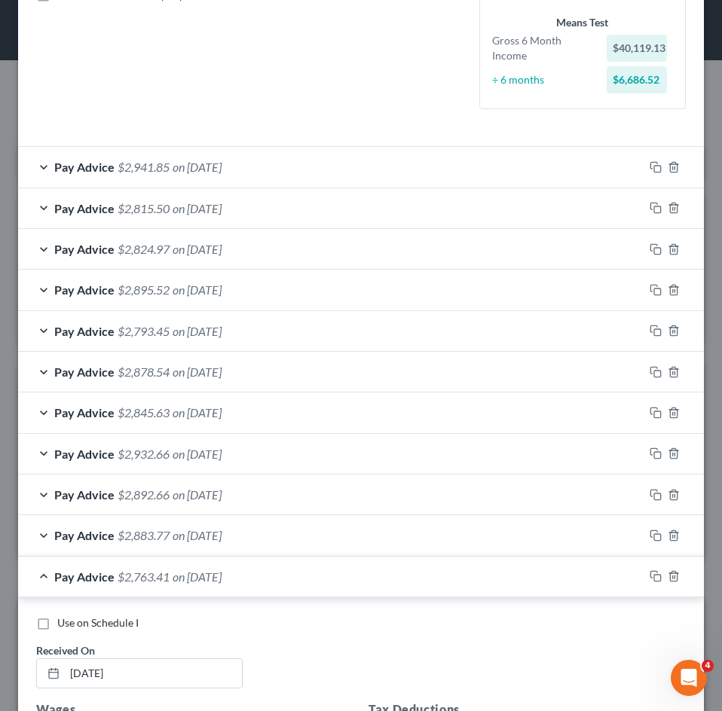
scroll to position [670, 0]
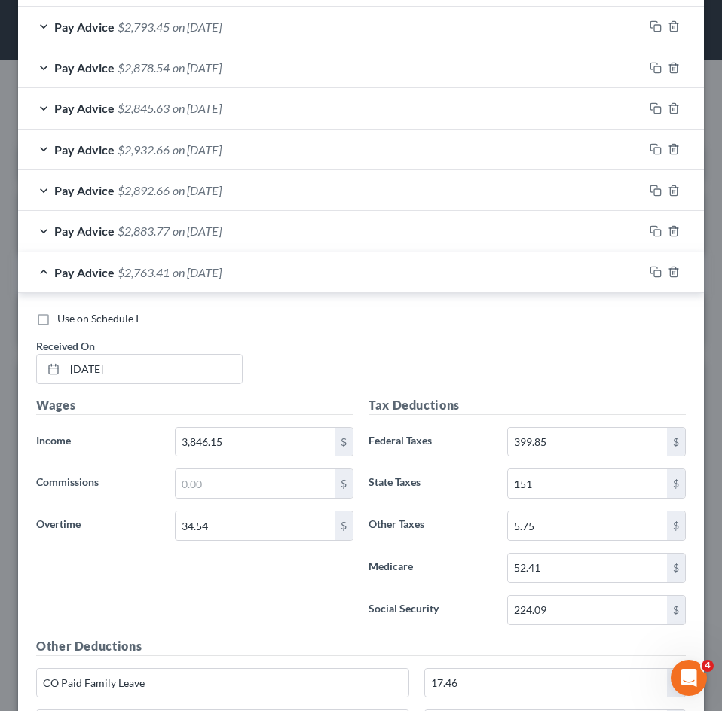
drag, startPoint x: 163, startPoint y: 282, endPoint x: 270, endPoint y: 413, distance: 169.3
click at [164, 282] on div "Pay Advice $2,763.41 on 03/14/2025" at bounding box center [331, 272] width 626 height 40
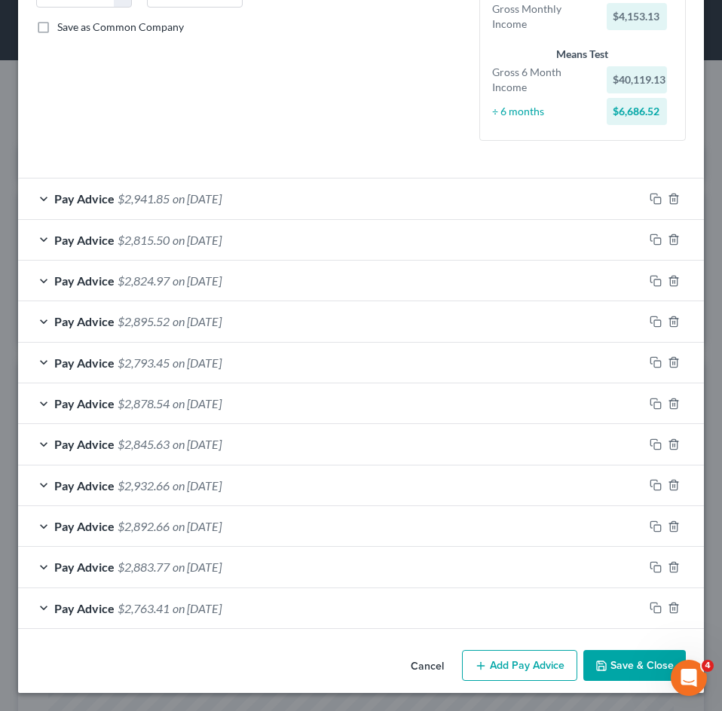
scroll to position [334, 0]
click at [506, 657] on button "Add Pay Advice" at bounding box center [519, 666] width 115 height 32
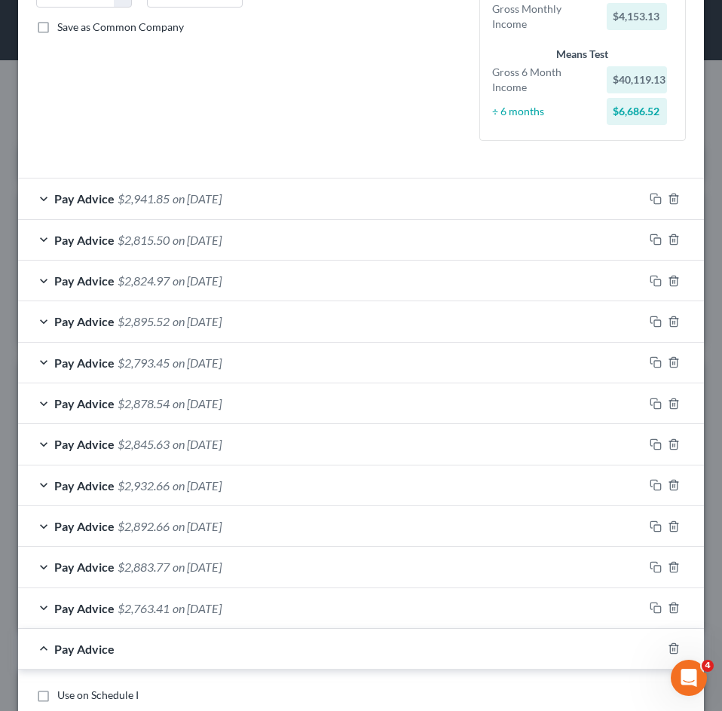
scroll to position [861, 0]
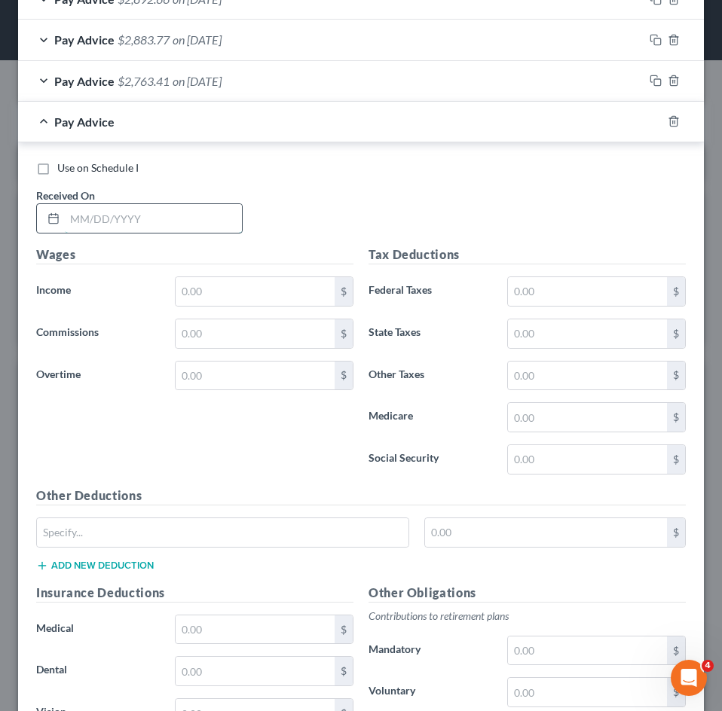
click at [146, 213] on input "text" at bounding box center [153, 218] width 177 height 29
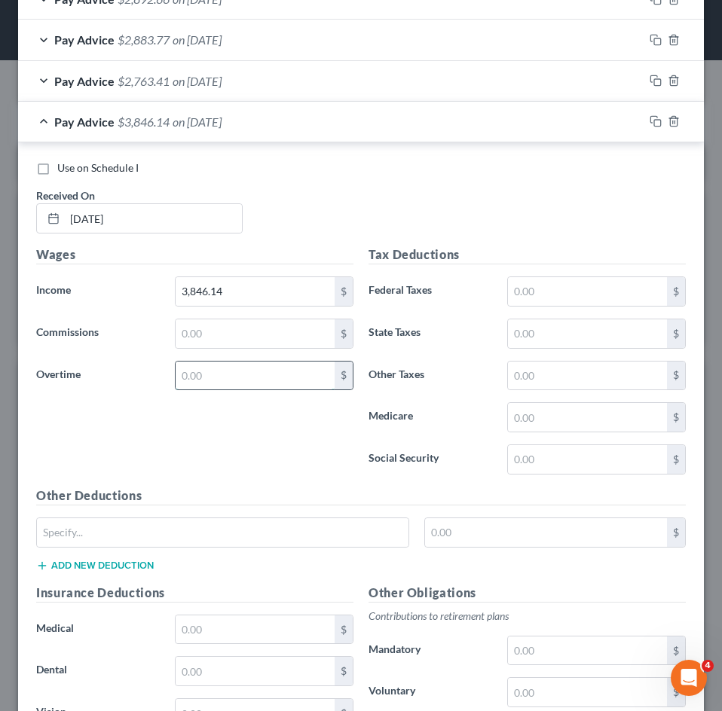
click at [275, 370] on input "text" at bounding box center [255, 376] width 159 height 29
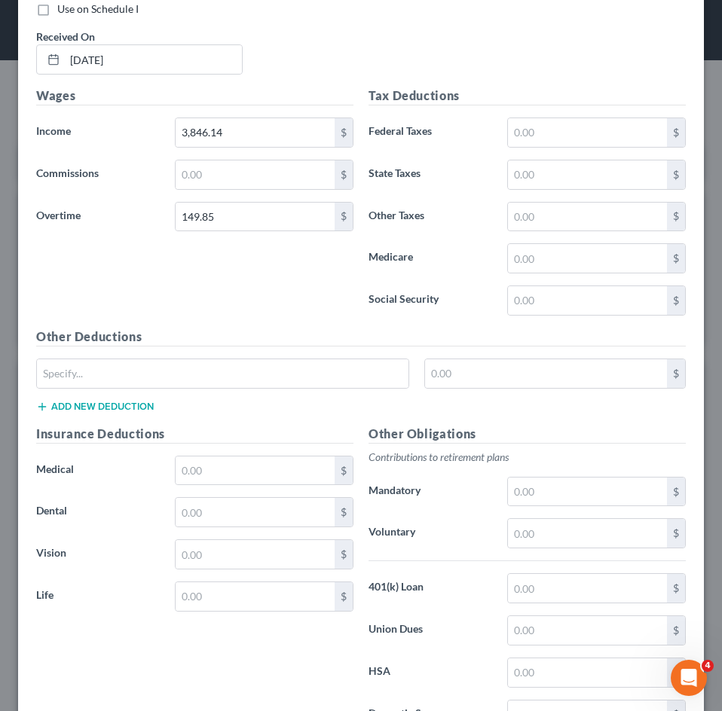
scroll to position [995, 0]
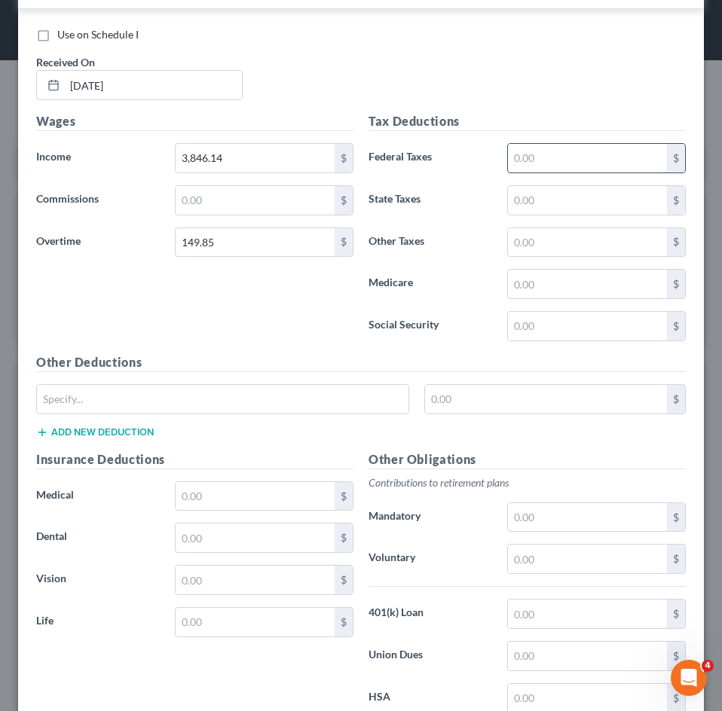
click at [625, 166] on input "text" at bounding box center [587, 158] width 159 height 29
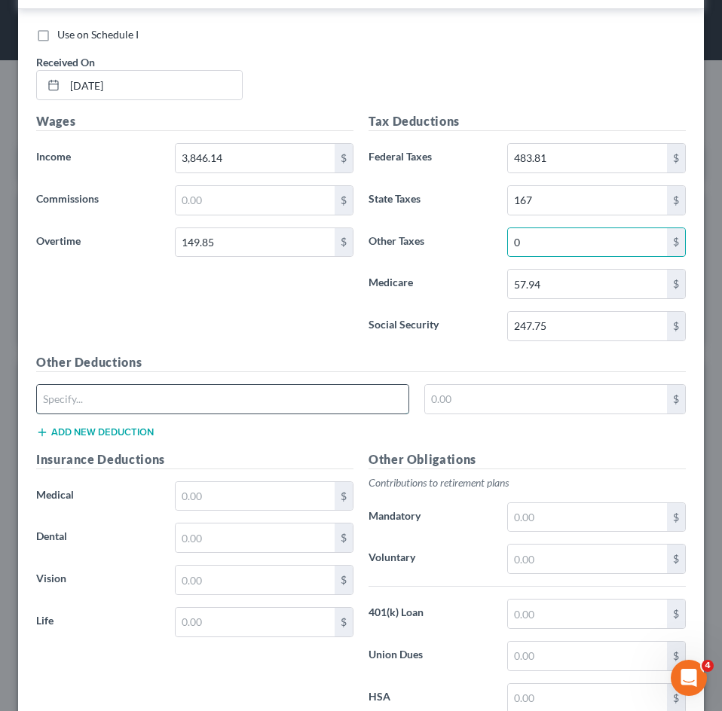
click at [258, 408] on input "text" at bounding box center [223, 399] width 372 height 29
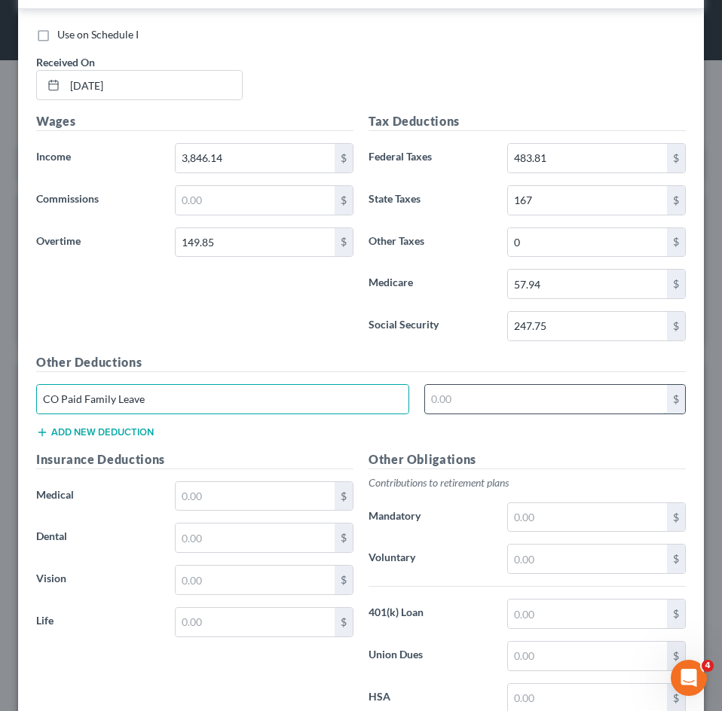
click at [485, 409] on input "text" at bounding box center [546, 399] width 243 height 29
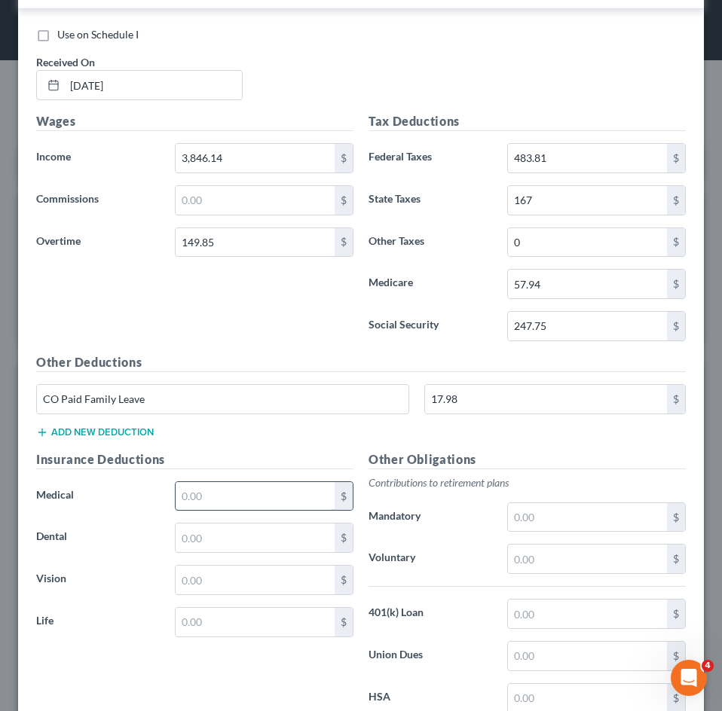
click at [196, 491] on input "text" at bounding box center [255, 496] width 159 height 29
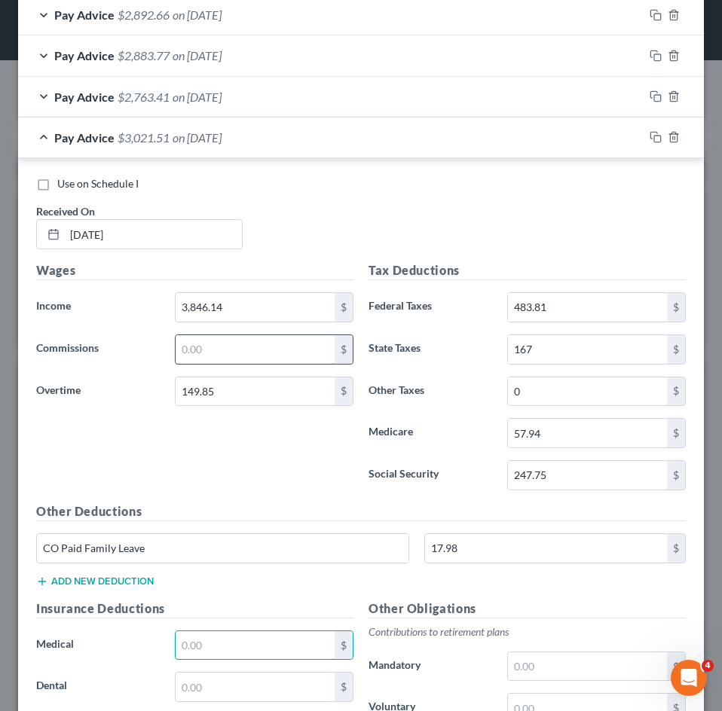
scroll to position [844, 0]
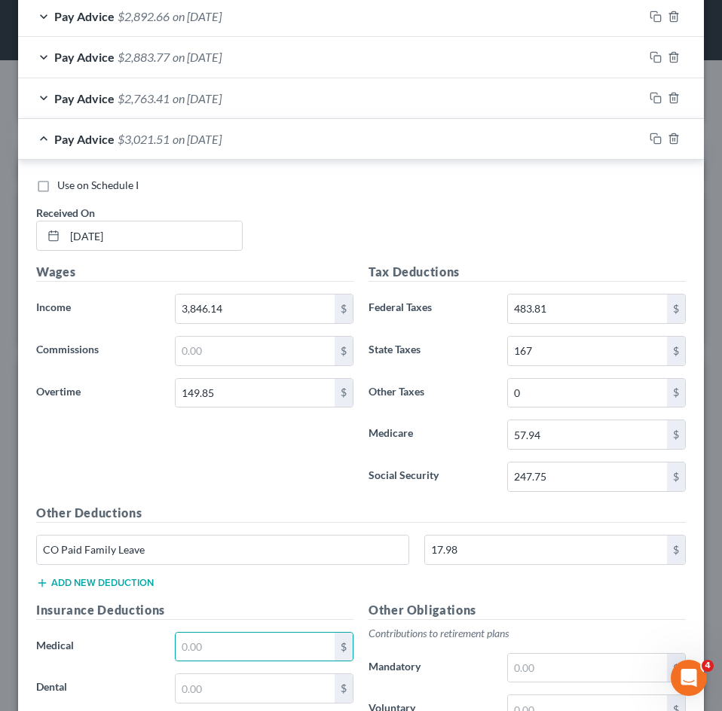
click at [152, 409] on div "Wages Income * 3,846.14 $ Commissions $ Overtime 149.85 $" at bounding box center [195, 383] width 332 height 241
click at [164, 145] on span "$3,021.51" at bounding box center [144, 139] width 52 height 14
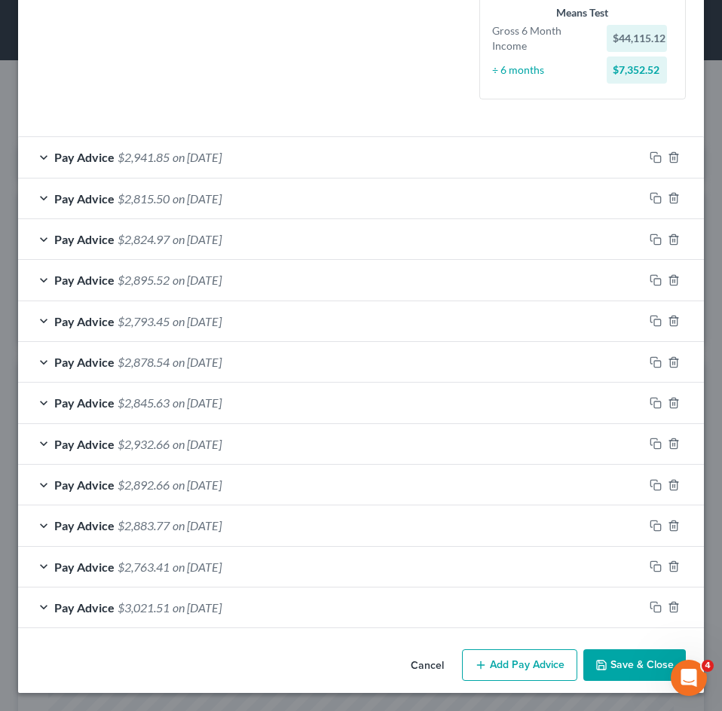
scroll to position [375, 0]
click at [498, 662] on button "Add Pay Advice" at bounding box center [519, 666] width 115 height 32
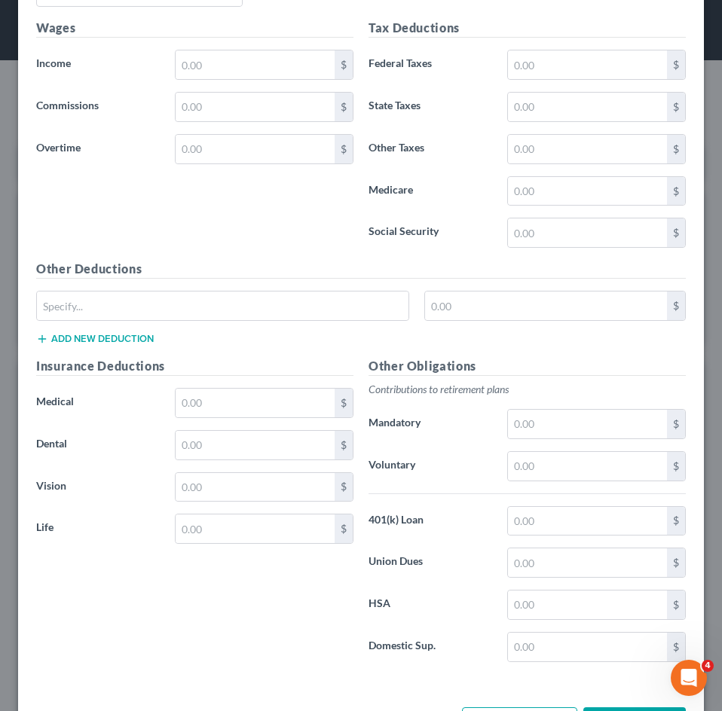
scroll to position [978, 0]
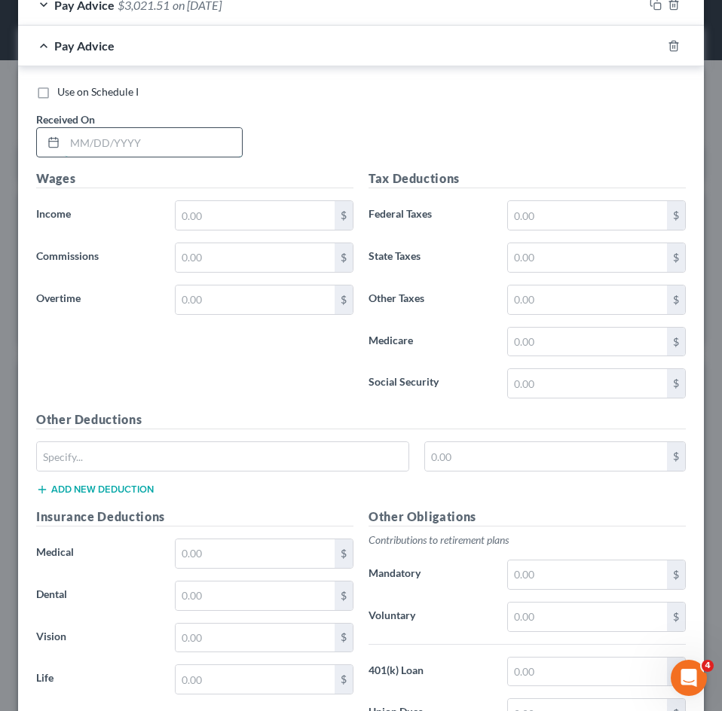
click at [112, 142] on input "text" at bounding box center [153, 142] width 177 height 29
paste input "179.24"
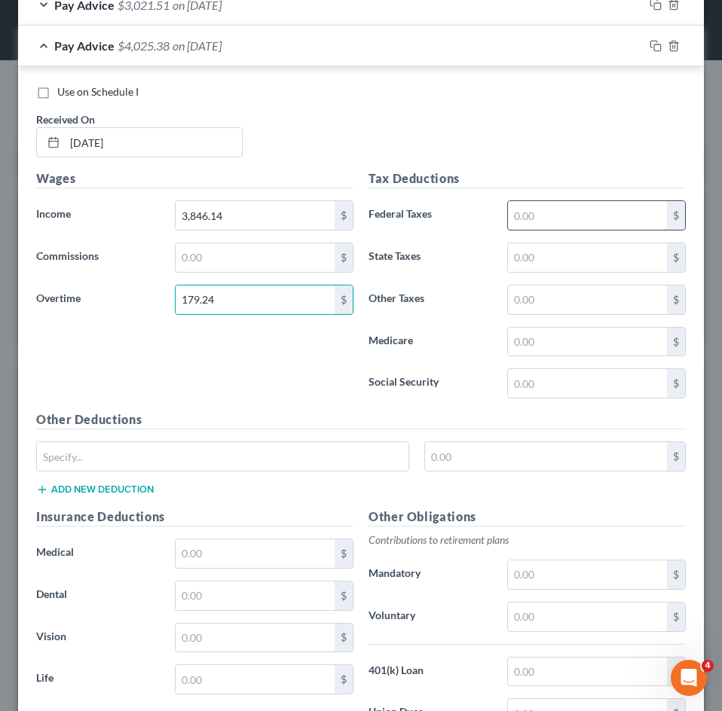
click at [571, 220] on input "text" at bounding box center [587, 215] width 159 height 29
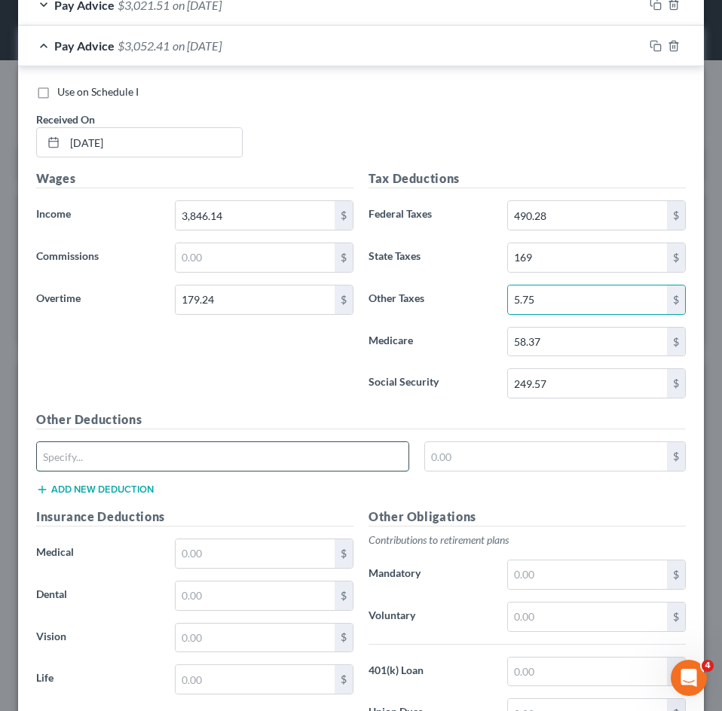
click at [217, 451] on input "text" at bounding box center [223, 456] width 372 height 29
drag, startPoint x: 431, startPoint y: 478, endPoint x: 448, endPoint y: 472, distance: 18.4
click at [433, 477] on div "CO Paid Family Leave $" at bounding box center [361, 463] width 665 height 42
click at [448, 472] on div "CO Paid Family Leave $" at bounding box center [361, 463] width 665 height 42
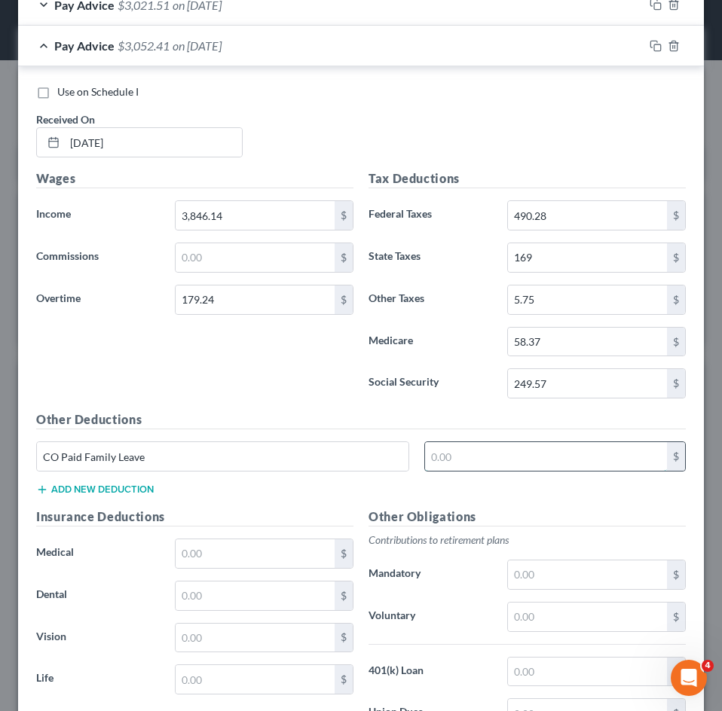
click at [464, 451] on input "text" at bounding box center [546, 456] width 243 height 29
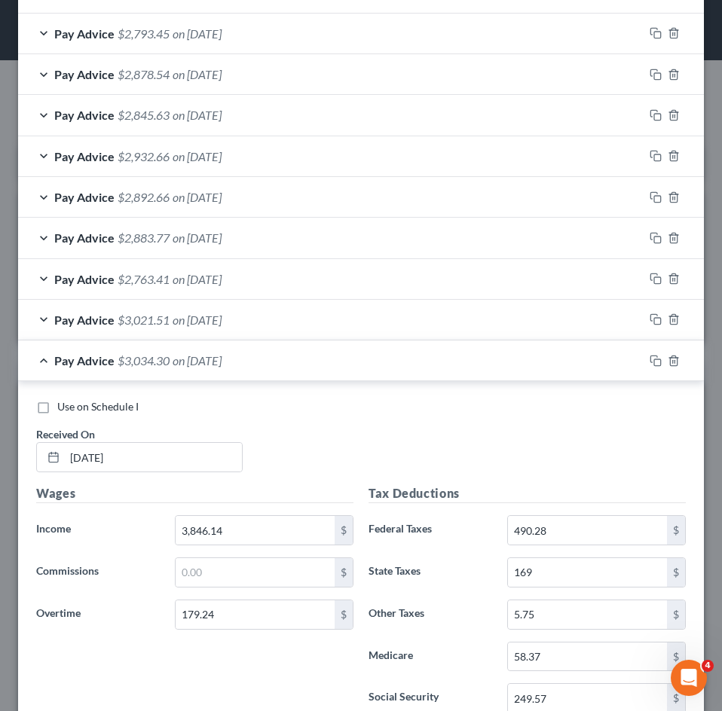
scroll to position [601, 0]
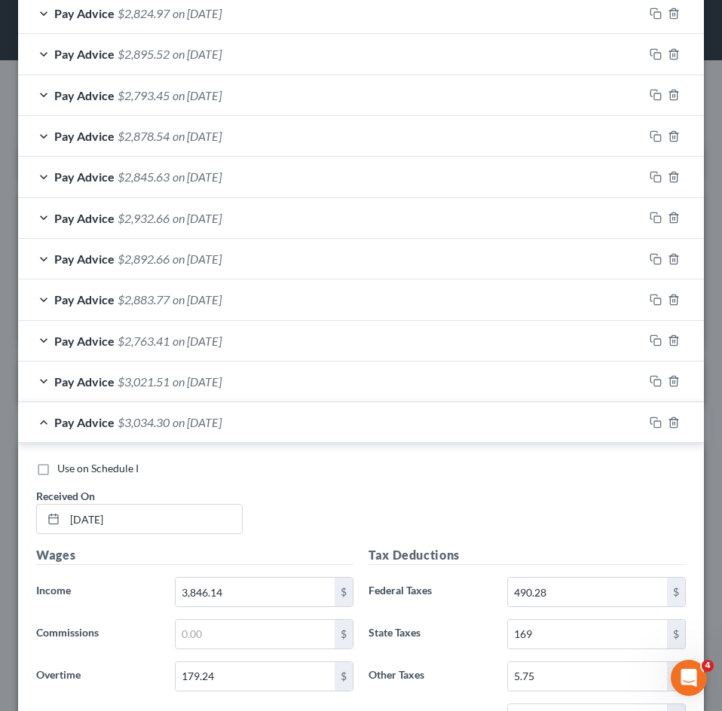
click at [179, 427] on span "on 02/14/2025" at bounding box center [197, 422] width 49 height 14
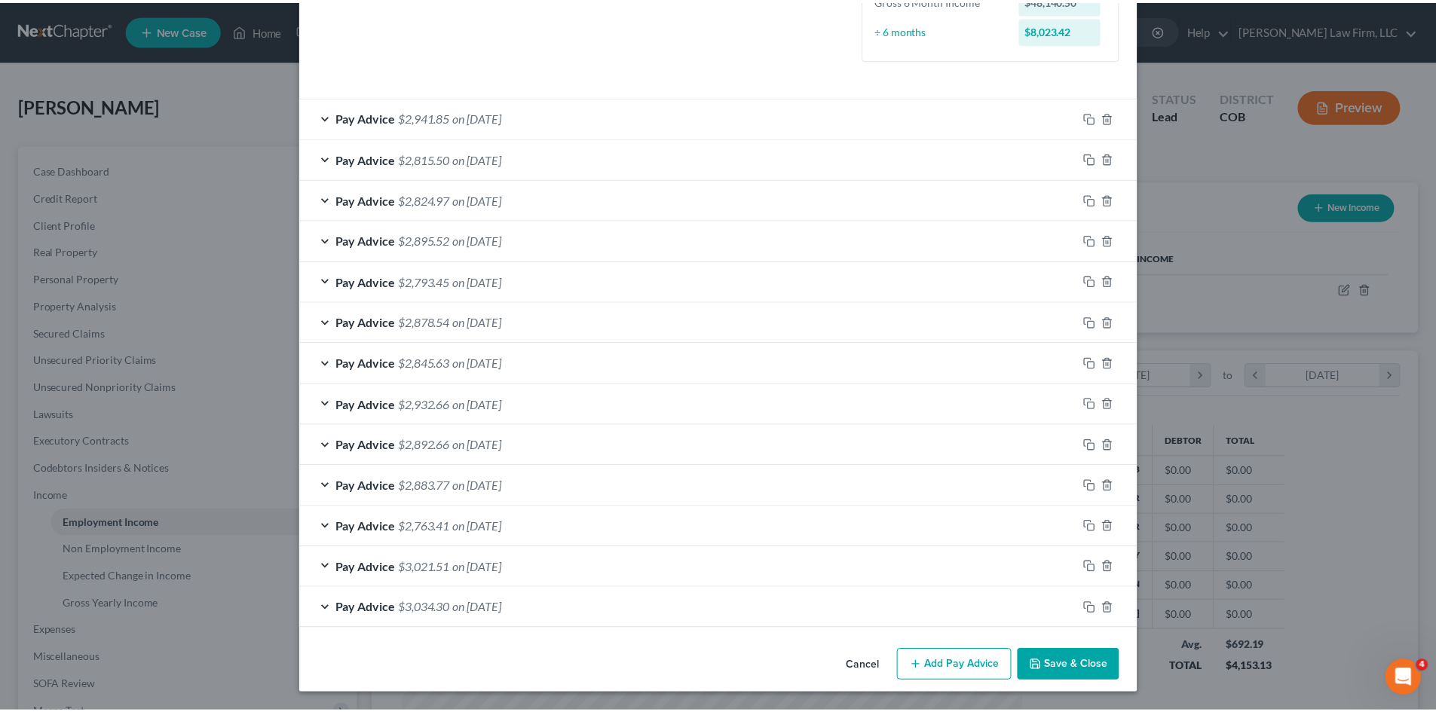
scroll to position [753333, 753019]
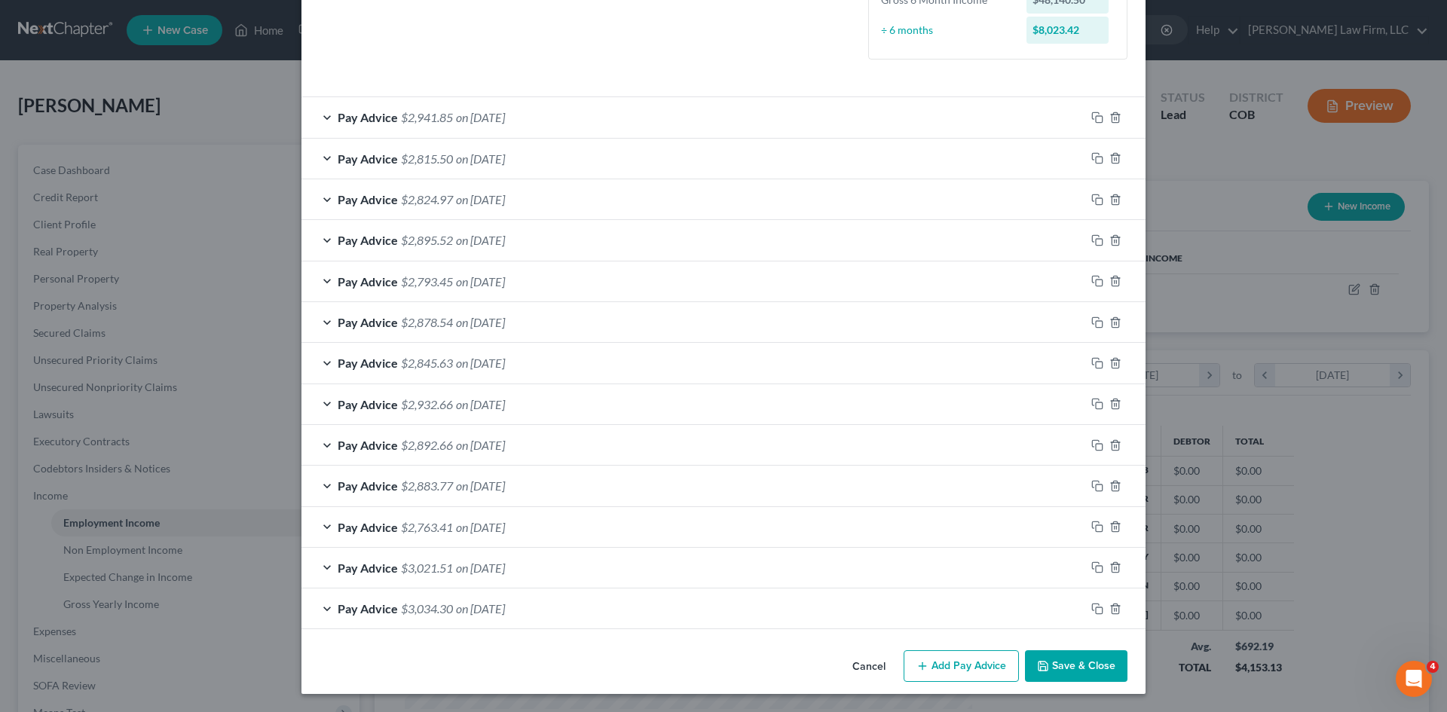
click at [1078, 666] on button "Save & Close" at bounding box center [1076, 666] width 102 height 32
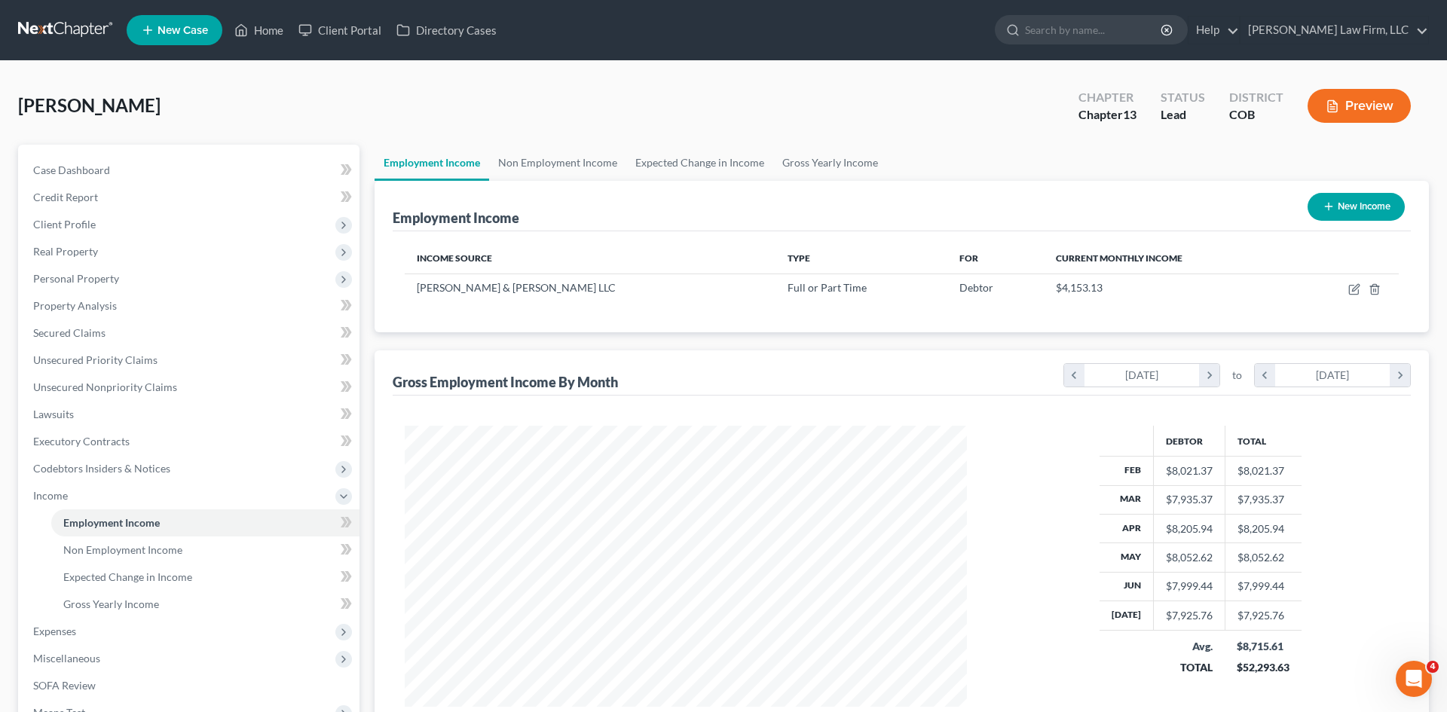
scroll to position [753335, 753024]
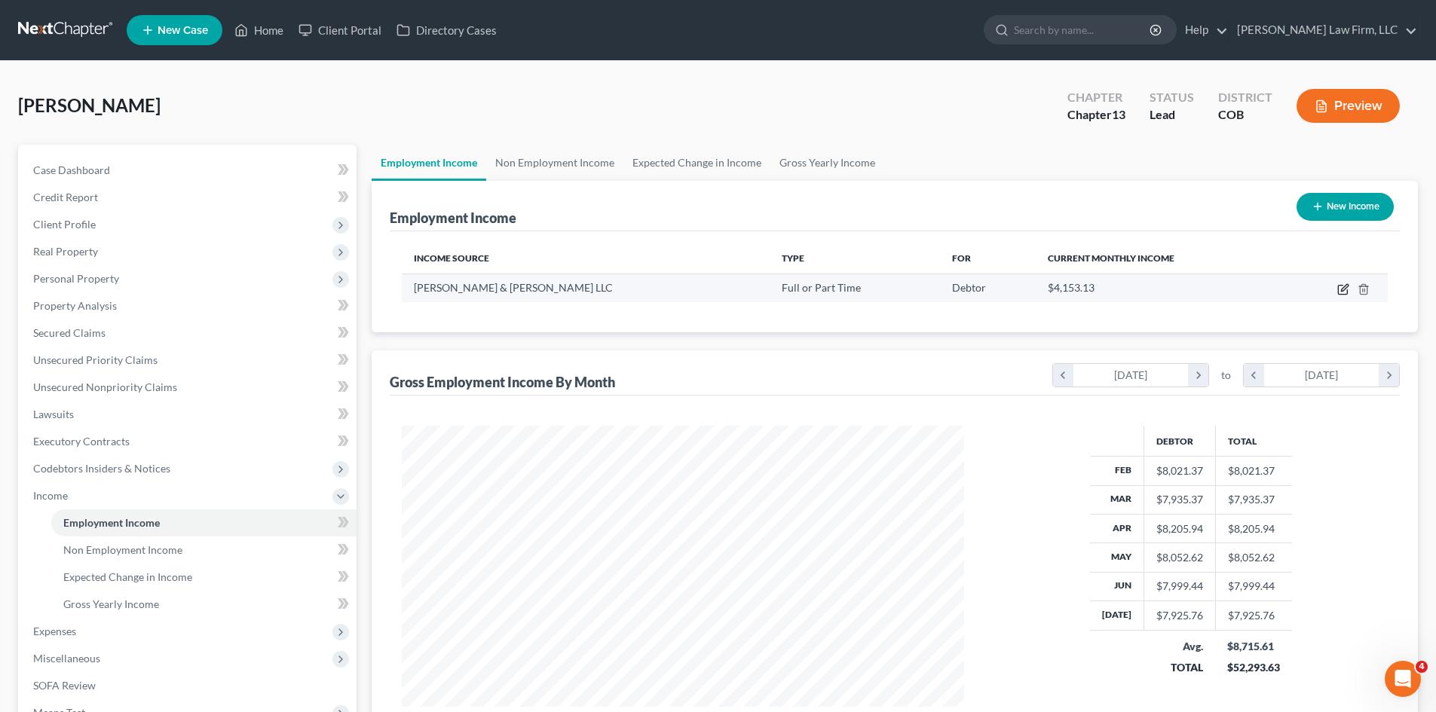
click at [1344, 290] on icon "button" at bounding box center [1344, 287] width 7 height 7
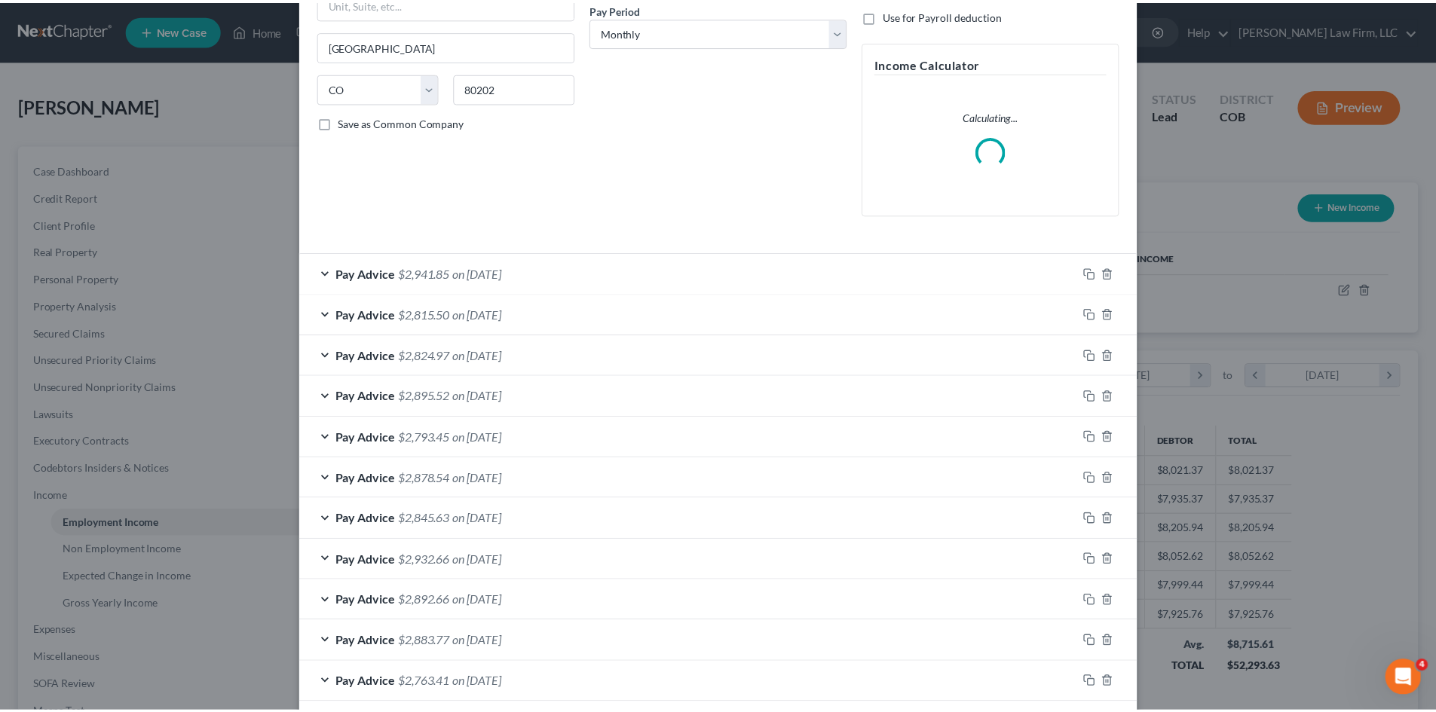
scroll to position [394, 0]
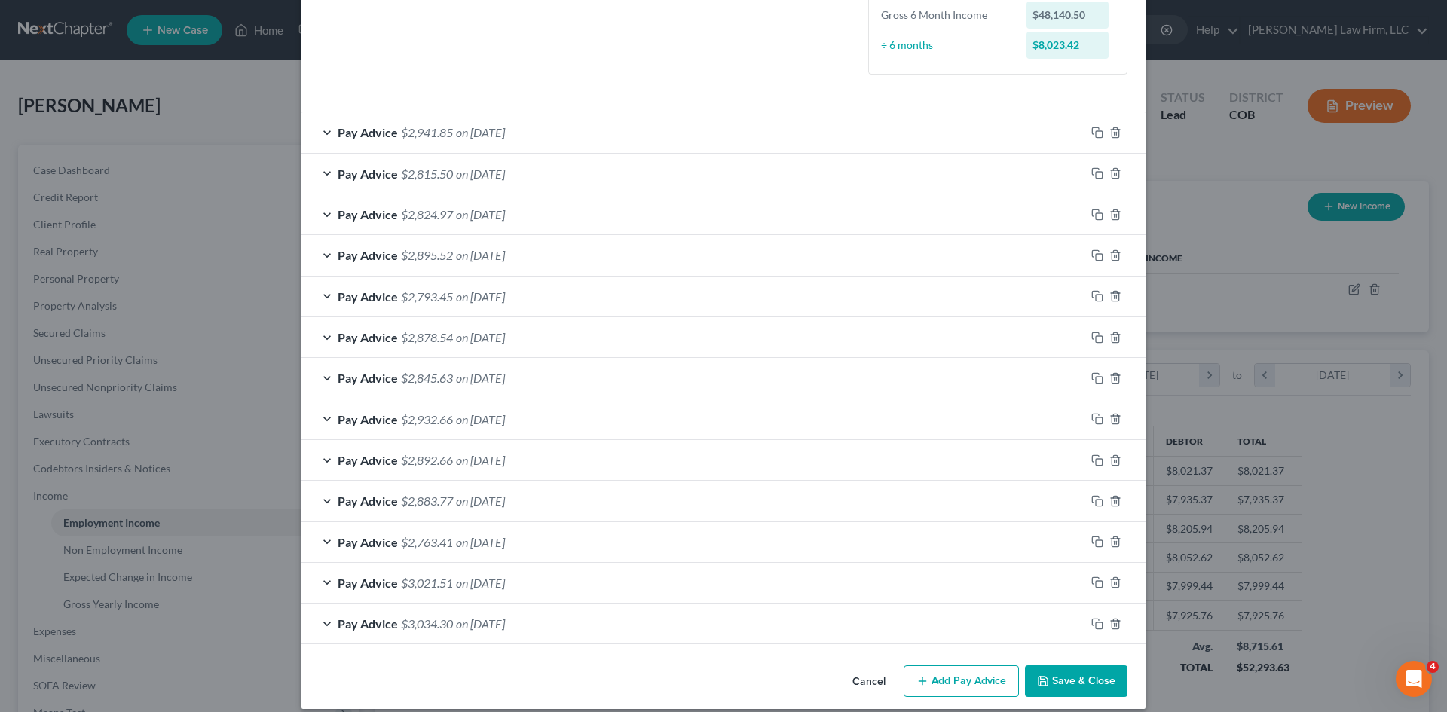
click at [1055, 683] on button "Save & Close" at bounding box center [1076, 681] width 102 height 32
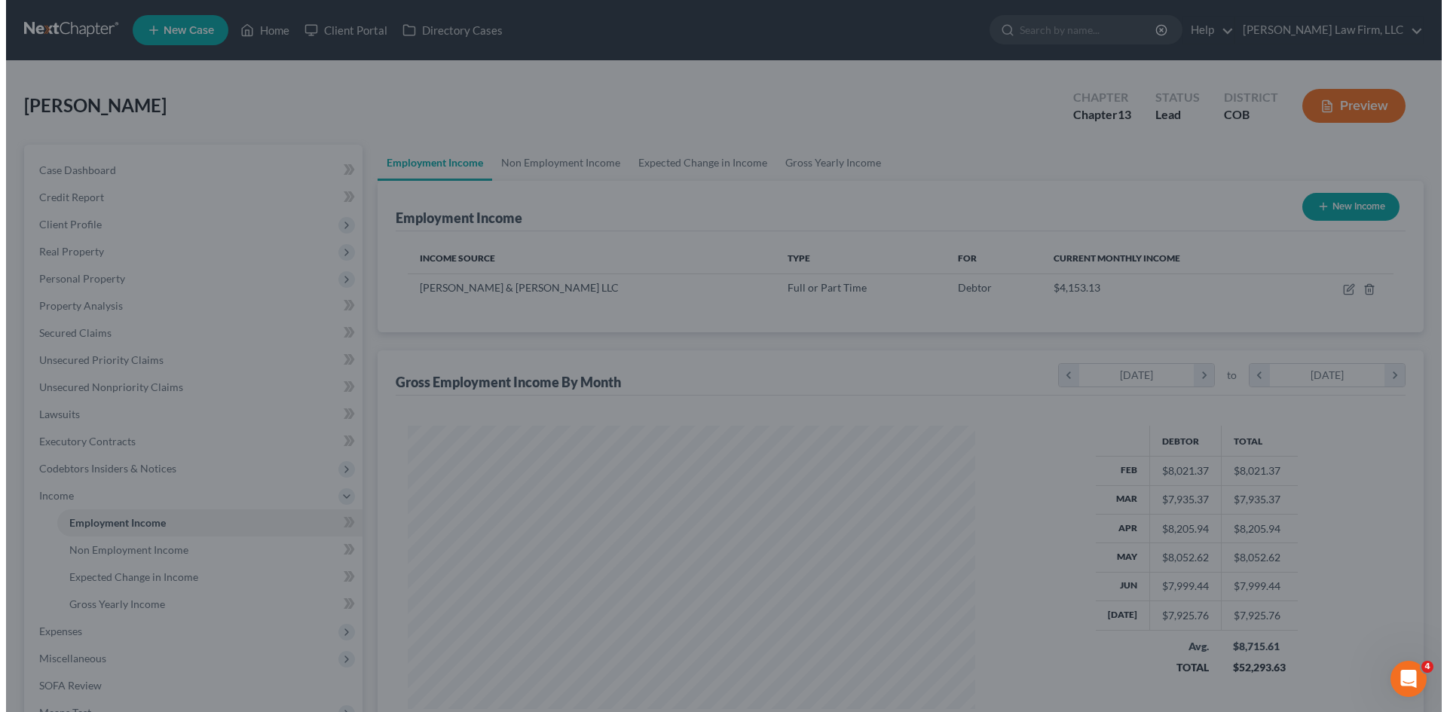
scroll to position [753335, 753024]
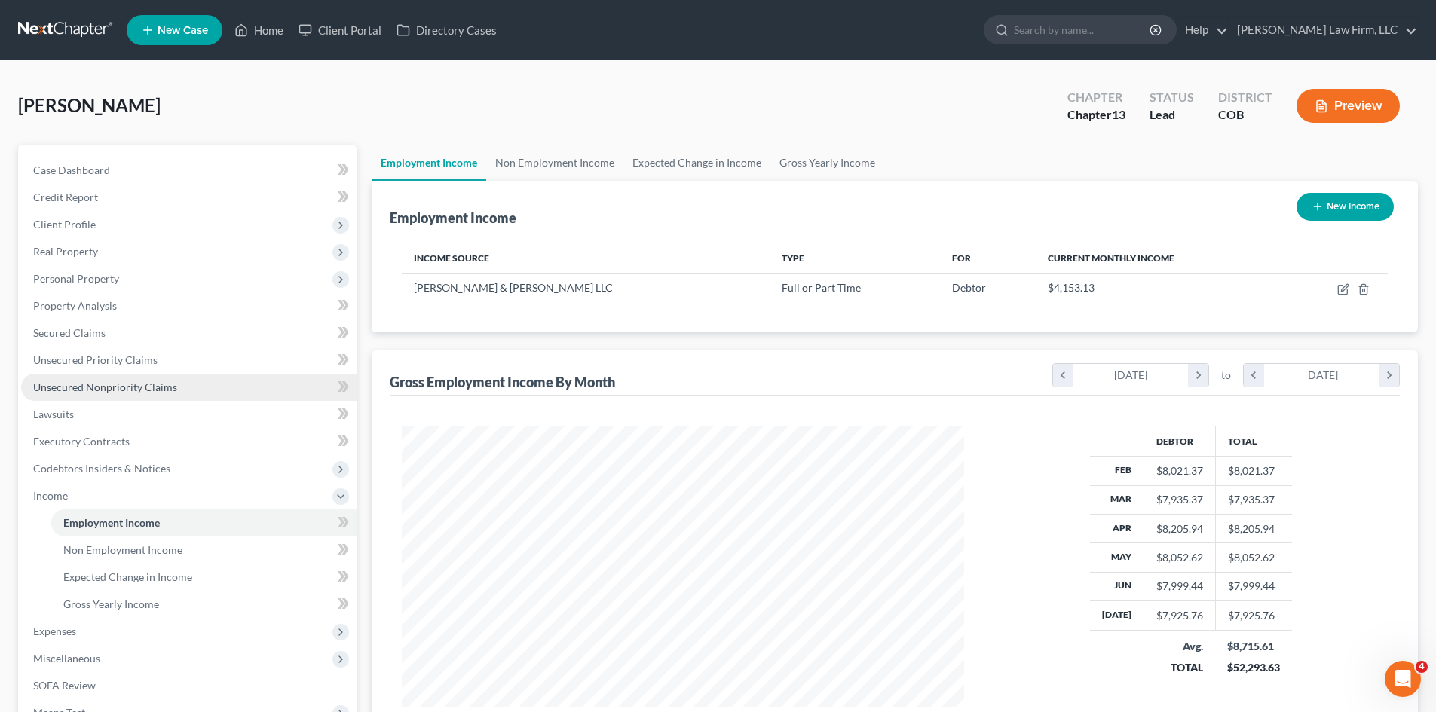
click at [106, 385] on span "Unsecured Nonpriority Claims" at bounding box center [105, 387] width 144 height 13
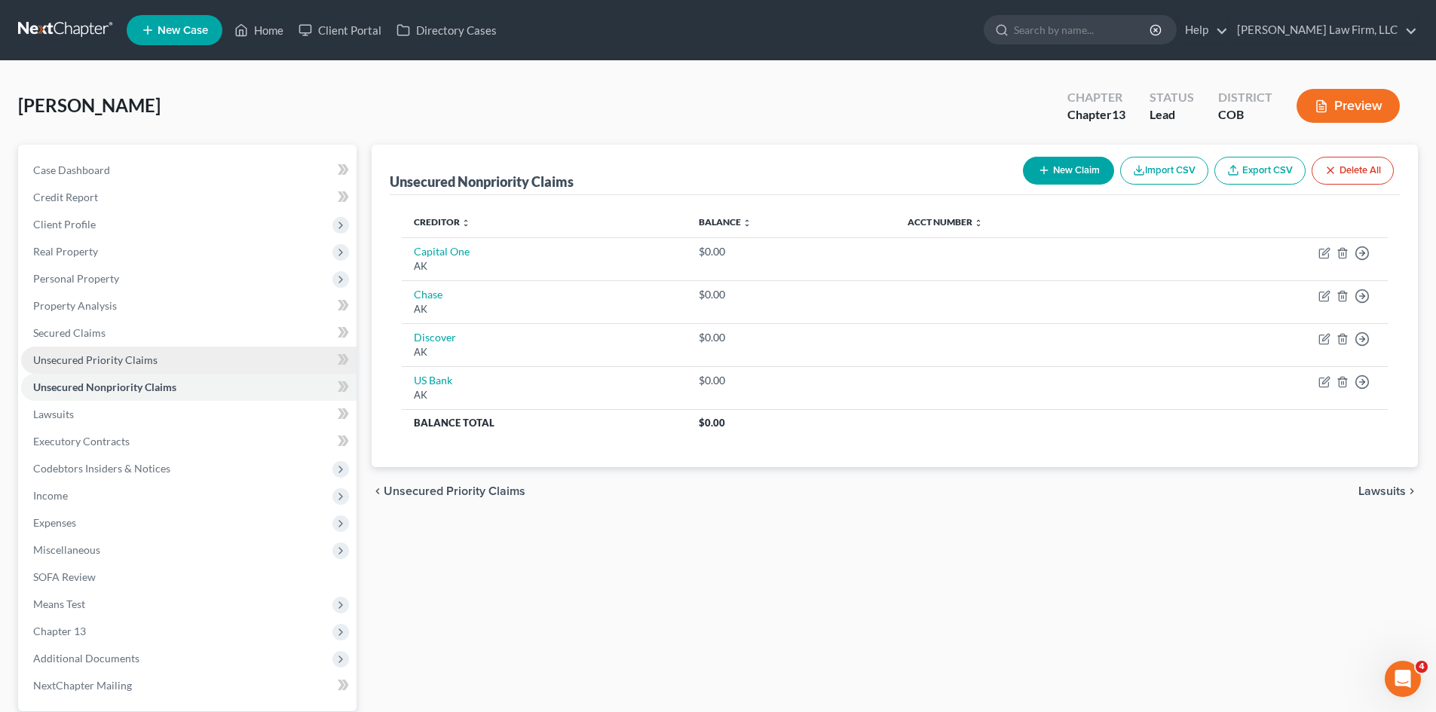
click at [135, 364] on span "Unsecured Priority Claims" at bounding box center [95, 359] width 124 height 13
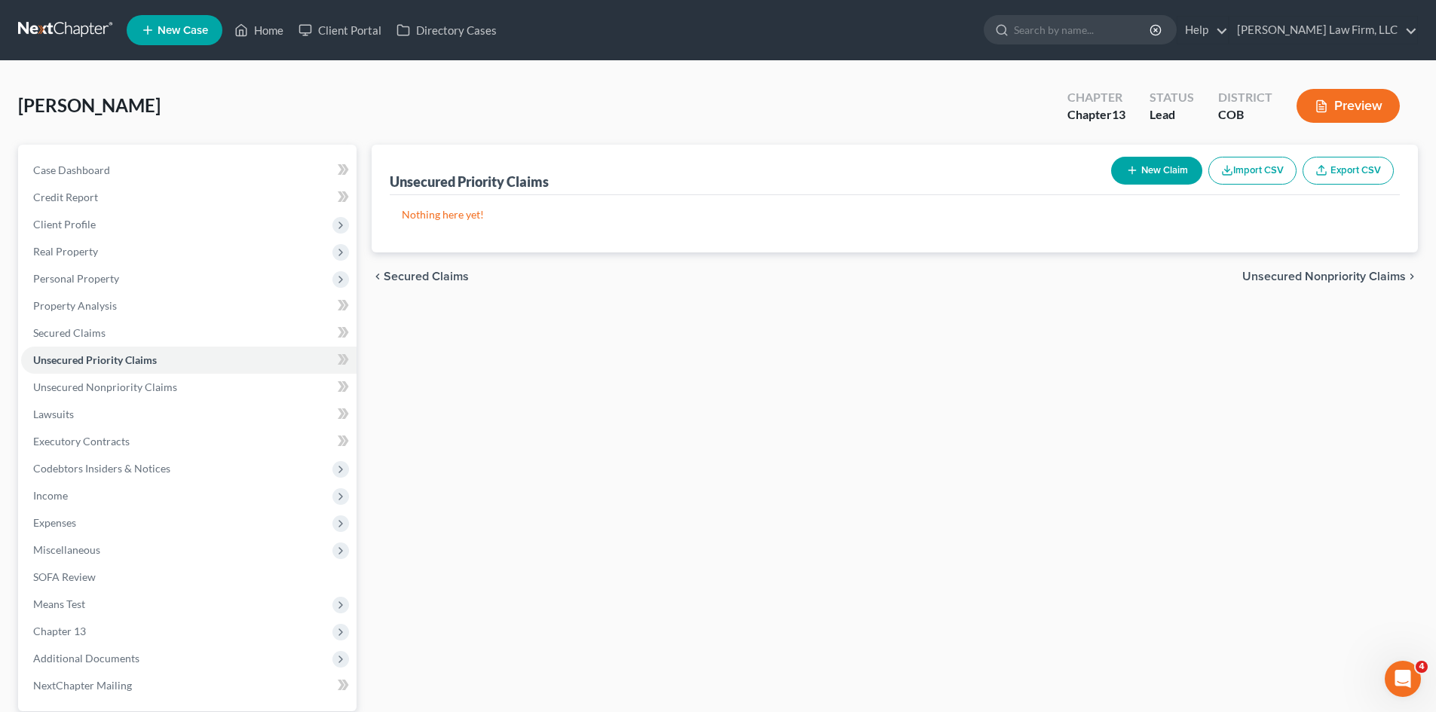
click at [1165, 173] on button "New Claim" at bounding box center [1156, 171] width 91 height 28
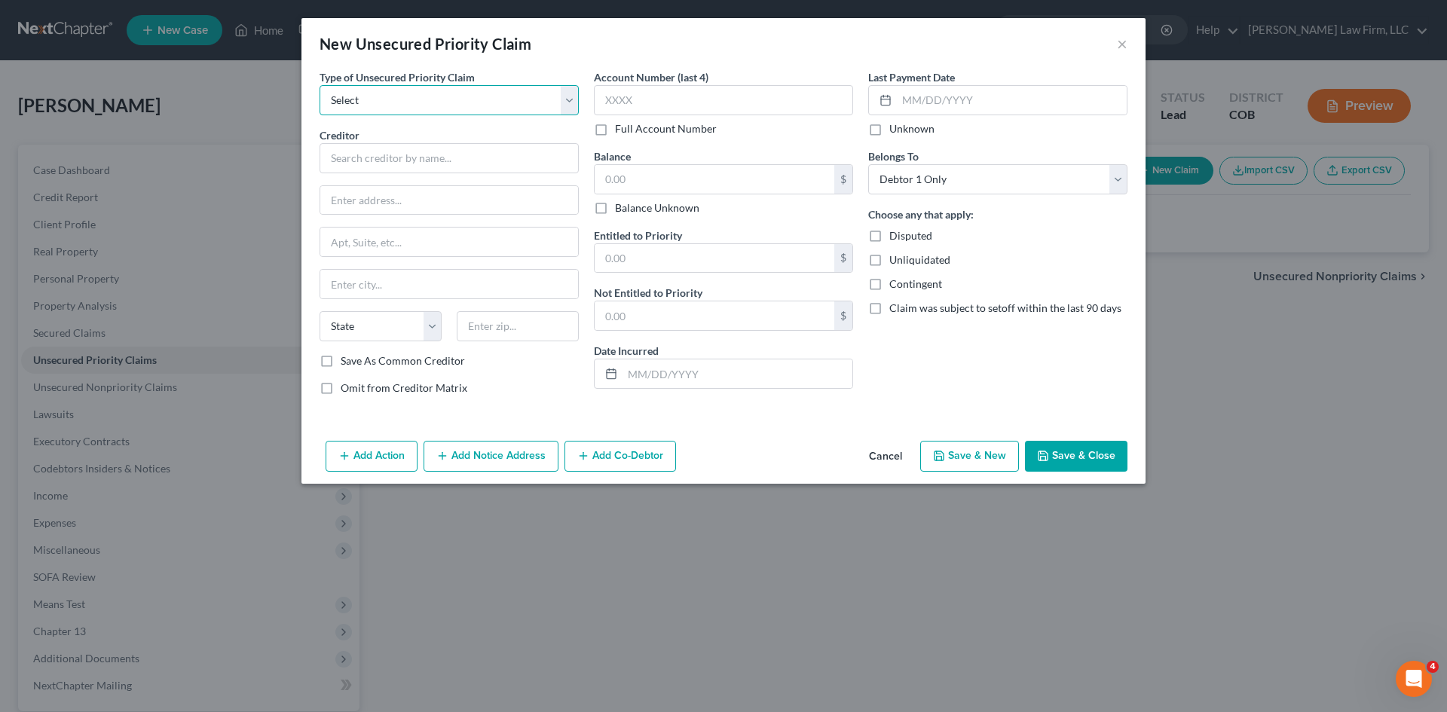
click at [440, 93] on select "Select Taxes & Other Government Units Domestic Support Obligations Extensions o…" at bounding box center [449, 100] width 259 height 30
click at [320, 85] on select "Select Taxes & Other Government Units Domestic Support Obligations Extensions o…" at bounding box center [449, 100] width 259 height 30
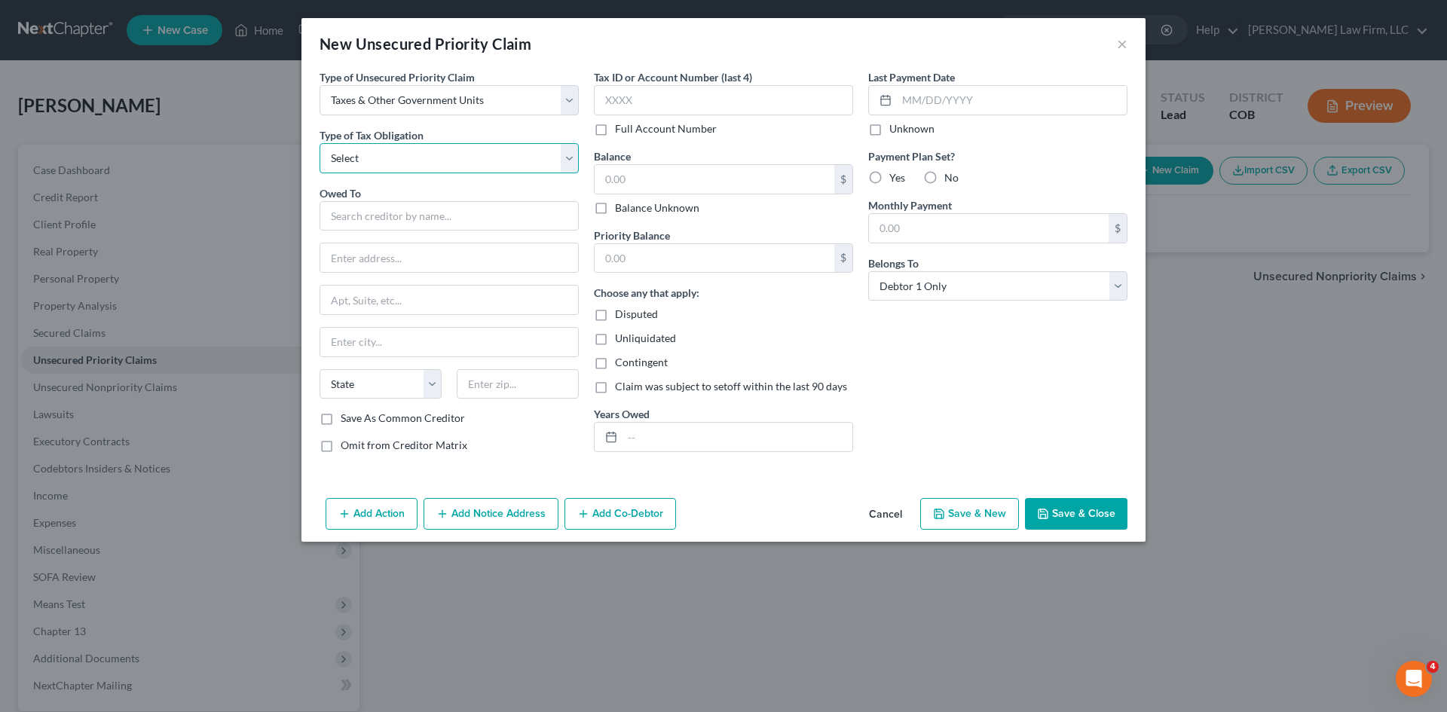
click at [467, 151] on select "Select Federal City State Franchise Tax Board Other" at bounding box center [449, 158] width 259 height 30
click at [320, 143] on select "Select Federal City State Franchise Tax Board Other" at bounding box center [449, 158] width 259 height 30
click at [452, 213] on input "text" at bounding box center [449, 216] width 259 height 30
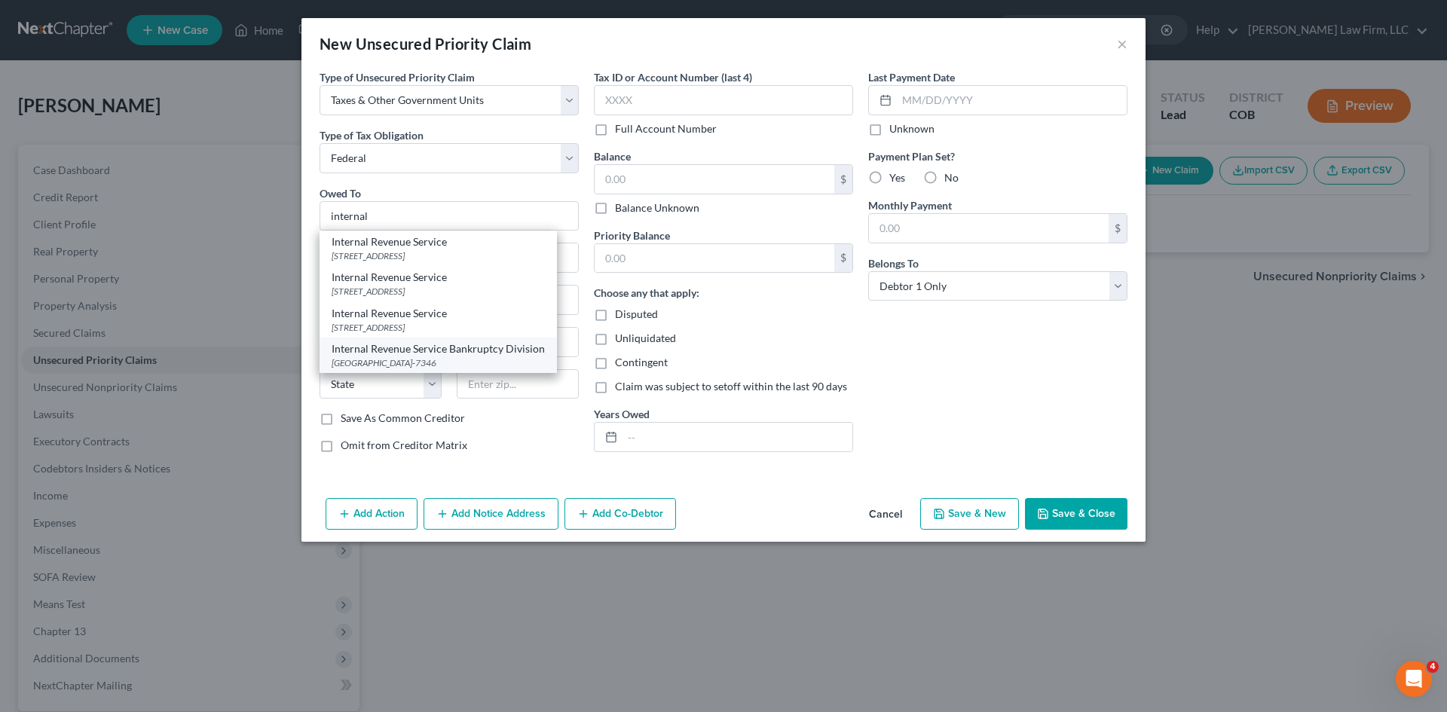
click at [480, 349] on div "Internal Revenue Service Bankruptcy Division" at bounding box center [438, 348] width 213 height 15
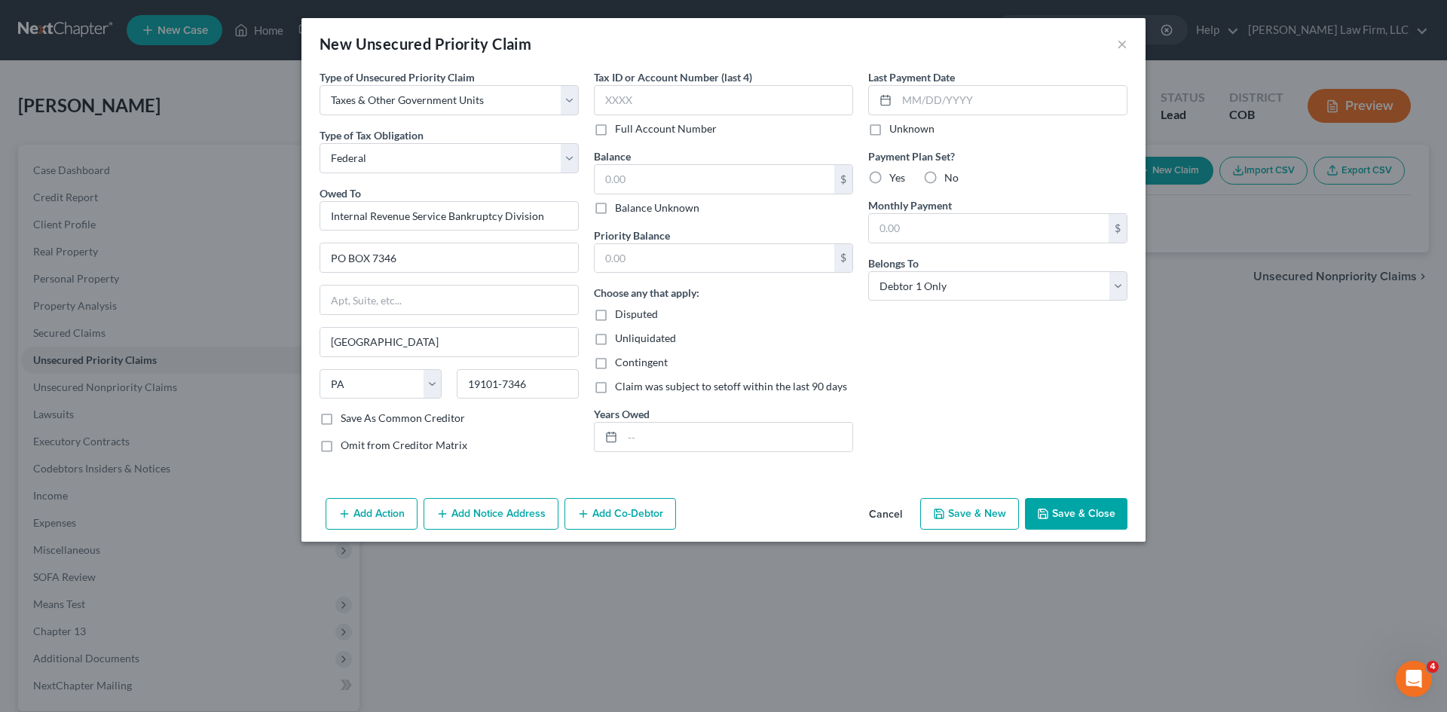
click at [965, 511] on button "Save & New" at bounding box center [969, 514] width 99 height 32
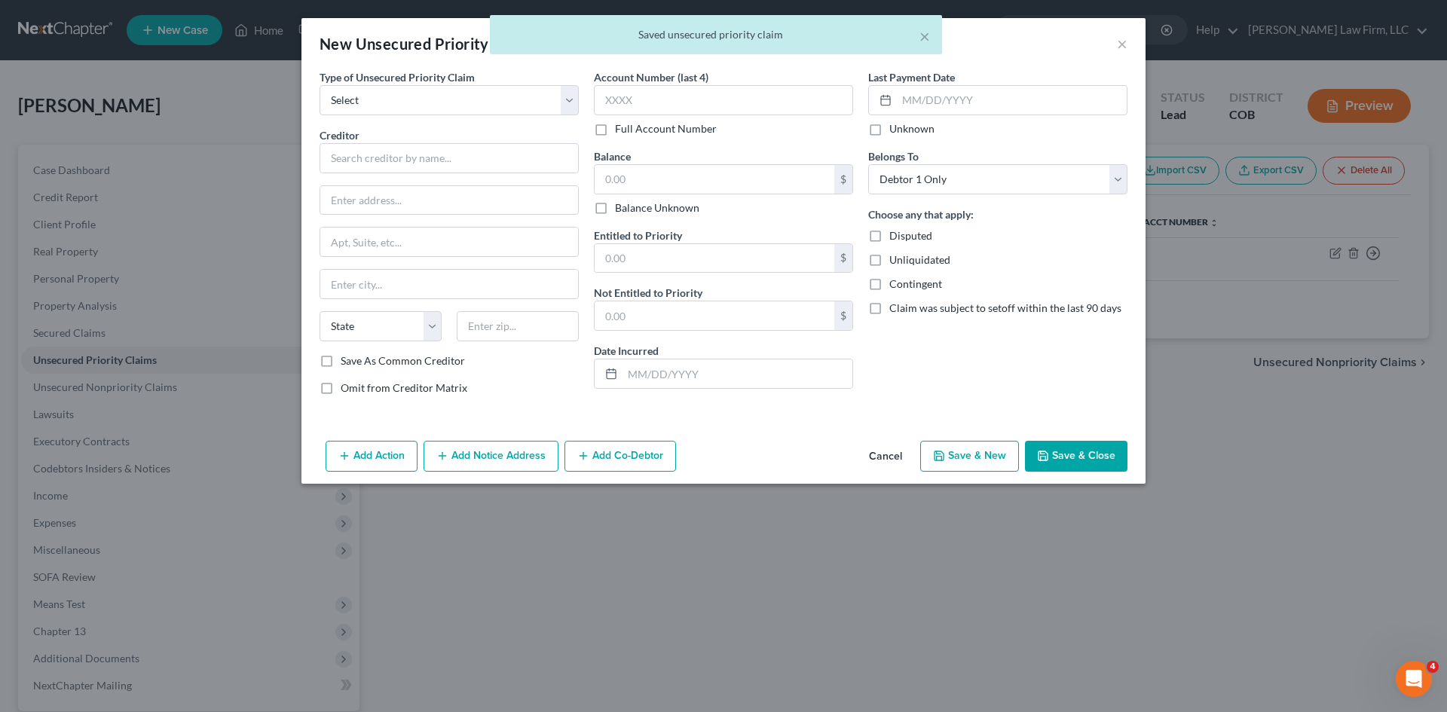
click at [1072, 460] on button "Save & Close" at bounding box center [1076, 457] width 102 height 32
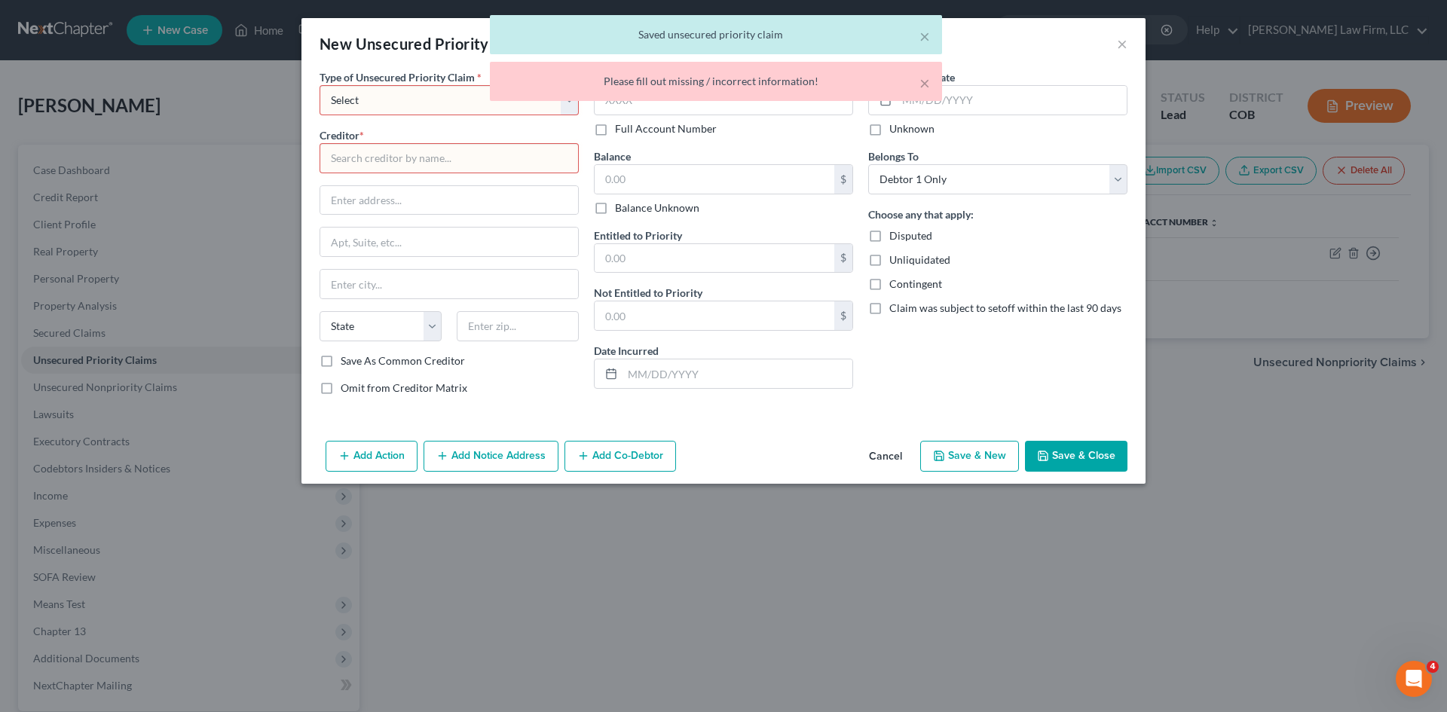
click at [904, 460] on button "Cancel" at bounding box center [885, 457] width 57 height 30
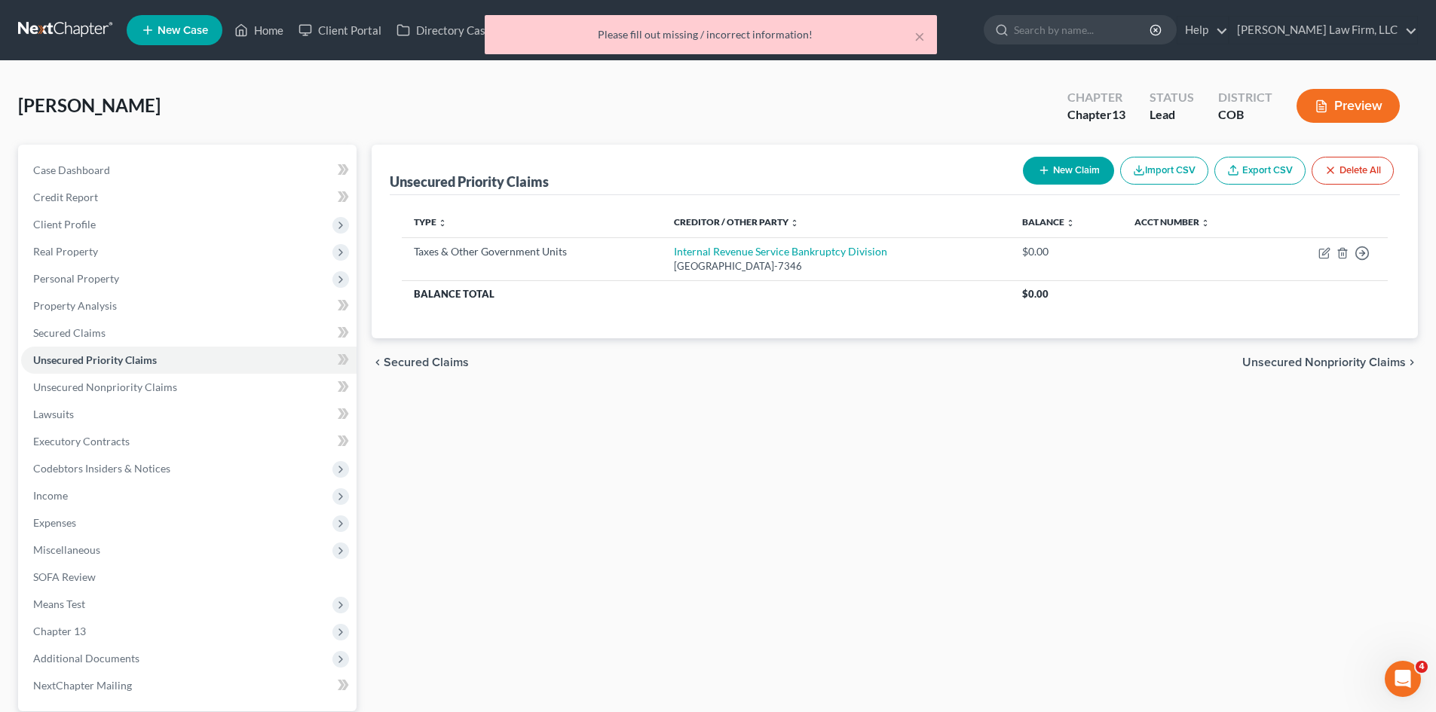
click at [358, 27] on div "× Please fill out missing / incorrect information!" at bounding box center [710, 38] width 1436 height 47
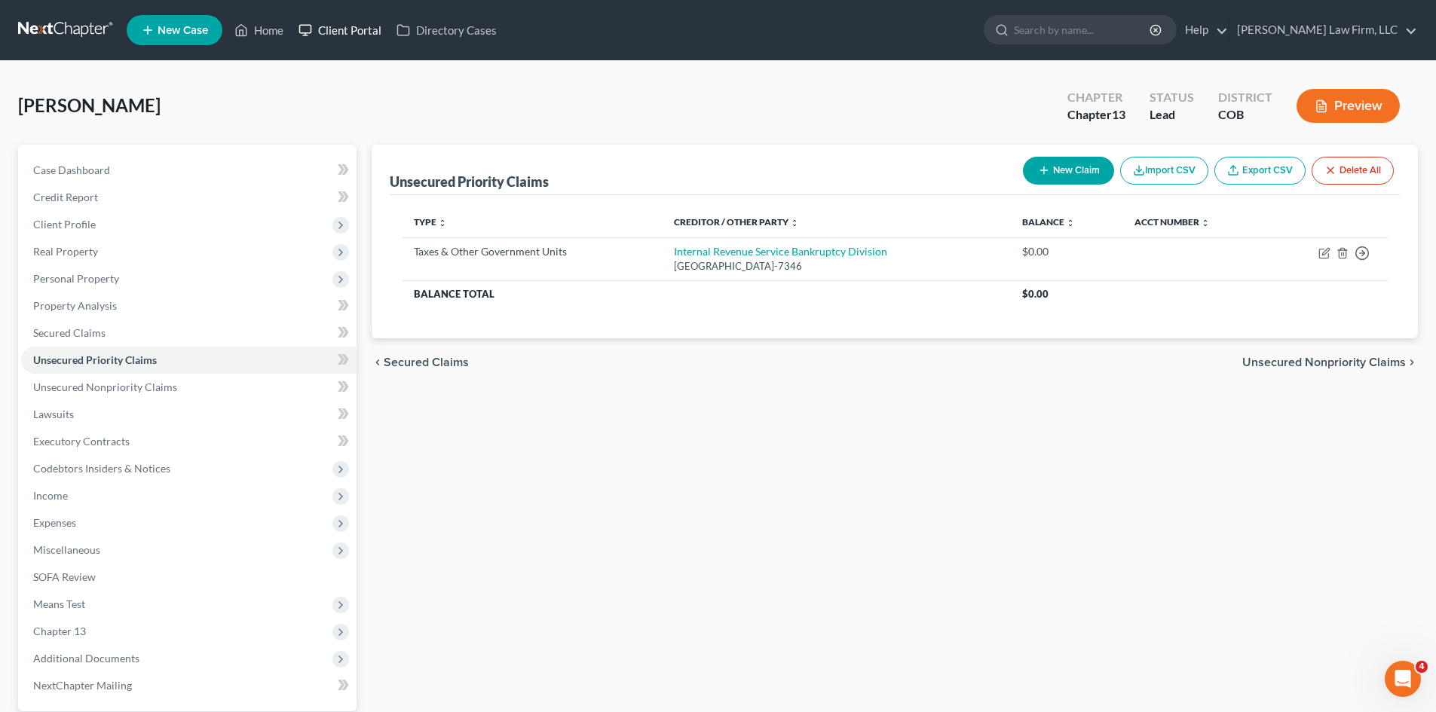
drag, startPoint x: 331, startPoint y: 29, endPoint x: 587, endPoint y: 54, distance: 257.5
click at [332, 29] on link "Client Portal" at bounding box center [340, 30] width 98 height 27
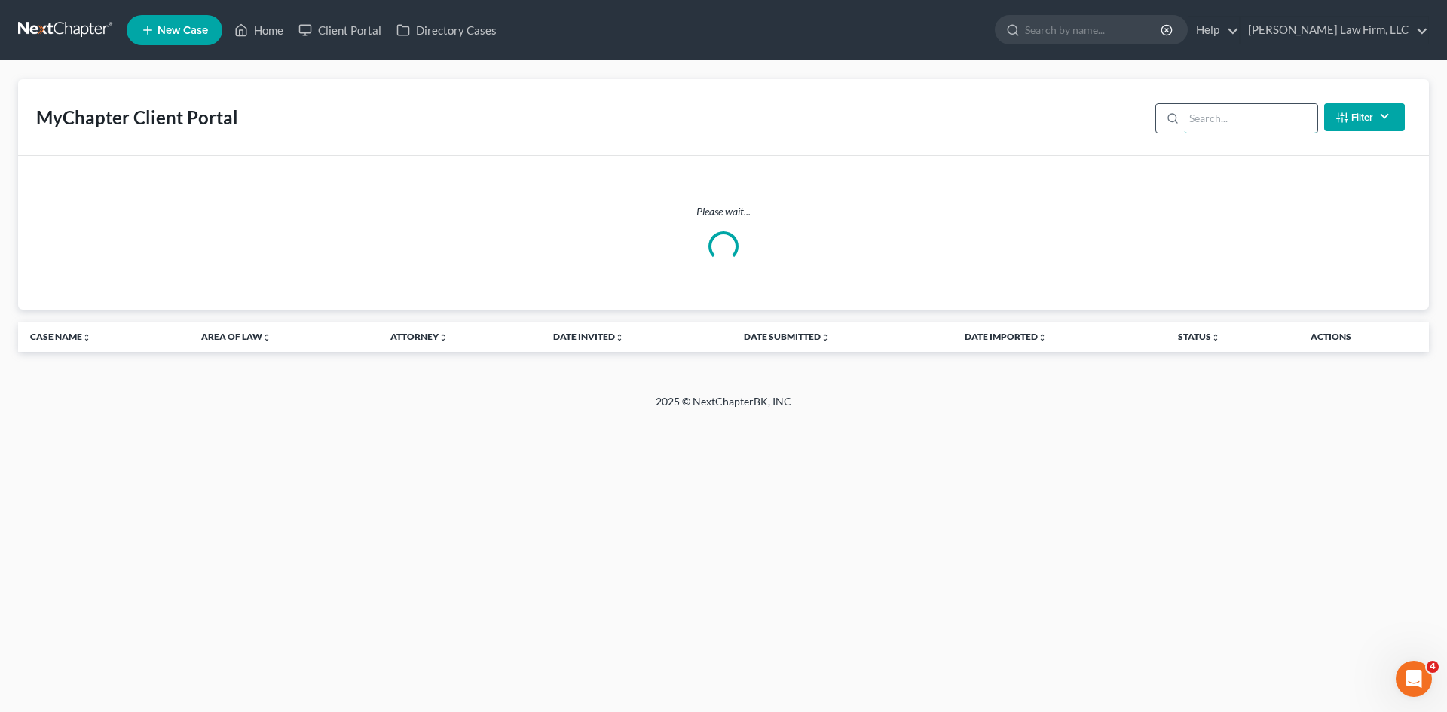
click at [1215, 116] on input "search" at bounding box center [1250, 118] width 133 height 29
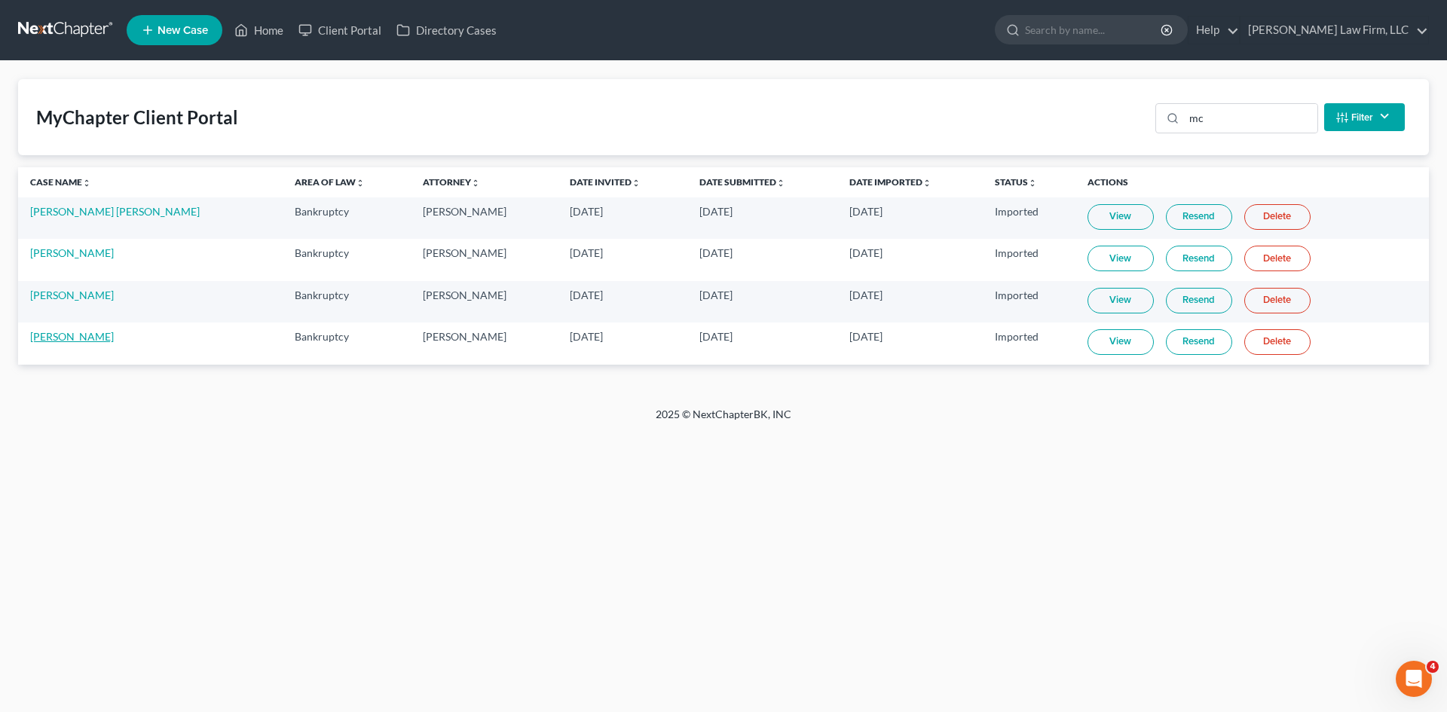
click at [86, 335] on link "Jeffery McNeil Jr" at bounding box center [72, 336] width 84 height 13
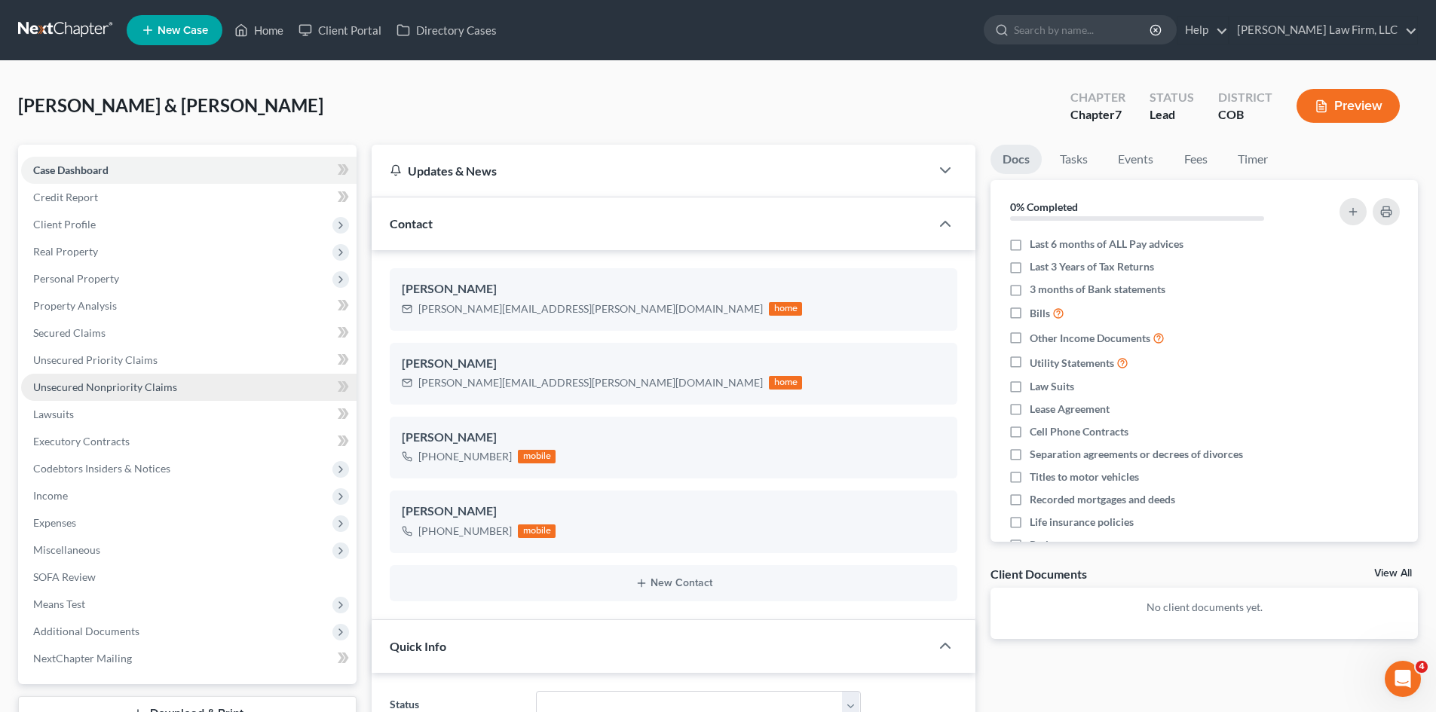
click at [134, 385] on span "Unsecured Nonpriority Claims" at bounding box center [105, 387] width 144 height 13
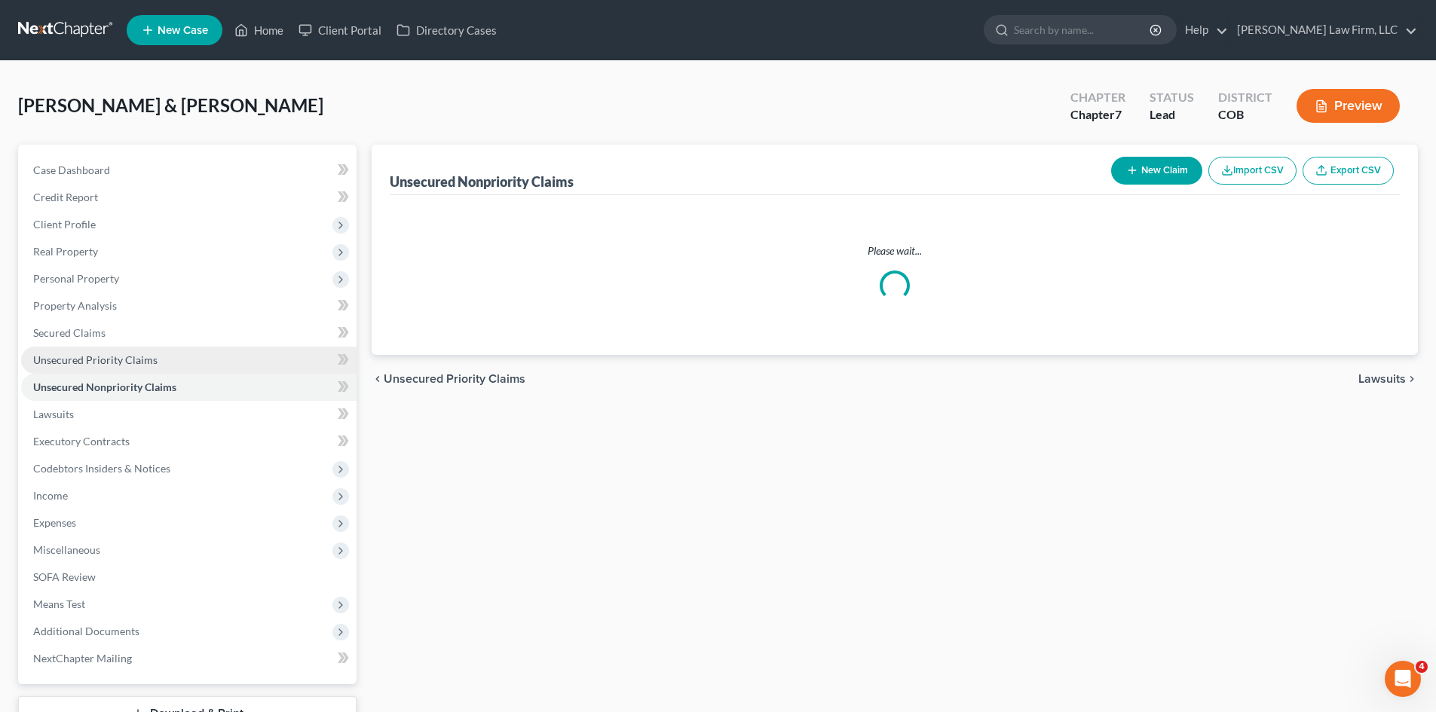
click at [131, 367] on link "Unsecured Priority Claims" at bounding box center [188, 360] width 335 height 27
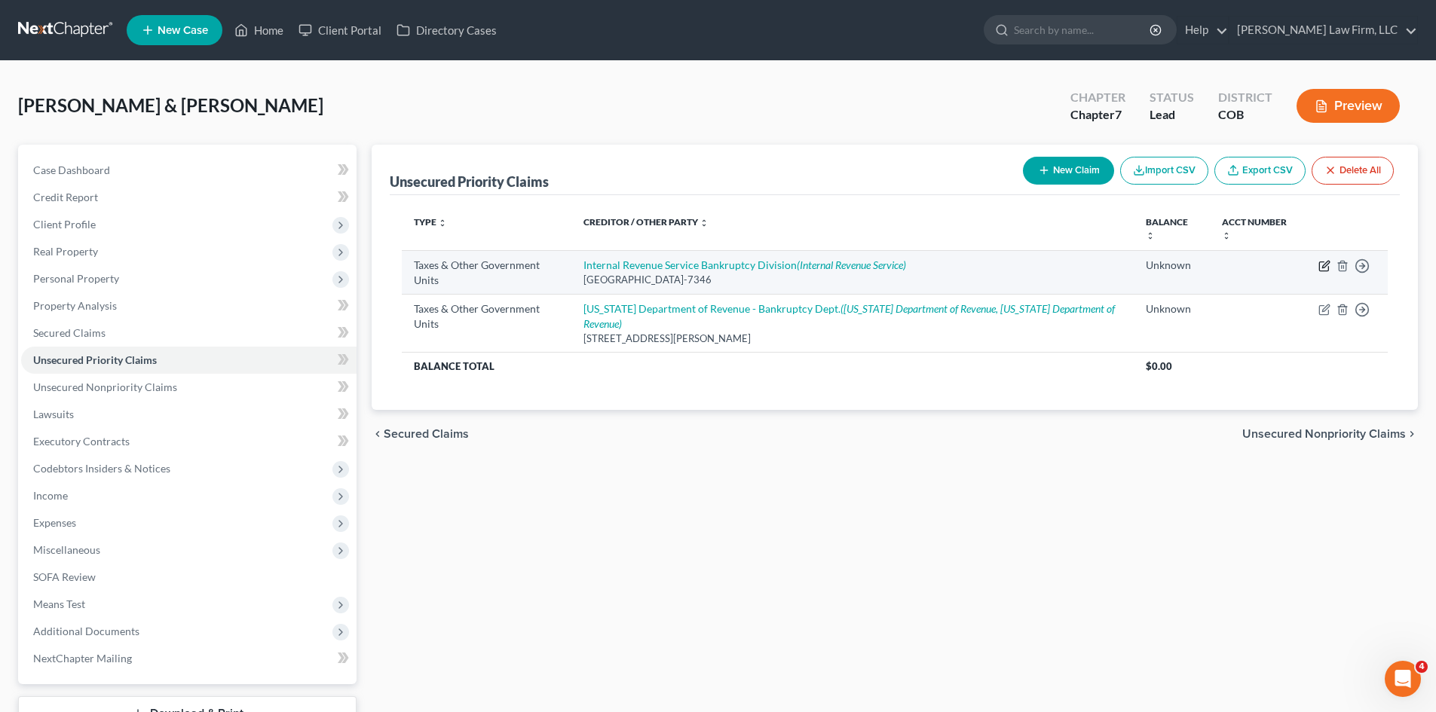
click at [1328, 265] on icon "button" at bounding box center [1324, 266] width 12 height 12
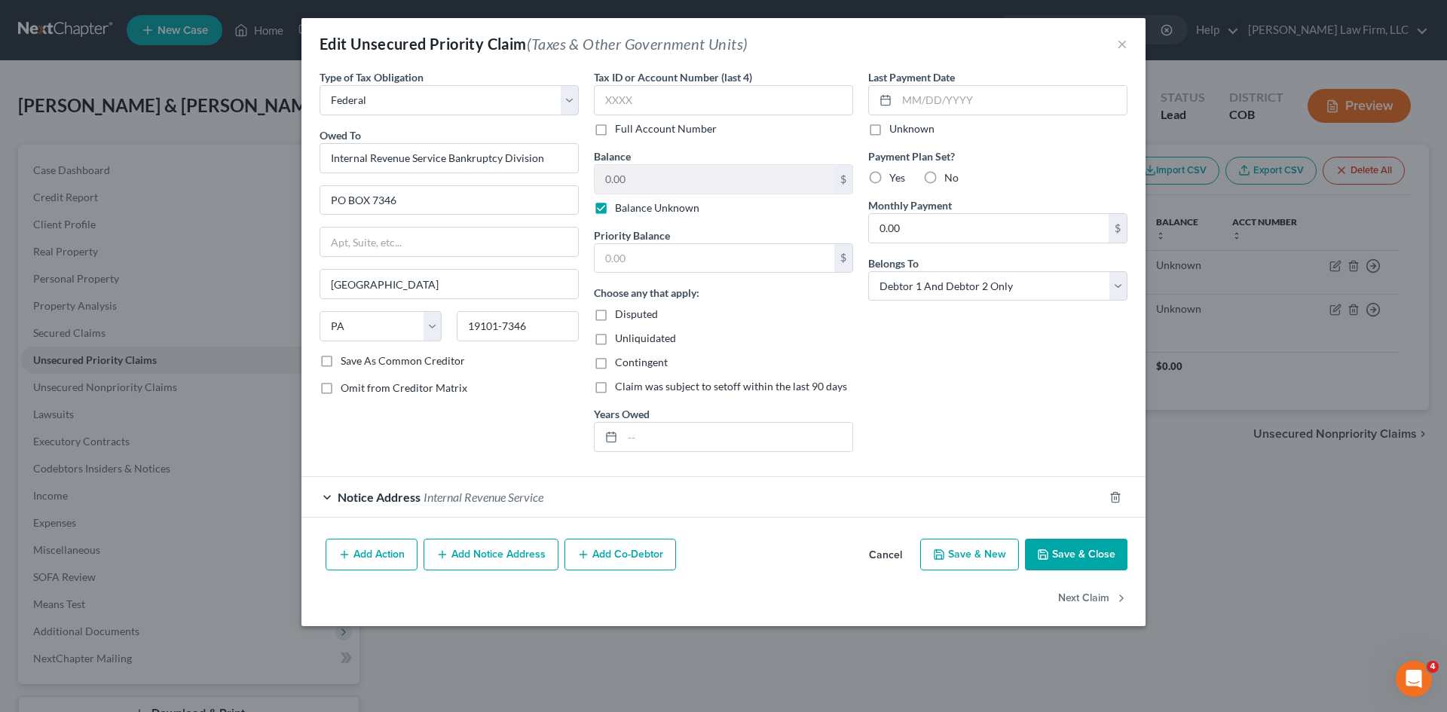
drag, startPoint x: 854, startPoint y: 553, endPoint x: 882, endPoint y: 561, distance: 28.9
click at [855, 553] on div "Add Action Add Notice Address Add Co-Debtor Cancel Save & New Save & Close" at bounding box center [723, 558] width 844 height 50
click at [882, 561] on button "Cancel" at bounding box center [885, 555] width 57 height 30
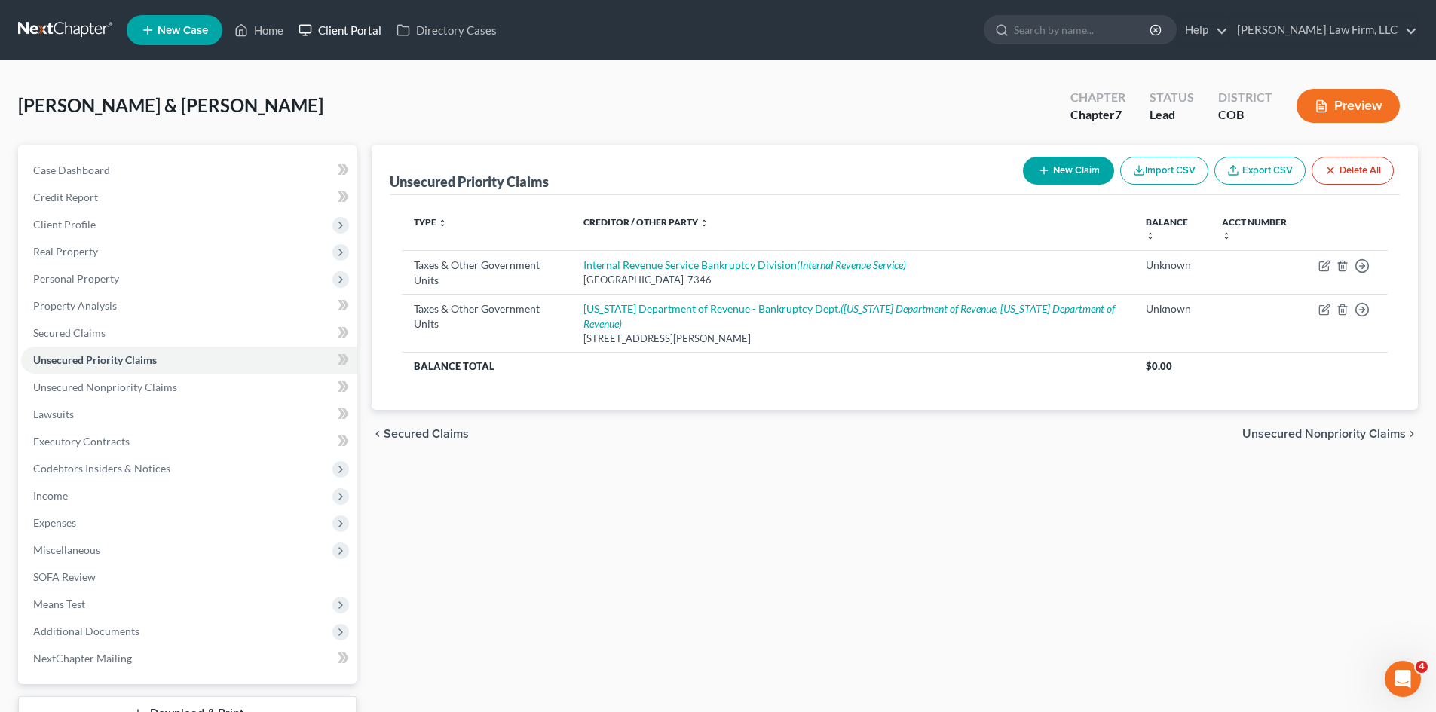
click at [339, 31] on link "Client Portal" at bounding box center [340, 30] width 98 height 27
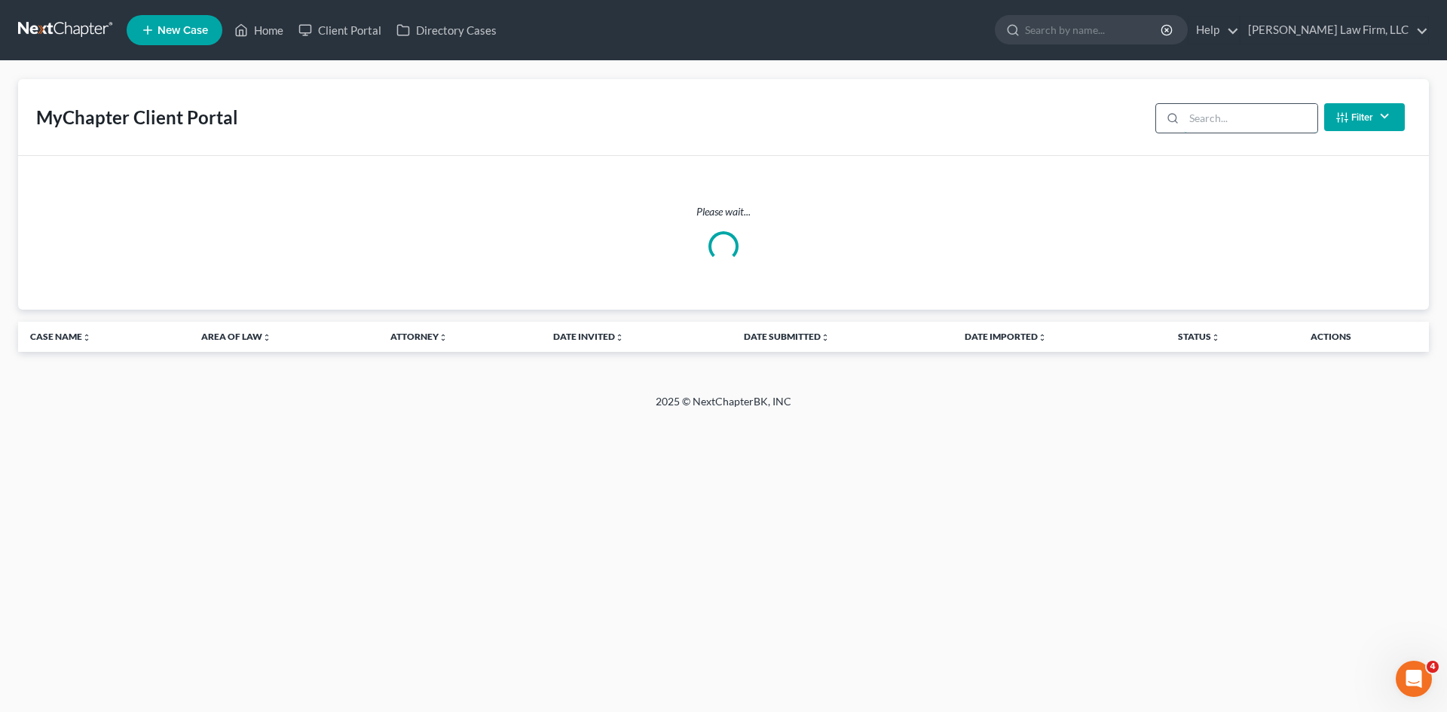
click at [1227, 119] on input "search" at bounding box center [1250, 118] width 133 height 29
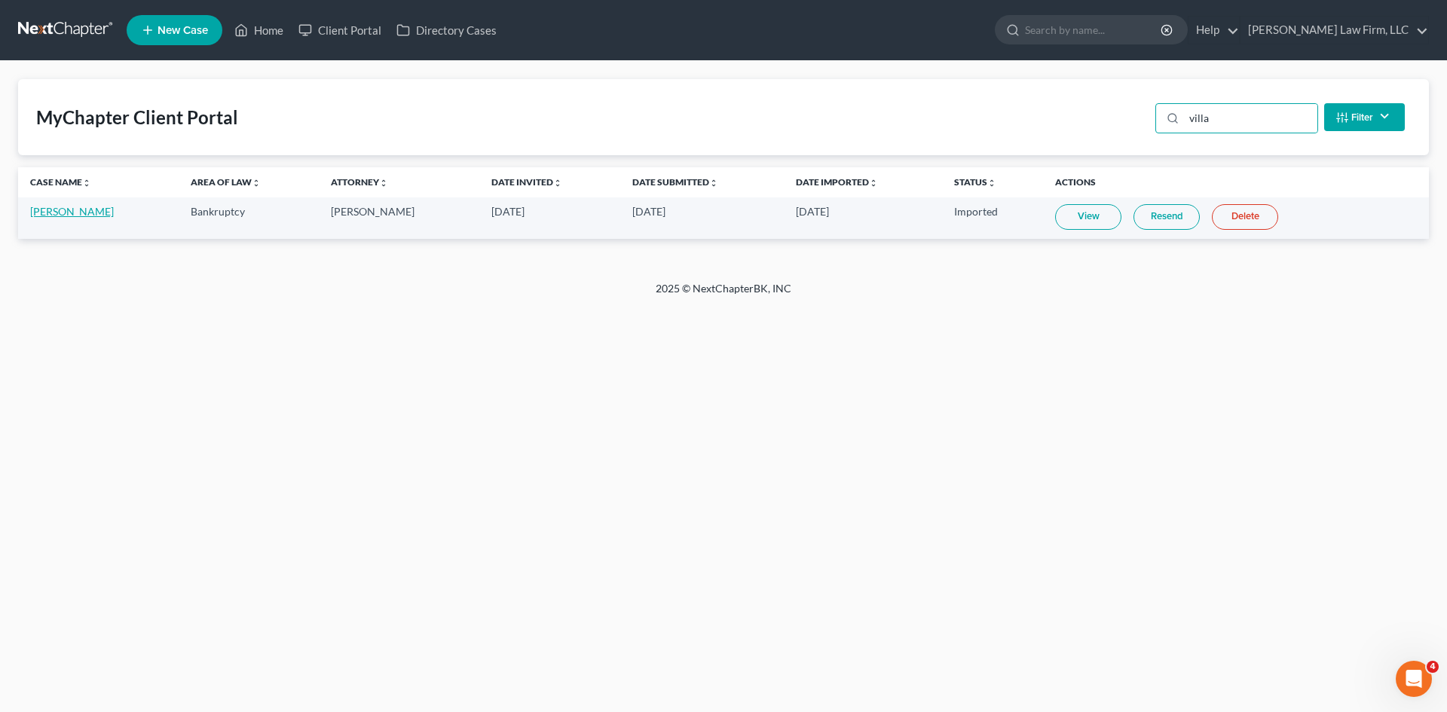
click at [69, 217] on link "Joshua Villa" at bounding box center [72, 211] width 84 height 13
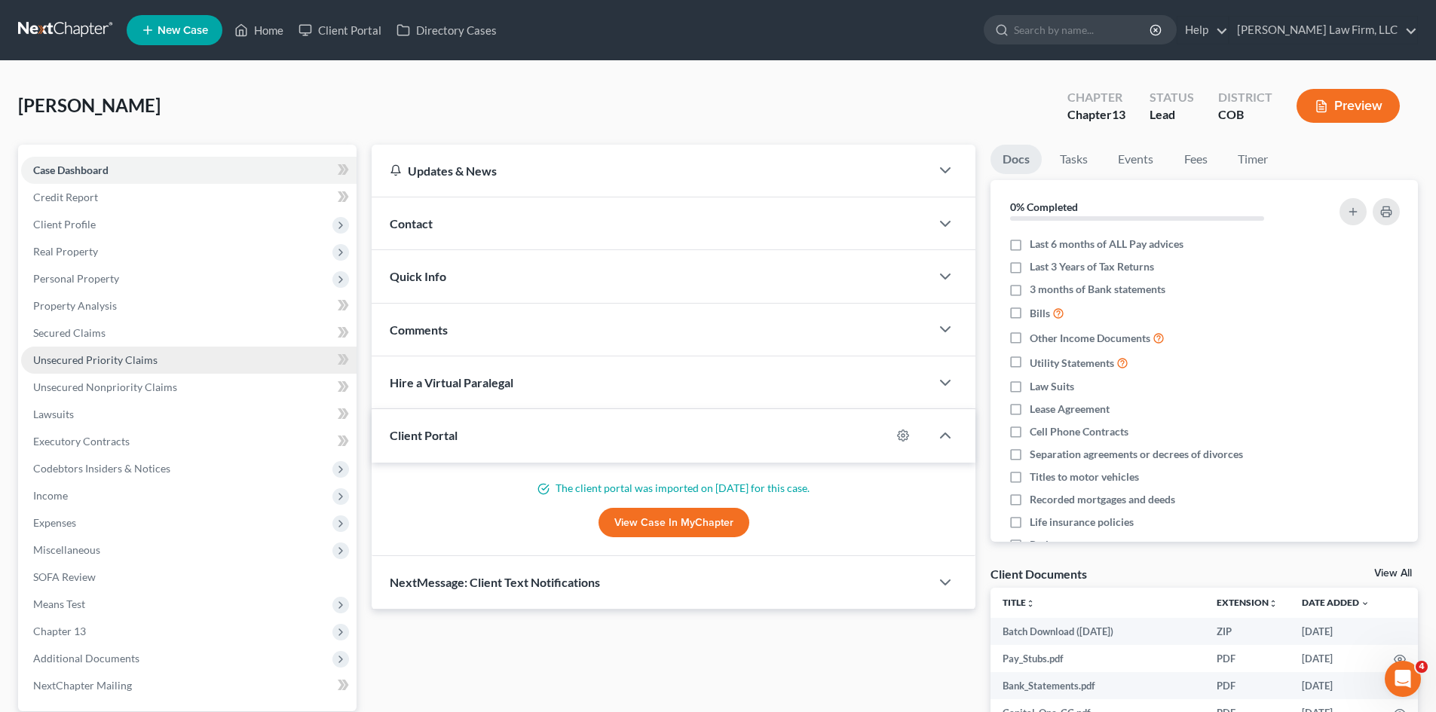
click at [137, 364] on span "Unsecured Priority Claims" at bounding box center [95, 359] width 124 height 13
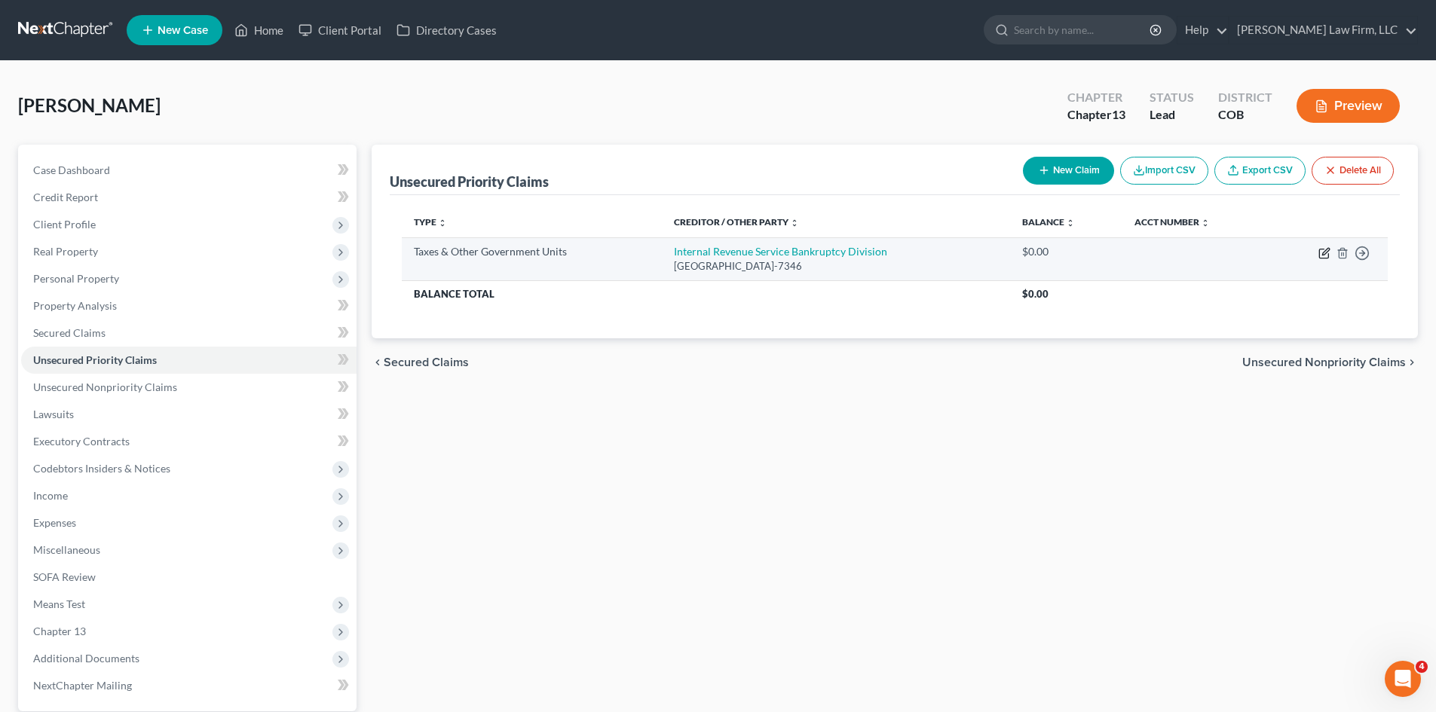
click at [1323, 249] on icon "button" at bounding box center [1323, 253] width 9 height 9
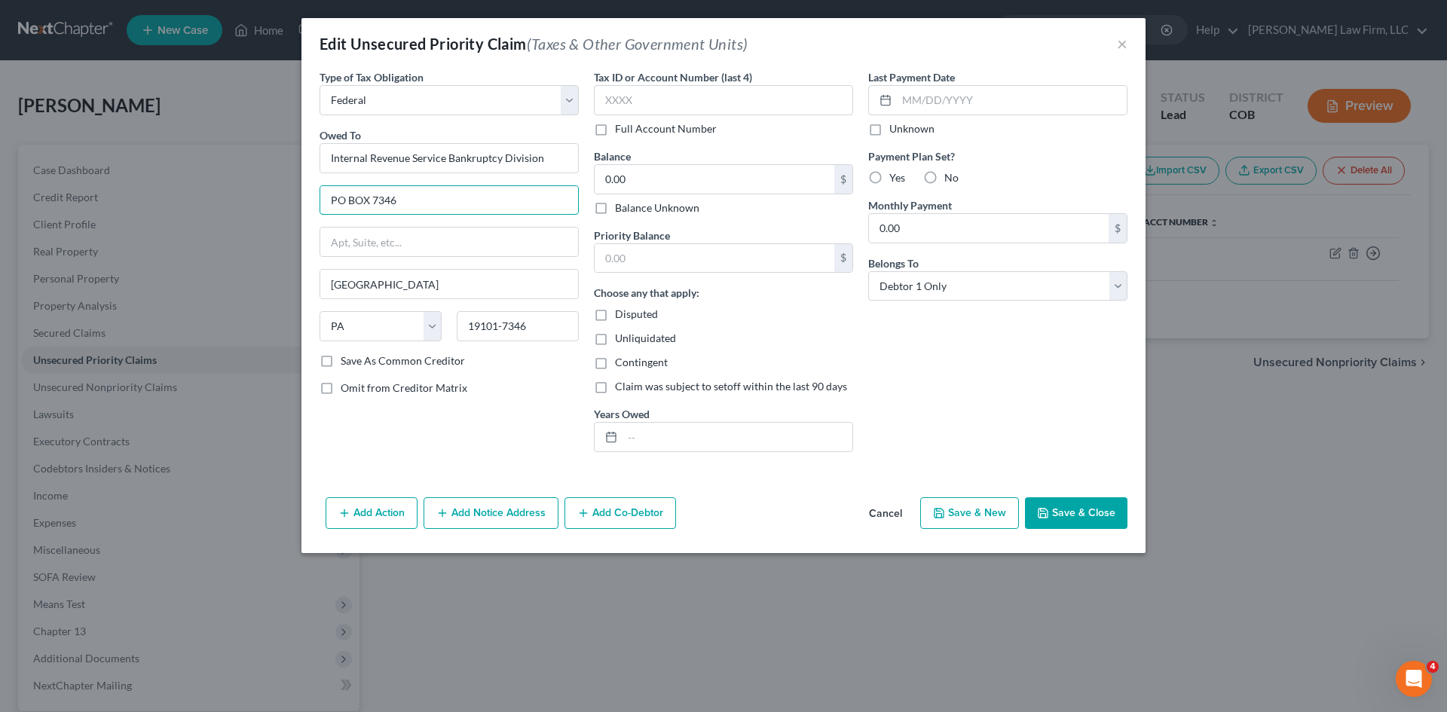
drag, startPoint x: 431, startPoint y: 198, endPoint x: 310, endPoint y: 200, distance: 121.3
click at [310, 200] on div "Type of Tax Obligation * Select Federal City State Franchise Tax Board Other Ow…" at bounding box center [723, 280] width 844 height 422
click at [662, 97] on input "text" at bounding box center [723, 100] width 259 height 30
click at [639, 206] on label "Balance Unknown" at bounding box center [657, 207] width 84 height 15
click at [631, 206] on input "Balance Unknown" at bounding box center [626, 205] width 10 height 10
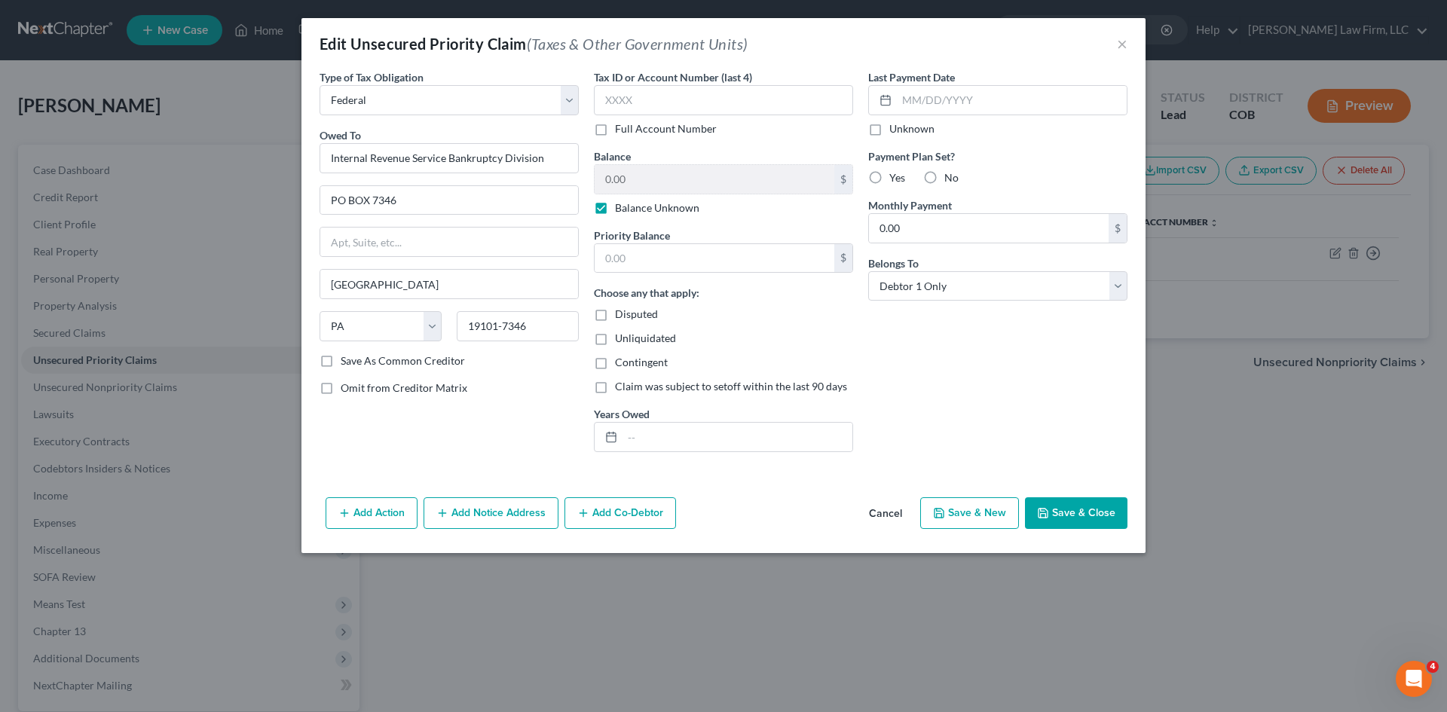
click at [1084, 517] on button "Save & Close" at bounding box center [1076, 513] width 102 height 32
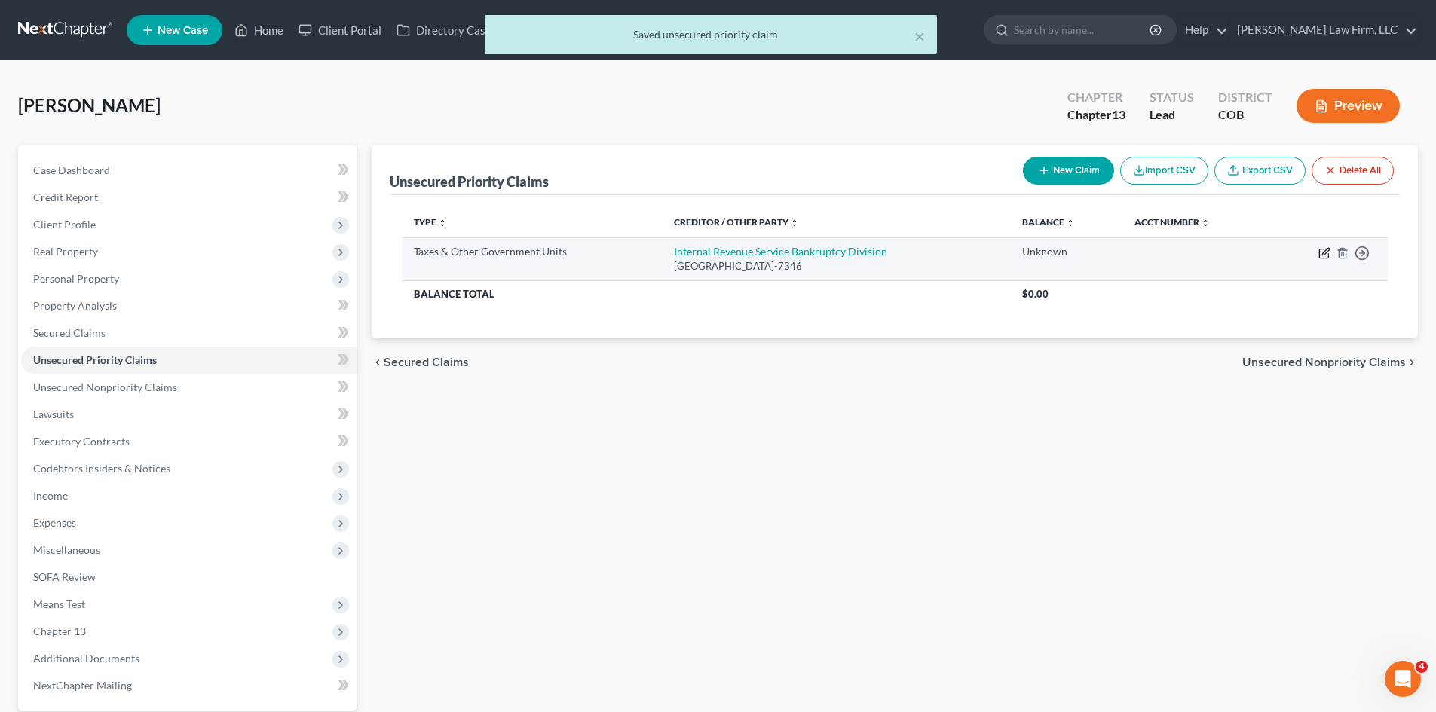
click at [1319, 254] on icon "button" at bounding box center [1323, 253] width 9 height 9
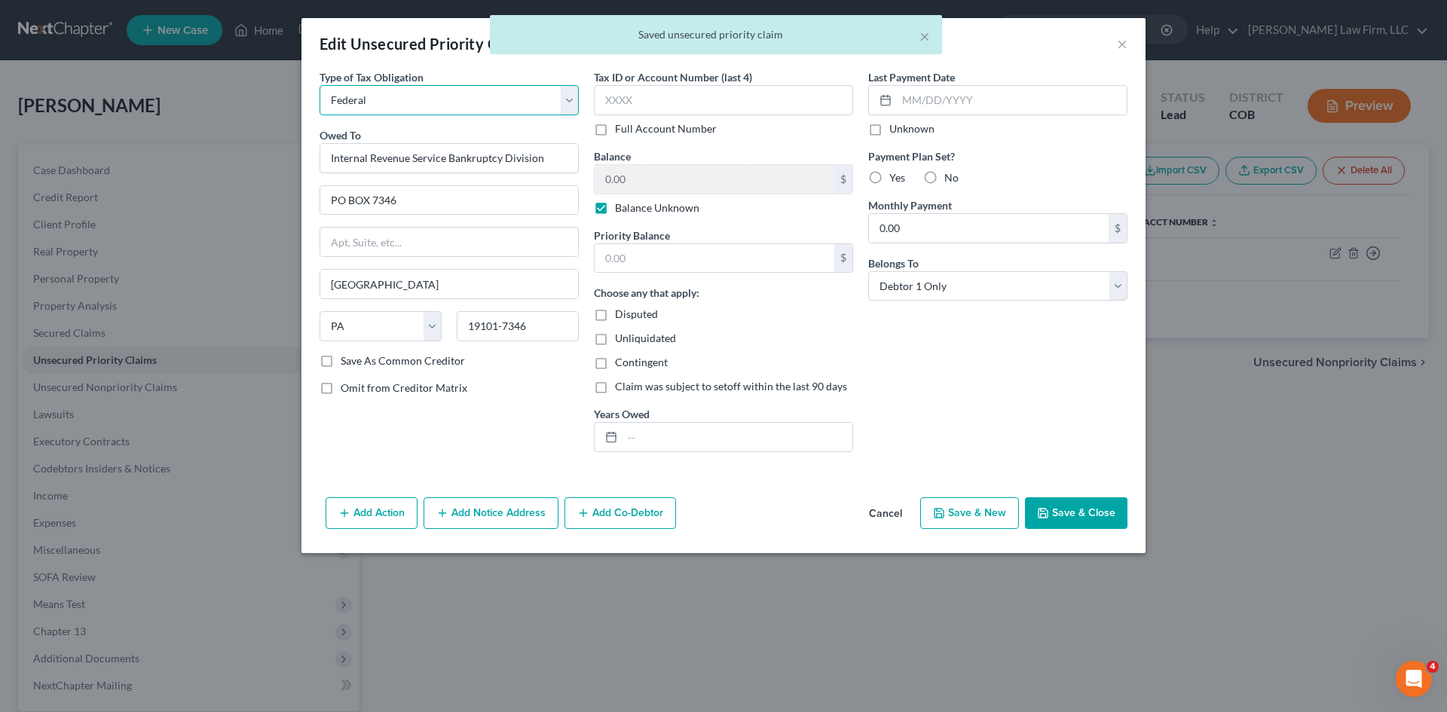
click at [453, 104] on select "Select Federal City State Franchise Tax Board Other" at bounding box center [449, 100] width 259 height 30
click at [320, 85] on select "Select Federal City State Franchise Tax Board Other" at bounding box center [449, 100] width 259 height 30
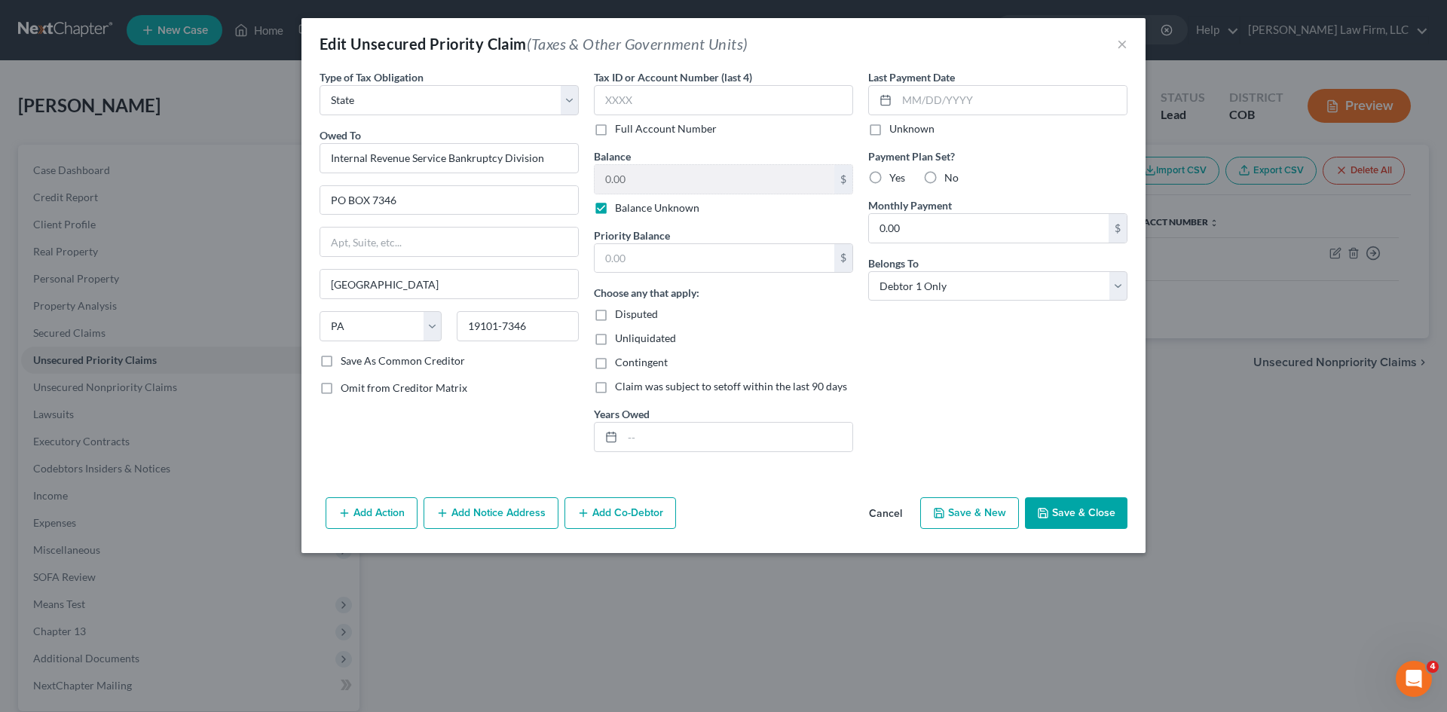
click at [897, 516] on button "Cancel" at bounding box center [885, 514] width 57 height 30
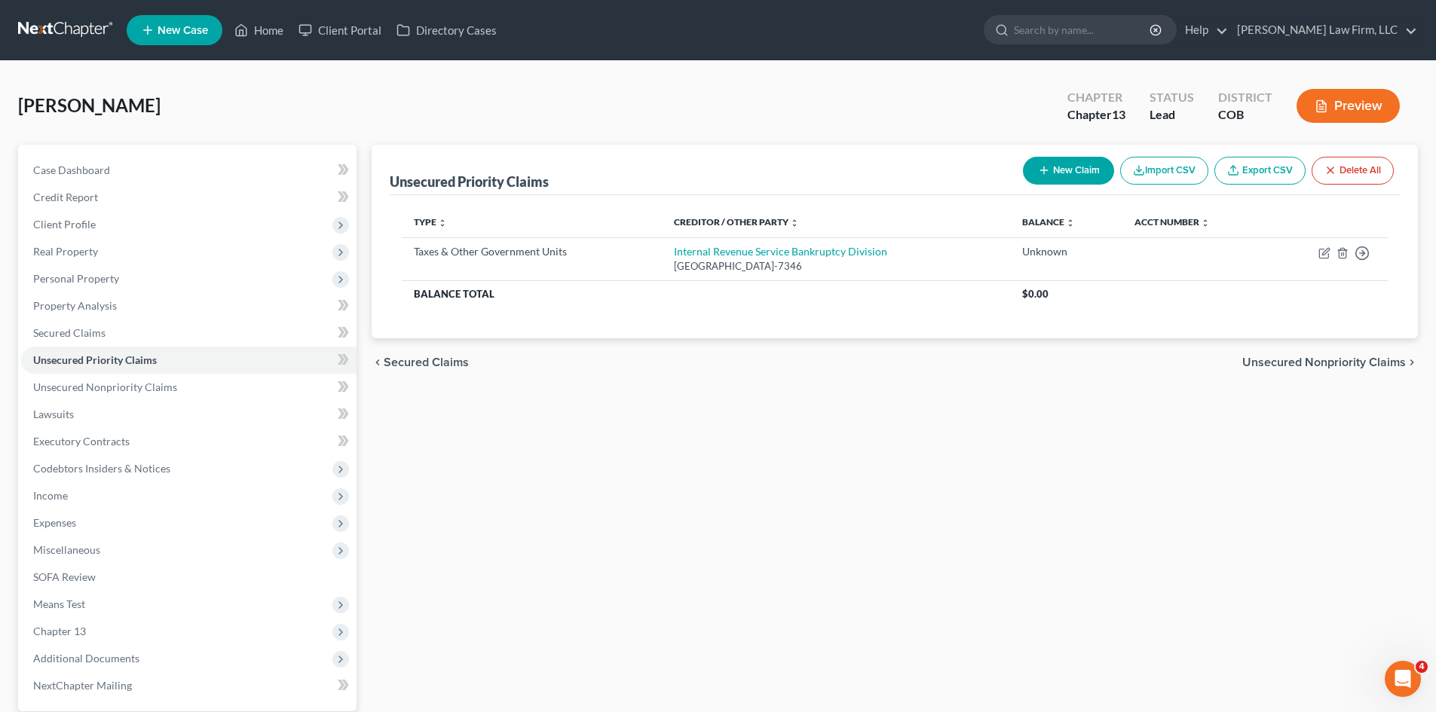
click at [1075, 179] on button "New Claim" at bounding box center [1068, 171] width 91 height 28
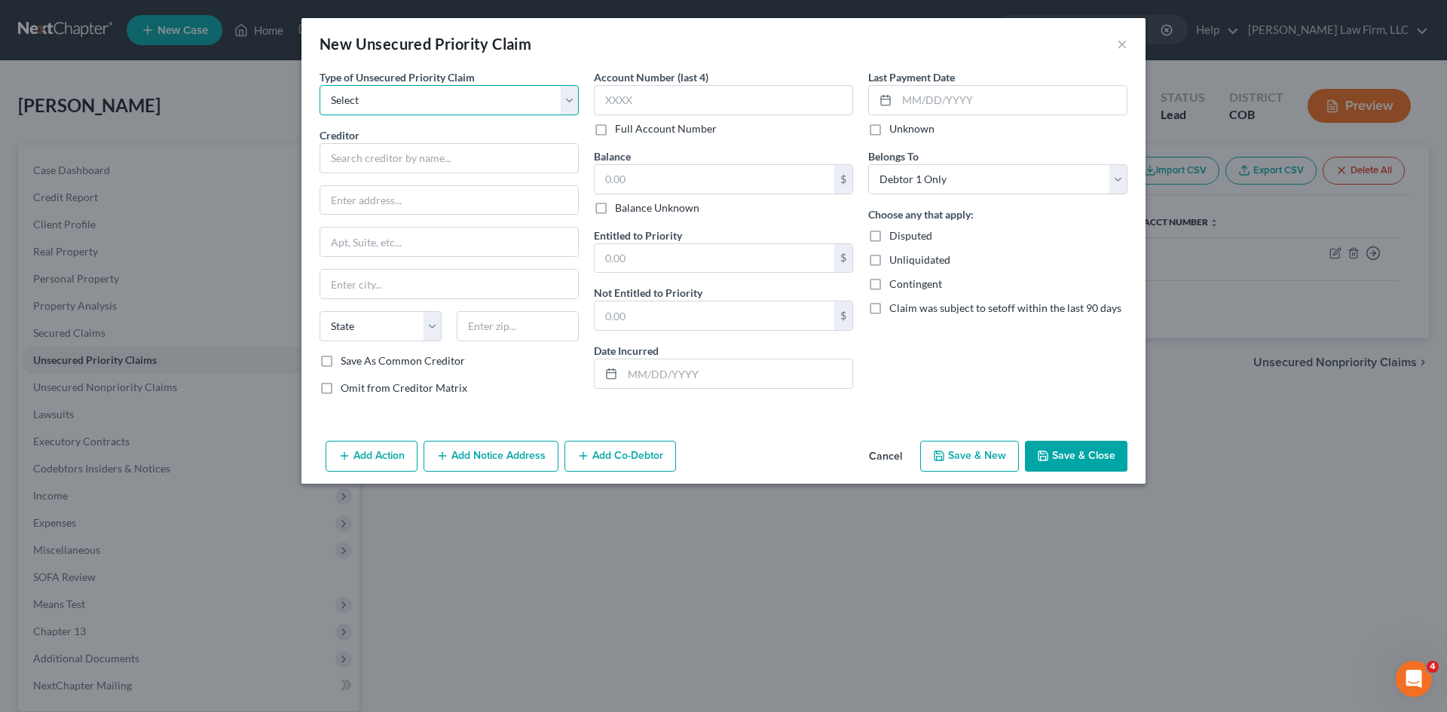
click at [441, 102] on select "Select Taxes & Other Government Units Domestic Support Obligations Extensions o…" at bounding box center [449, 100] width 259 height 30
click at [320, 85] on select "Select Taxes & Other Government Units Domestic Support Obligations Extensions o…" at bounding box center [449, 100] width 259 height 30
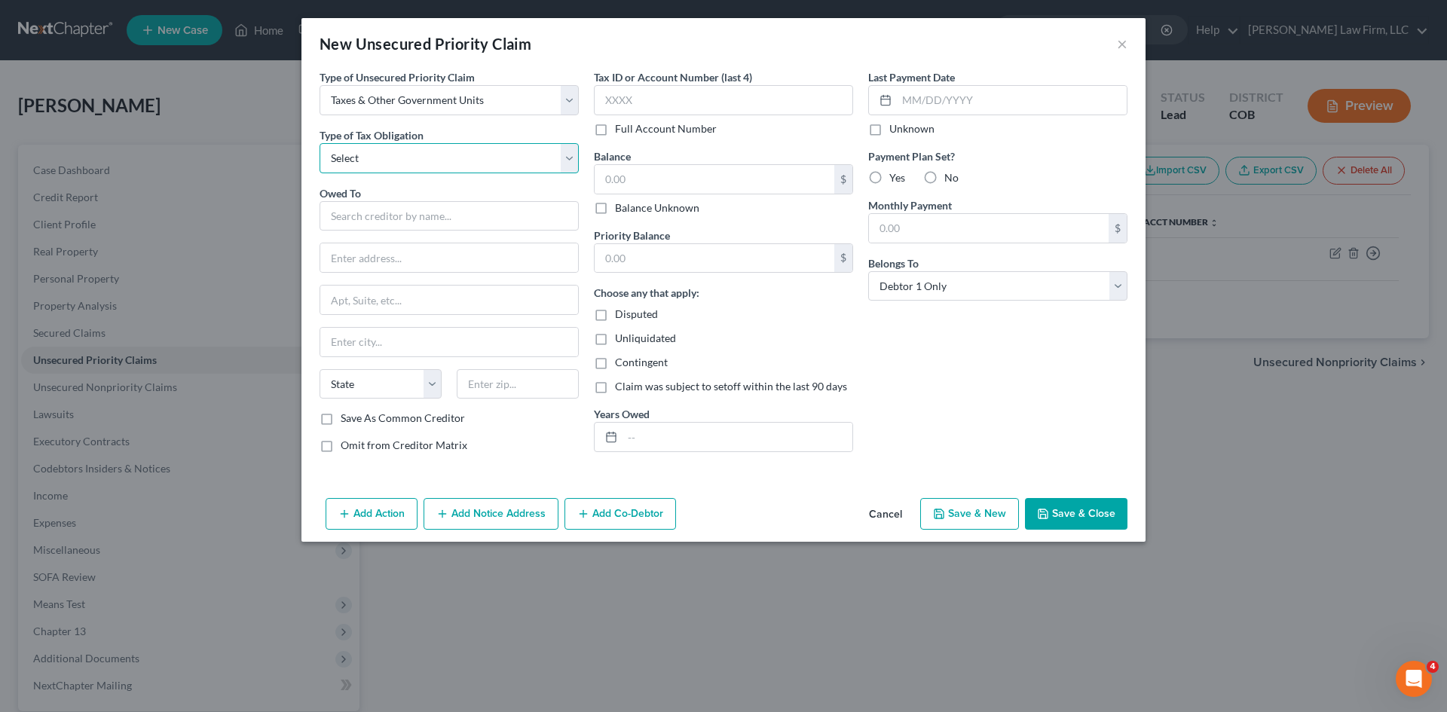
drag, startPoint x: 401, startPoint y: 164, endPoint x: 399, endPoint y: 173, distance: 9.2
click at [401, 164] on select "Select Federal City State Franchise Tax Board Other" at bounding box center [449, 158] width 259 height 30
click at [320, 143] on select "Select Federal City State Franchise Tax Board Other" at bounding box center [449, 158] width 259 height 30
click at [389, 223] on input "text" at bounding box center [449, 216] width 259 height 30
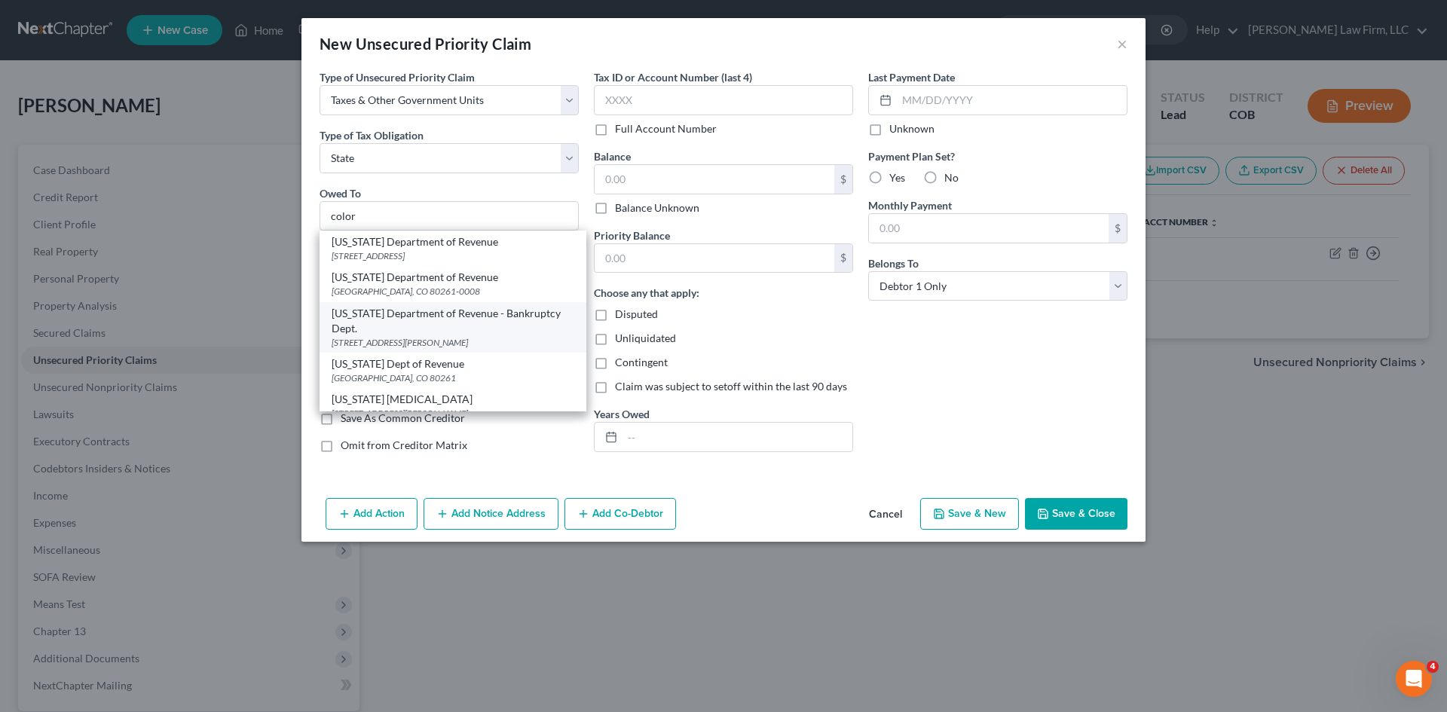
click at [526, 332] on div "Colorado Department of Revenue - Bankruptcy Dept." at bounding box center [453, 321] width 243 height 30
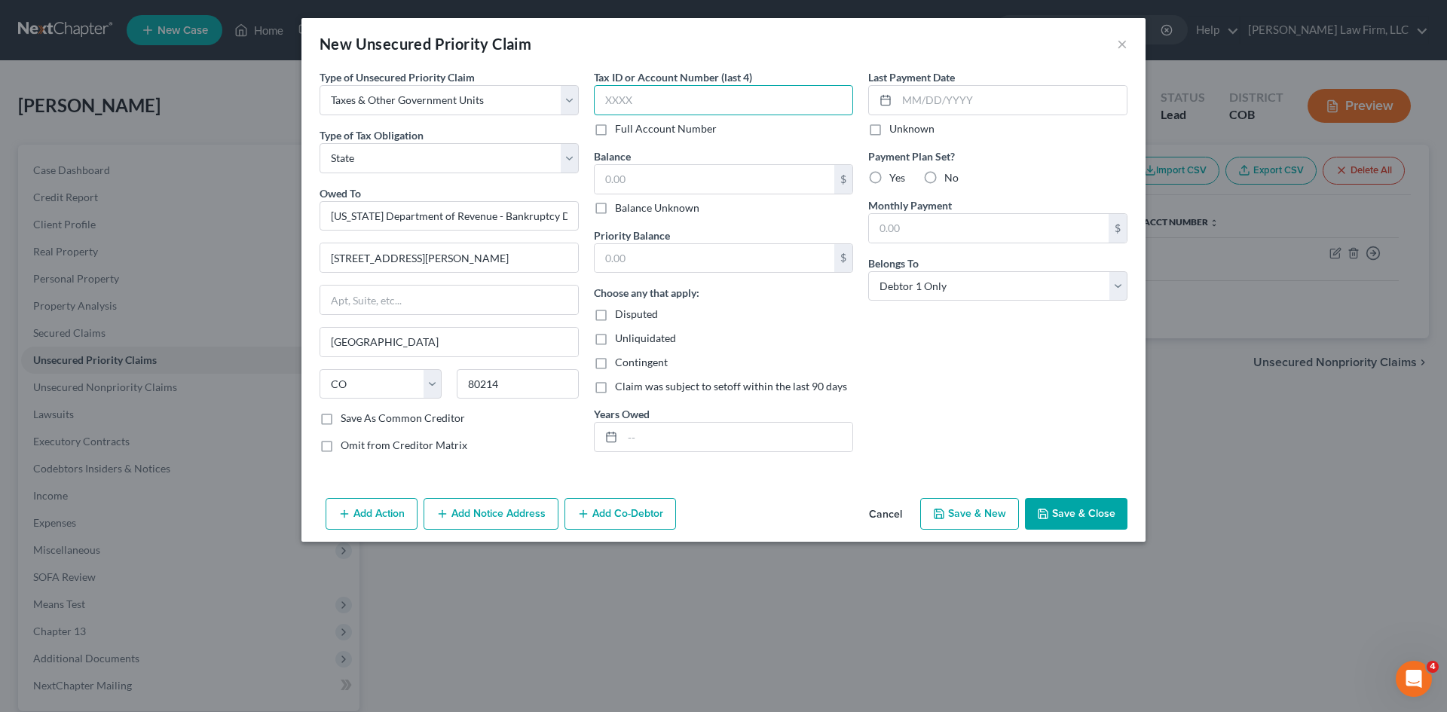
click at [674, 103] on input "text" at bounding box center [723, 100] width 259 height 30
click at [804, 107] on input "text" at bounding box center [723, 100] width 259 height 30
drag, startPoint x: 637, startPoint y: 106, endPoint x: 565, endPoint y: 131, distance: 75.8
click at [604, 110] on input "6100" at bounding box center [723, 100] width 259 height 30
click at [619, 206] on label "Balance Unknown" at bounding box center [657, 207] width 84 height 15
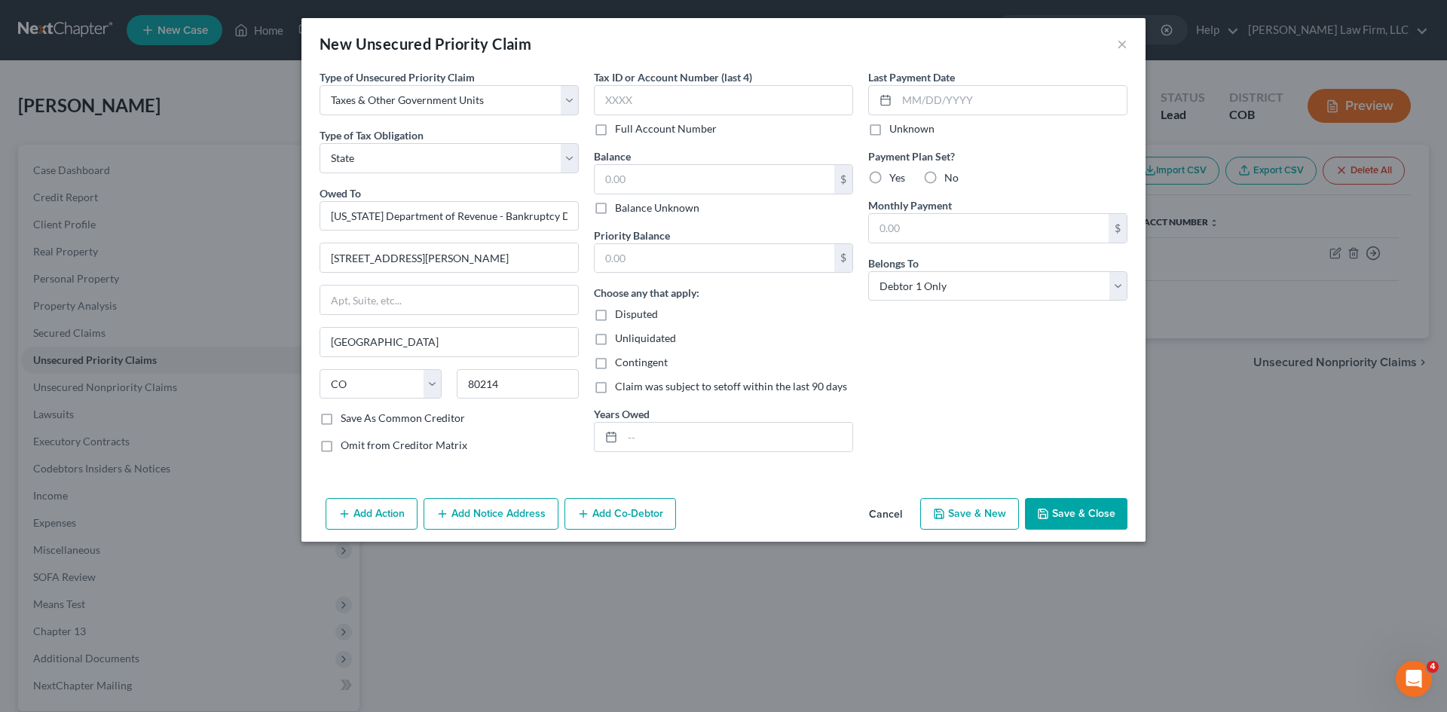
click at [621, 206] on input "Balance Unknown" at bounding box center [626, 205] width 10 height 10
click at [1069, 518] on button "Save & Close" at bounding box center [1076, 514] width 102 height 32
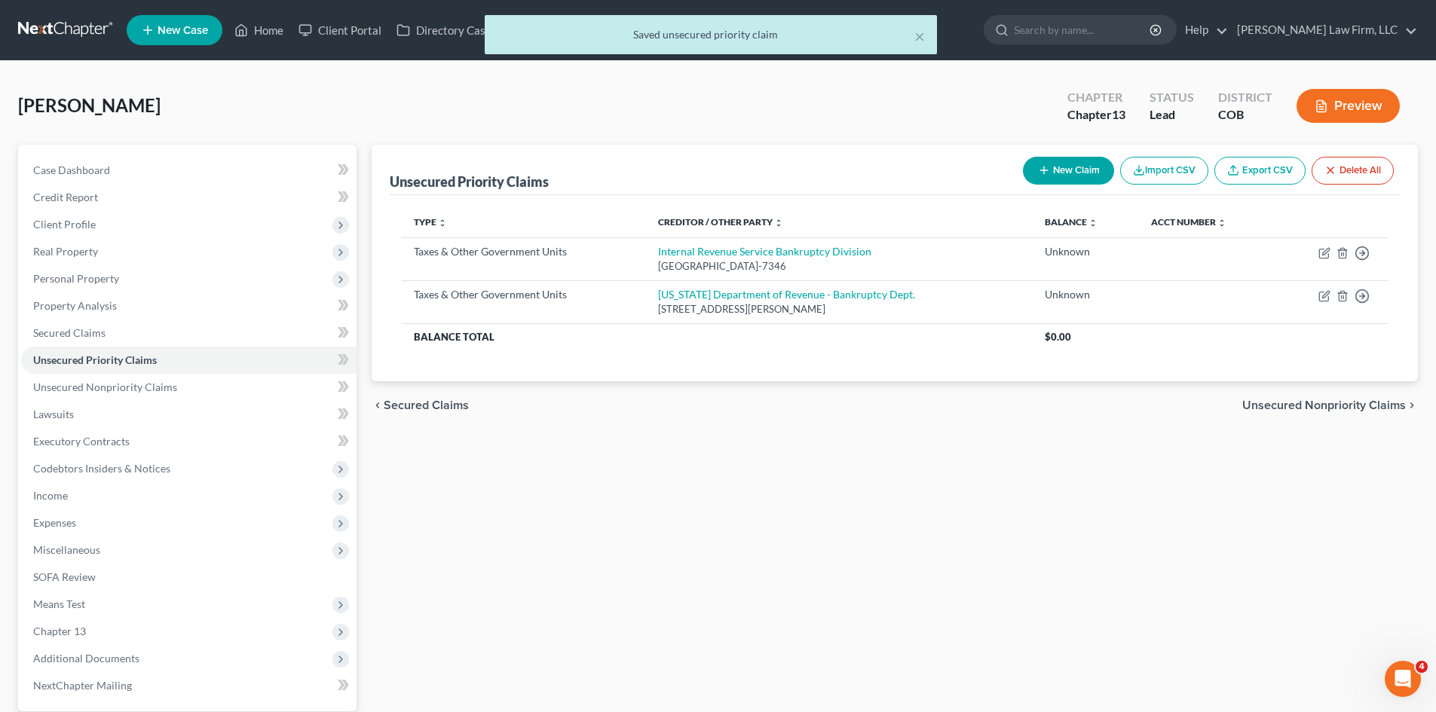
drag, startPoint x: 356, startPoint y: 26, endPoint x: 544, endPoint y: 77, distance: 194.3
click at [356, 28] on div "× Saved unsecured priority claim" at bounding box center [710, 38] width 1436 height 47
click at [338, 29] on div "× Saved unsecured priority claim" at bounding box center [710, 38] width 1436 height 47
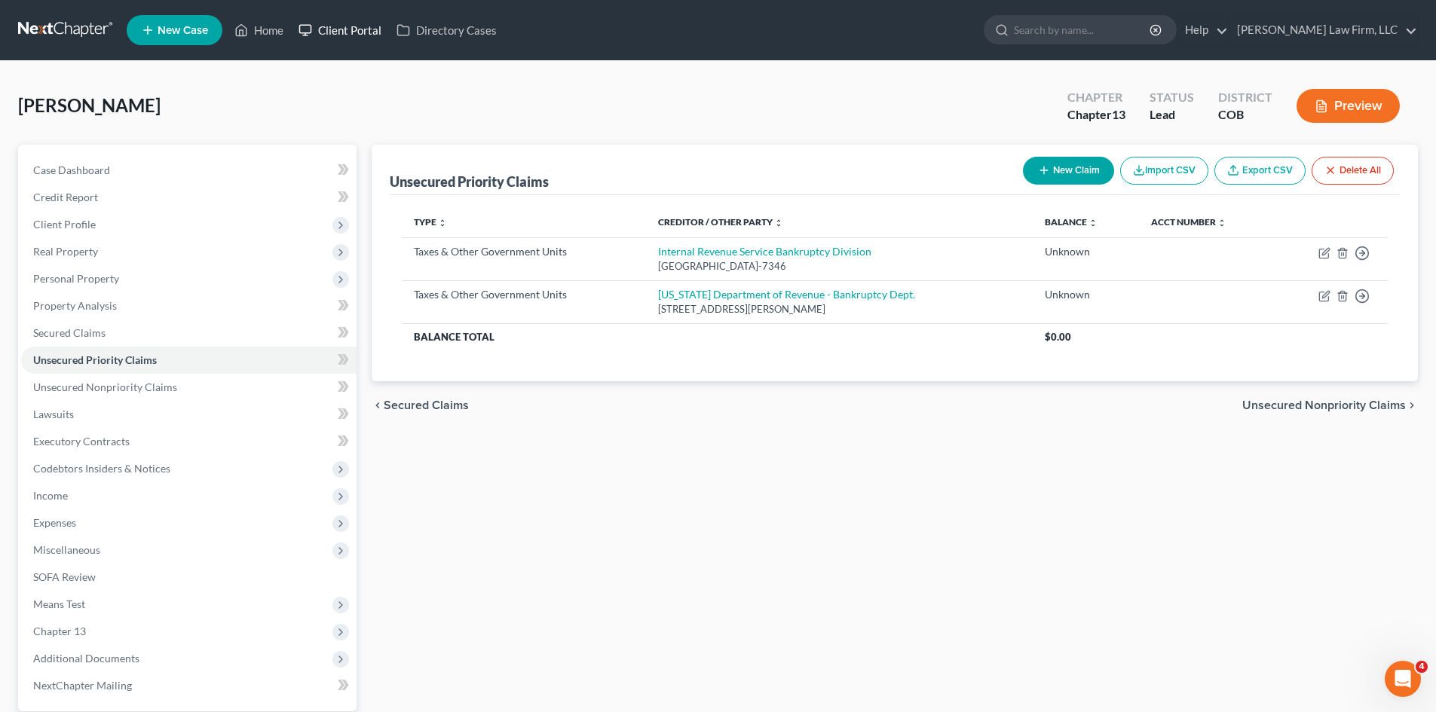
click at [348, 33] on link "Client Portal" at bounding box center [340, 30] width 98 height 27
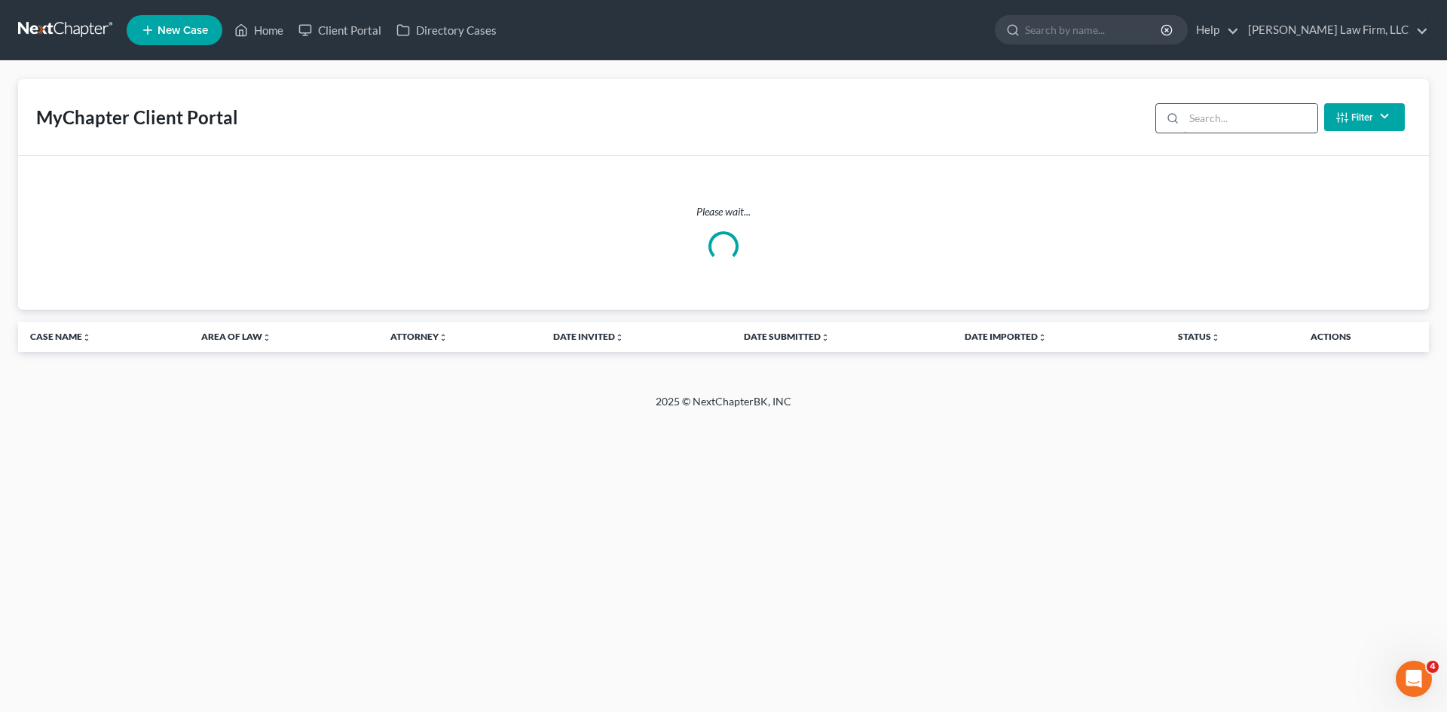
click at [1219, 130] on input "search" at bounding box center [1250, 118] width 133 height 29
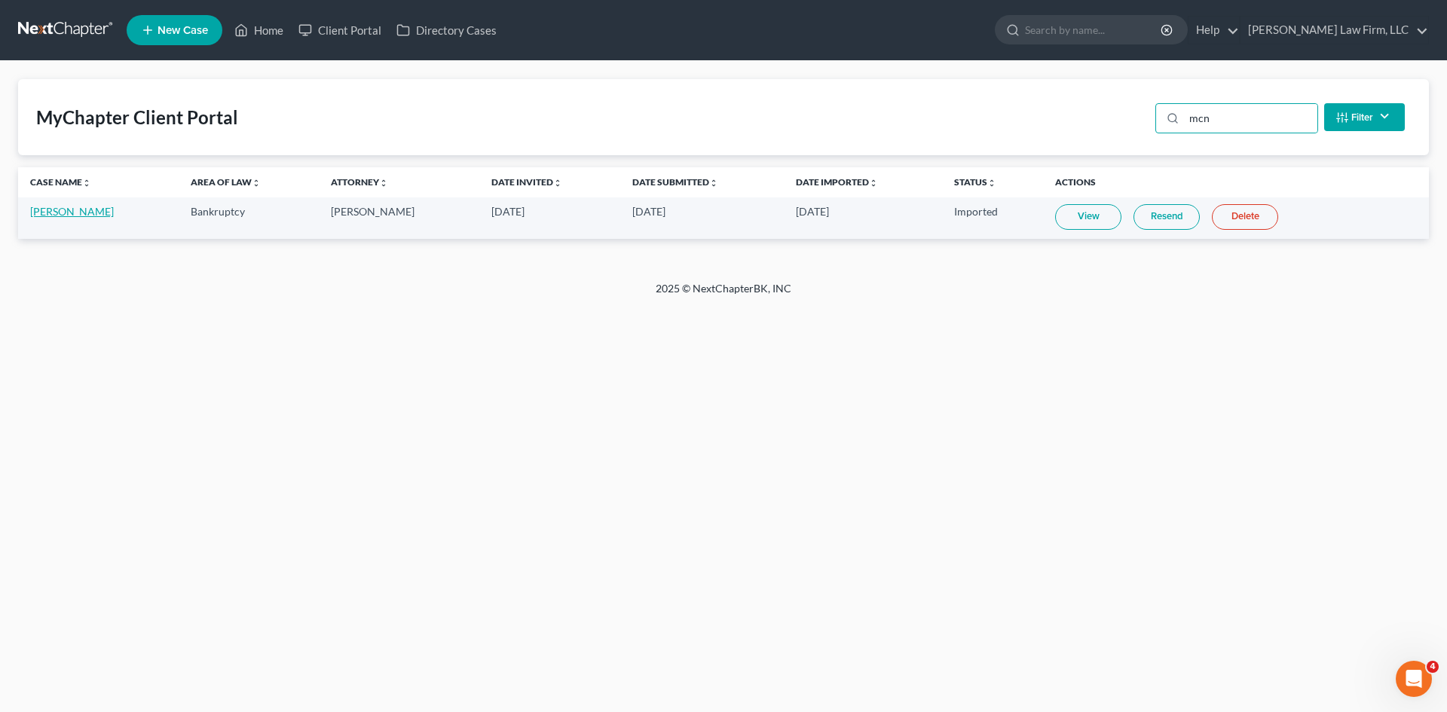
click at [103, 213] on link "Jeffery McNeil Jr" at bounding box center [72, 211] width 84 height 13
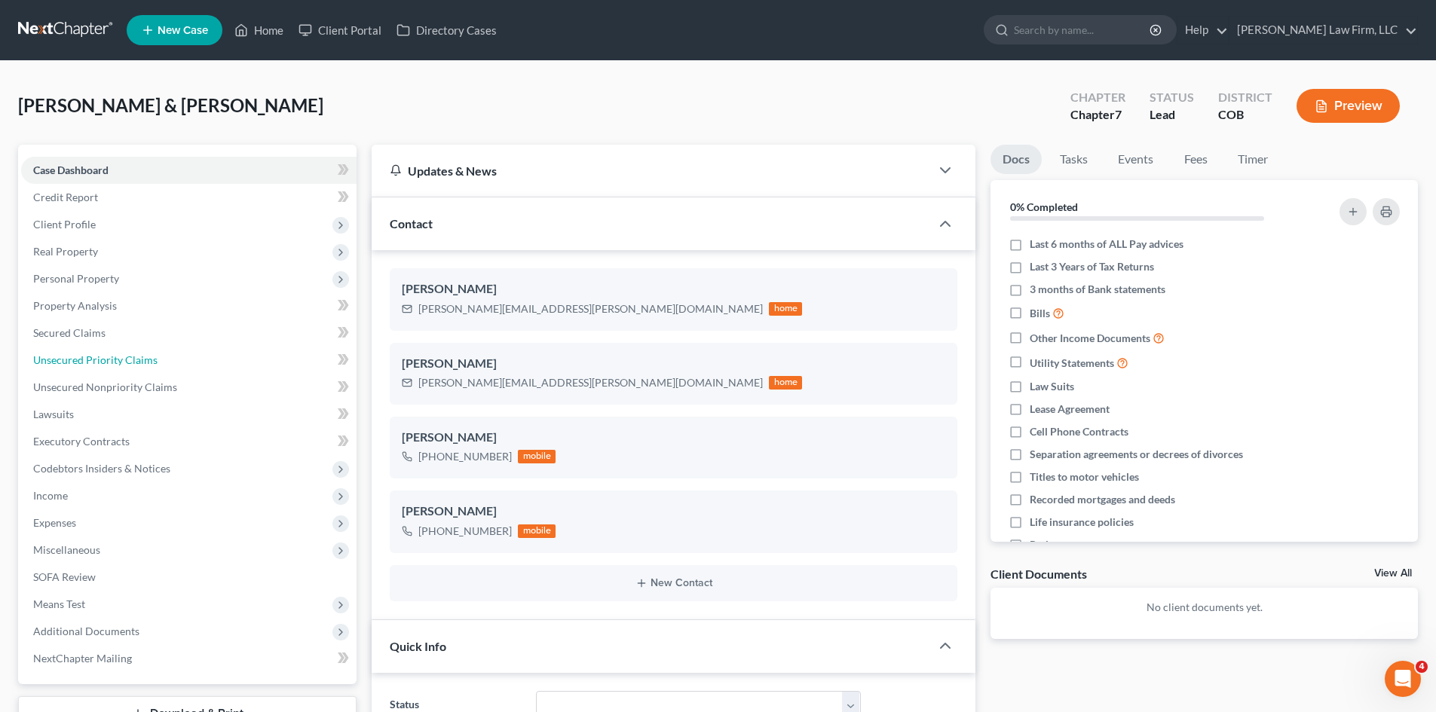
drag, startPoint x: 89, startPoint y: 360, endPoint x: 589, endPoint y: 204, distance: 523.4
click at [90, 360] on span "Unsecured Priority Claims" at bounding box center [95, 359] width 124 height 13
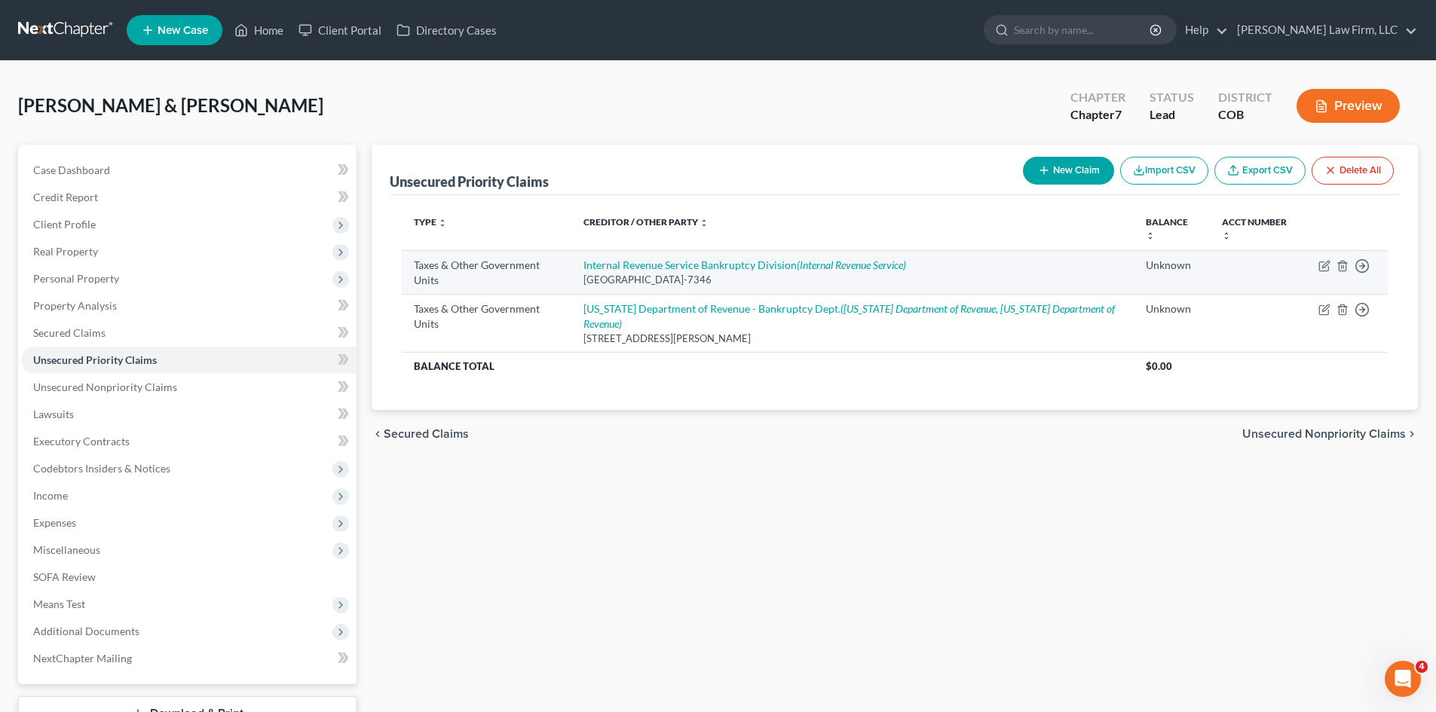
click at [1317, 268] on td "Move to D Move to F Move to G Move to Notice Only" at bounding box center [1346, 272] width 81 height 44
click at [1319, 268] on icon "button" at bounding box center [1323, 266] width 9 height 9
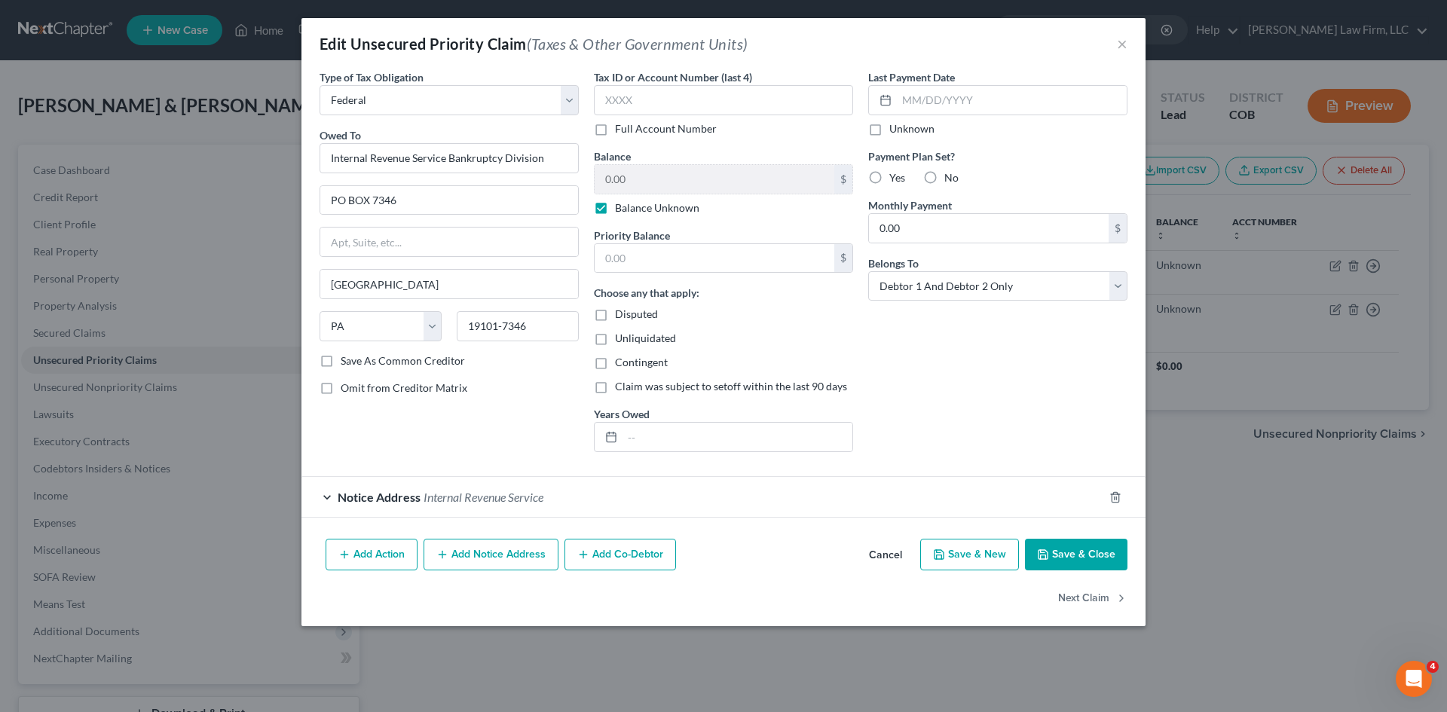
click at [891, 556] on button "Cancel" at bounding box center [885, 555] width 57 height 30
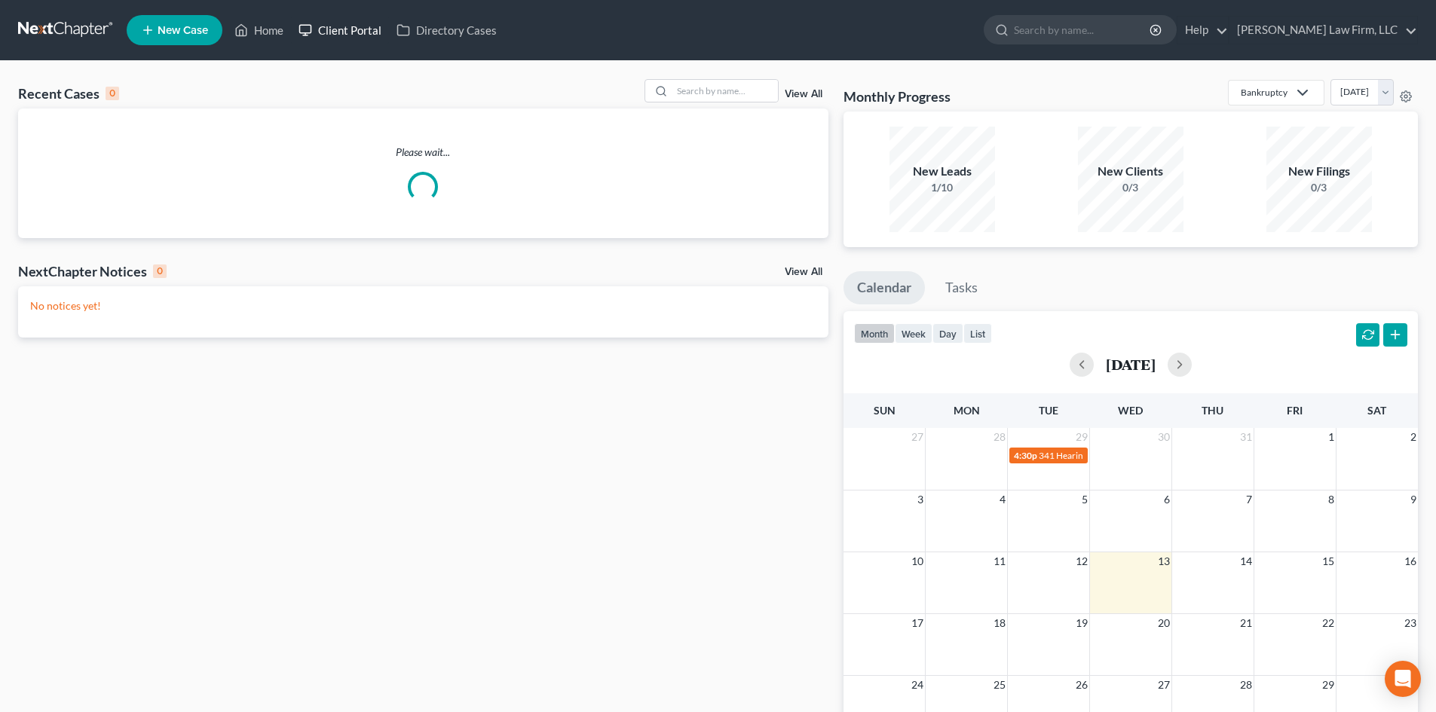
click at [362, 39] on link "Client Portal" at bounding box center [340, 30] width 98 height 27
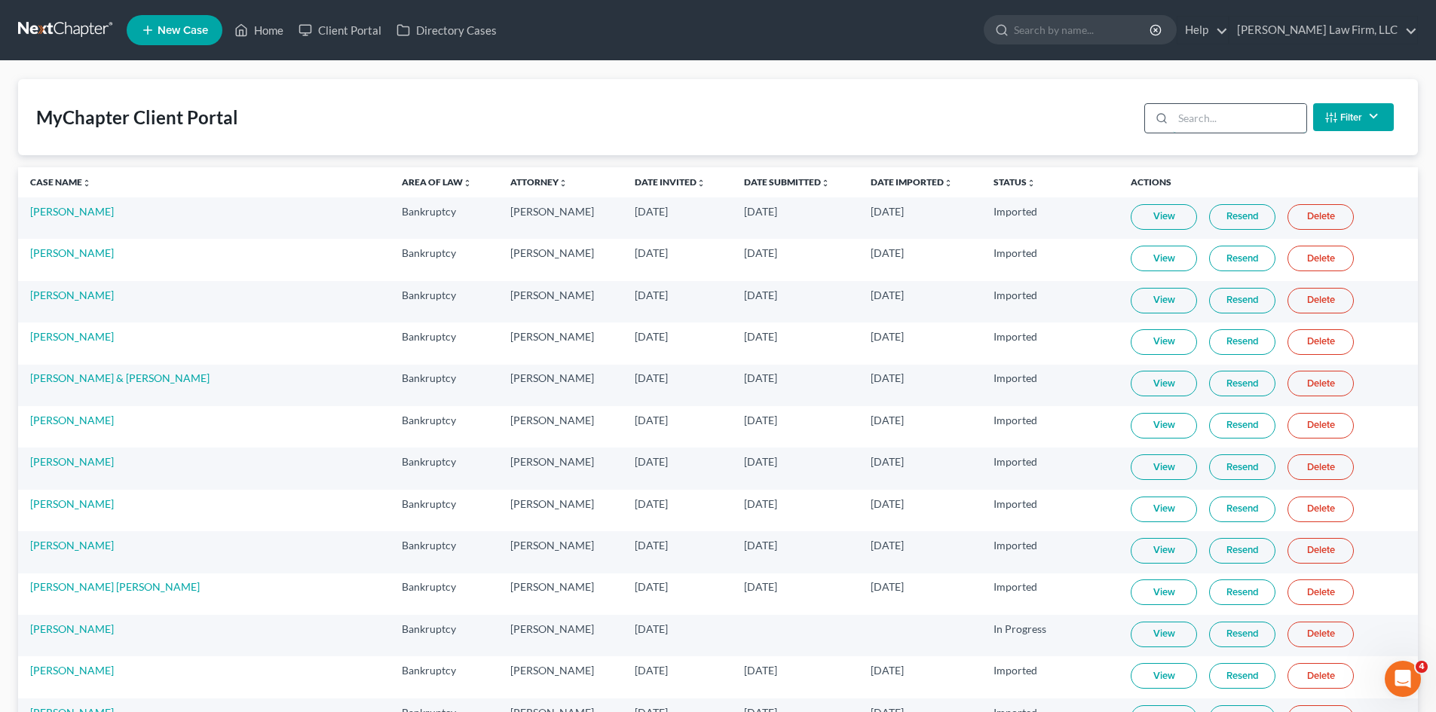
click at [1264, 114] on input "search" at bounding box center [1239, 118] width 133 height 29
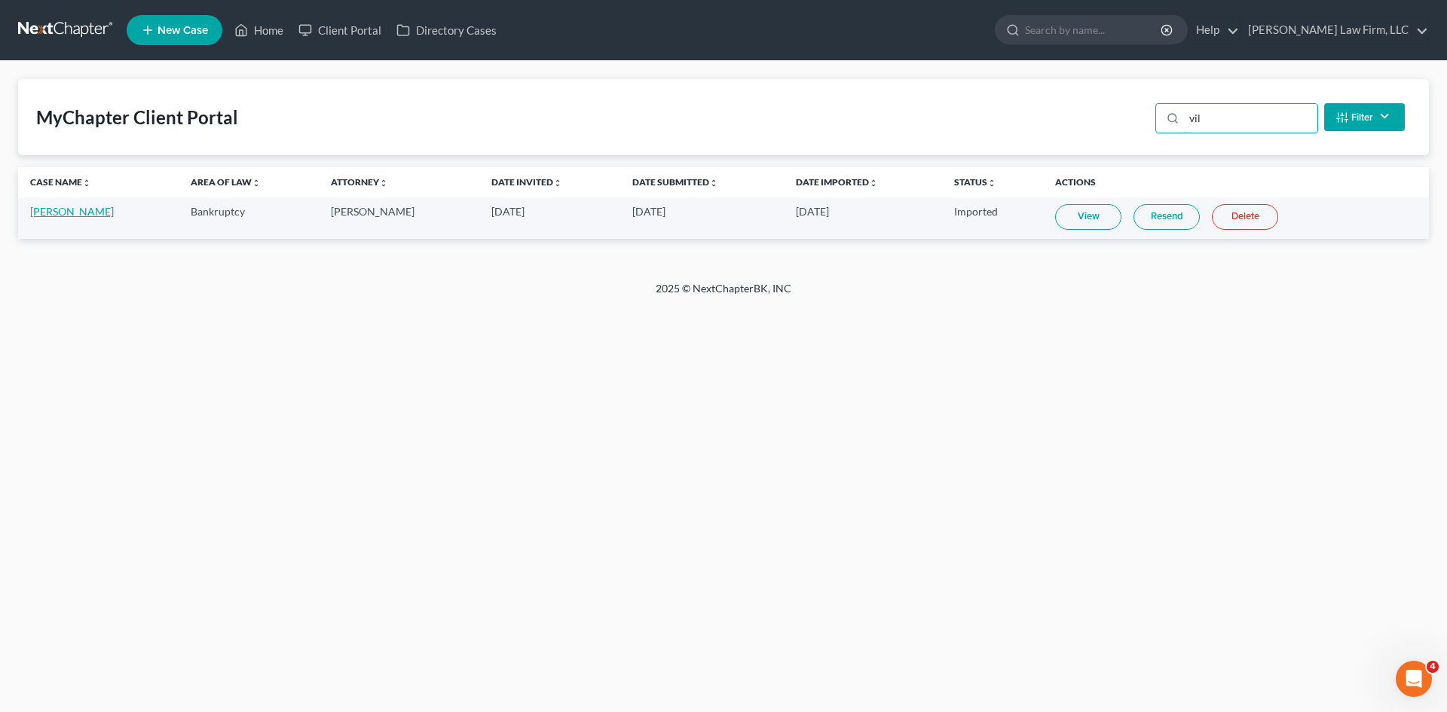
type input "vil"
click at [57, 206] on link "[PERSON_NAME]" at bounding box center [72, 211] width 84 height 13
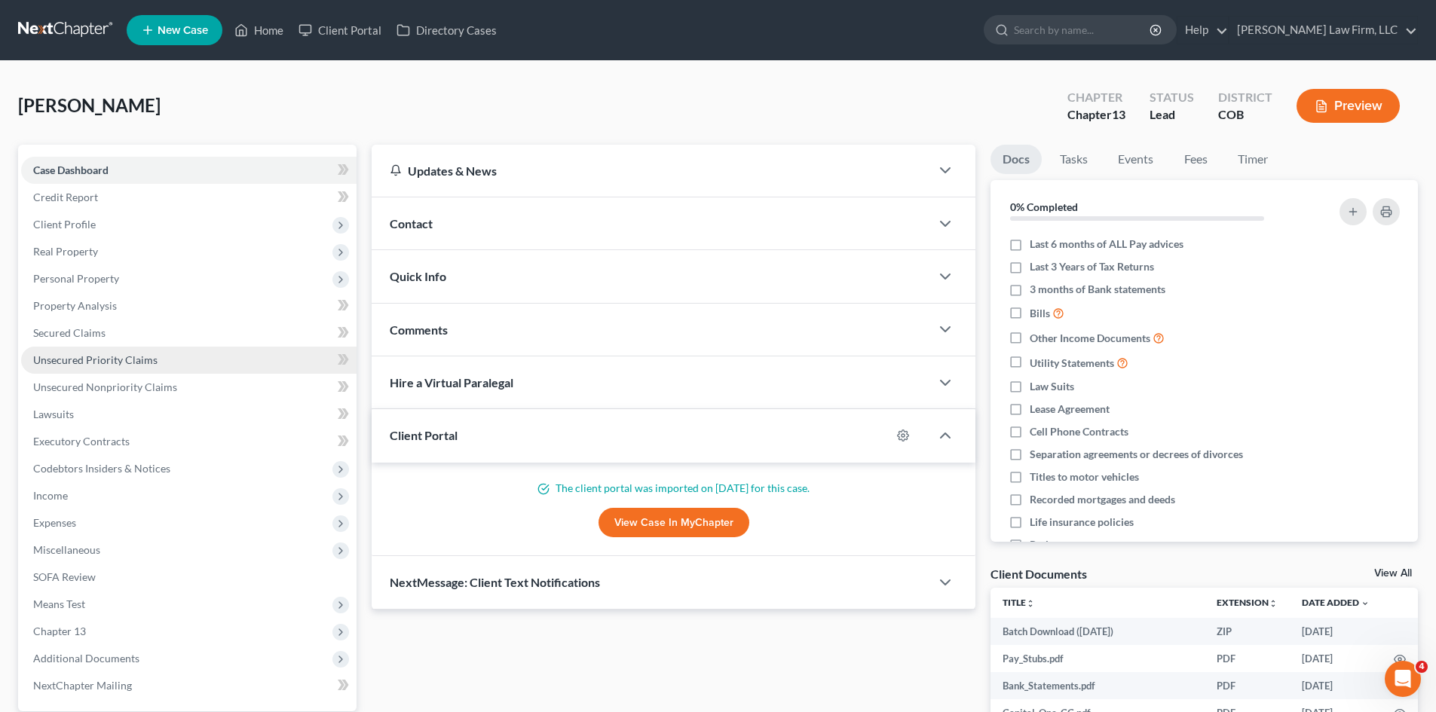
click at [76, 360] on span "Unsecured Priority Claims" at bounding box center [95, 359] width 124 height 13
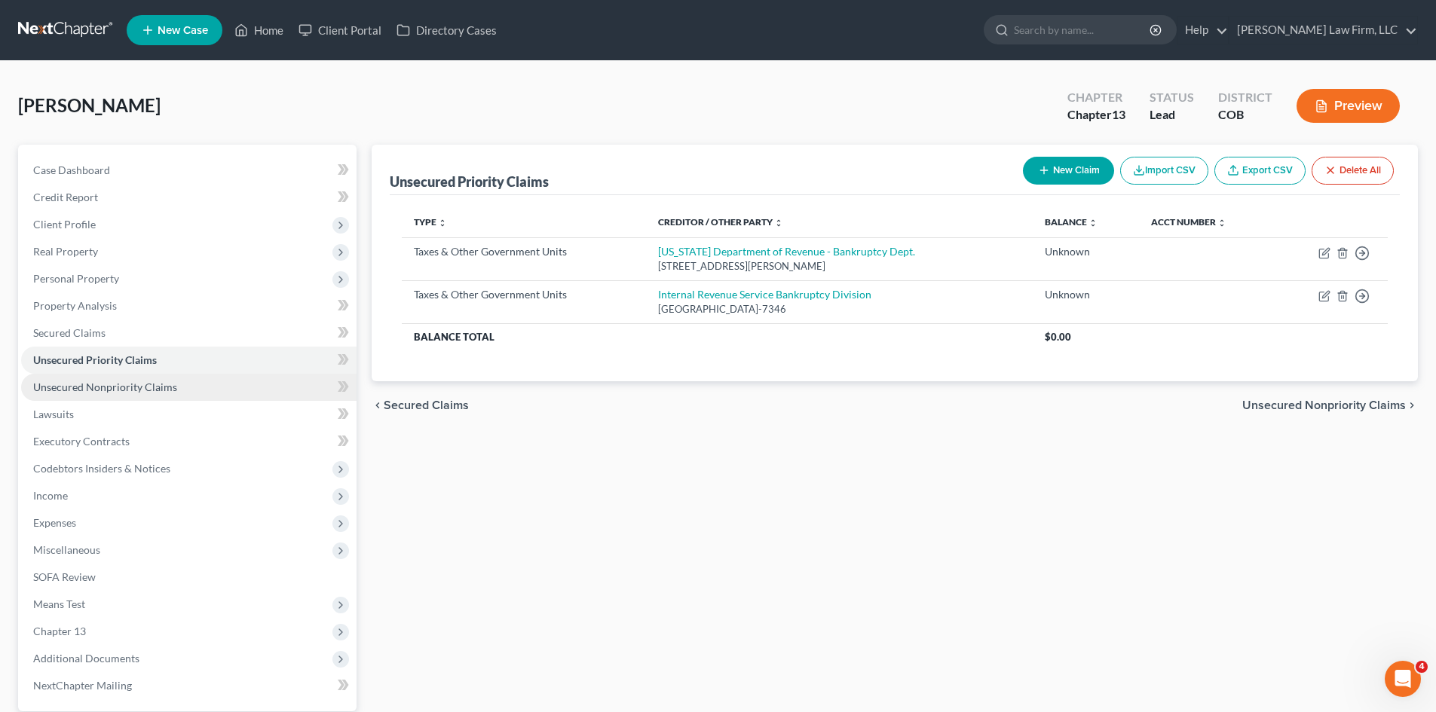
click at [79, 377] on link "Unsecured Nonpriority Claims" at bounding box center [188, 387] width 335 height 27
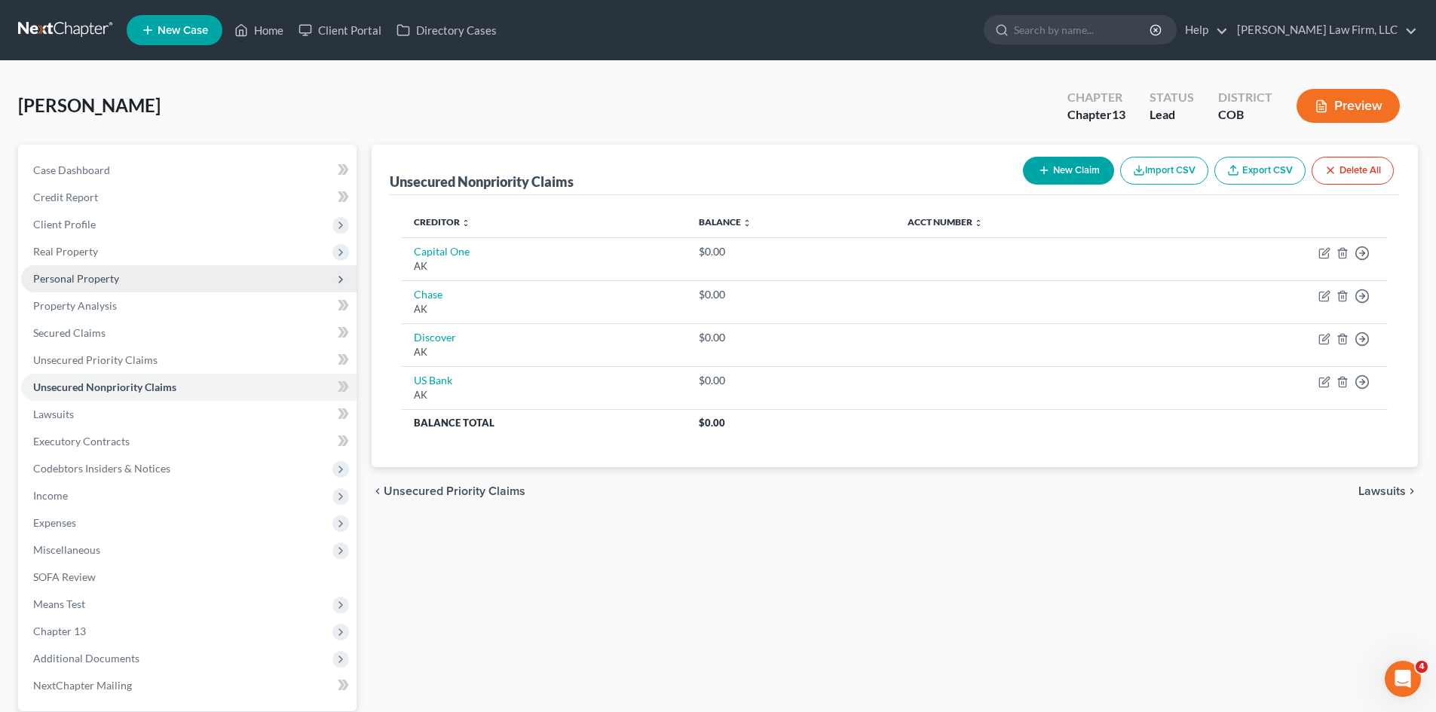
click at [93, 273] on span "Personal Property" at bounding box center [76, 278] width 86 height 13
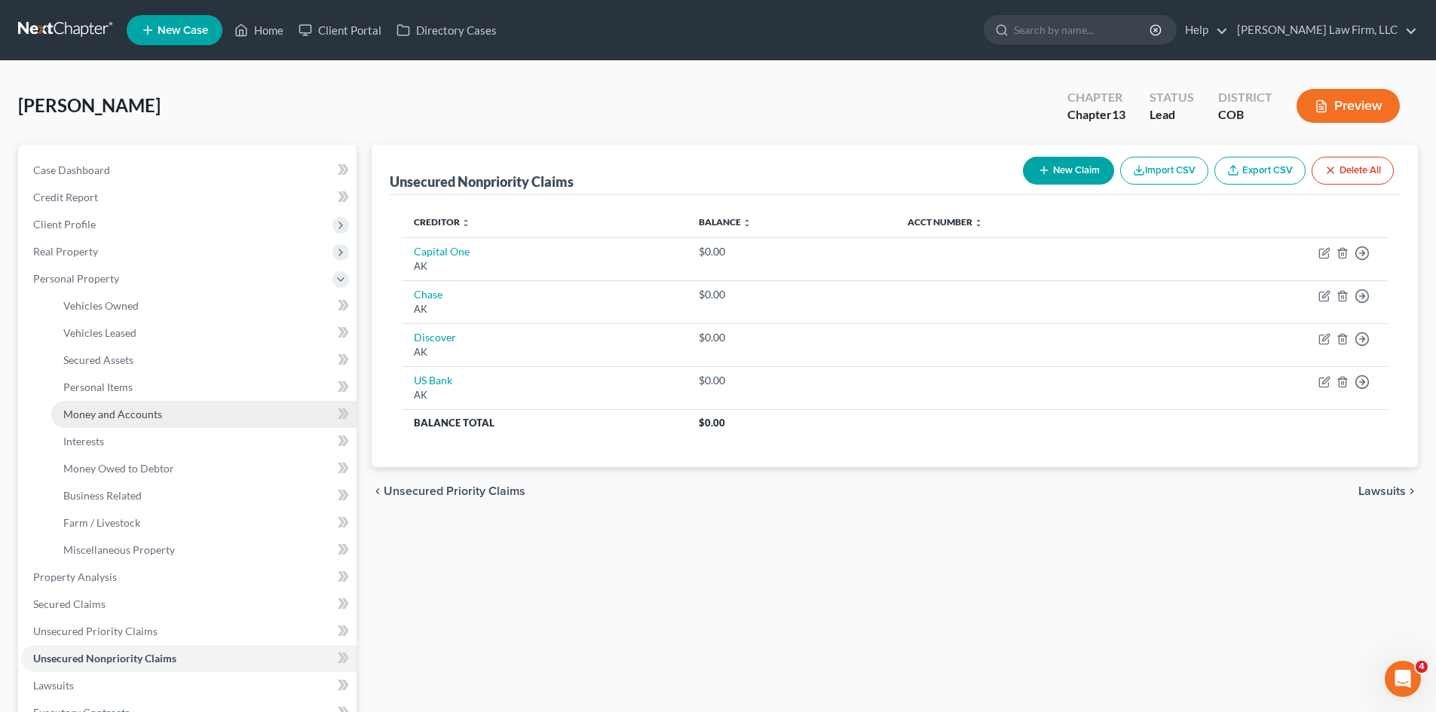
click at [136, 413] on span "Money and Accounts" at bounding box center [112, 414] width 99 height 13
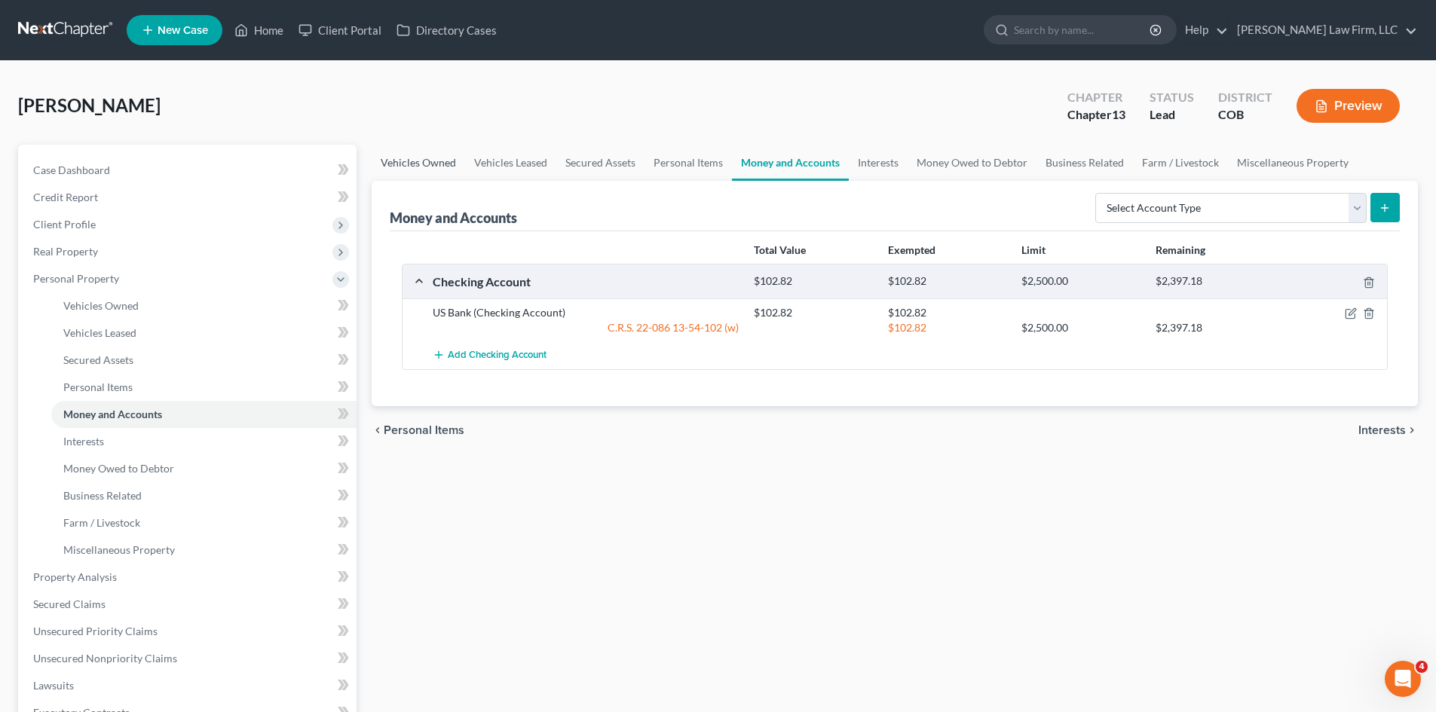
click at [433, 154] on link "Vehicles Owned" at bounding box center [418, 163] width 93 height 36
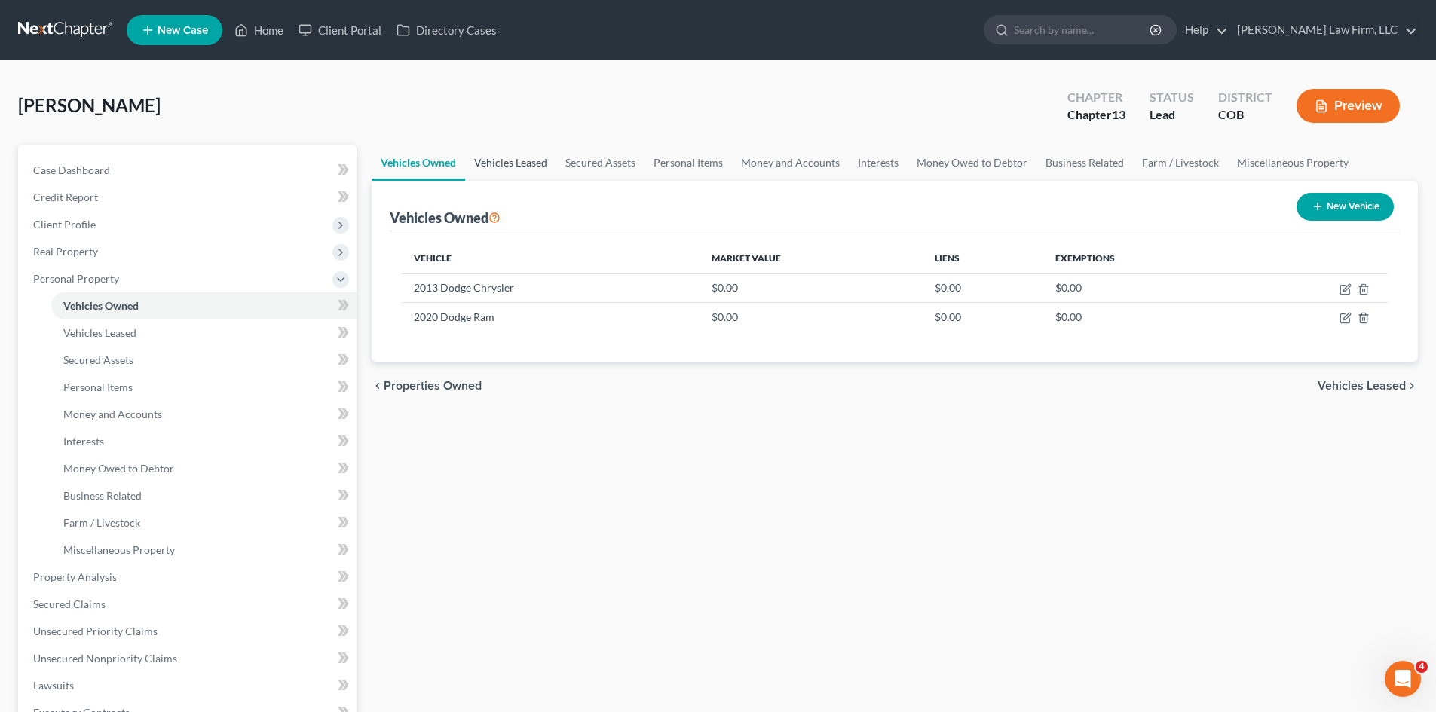
click at [525, 163] on link "Vehicles Leased" at bounding box center [510, 163] width 91 height 36
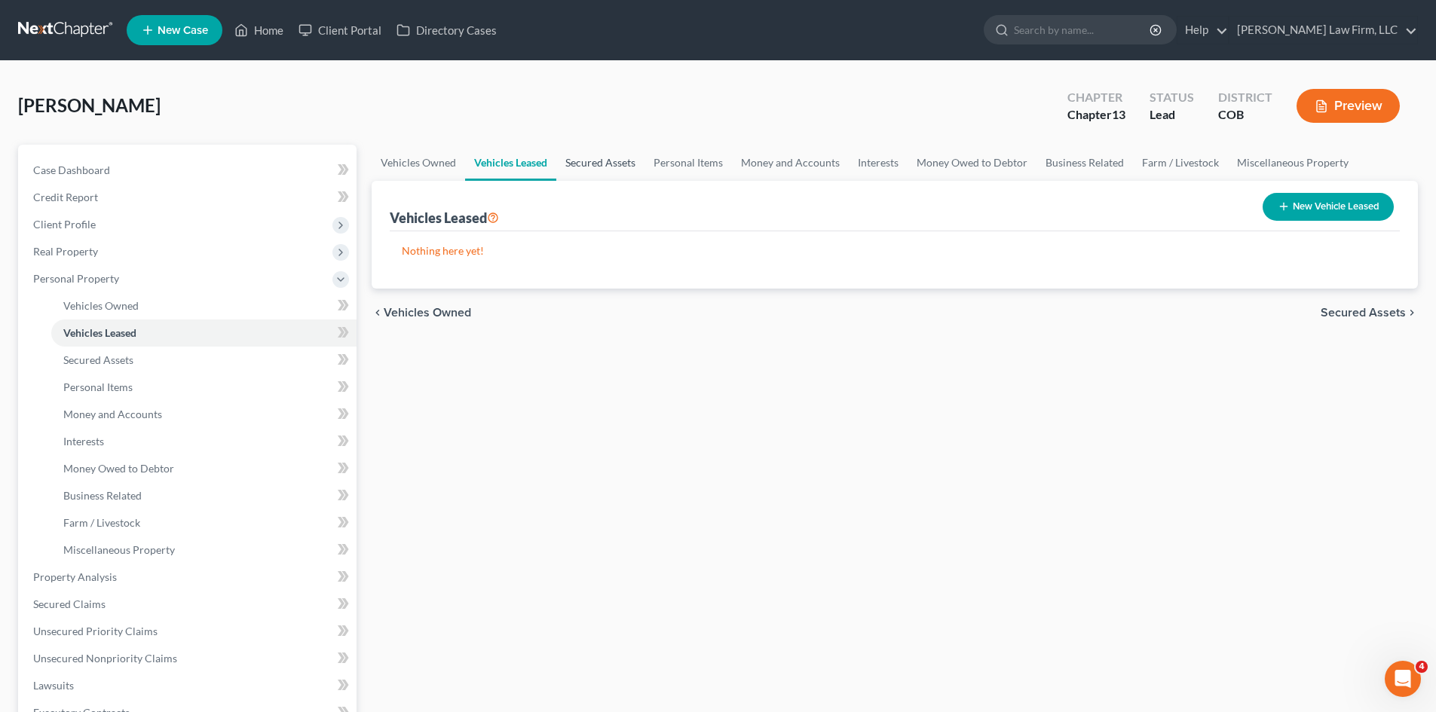
click at [609, 164] on link "Secured Assets" at bounding box center [600, 163] width 88 height 36
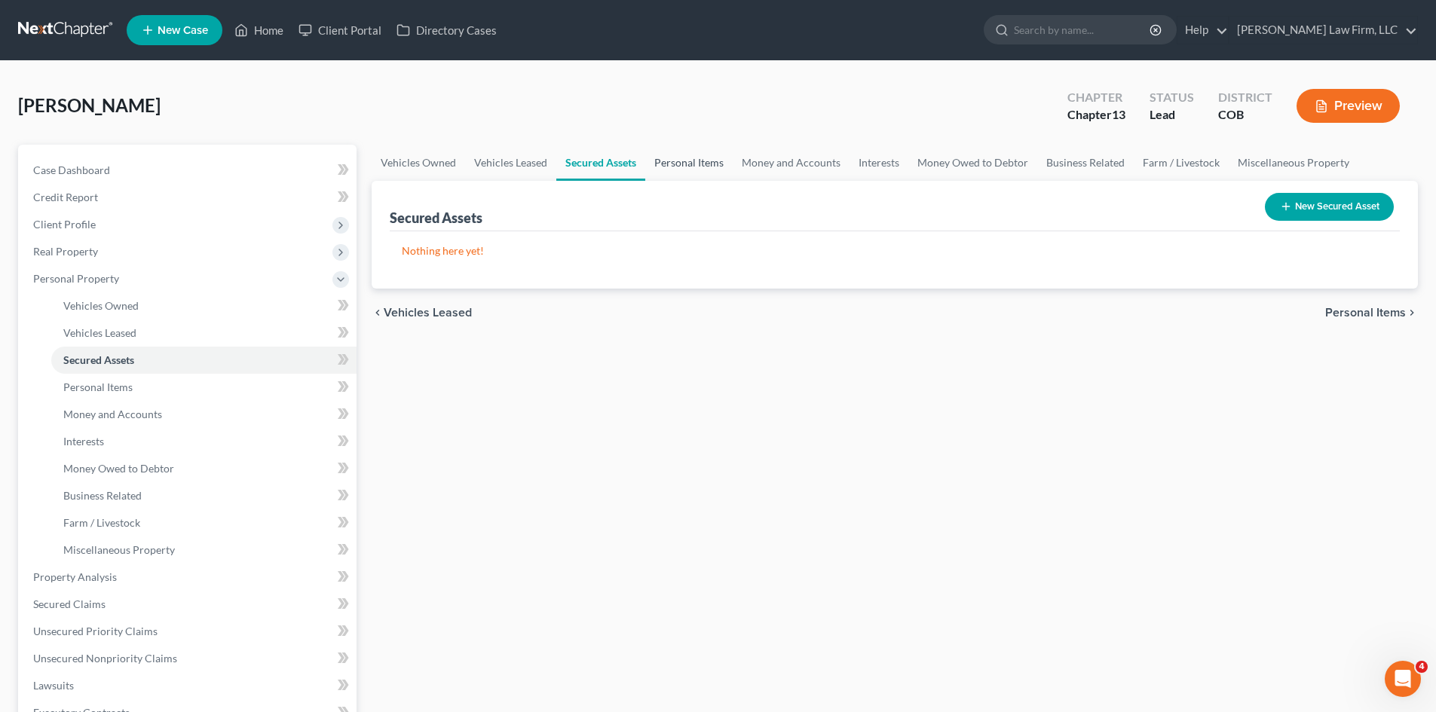
drag, startPoint x: 686, startPoint y: 167, endPoint x: 707, endPoint y: 169, distance: 21.2
click at [687, 167] on link "Personal Items" at bounding box center [688, 163] width 87 height 36
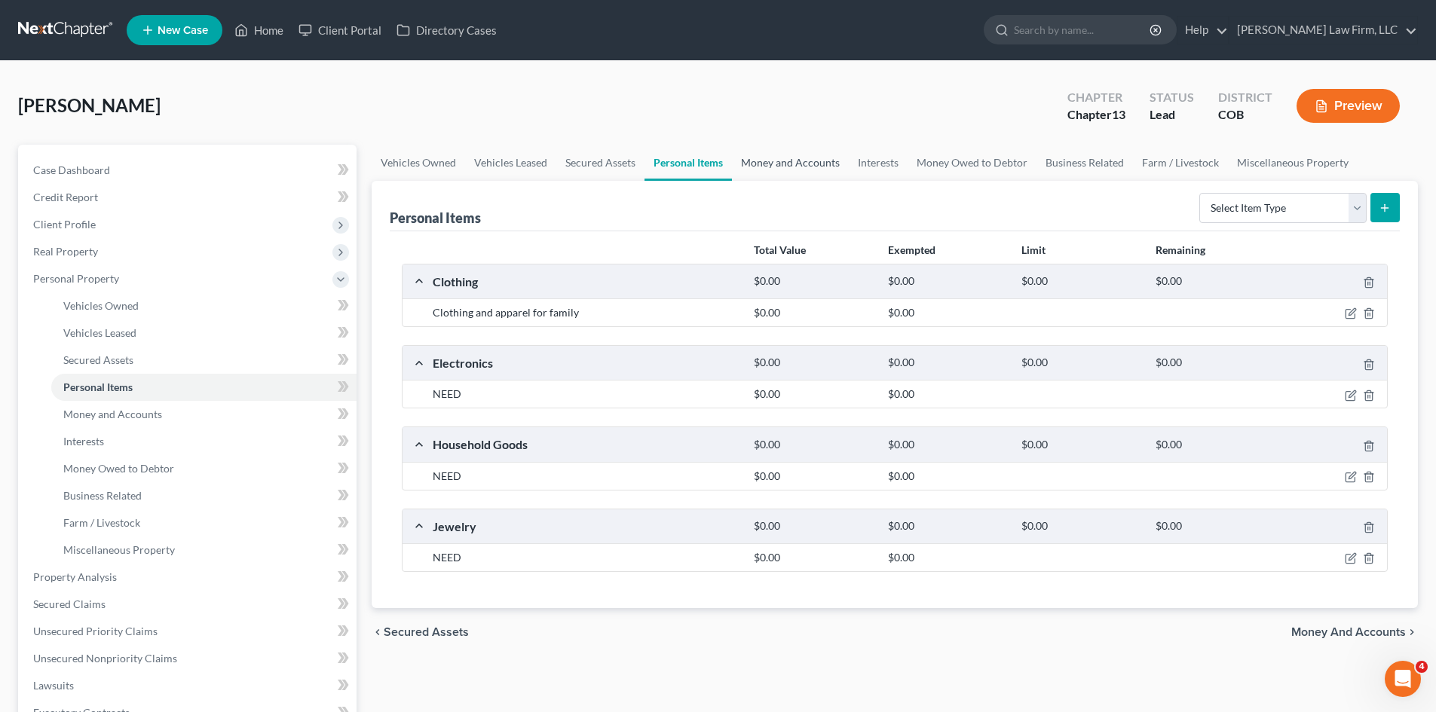
drag, startPoint x: 763, startPoint y: 169, endPoint x: 794, endPoint y: 173, distance: 31.9
click at [765, 169] on link "Money and Accounts" at bounding box center [790, 163] width 117 height 36
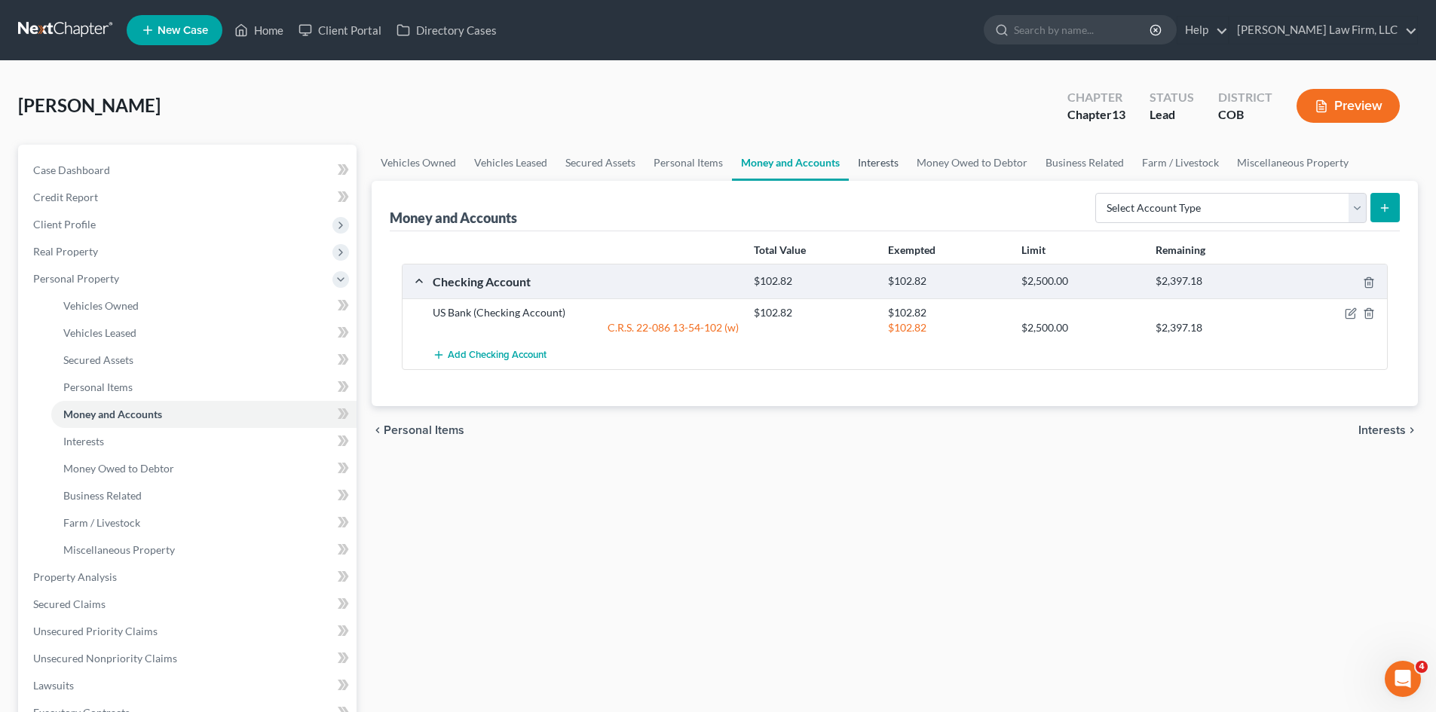
click at [894, 167] on link "Interests" at bounding box center [878, 163] width 59 height 36
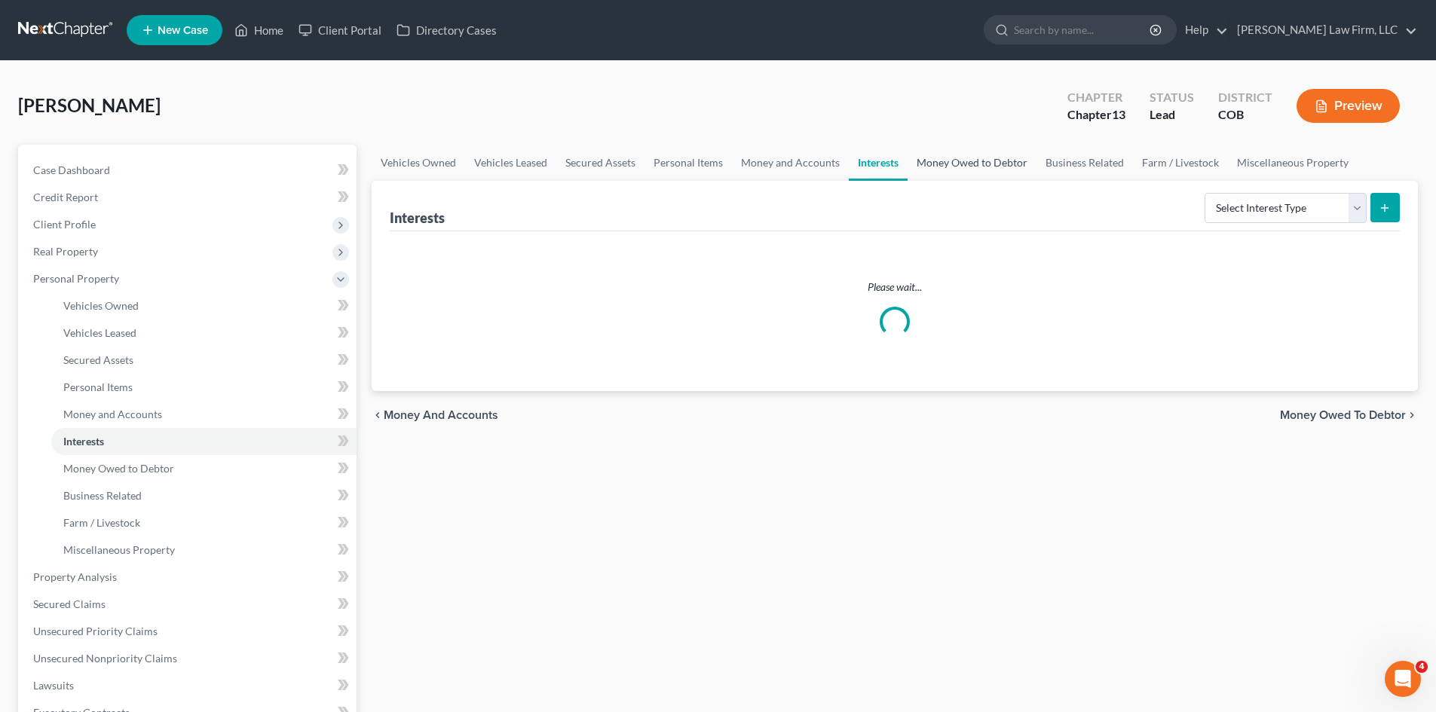
click at [990, 169] on link "Money Owed to Debtor" at bounding box center [971, 163] width 129 height 36
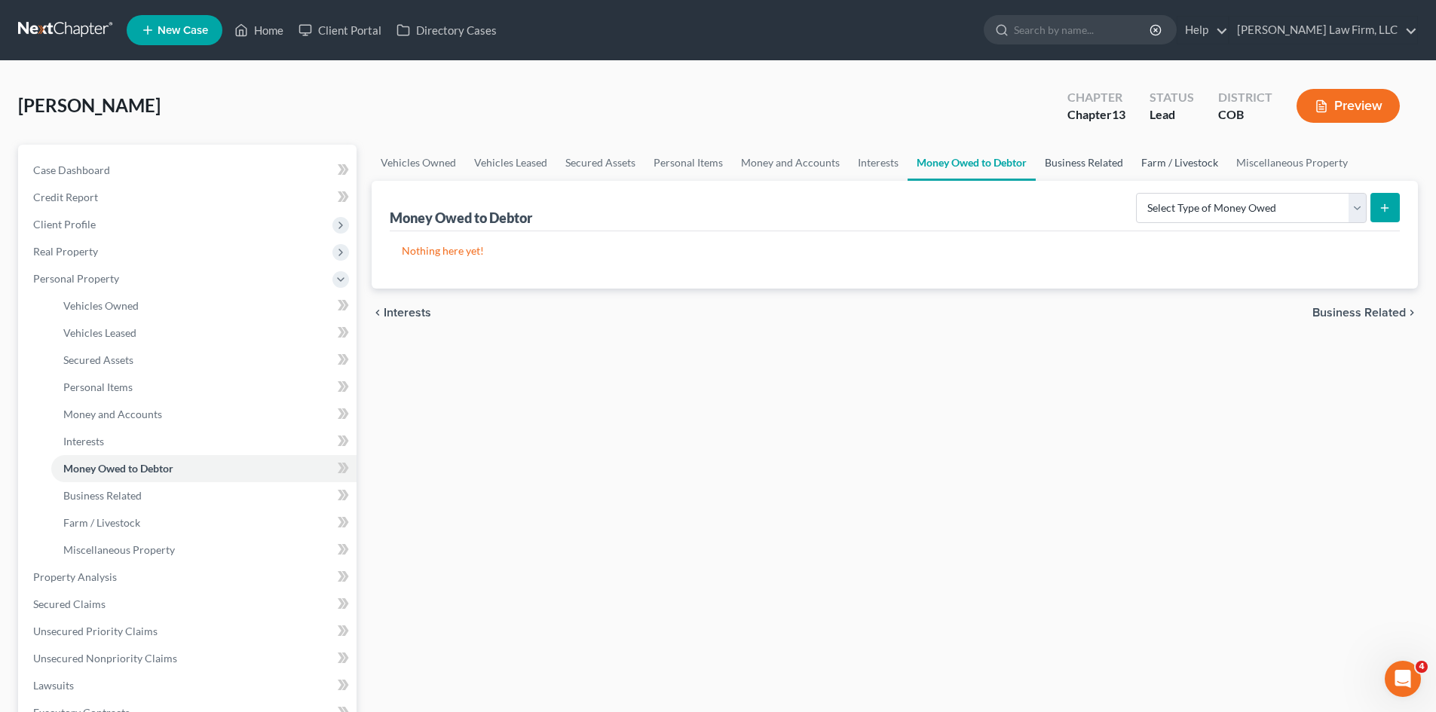
drag, startPoint x: 1099, startPoint y: 161, endPoint x: 1217, endPoint y: 163, distance: 118.3
click at [1099, 162] on link "Business Related" at bounding box center [1083, 163] width 96 height 36
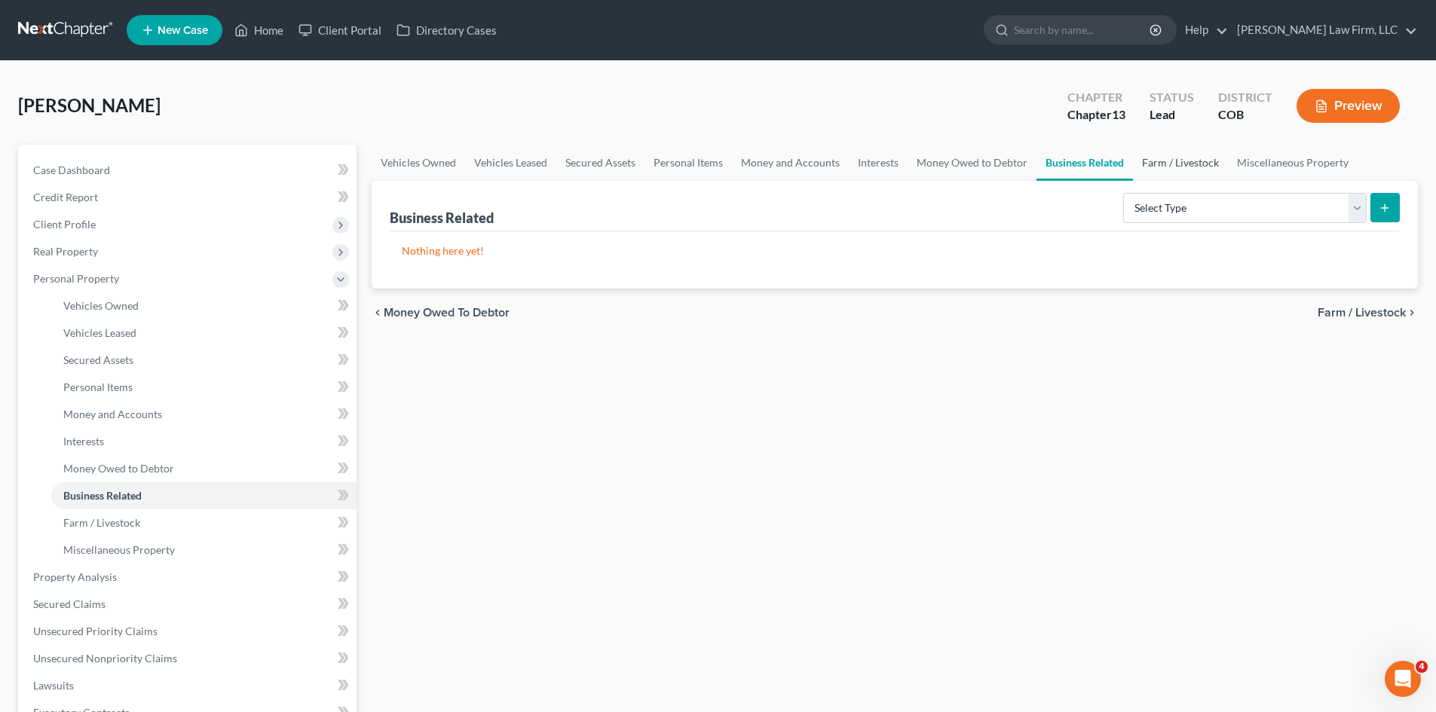
drag, startPoint x: 1197, startPoint y: 161, endPoint x: 1287, endPoint y: 163, distance: 89.7
click at [1197, 161] on link "Farm / Livestock" at bounding box center [1180, 163] width 95 height 36
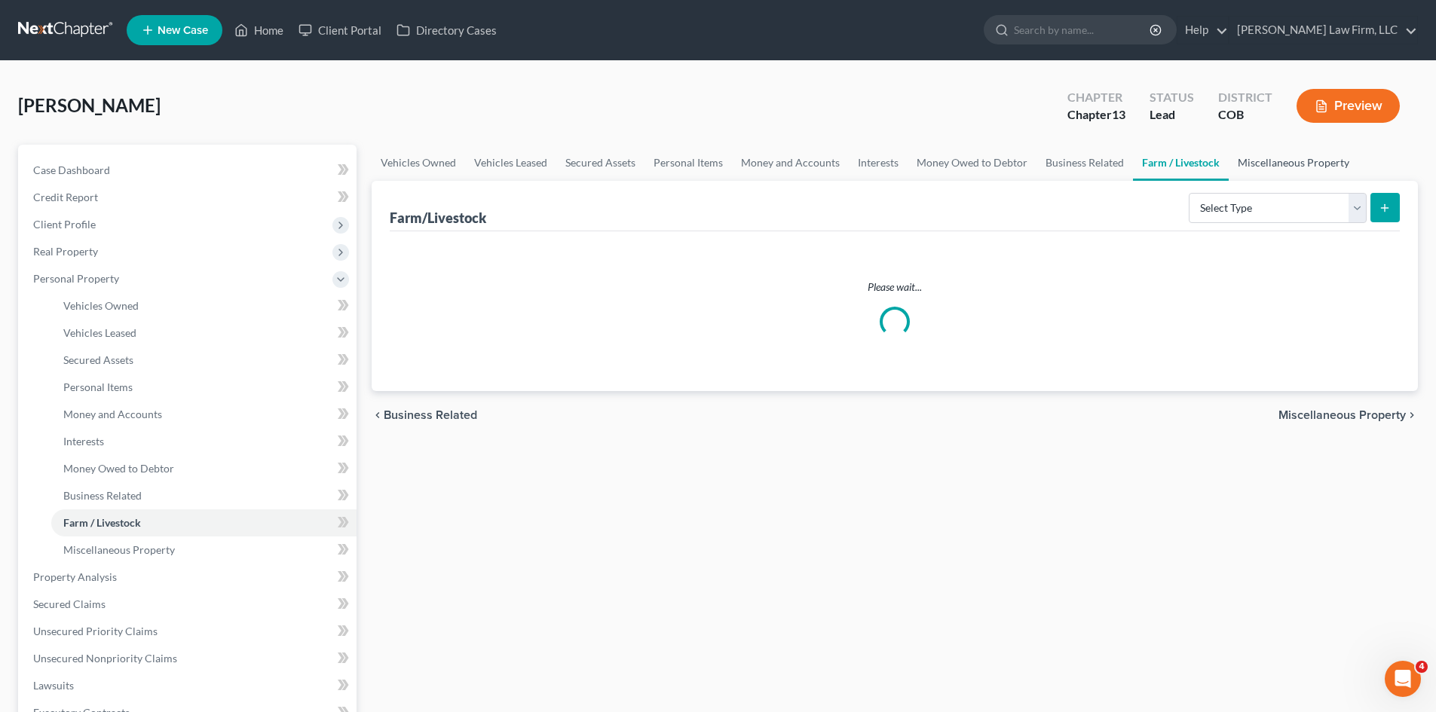
click at [1292, 163] on link "Miscellaneous Property" at bounding box center [1293, 163] width 130 height 36
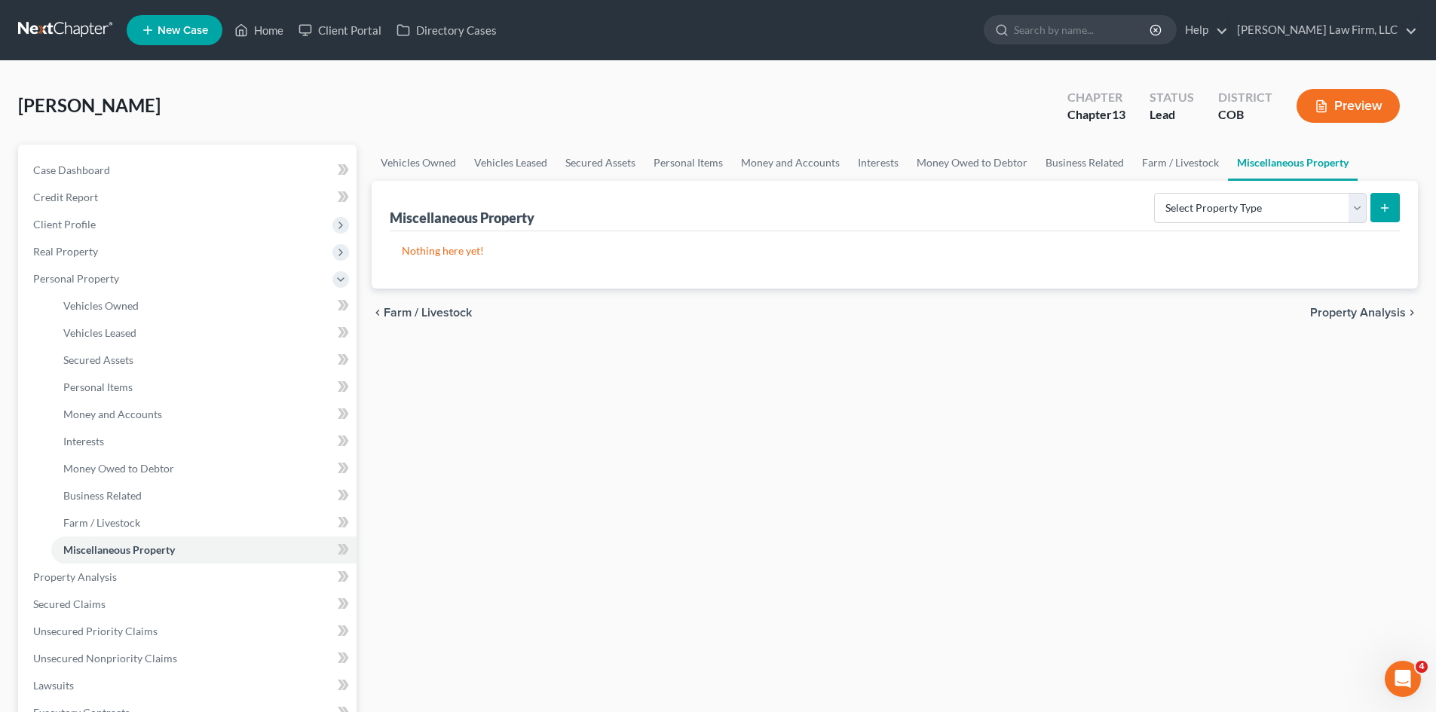
drag, startPoint x: 1270, startPoint y: 320, endPoint x: 1251, endPoint y: 307, distance: 23.2
click at [1268, 319] on div "chevron_left Farm / Livestock Property Analysis chevron_right" at bounding box center [895, 313] width 1046 height 48
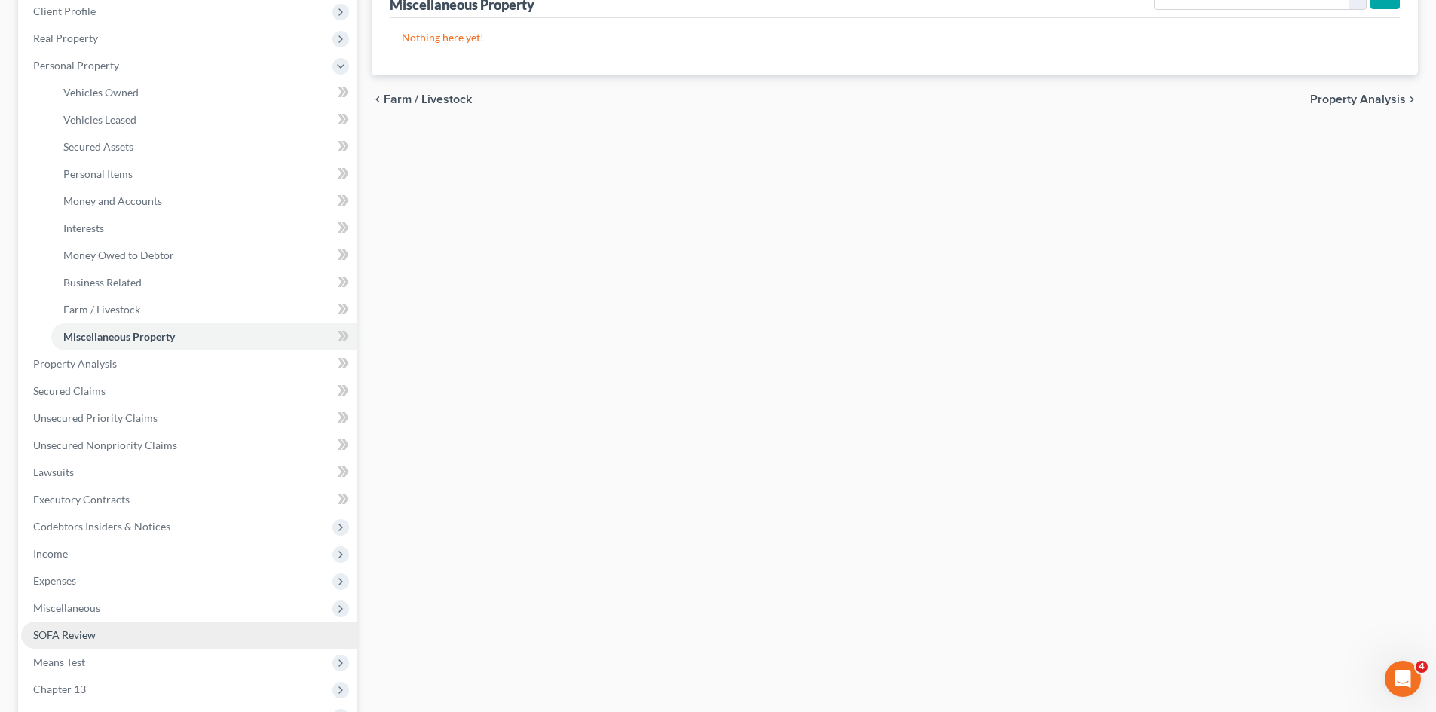
scroll to position [226, 0]
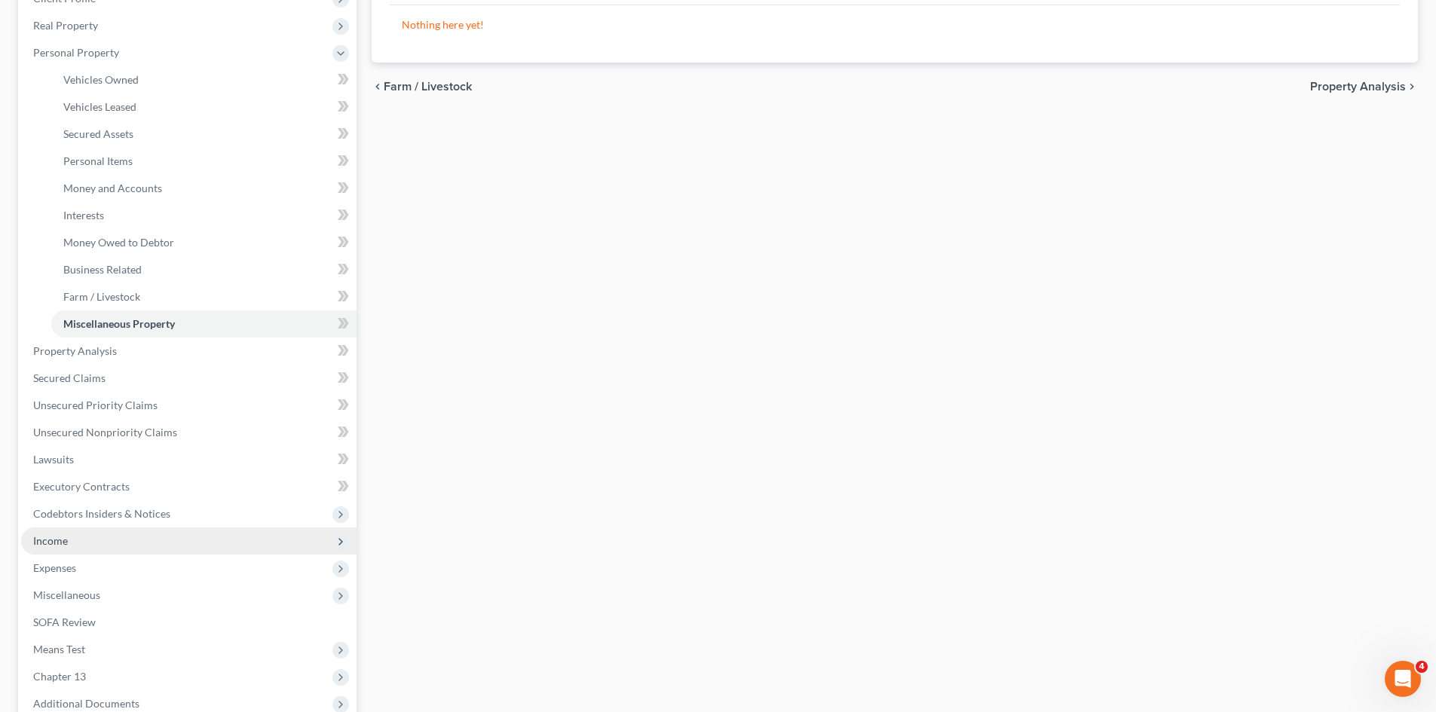
click at [113, 541] on span "Income" at bounding box center [188, 541] width 335 height 27
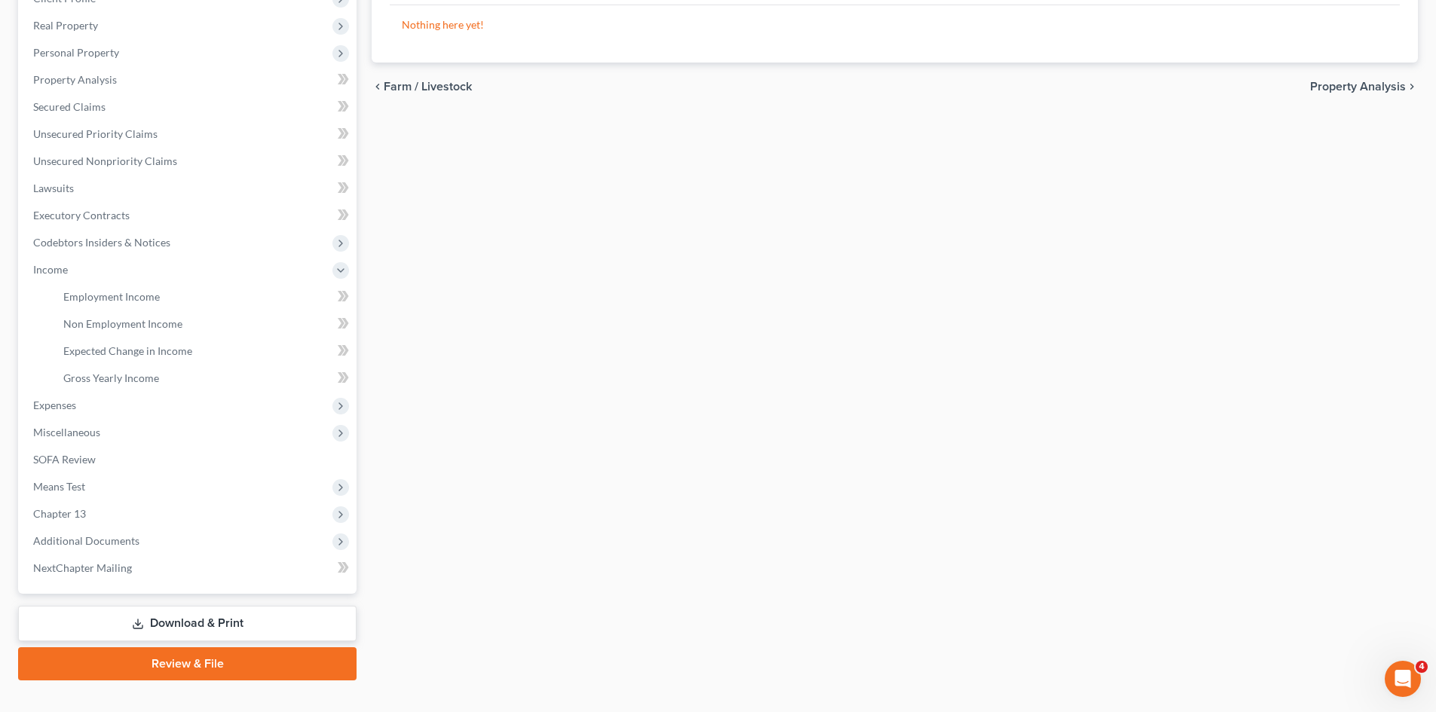
click at [1384, 78] on div "chevron_left Farm / Livestock Property Analysis chevron_right" at bounding box center [895, 87] width 1046 height 48
click at [185, 380] on link "Gross Yearly Income" at bounding box center [203, 378] width 305 height 27
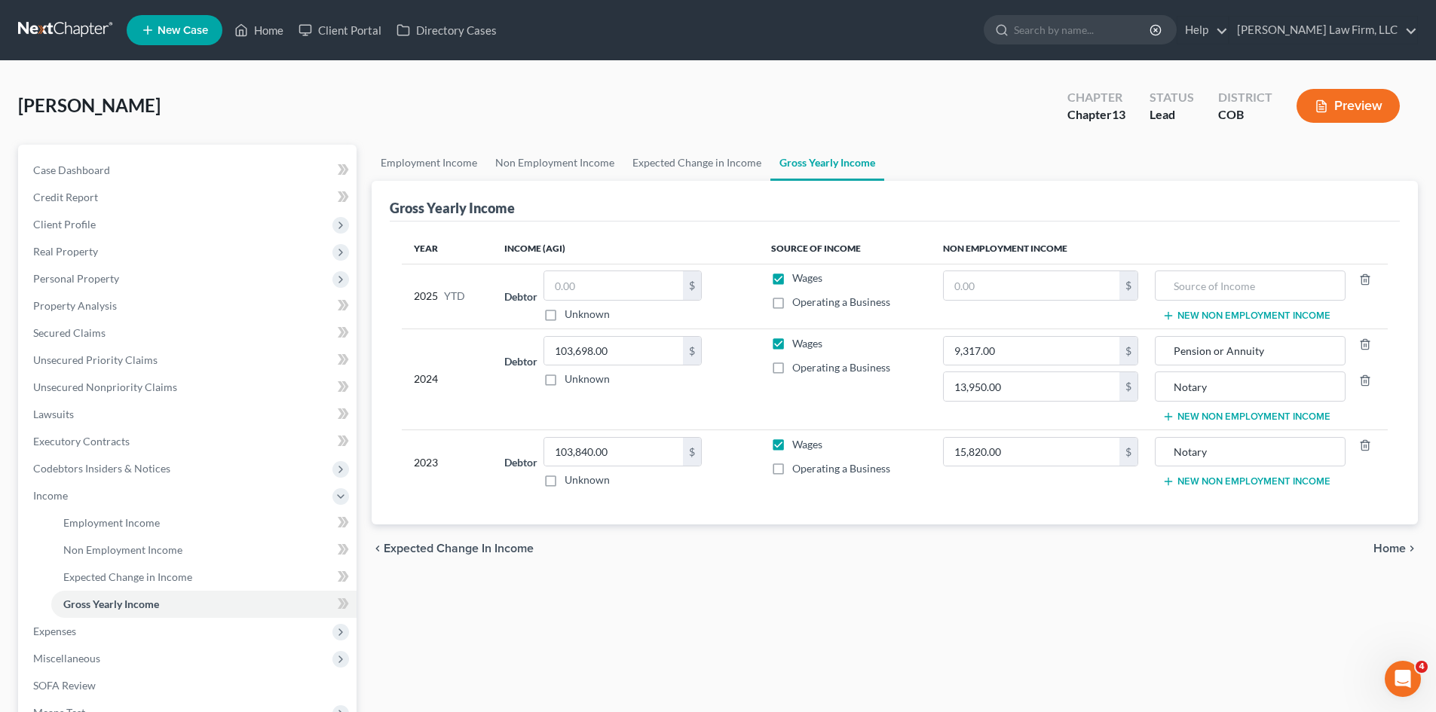
drag, startPoint x: 840, startPoint y: 391, endPoint x: 833, endPoint y: 380, distance: 13.2
click at [840, 391] on td "Wages Operating a Business" at bounding box center [845, 379] width 172 height 101
click at [639, 297] on input "text" at bounding box center [613, 285] width 139 height 29
paste input "64193.26"
type input "64,193.26"
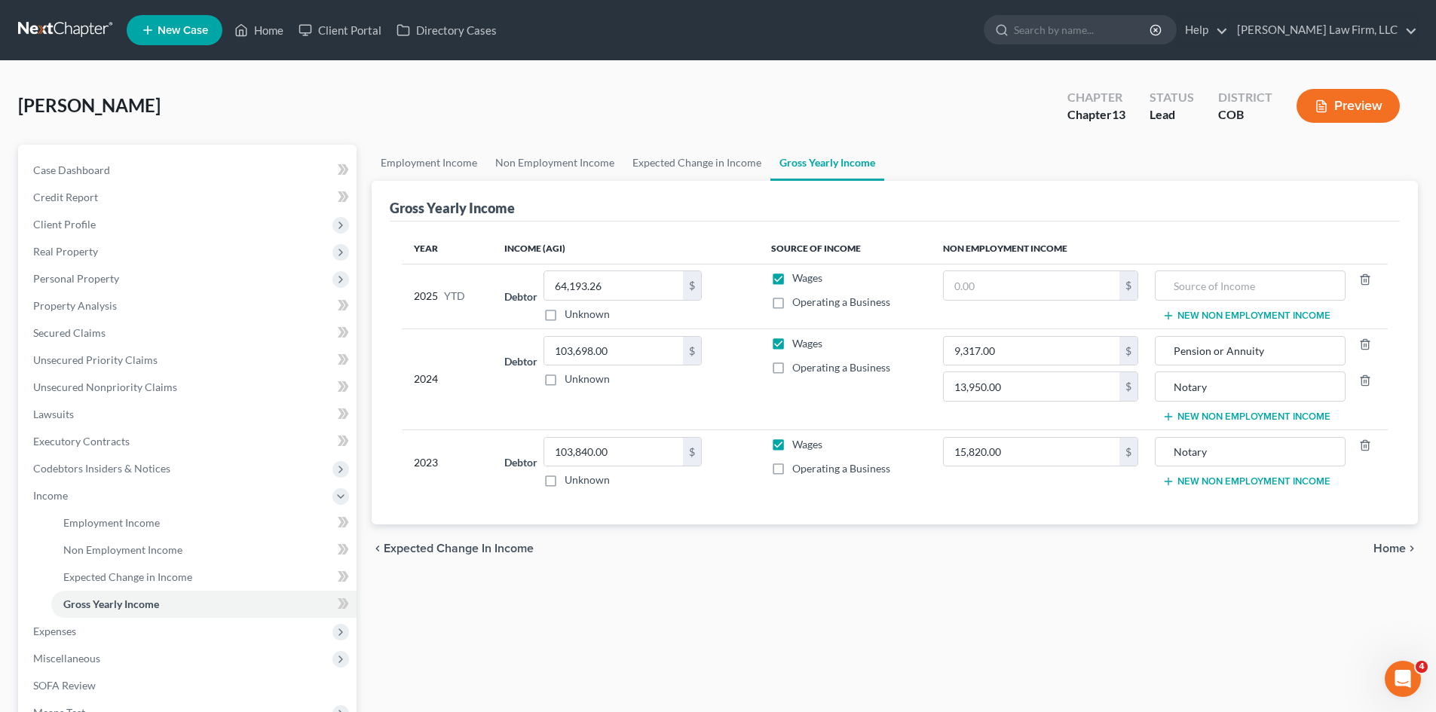
click at [712, 478] on div "Debtor 103,840.00 $ Unknown Balance Undetermined 103,840.00 $ Unknown" at bounding box center [625, 462] width 242 height 51
click at [686, 170] on link "Expected Change in Income" at bounding box center [696, 163] width 147 height 36
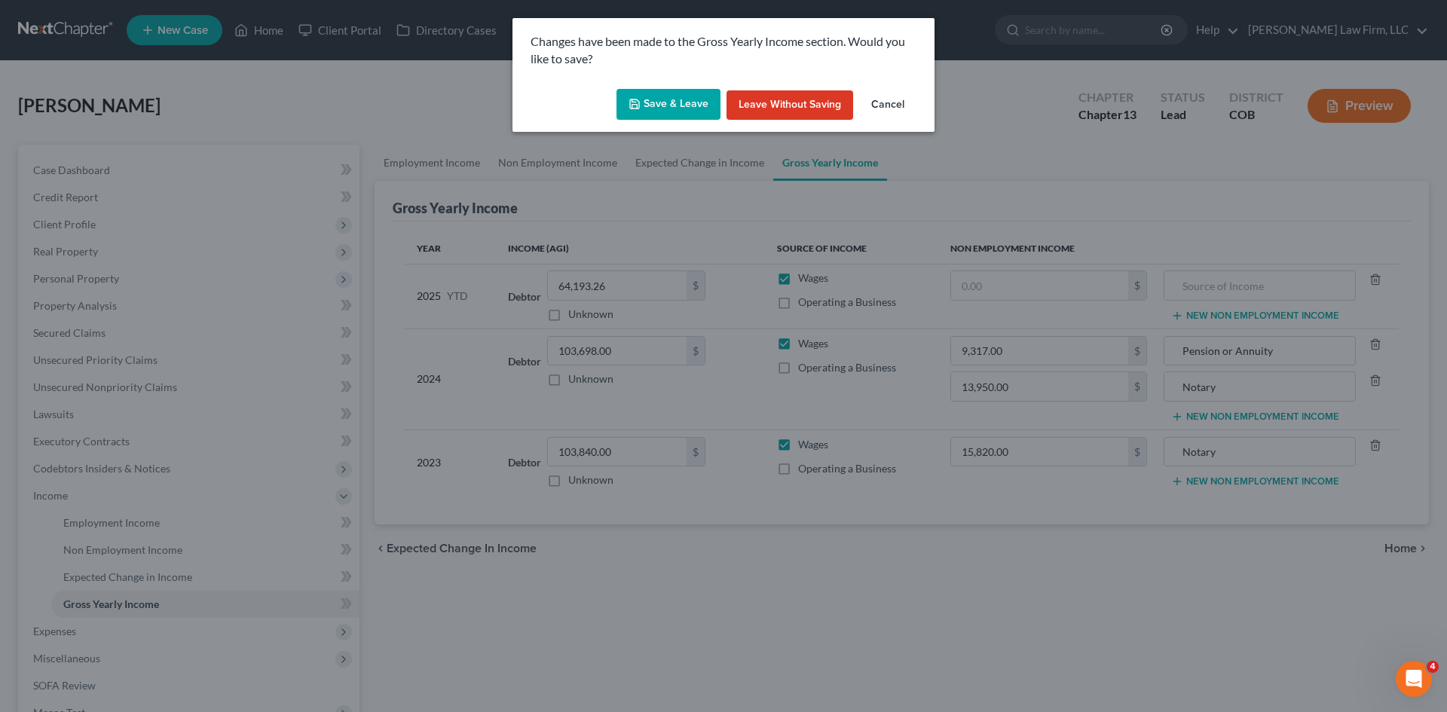
click at [695, 102] on button "Save & Leave" at bounding box center [668, 105] width 104 height 32
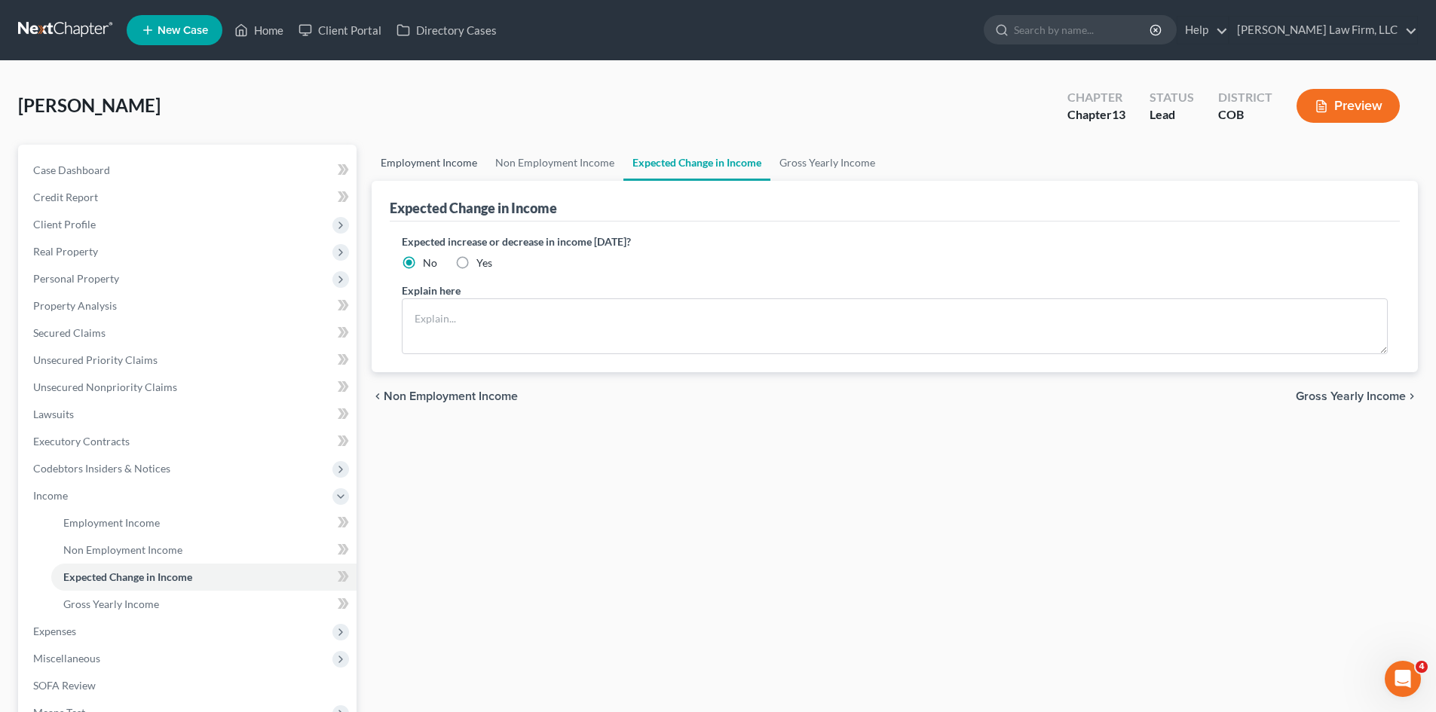
click at [416, 166] on link "Employment Income" at bounding box center [429, 163] width 115 height 36
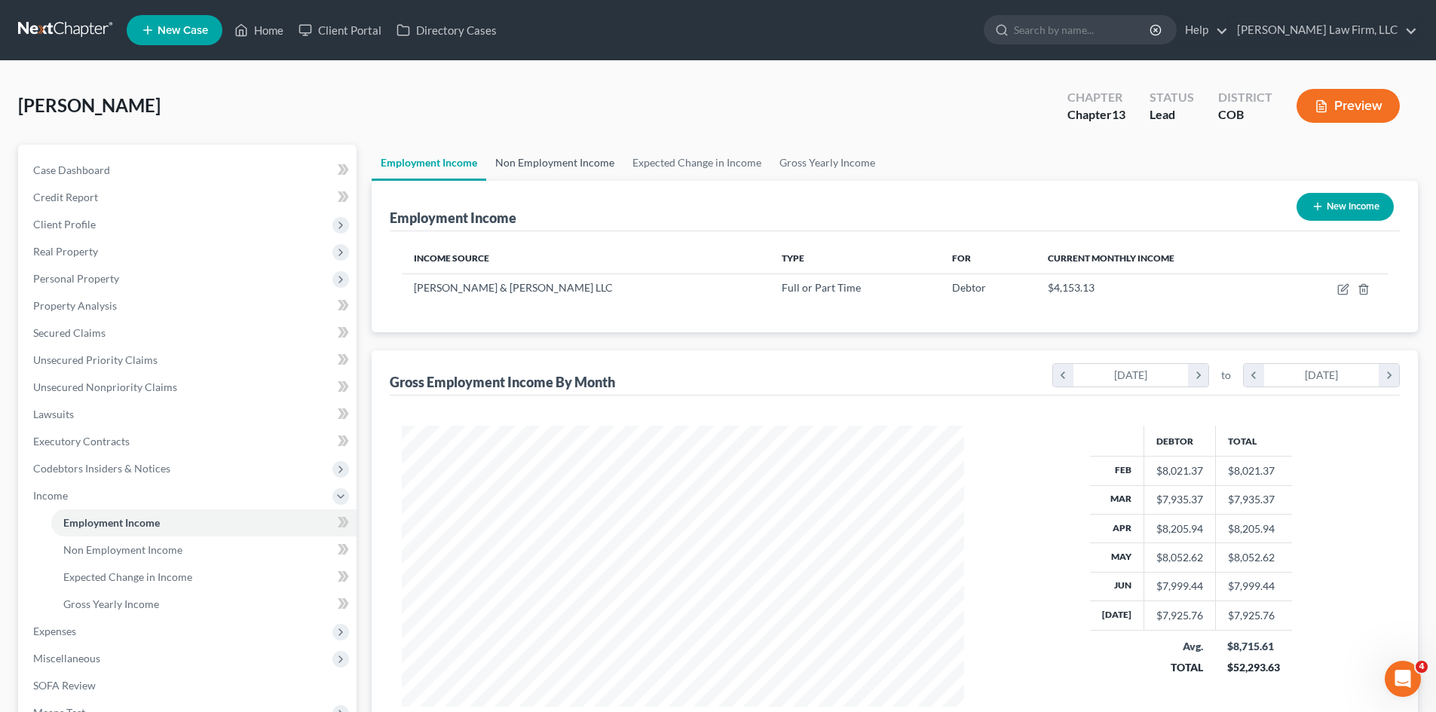
click at [550, 167] on link "Non Employment Income" at bounding box center [554, 163] width 137 height 36
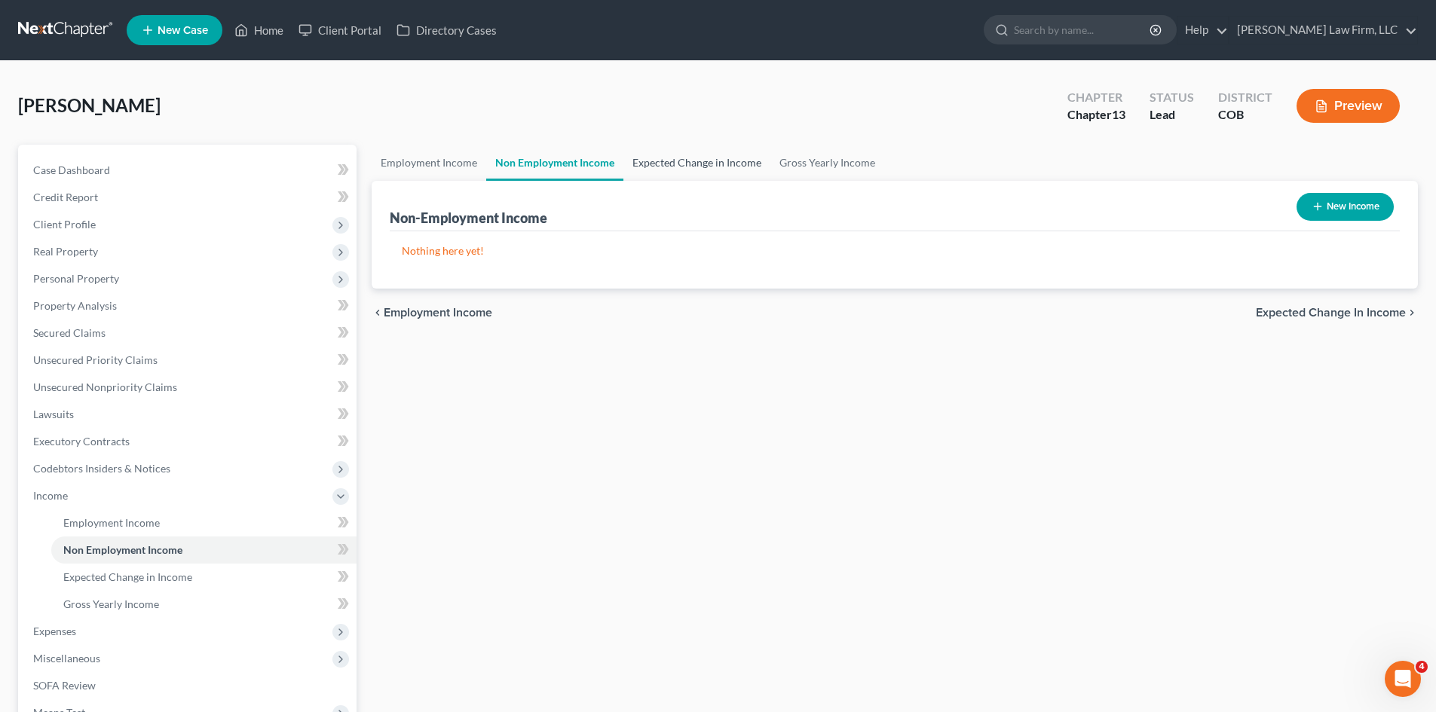
click at [705, 167] on link "Expected Change in Income" at bounding box center [696, 163] width 147 height 36
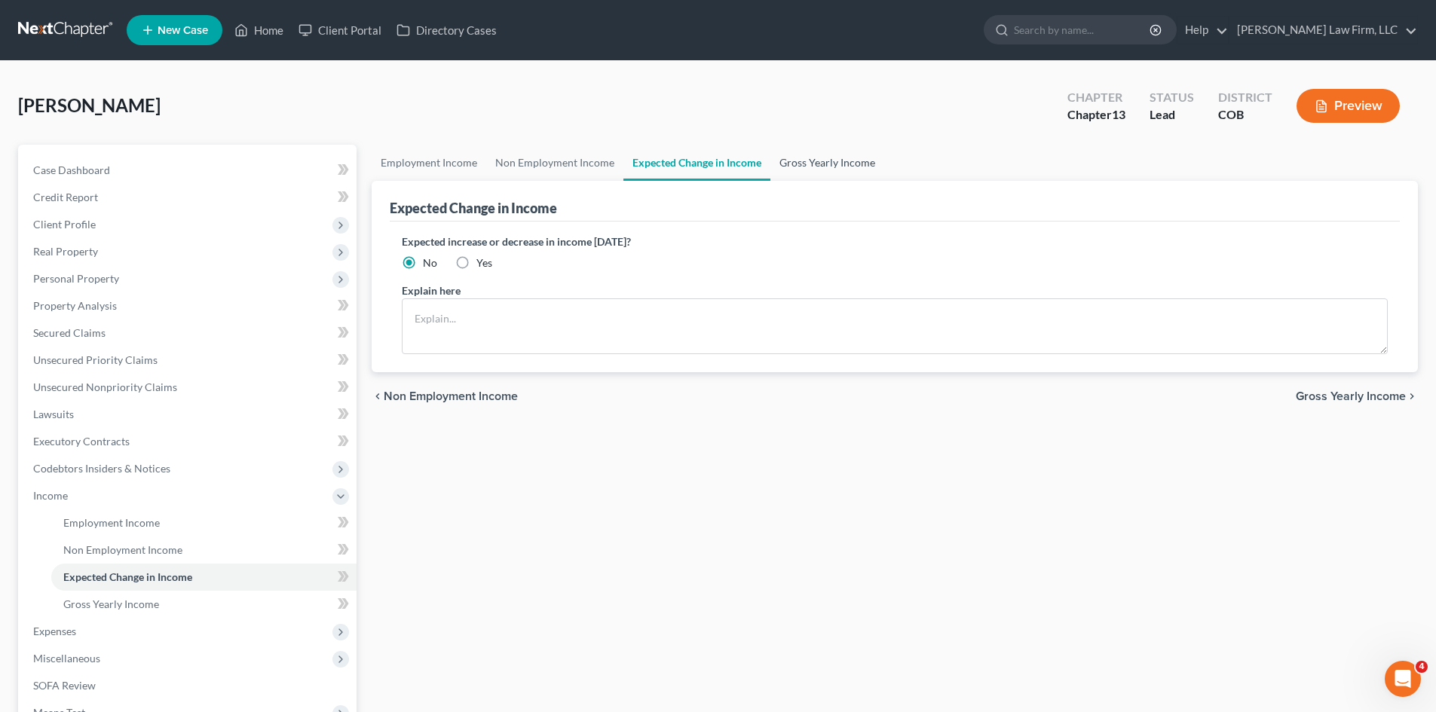
click at [843, 164] on link "Gross Yearly Income" at bounding box center [827, 163] width 114 height 36
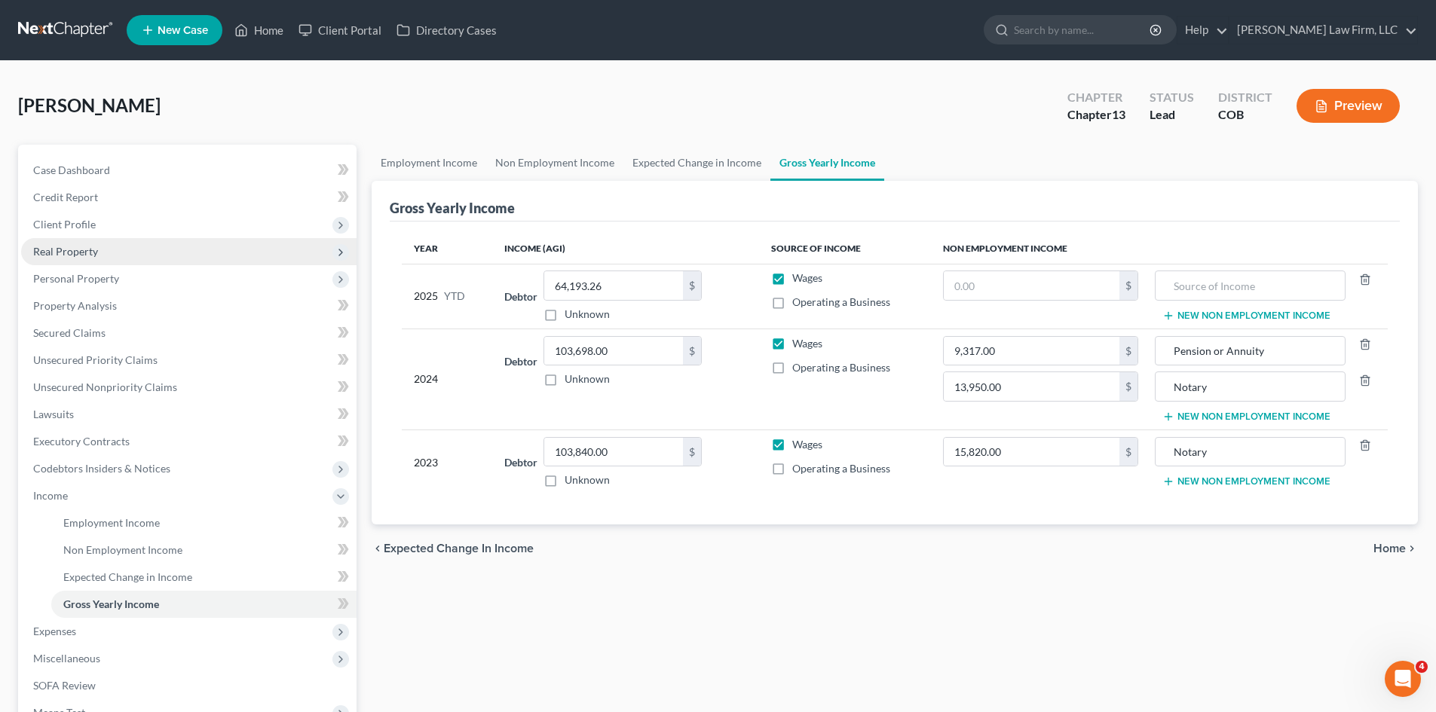
click at [87, 255] on span "Real Property" at bounding box center [65, 251] width 65 height 13
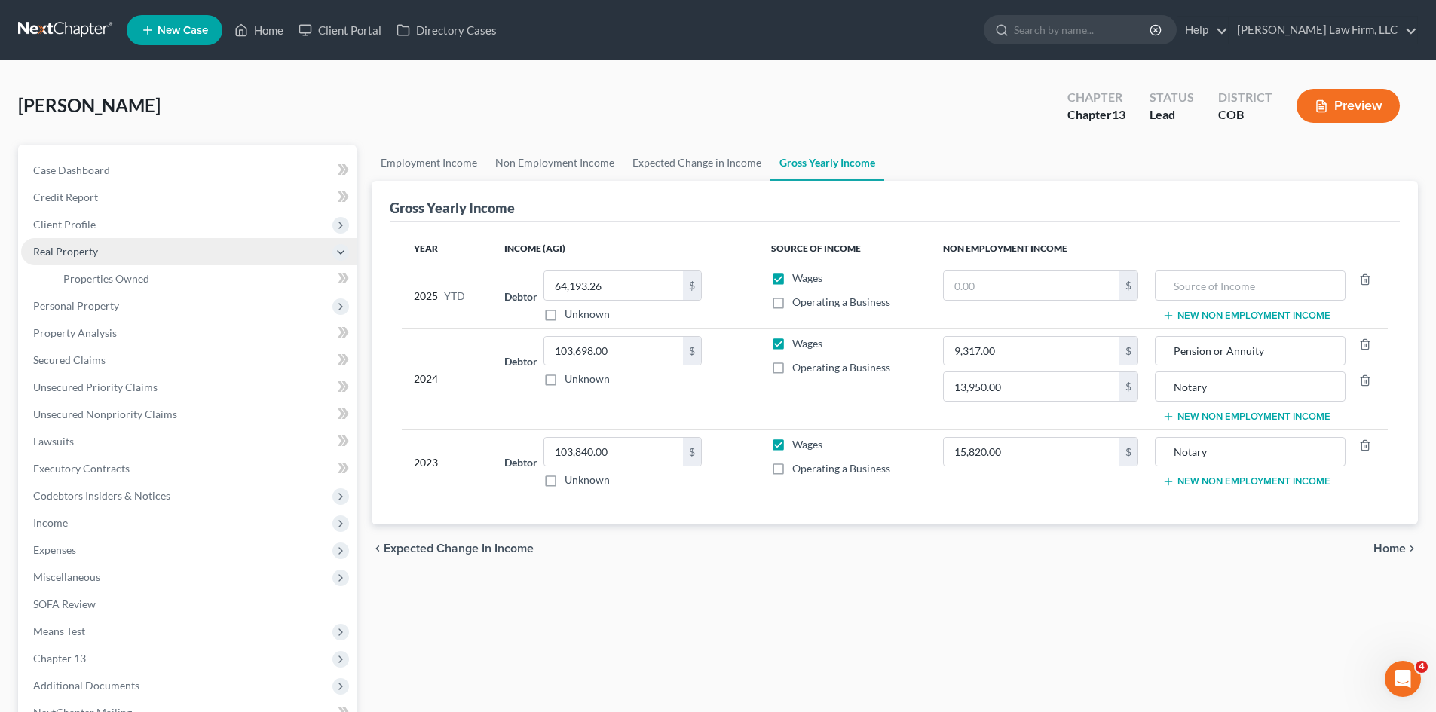
click at [69, 248] on span "Real Property" at bounding box center [65, 251] width 65 height 13
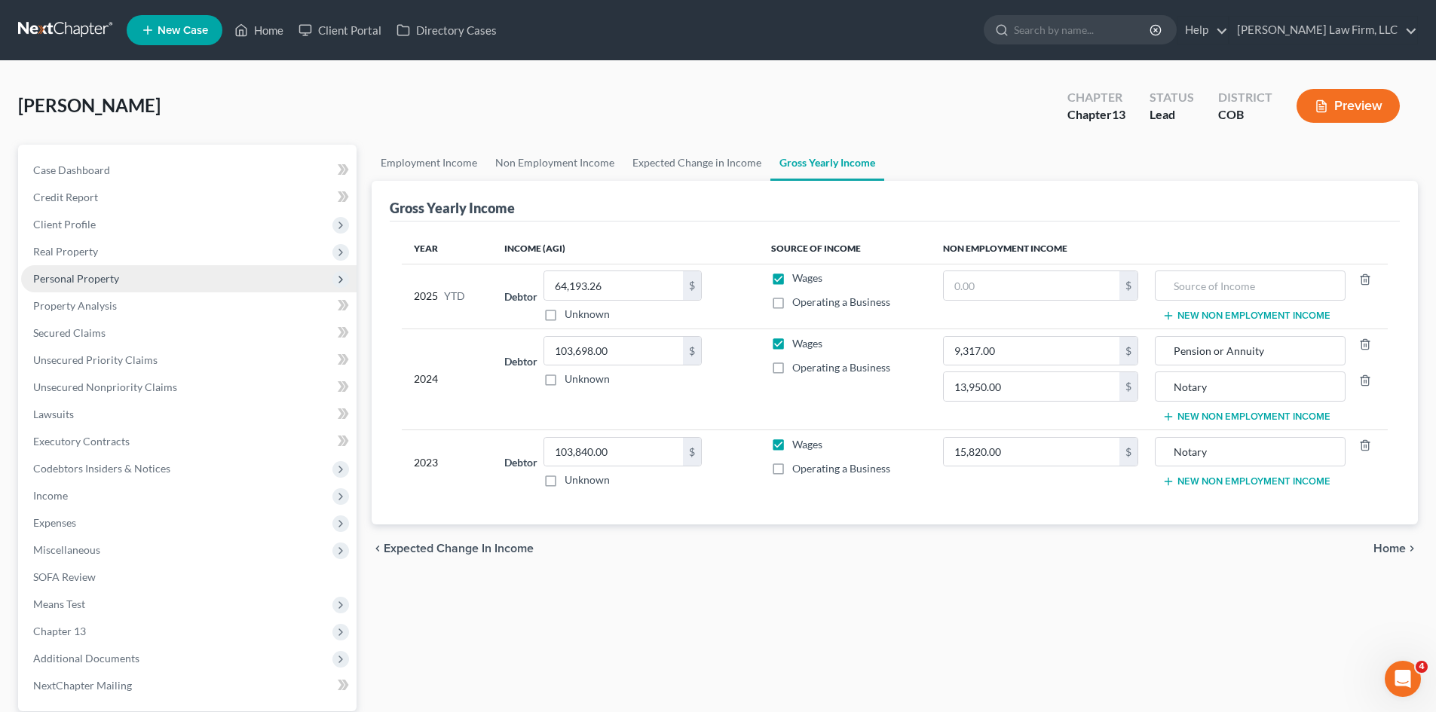
click at [82, 274] on span "Personal Property" at bounding box center [76, 278] width 86 height 13
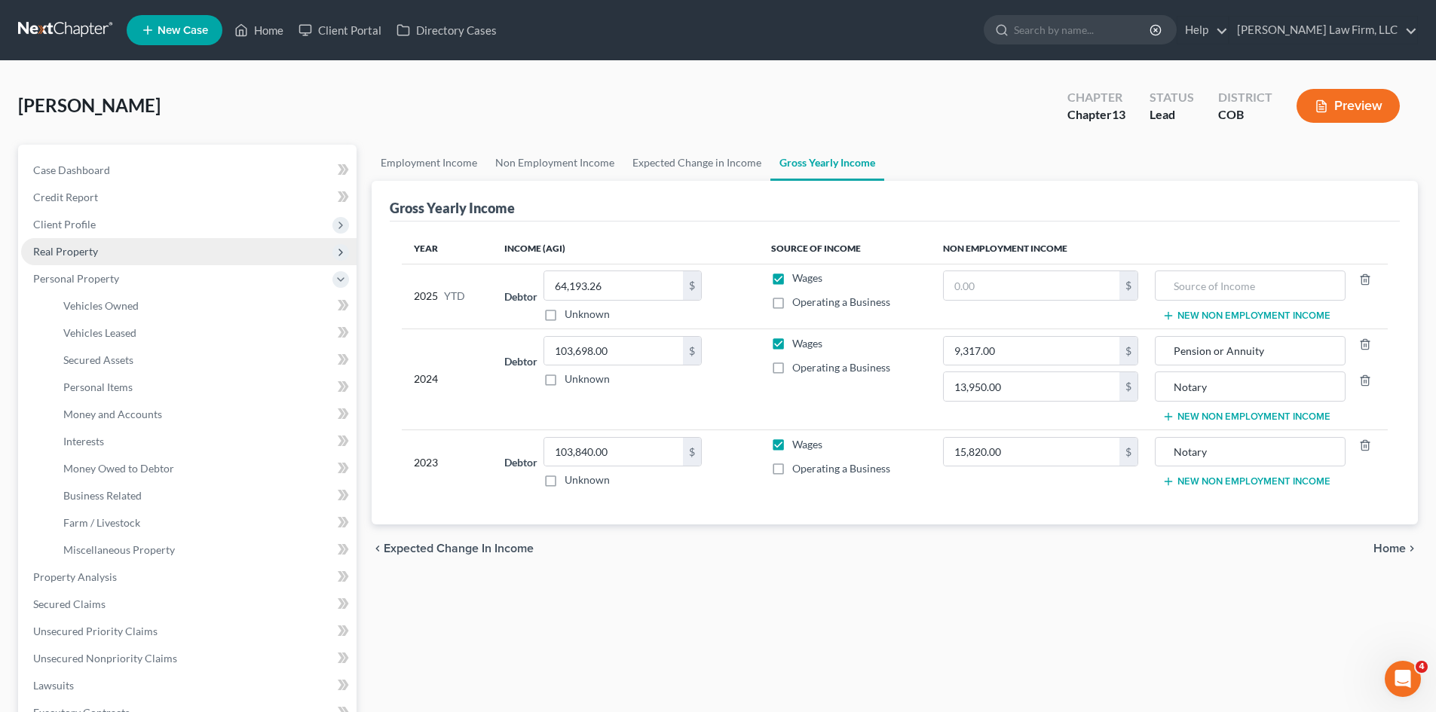
click at [84, 255] on span "Real Property" at bounding box center [65, 251] width 65 height 13
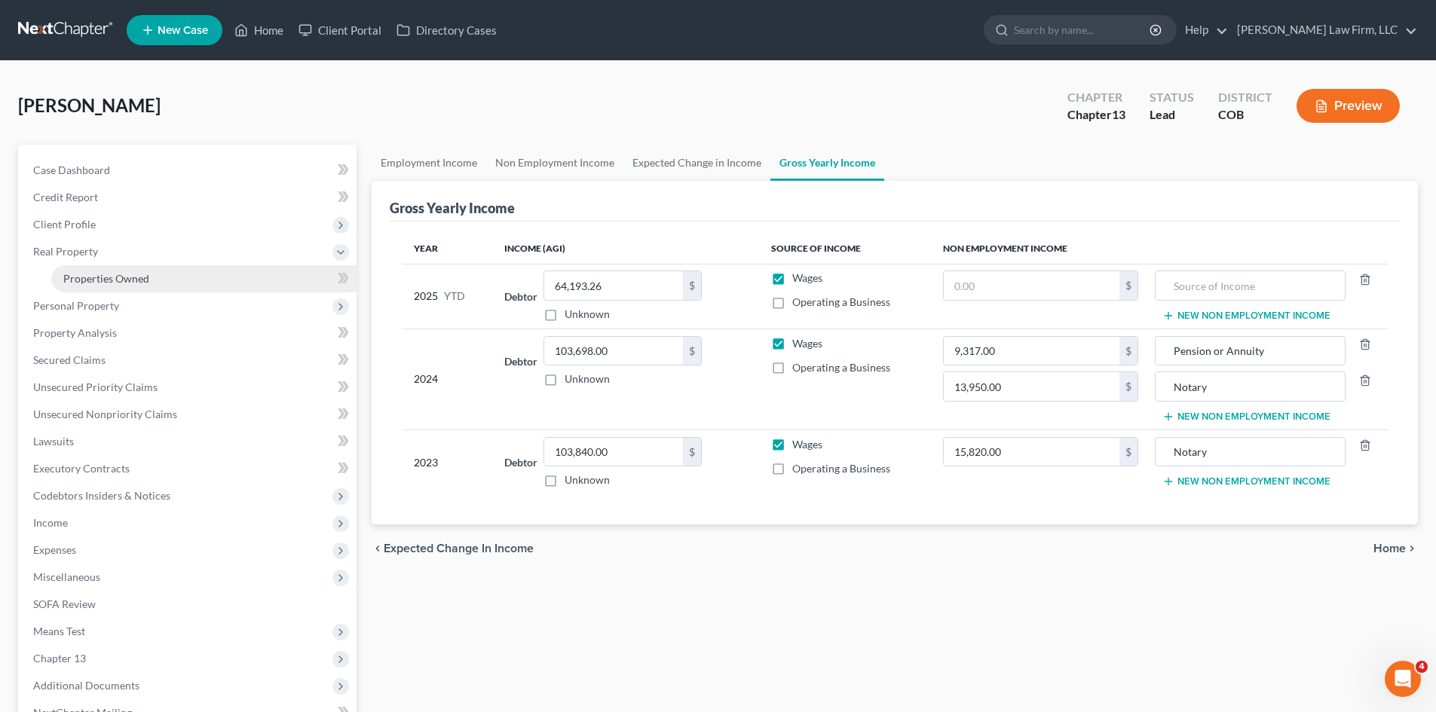
click at [85, 277] on span "Properties Owned" at bounding box center [106, 278] width 86 height 13
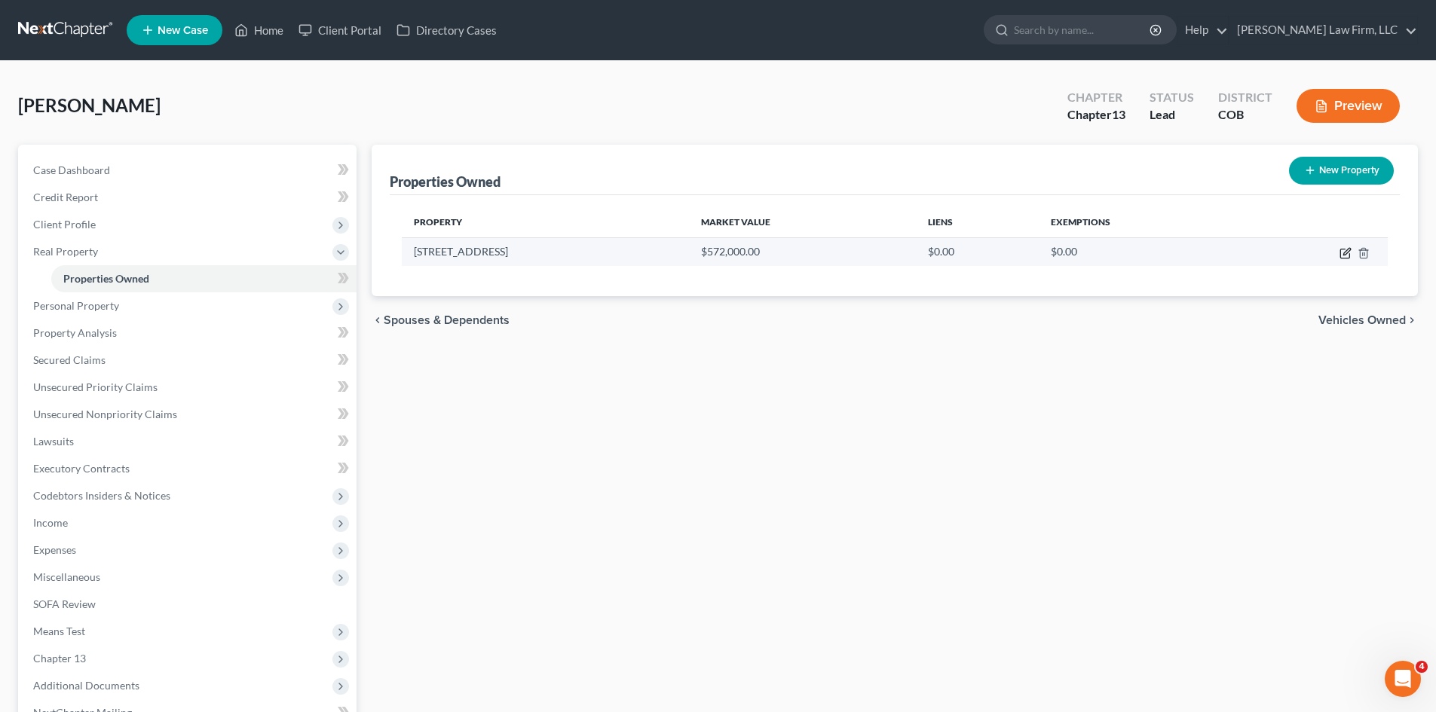
click at [1339, 258] on icon "button" at bounding box center [1345, 253] width 12 height 12
select select "5"
select select "0"
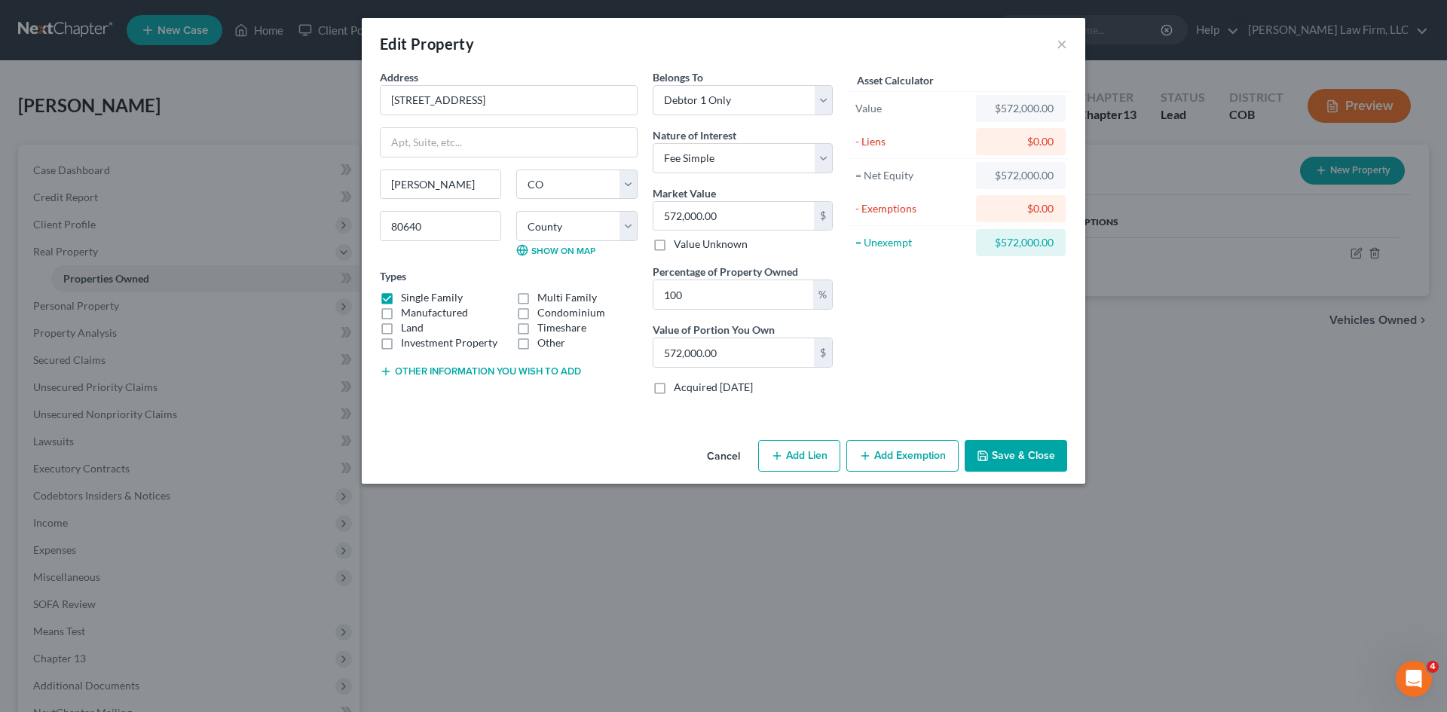
click at [718, 457] on button "Cancel" at bounding box center [723, 457] width 57 height 30
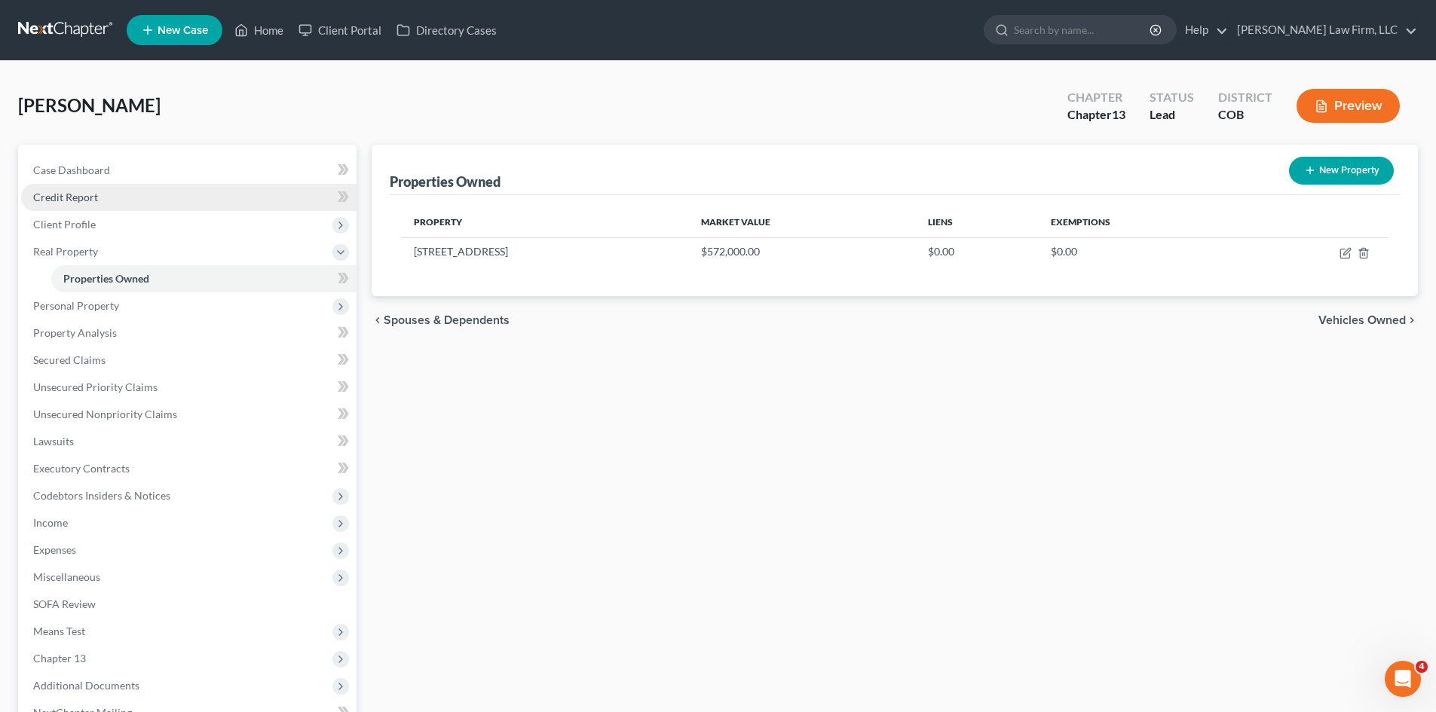
click at [118, 194] on link "Credit Report" at bounding box center [188, 197] width 335 height 27
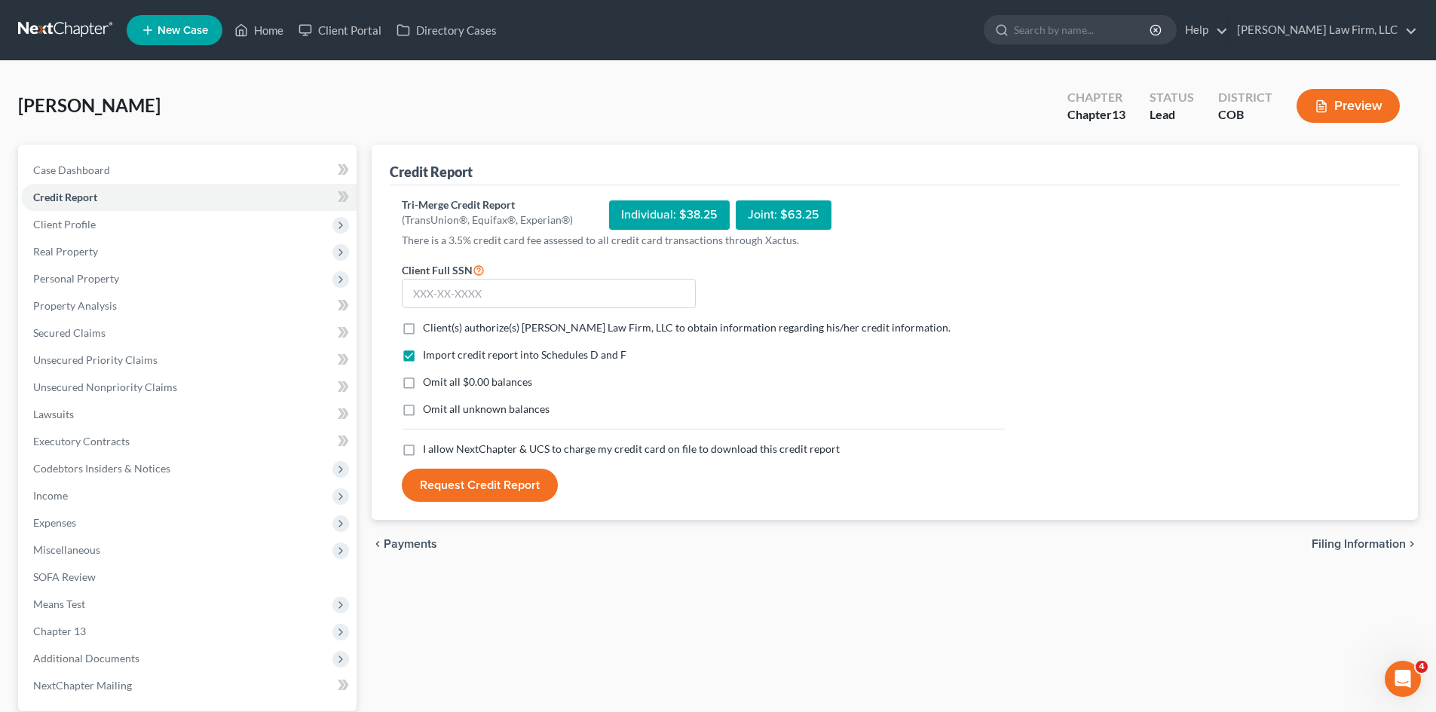
click at [457, 330] on span "Client(s) authorize(s) Curtis Law Firm, LLC to obtain information regarding his…" at bounding box center [687, 327] width 528 height 13
click at [439, 330] on input "Client(s) authorize(s) Curtis Law Firm, LLC to obtain information regarding his…" at bounding box center [434, 325] width 10 height 10
checkbox input "true"
click at [1172, 249] on div "Tri-Merge Credit Report (TransUnion®, Equifax®, Experian®) Individual: $38.25 J…" at bounding box center [895, 349] width 986 height 305
drag, startPoint x: 1196, startPoint y: 339, endPoint x: 1167, endPoint y: 333, distance: 30.0
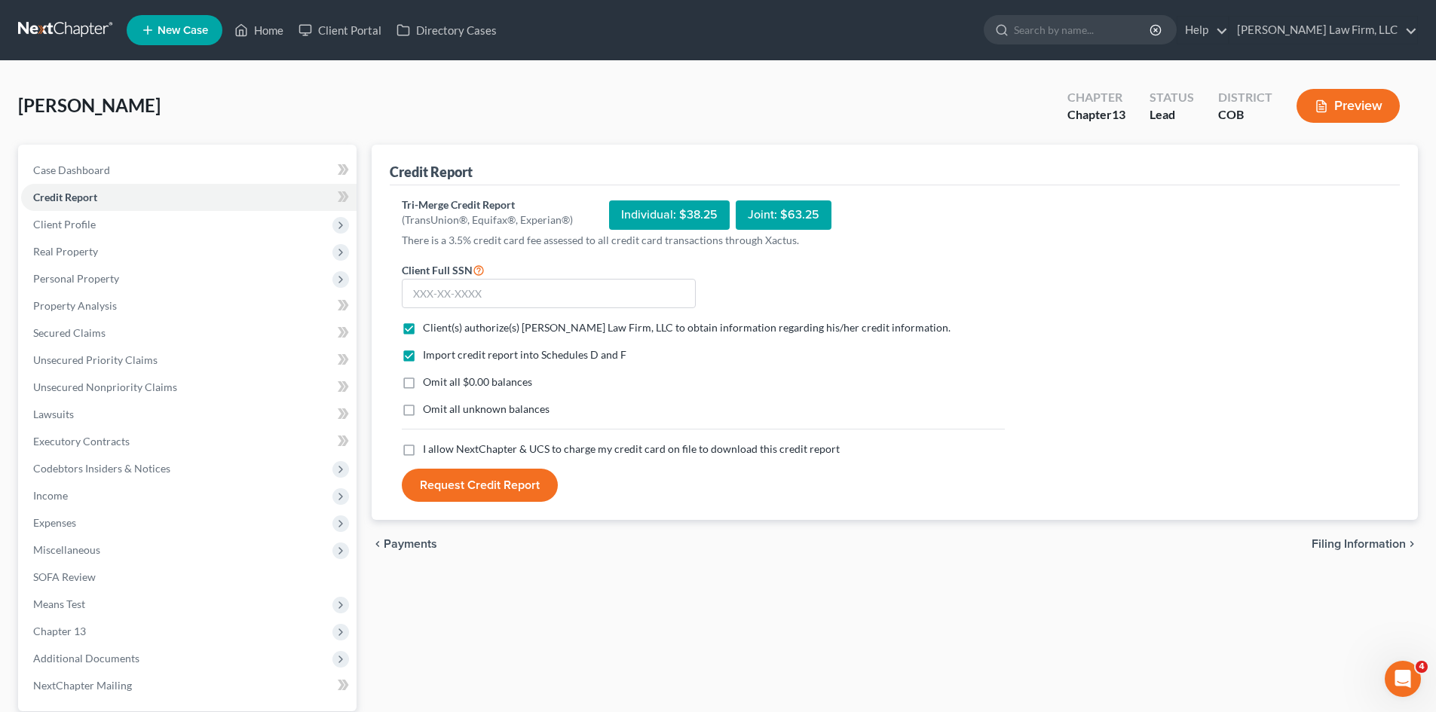
click at [1196, 339] on div "Tri-Merge Credit Report (TransUnion®, Equifax®, Experian®) Individual: $38.25 J…" at bounding box center [895, 349] width 986 height 305
click at [595, 297] on input "text" at bounding box center [549, 294] width 294 height 30
type input "601-57-6100"
click at [466, 442] on span "I allow NextChapter & UCS to charge my credit card on file to download this cre…" at bounding box center [631, 448] width 417 height 13
click at [439, 442] on input "I allow NextChapter & UCS to charge my credit card on file to download this cre…" at bounding box center [434, 447] width 10 height 10
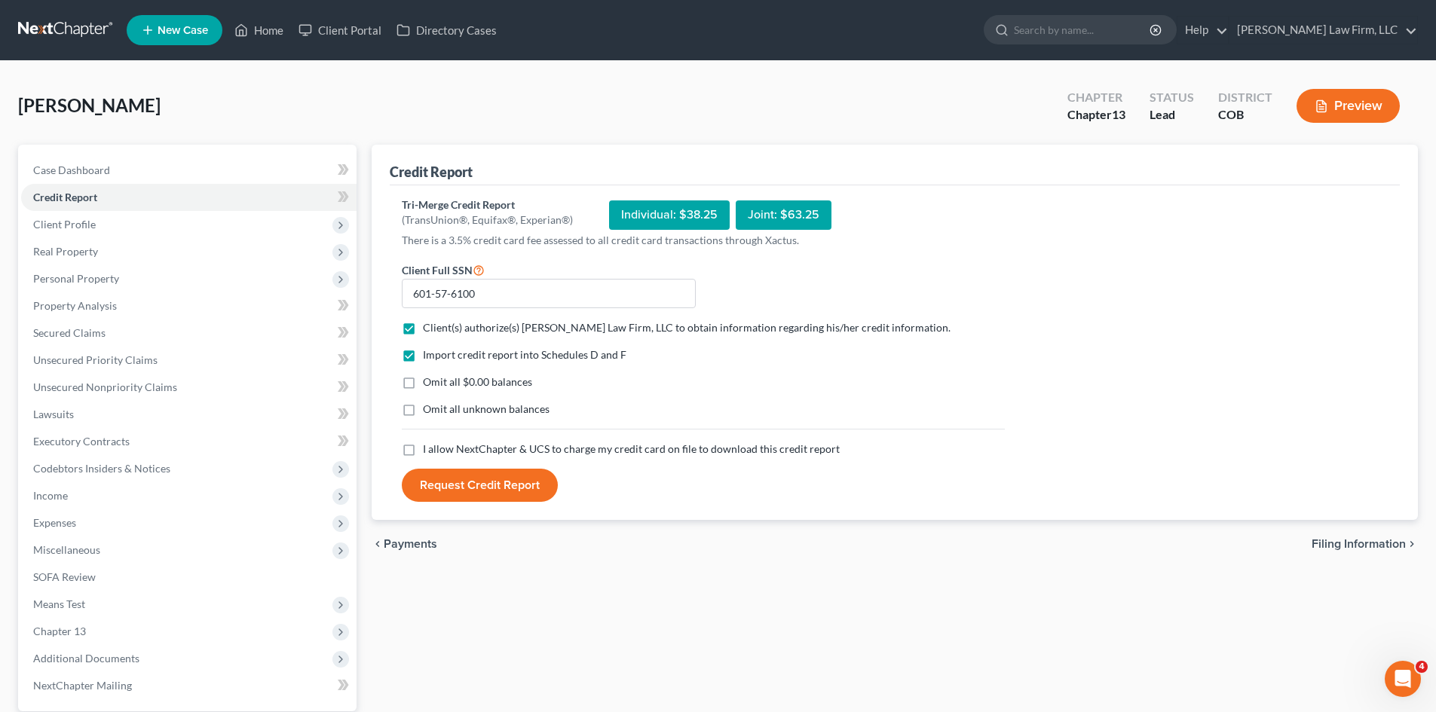
checkbox input "true"
click at [512, 485] on button "Request Credit Report" at bounding box center [480, 485] width 156 height 33
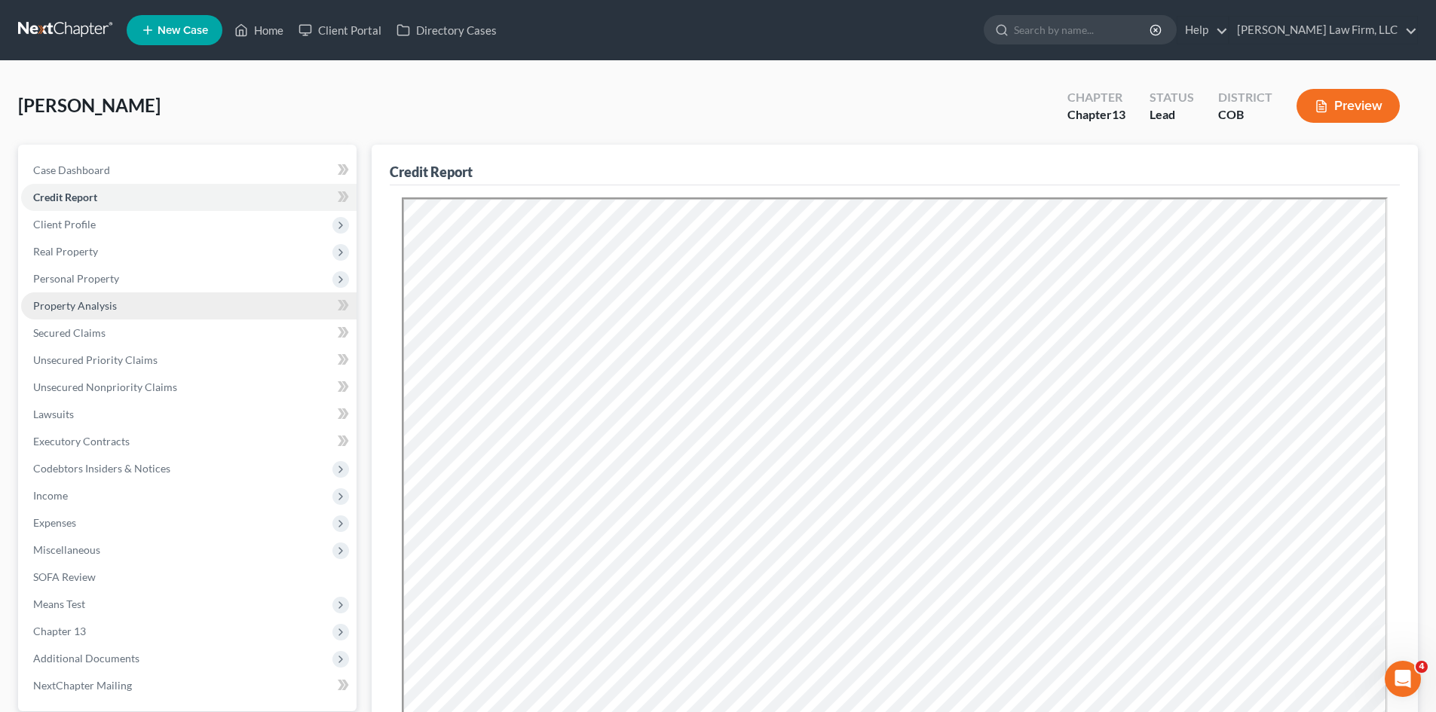
drag, startPoint x: 83, startPoint y: 303, endPoint x: 103, endPoint y: 295, distance: 21.7
click at [83, 303] on span "Property Analysis" at bounding box center [75, 305] width 84 height 13
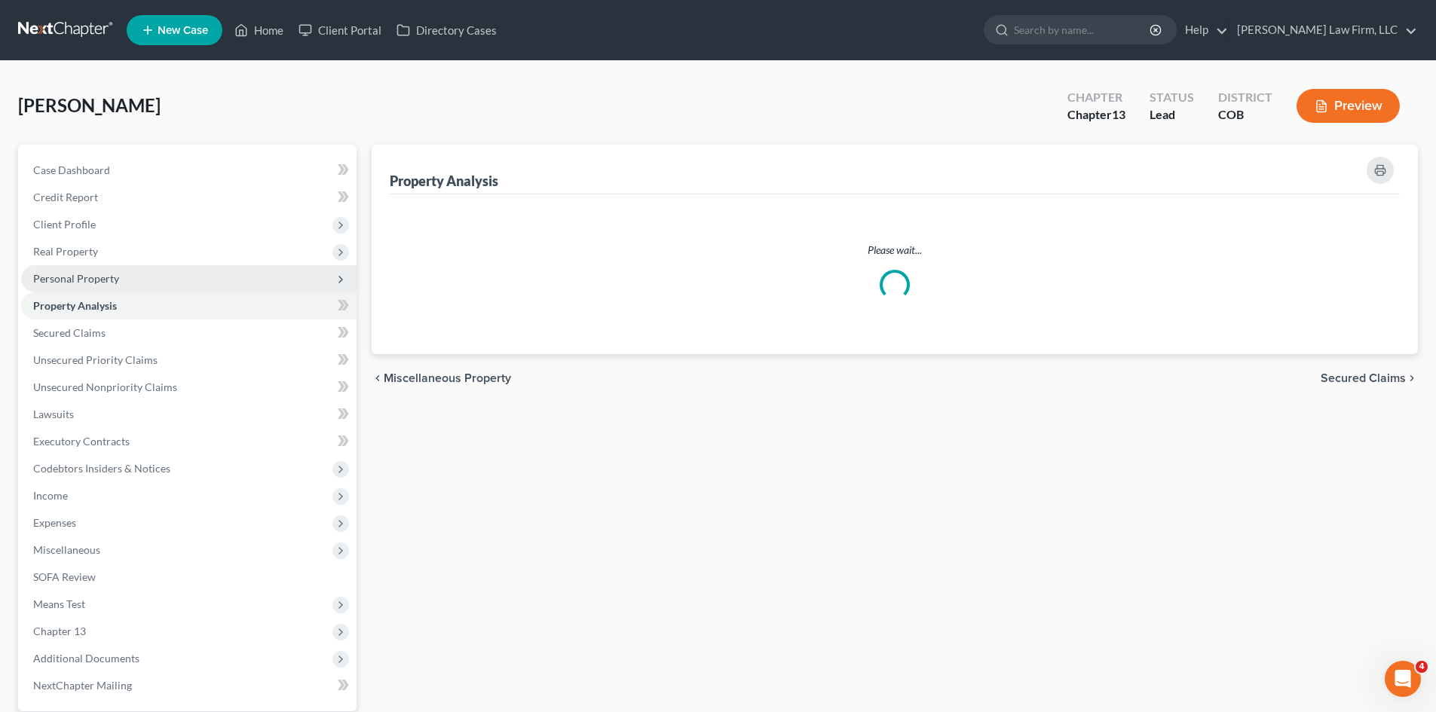
click at [99, 280] on span "Personal Property" at bounding box center [76, 278] width 86 height 13
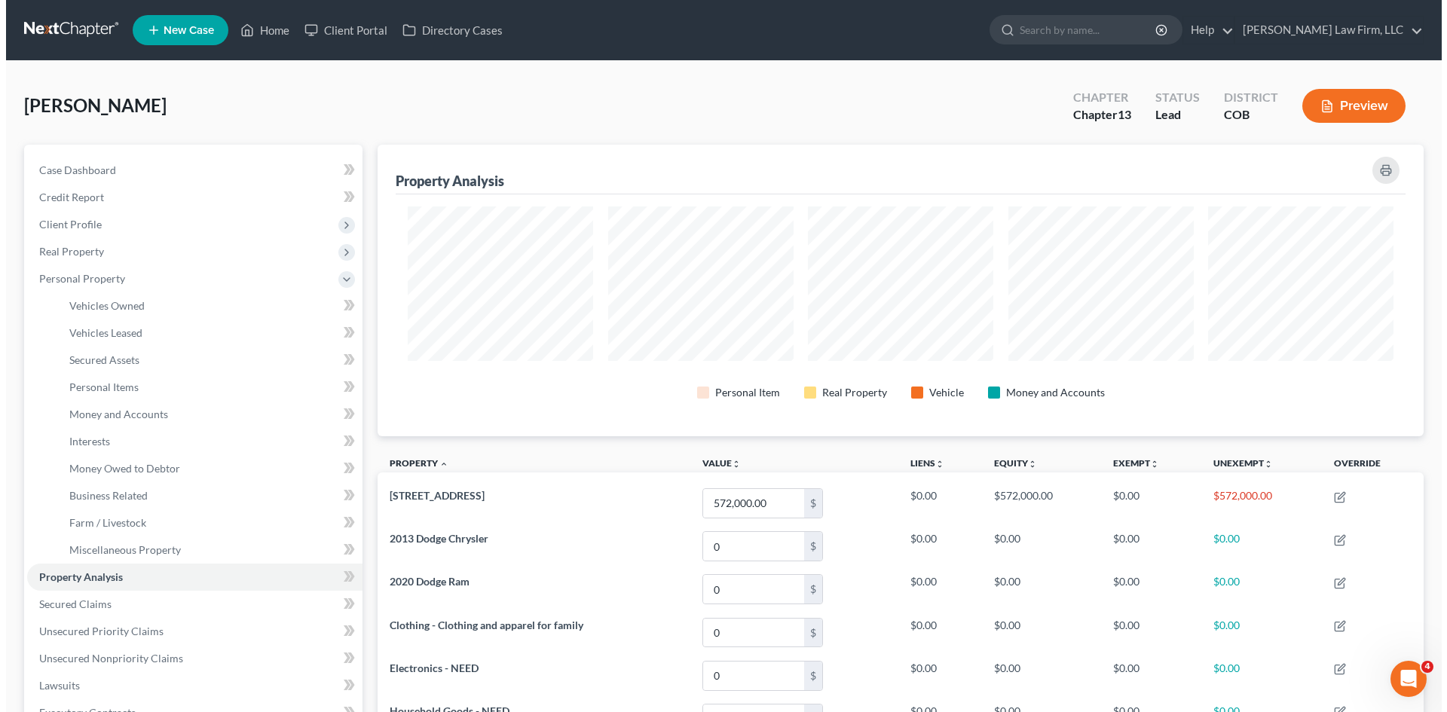
scroll to position [292, 1046]
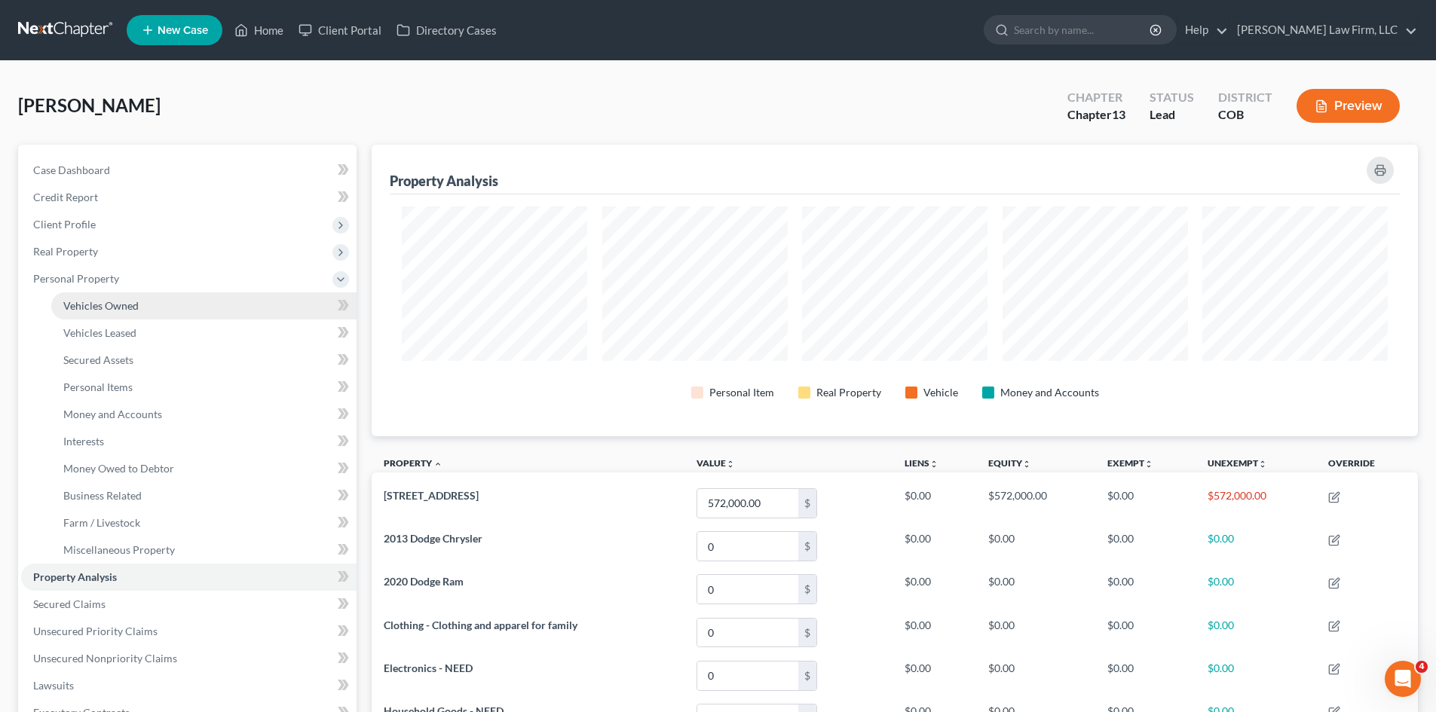
click at [85, 299] on span "Vehicles Owned" at bounding box center [100, 305] width 75 height 13
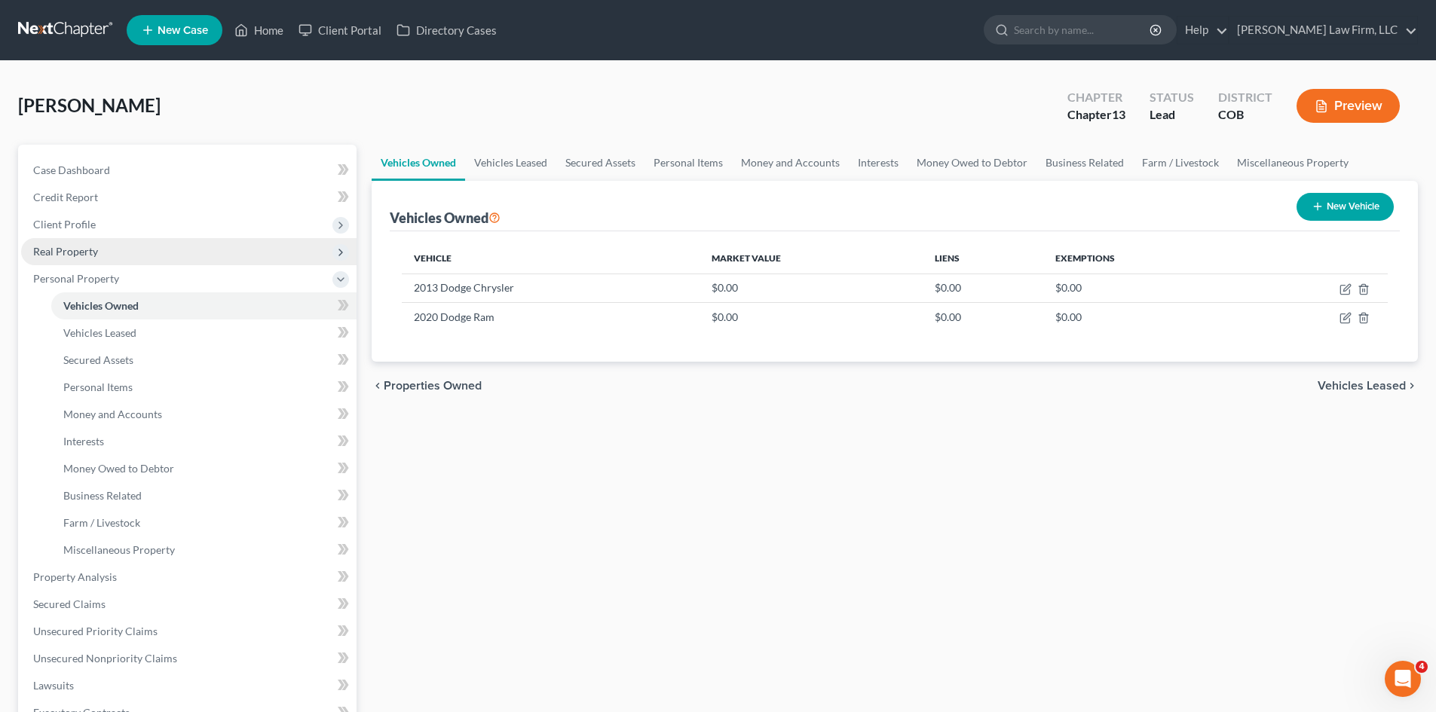
click at [90, 245] on span "Real Property" at bounding box center [65, 251] width 65 height 13
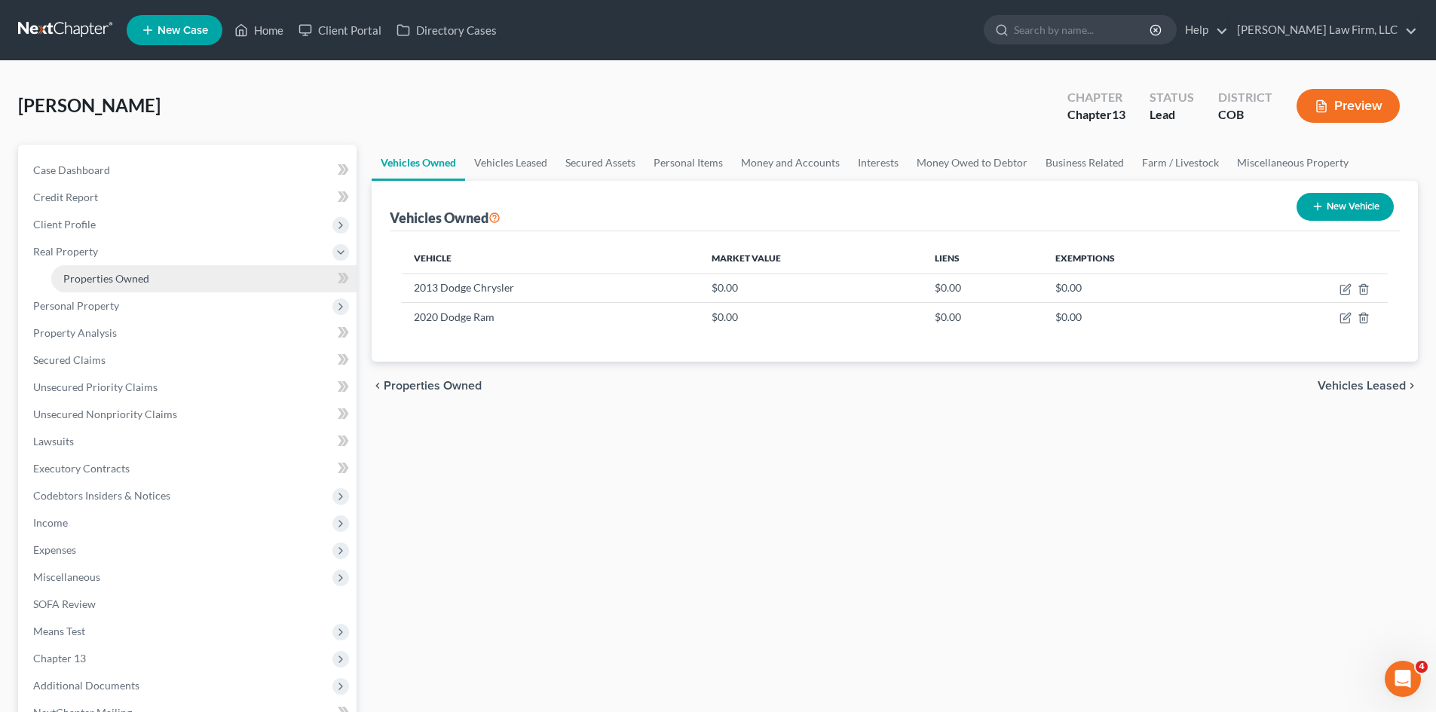
click at [107, 274] on span "Properties Owned" at bounding box center [106, 278] width 86 height 13
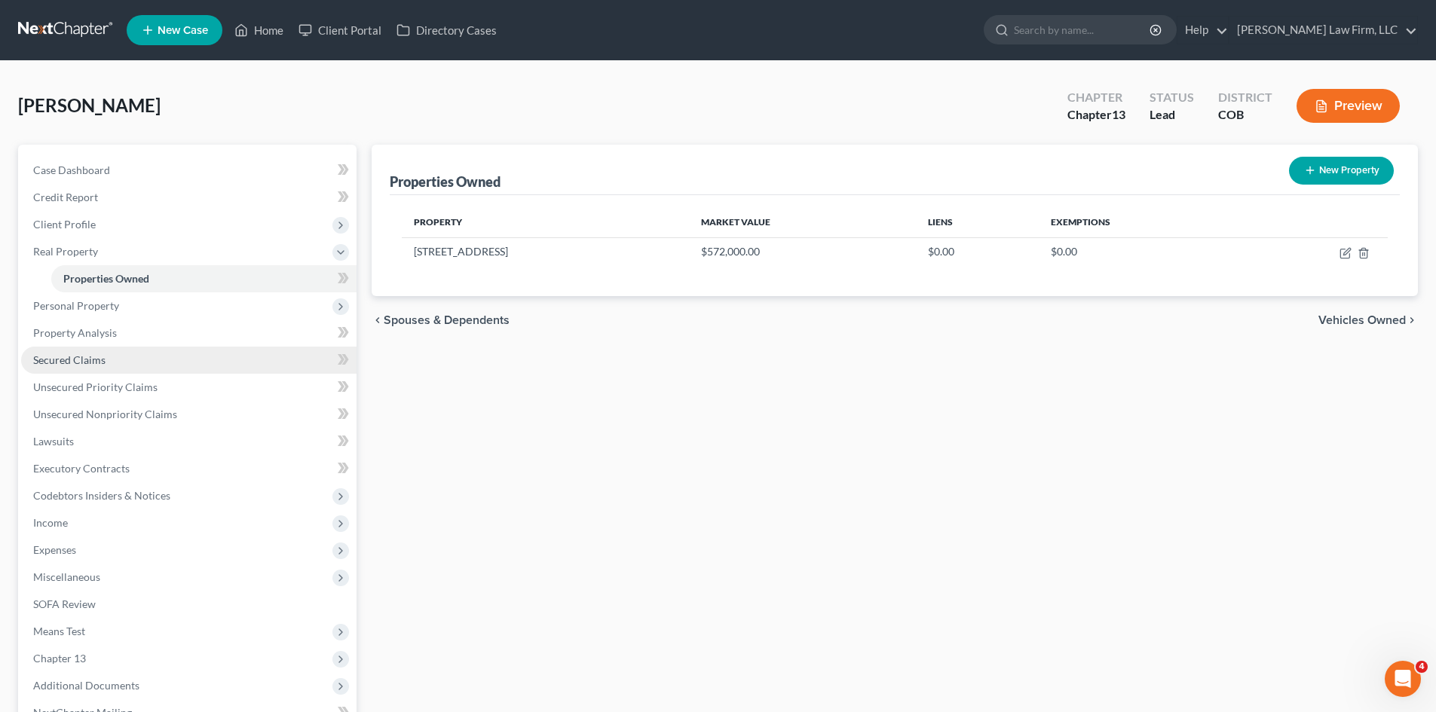
click at [94, 353] on span "Secured Claims" at bounding box center [69, 359] width 72 height 13
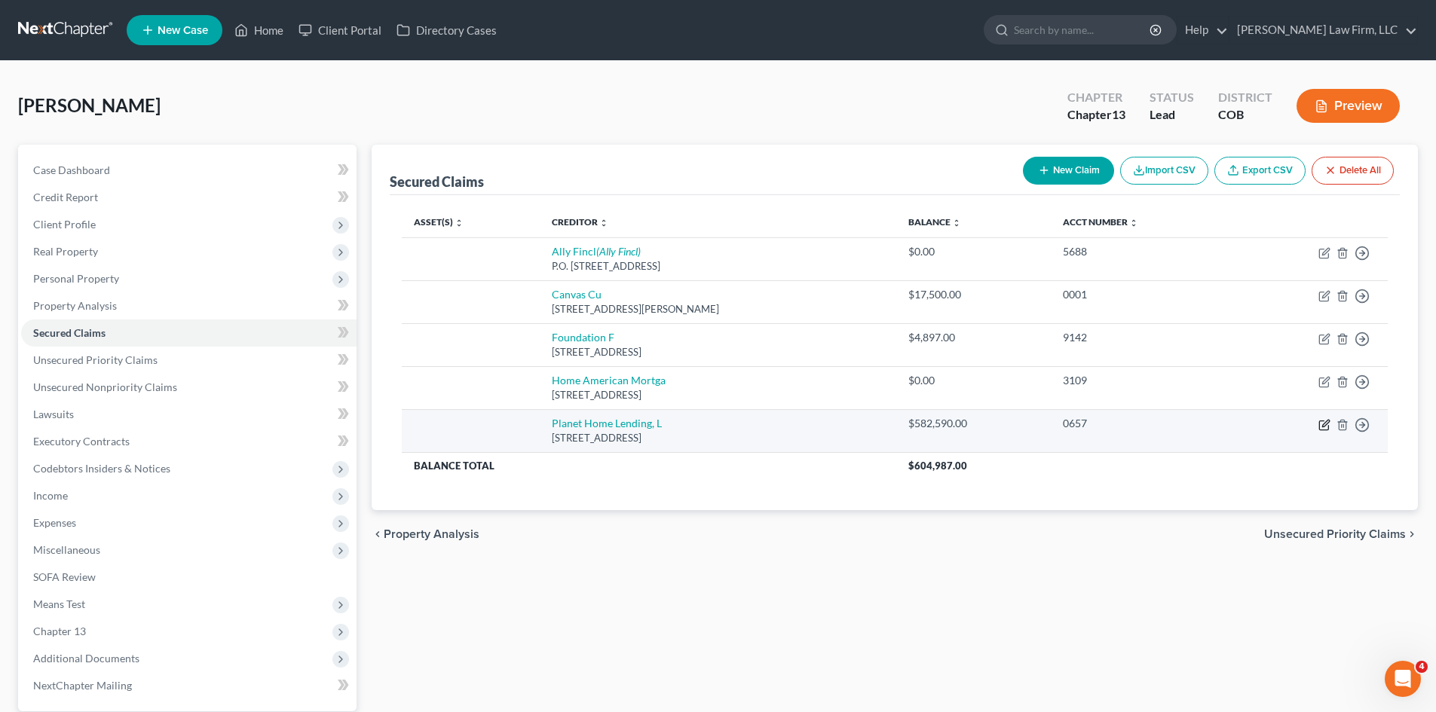
click at [1321, 430] on icon "button" at bounding box center [1323, 425] width 9 height 9
select select "6"
select select "0"
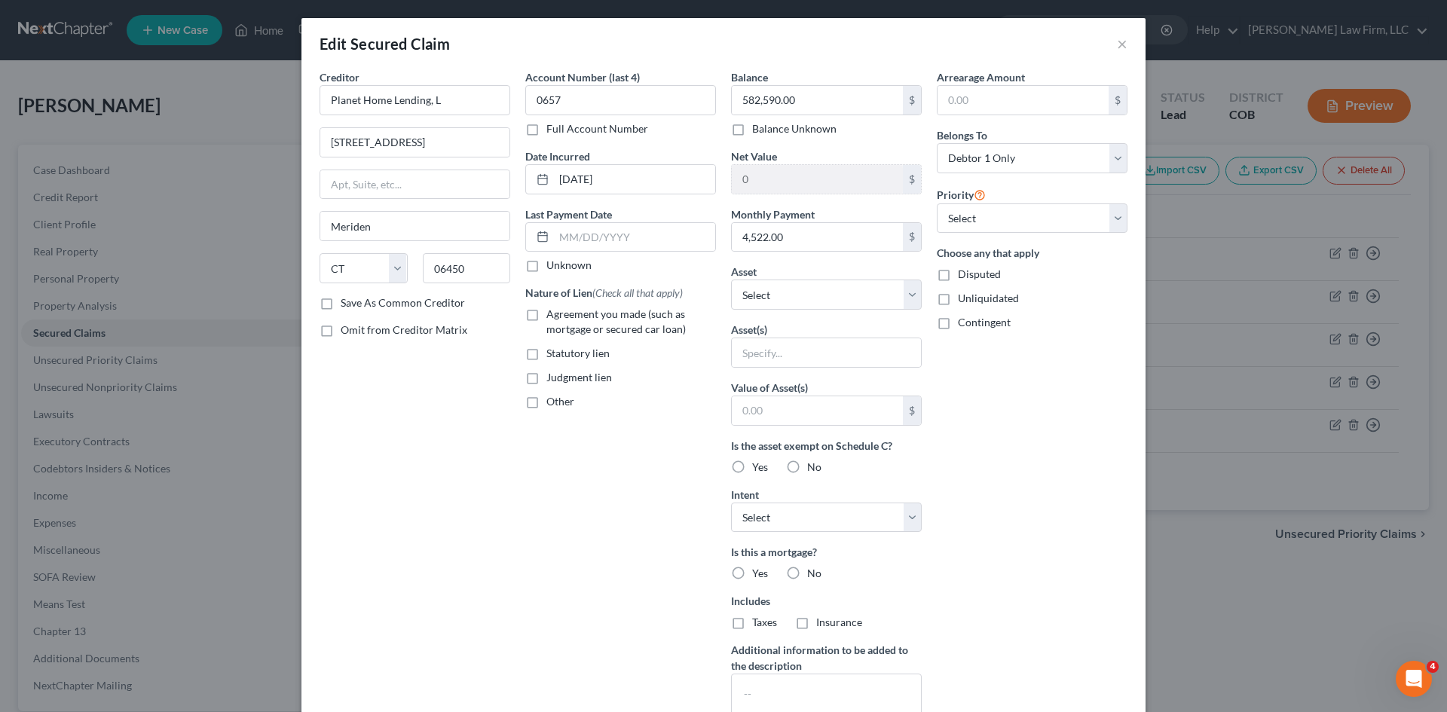
drag, startPoint x: 356, startPoint y: 296, endPoint x: 375, endPoint y: 303, distance: 20.7
click at [356, 297] on label "Save As Common Creditor" at bounding box center [403, 302] width 124 height 15
click at [356, 297] on input "Save As Common Creditor" at bounding box center [352, 300] width 10 height 10
checkbox input "true"
click at [1032, 158] on select "Select Debtor 1 Only Debtor 2 Only Debtor 1 And Debtor 2 Only At Least One Of T…" at bounding box center [1032, 158] width 191 height 30
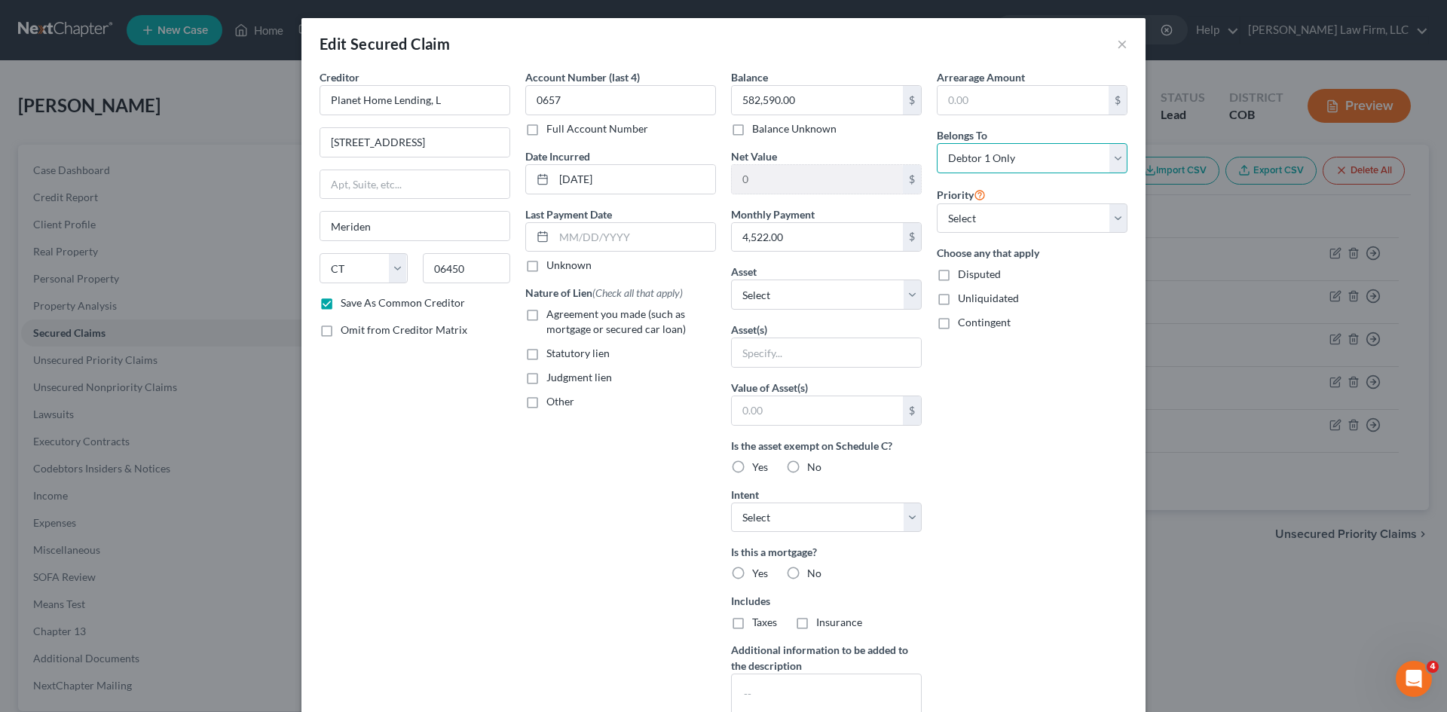
click at [1032, 158] on select "Select Debtor 1 Only Debtor 2 Only Debtor 1 And Debtor 2 Only At Least One Of T…" at bounding box center [1032, 158] width 191 height 30
click at [1001, 216] on select "Select 1st 2nd 3rd 4th 5th 6th 7th 8th 9th 10th 11th 12th 13th 14th 15th 16th 1…" at bounding box center [1032, 218] width 191 height 30
click at [882, 291] on select "Select Other Multiple Assets Household Goods - NEED - $0.0 Jewelry - NEED - $0.…" at bounding box center [826, 295] width 191 height 30
select select "4"
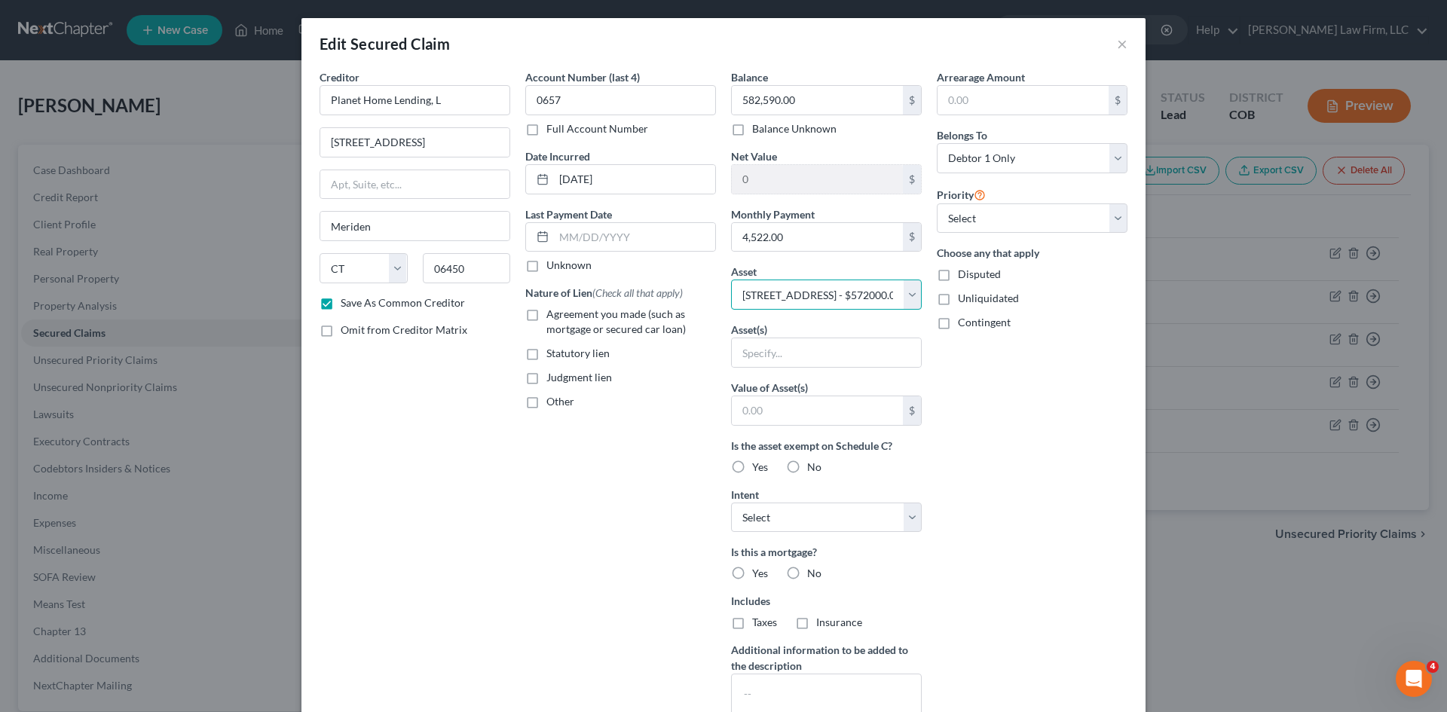
click at [731, 280] on select "Select Other Multiple Assets Household Goods - NEED - $0.0 Jewelry - NEED - $0.…" at bounding box center [826, 295] width 191 height 30
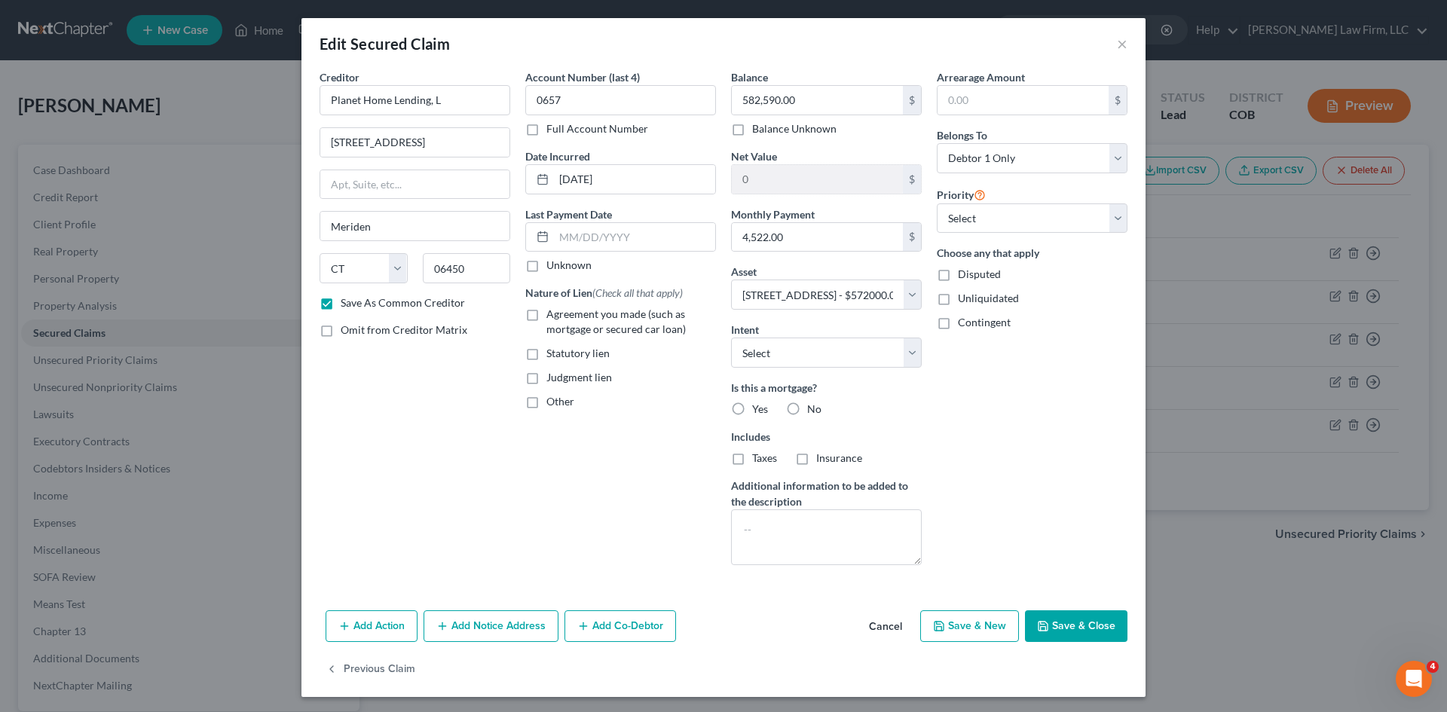
click at [752, 407] on label "Yes" at bounding box center [760, 409] width 16 height 15
click at [758, 407] on input "Yes" at bounding box center [763, 407] width 10 height 10
radio input "true"
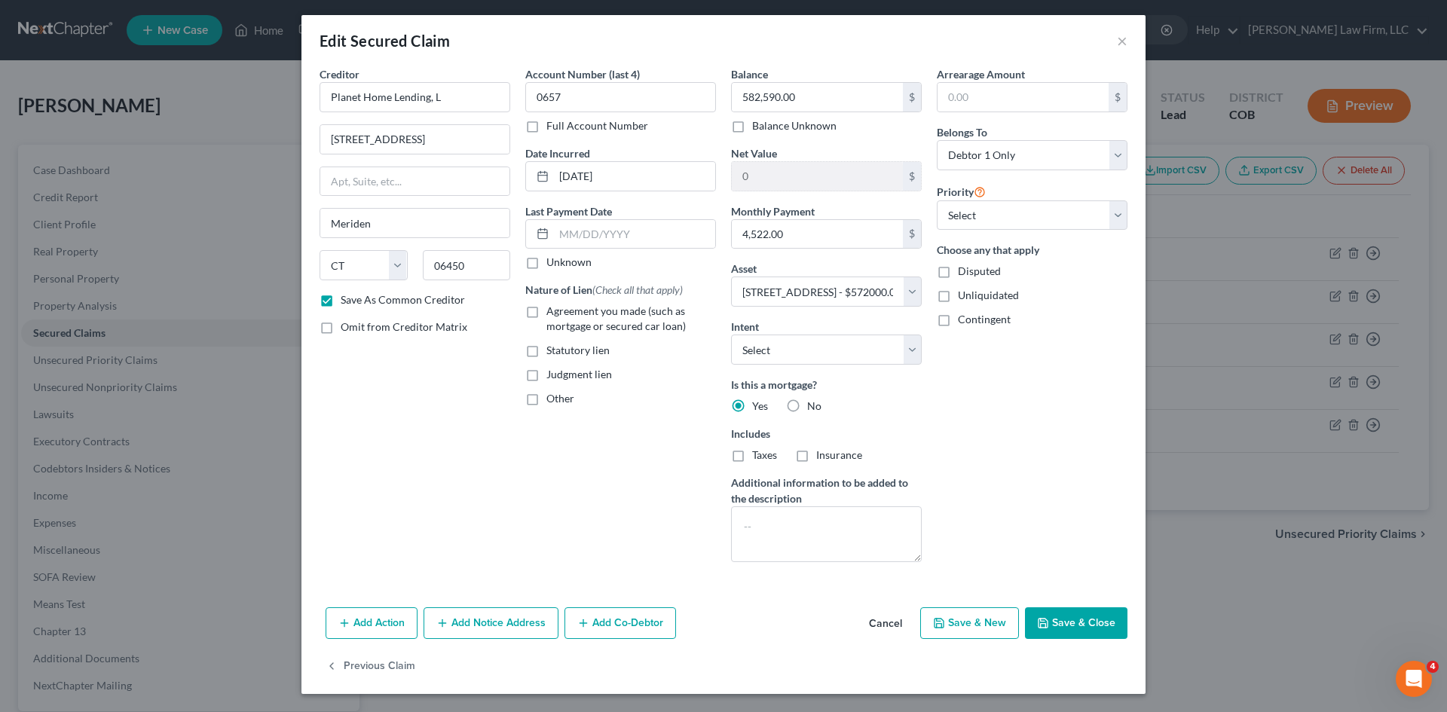
click at [752, 453] on label "Taxes" at bounding box center [764, 455] width 25 height 15
click at [758, 453] on input "Taxes" at bounding box center [763, 453] width 10 height 10
checkbox input "true"
click at [816, 451] on label "Insurance" at bounding box center [839, 455] width 46 height 15
click at [822, 451] on input "Insurance" at bounding box center [827, 453] width 10 height 10
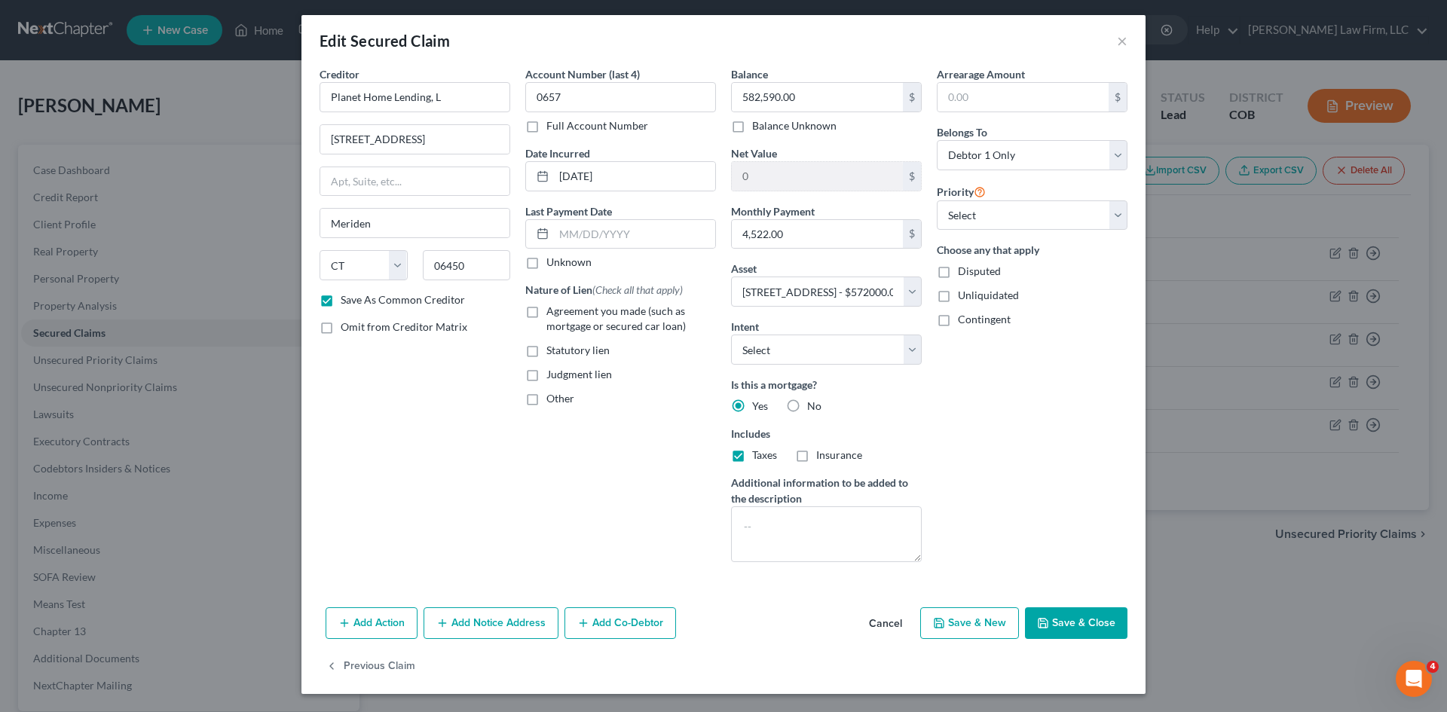
checkbox input "true"
click at [1057, 335] on div "Arrearage Amount $ Belongs To * Select Debtor 1 Only Debtor 2 Only Debtor 1 And…" at bounding box center [1032, 320] width 206 height 508
click at [1012, 156] on select "Select Debtor 1 Only Debtor 2 Only Debtor 1 And Debtor 2 Only At Least One Of T…" at bounding box center [1032, 155] width 191 height 30
select select "3"
click at [937, 140] on select "Select Debtor 1 Only Debtor 2 Only Debtor 1 And Debtor 2 Only At Least One Of T…" at bounding box center [1032, 155] width 191 height 30
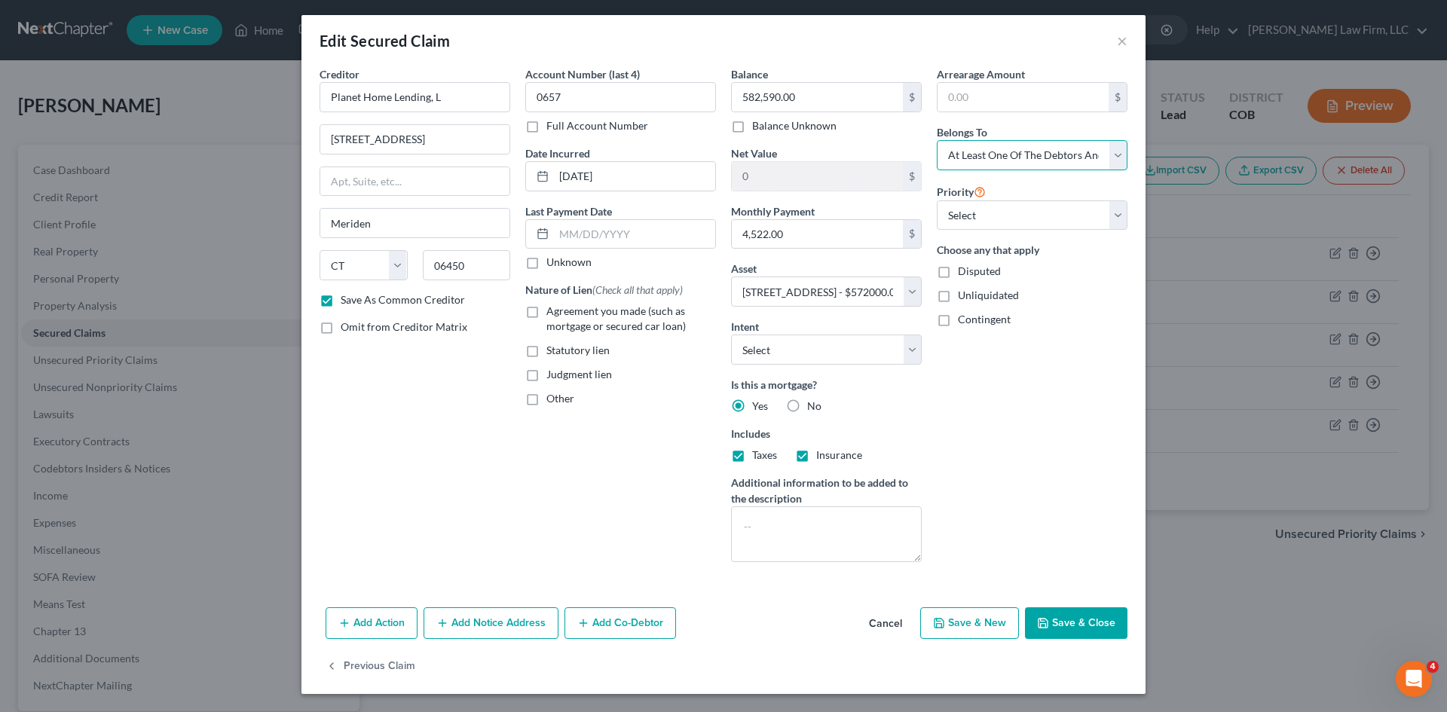
click at [1112, 152] on select "Select Debtor 1 Only Debtor 2 Only Debtor 1 And Debtor 2 Only At Least One Of T…" at bounding box center [1032, 155] width 191 height 30
click at [937, 140] on select "Select Debtor 1 Only Debtor 2 Only Debtor 1 And Debtor 2 Only At Least One Of T…" at bounding box center [1032, 155] width 191 height 30
click at [1087, 220] on select "Select 1st 2nd 3rd 4th 5th 6th 7th 8th 9th 10th 11th 12th 13th 14th 15th 16th 1…" at bounding box center [1032, 215] width 191 height 30
click at [1071, 628] on button "Save & Close" at bounding box center [1076, 623] width 102 height 32
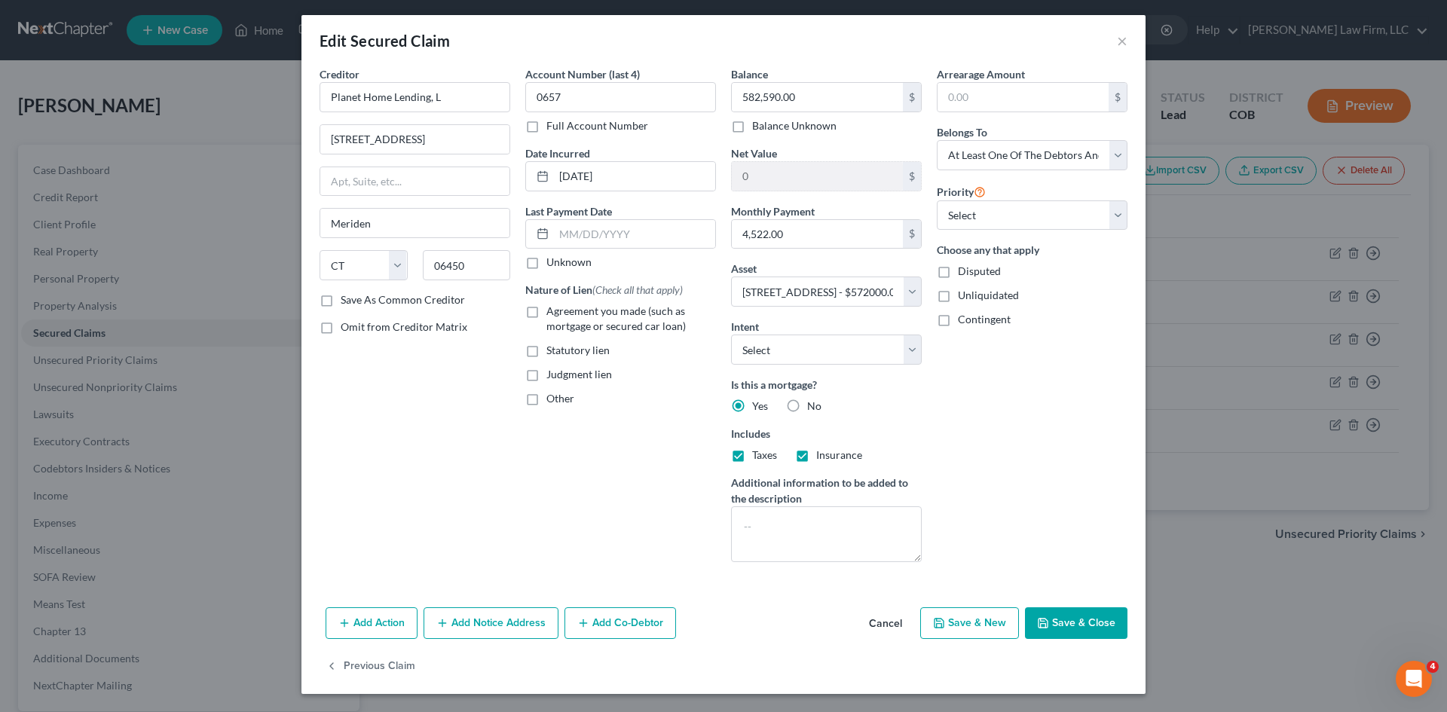
checkbox input "false"
select select
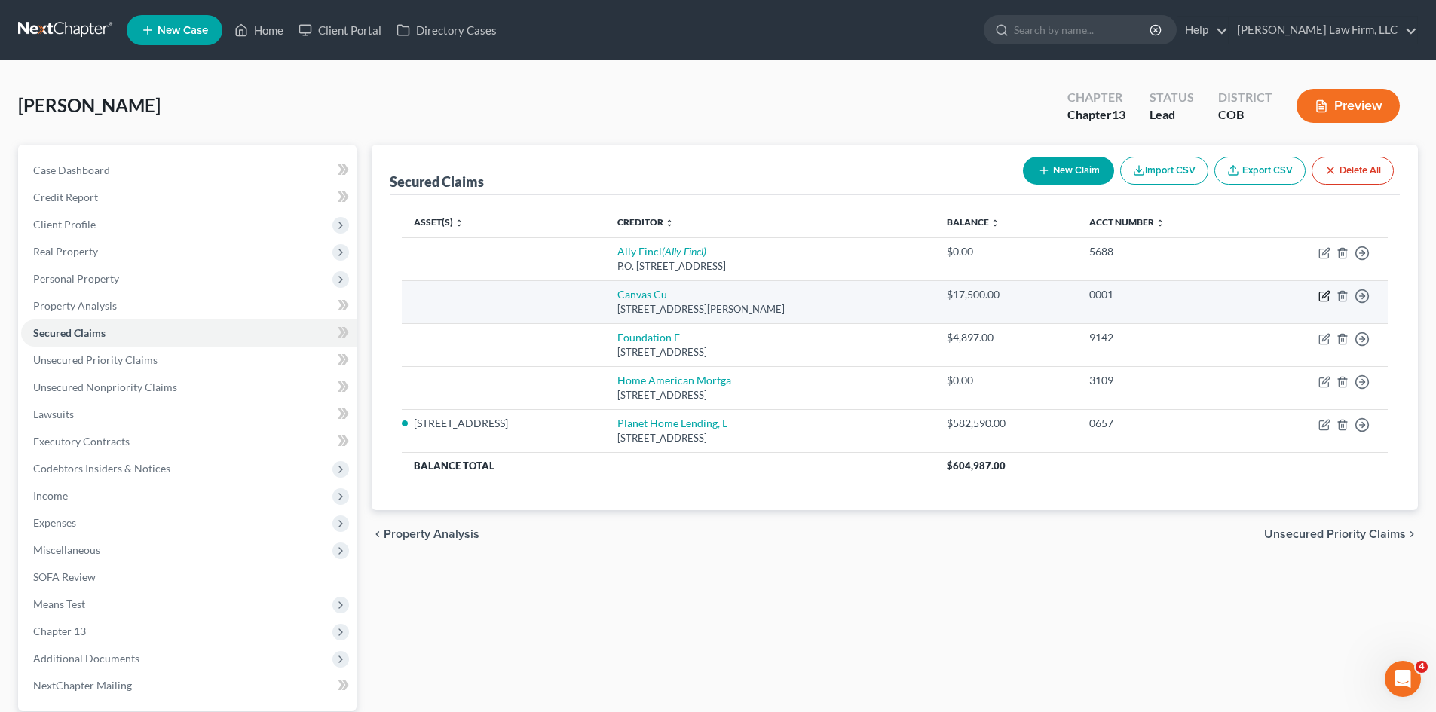
click at [1323, 296] on icon "button" at bounding box center [1324, 296] width 12 height 12
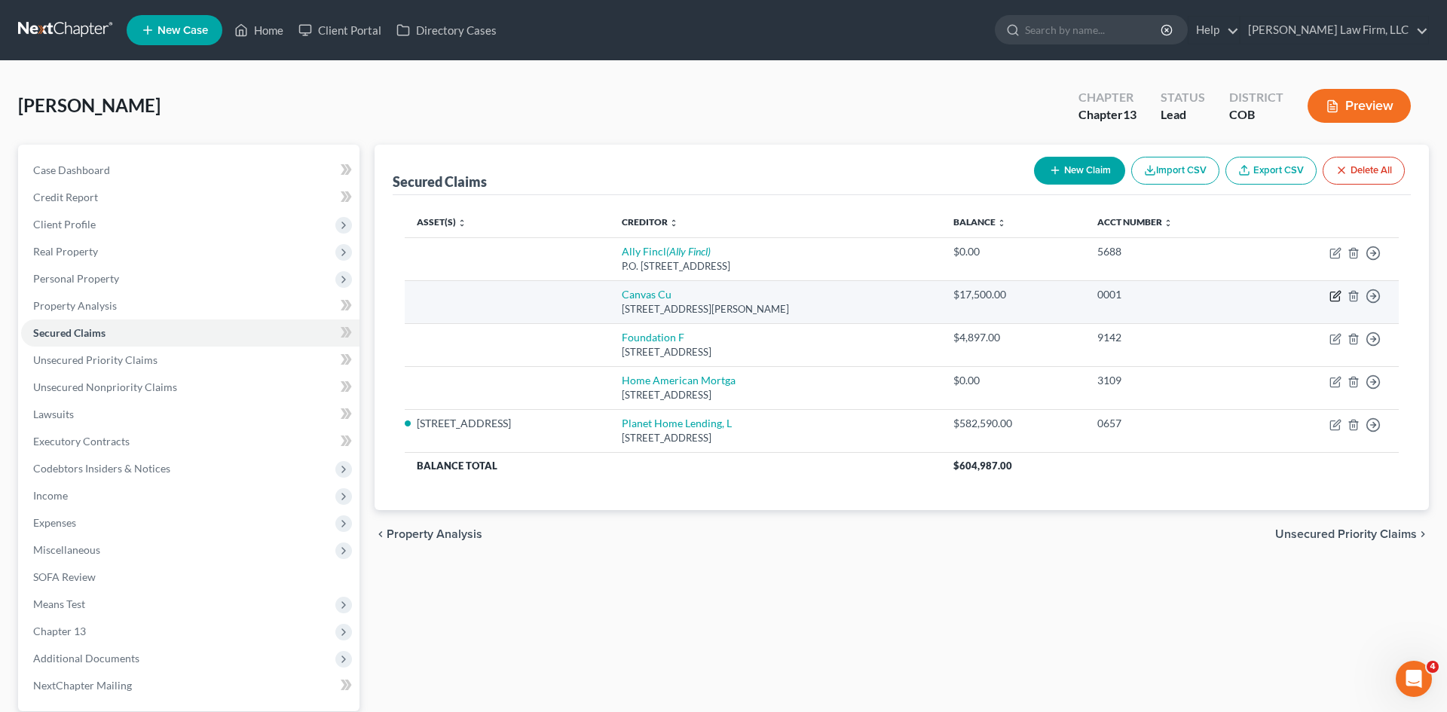
select select "5"
select select "0"
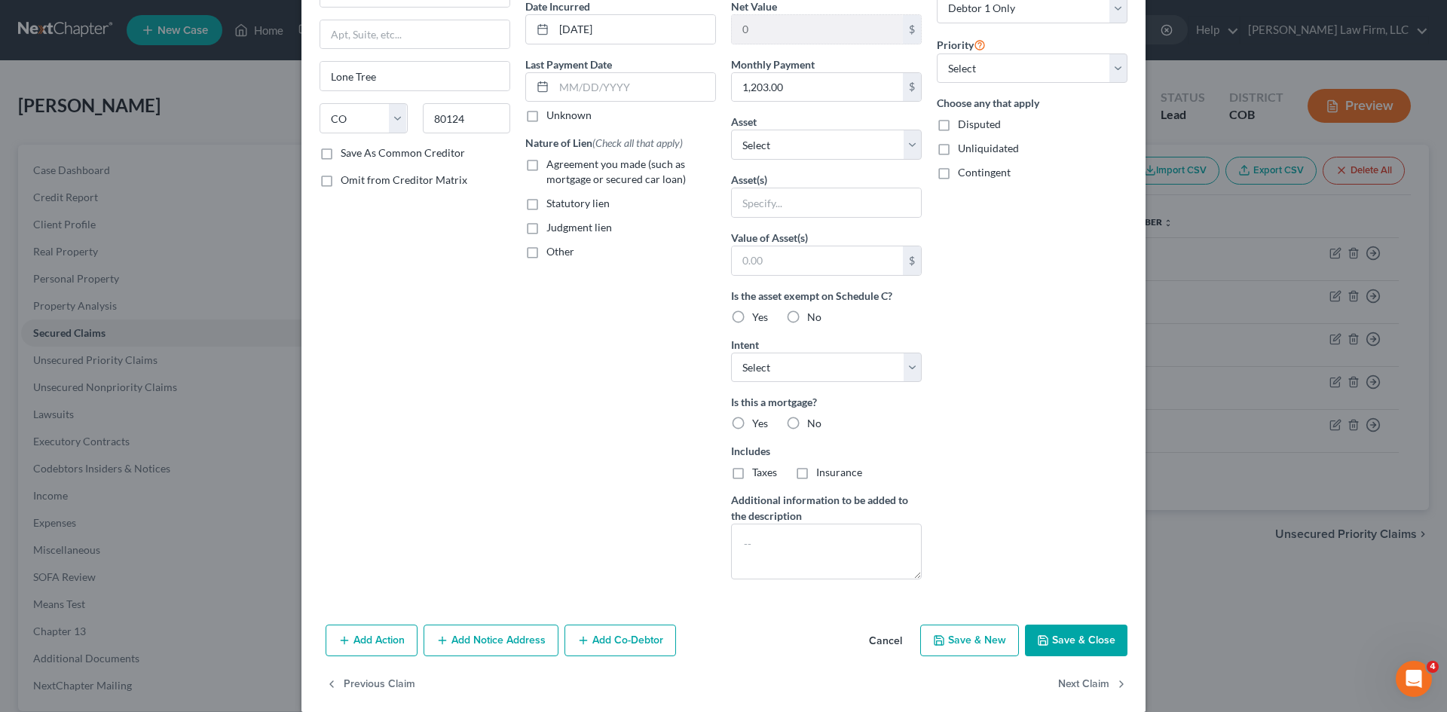
scroll to position [168, 0]
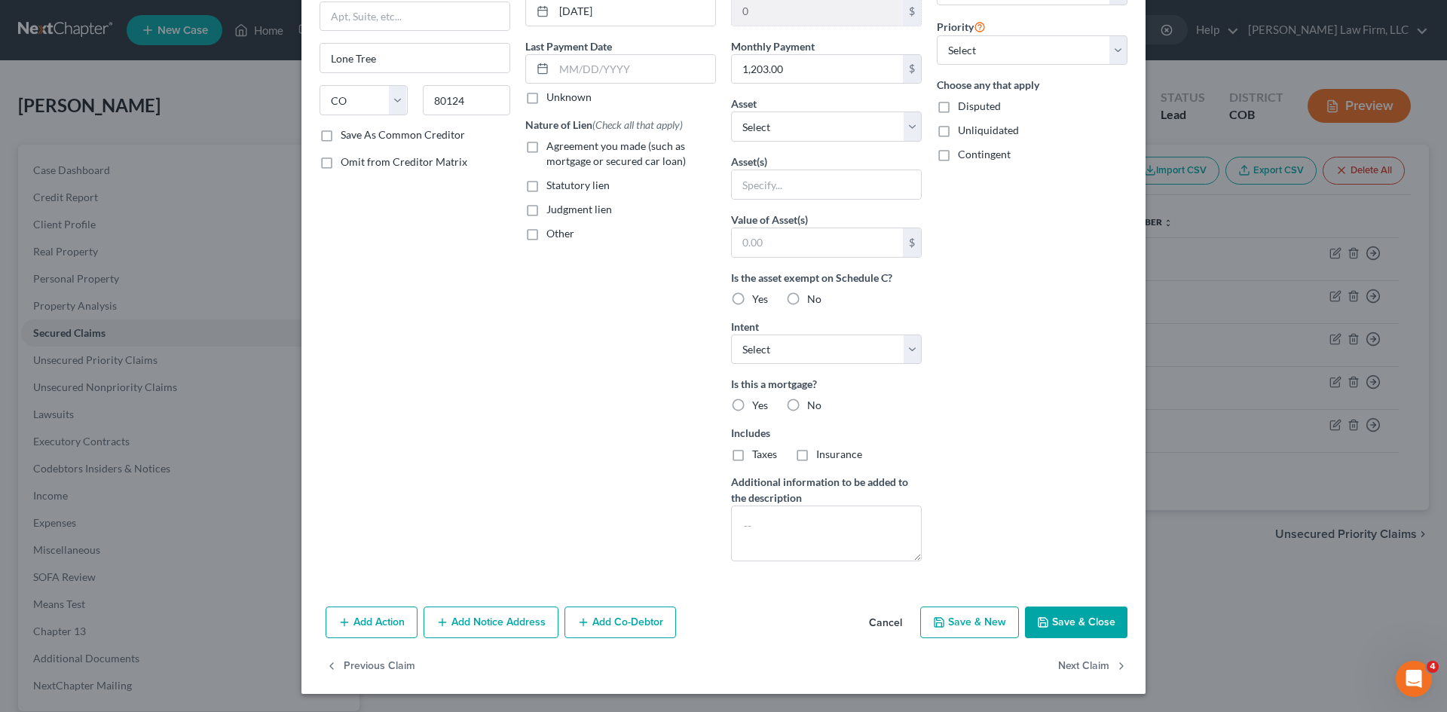
click at [879, 619] on button "Cancel" at bounding box center [885, 623] width 57 height 30
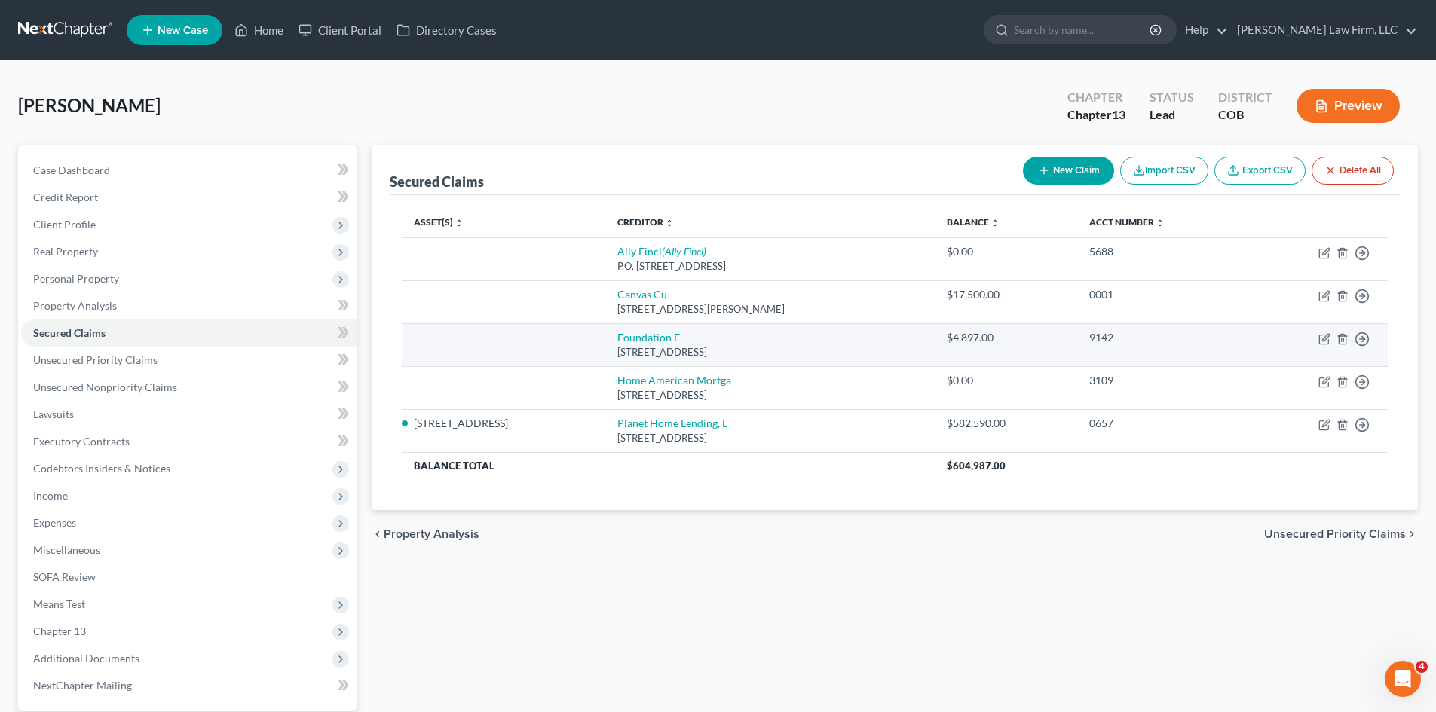
click at [833, 348] on div "7802 Meadow Rock Drive, Weston, WI 54476" at bounding box center [769, 352] width 304 height 14
click at [1325, 338] on icon "button" at bounding box center [1324, 339] width 12 height 12
select select "52"
select select "0"
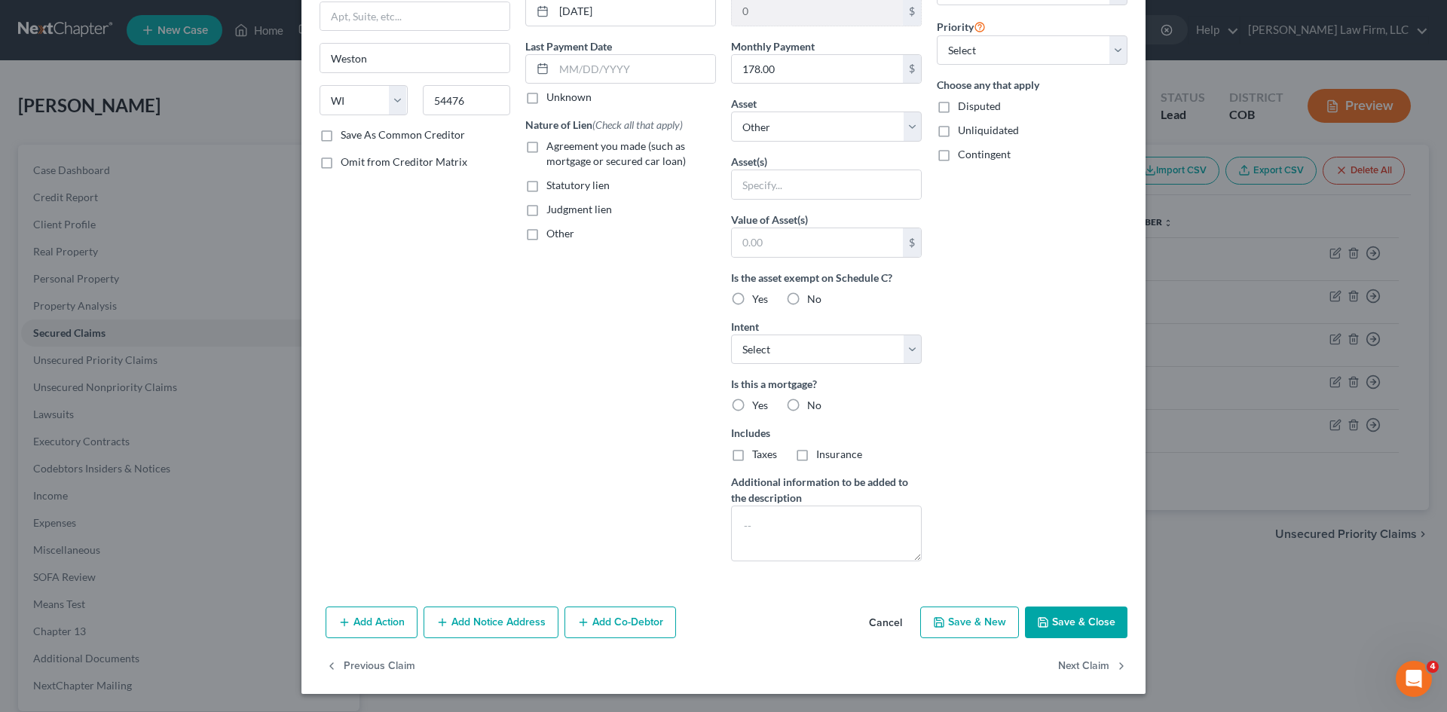
click at [877, 622] on button "Cancel" at bounding box center [885, 623] width 57 height 30
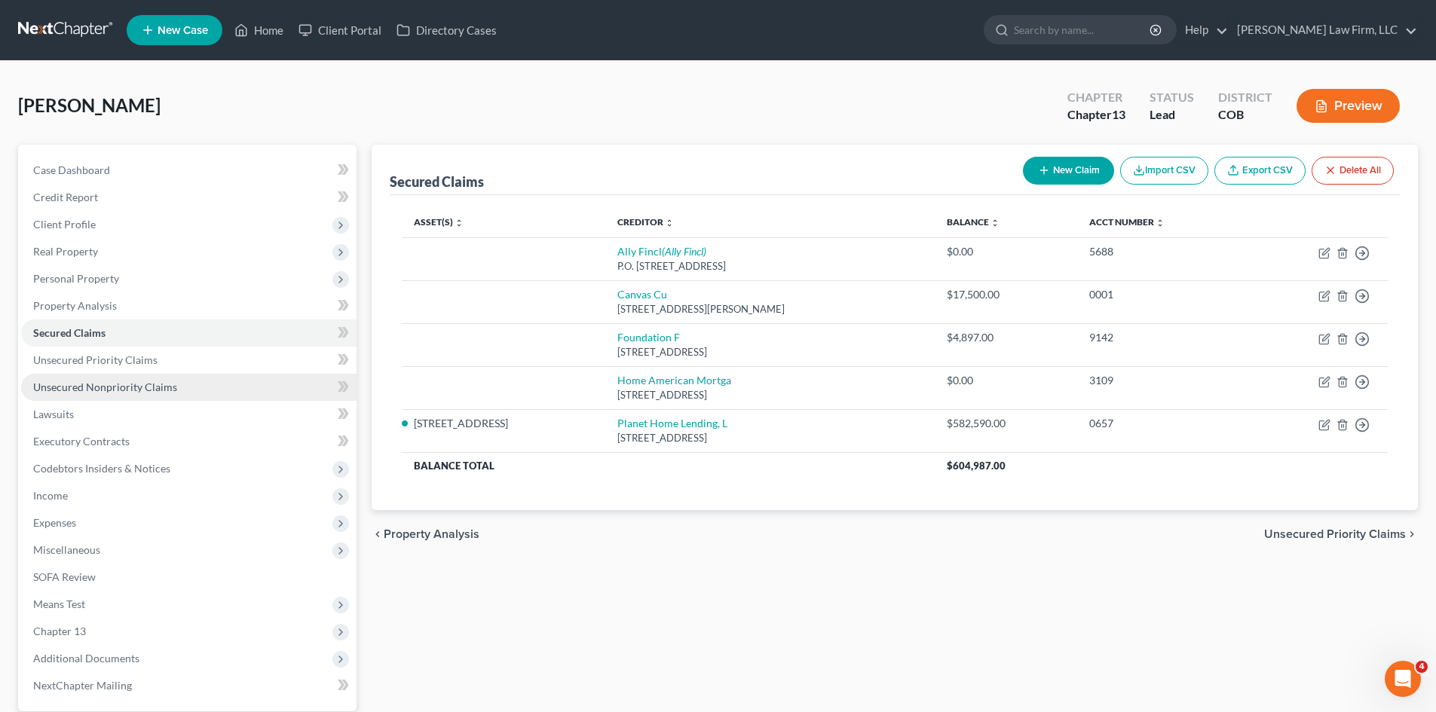
click at [83, 387] on span "Unsecured Nonpriority Claims" at bounding box center [105, 387] width 144 height 13
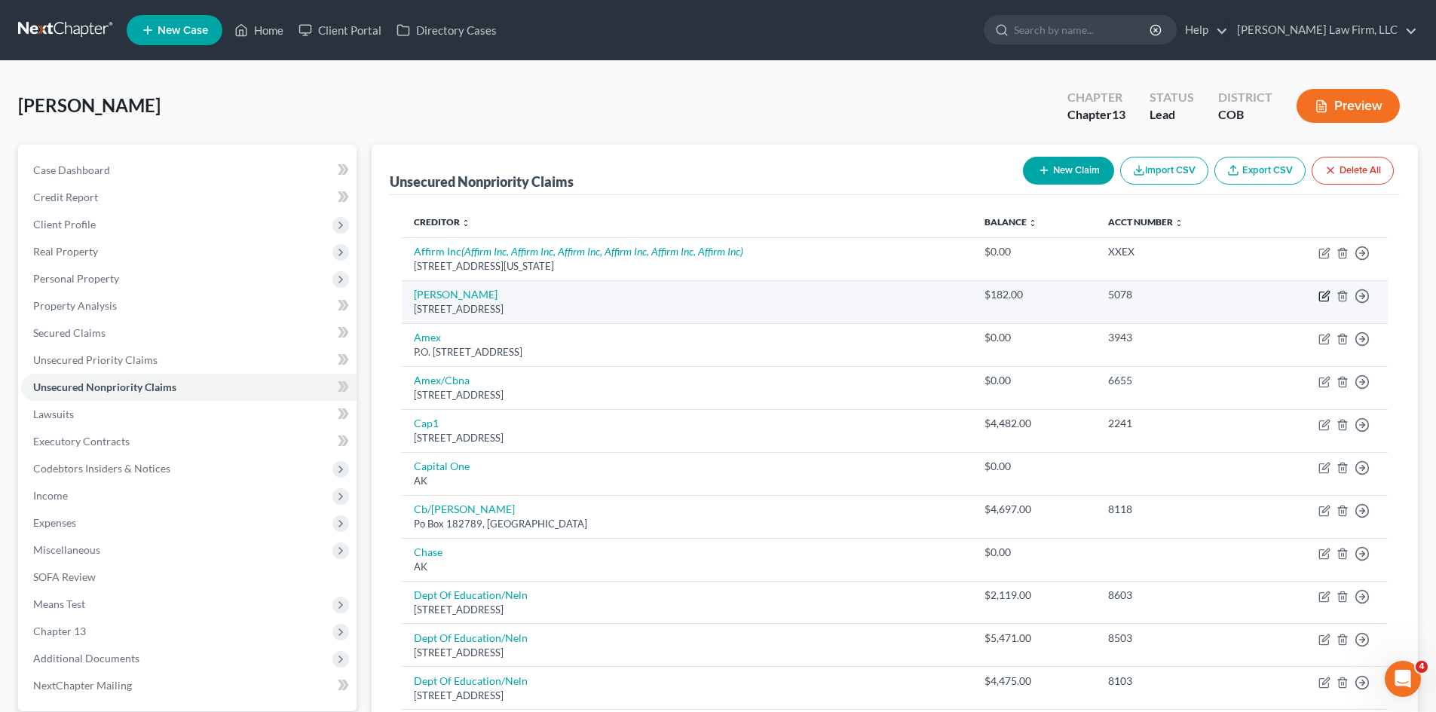
click at [1327, 298] on icon "button" at bounding box center [1324, 296] width 12 height 12
select select "46"
select select "0"
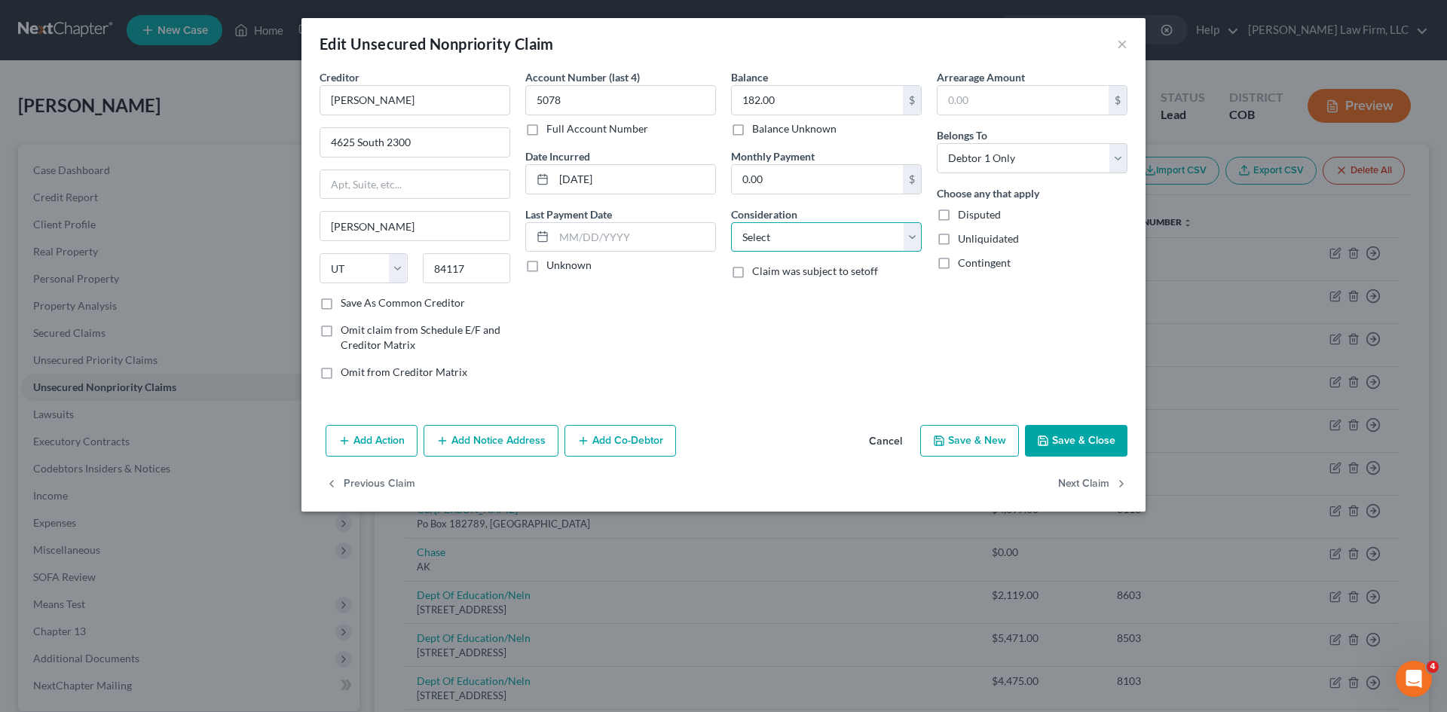
click at [874, 231] on select "Select Cable / Satellite Services Collection Agency Credit Card Debt Debt Couns…" at bounding box center [826, 237] width 191 height 30
select select "1"
click at [731, 222] on select "Select Cable / Satellite Services Collection Agency Credit Card Debt Debt Couns…" at bounding box center [826, 237] width 191 height 30
drag, startPoint x: 391, startPoint y: 445, endPoint x: 536, endPoint y: 368, distance: 164.2
click at [536, 368] on div "Edit Unsecured Nonpriority Claim × Creditor * Aldous 4625 South 2300 Holladay S…" at bounding box center [723, 265] width 844 height 494
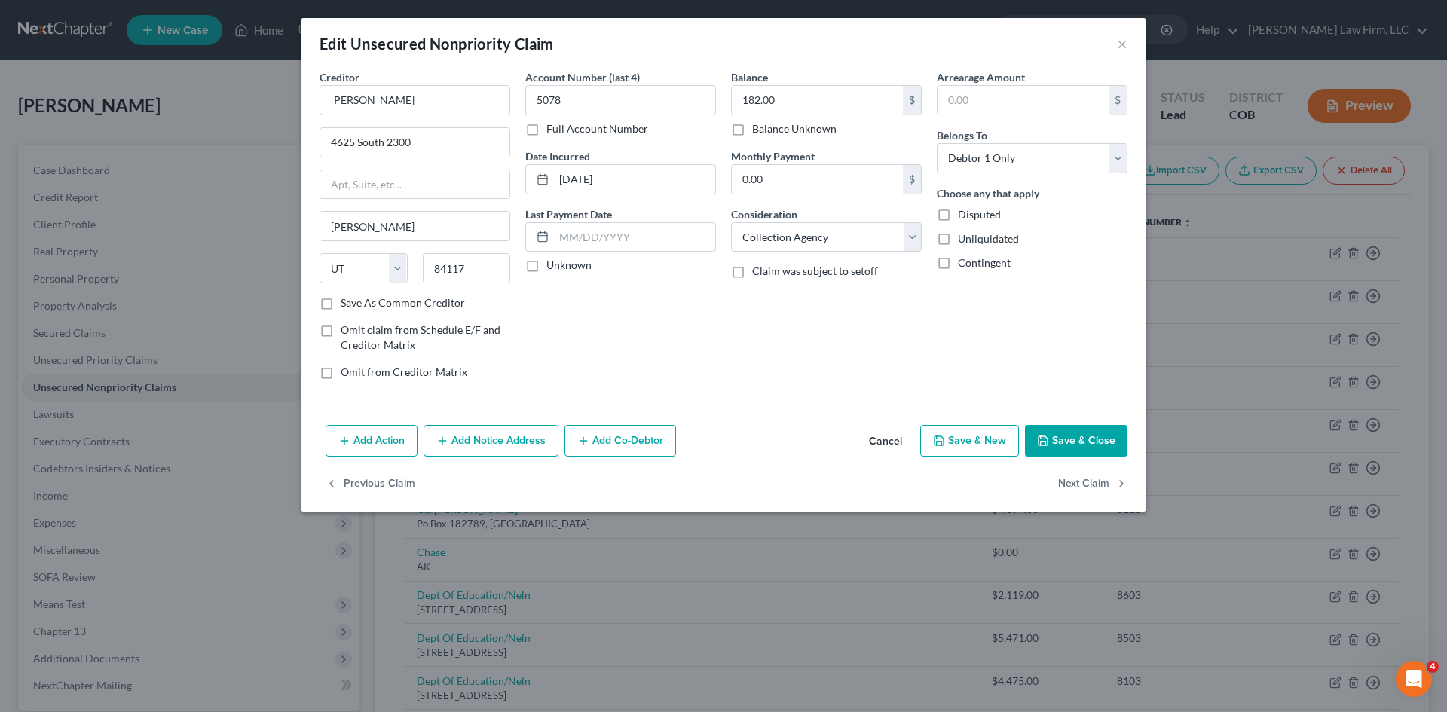
click at [515, 439] on button "Add Notice Address" at bounding box center [491, 441] width 135 height 32
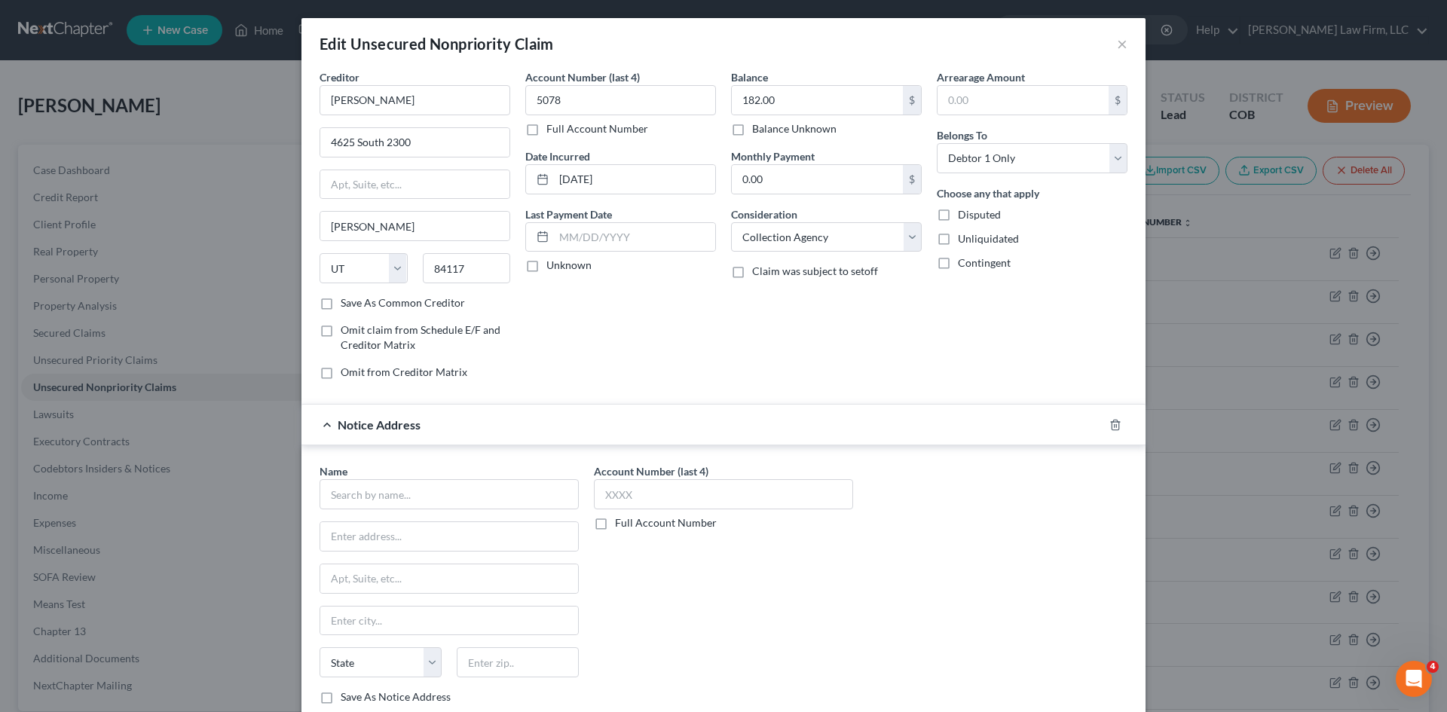
click at [389, 510] on div "Name * State AL AK AR AZ CA CO CT DE DC FL GA GU HI ID IL IN IA KS KY LA ME MD …" at bounding box center [449, 583] width 259 height 241
click at [401, 499] on input "text" at bounding box center [449, 494] width 259 height 30
paste input "VASA FITNESS"
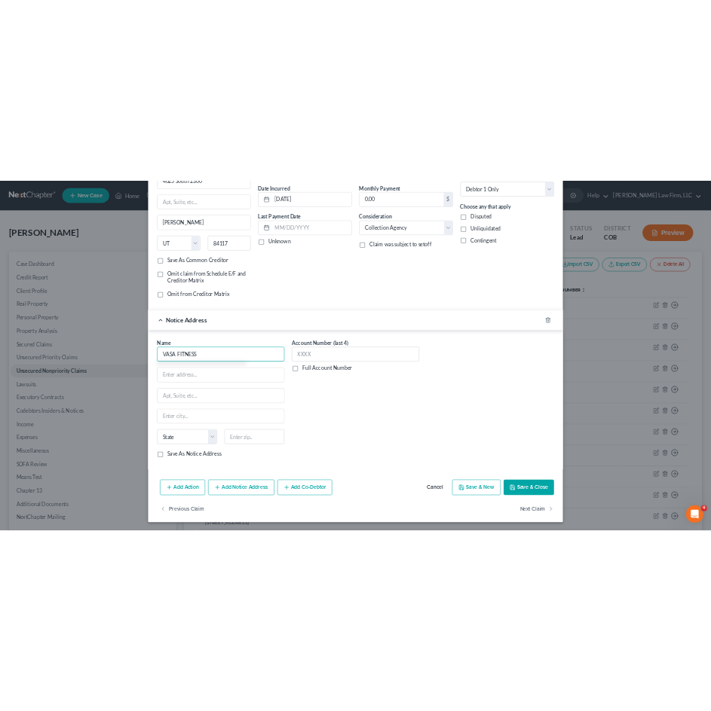
scroll to position [142, 0]
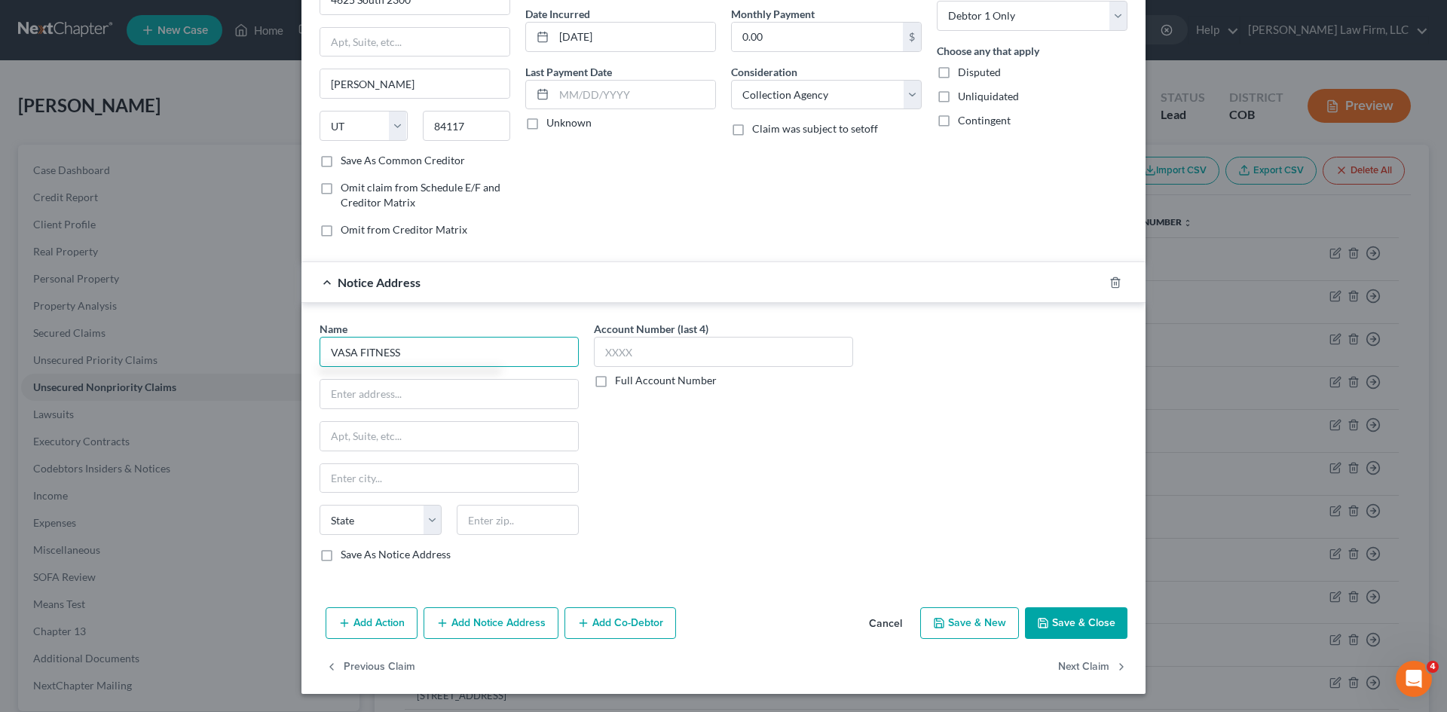
drag, startPoint x: 422, startPoint y: 354, endPoint x: 262, endPoint y: 353, distance: 160.5
click at [262, 353] on div "Edit Unsecured Nonpriority Claim × Creditor * Aldous 4625 South 2300 Holladay S…" at bounding box center [723, 356] width 1447 height 712
type input "VASA FITNESS"
click at [387, 436] on input "text" at bounding box center [449, 436] width 258 height 29
paste input "I need mailing address to send bankruptcy notice to"
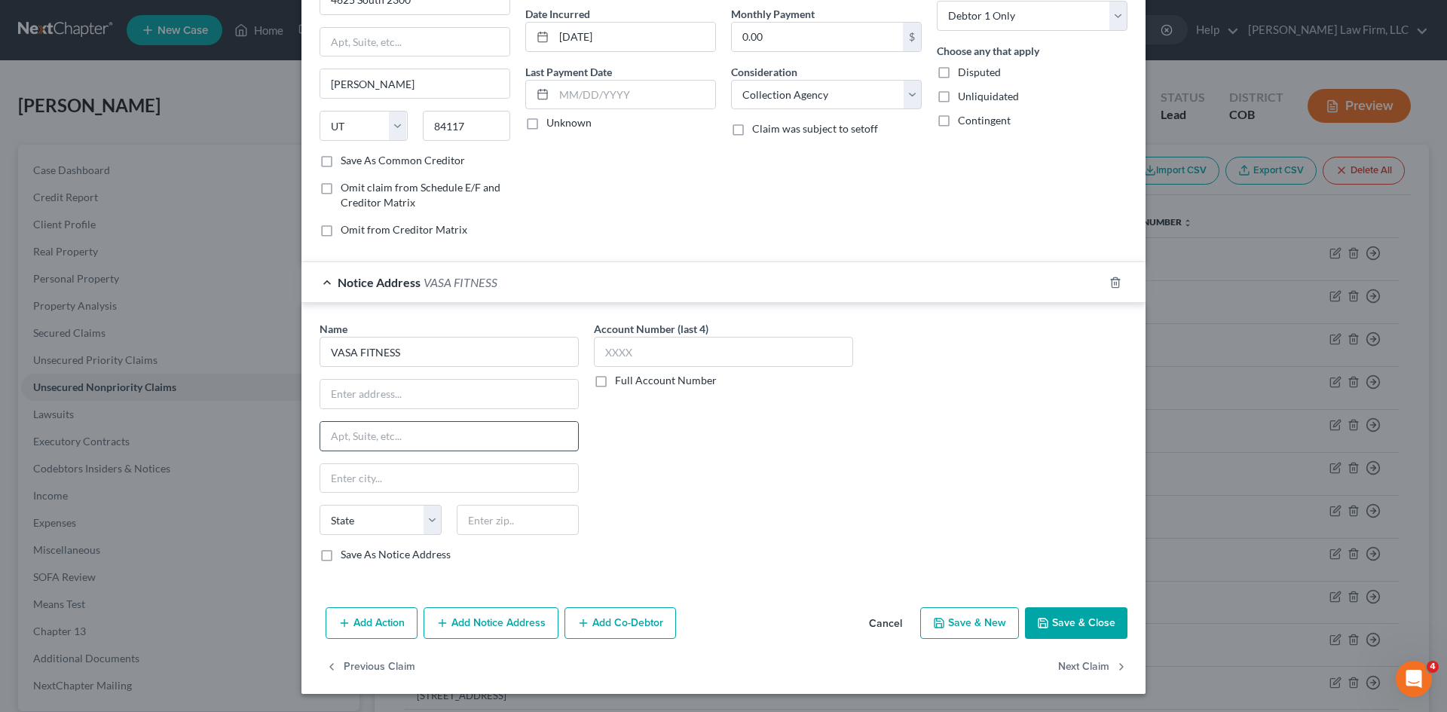
type input "I need mailing address to send bankruptcy notice to"
click at [437, 394] on input "text" at bounding box center [449, 394] width 258 height 29
paste input "1259 South 800 East"
type input "1259 South 800 East"
click at [398, 480] on input "text" at bounding box center [449, 478] width 258 height 29
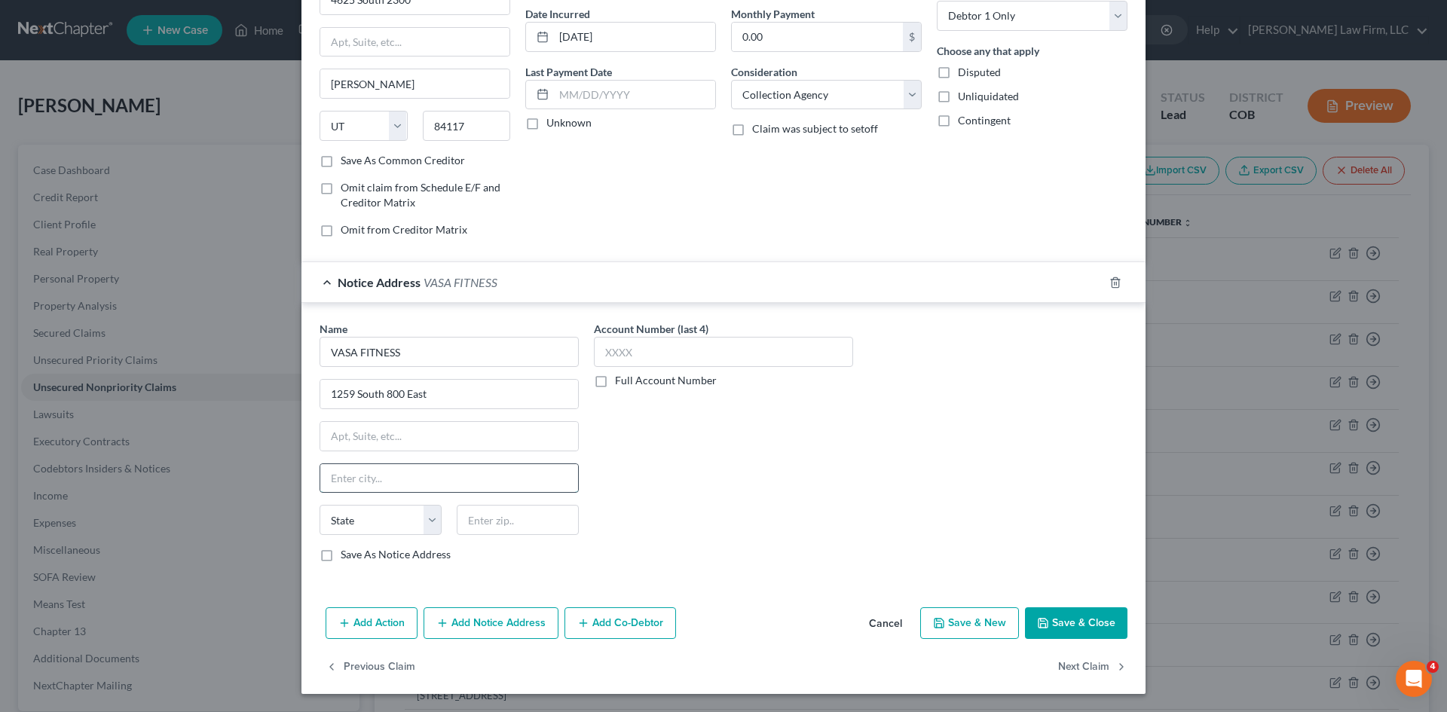
paste input "Orem, UT 84097"
type input "Orem, UT 84097"
click at [391, 525] on select "State AL AK AR AZ CA CO CT DE DC FL GA GU HI ID IL IN IA KS KY LA ME MD MA MI M…" at bounding box center [381, 520] width 122 height 30
select select "46"
click at [320, 505] on select "State AL AK AR AZ CA CO CT DE DC FL GA GU HI ID IL IN IA KS KY LA ME MD MA MI M…" at bounding box center [381, 520] width 122 height 30
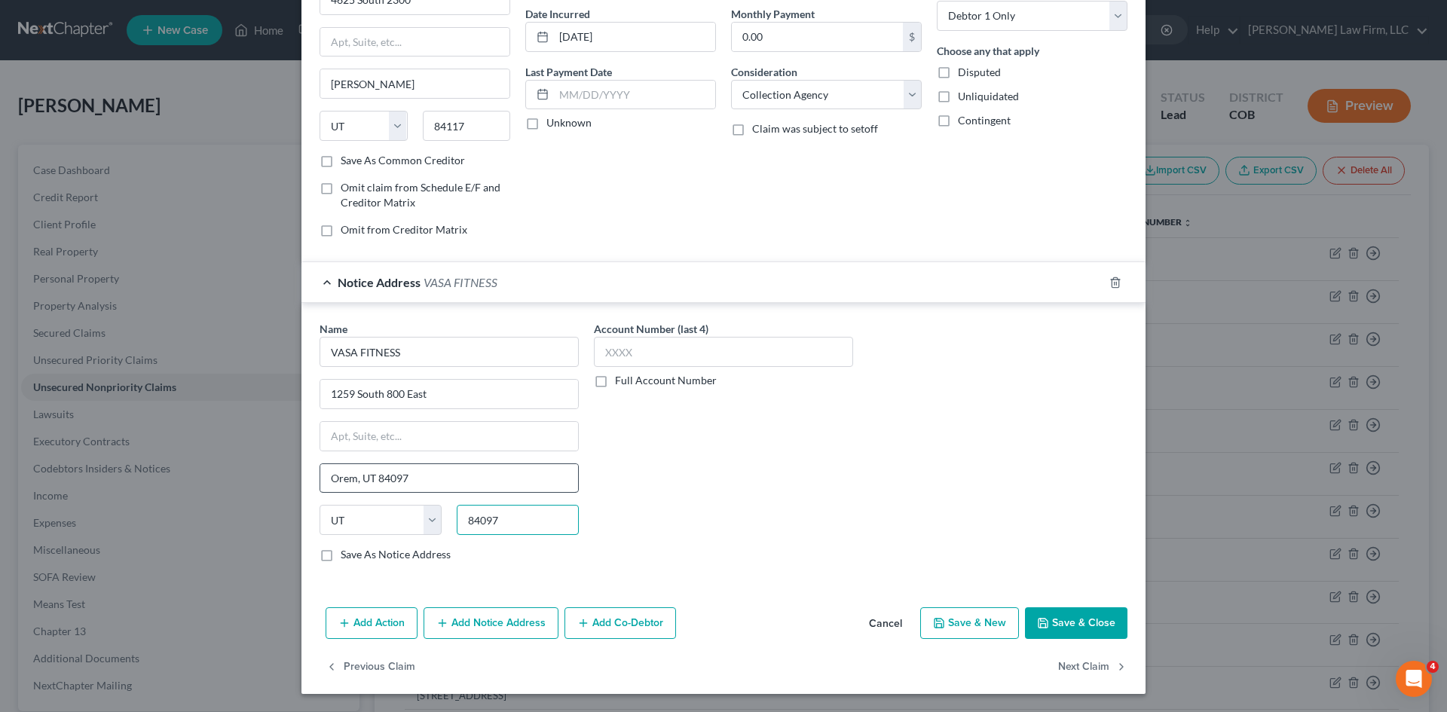
type input "84097"
drag, startPoint x: 429, startPoint y: 481, endPoint x: 170, endPoint y: 496, distance: 258.9
click at [179, 491] on div "Edit Unsecured Nonpriority Claim × Creditor * Aldous 4625 South 2300 Holladay S…" at bounding box center [723, 356] width 1447 height 712
type input "Orem"
paste input "Orem, UT 84097"
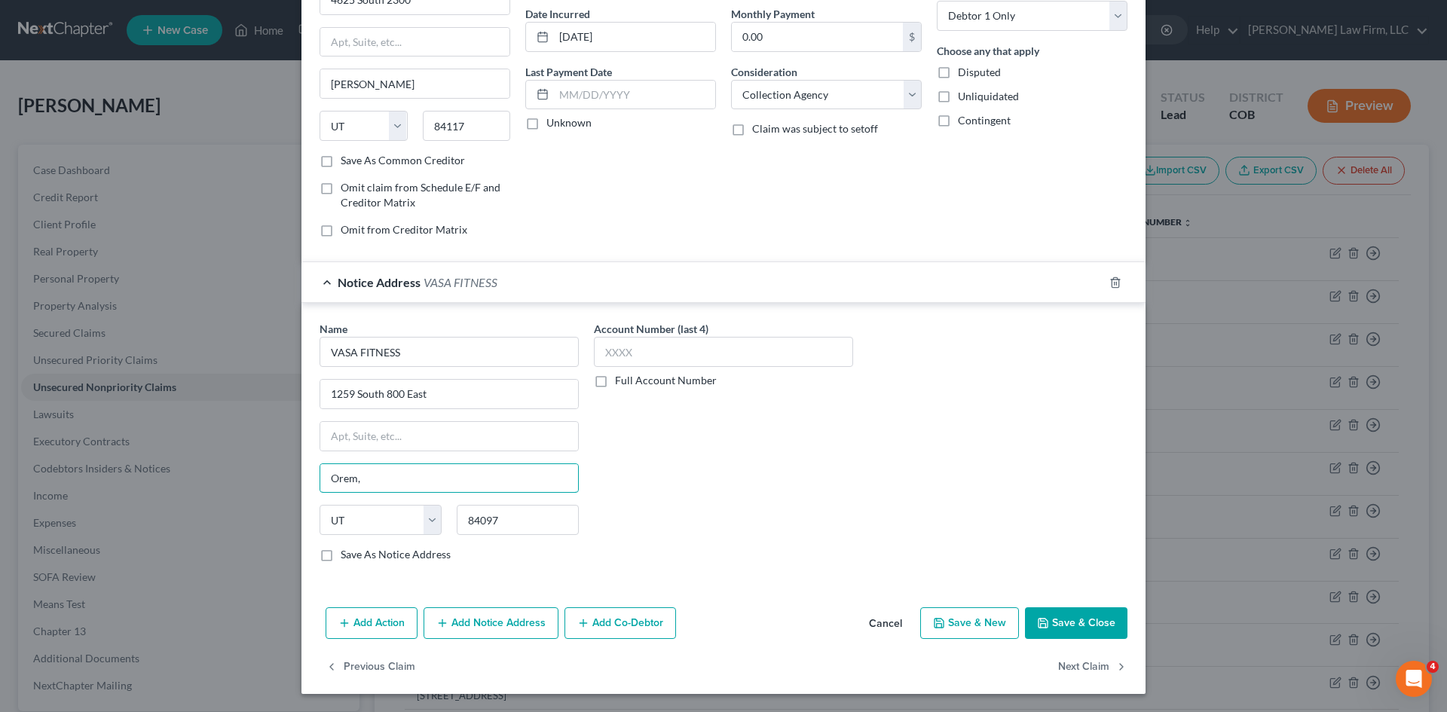
type input "Orem"
click at [388, 558] on label "Save As Notice Address" at bounding box center [396, 554] width 110 height 15
click at [356, 557] on input "Save As Notice Address" at bounding box center [352, 552] width 10 height 10
click at [1082, 620] on button "Save & Close" at bounding box center [1076, 623] width 102 height 32
checkbox input "false"
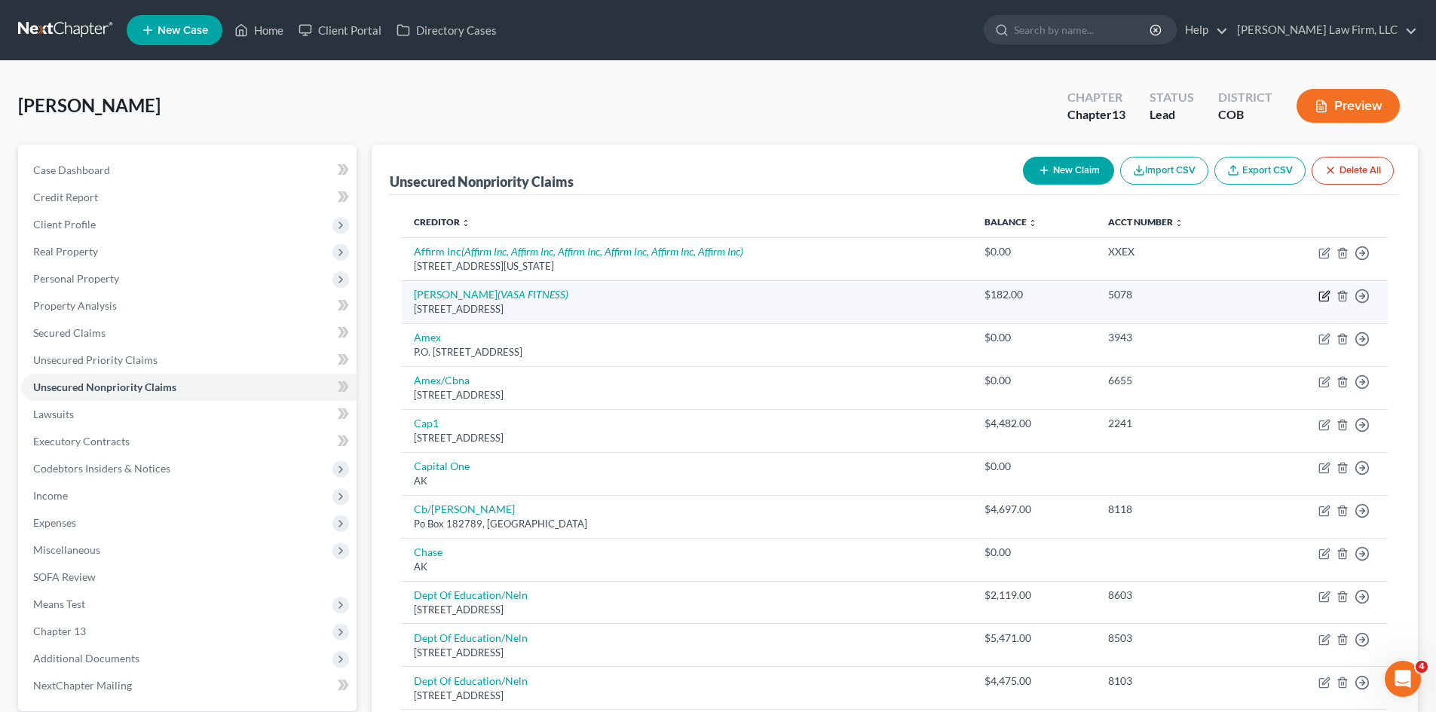
click at [1325, 298] on icon "button" at bounding box center [1324, 296] width 12 height 12
select select "46"
select select "1"
select select "0"
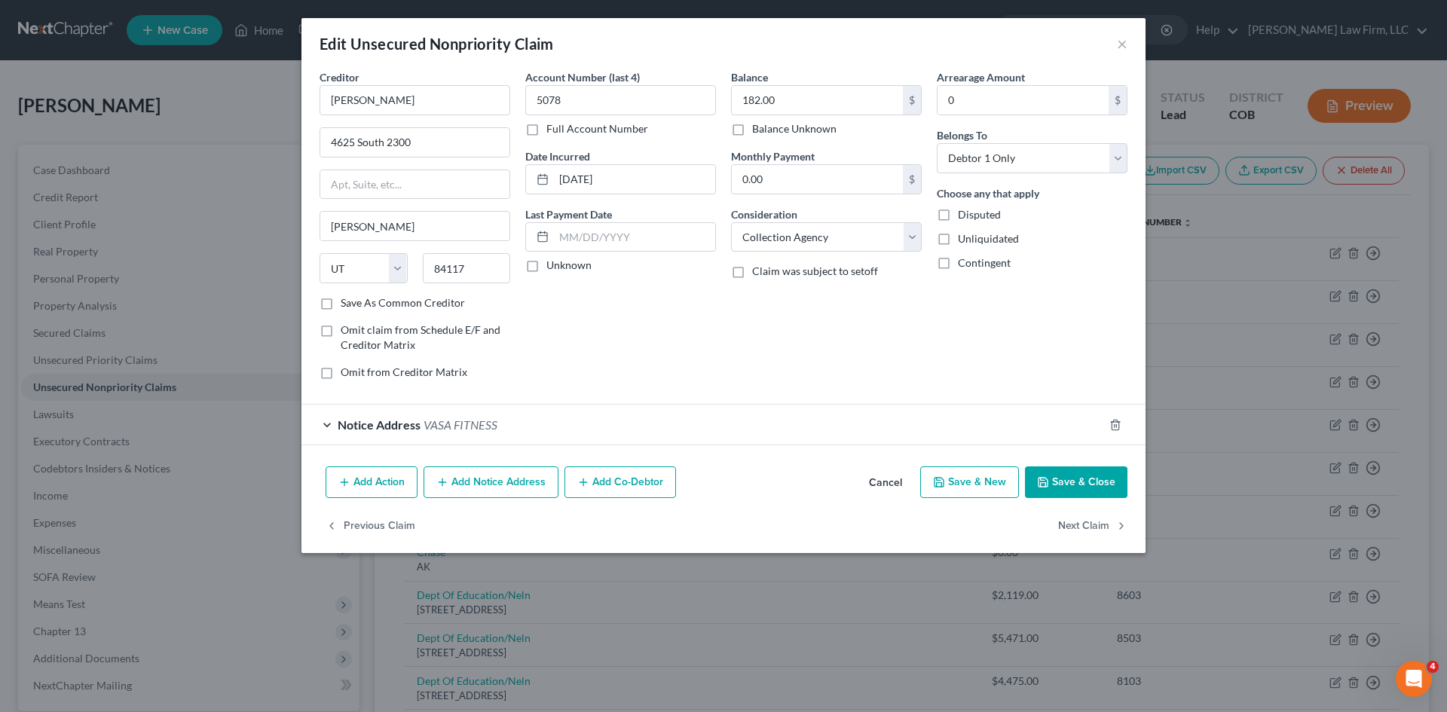
click at [1090, 488] on button "Save & Close" at bounding box center [1076, 482] width 102 height 32
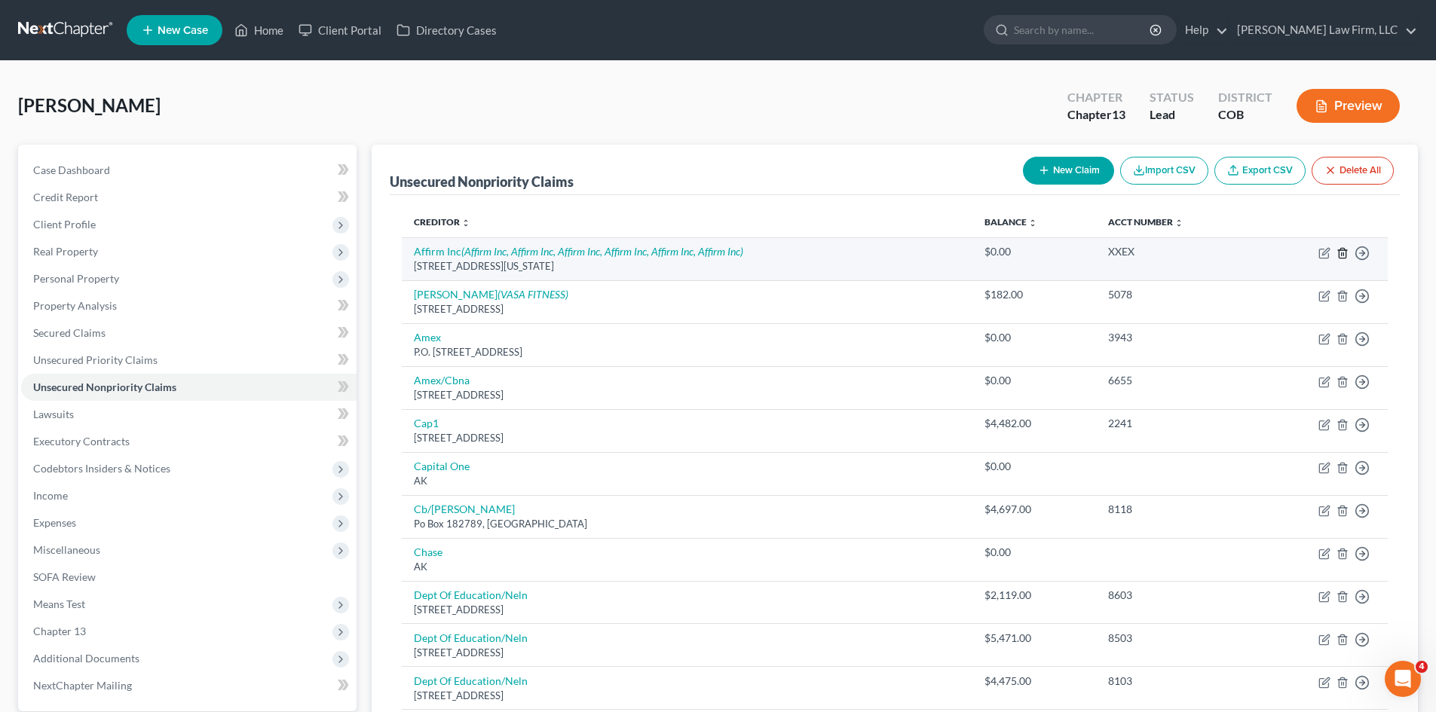
click at [1341, 255] on line "button" at bounding box center [1341, 253] width 0 height 3
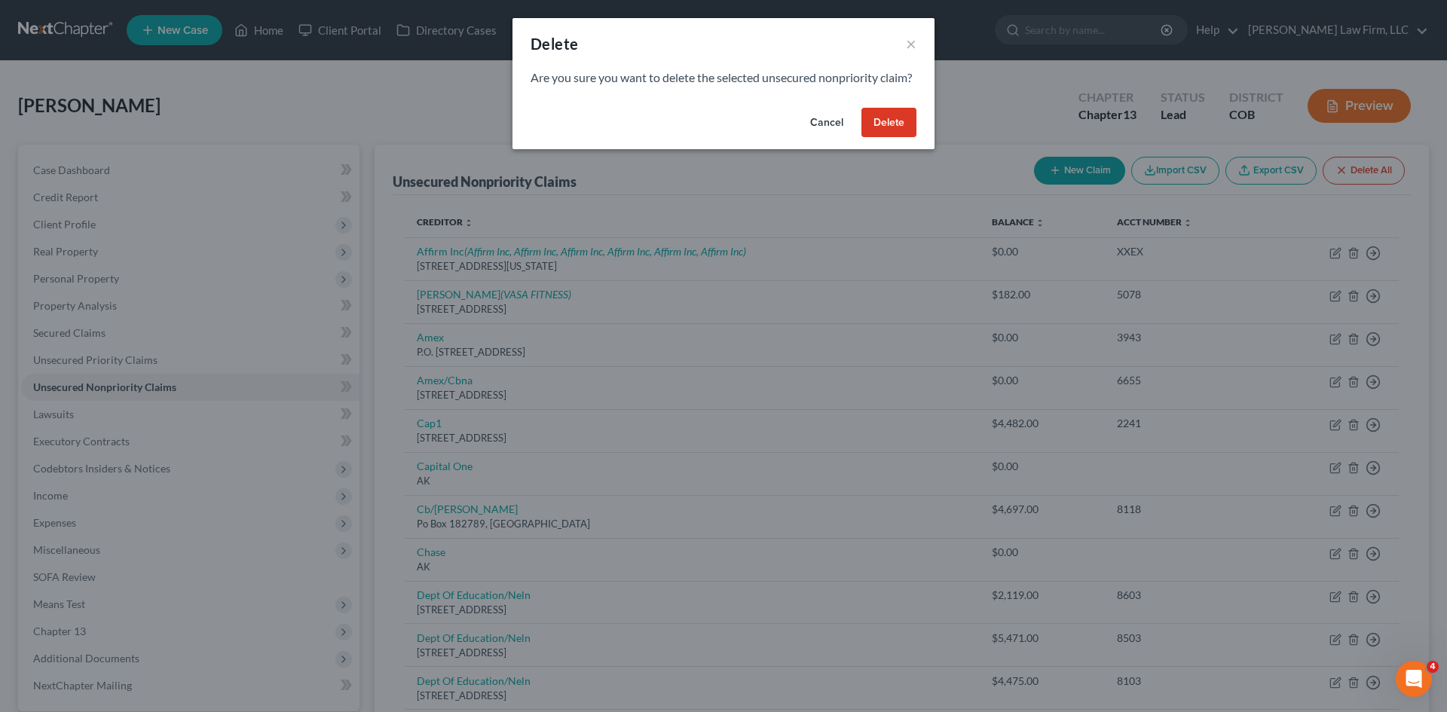
click at [904, 138] on button "Delete" at bounding box center [888, 123] width 55 height 30
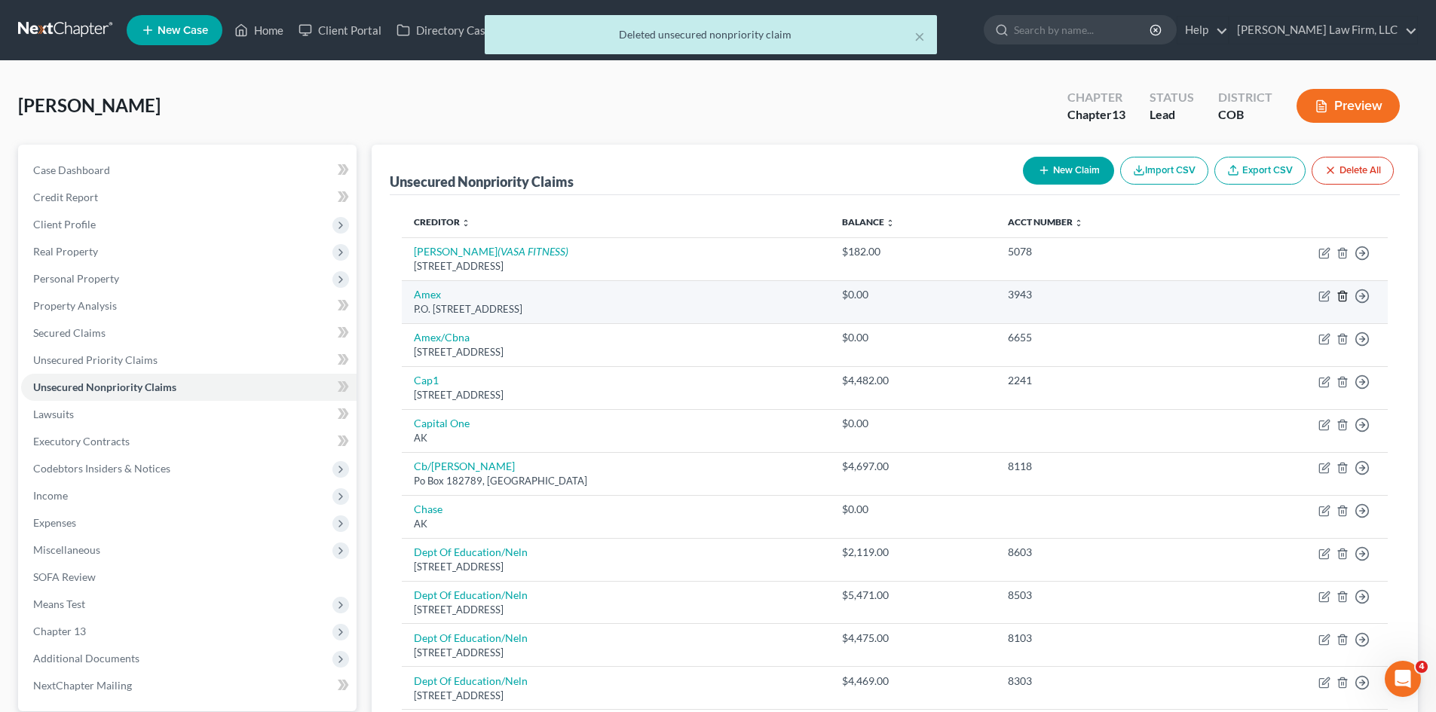
click at [1343, 298] on line "button" at bounding box center [1343, 296] width 0 height 3
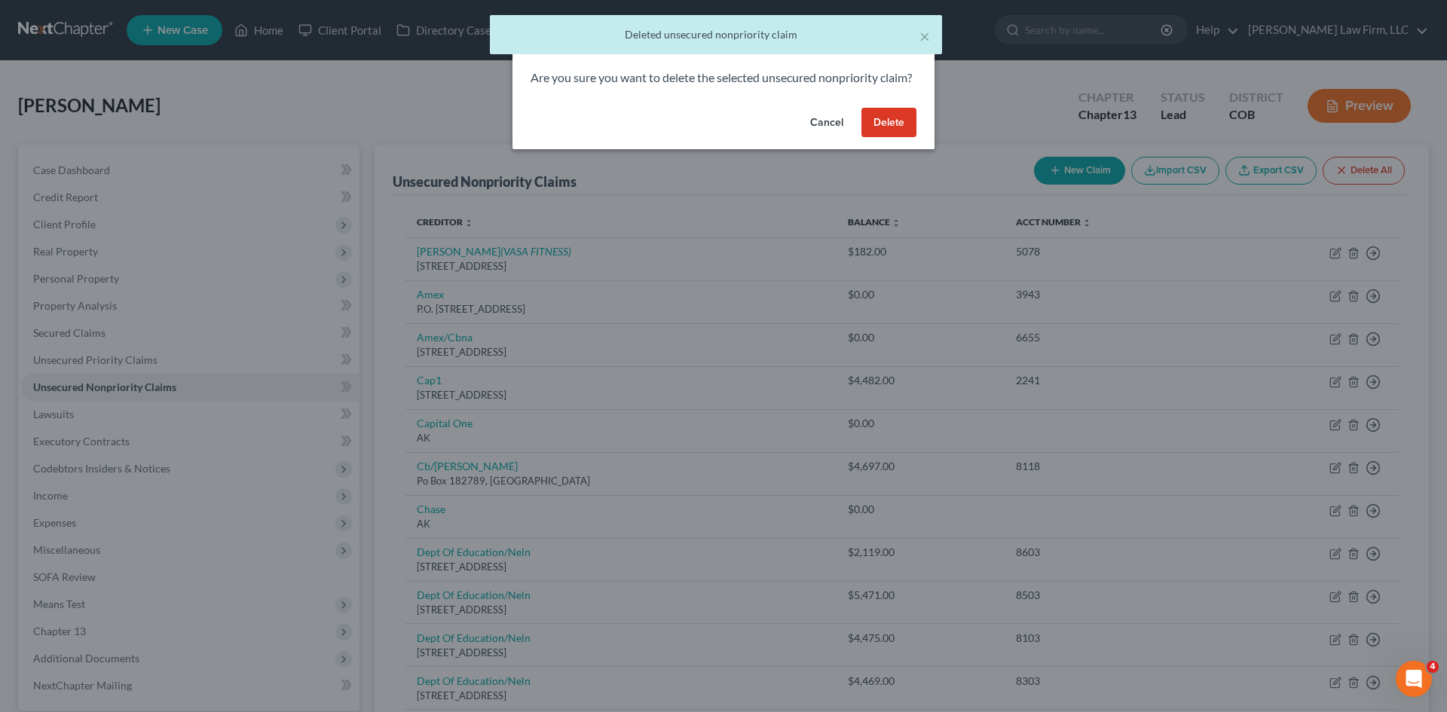
drag, startPoint x: 889, startPoint y: 136, endPoint x: 1127, endPoint y: 238, distance: 258.3
click at [891, 137] on button "Delete" at bounding box center [888, 123] width 55 height 30
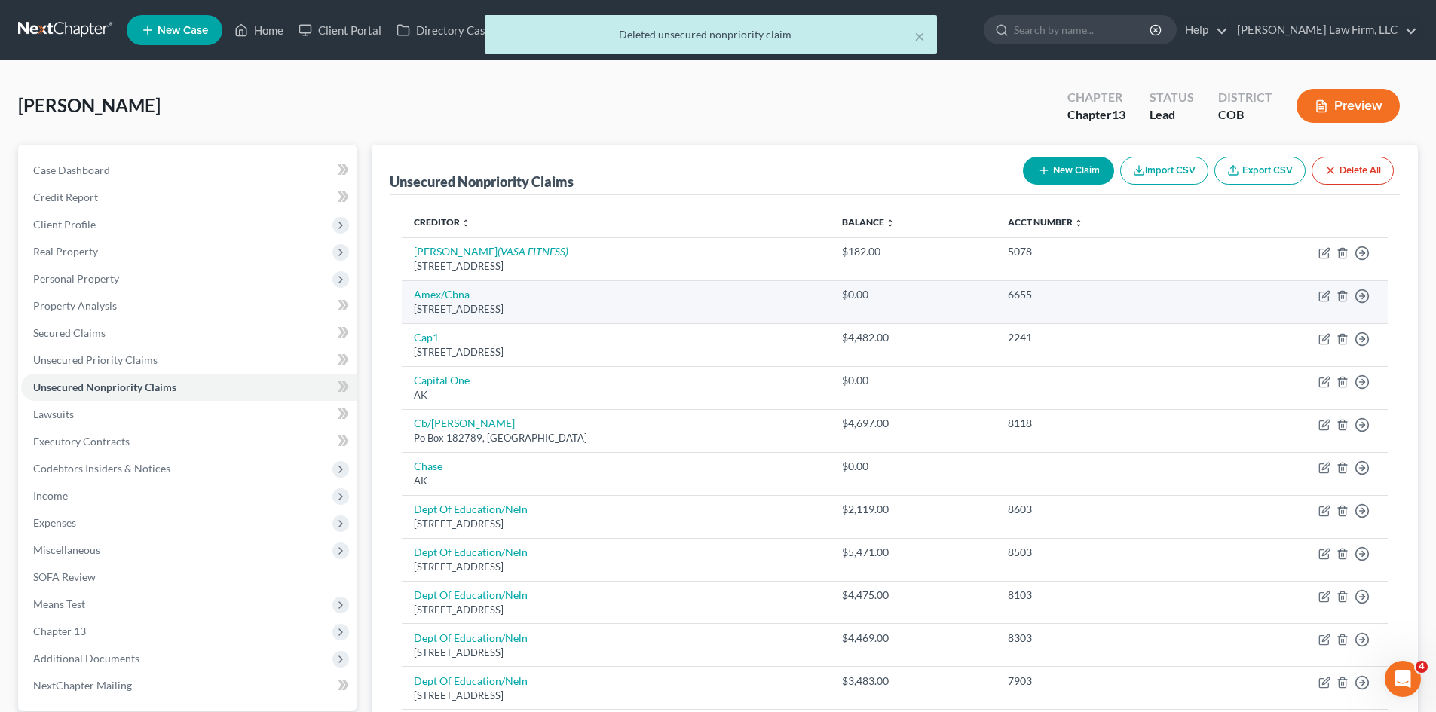
click at [1344, 302] on td "Move to D Move to E Move to G Move to Notice Only" at bounding box center [1299, 301] width 176 height 43
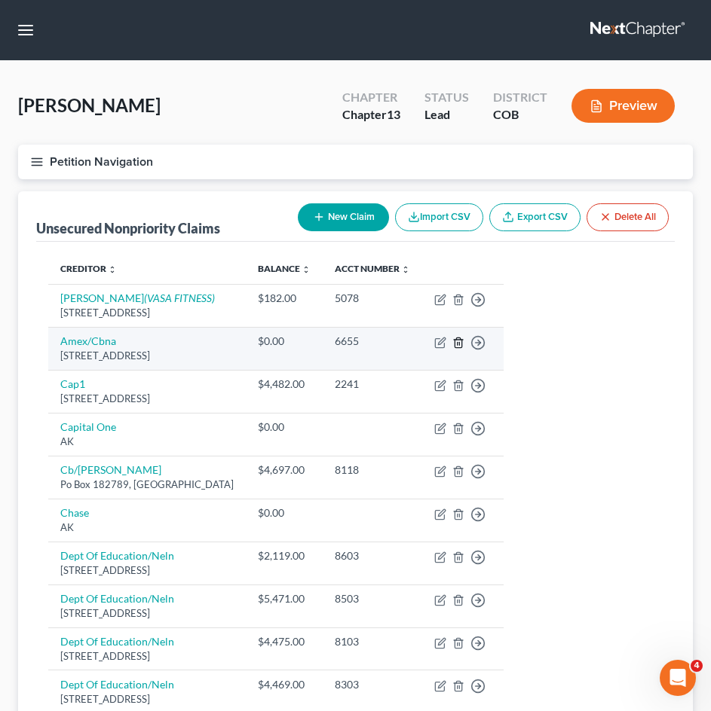
click at [460, 344] on icon "button" at bounding box center [458, 343] width 12 height 12
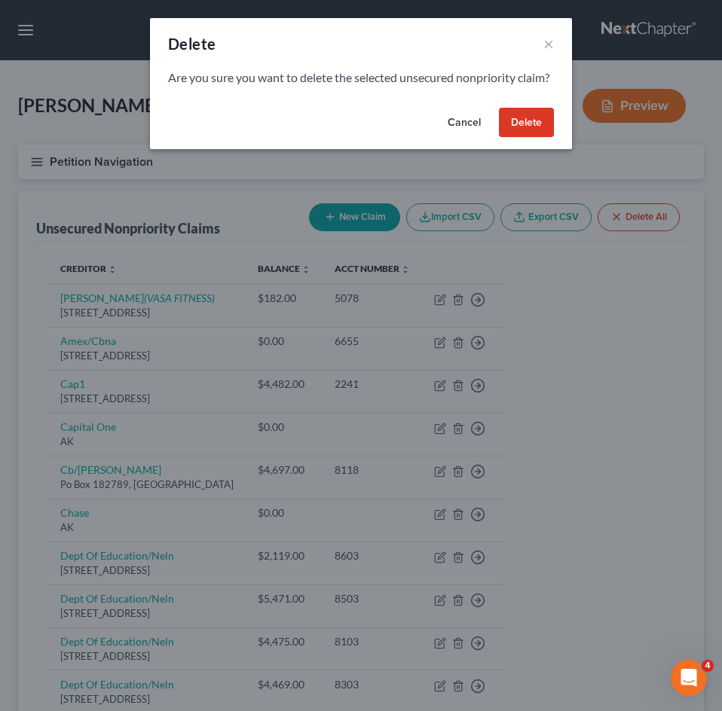
click at [528, 138] on button "Delete" at bounding box center [526, 123] width 55 height 30
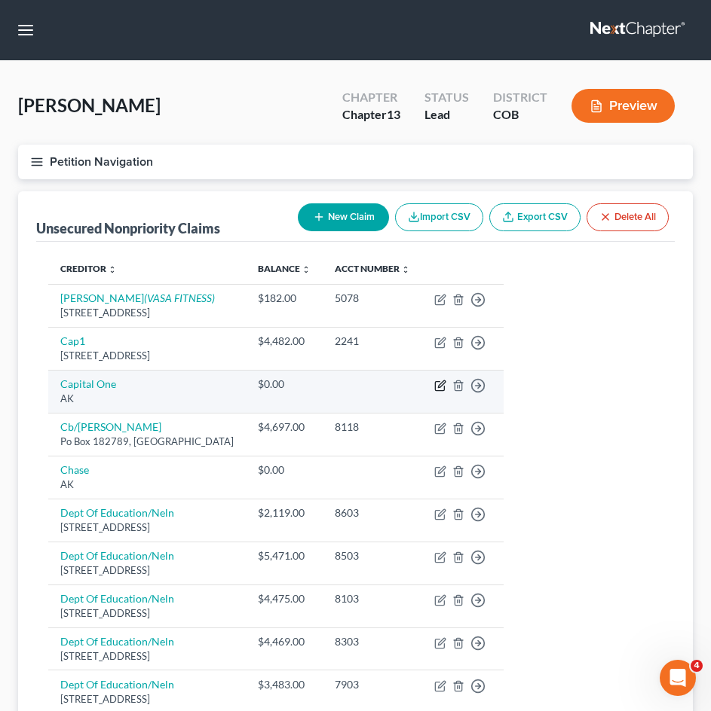
click at [445, 386] on icon "button" at bounding box center [440, 386] width 12 height 12
select select "1"
select select "2"
select select "0"
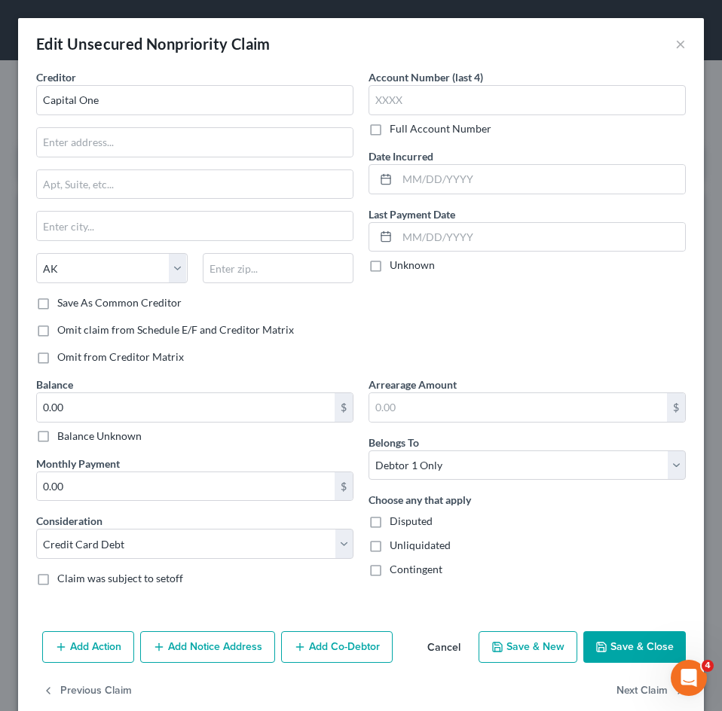
click at [444, 647] on button "Cancel" at bounding box center [443, 648] width 57 height 30
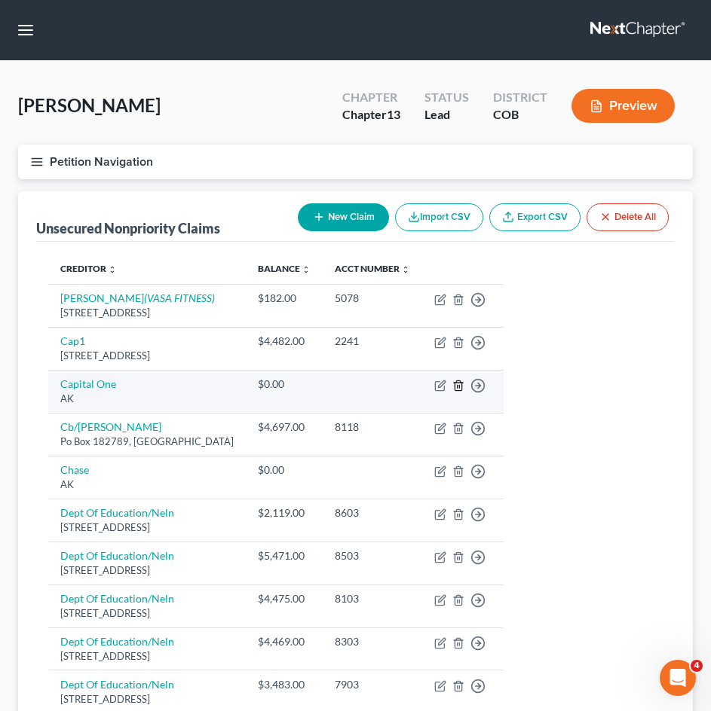
click at [458, 386] on icon "button" at bounding box center [458, 386] width 12 height 12
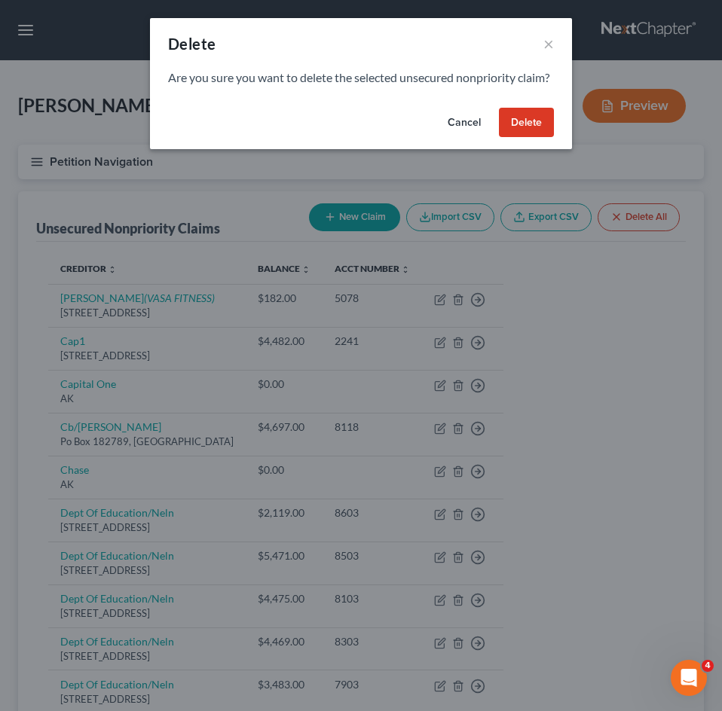
click at [538, 138] on button "Delete" at bounding box center [526, 123] width 55 height 30
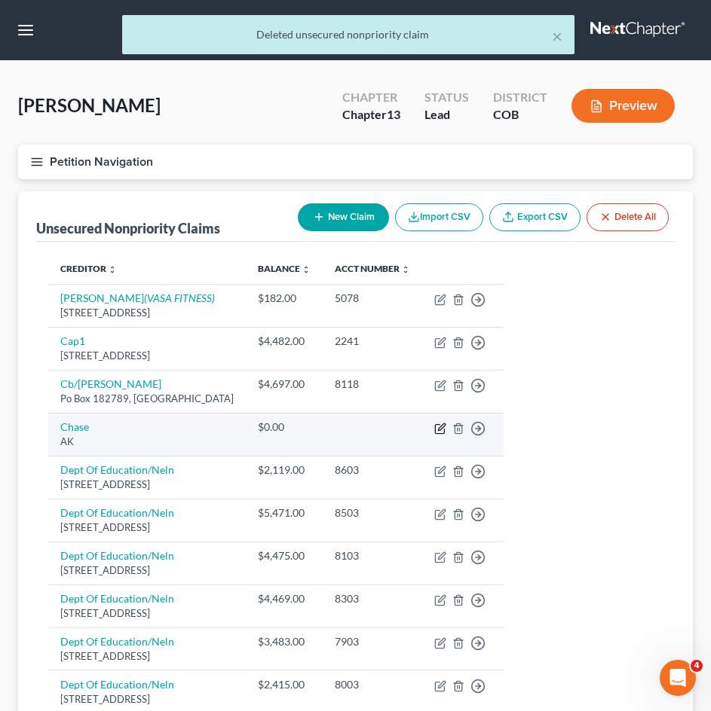
click at [439, 429] on icon "button" at bounding box center [440, 429] width 12 height 12
select select "1"
select select "2"
select select "0"
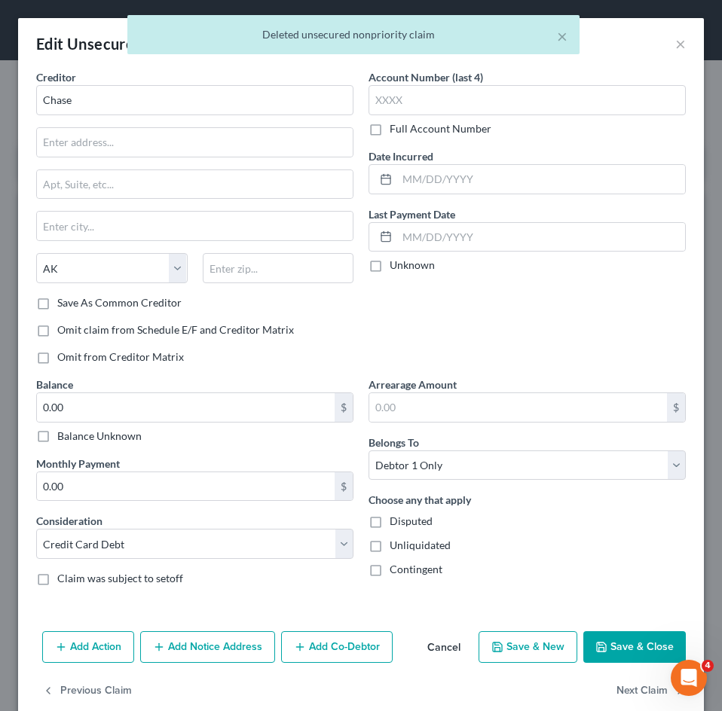
click at [669, 47] on div "× Deleted unsecured nonpriority claim" at bounding box center [353, 38] width 722 height 47
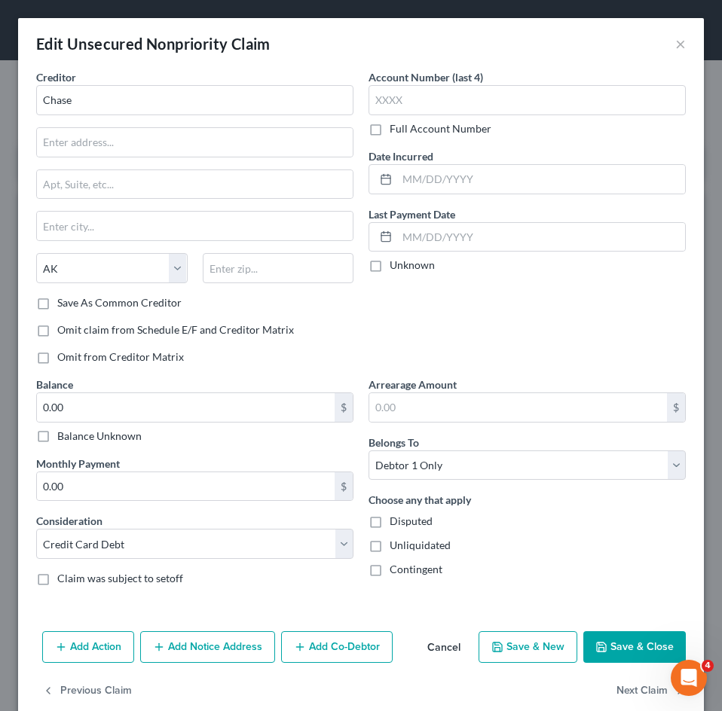
click at [434, 651] on button "Cancel" at bounding box center [443, 648] width 57 height 30
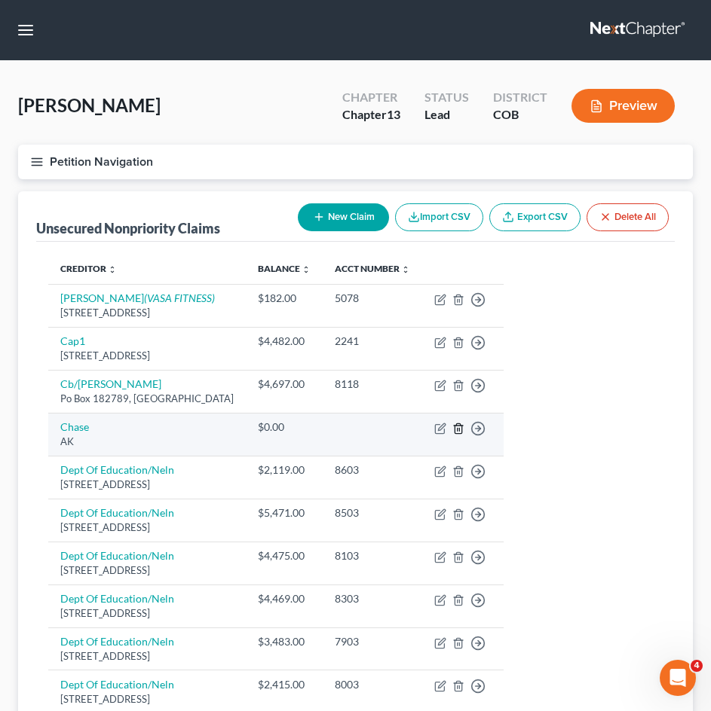
click at [457, 429] on line "button" at bounding box center [457, 429] width 0 height 3
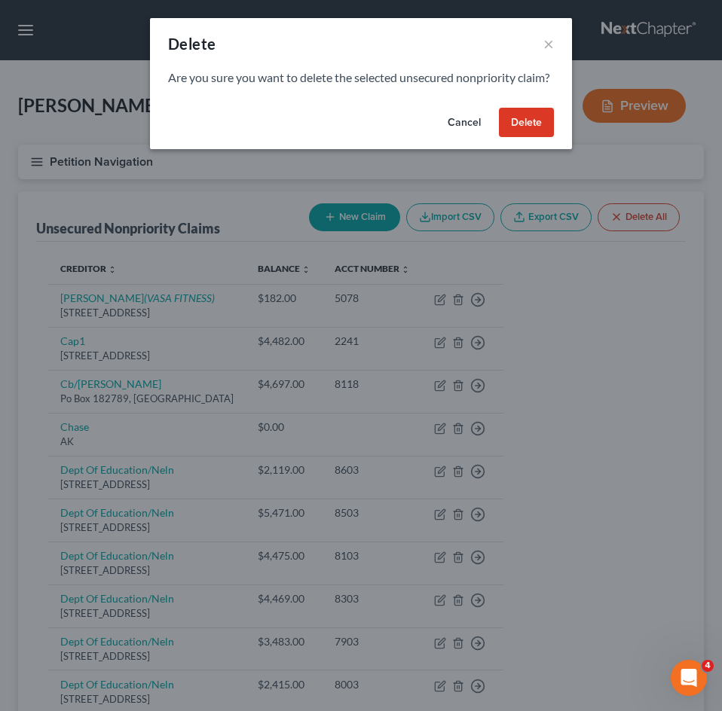
click at [529, 138] on button "Delete" at bounding box center [526, 123] width 55 height 30
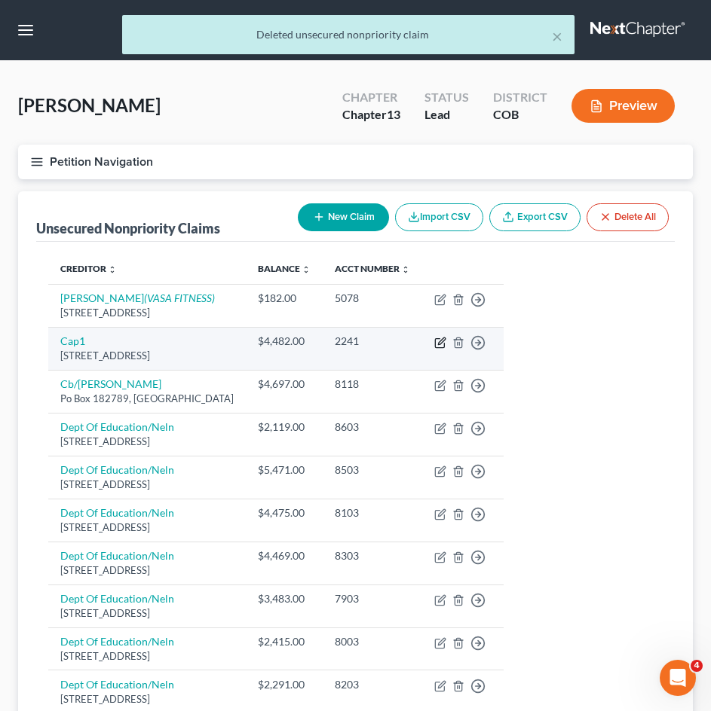
click at [439, 342] on icon "button" at bounding box center [440, 343] width 12 height 12
select select "46"
select select "2"
select select "0"
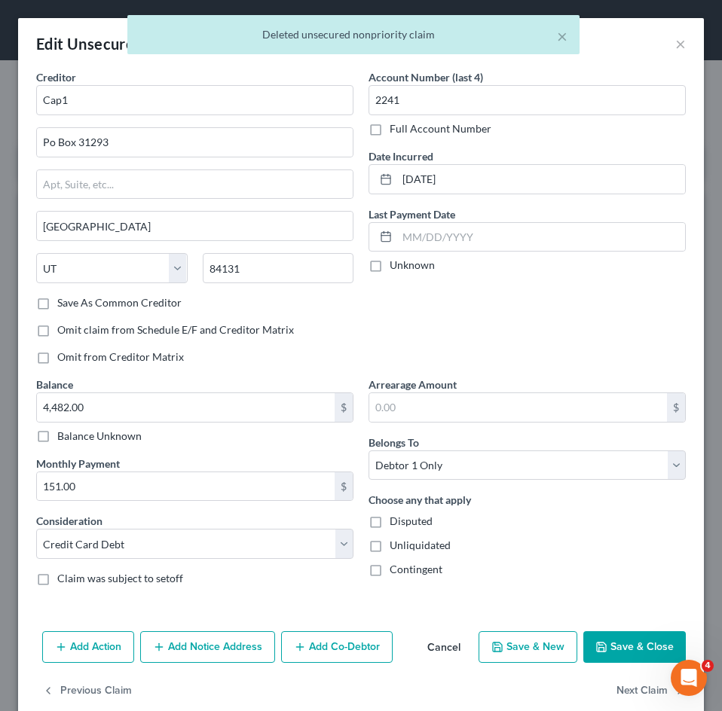
click at [111, 301] on label "Save As Common Creditor" at bounding box center [119, 302] width 124 height 15
click at [73, 301] on input "Save As Common Creditor" at bounding box center [68, 300] width 10 height 10
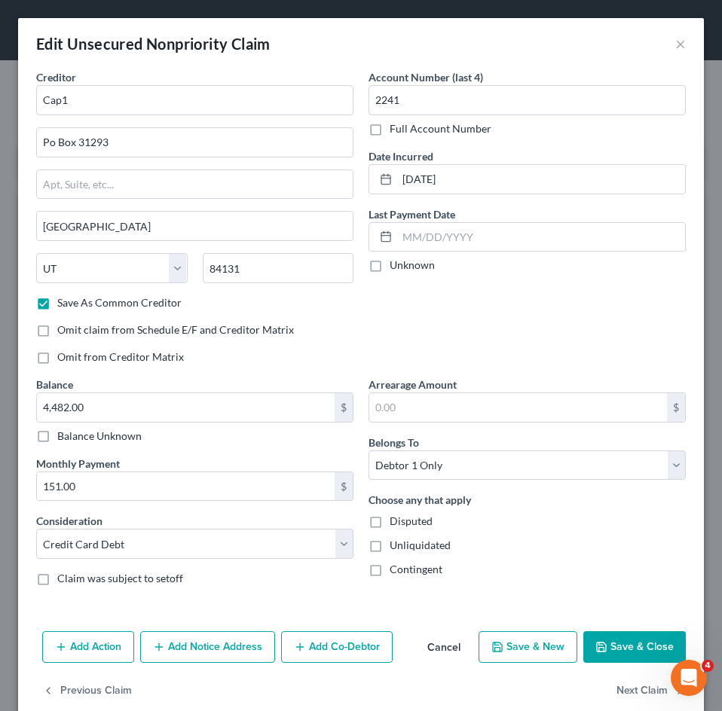
click at [610, 655] on button "Save & Close" at bounding box center [634, 648] width 102 height 32
checkbox input "false"
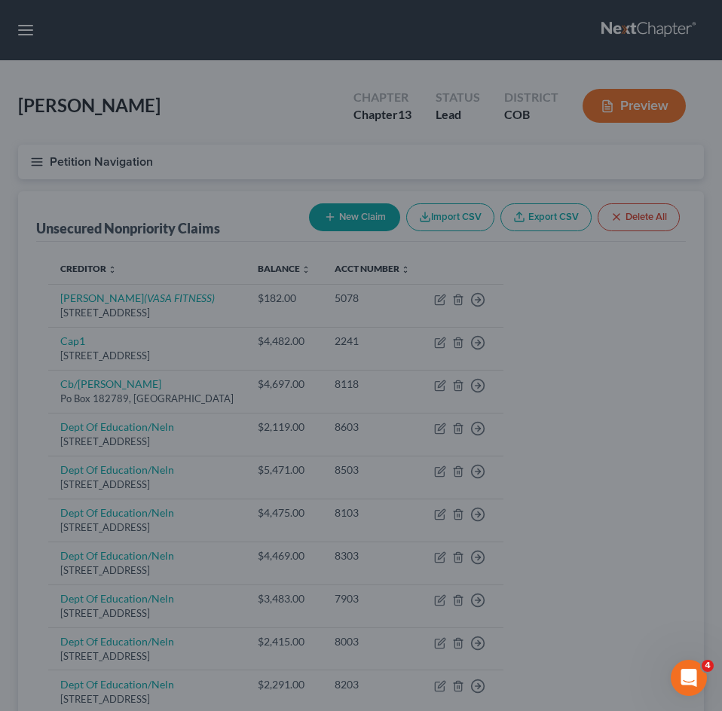
type input "0"
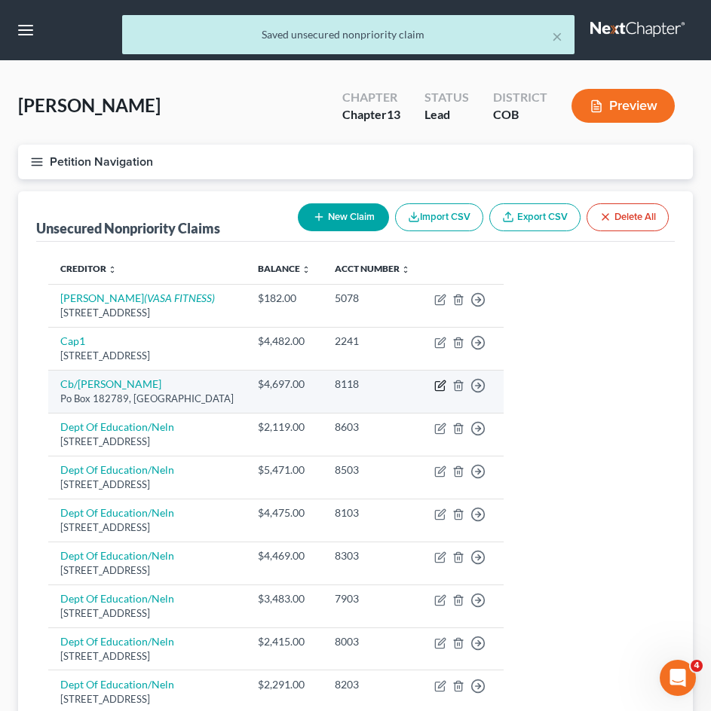
click at [443, 384] on icon "button" at bounding box center [440, 386] width 12 height 12
select select "36"
select select "2"
select select "0"
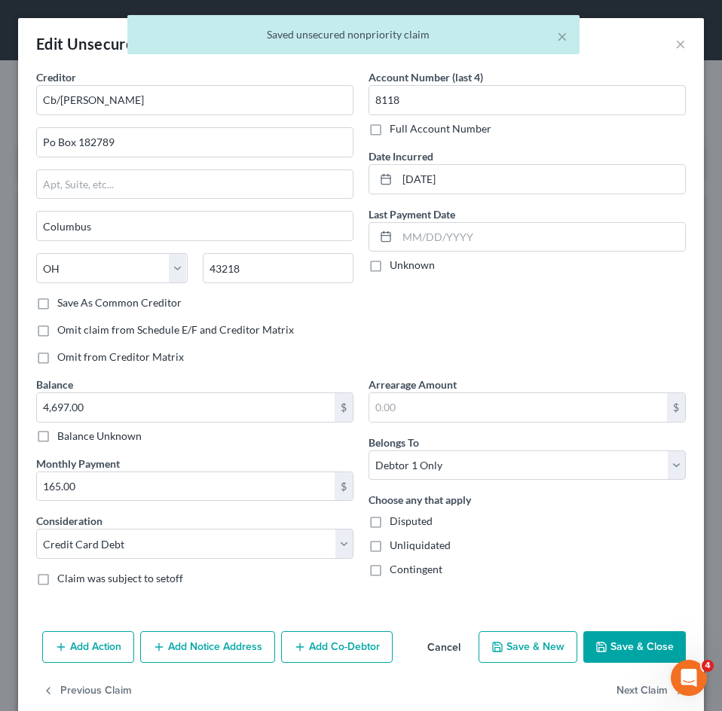
drag, startPoint x: 81, startPoint y: 301, endPoint x: 176, endPoint y: 359, distance: 110.2
click at [82, 301] on label "Save As Common Creditor" at bounding box center [119, 302] width 124 height 15
click at [73, 301] on input "Save As Common Creditor" at bounding box center [68, 300] width 10 height 10
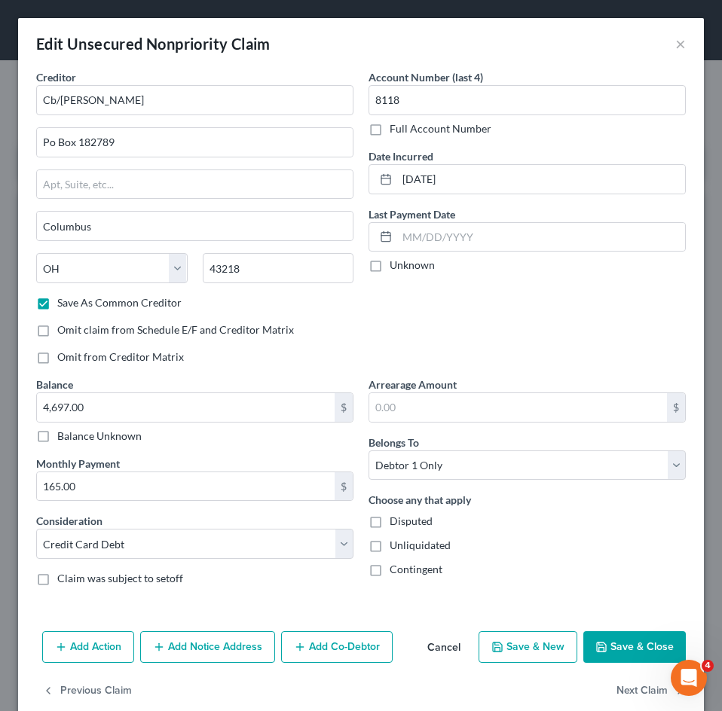
click at [627, 649] on button "Save & Close" at bounding box center [634, 648] width 102 height 32
checkbox input "false"
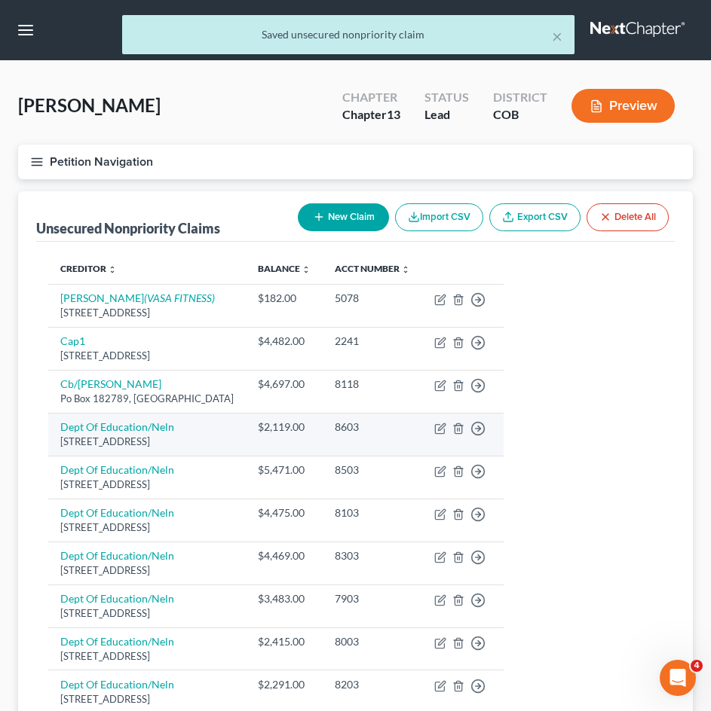
drag, startPoint x: 448, startPoint y: 428, endPoint x: 445, endPoint y: 442, distance: 14.1
click at [445, 442] on td "Move to D Move to E Move to G Move to Notice Only" at bounding box center [462, 434] width 81 height 43
click at [441, 431] on icon "button" at bounding box center [440, 429] width 12 height 12
select select "30"
select select "17"
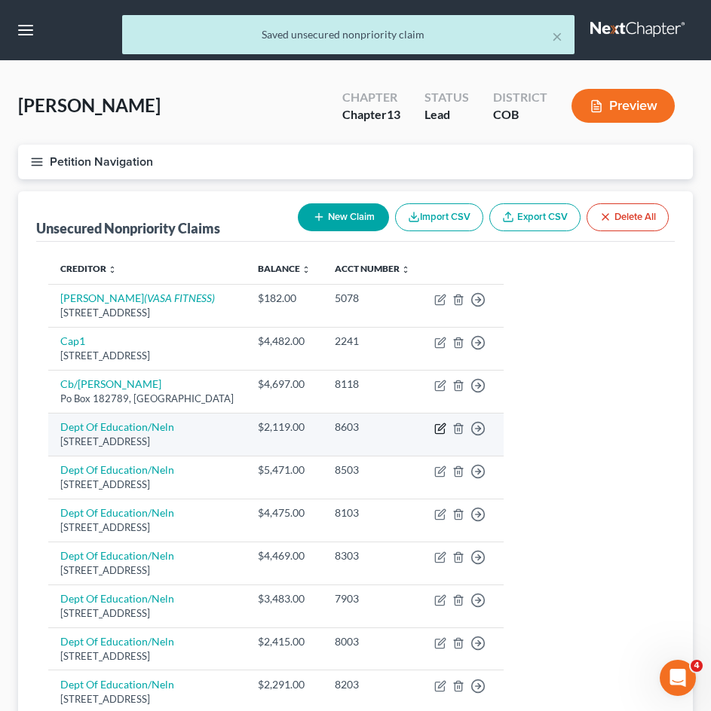
select select "0"
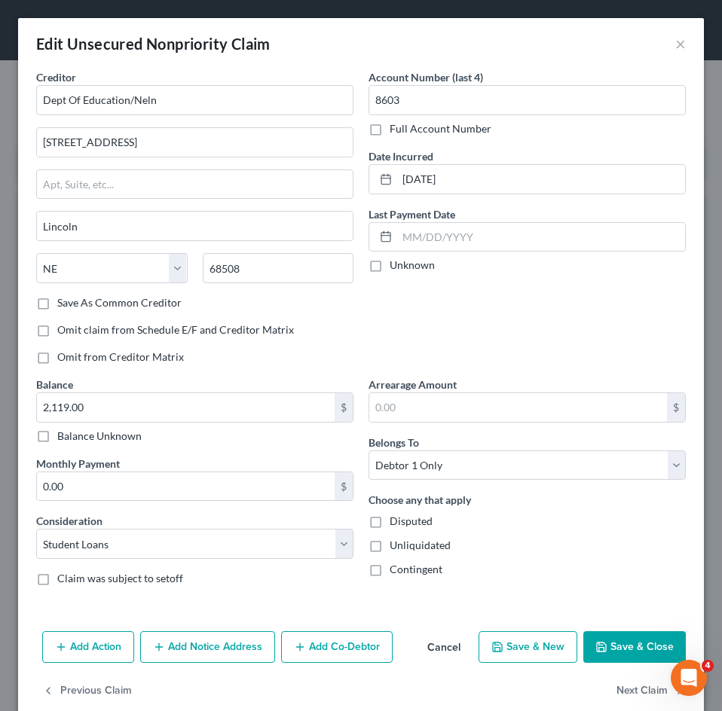
click at [122, 304] on label "Save As Common Creditor" at bounding box center [119, 302] width 124 height 15
click at [73, 304] on input "Save As Common Creditor" at bounding box center [68, 300] width 10 height 10
click at [607, 646] on button "Save & Close" at bounding box center [634, 648] width 102 height 32
checkbox input "false"
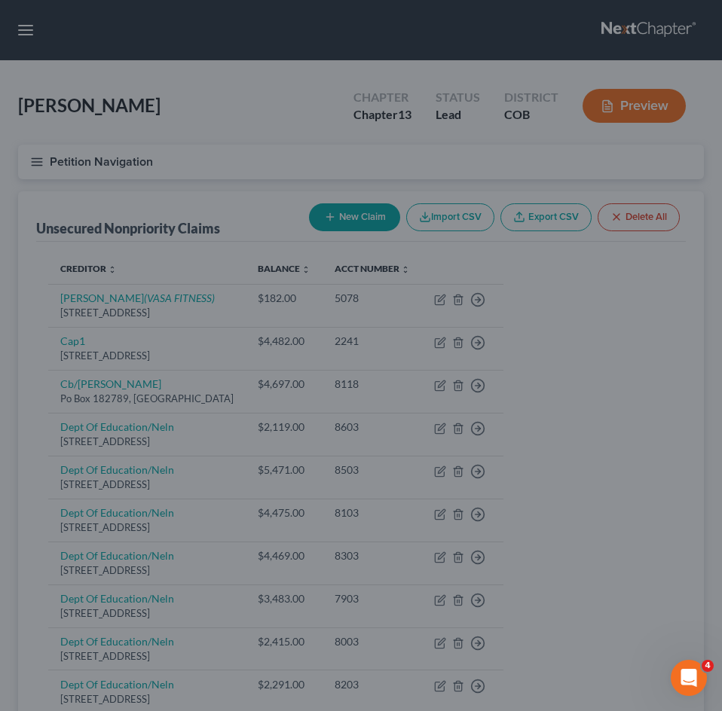
type input "0"
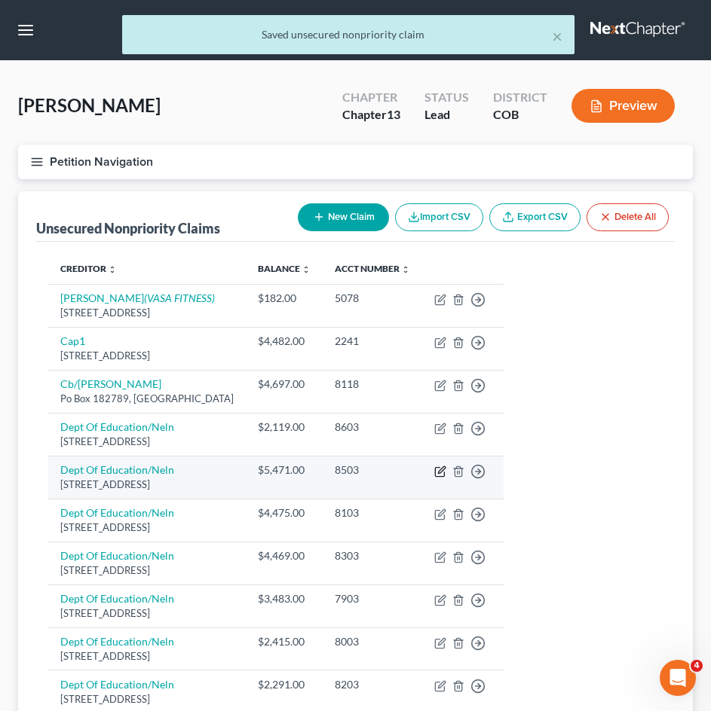
click at [442, 473] on icon "button" at bounding box center [441, 469] width 7 height 7
select select "30"
select select "17"
select select "0"
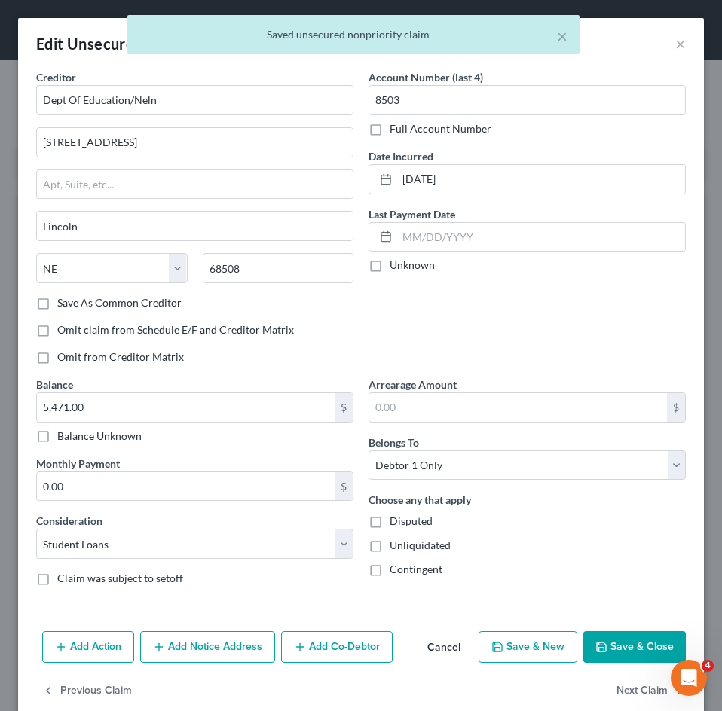
click at [158, 305] on label "Save As Common Creditor" at bounding box center [119, 302] width 124 height 15
click at [73, 305] on input "Save As Common Creditor" at bounding box center [68, 300] width 10 height 10
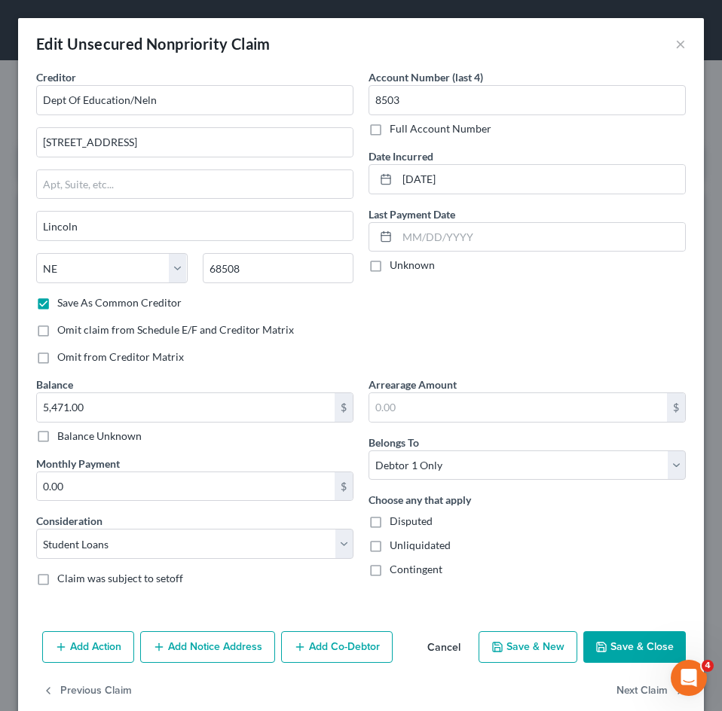
click at [622, 644] on button "Save & Close" at bounding box center [634, 648] width 102 height 32
checkbox input "false"
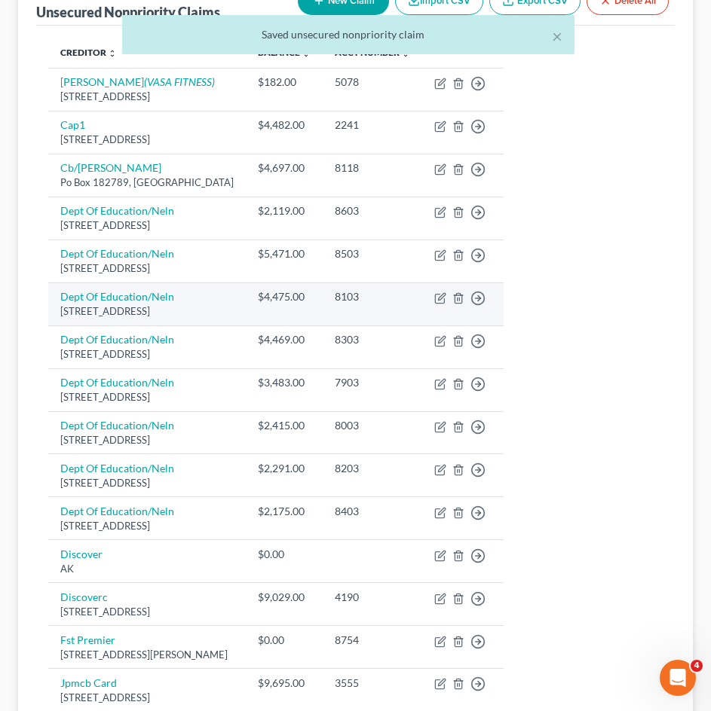
scroll to position [226, 0]
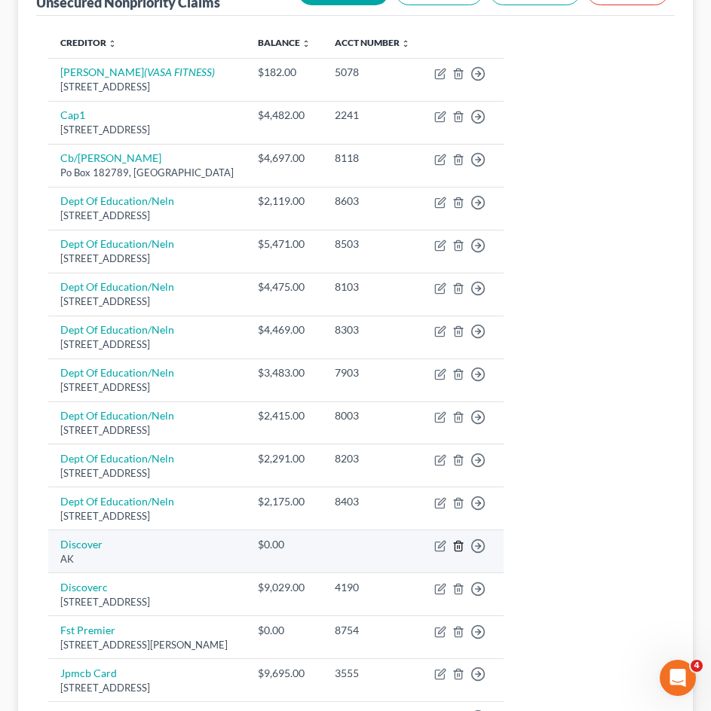
click at [460, 545] on icon "button" at bounding box center [458, 546] width 12 height 12
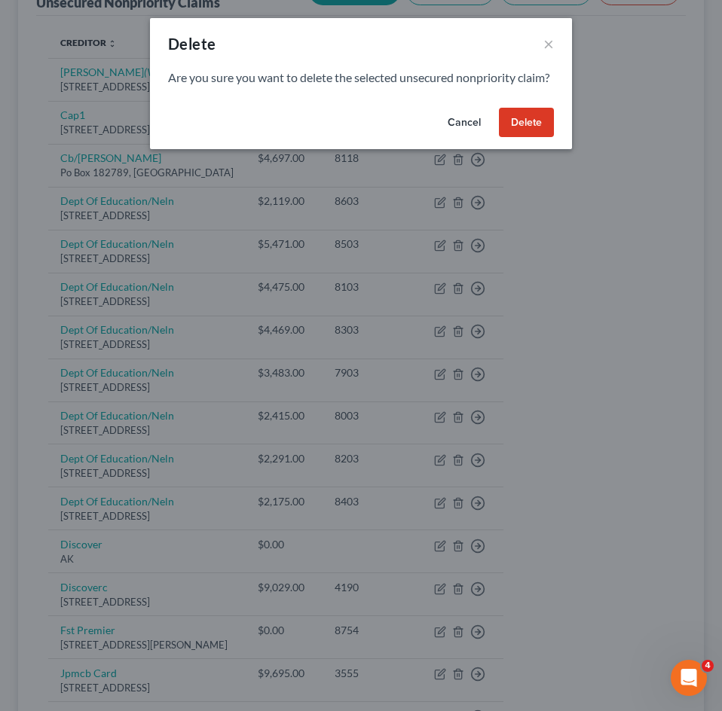
click at [465, 138] on button "Cancel" at bounding box center [464, 123] width 57 height 30
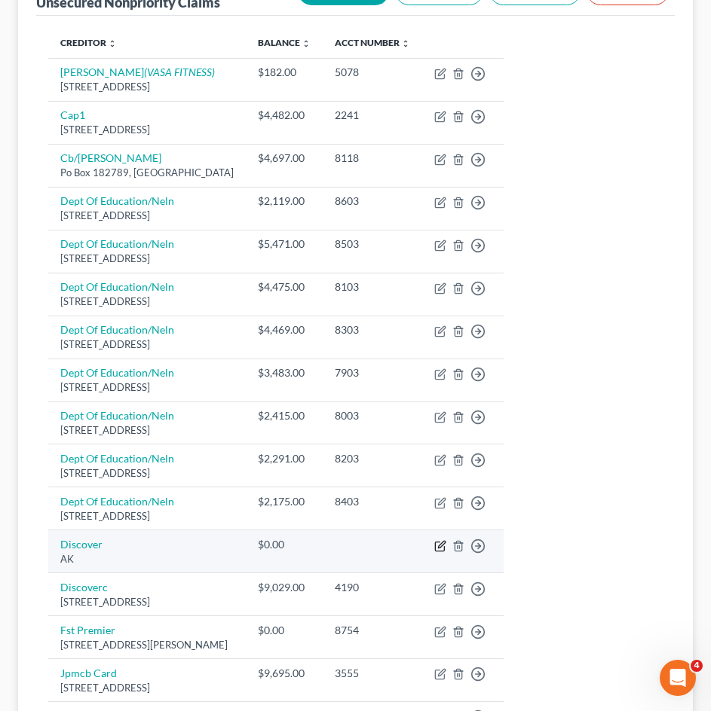
click at [437, 546] on icon "button" at bounding box center [439, 546] width 9 height 9
select select "1"
select select "2"
select select "0"
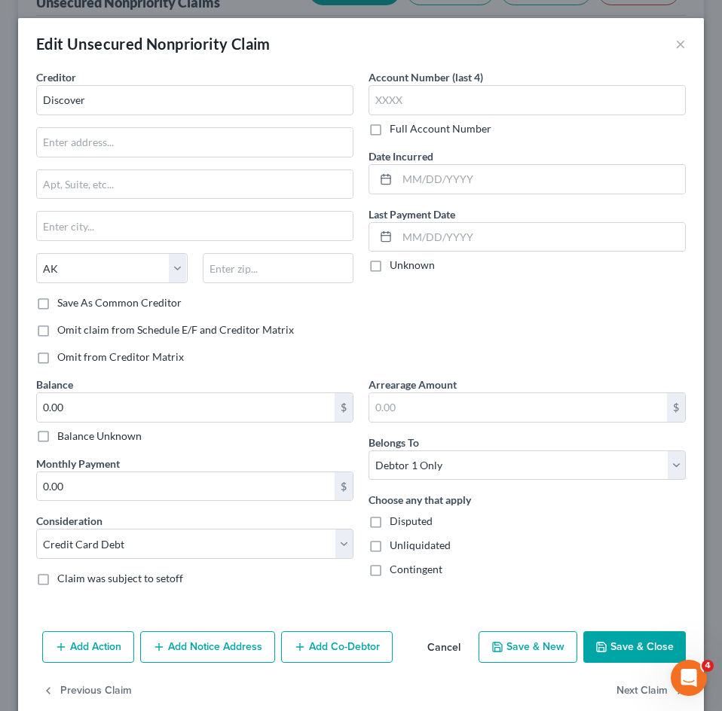
click at [443, 653] on button "Cancel" at bounding box center [443, 648] width 57 height 30
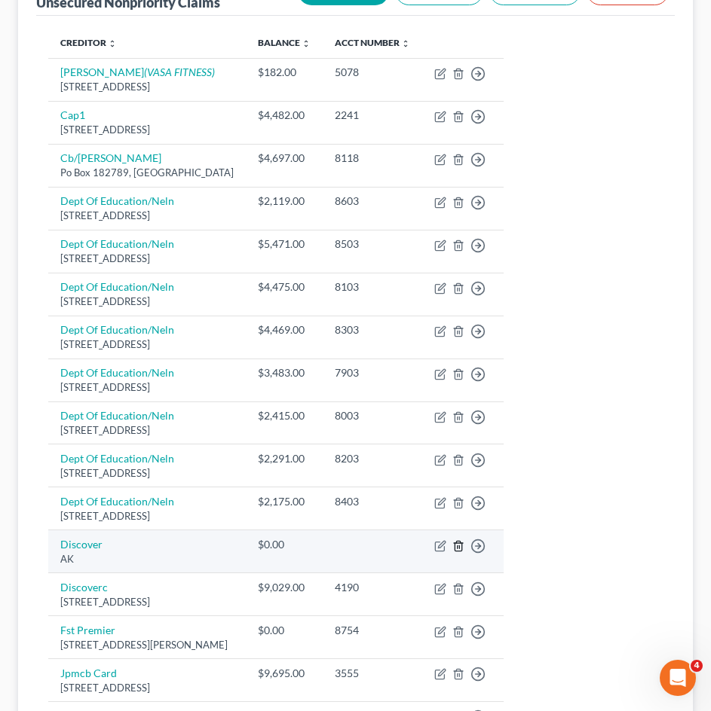
click at [457, 548] on icon "button" at bounding box center [457, 546] width 7 height 10
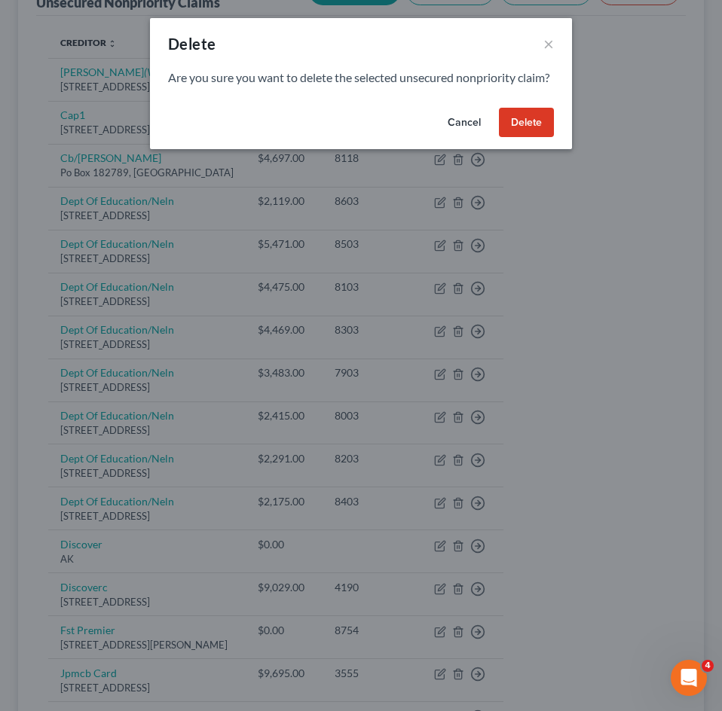
click at [543, 137] on button "Delete" at bounding box center [526, 123] width 55 height 30
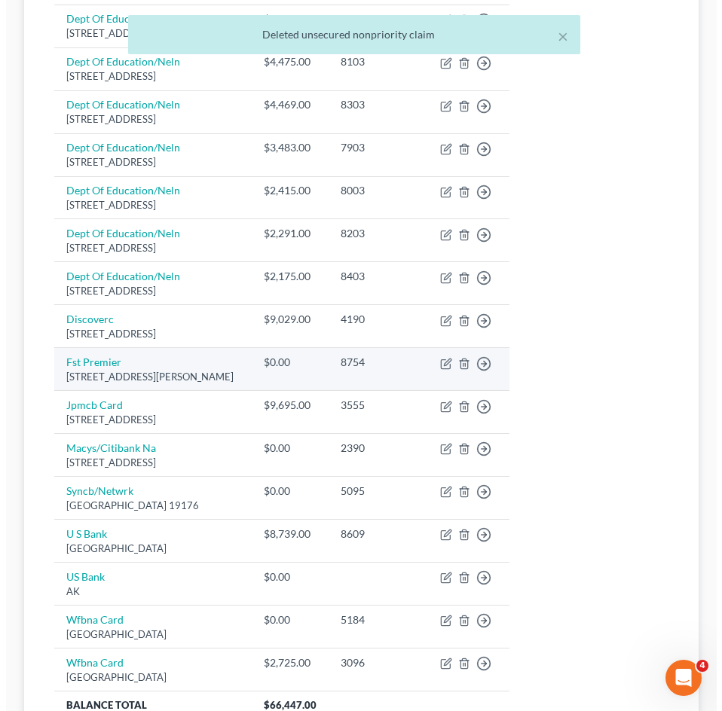
scroll to position [452, 0]
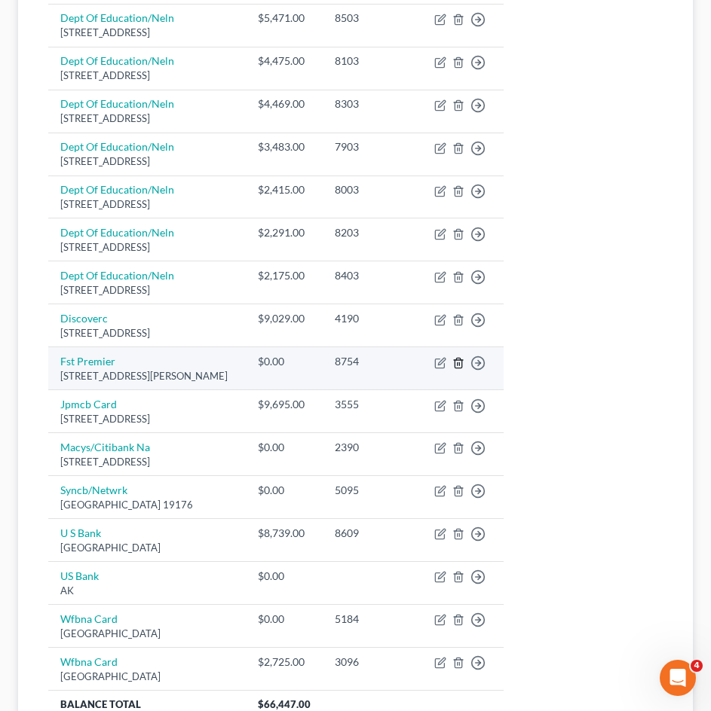
click at [461, 366] on icon "button" at bounding box center [457, 363] width 7 height 10
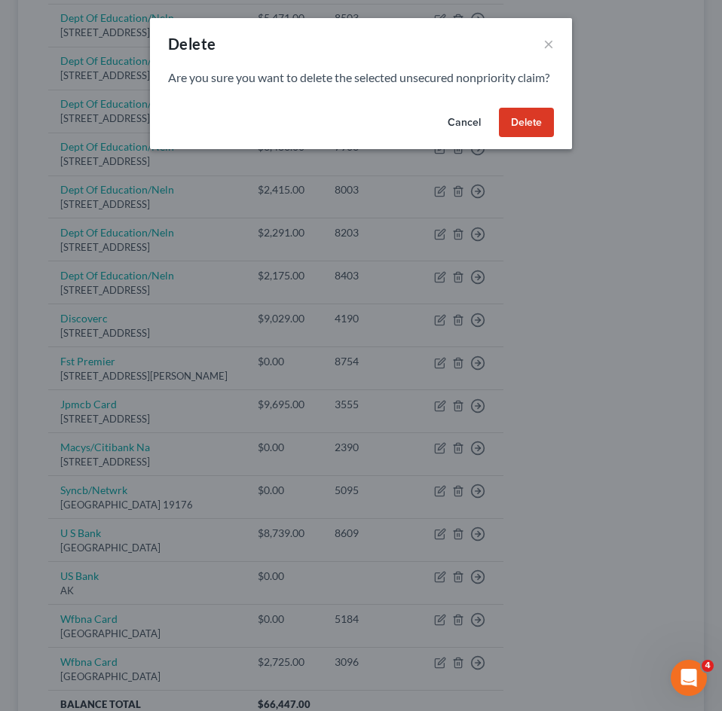
click at [518, 138] on button "Delete" at bounding box center [526, 123] width 55 height 30
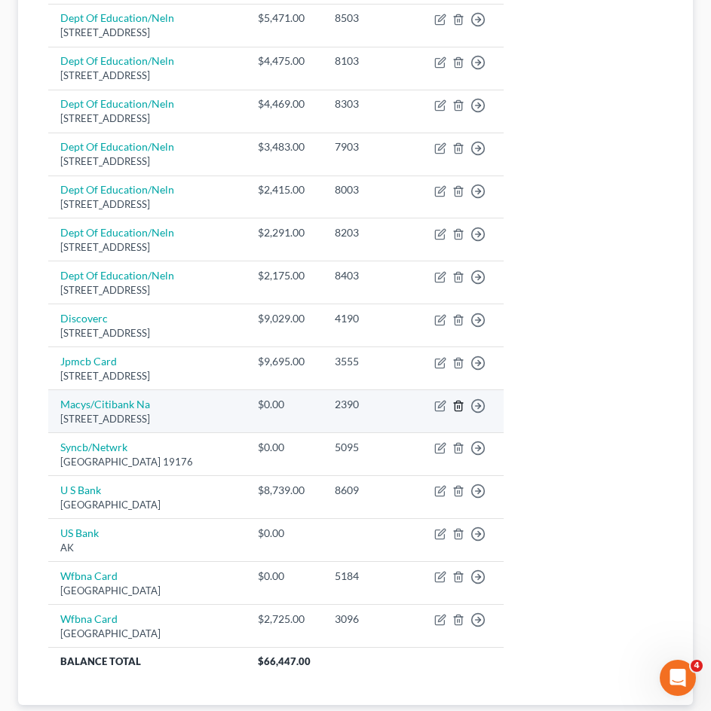
click at [455, 402] on icon "button" at bounding box center [457, 406] width 7 height 10
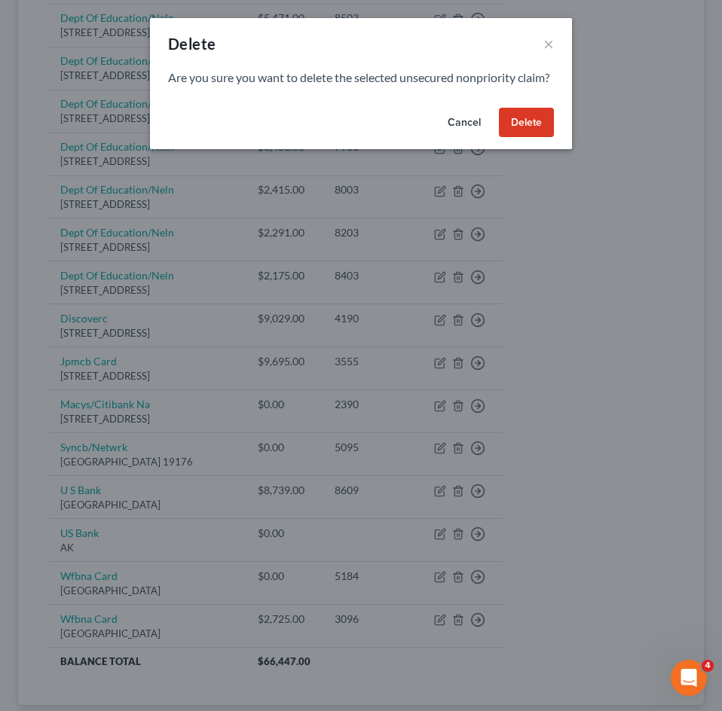
click at [544, 131] on button "Delete" at bounding box center [526, 123] width 55 height 30
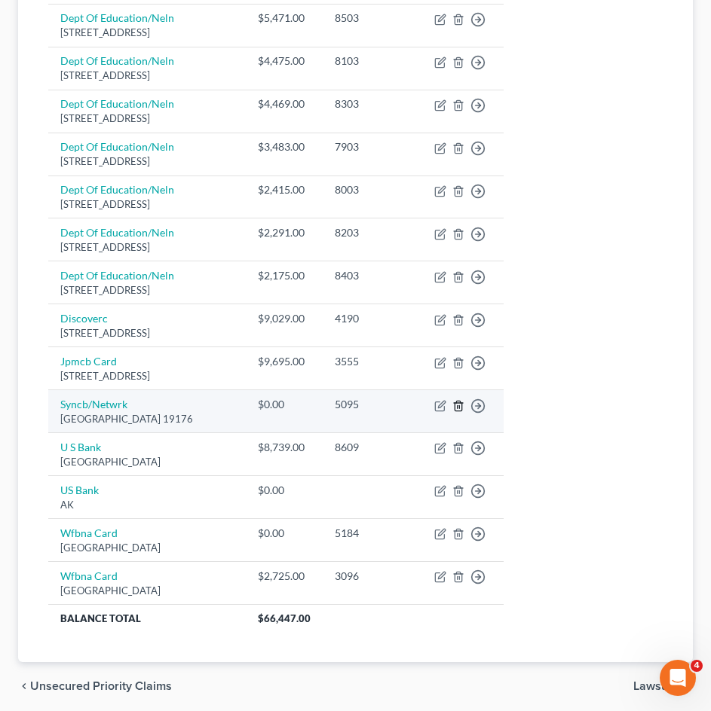
click at [452, 410] on icon "button" at bounding box center [458, 406] width 12 height 12
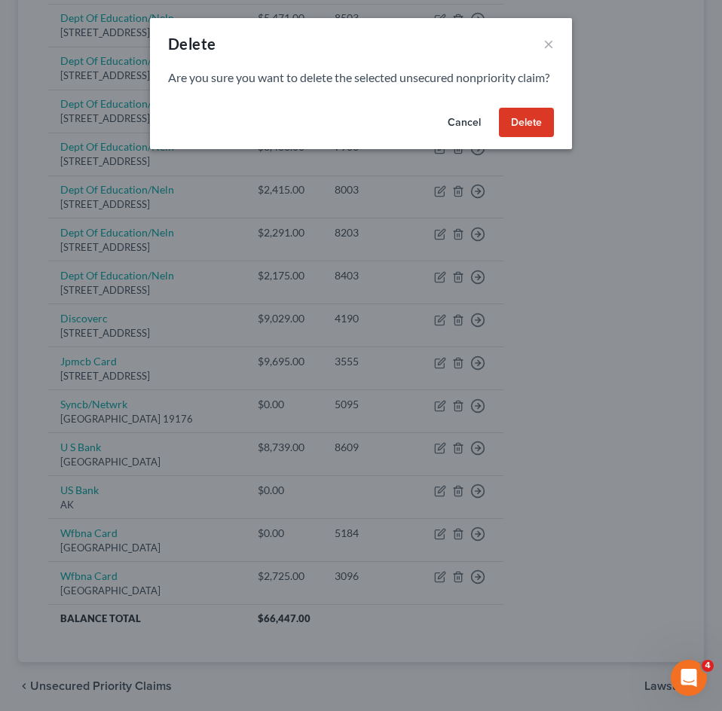
click at [539, 138] on button "Delete" at bounding box center [526, 123] width 55 height 30
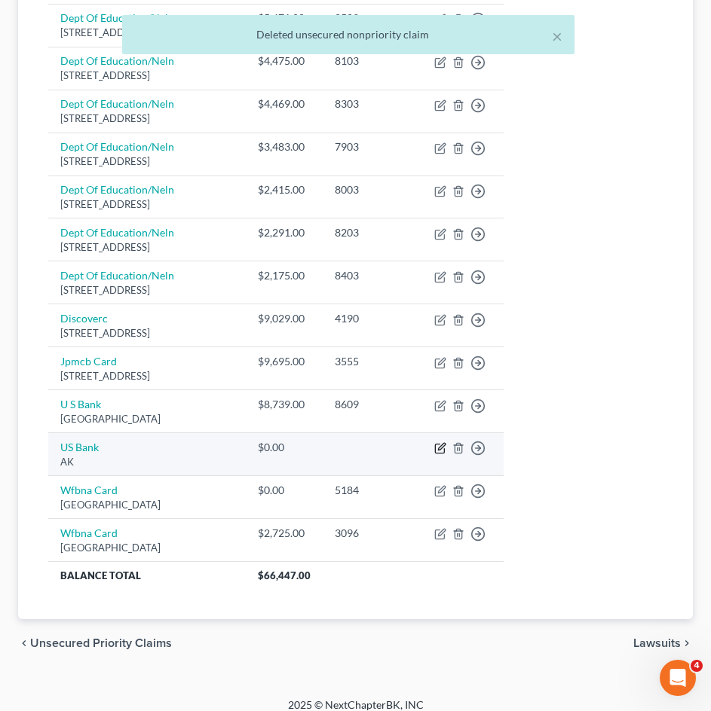
click at [438, 445] on icon "button" at bounding box center [441, 447] width 7 height 7
select select "1"
select select "2"
select select "0"
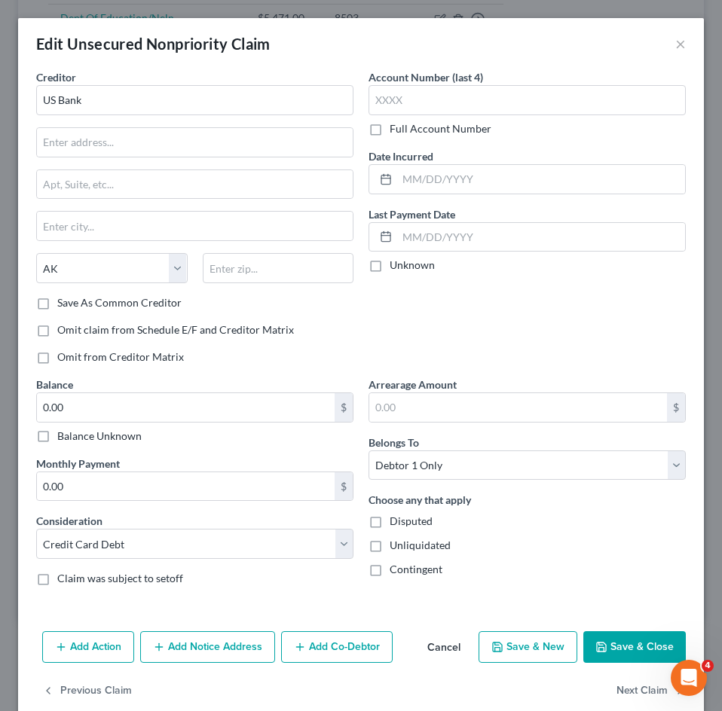
click at [430, 650] on button "Cancel" at bounding box center [443, 648] width 57 height 30
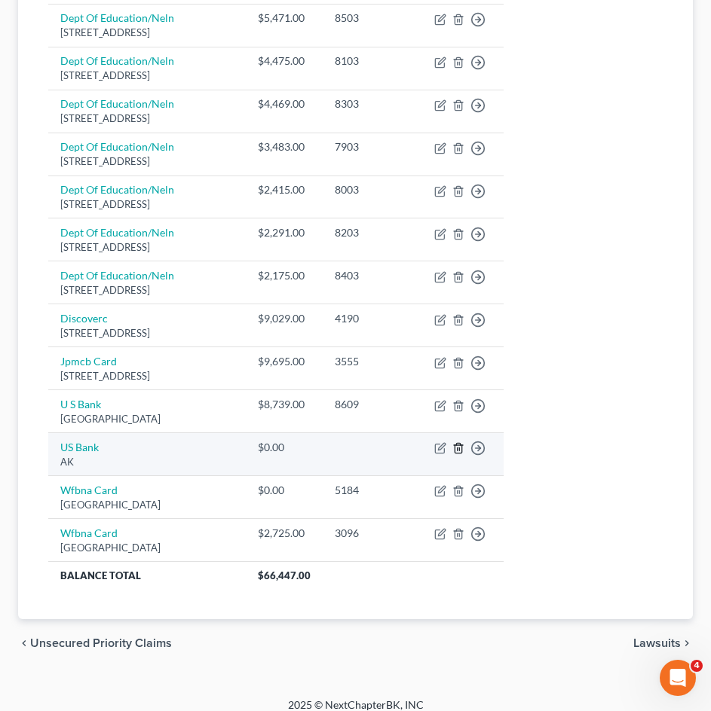
click at [459, 450] on line "button" at bounding box center [459, 449] width 0 height 3
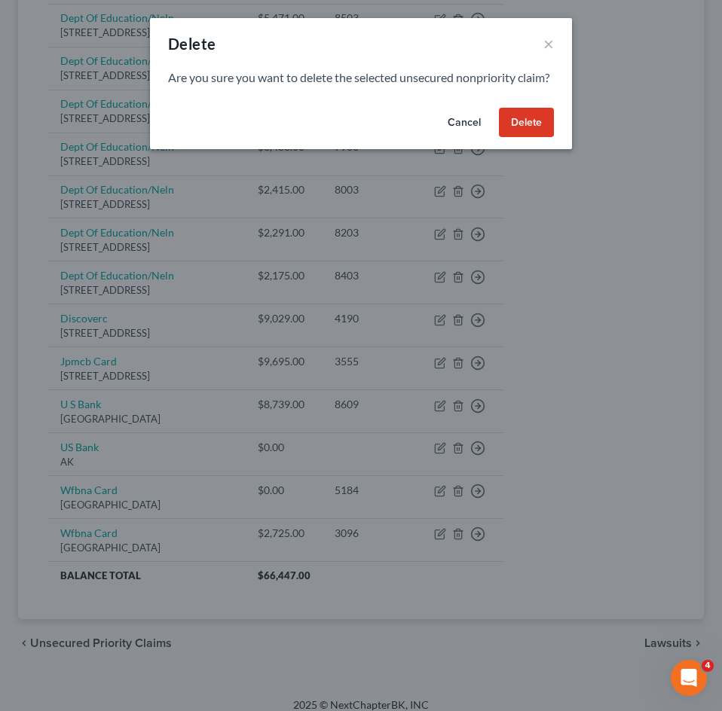
drag, startPoint x: 522, startPoint y: 146, endPoint x: 464, endPoint y: 158, distance: 59.1
click at [522, 138] on button "Delete" at bounding box center [526, 123] width 55 height 30
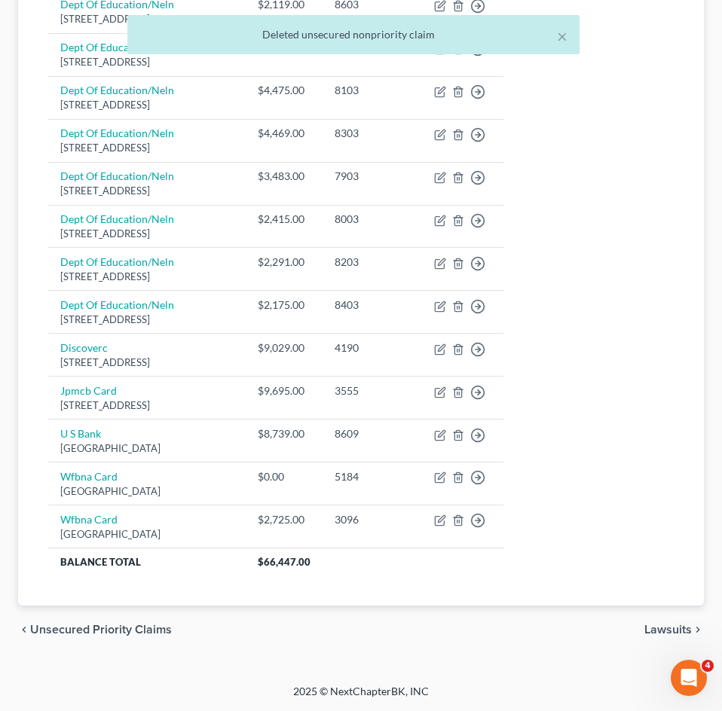
scroll to position [423, 0]
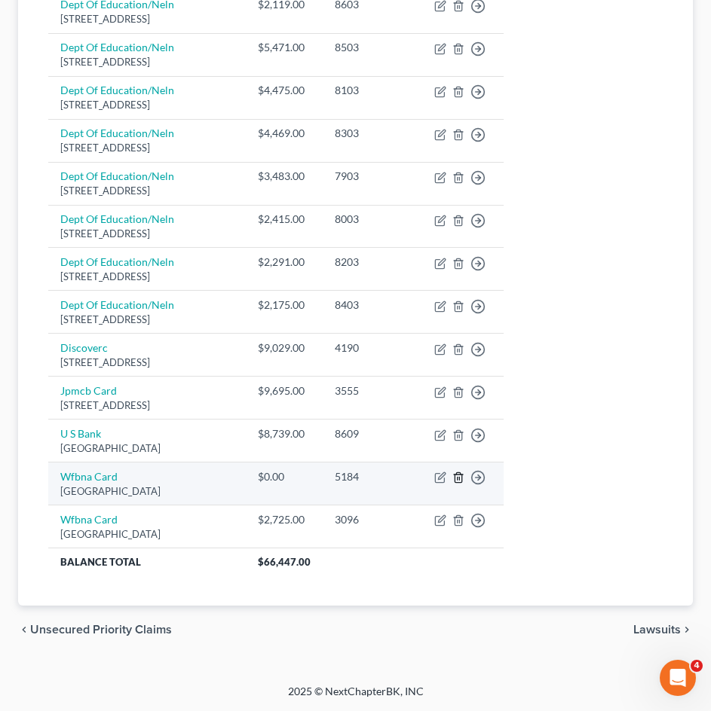
click at [452, 480] on icon "button" at bounding box center [458, 478] width 12 height 12
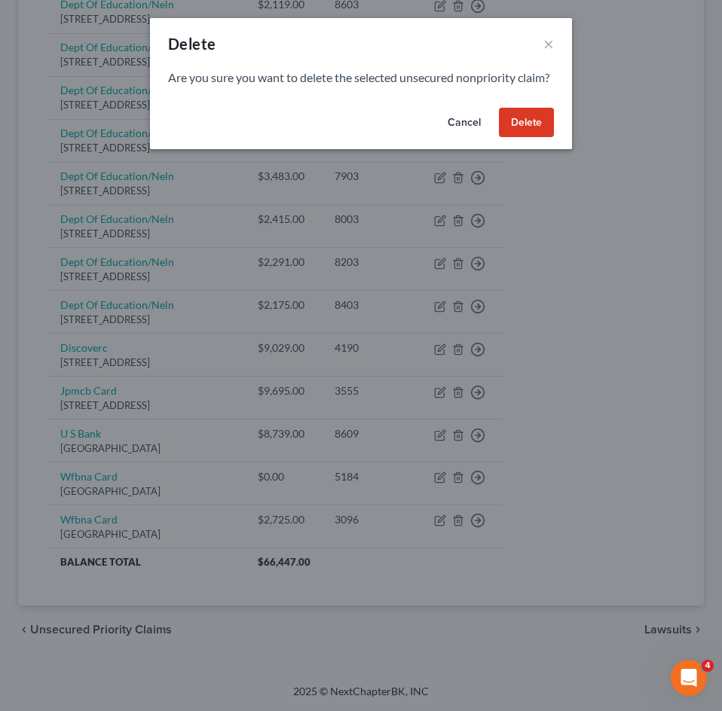
click at [540, 136] on button "Delete" at bounding box center [526, 123] width 55 height 30
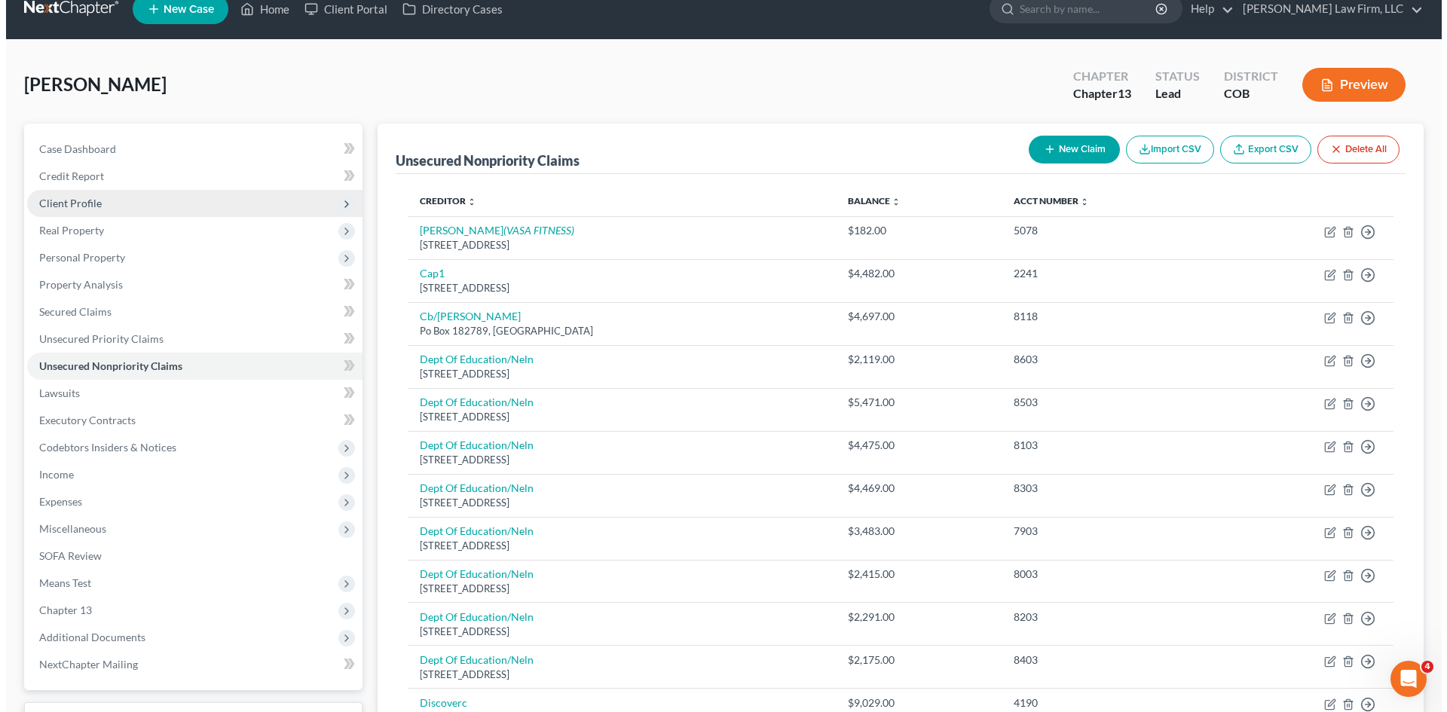
scroll to position [0, 0]
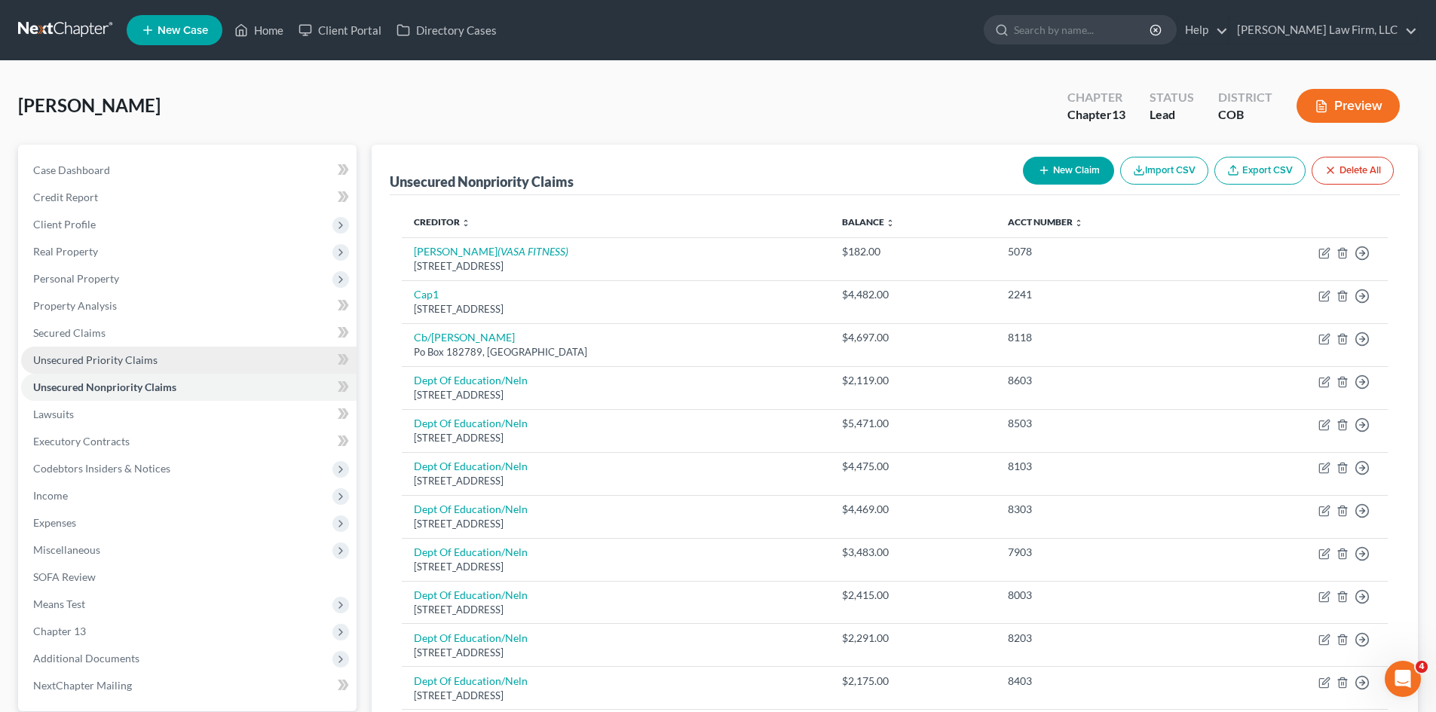
click at [145, 356] on span "Unsecured Priority Claims" at bounding box center [95, 359] width 124 height 13
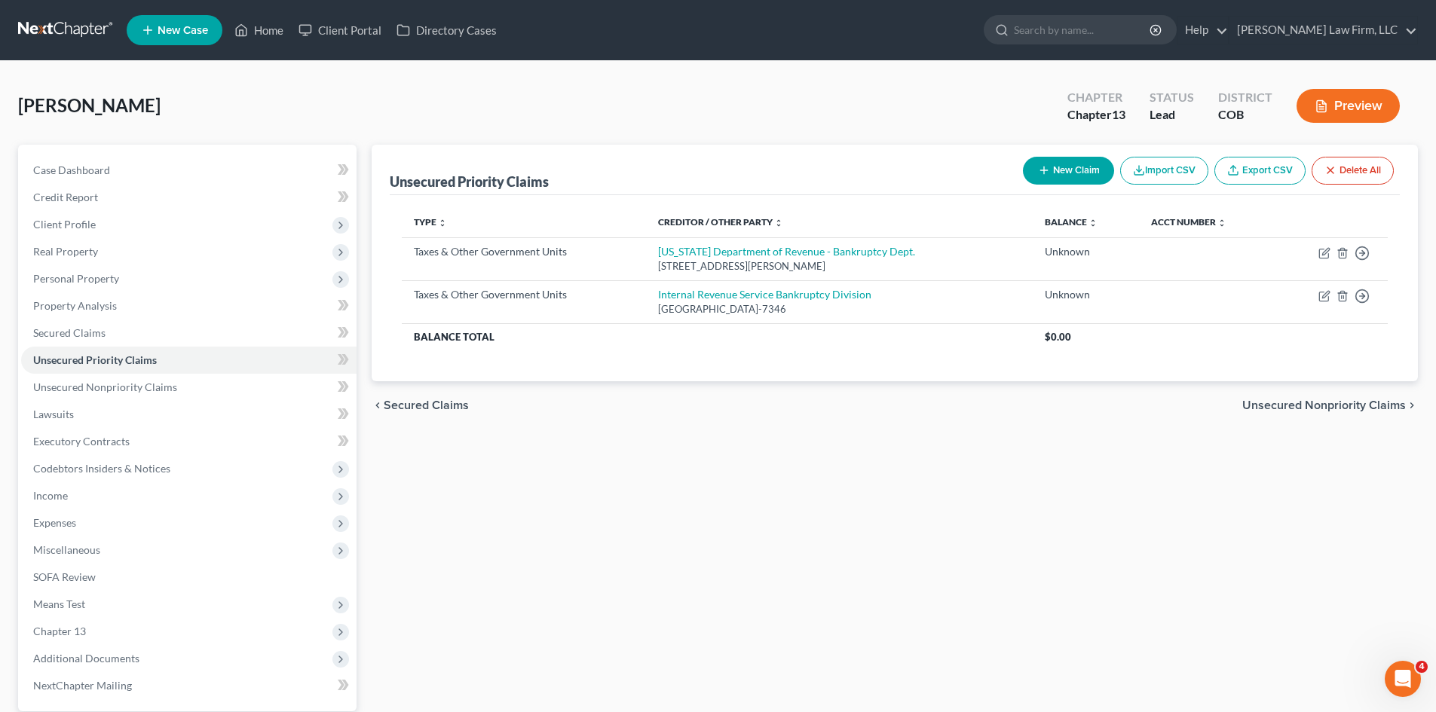
click at [1072, 174] on button "New Claim" at bounding box center [1068, 171] width 91 height 28
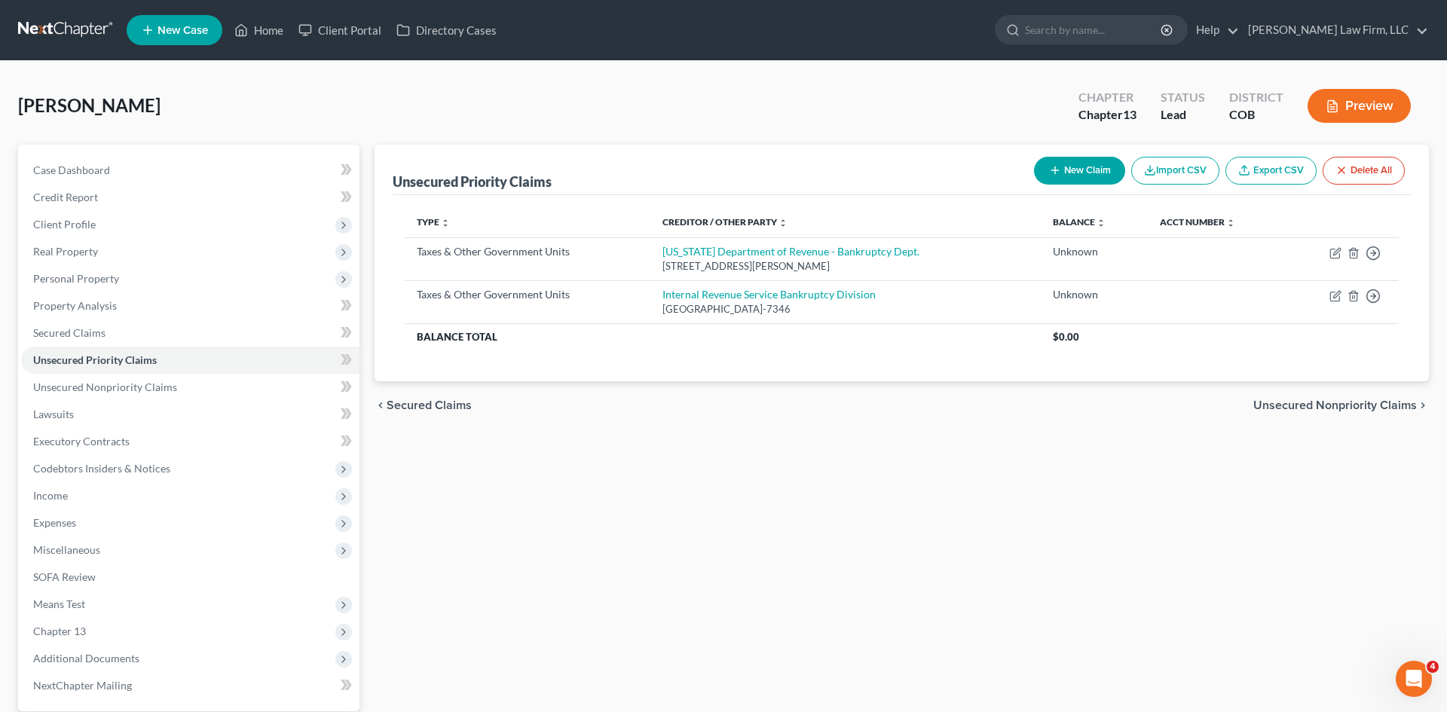
select select "0"
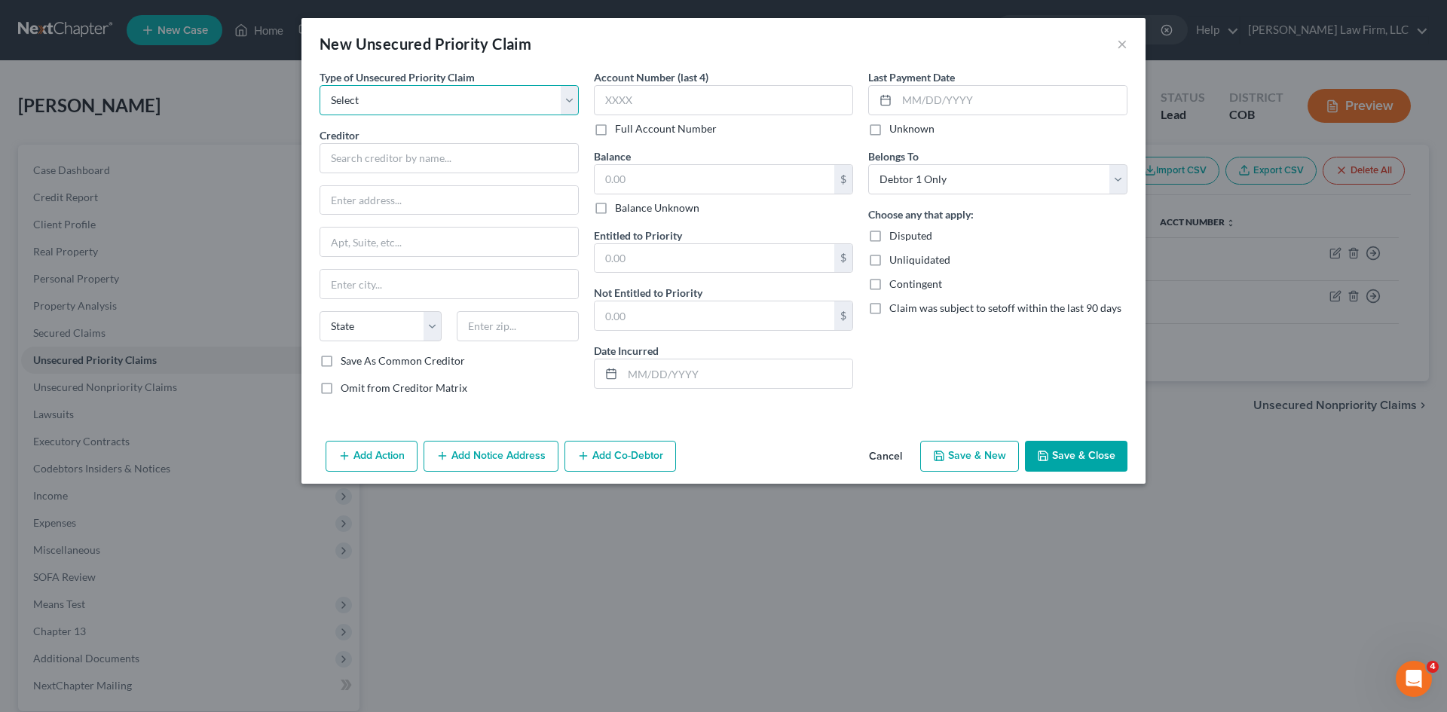
click at [570, 101] on select "Select Taxes & Other Government Units Domestic Support Obligations Extensions o…" at bounding box center [449, 100] width 259 height 30
click at [892, 459] on button "Cancel" at bounding box center [885, 457] width 57 height 30
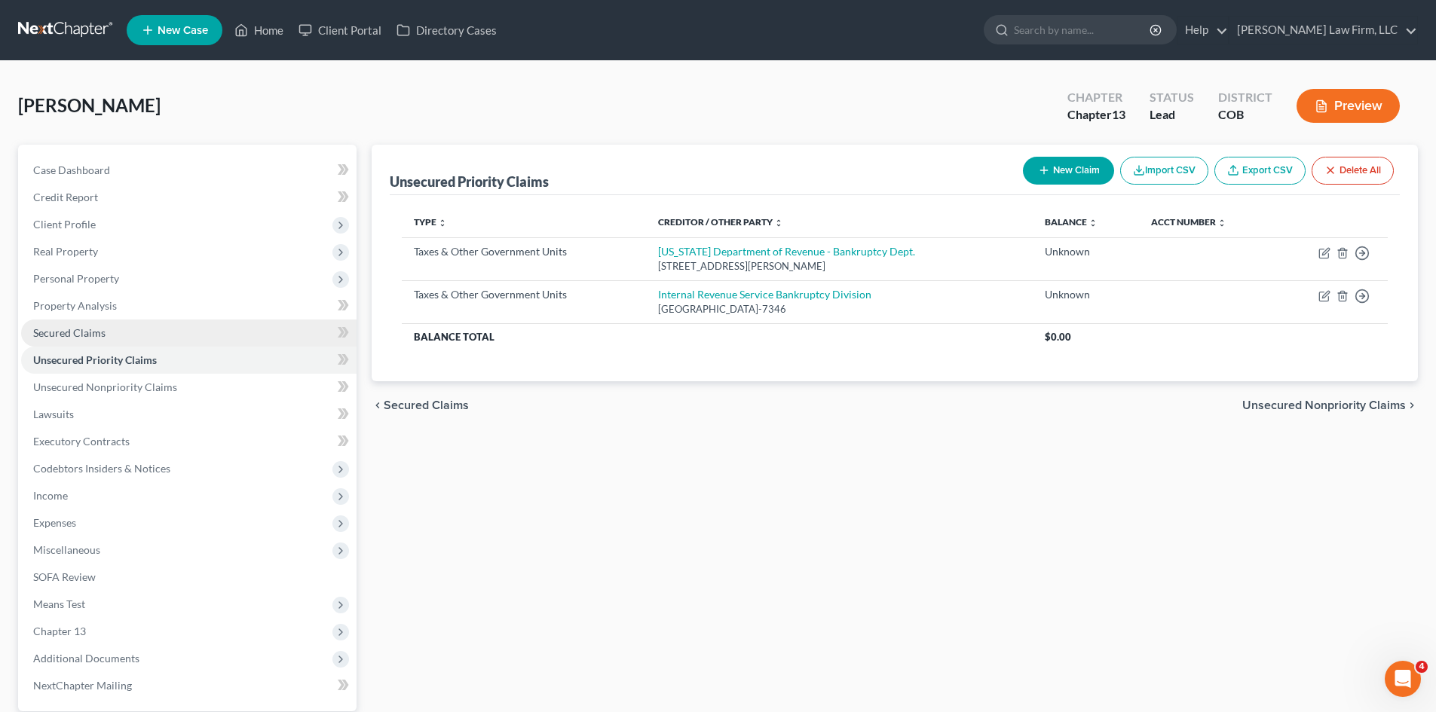
click at [90, 332] on span "Secured Claims" at bounding box center [69, 332] width 72 height 13
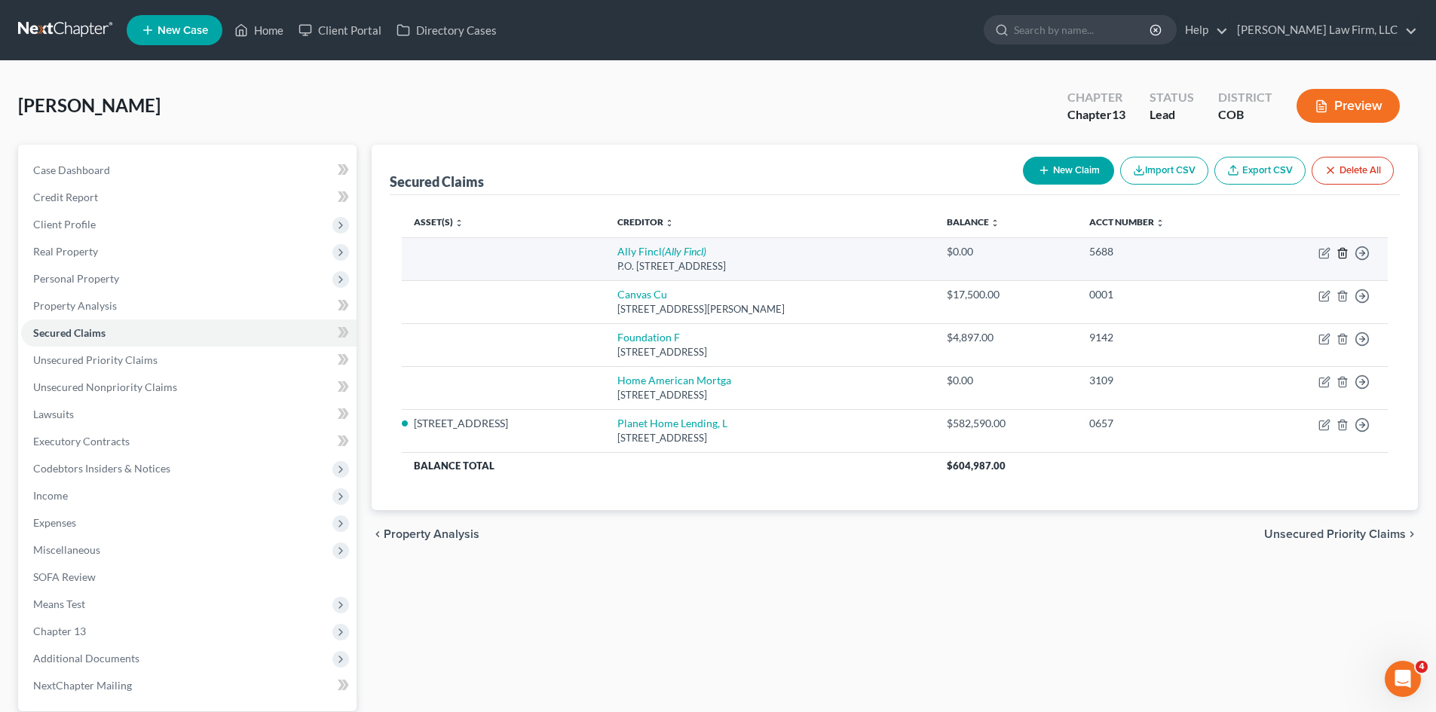
click at [1343, 252] on icon "button" at bounding box center [1342, 253] width 12 height 12
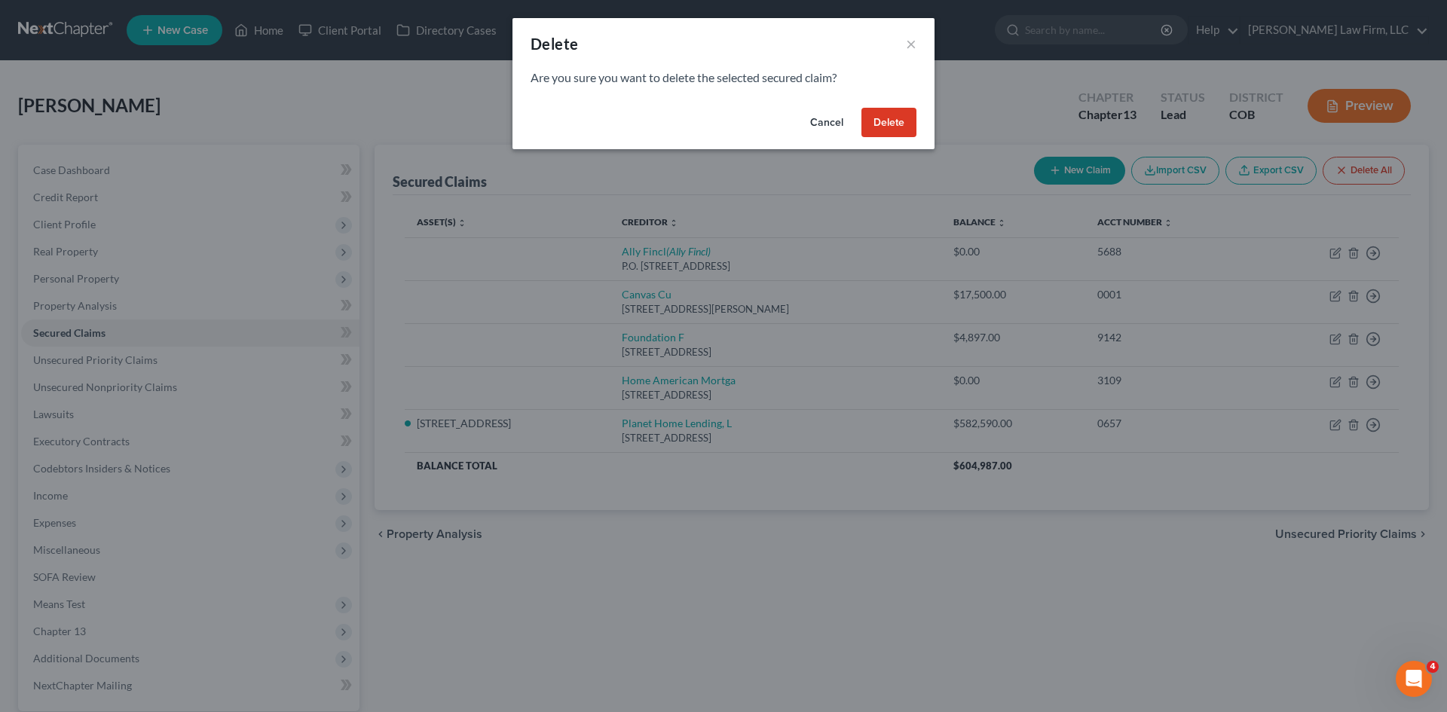
click at [893, 126] on button "Delete" at bounding box center [888, 123] width 55 height 30
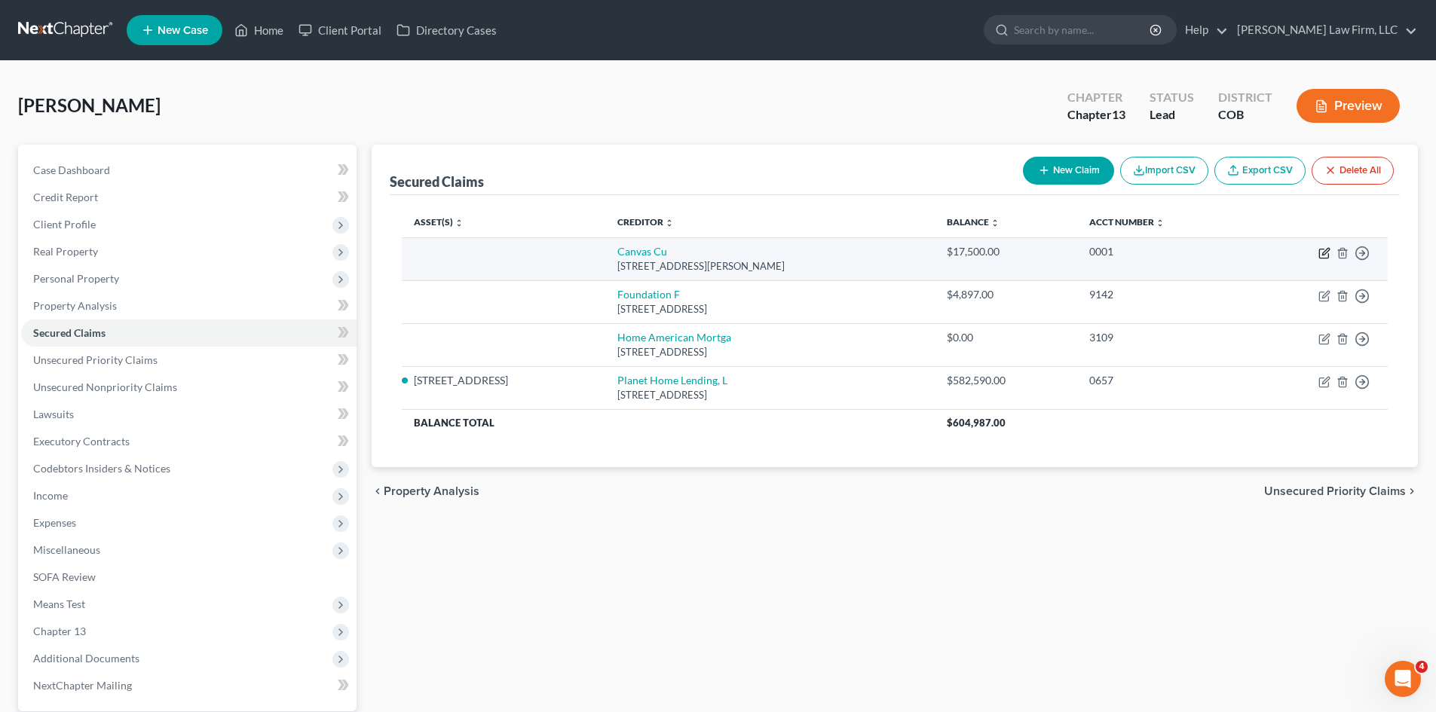
click at [1322, 254] on icon "button" at bounding box center [1324, 253] width 12 height 12
select select "5"
select select "0"
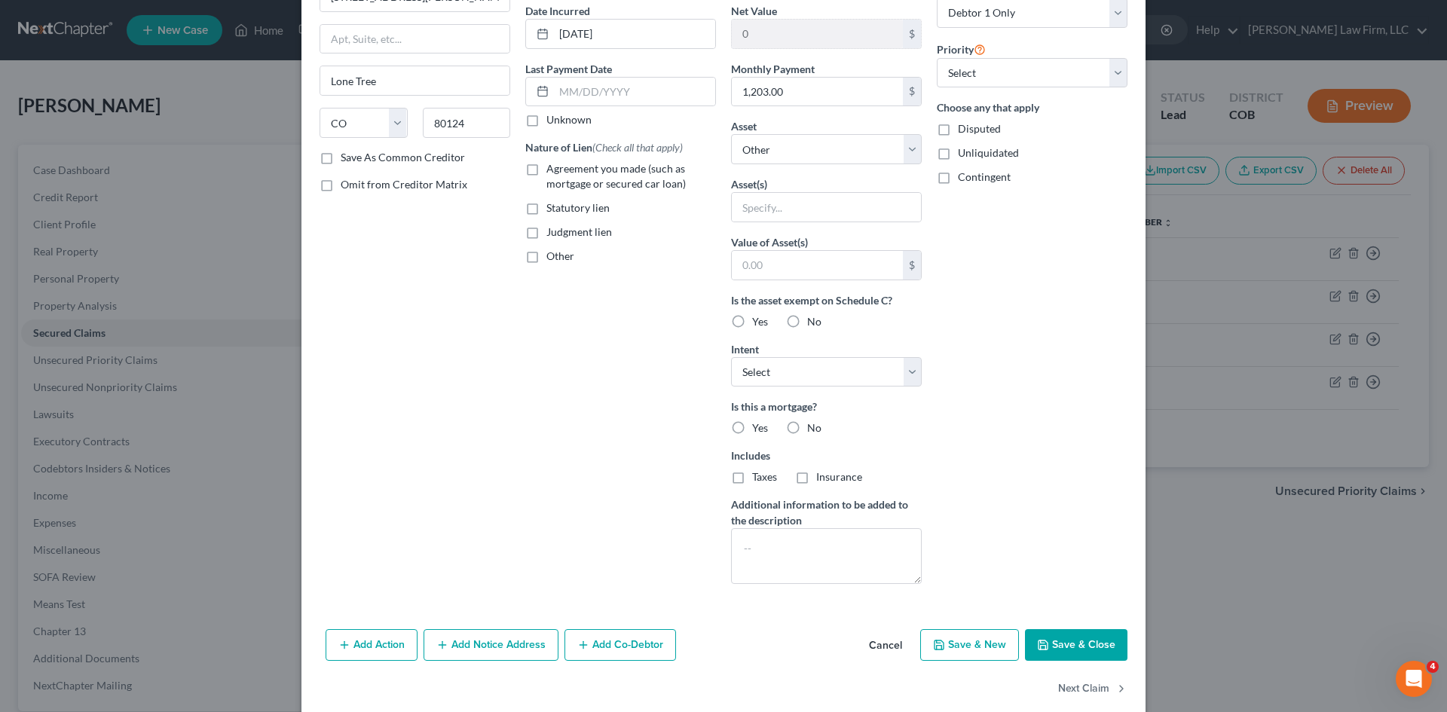
scroll to position [168, 0]
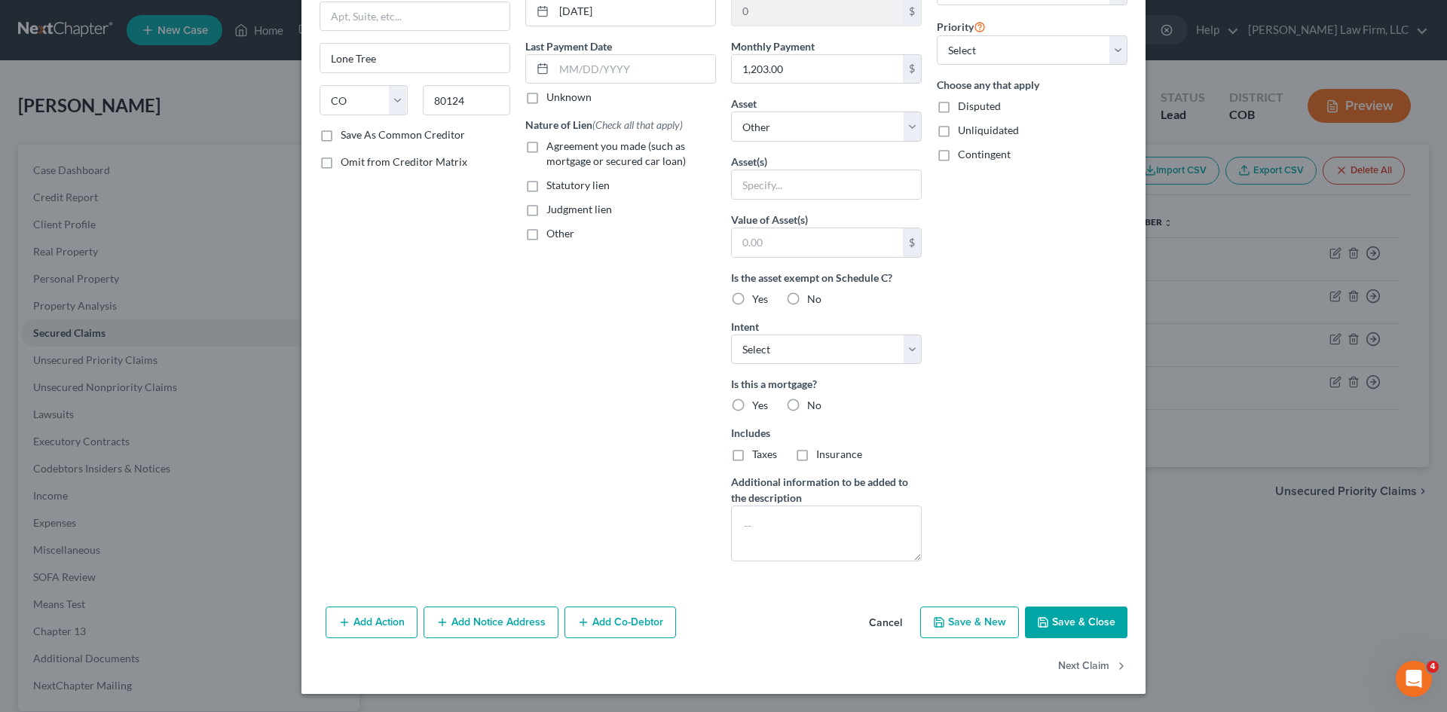
click at [873, 627] on button "Cancel" at bounding box center [885, 623] width 57 height 30
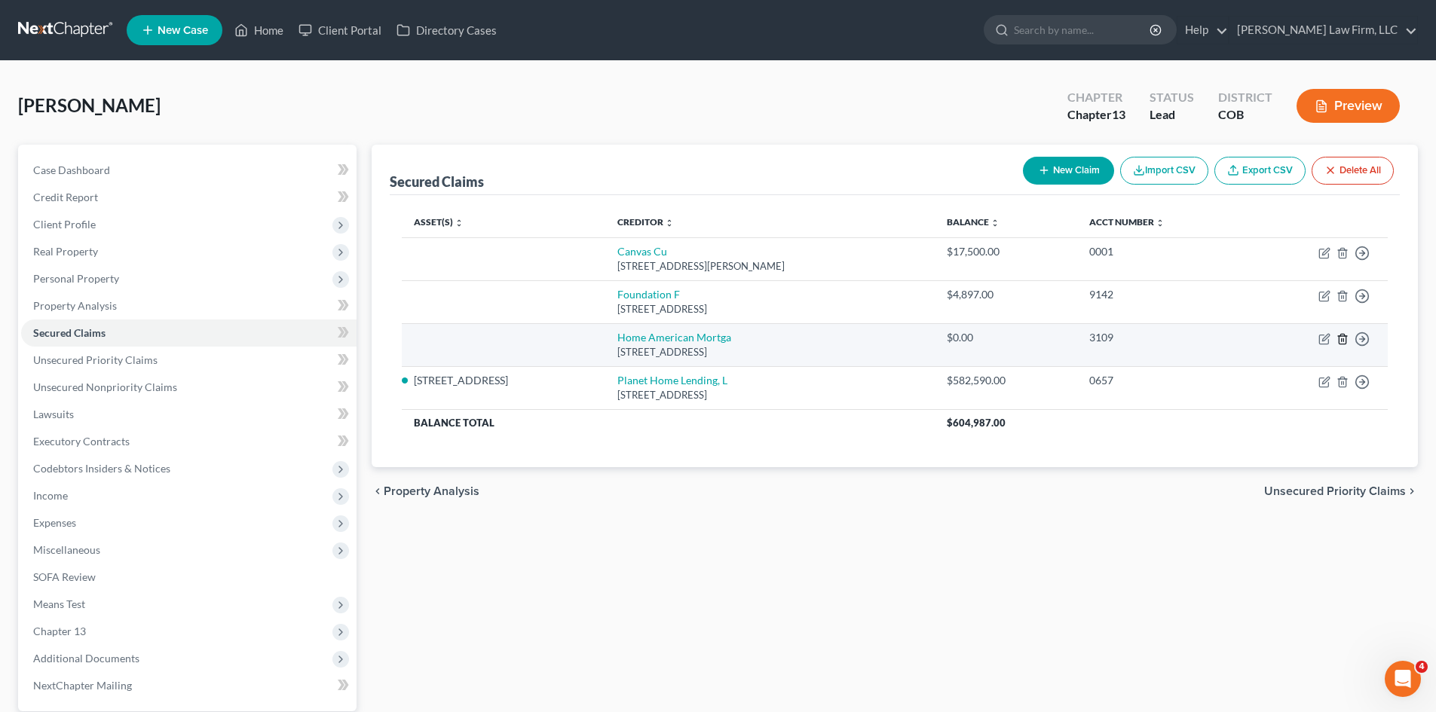
click at [1342, 341] on icon "button" at bounding box center [1342, 339] width 12 height 12
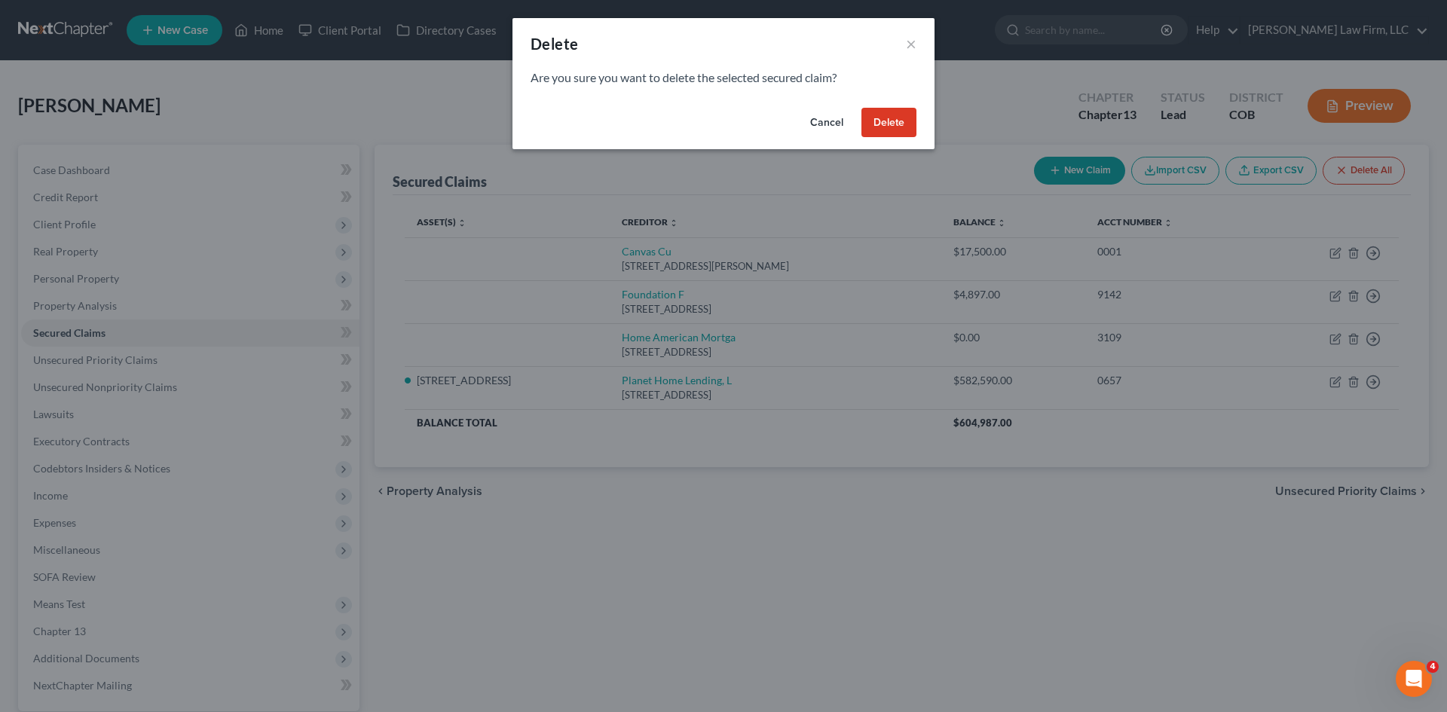
click at [882, 114] on button "Delete" at bounding box center [888, 123] width 55 height 30
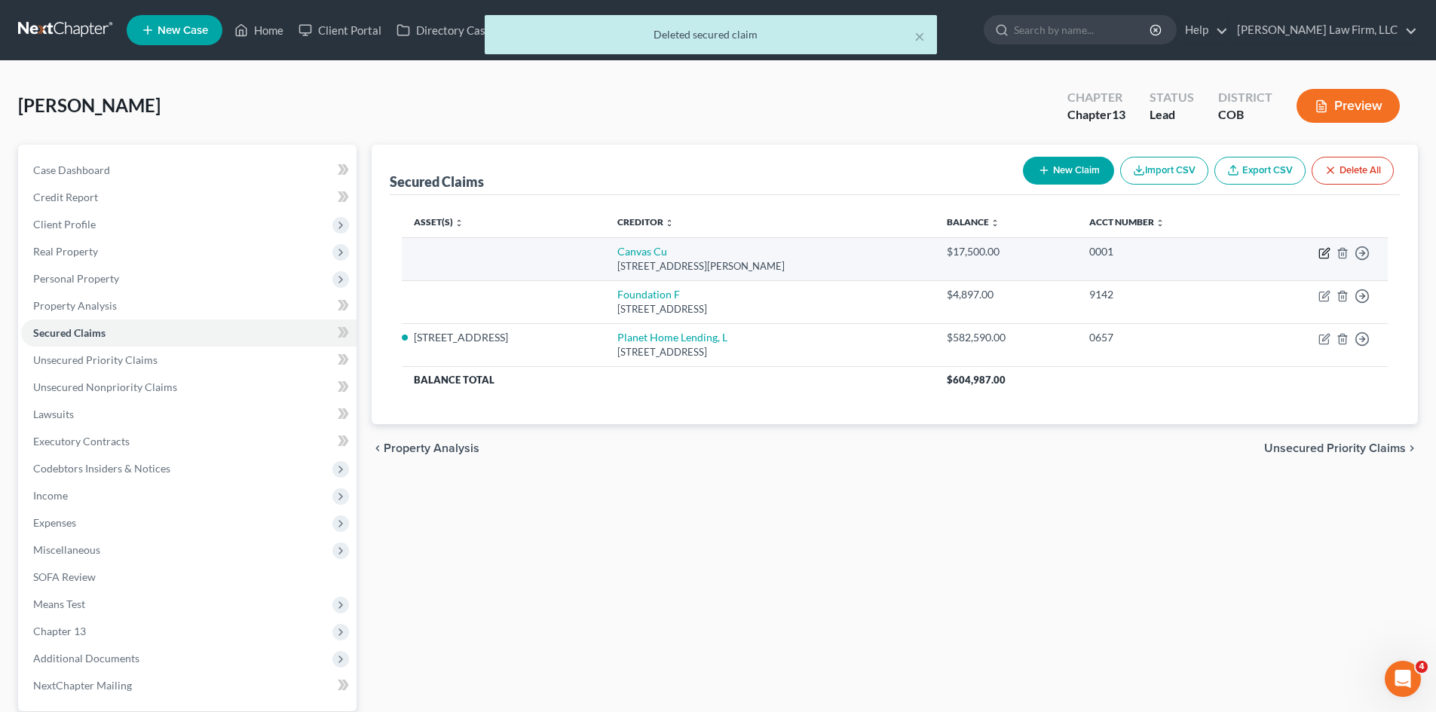
click at [1324, 255] on icon "button" at bounding box center [1325, 251] width 7 height 7
select select "5"
select select "0"
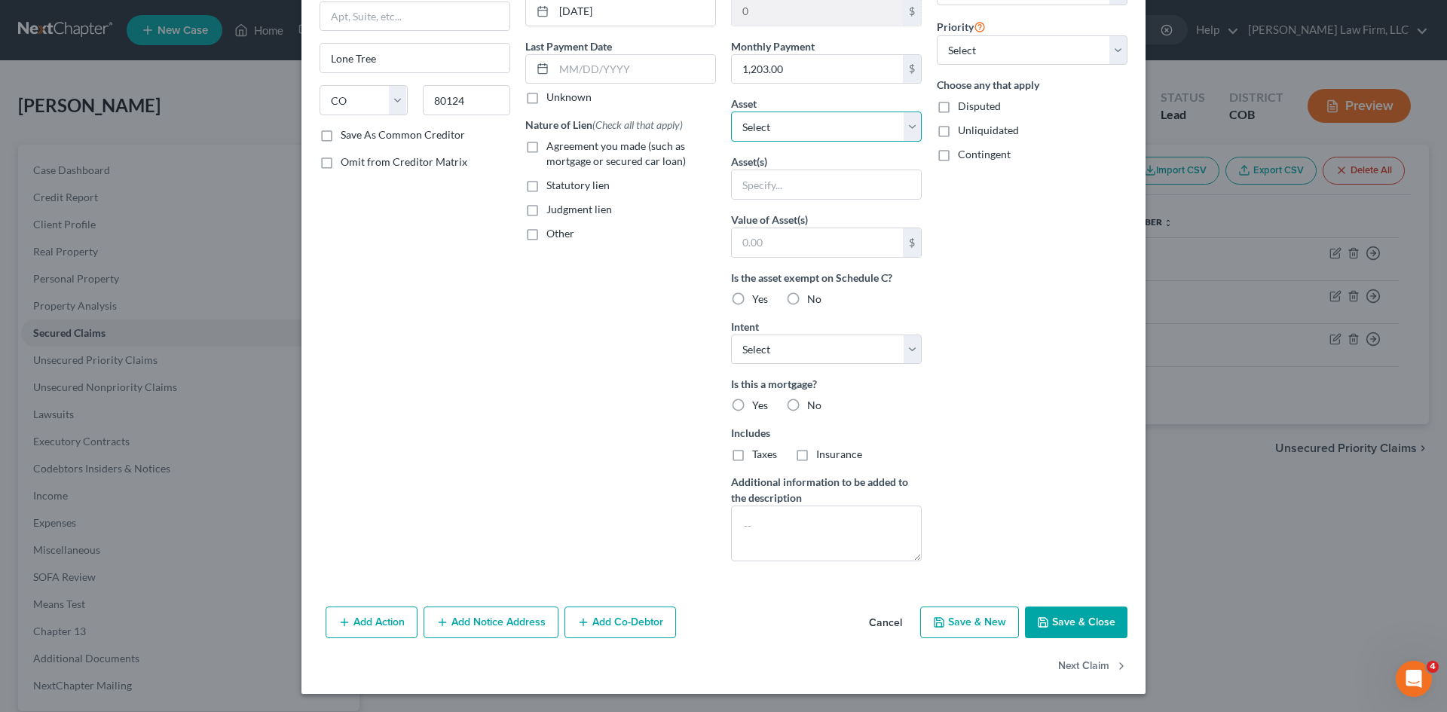
click at [862, 134] on select "Select Other Multiple Assets Household Goods - NEED - $0.0 Jewelry - NEED - $0.…" at bounding box center [826, 127] width 191 height 30
select select "6"
click at [731, 142] on select "Select Other Multiple Assets Household Goods - NEED - $0.0 Jewelry - NEED - $0.…" at bounding box center [826, 127] width 191 height 30
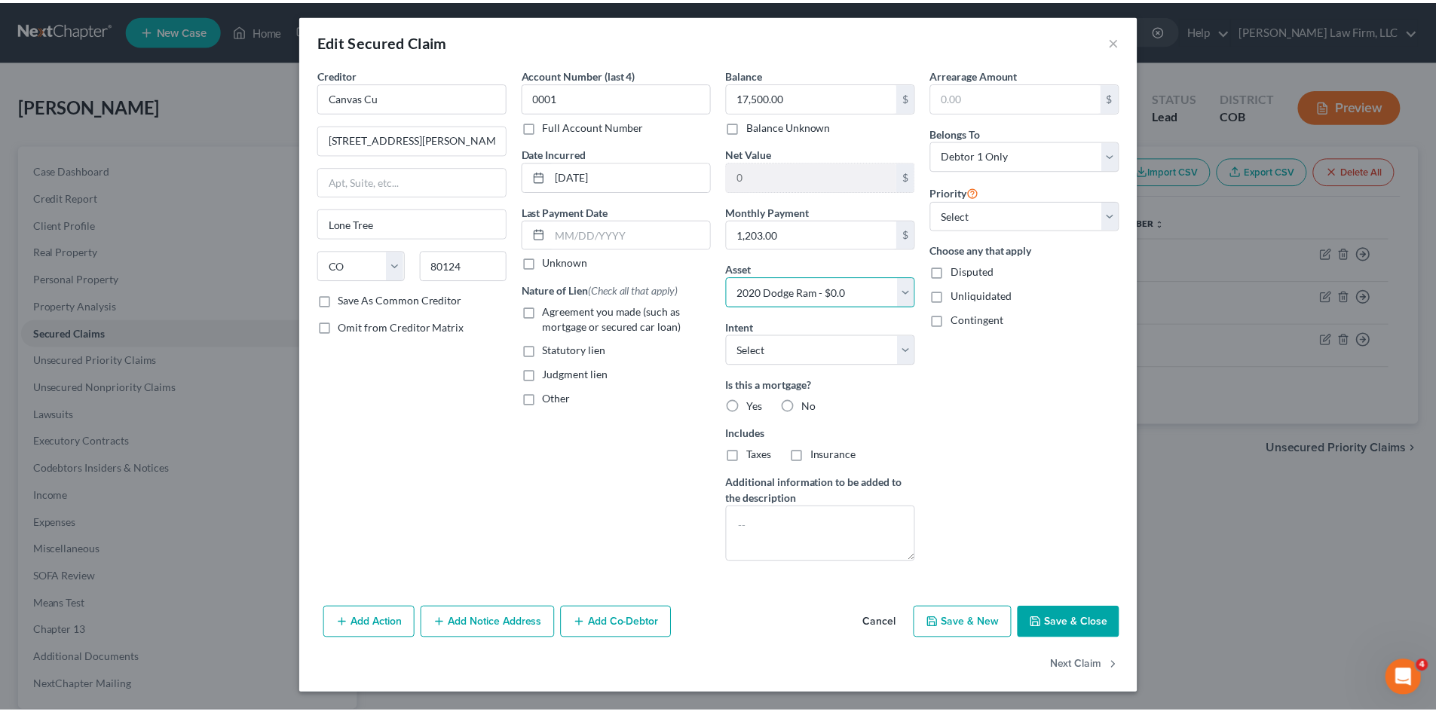
scroll to position [3, 0]
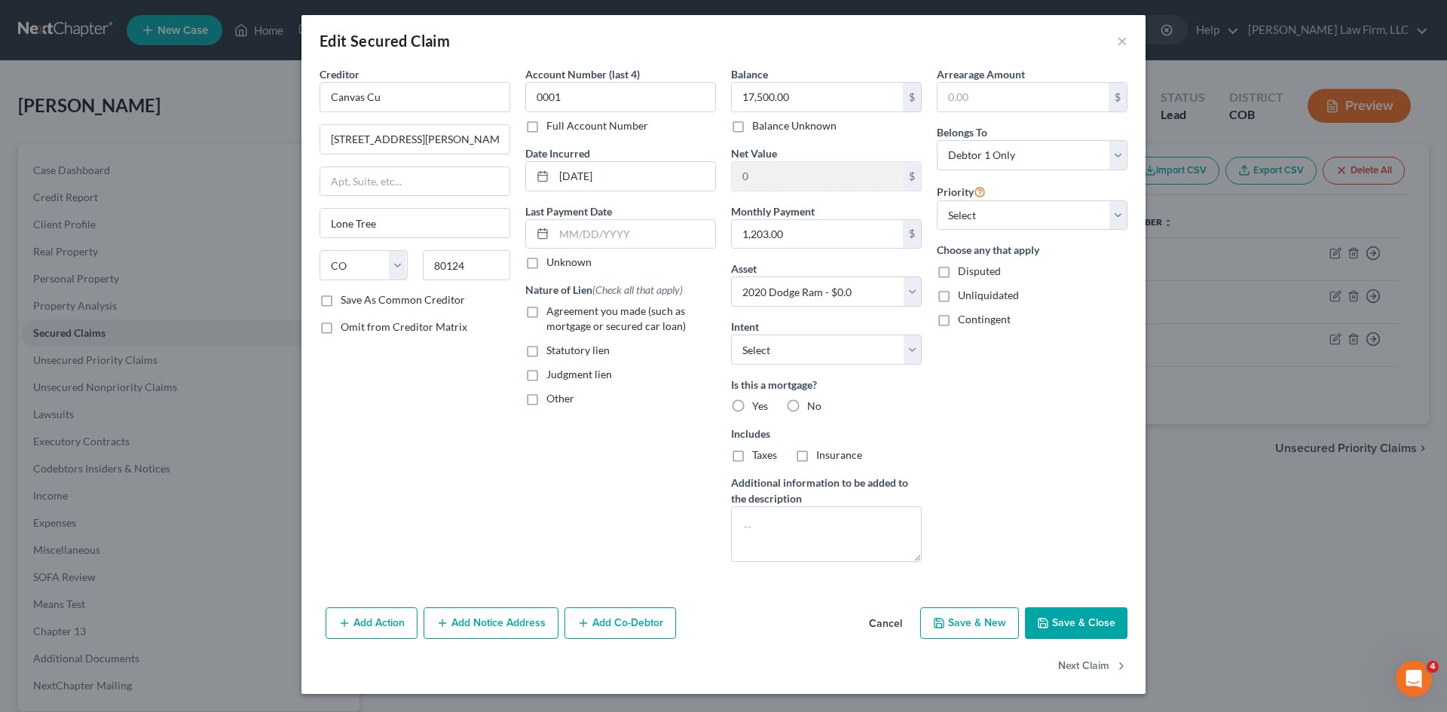
click at [885, 623] on button "Cancel" at bounding box center [885, 624] width 57 height 30
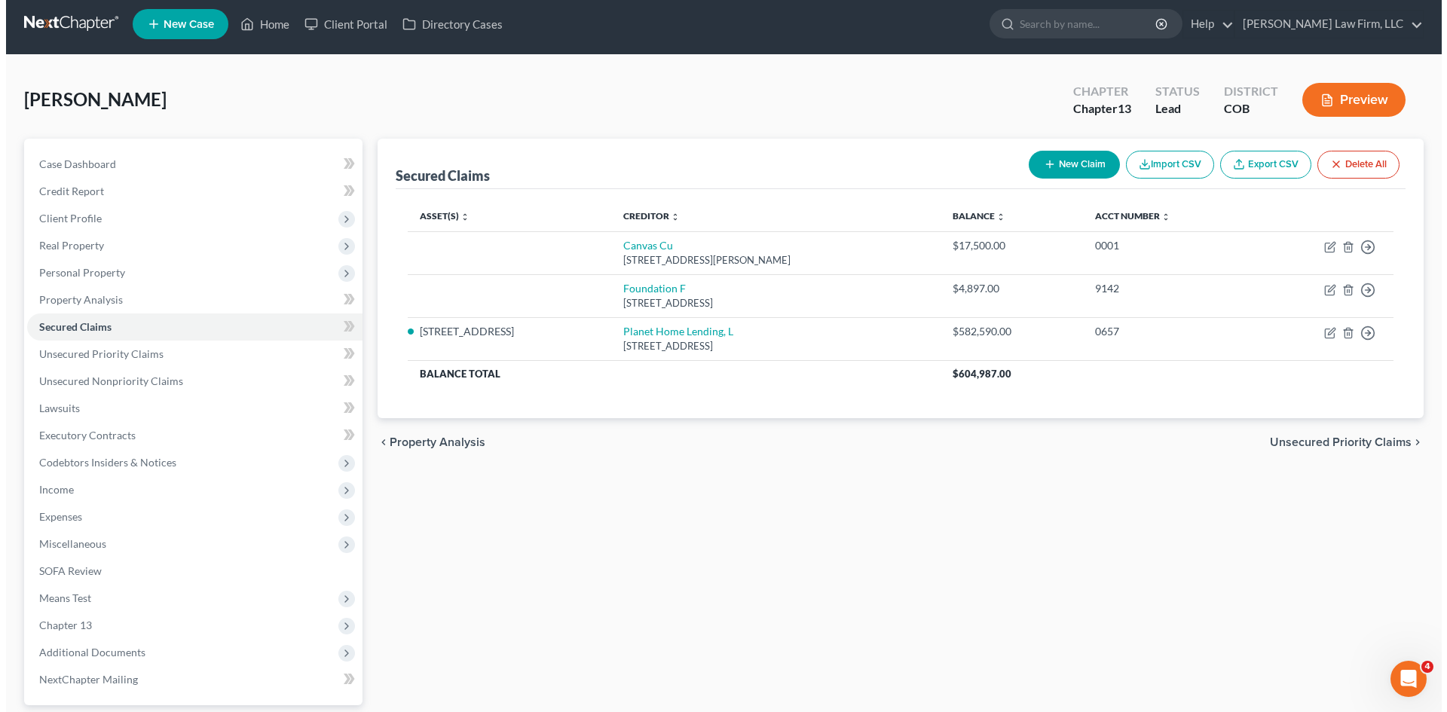
scroll to position [0, 0]
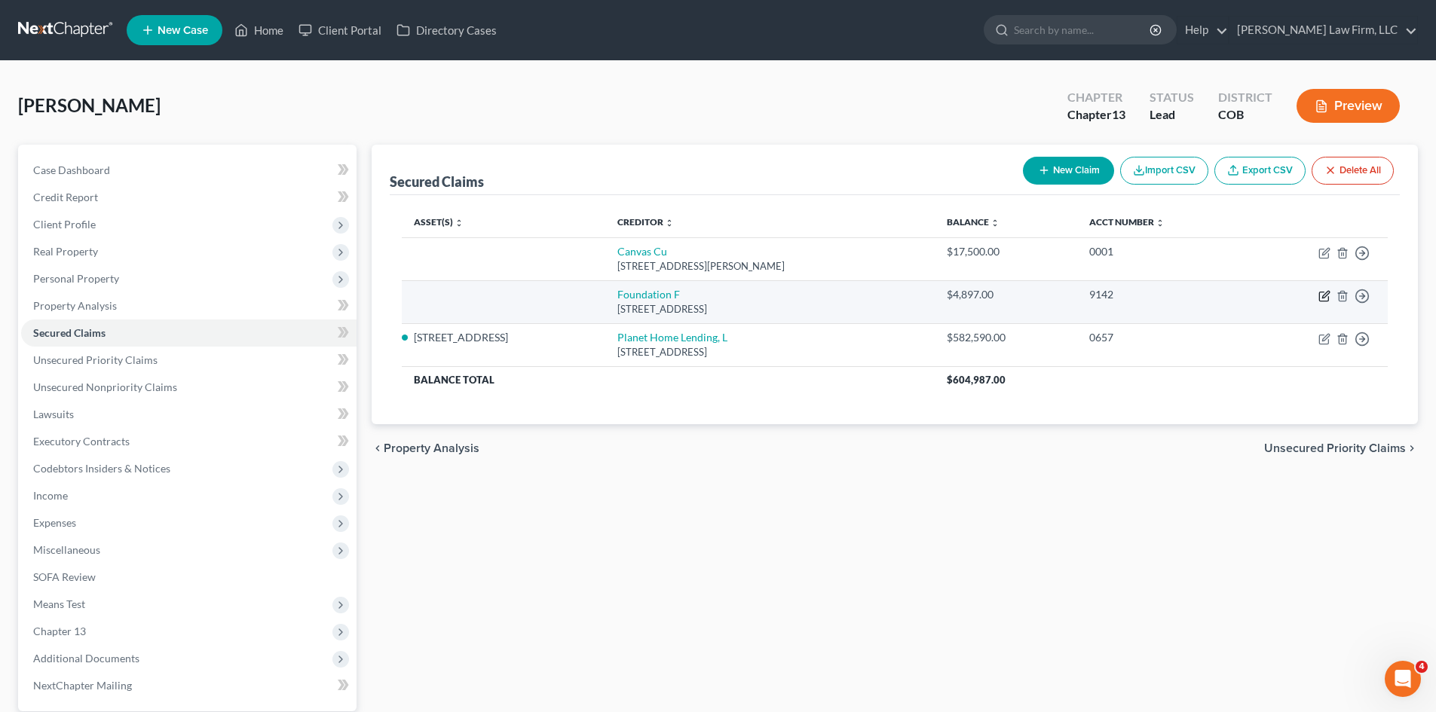
click at [1323, 298] on icon "button" at bounding box center [1325, 294] width 7 height 7
select select "52"
select select "0"
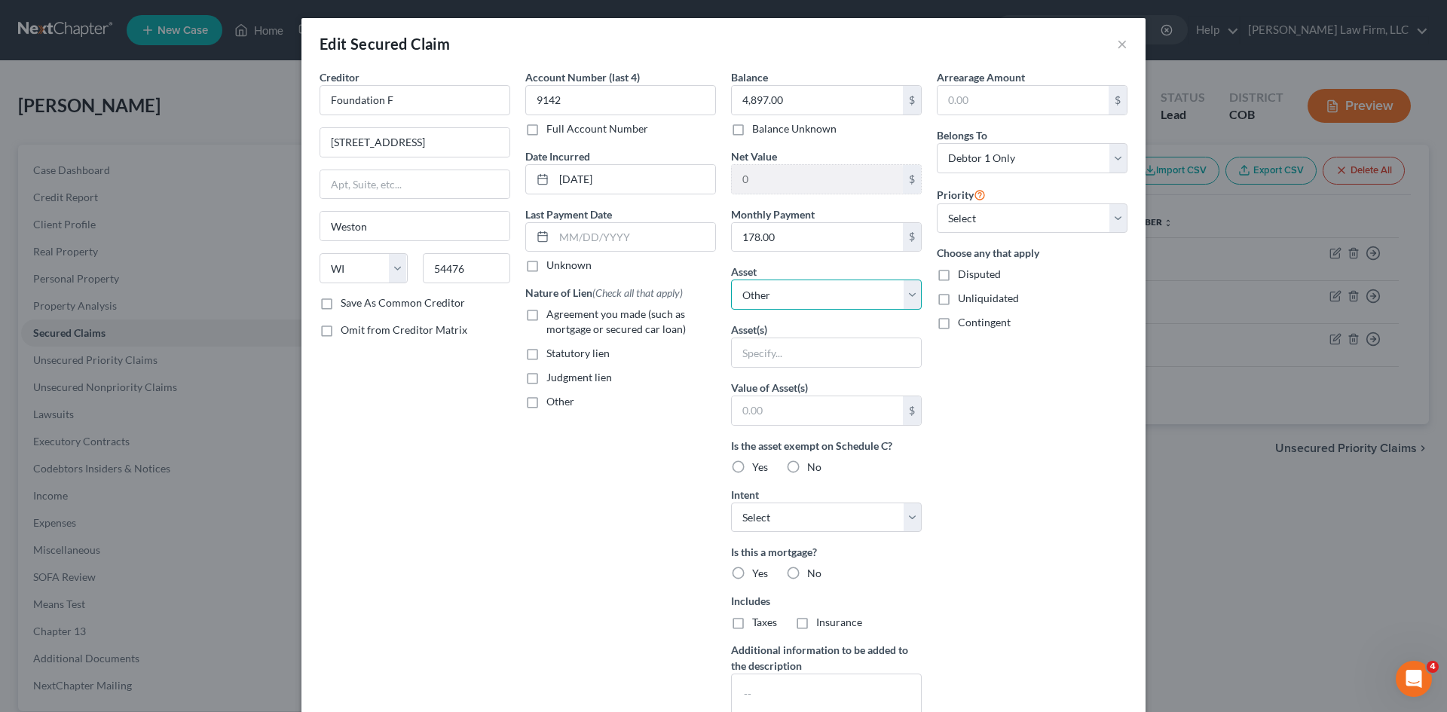
click at [883, 287] on select "Select Other Multiple Assets Household Goods - NEED - $0.0 Jewelry - NEED - $0.…" at bounding box center [826, 295] width 191 height 30
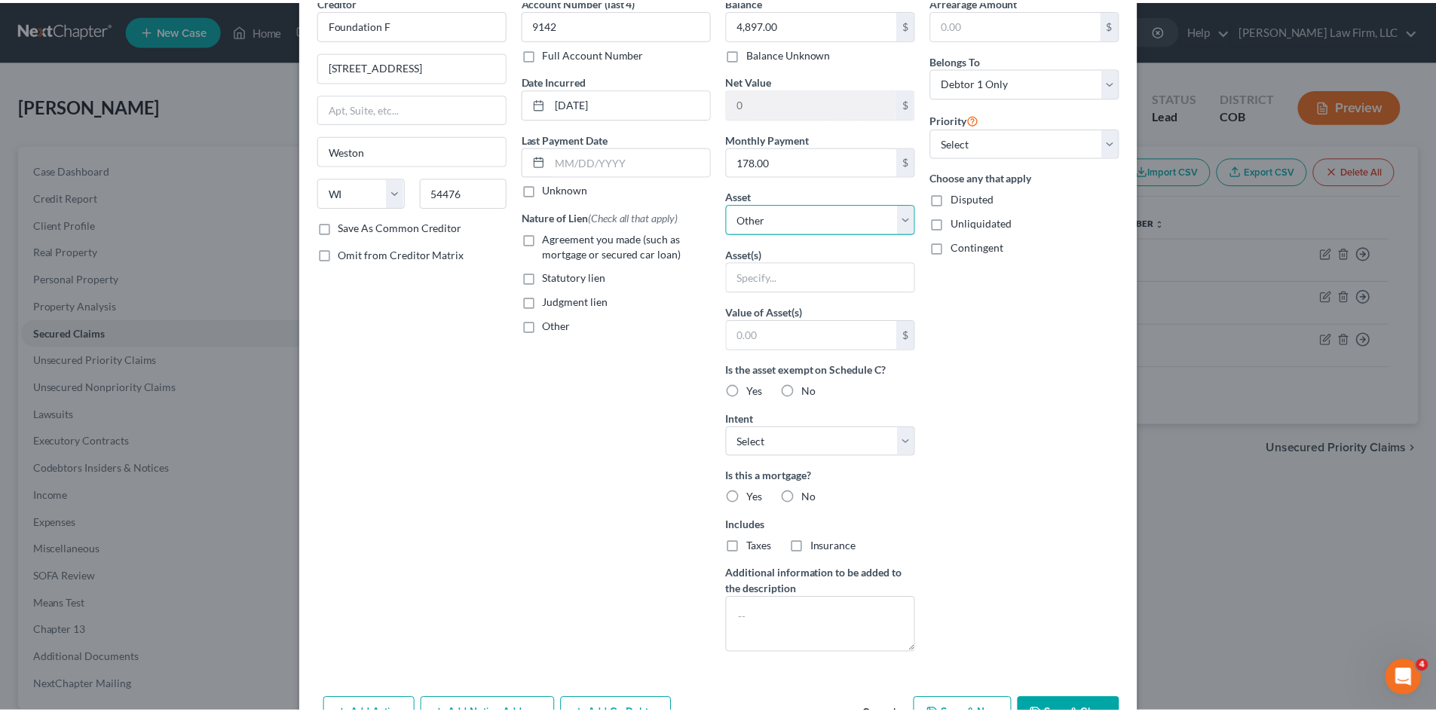
scroll to position [168, 0]
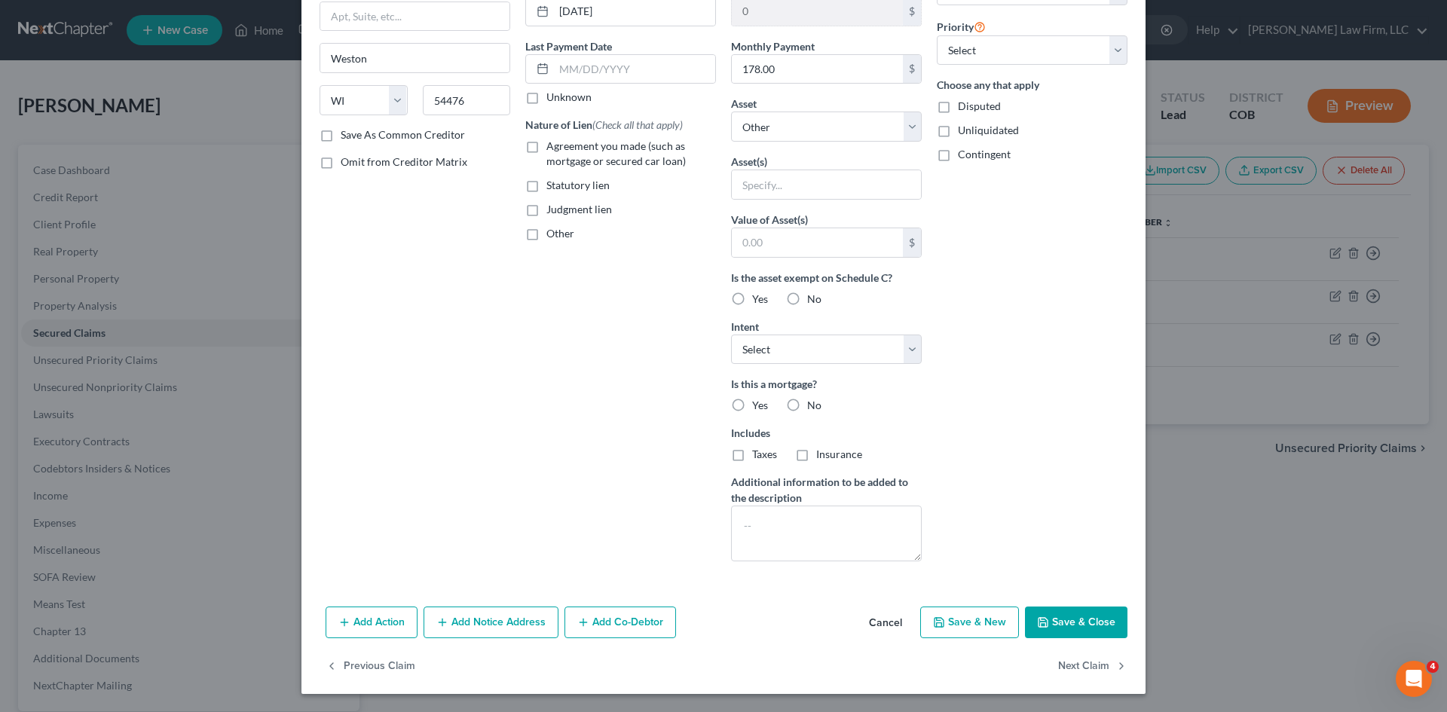
click at [870, 624] on button "Cancel" at bounding box center [885, 623] width 57 height 30
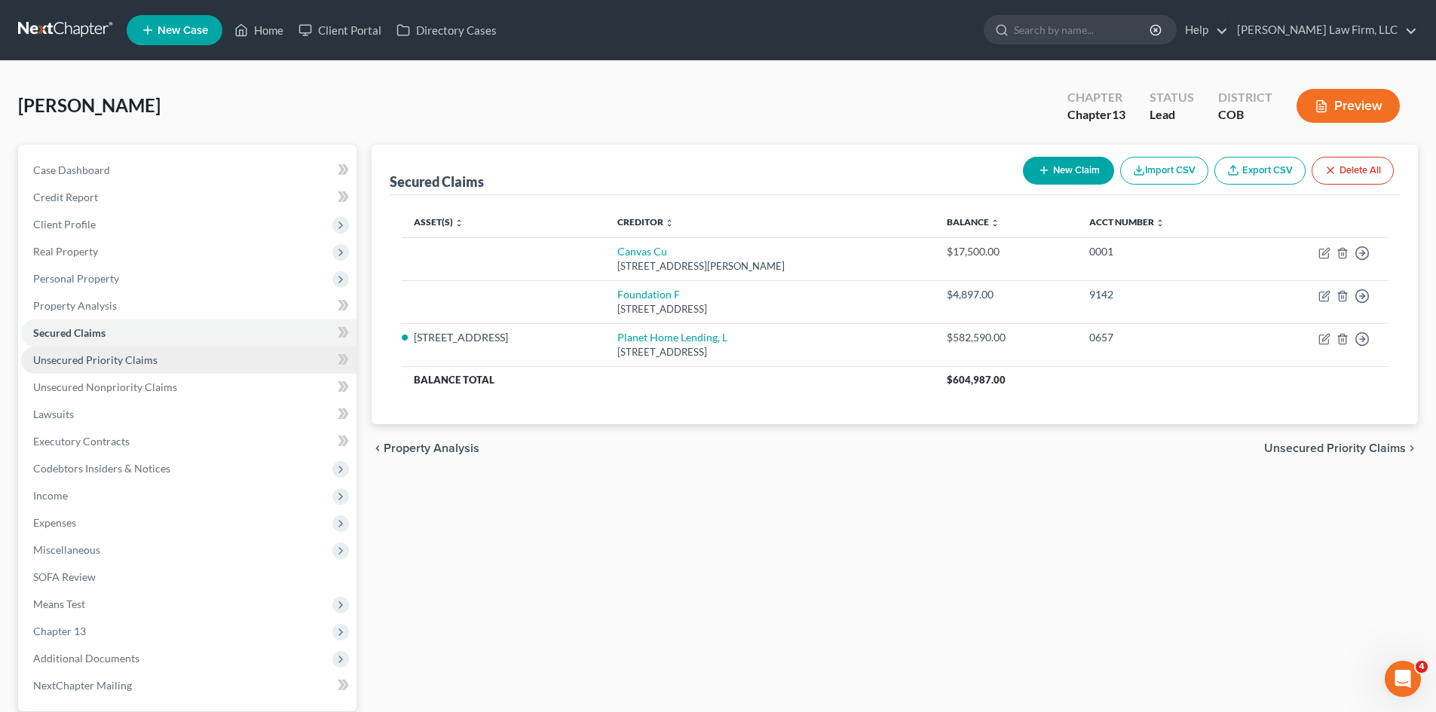
click at [145, 361] on span "Unsecured Priority Claims" at bounding box center [95, 359] width 124 height 13
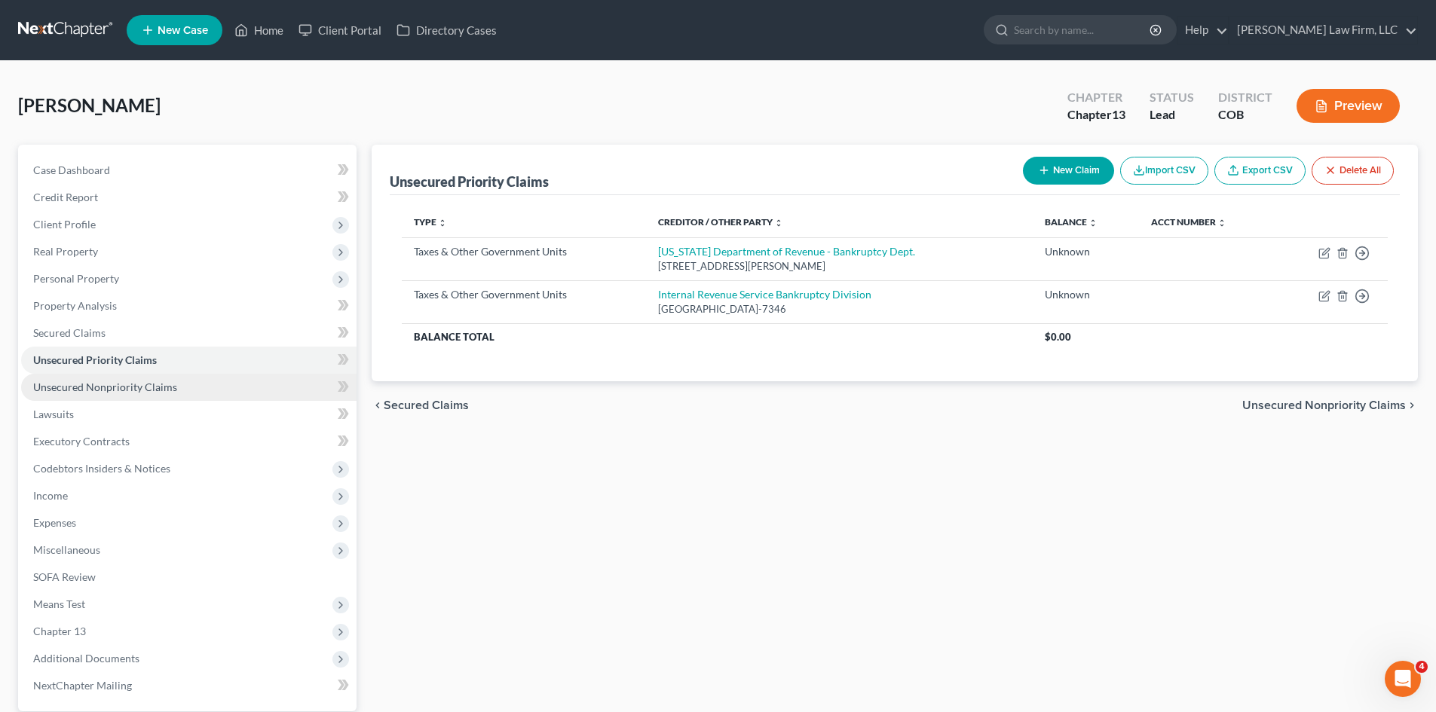
click at [126, 390] on span "Unsecured Nonpriority Claims" at bounding box center [105, 387] width 144 height 13
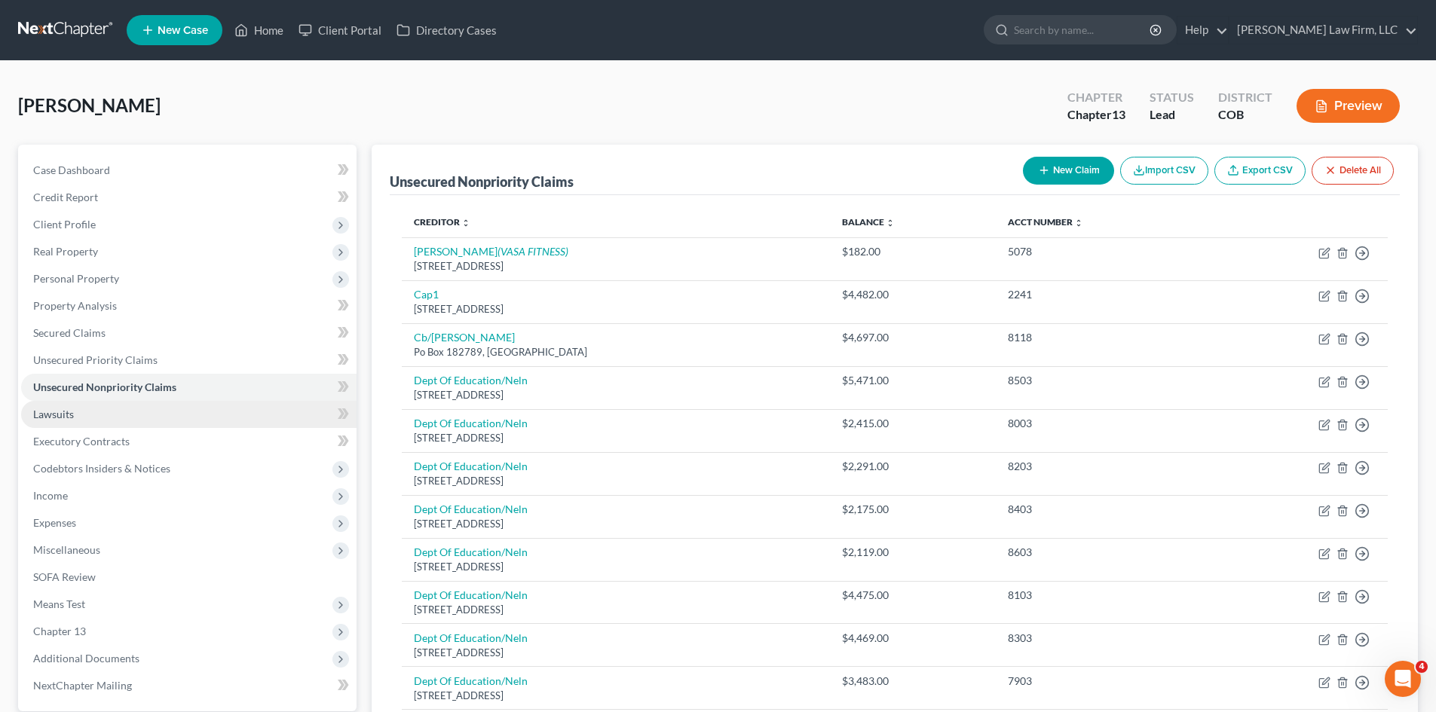
click at [57, 421] on link "Lawsuits" at bounding box center [188, 414] width 335 height 27
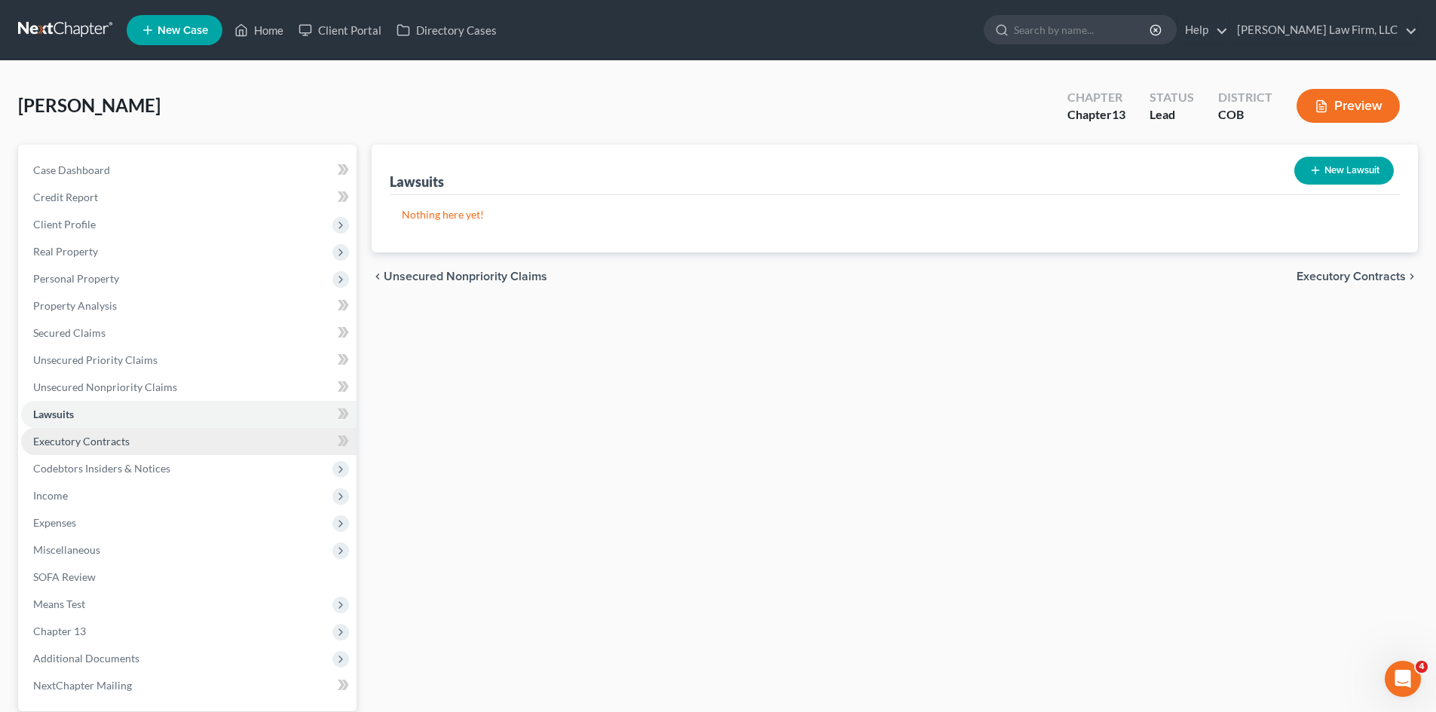
click at [69, 445] on span "Executory Contracts" at bounding box center [81, 441] width 96 height 13
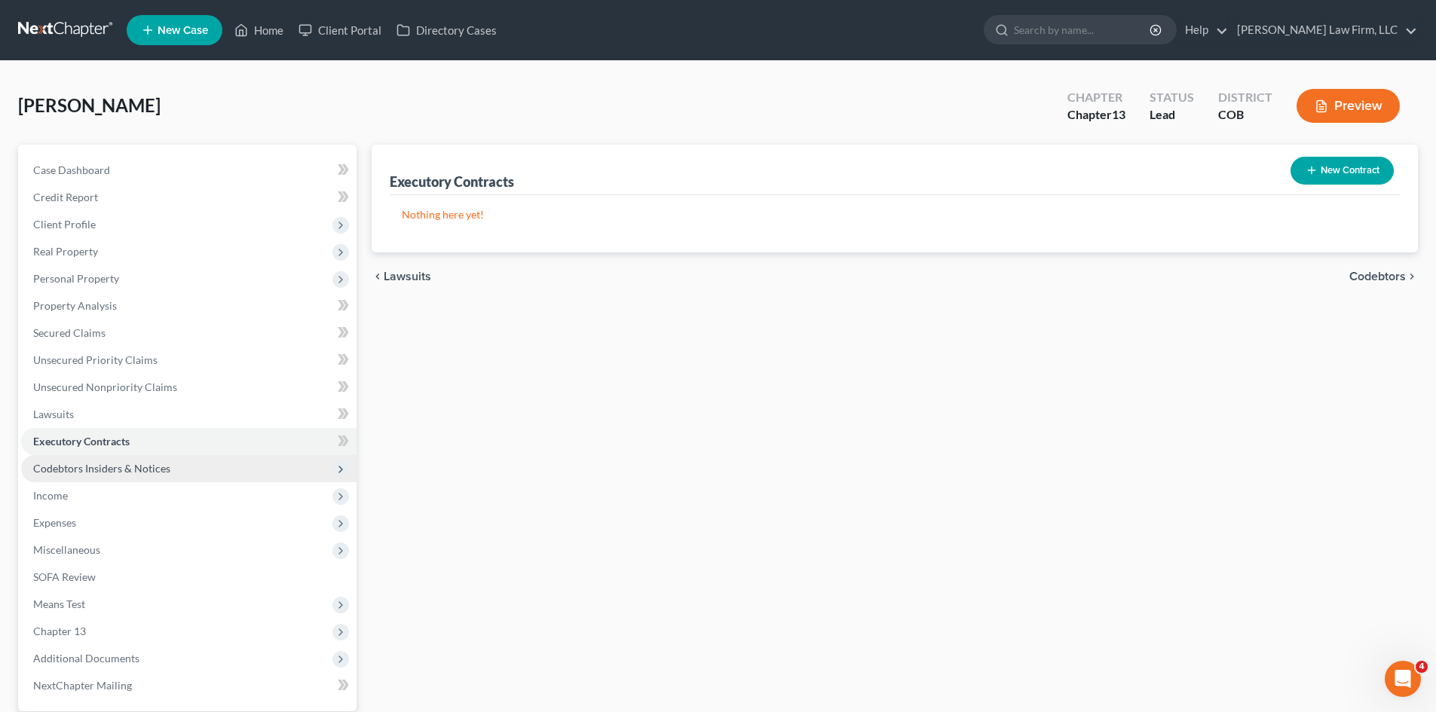
click at [81, 478] on span "Codebtors Insiders & Notices" at bounding box center [188, 468] width 335 height 27
click at [82, 489] on span "Codebtors" at bounding box center [88, 495] width 50 height 13
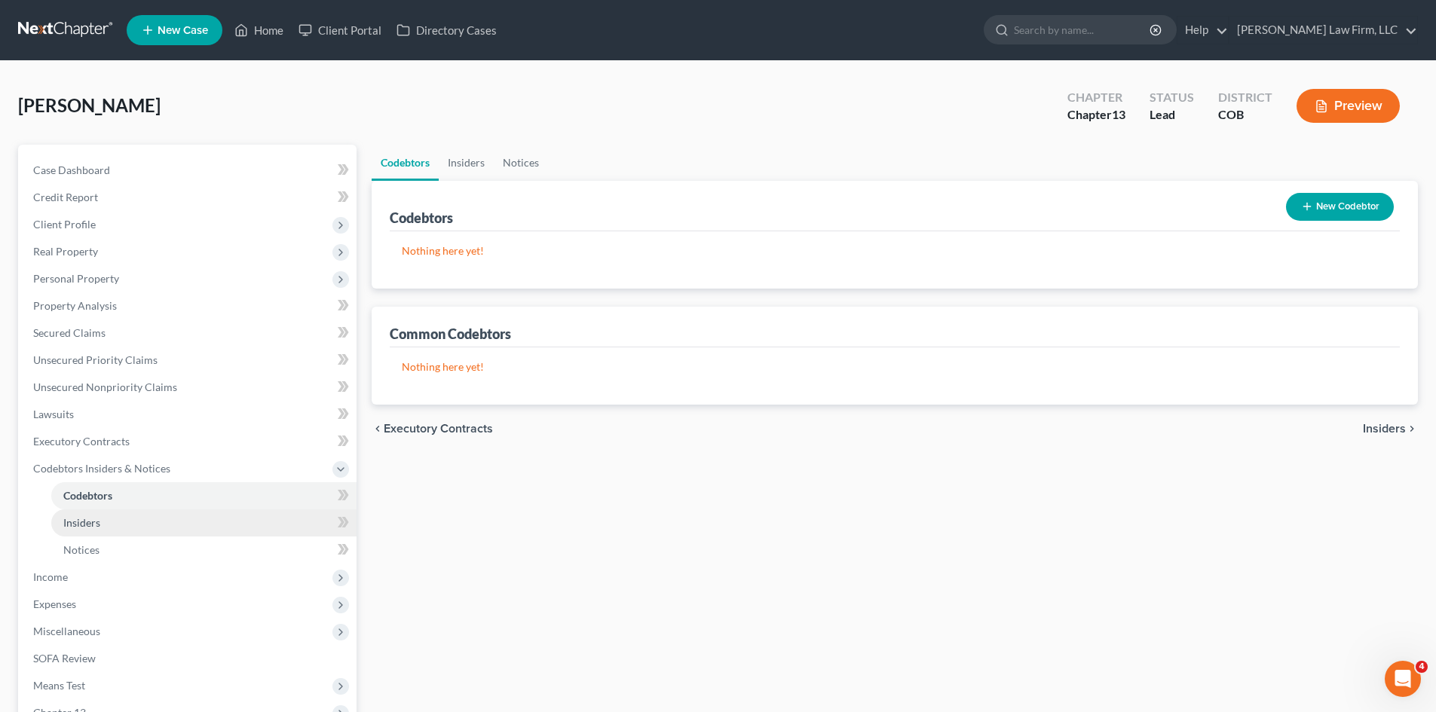
click at [88, 520] on span "Insiders" at bounding box center [81, 522] width 37 height 13
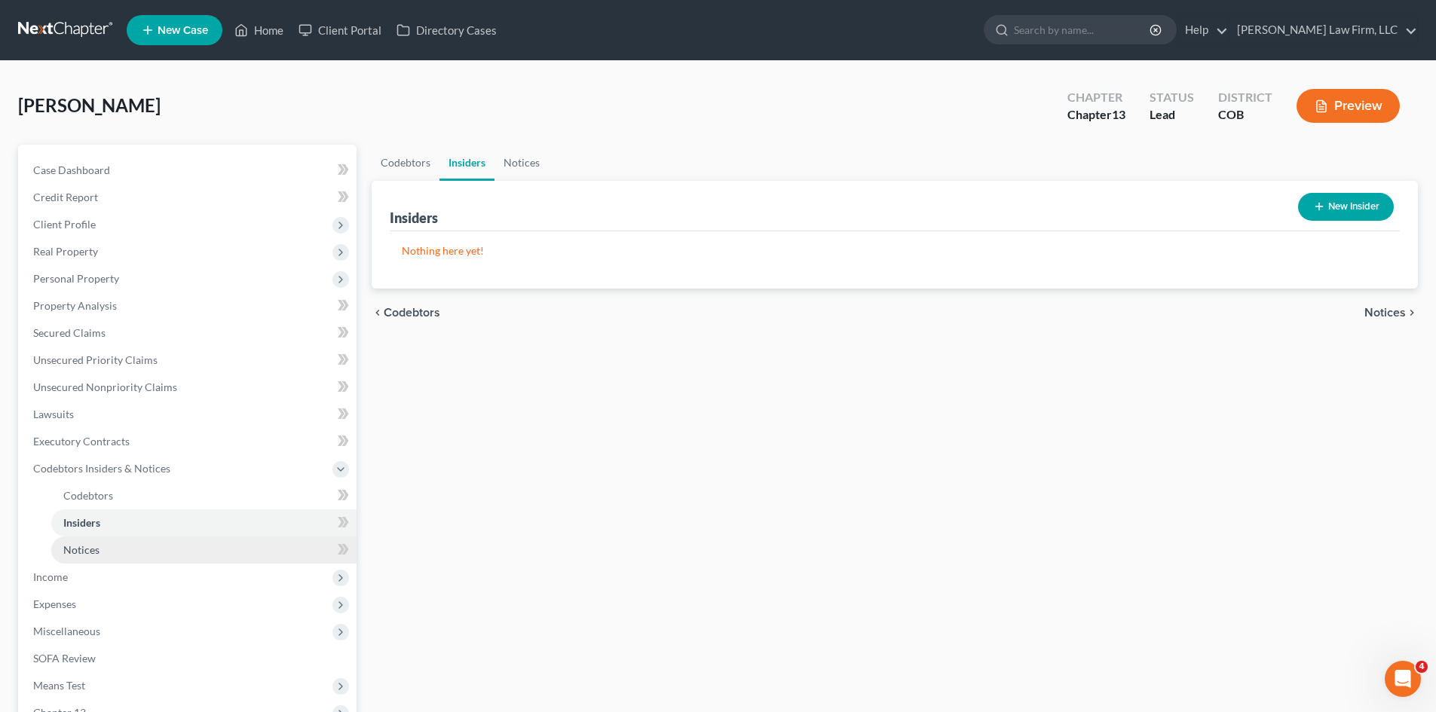
click at [89, 554] on span "Notices" at bounding box center [81, 549] width 36 height 13
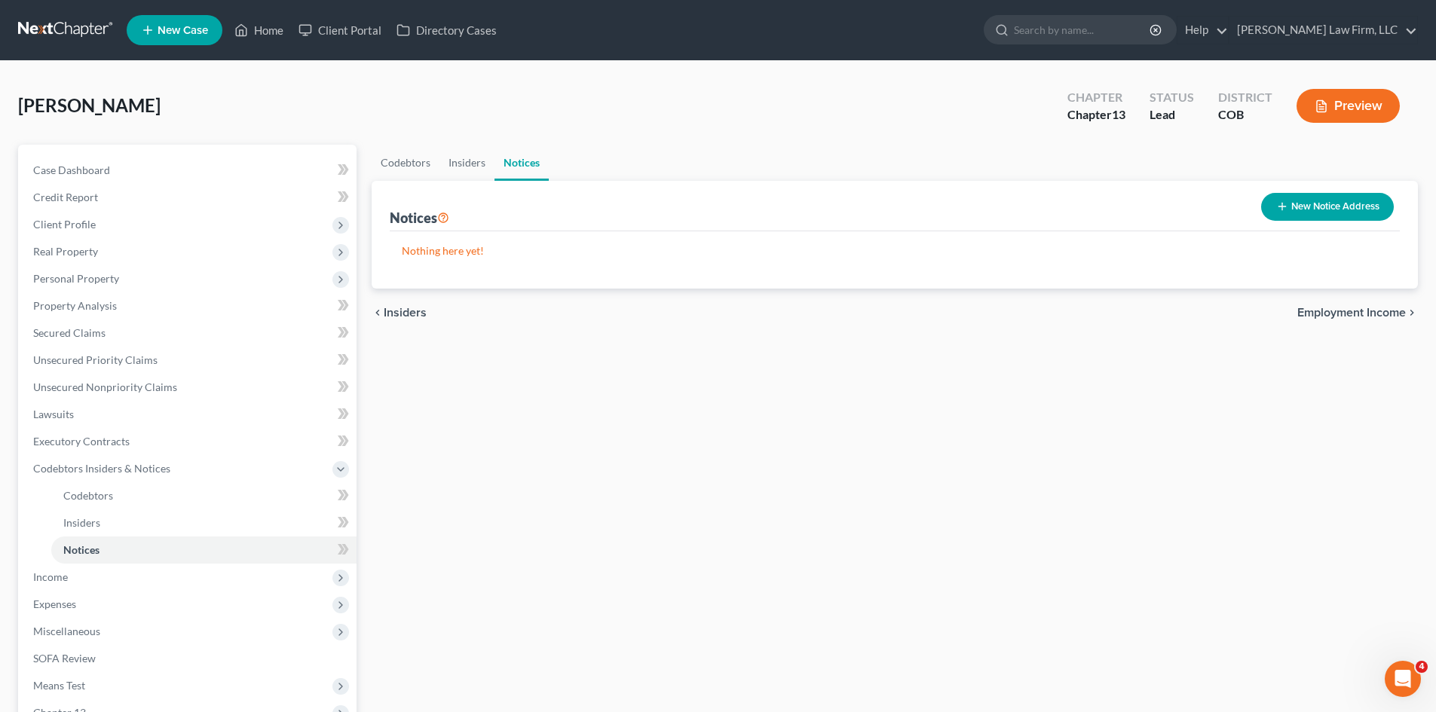
drag, startPoint x: 1140, startPoint y: 326, endPoint x: 341, endPoint y: 310, distance: 799.7
click at [1136, 325] on div "chevron_left Insiders Employment Income chevron_right" at bounding box center [895, 313] width 1046 height 48
click at [56, 580] on span "Income" at bounding box center [50, 576] width 35 height 13
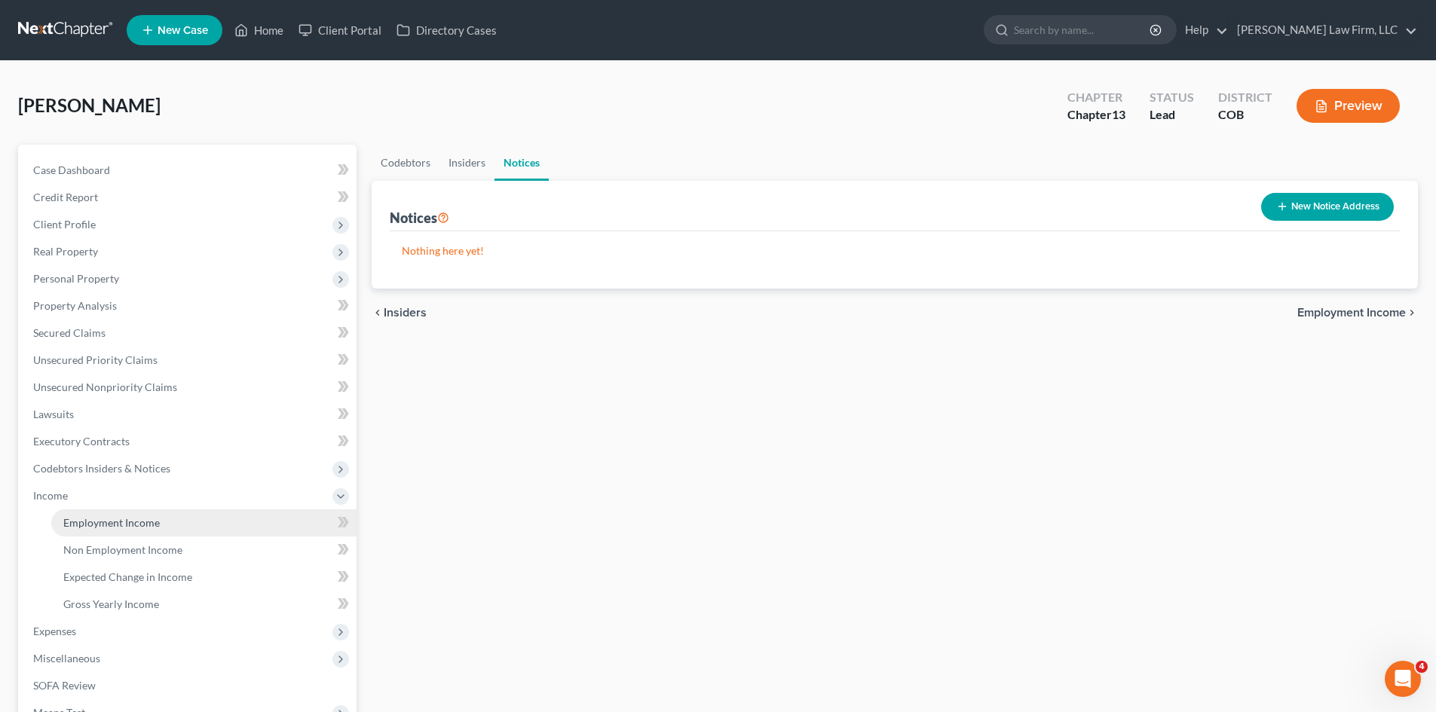
click at [92, 527] on span "Employment Income" at bounding box center [111, 522] width 96 height 13
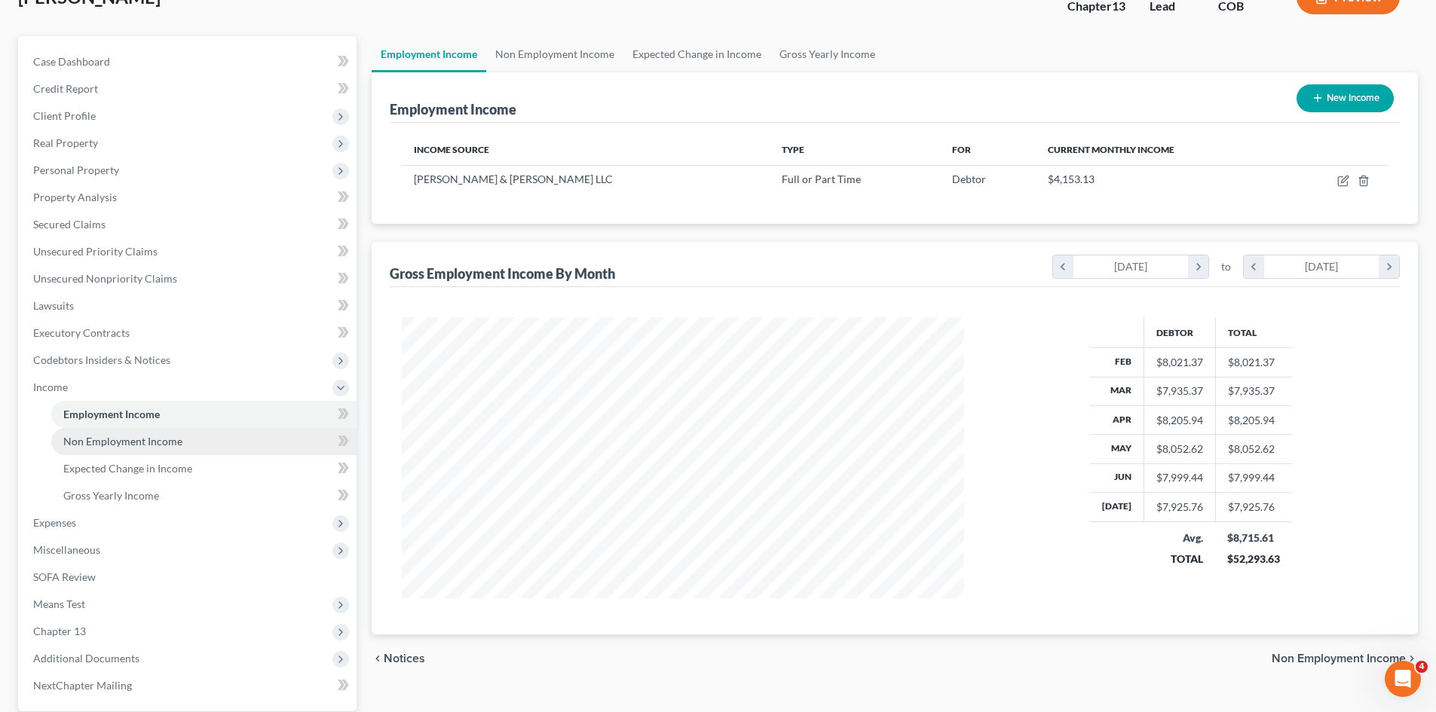
scroll to position [151, 0]
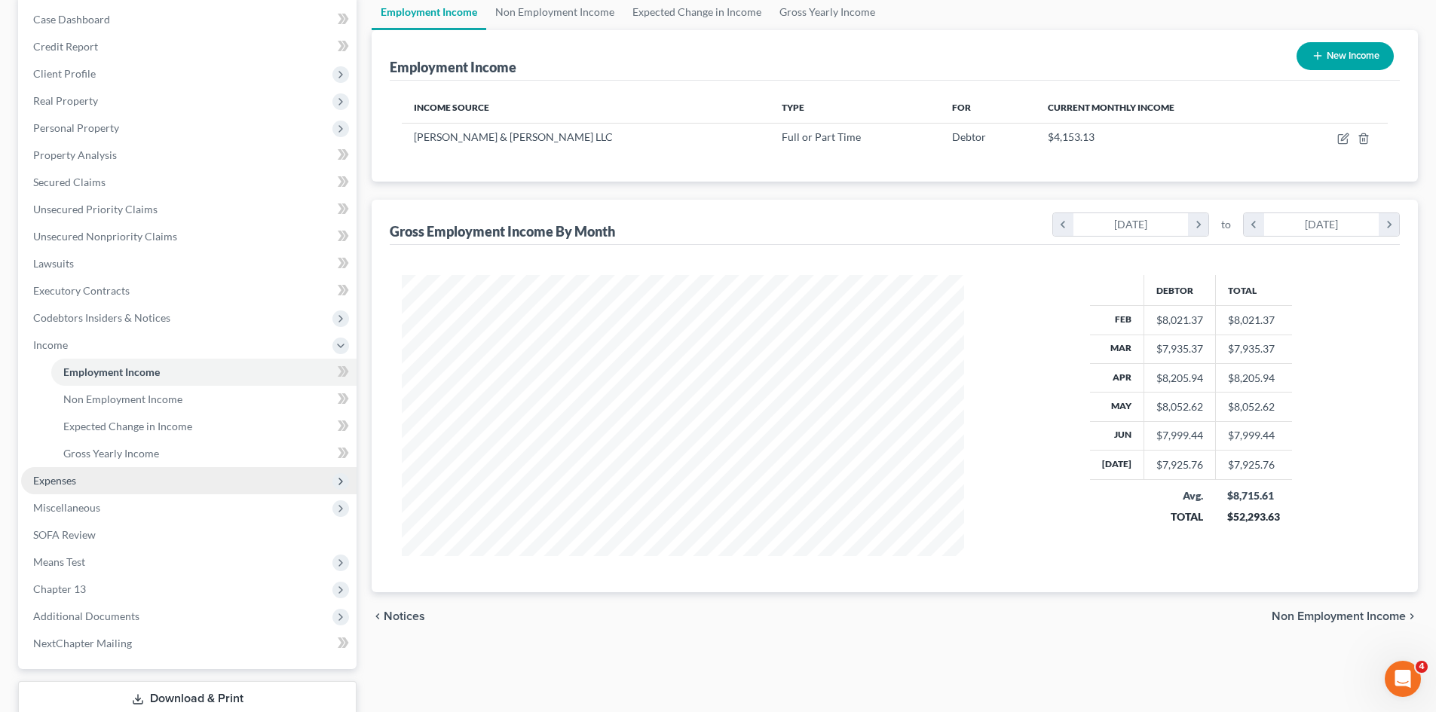
click at [81, 482] on span "Expenses" at bounding box center [188, 480] width 335 height 27
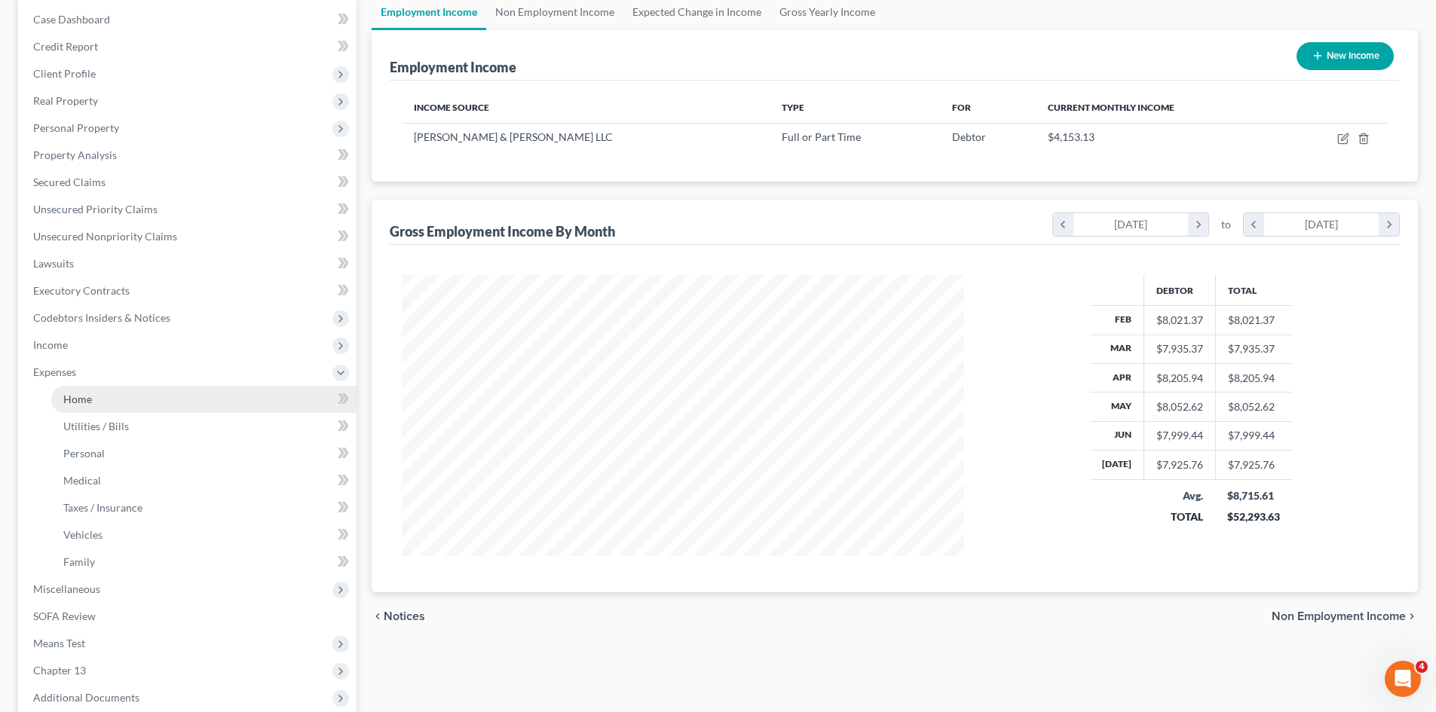
click at [72, 398] on span "Home" at bounding box center [77, 399] width 29 height 13
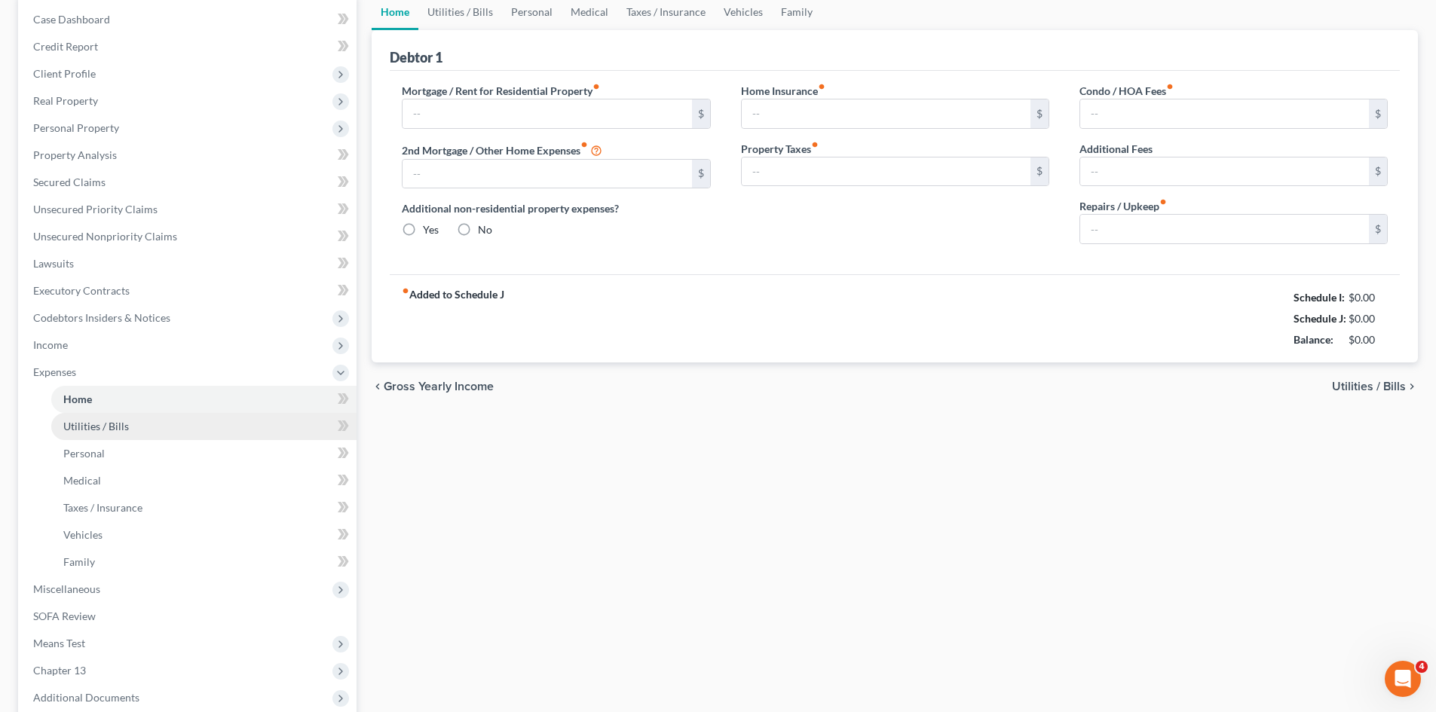
scroll to position [2, 0]
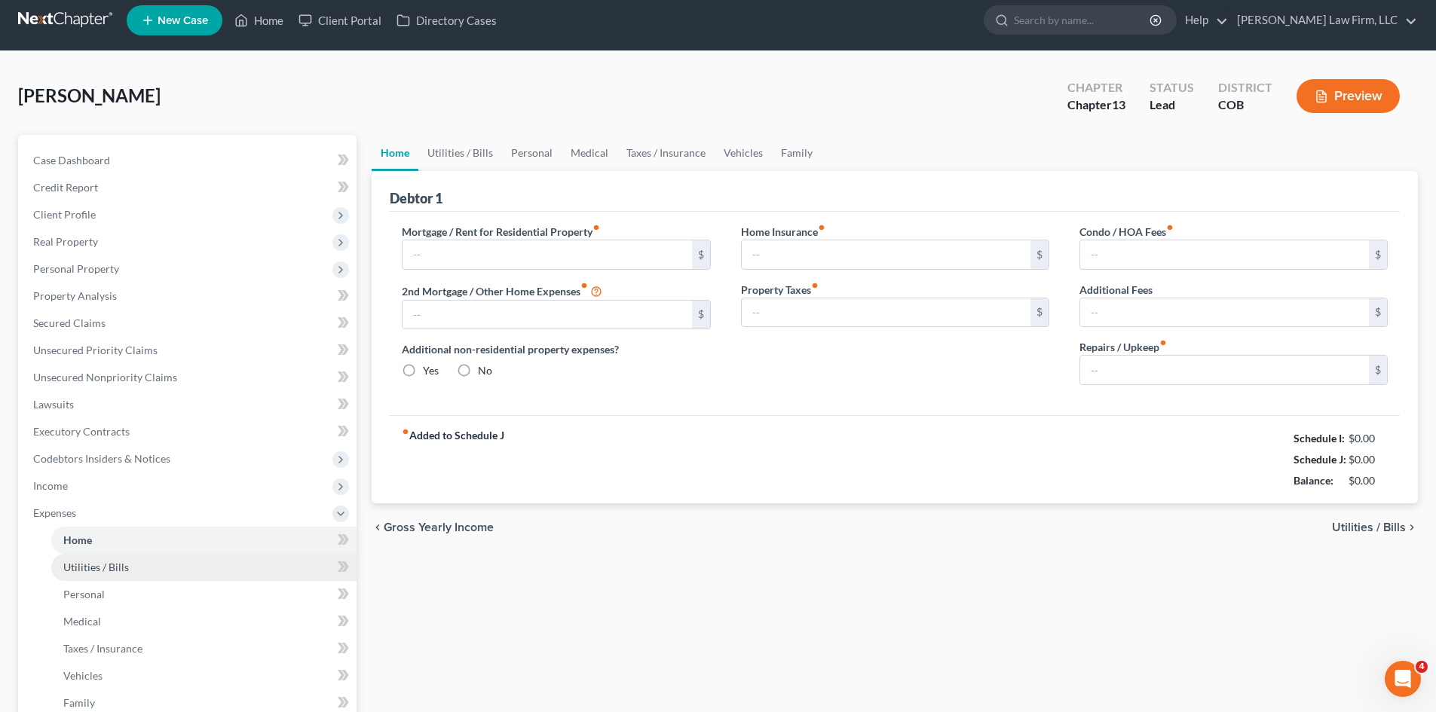
type input "4,200.00"
type input "0.00"
radio input "true"
type input "0.00"
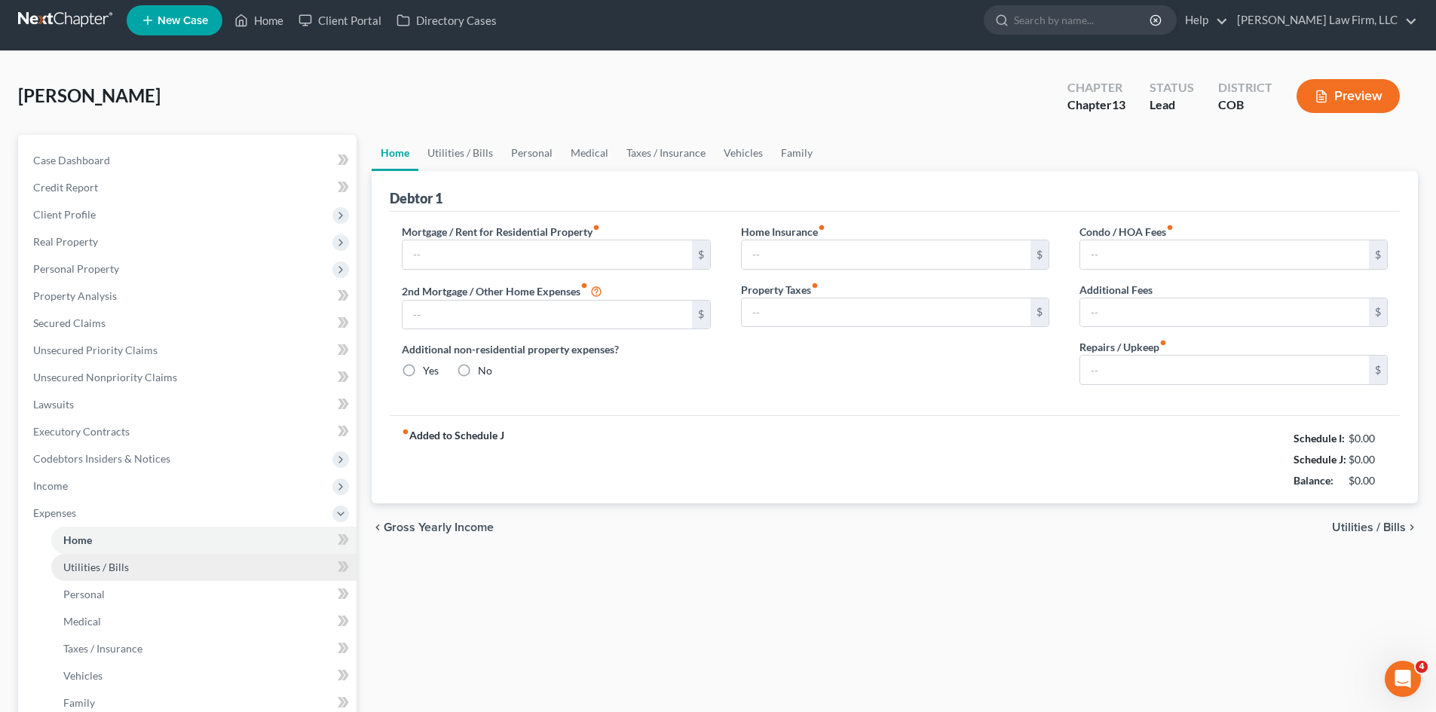
type input "0.00"
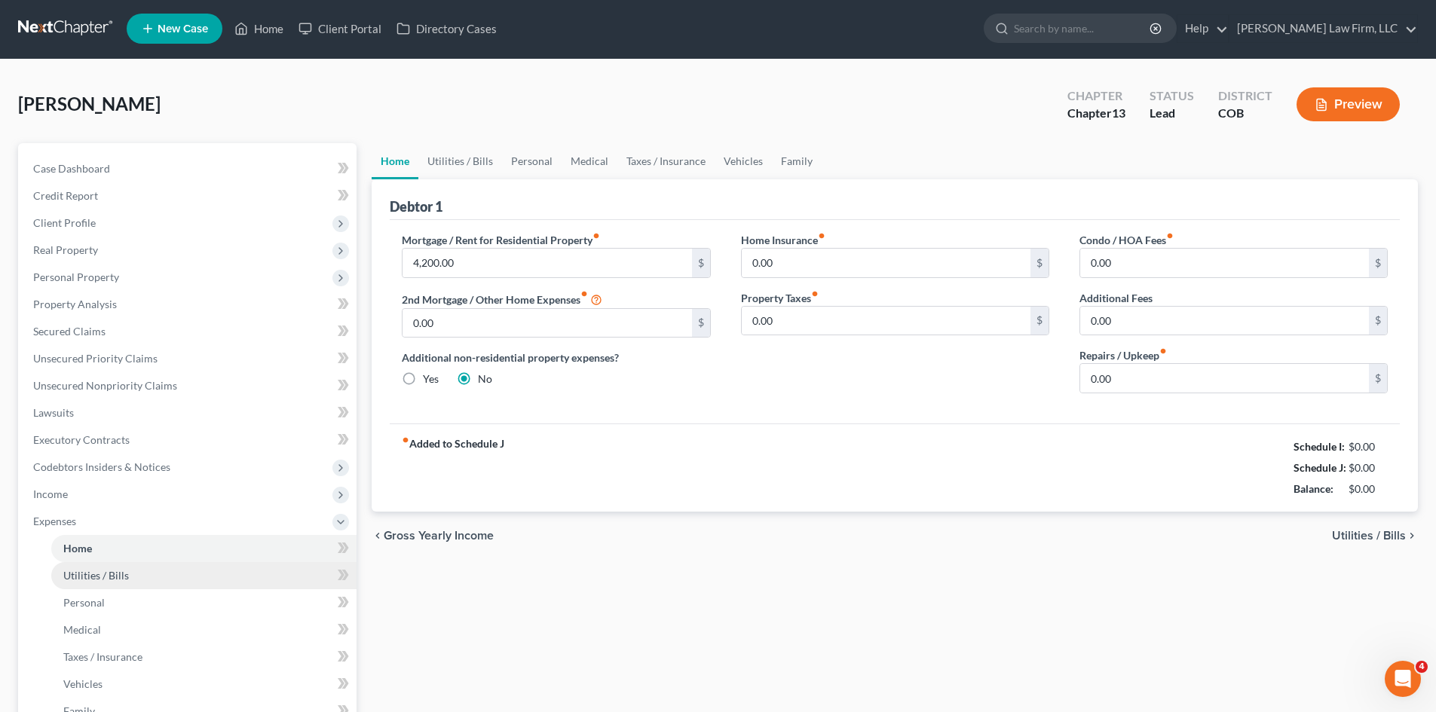
scroll to position [0, 0]
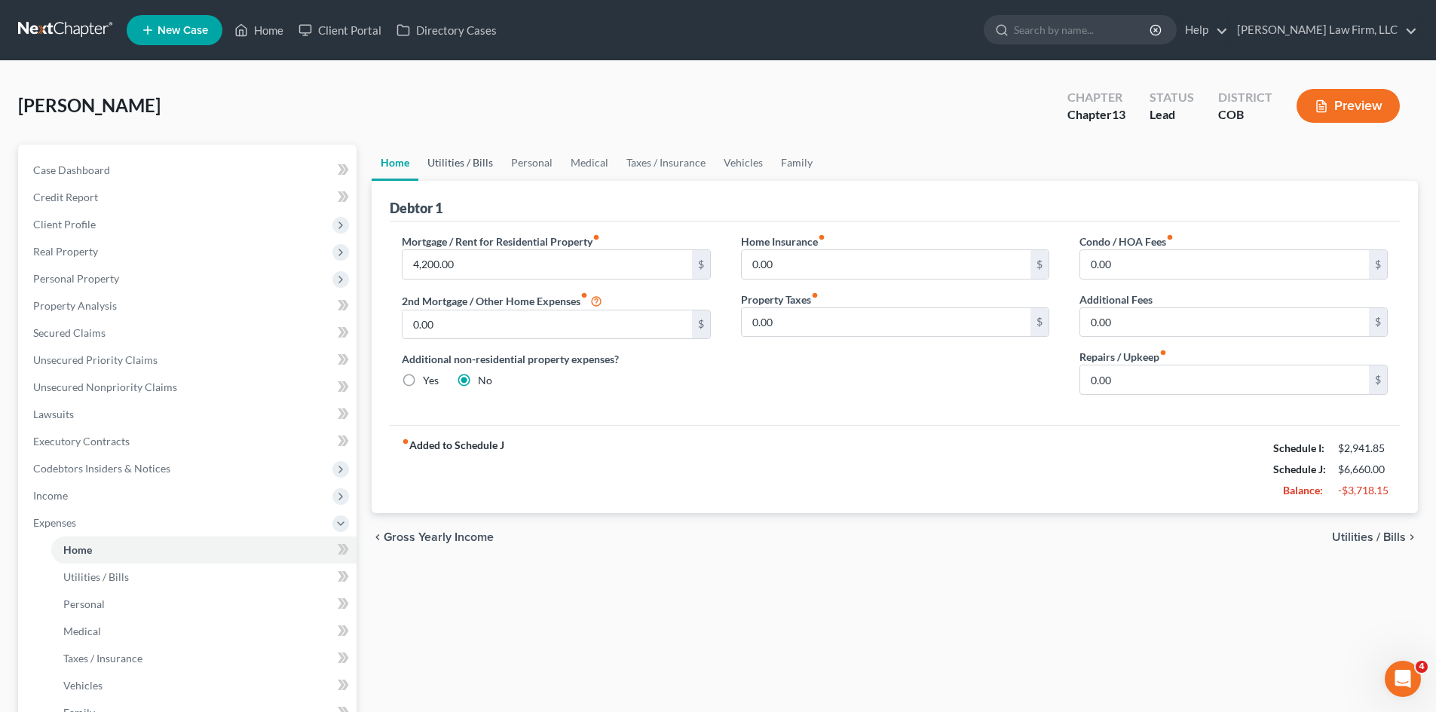
click at [459, 162] on link "Utilities / Bills" at bounding box center [460, 163] width 84 height 36
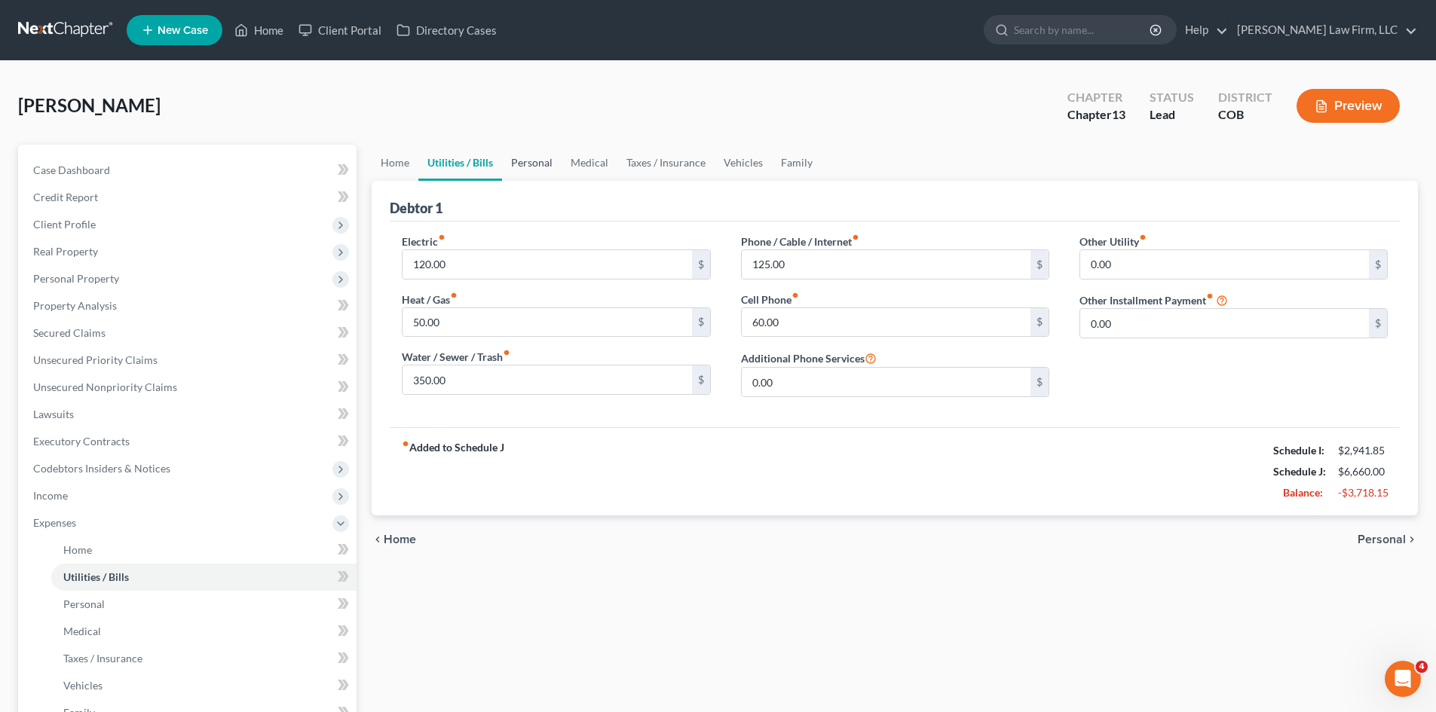
click at [536, 163] on link "Personal" at bounding box center [532, 163] width 60 height 36
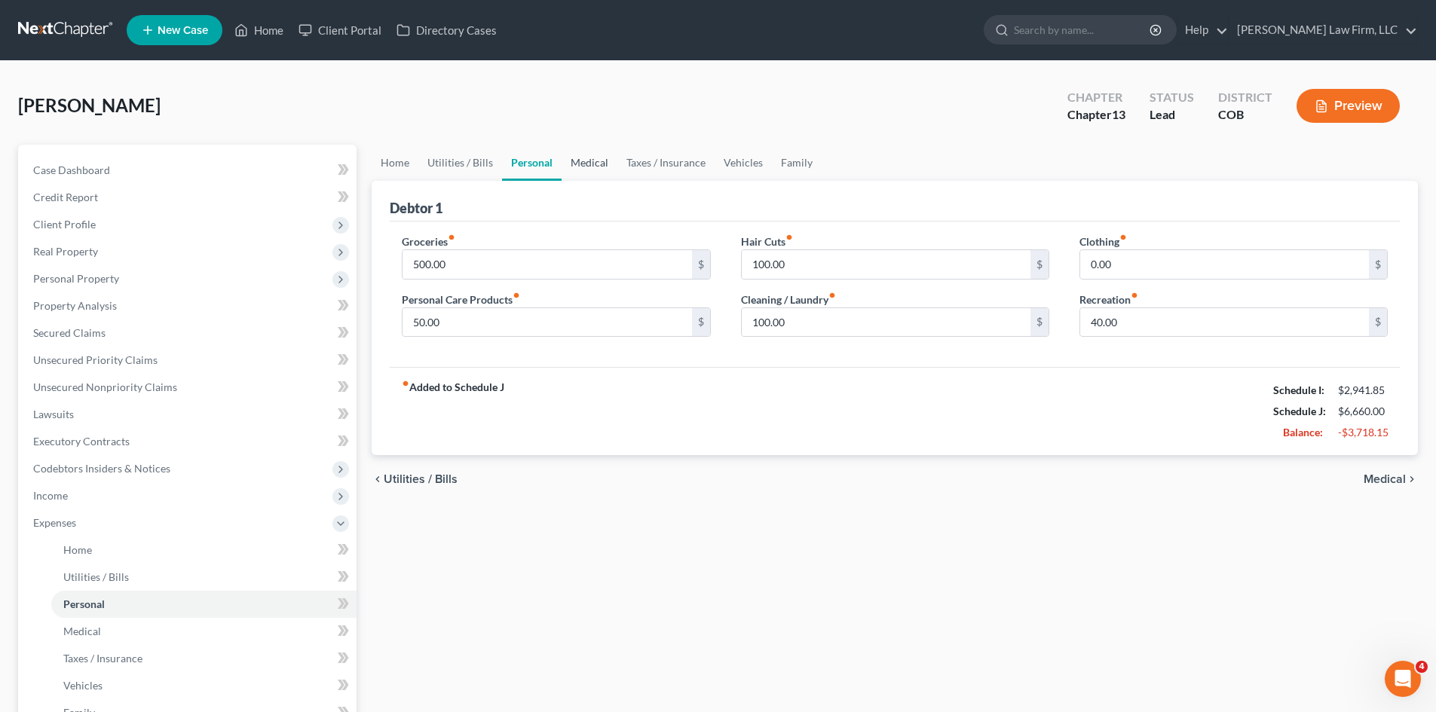
click at [567, 163] on link "Medical" at bounding box center [589, 163] width 56 height 36
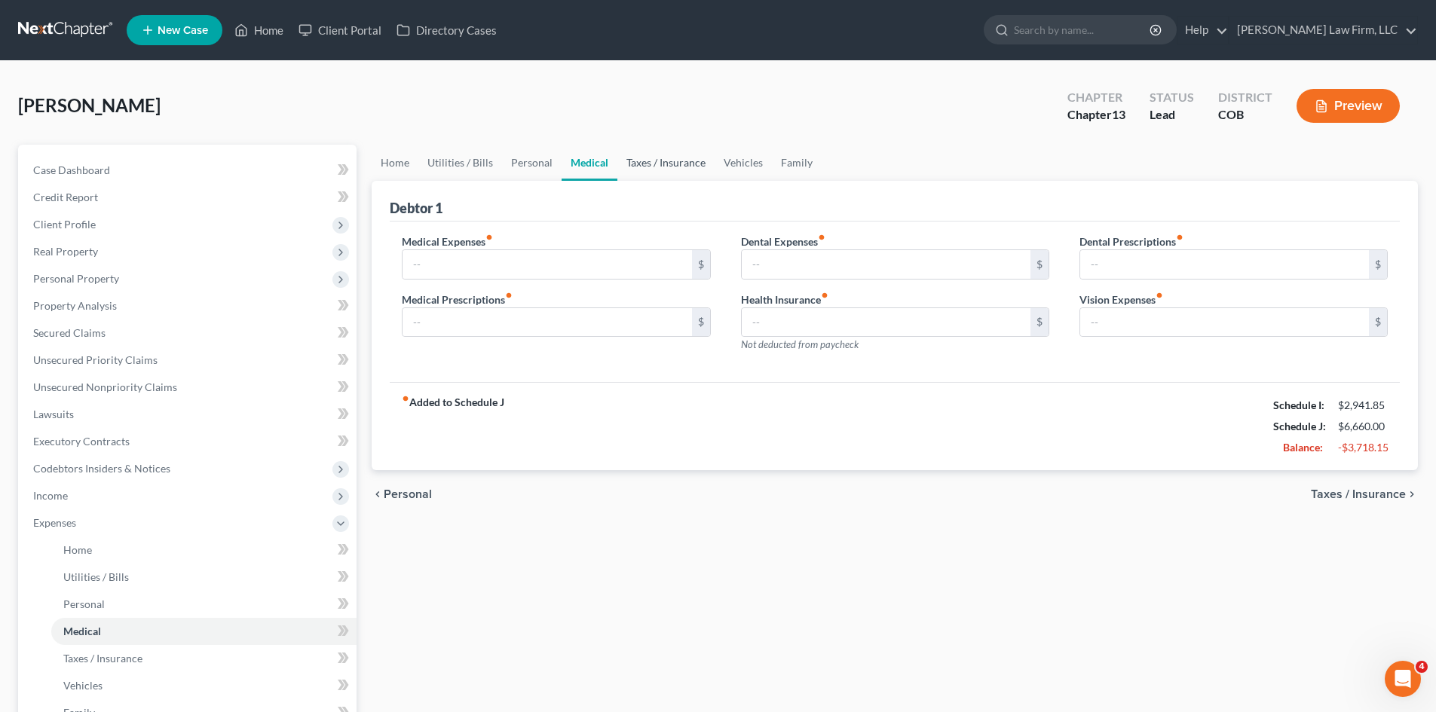
click at [639, 166] on link "Taxes / Insurance" at bounding box center [665, 163] width 97 height 36
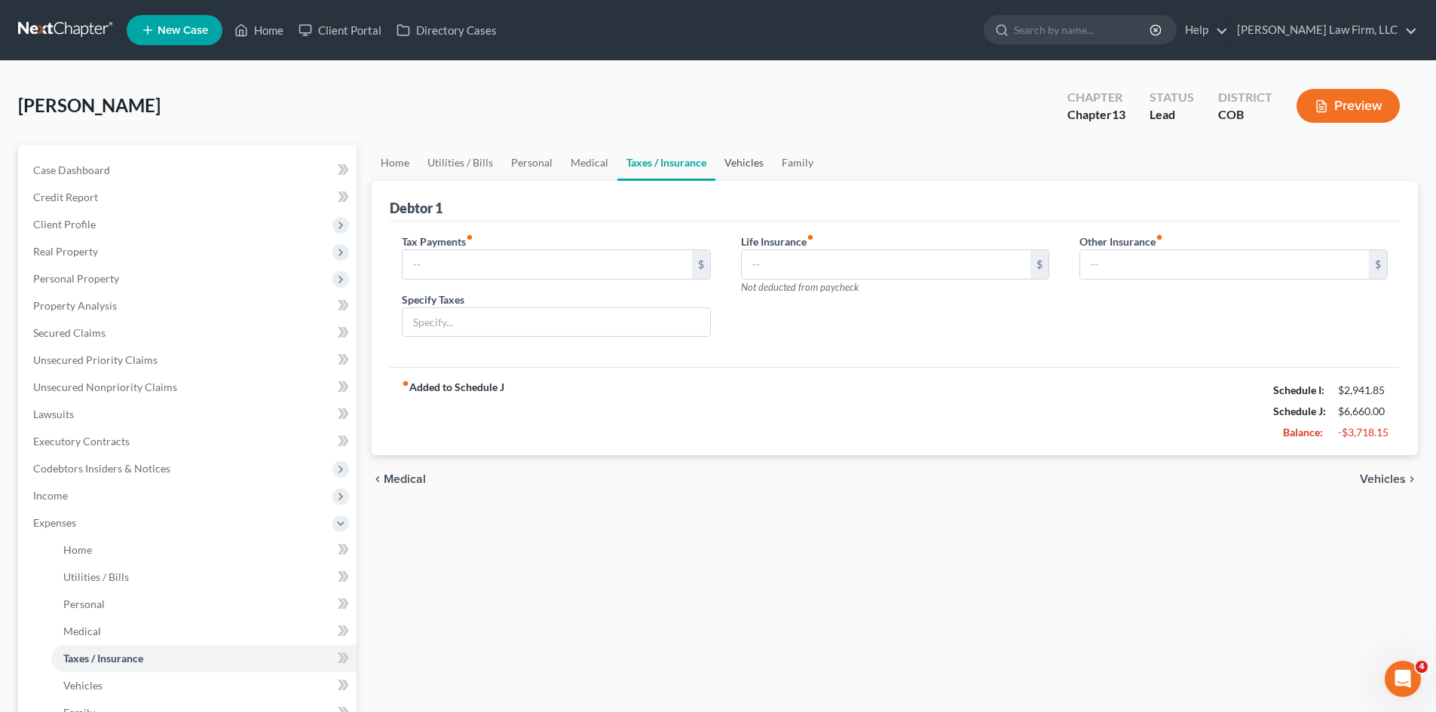
click at [742, 164] on link "Vehicles" at bounding box center [743, 163] width 57 height 36
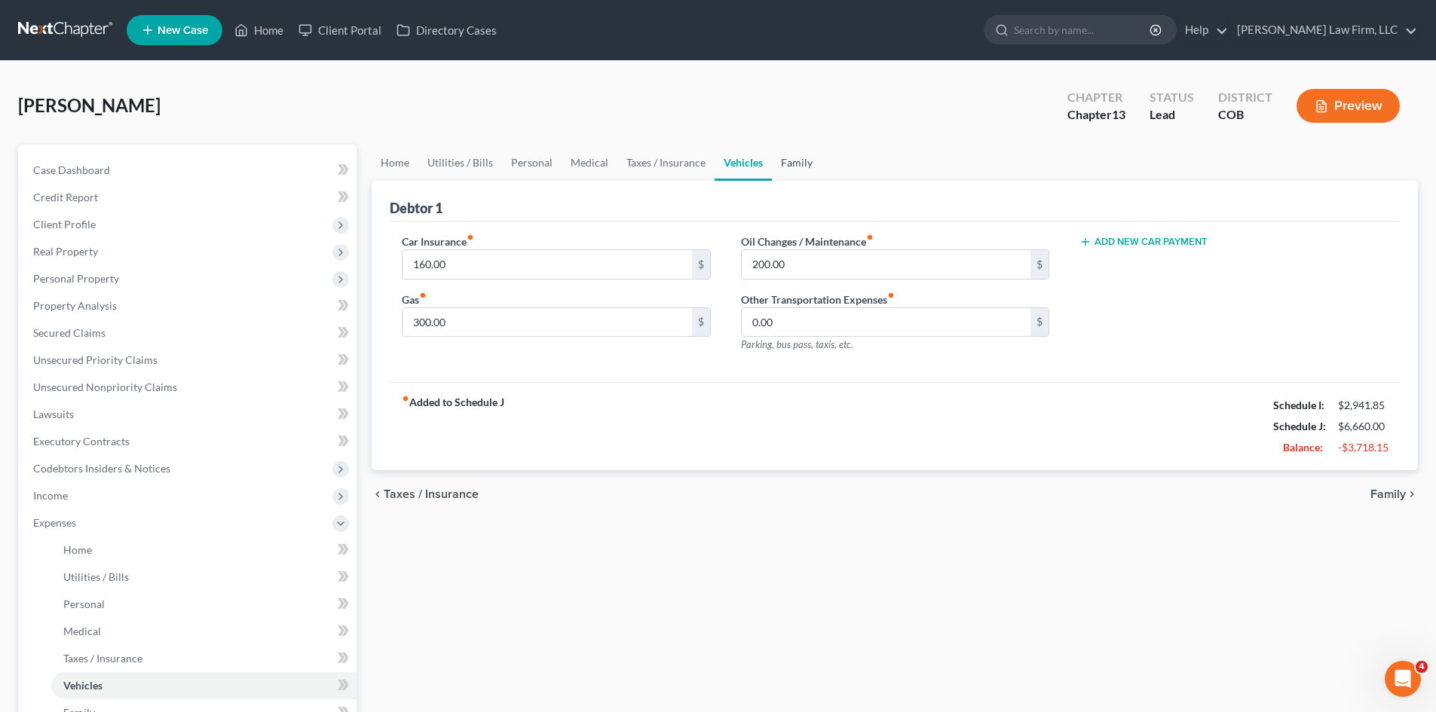
click at [791, 164] on link "Family" at bounding box center [797, 163] width 50 height 36
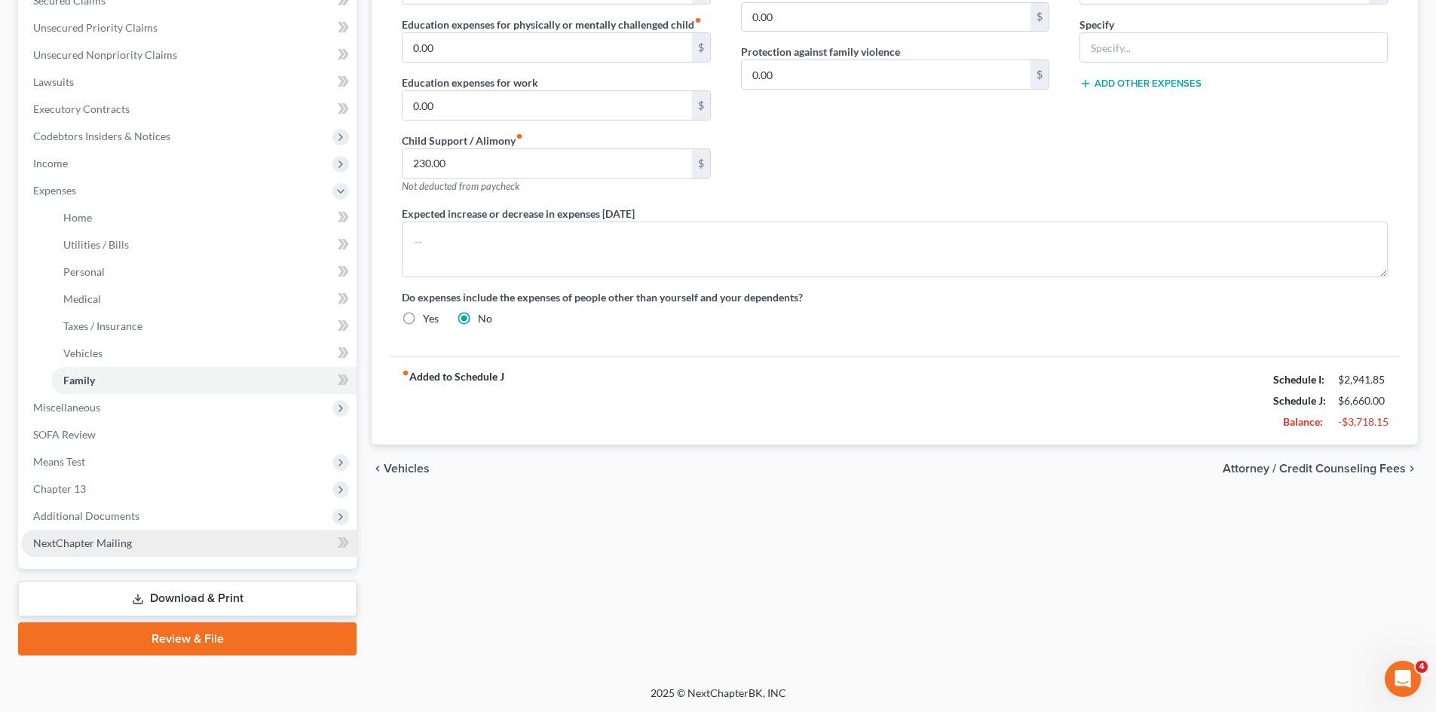
scroll to position [333, 0]
click at [75, 405] on span "Miscellaneous" at bounding box center [66, 406] width 67 height 13
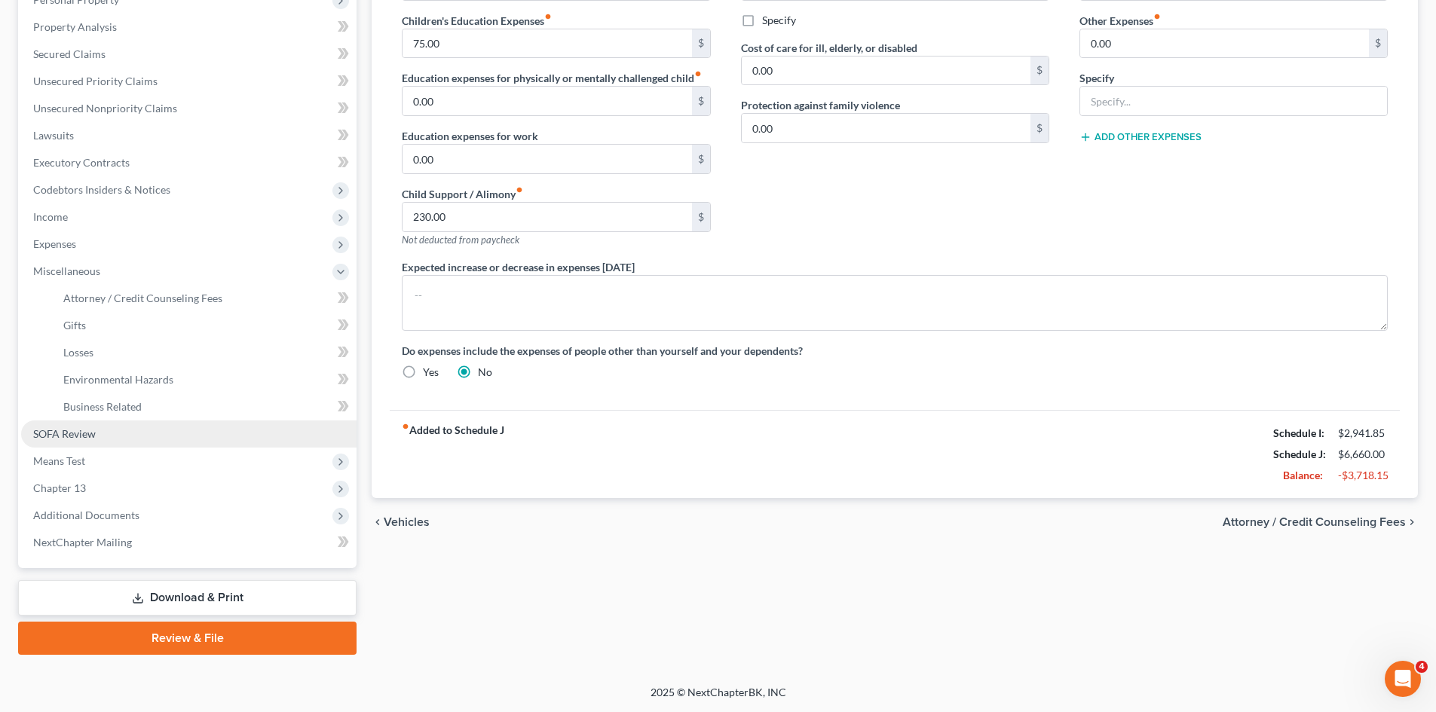
scroll to position [279, 0]
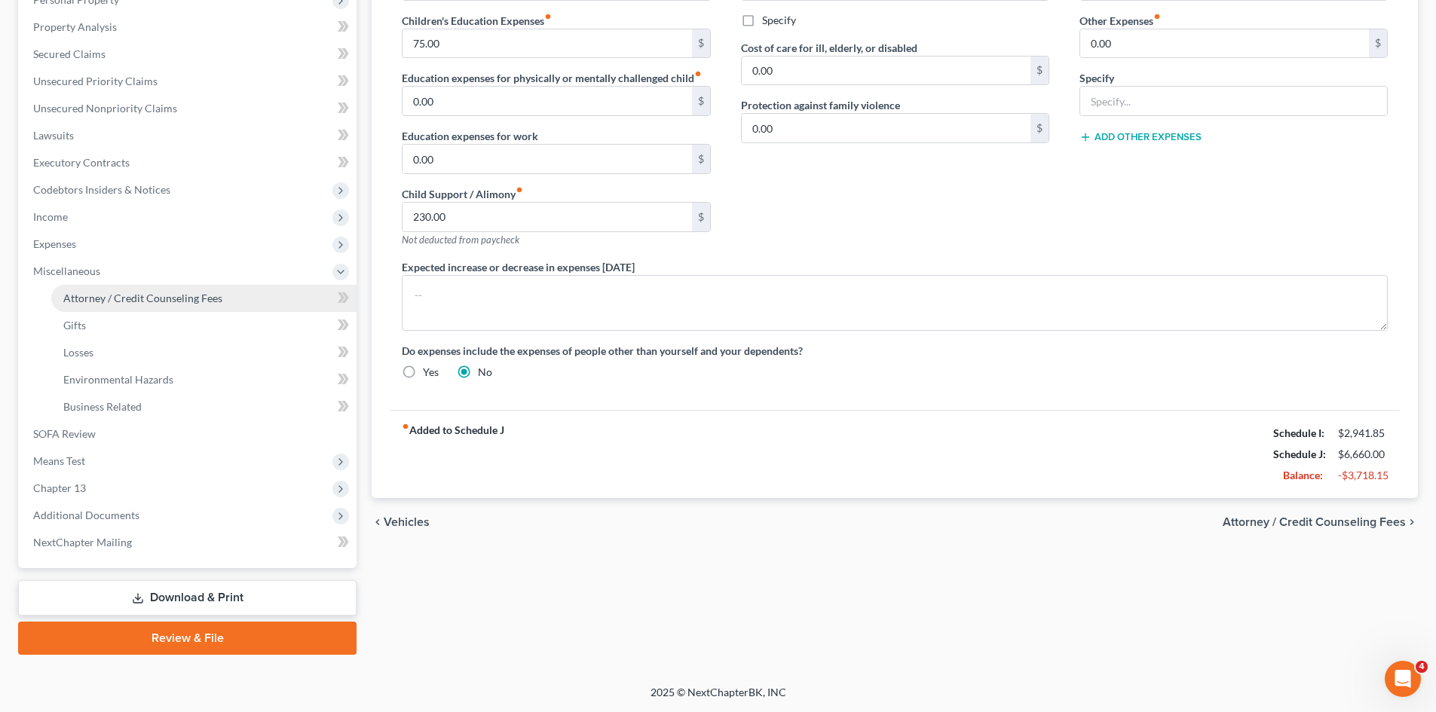
click at [161, 302] on span "Attorney / Credit Counseling Fees" at bounding box center [142, 298] width 159 height 13
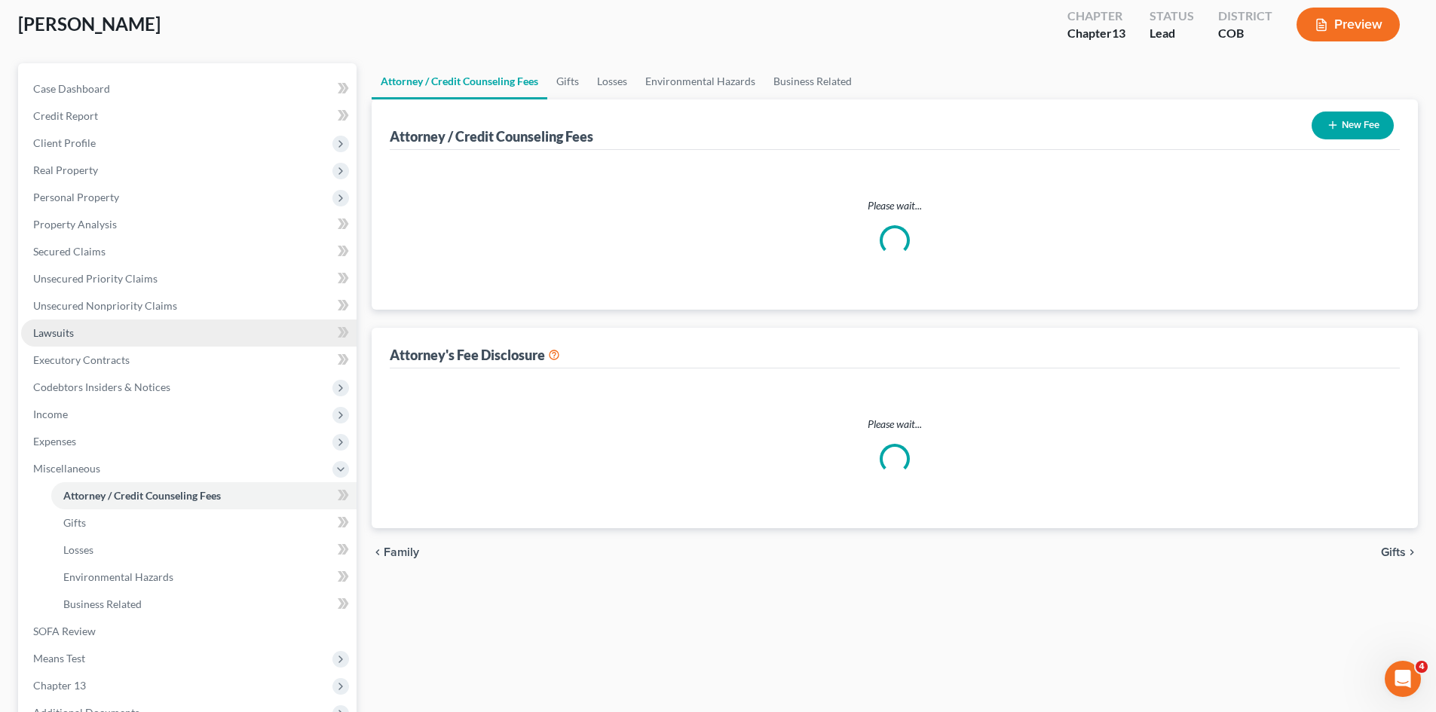
select select "0"
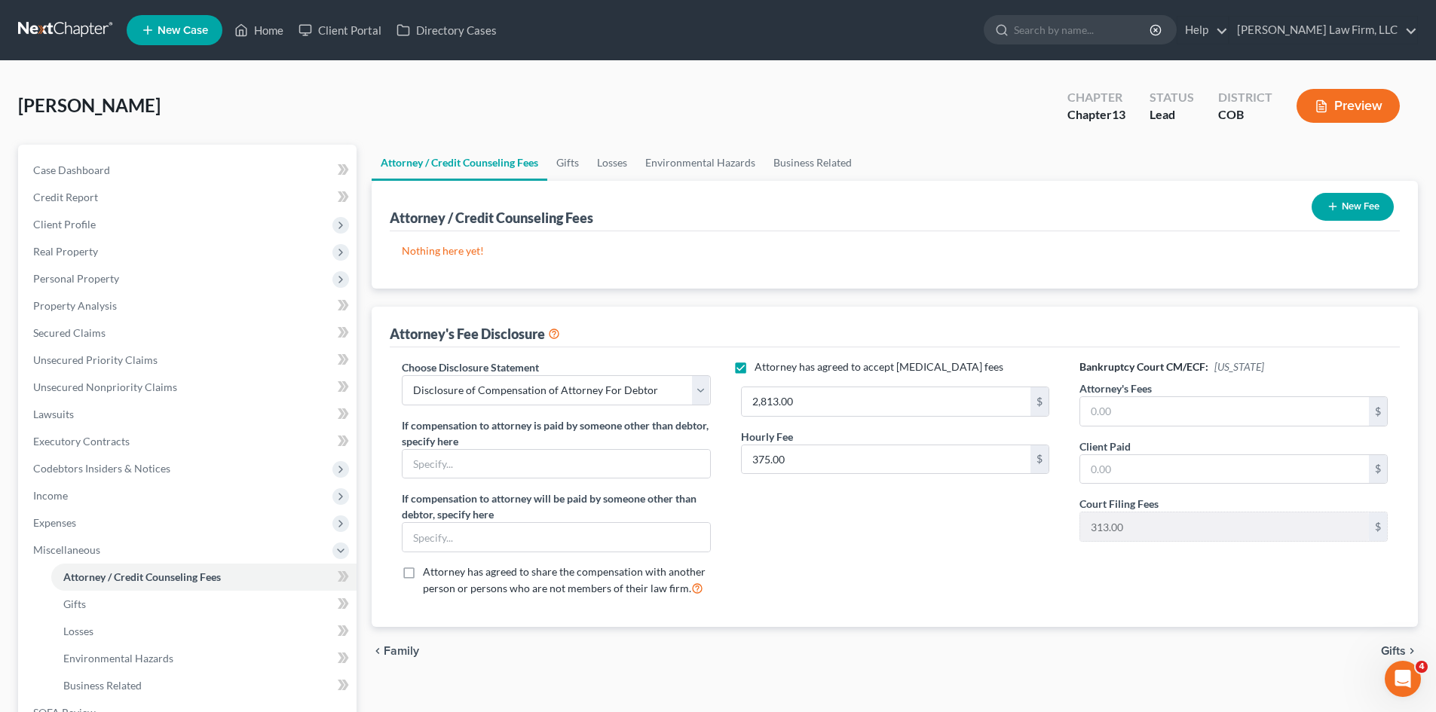
click at [1335, 202] on icon "button" at bounding box center [1332, 206] width 12 height 12
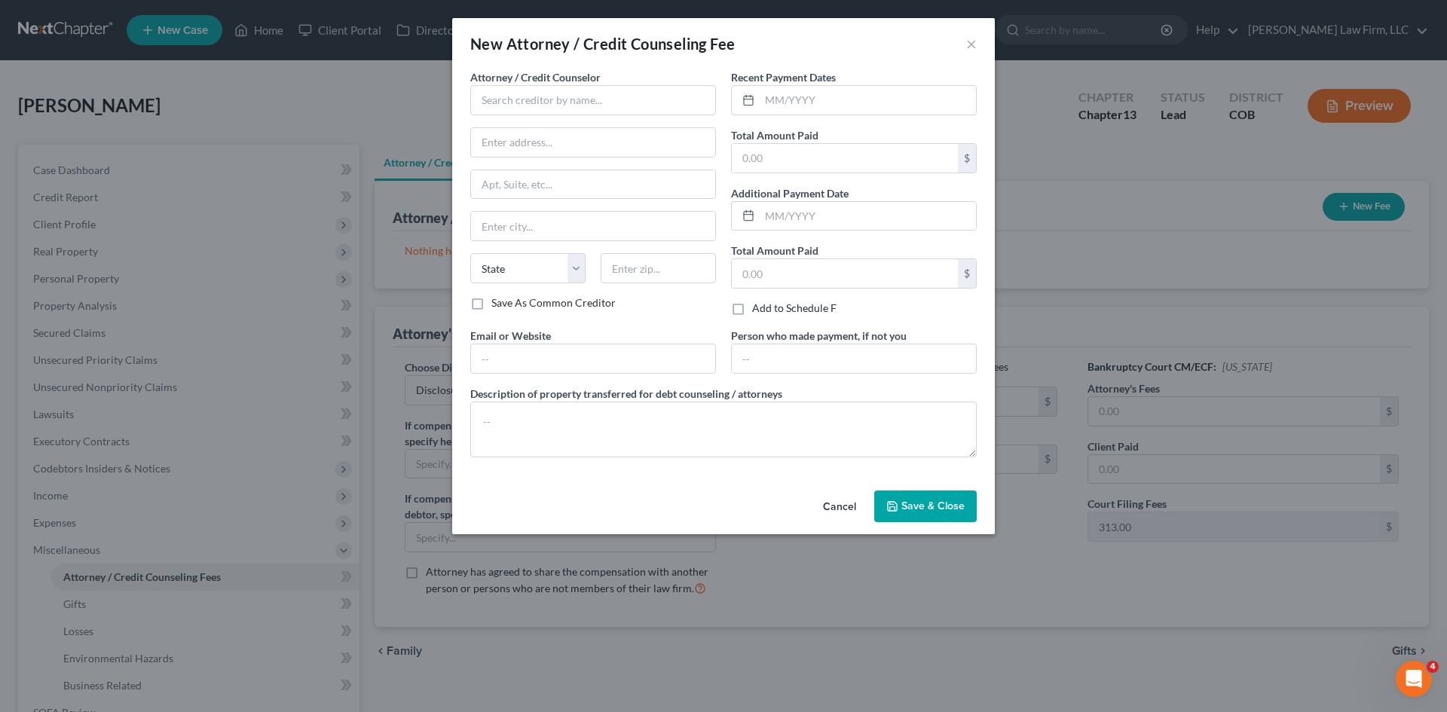
drag, startPoint x: 853, startPoint y: 500, endPoint x: 730, endPoint y: 264, distance: 267.0
click at [854, 500] on button "Cancel" at bounding box center [839, 507] width 57 height 30
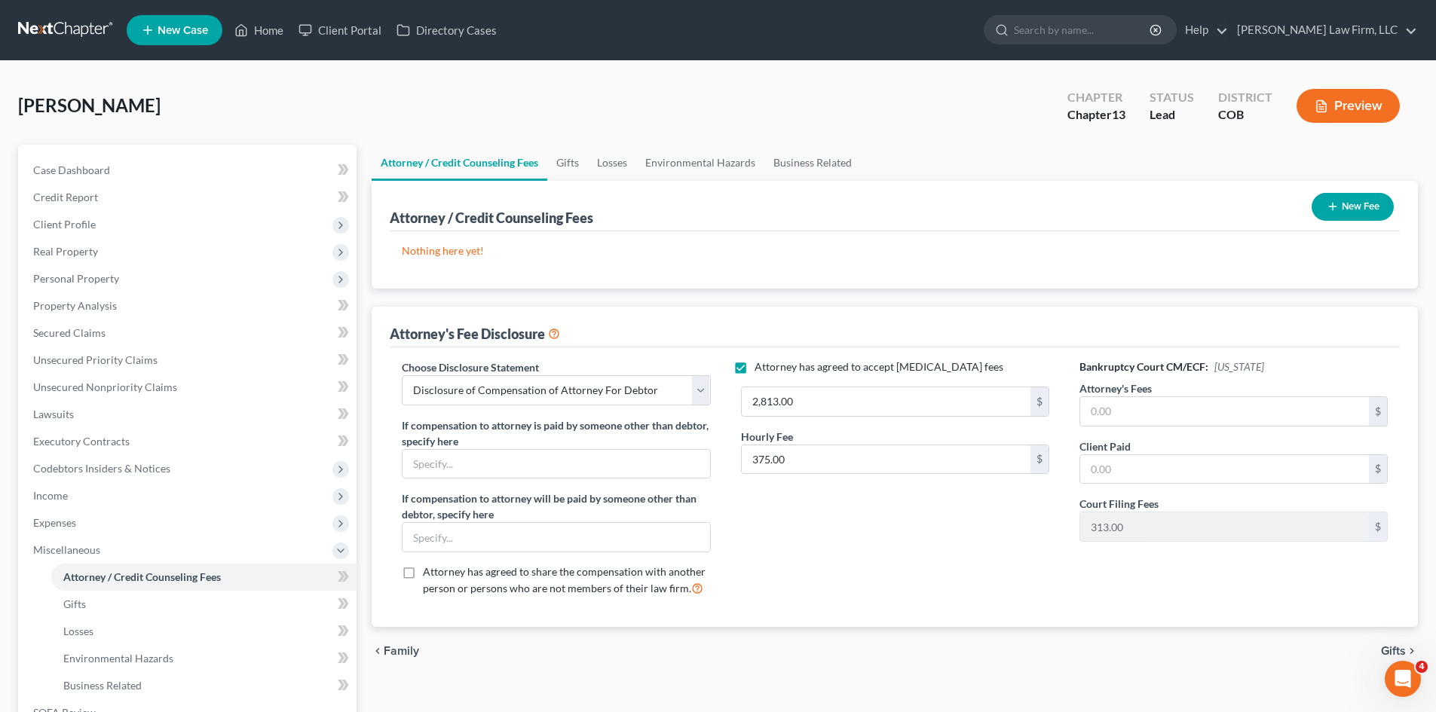
click at [1361, 214] on button "New Fee" at bounding box center [1352, 207] width 82 height 28
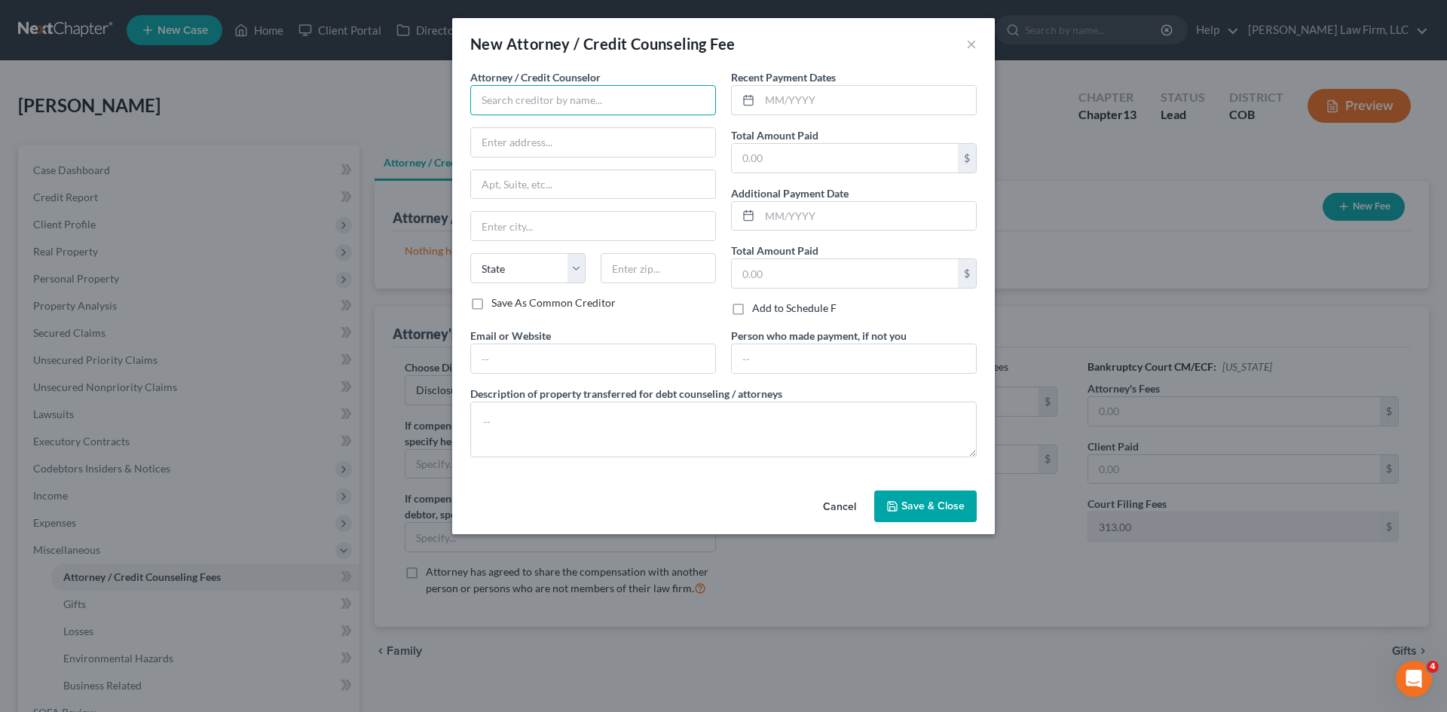
click at [589, 108] on input "text" at bounding box center [593, 100] width 246 height 30
type input "C"
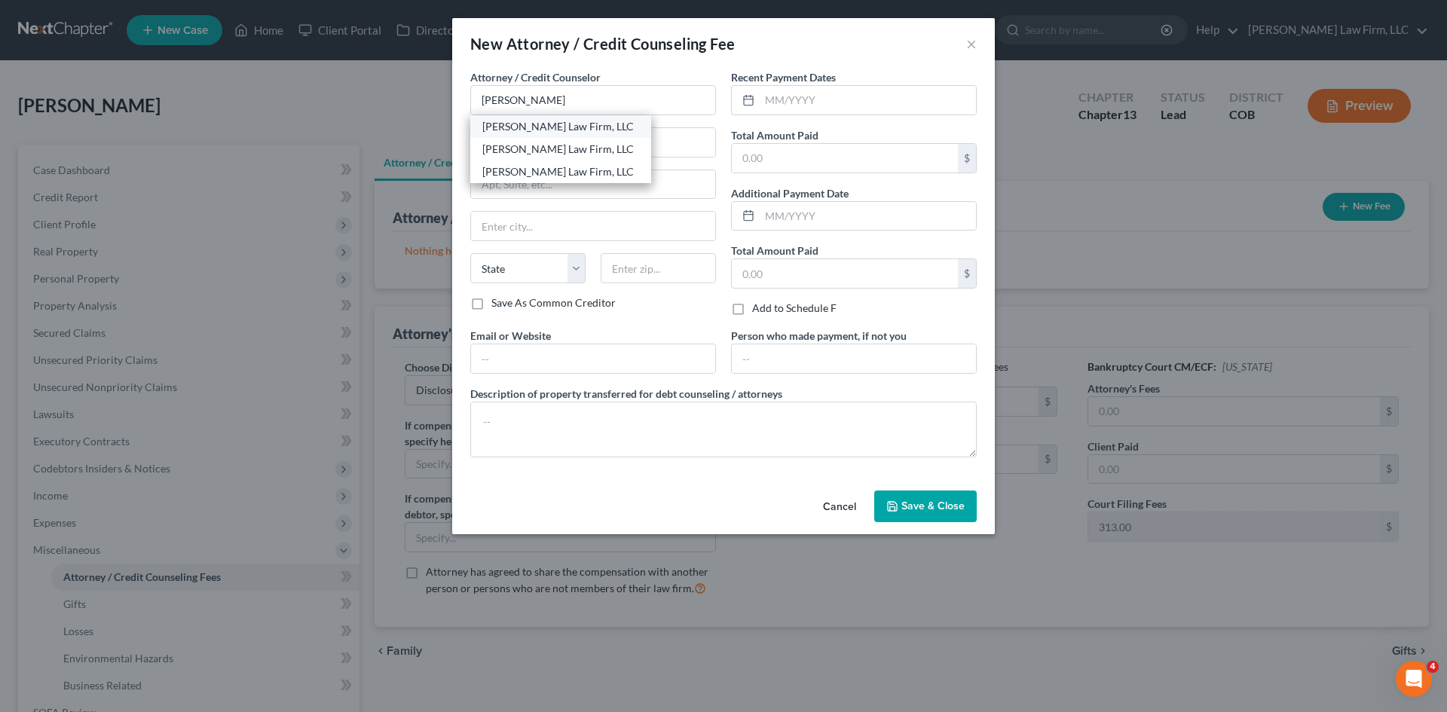
click at [567, 123] on div "[PERSON_NAME] Law Firm, LLC" at bounding box center [560, 126] width 157 height 15
type input "[PERSON_NAME] Law Firm, LLC"
type input "10333 E Dry Creek Rd"
type input "Suite 210"
type input "Englewood"
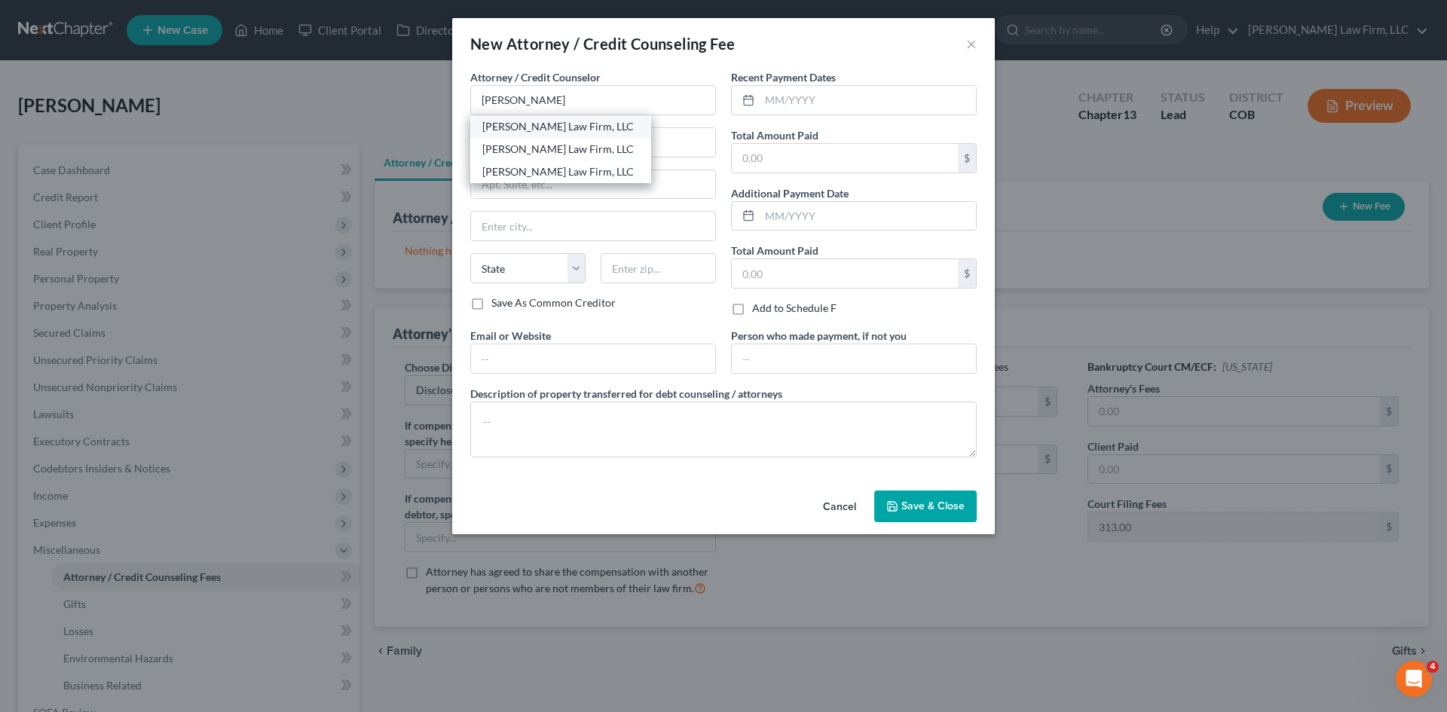
select select "5"
type input "80112"
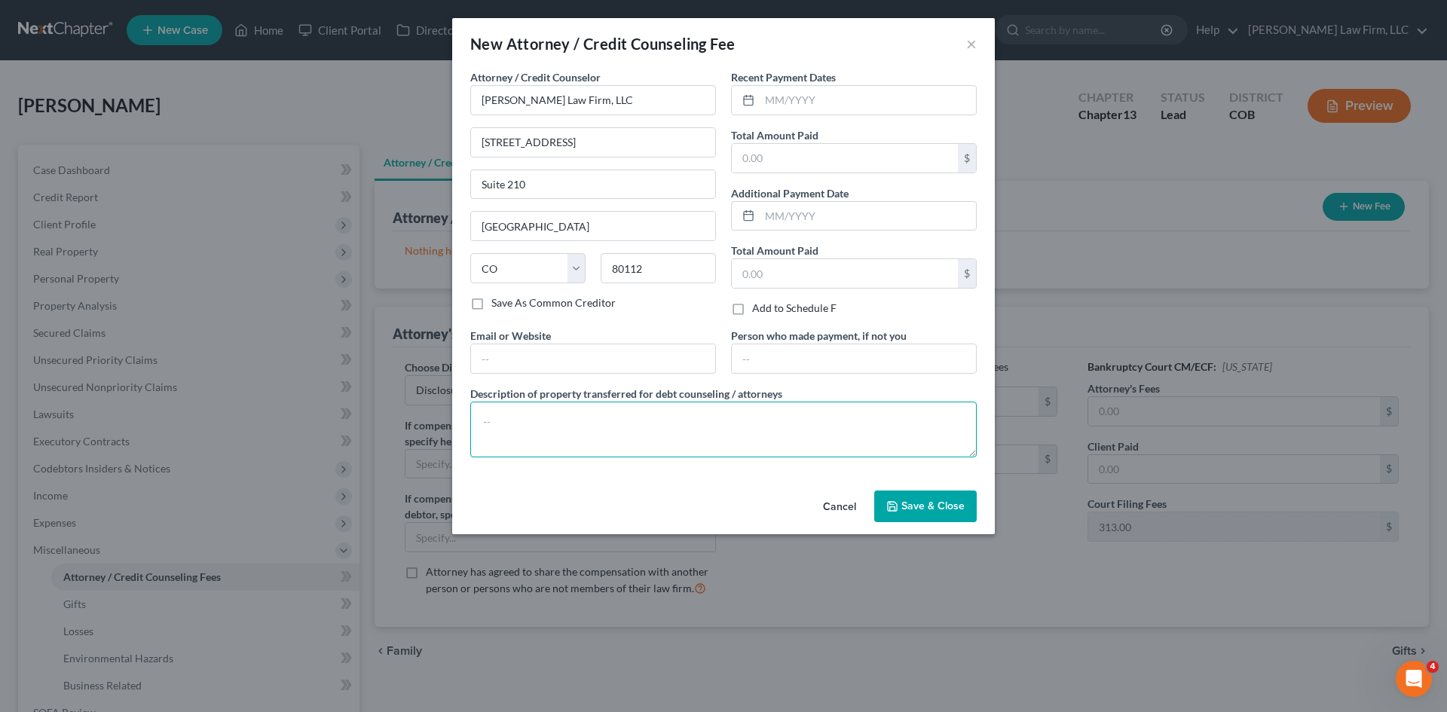
click at [691, 420] on textarea at bounding box center [723, 430] width 506 height 56
paste textarea "$1,750 Attorney Fees and $338.00 Filing Fees"
drag, startPoint x: 515, startPoint y: 420, endPoint x: 441, endPoint y: 418, distance: 74.6
click at [441, 418] on div "New Attorney / Credit Counseling Fee × Attorney / Credit Counselor * Curtis Law…" at bounding box center [723, 356] width 1447 height 712
drag, startPoint x: 701, startPoint y: 420, endPoint x: 662, endPoint y: 423, distance: 39.3
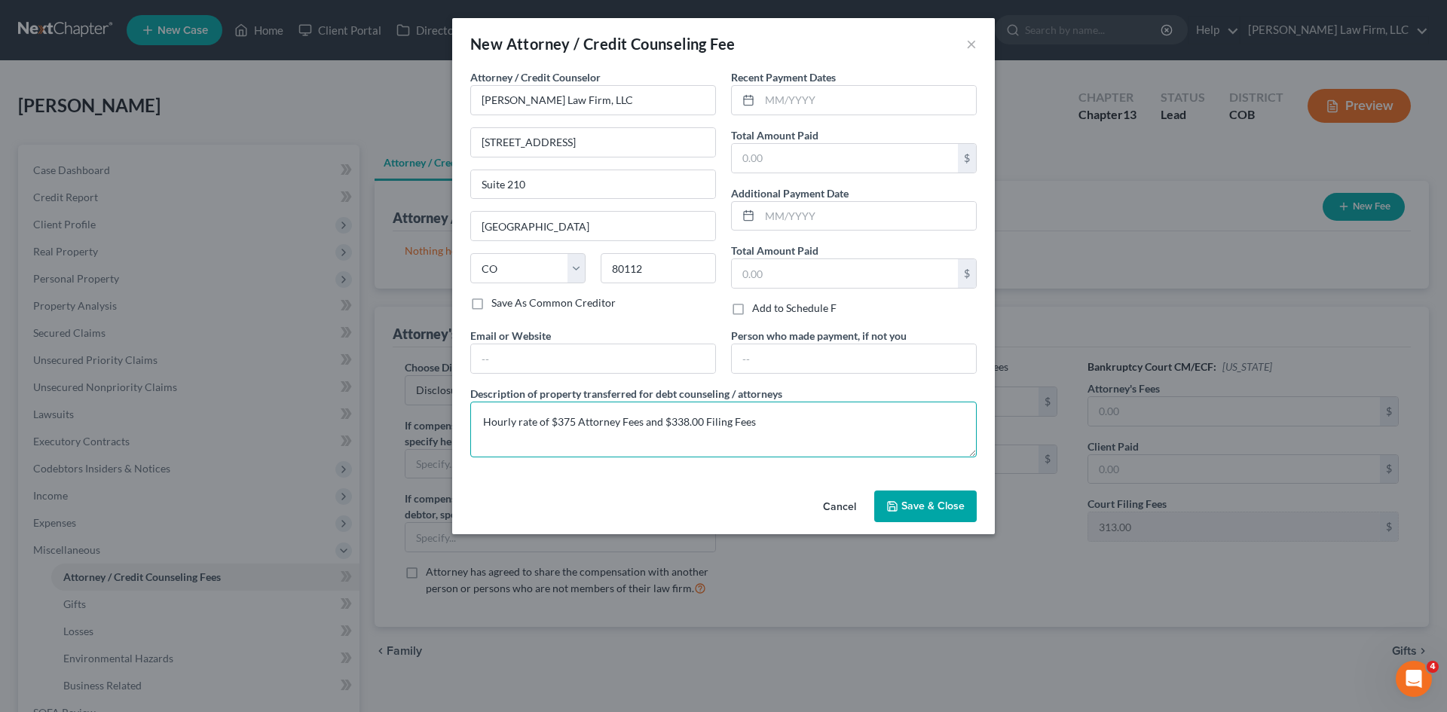
click at [662, 423] on textarea "Hourly rate of $375 Attorney Fees and $338.00 Filing Fees" at bounding box center [723, 430] width 506 height 56
click at [573, 424] on textarea "Hourly rate of $375 Attorney Fees and $313.00 Filing Fees" at bounding box center [723, 430] width 506 height 56
type textarea "Hourly rate of $375 for Attorney Fees and $313.00 Filing Fees"
click at [936, 506] on span "Save & Close" at bounding box center [932, 506] width 63 height 13
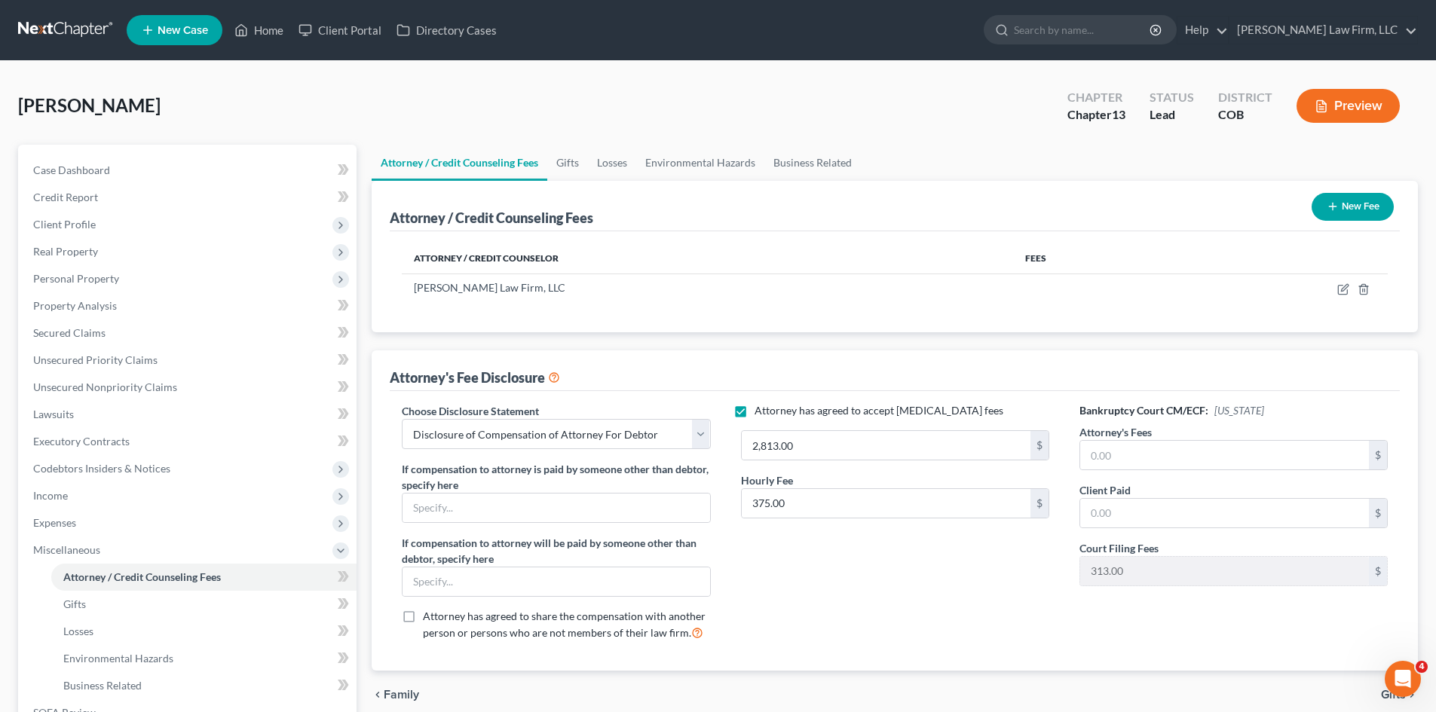
click at [1369, 210] on button "New Fee" at bounding box center [1352, 207] width 82 height 28
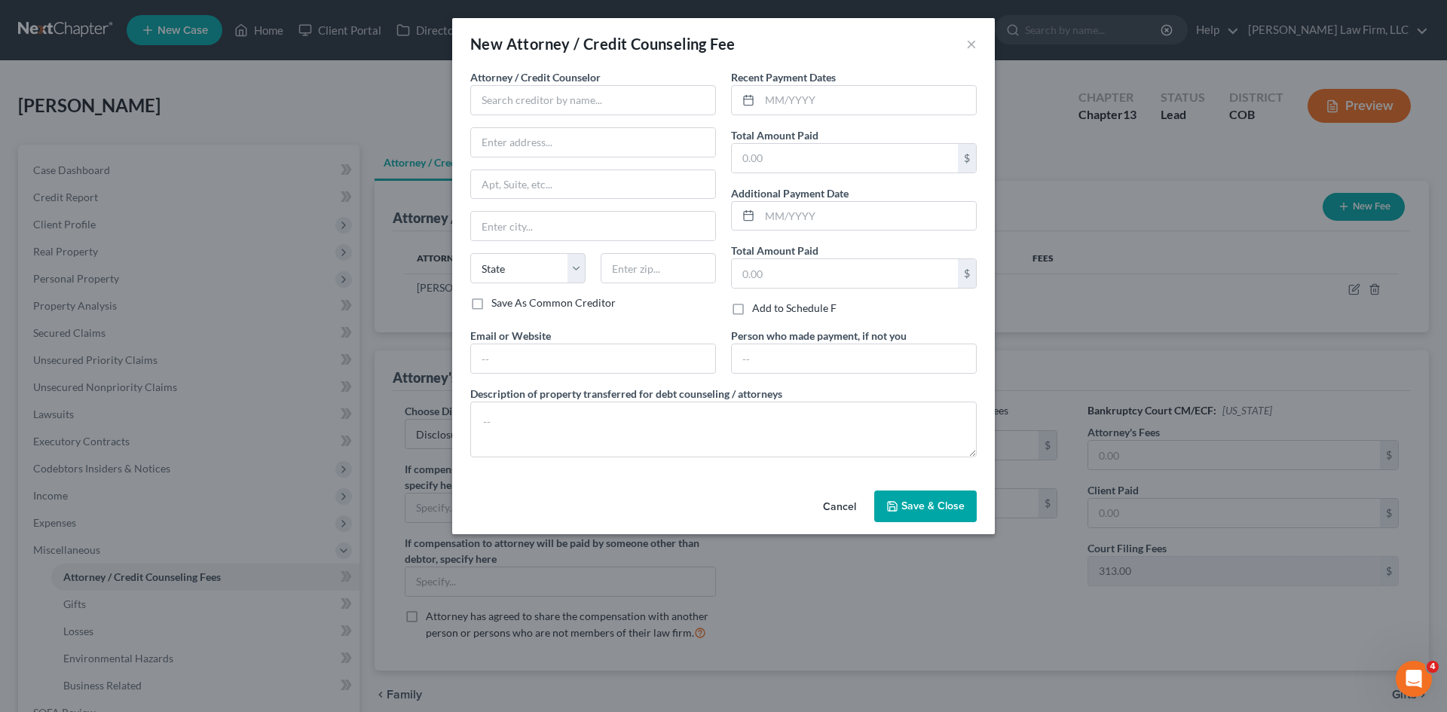
click at [586, 118] on div "Attorney / Credit Counselor * State AL AK AR AZ CA CO CT DE DC FL GA GU HI ID I…" at bounding box center [593, 182] width 246 height 226
click at [587, 106] on input "text" at bounding box center [593, 100] width 246 height 30
type input "MoneySharp"
drag, startPoint x: 589, startPoint y: 106, endPoint x: 429, endPoint y: 117, distance: 160.2
click at [429, 117] on div "New Attorney / Credit Counseling Fee × Attorney / Credit Counselor * MoneySharp…" at bounding box center [723, 356] width 1447 height 712
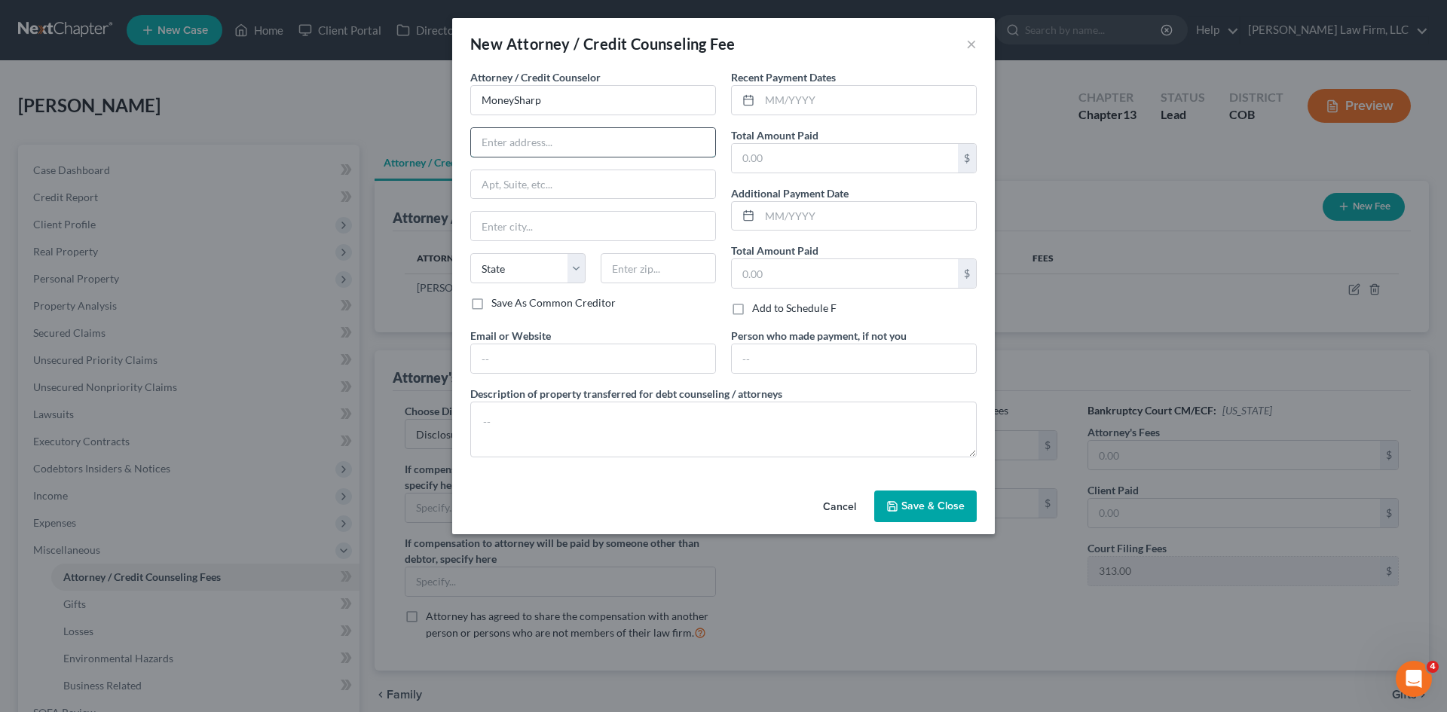
paste input "203 N. LaSalle"
click at [563, 142] on input "203 N. LaSalle" at bounding box center [593, 142] width 244 height 29
type input "203 N. LaSalle"
paste input "Credit Counseling Inc."
drag, startPoint x: 558, startPoint y: 105, endPoint x: 445, endPoint y: 112, distance: 113.2
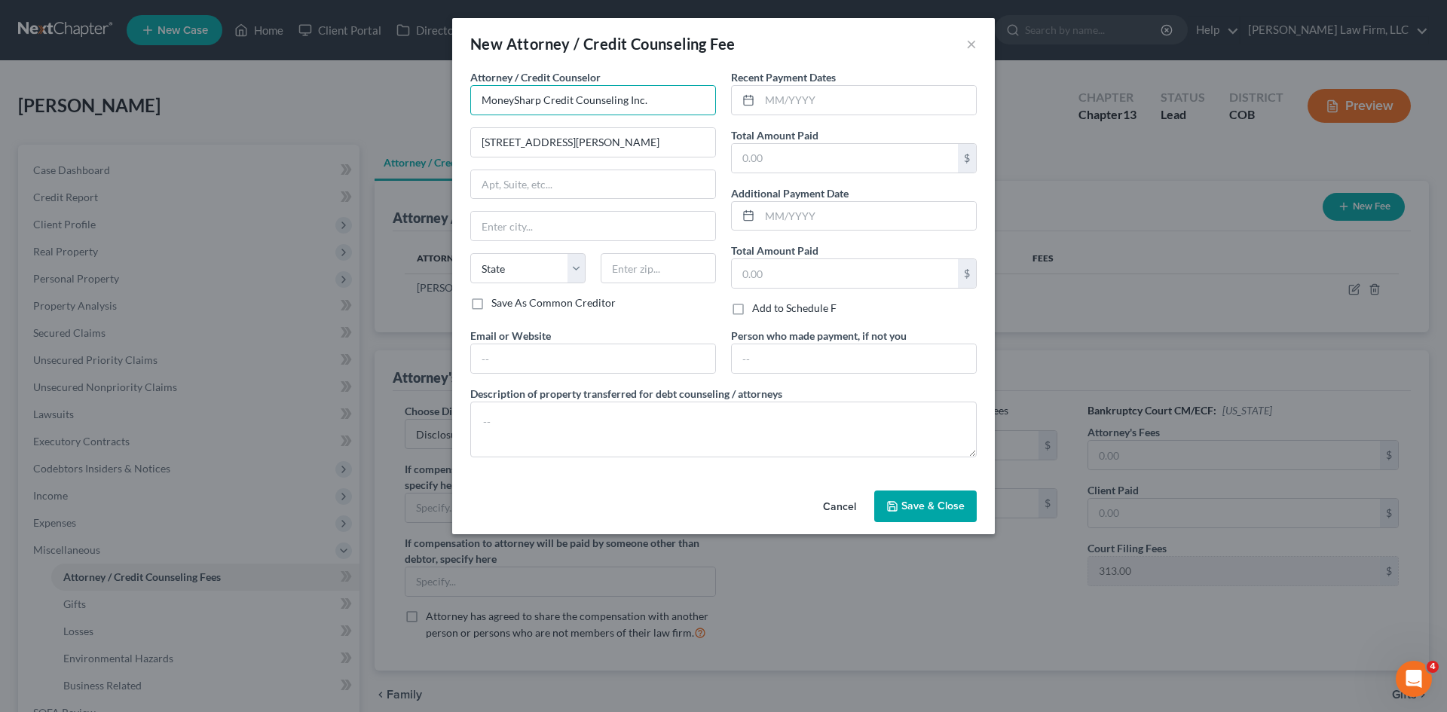
click at [445, 112] on div "New Attorney / Credit Counseling Fee × Attorney / Credit Counselor * MoneySharp…" at bounding box center [723, 356] width 1447 height 712
type input "MoneySharp Credit Counseling Inc."
click at [590, 182] on input "text" at bounding box center [593, 184] width 244 height 29
paste input "Suite 2100"
type input "Suite 2100"
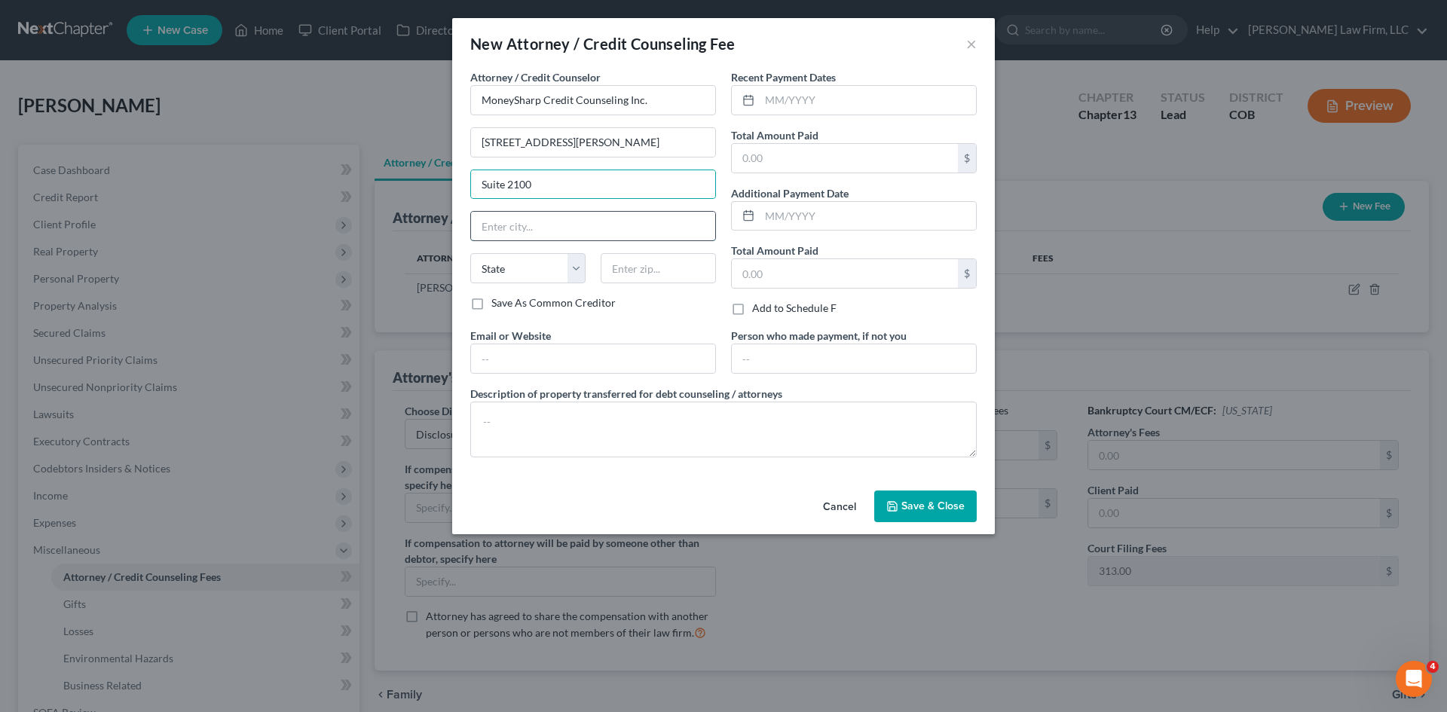
click at [550, 218] on input "text" at bounding box center [593, 226] width 244 height 29
paste input "Chicago, IL 60601"
type input "Chicago, IL 60601"
click at [519, 273] on select "State AL AK AR AZ CA CO CT DE DC FL GA GU HI ID IL IN IA KS KY LA ME MD MA MI M…" at bounding box center [527, 268] width 115 height 30
select select "14"
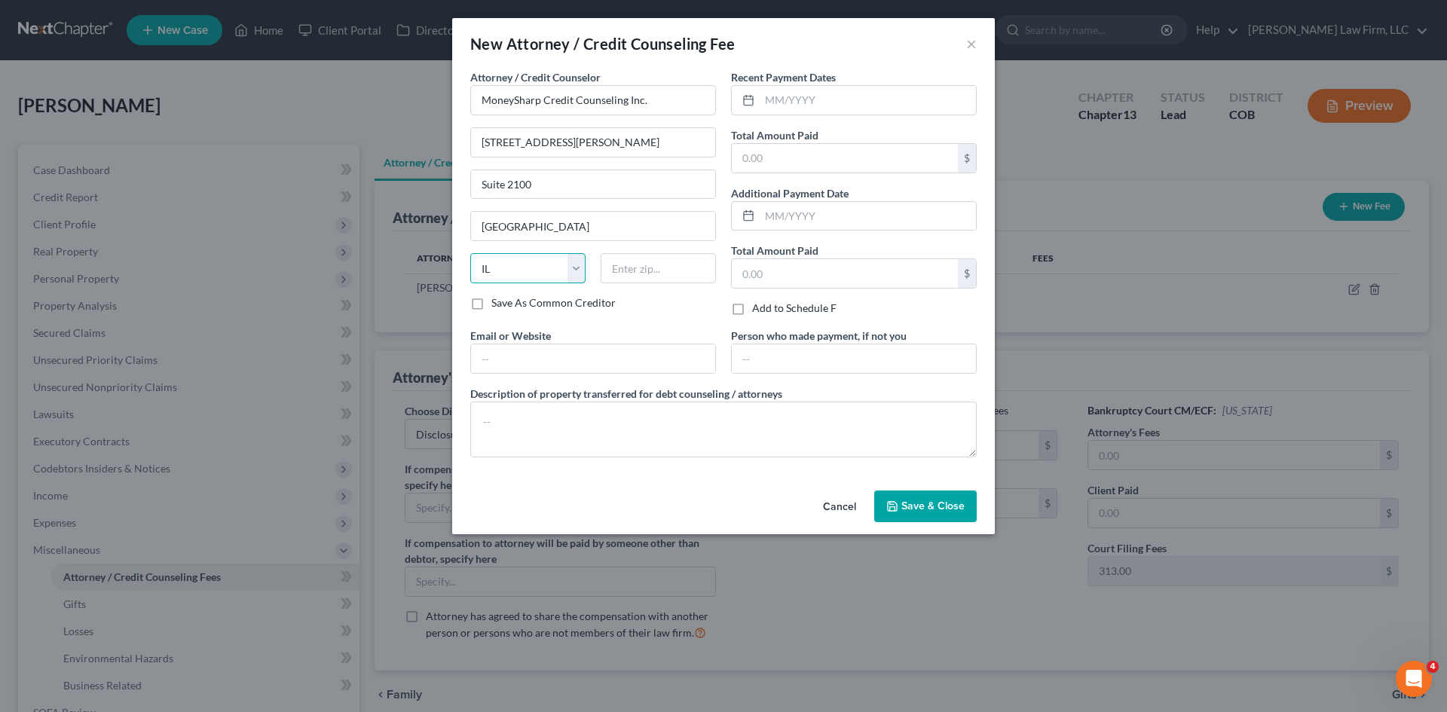
click at [470, 253] on select "State AL AK AR AZ CA CO CT DE DC FL GA GU HI ID IL IN IA KS KY LA ME MD MA MI M…" at bounding box center [527, 268] width 115 height 30
type input "60601"
type input "Chicago"
drag, startPoint x: 633, startPoint y: 219, endPoint x: 531, endPoint y: 250, distance: 106.3
click at [523, 241] on div "Chicago" at bounding box center [593, 226] width 246 height 30
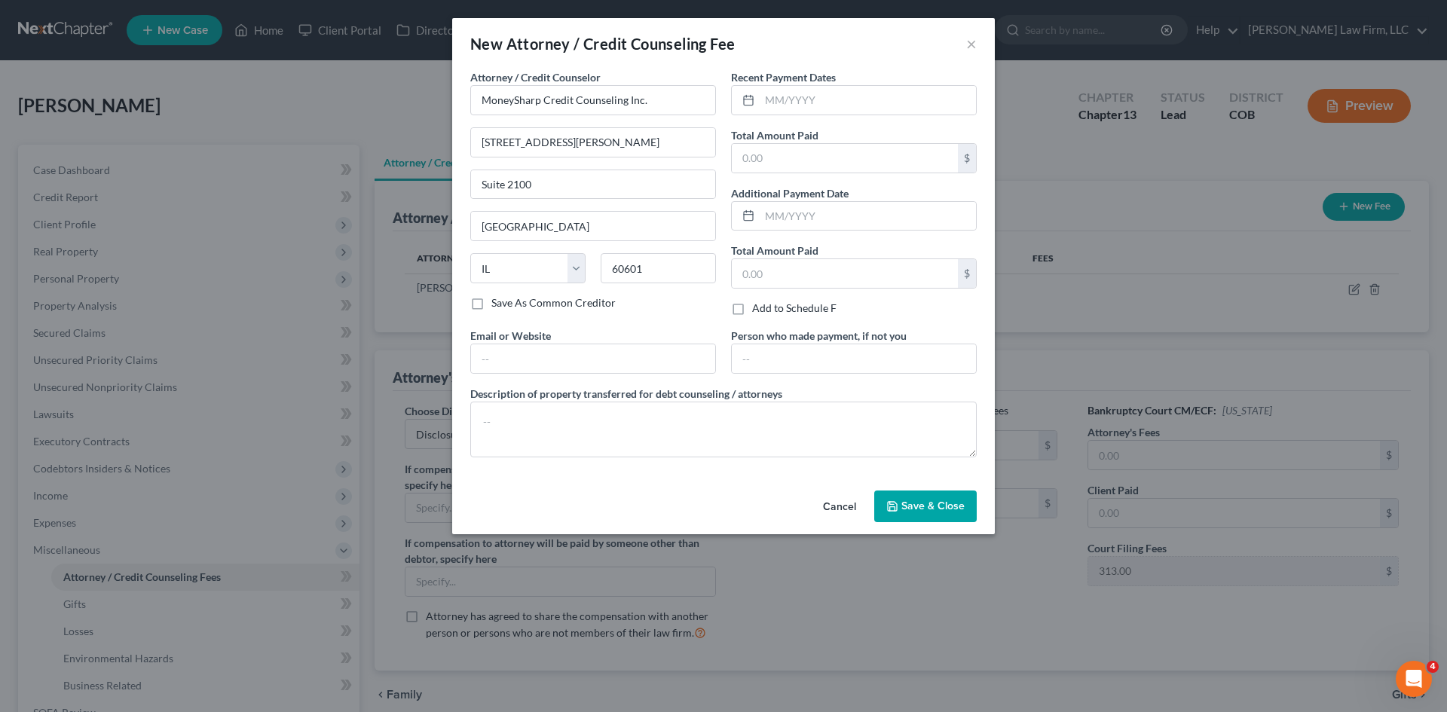
click at [547, 303] on label "Save As Common Creditor" at bounding box center [553, 302] width 124 height 15
click at [507, 303] on input "Save As Common Creditor" at bounding box center [502, 300] width 10 height 10
checkbox input "true"
click at [652, 438] on textarea at bounding box center [723, 430] width 506 height 56
type textarea "Pre-Filing Credit Counseling"
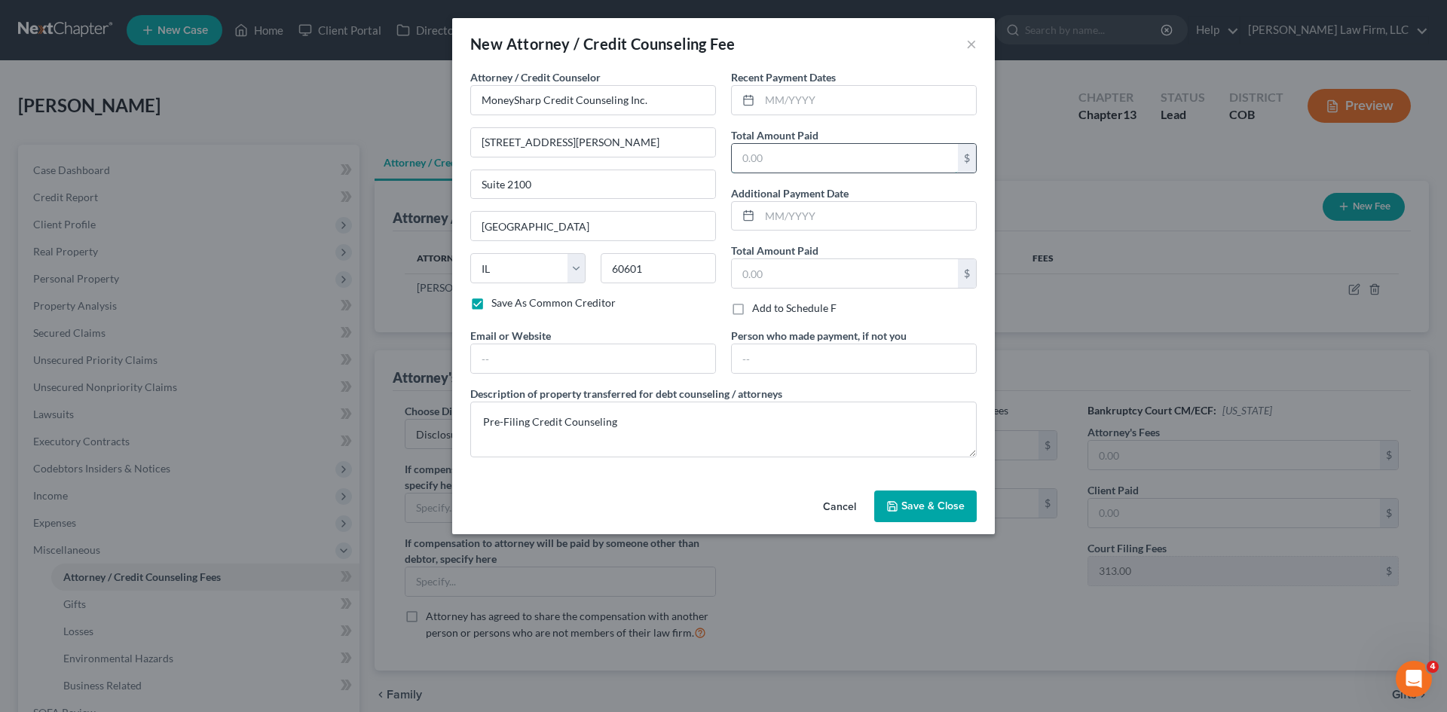
click at [832, 160] on input "text" at bounding box center [845, 158] width 226 height 29
type input "12"
drag, startPoint x: 528, startPoint y: 424, endPoint x: 436, endPoint y: 424, distance: 92.7
click at [442, 425] on div "New Attorney / Credit Counseling Fee × Attorney / Credit Counselor * MoneySharp…" at bounding box center [723, 356] width 1447 height 712
type textarea "Credit Counseling"
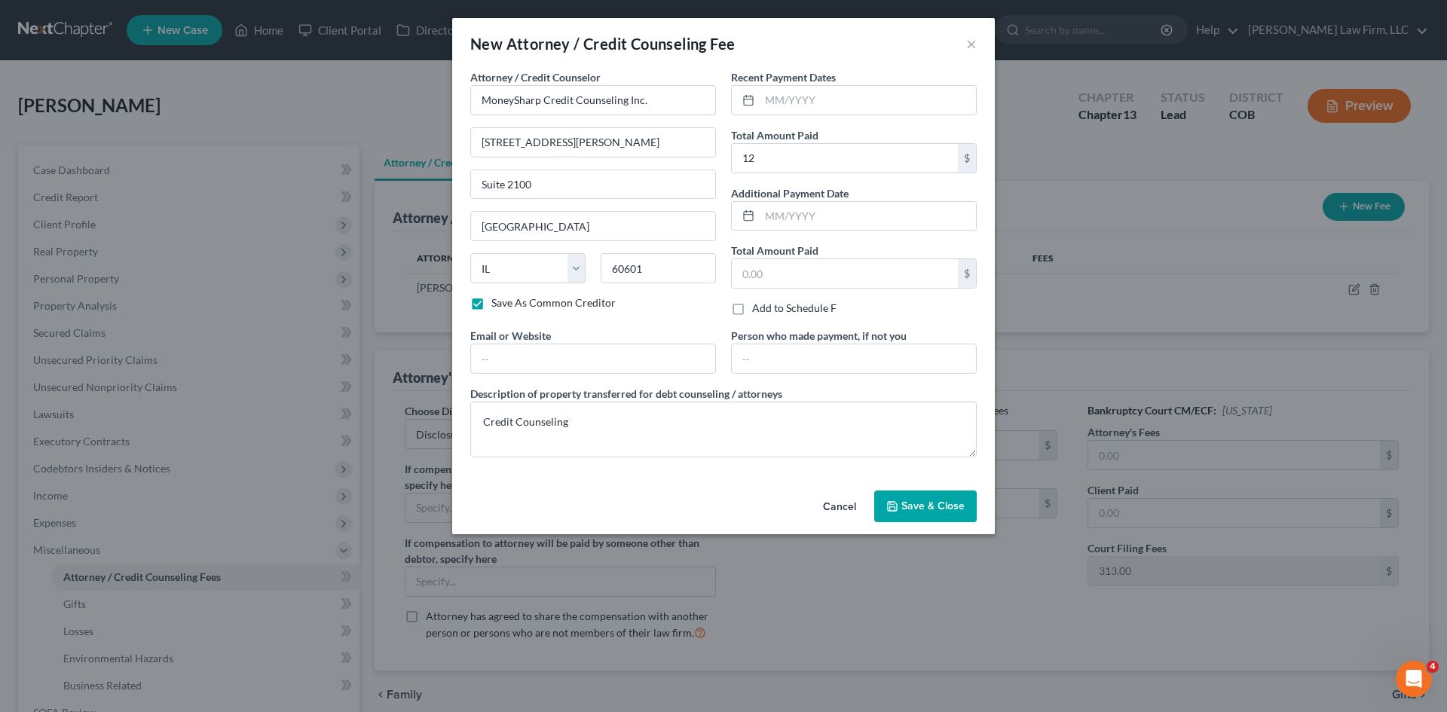
click at [942, 505] on span "Save & Close" at bounding box center [932, 506] width 63 height 13
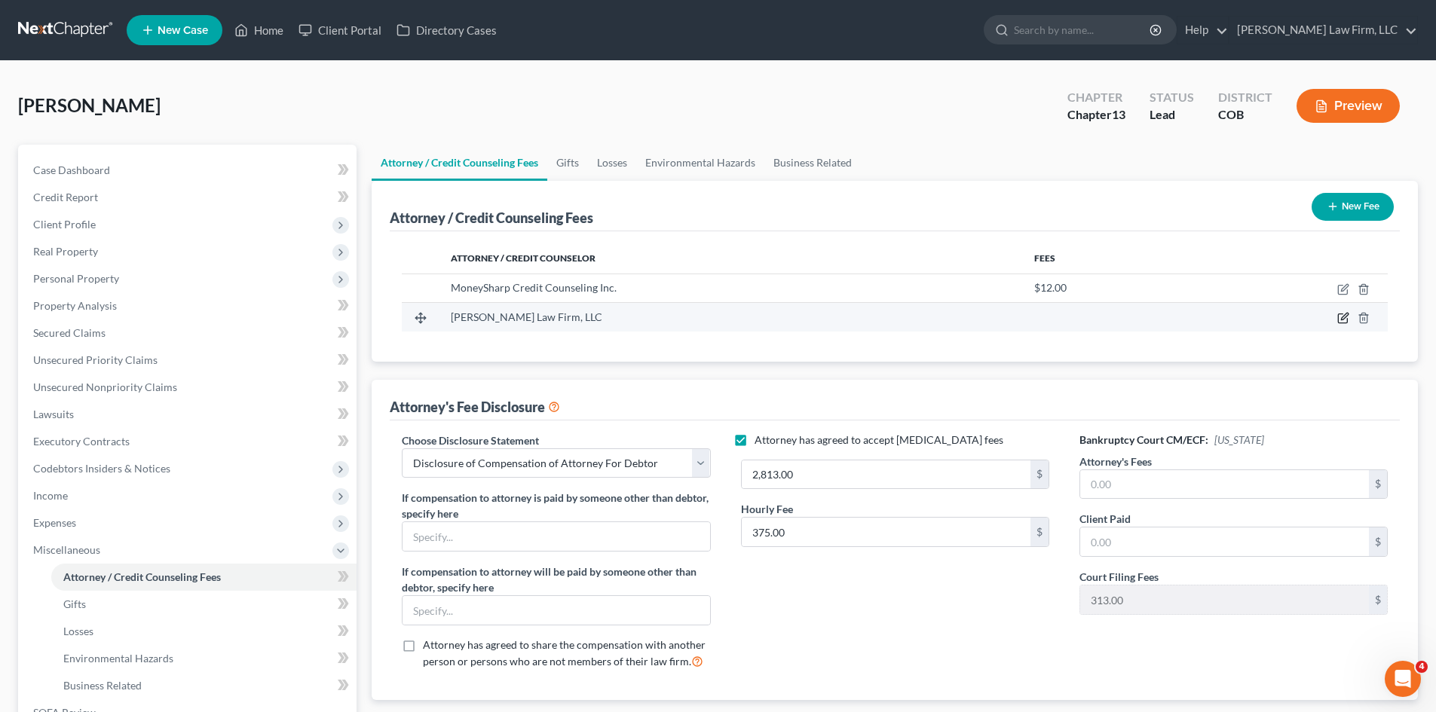
click at [1344, 323] on icon "button" at bounding box center [1343, 318] width 12 height 12
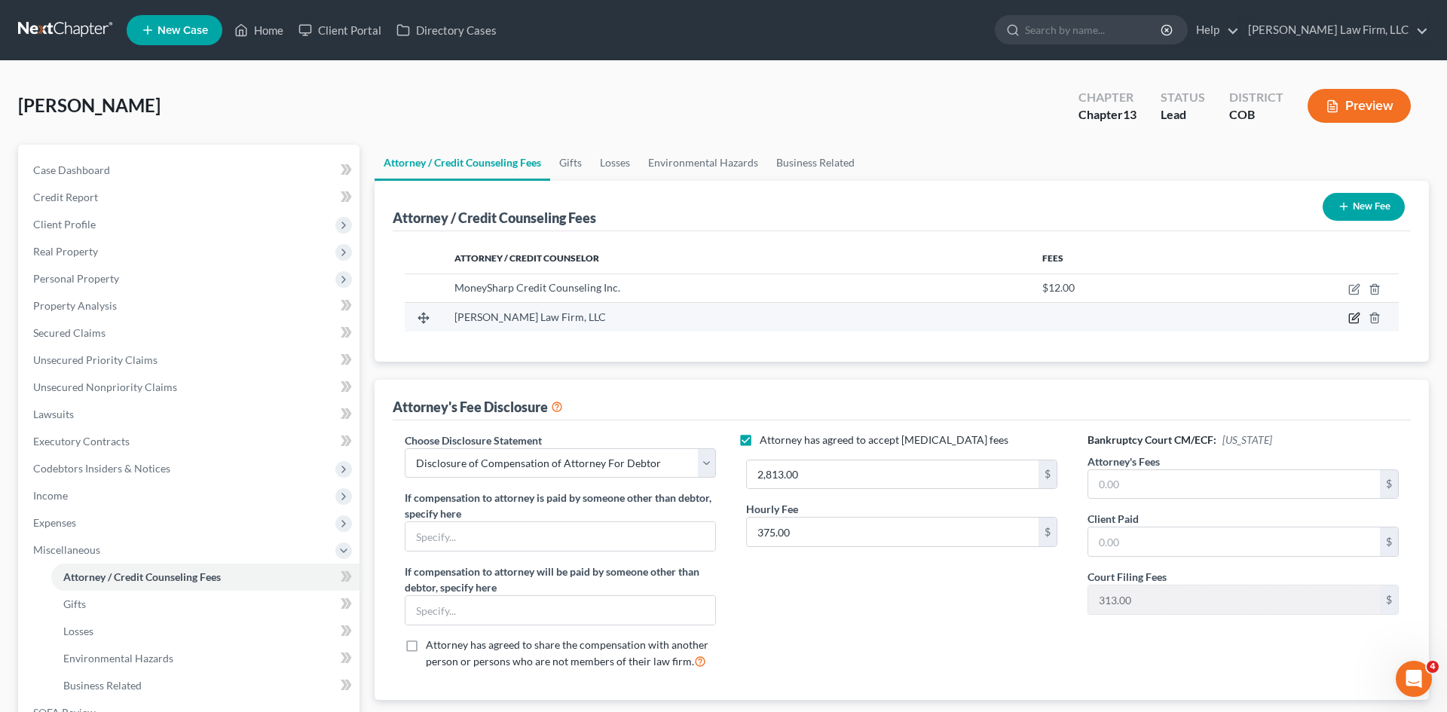
select select "5"
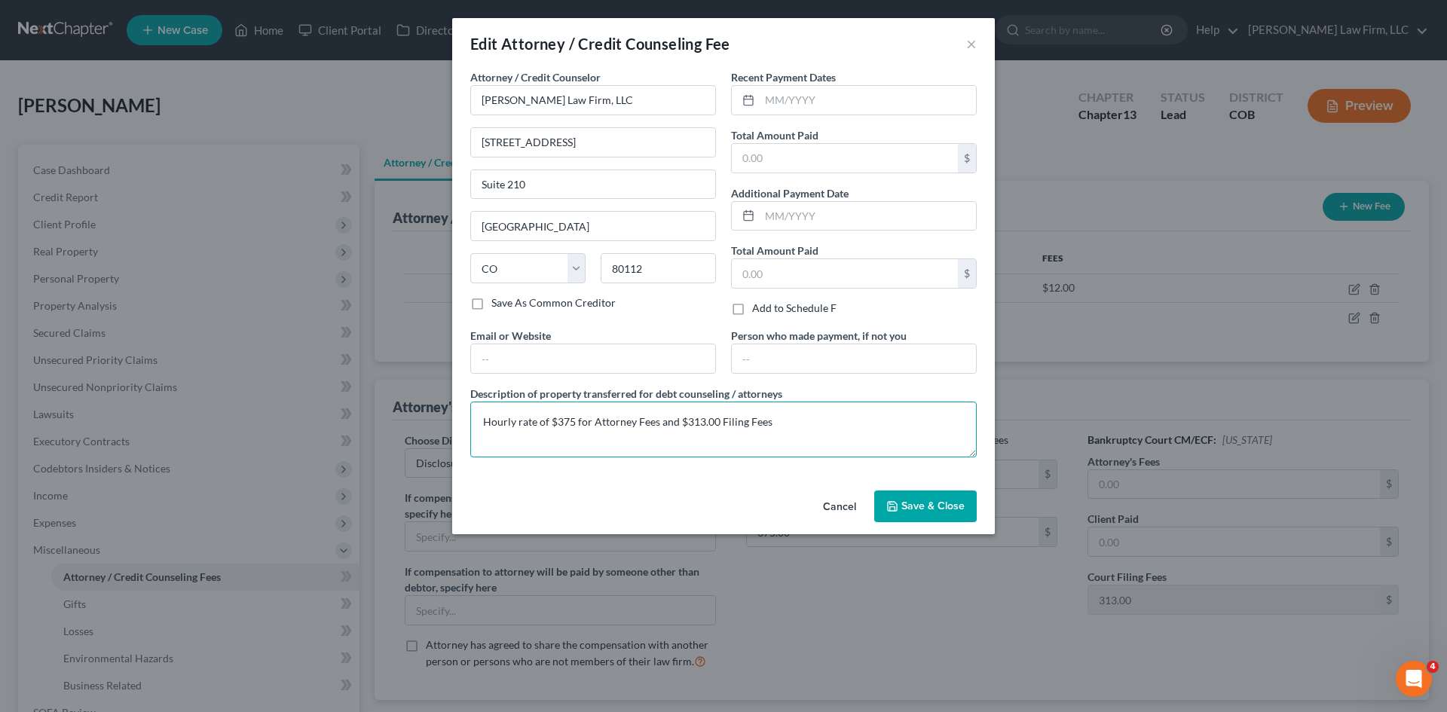
drag, startPoint x: 586, startPoint y: 422, endPoint x: 448, endPoint y: 421, distance: 137.9
click at [448, 421] on div "Edit Attorney / Credit Counseling Fee × Attorney / Credit Counselor * Curtis La…" at bounding box center [723, 356] width 1447 height 712
type textarea "$2500 Attorney Fees and $313.00 Filing Fees"
click at [919, 506] on span "Save & Close" at bounding box center [932, 506] width 63 height 13
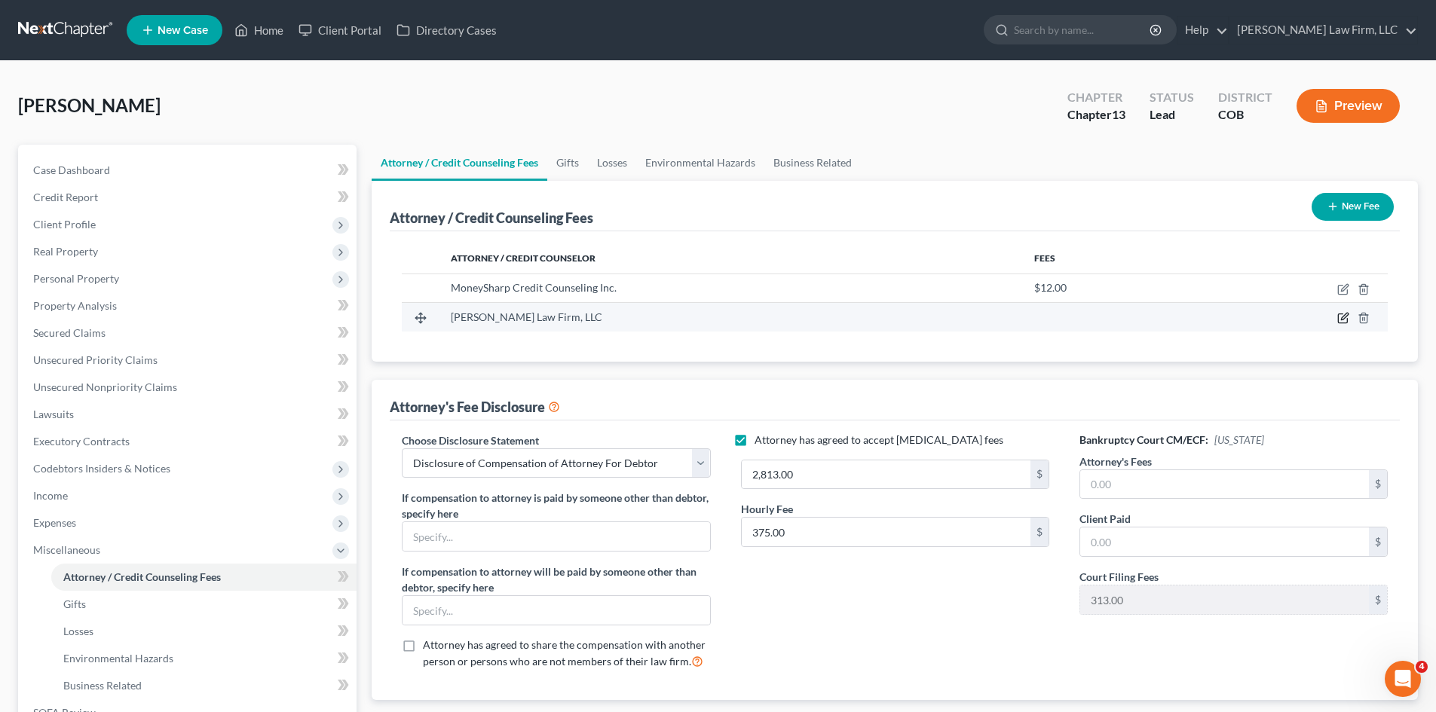
click at [1344, 312] on icon "button" at bounding box center [1343, 318] width 12 height 12
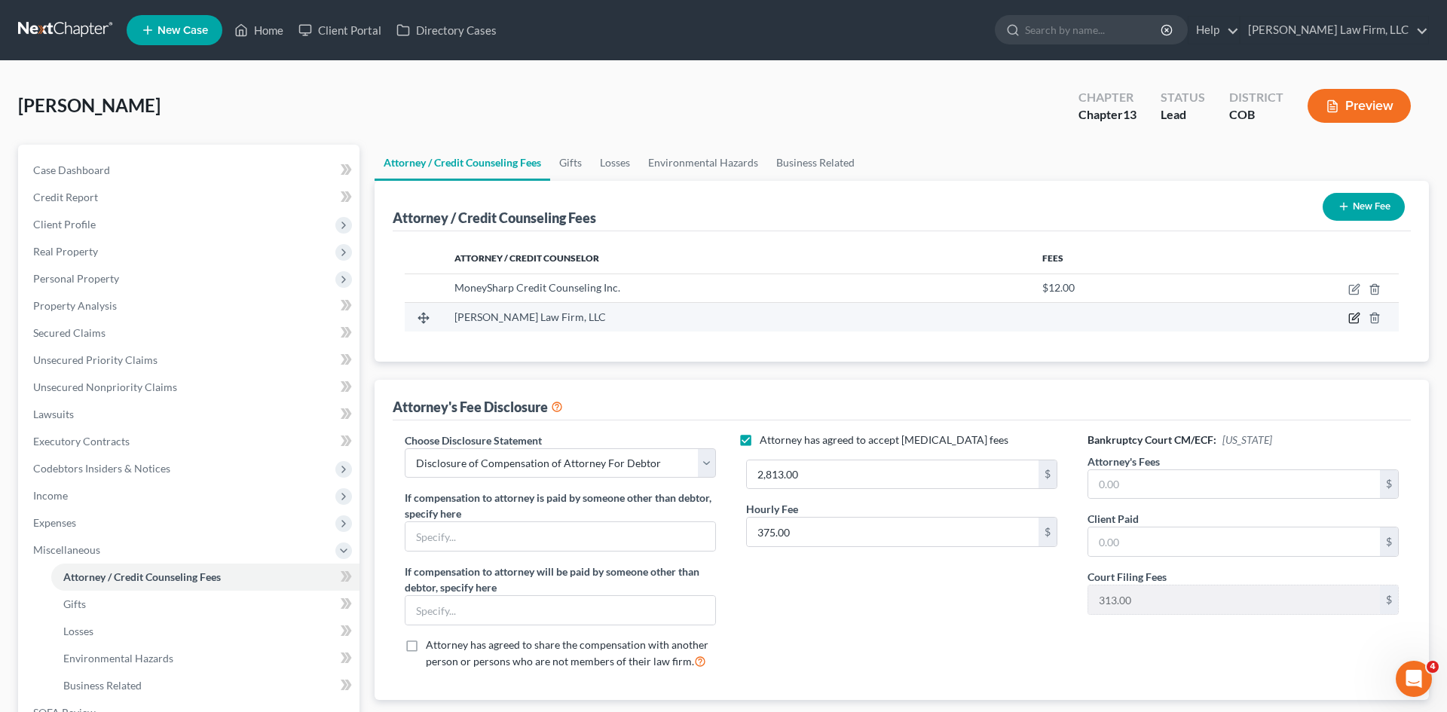
select select "5"
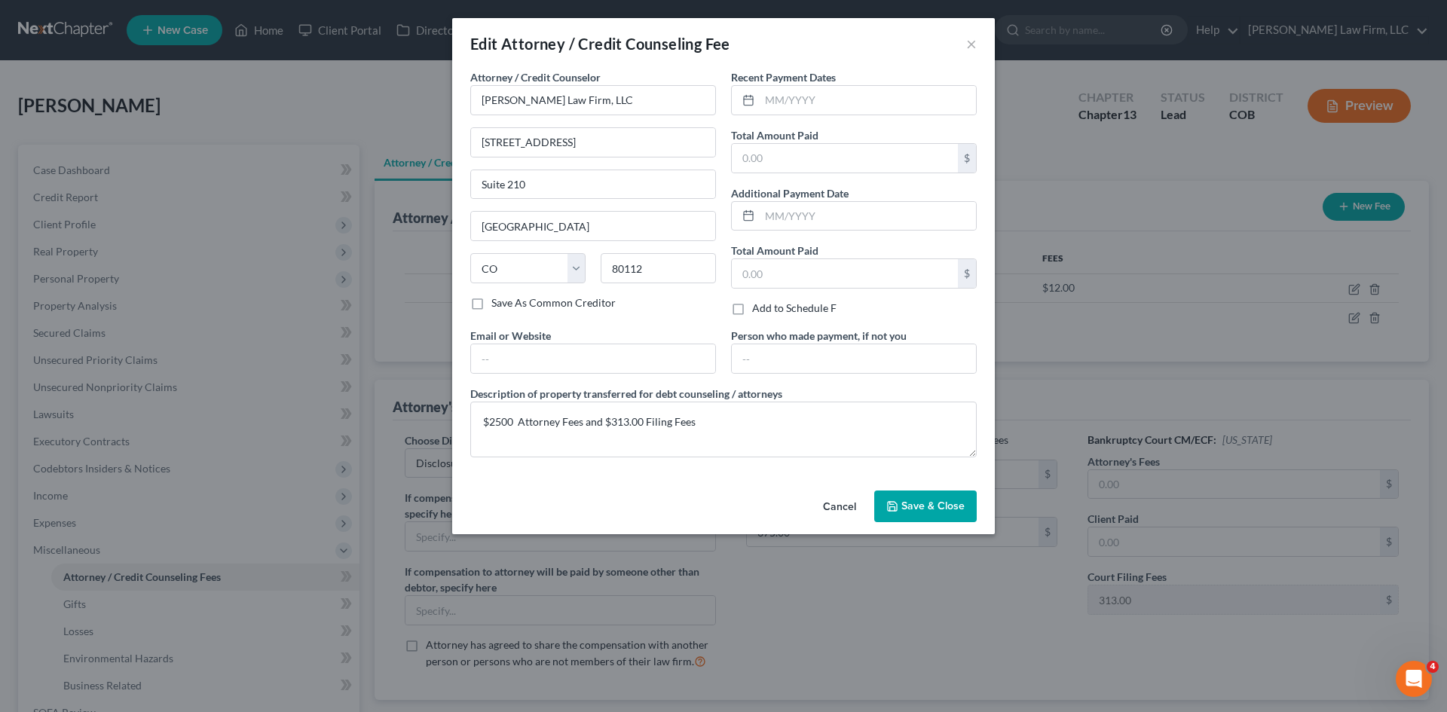
click at [845, 509] on button "Cancel" at bounding box center [839, 507] width 57 height 30
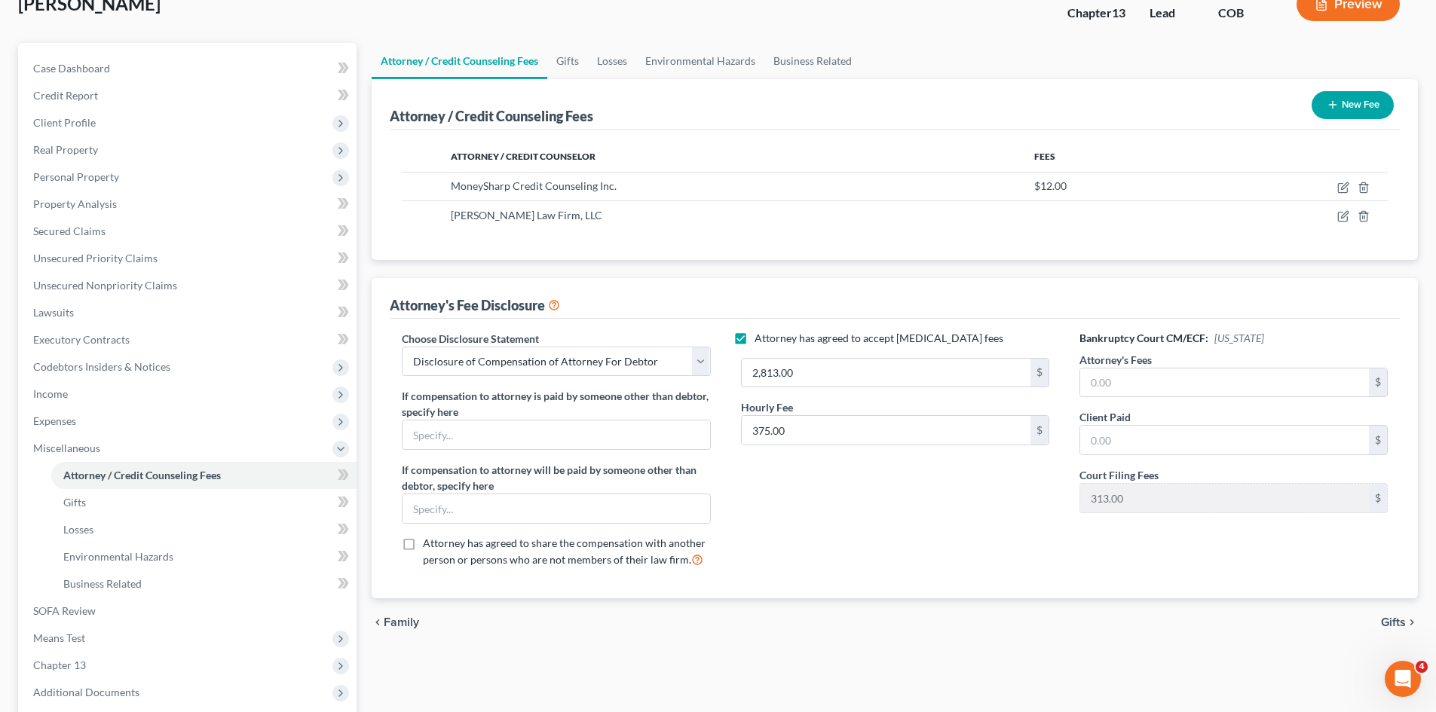
scroll to position [75, 0]
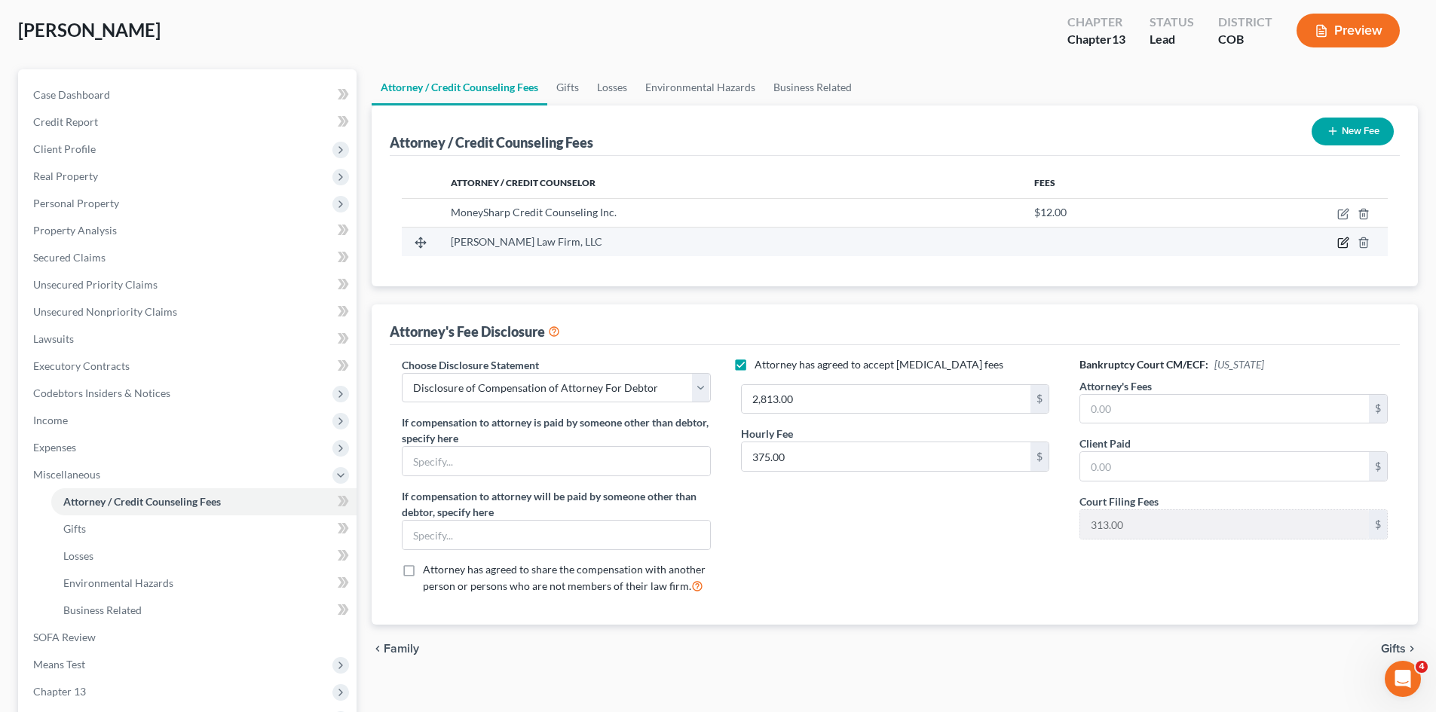
click at [1344, 242] on icon "button" at bounding box center [1343, 243] width 12 height 12
select select "5"
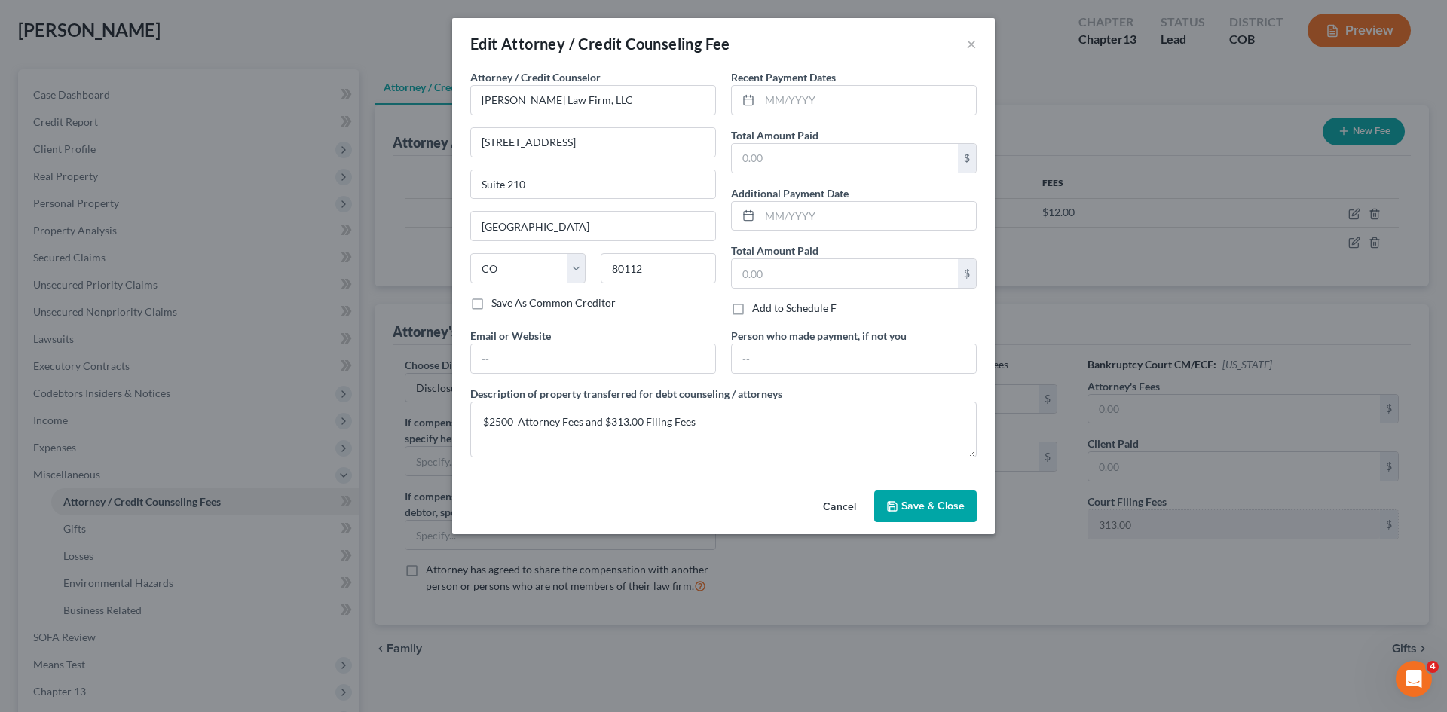
click at [928, 511] on span "Save & Close" at bounding box center [932, 506] width 63 height 13
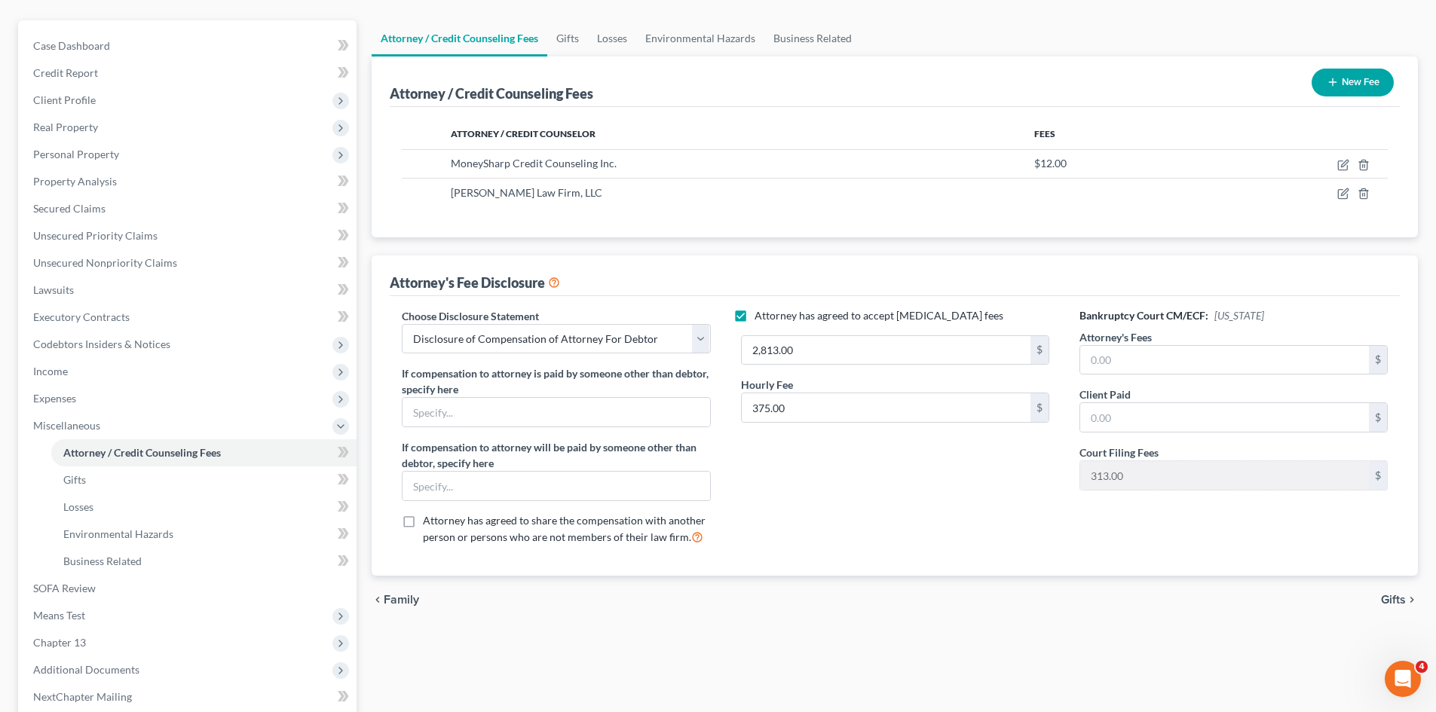
scroll to position [151, 0]
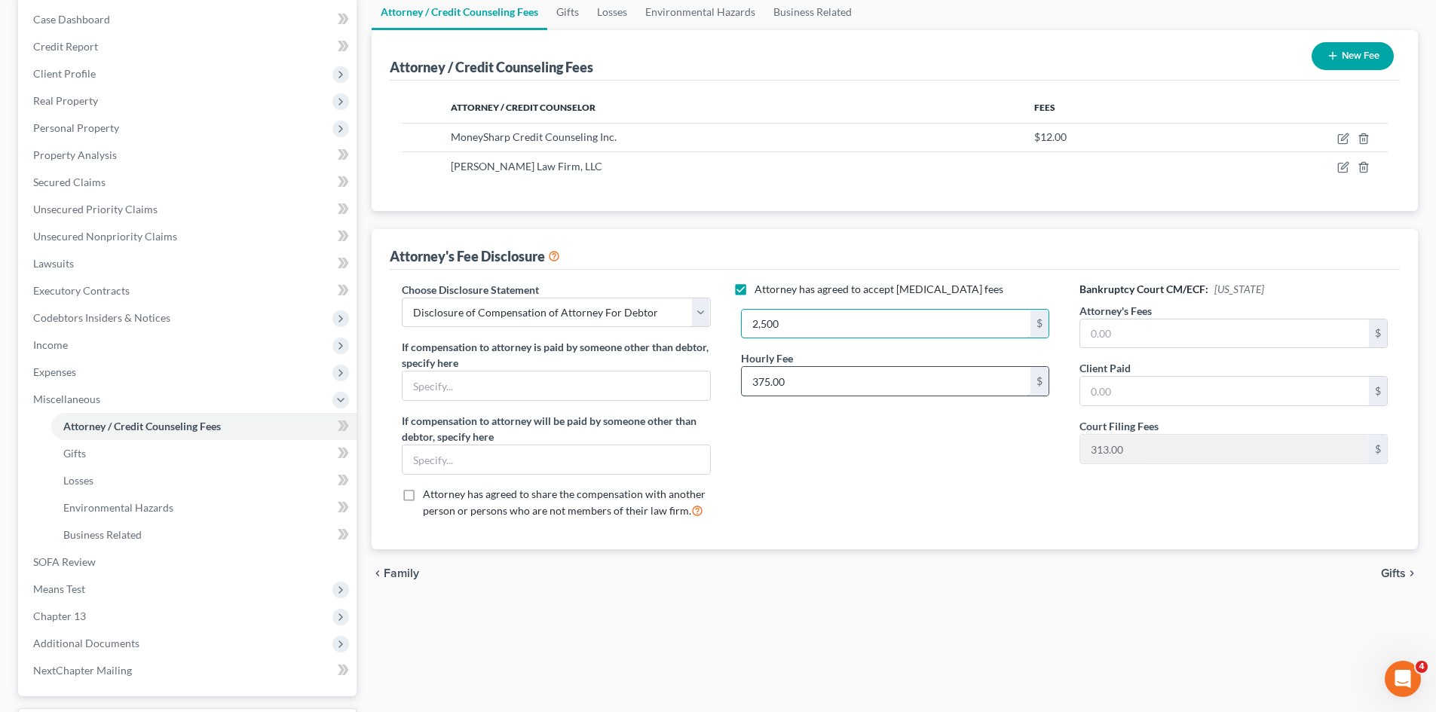
type input "2,500"
click at [876, 382] on input "375.00" at bounding box center [886, 381] width 289 height 29
click at [893, 449] on div "Attorney has agreed to accept retainer fees 2,500 $ Hourly Fee 375.00 $" at bounding box center [895, 406] width 338 height 249
click at [1234, 333] on input "text" at bounding box center [1224, 334] width 289 height 29
type input "2"
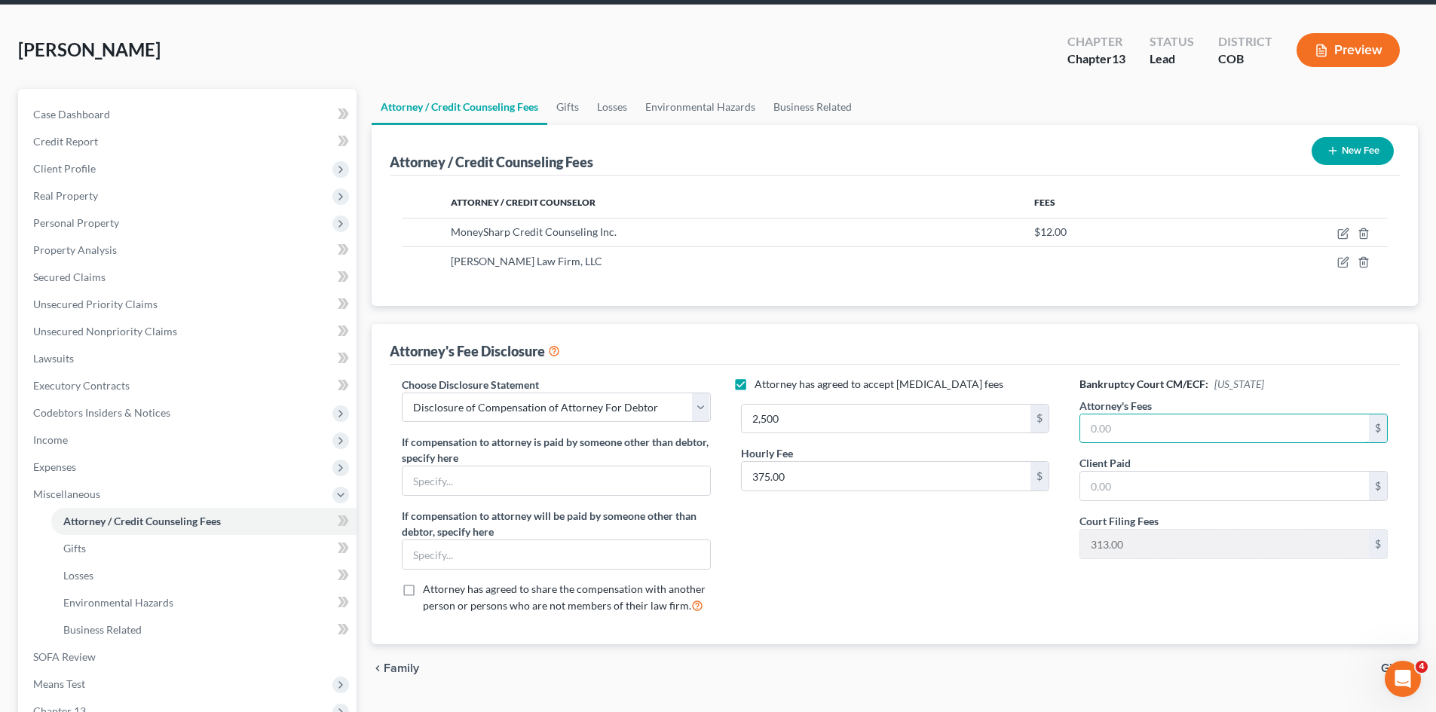
scroll to position [53, 0]
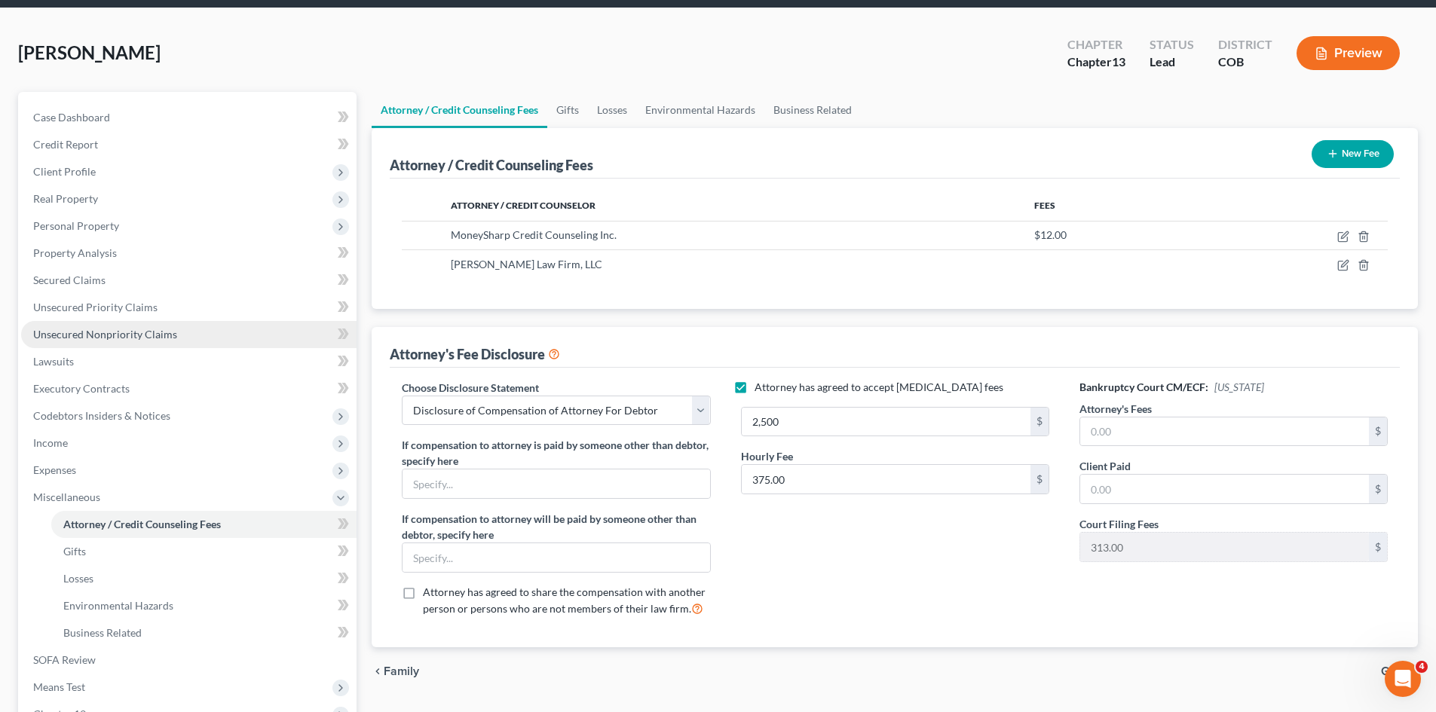
click at [131, 333] on span "Unsecured Nonpriority Claims" at bounding box center [105, 334] width 144 height 13
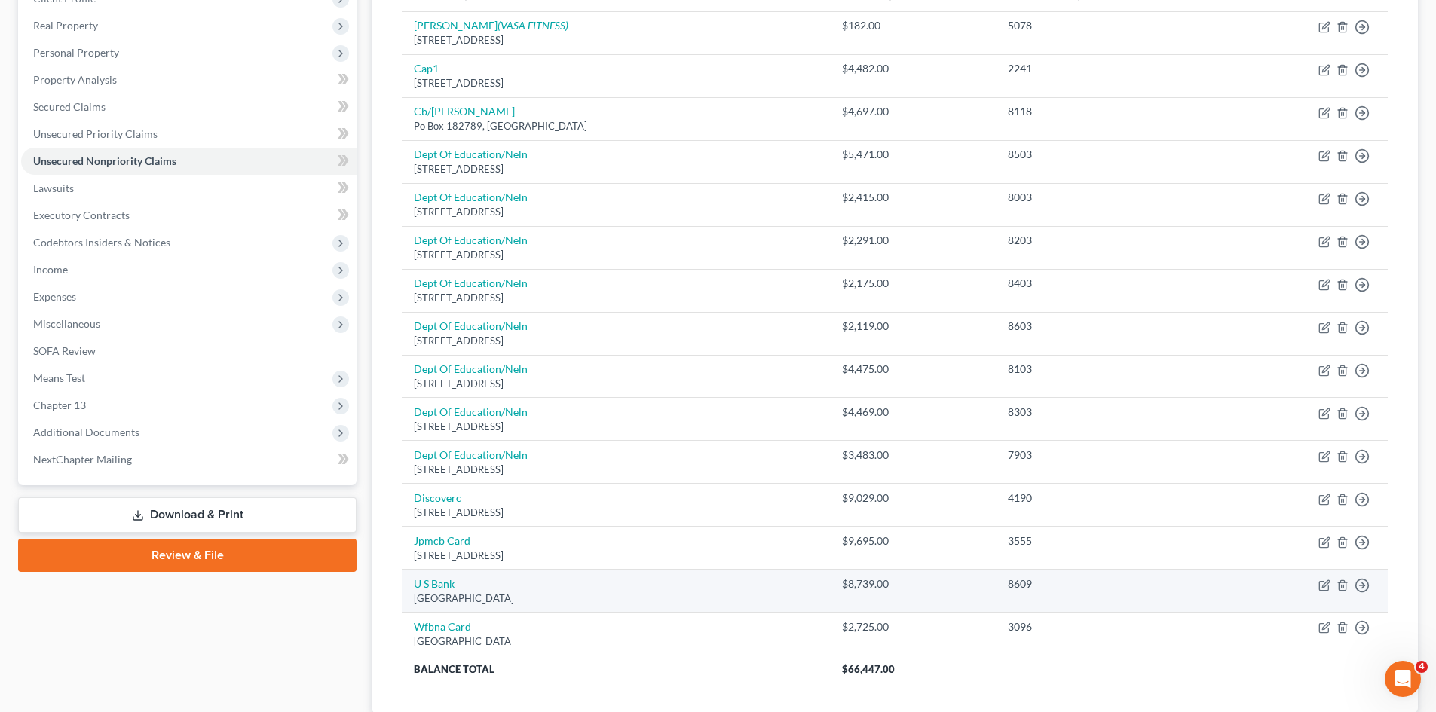
scroll to position [151, 0]
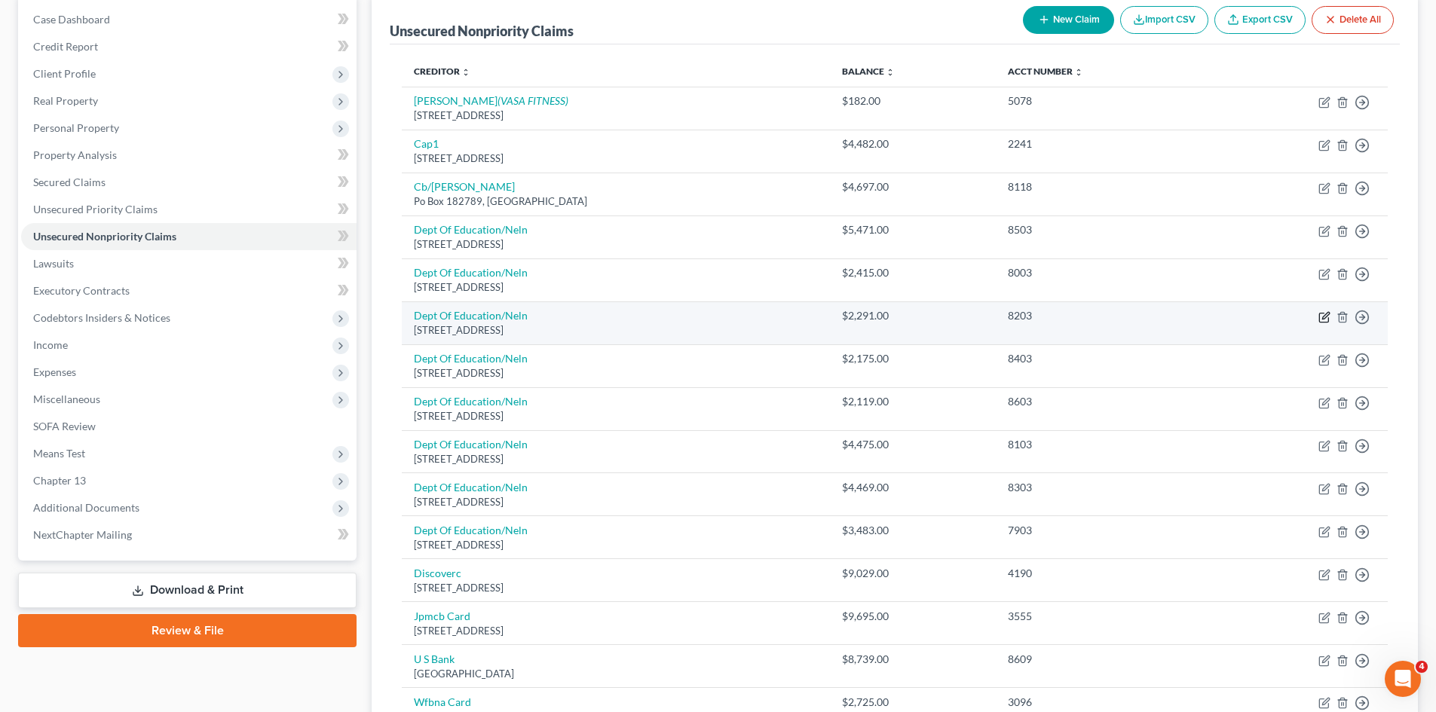
click at [1326, 318] on icon "button" at bounding box center [1324, 317] width 12 height 12
select select "30"
select select "17"
select select "0"
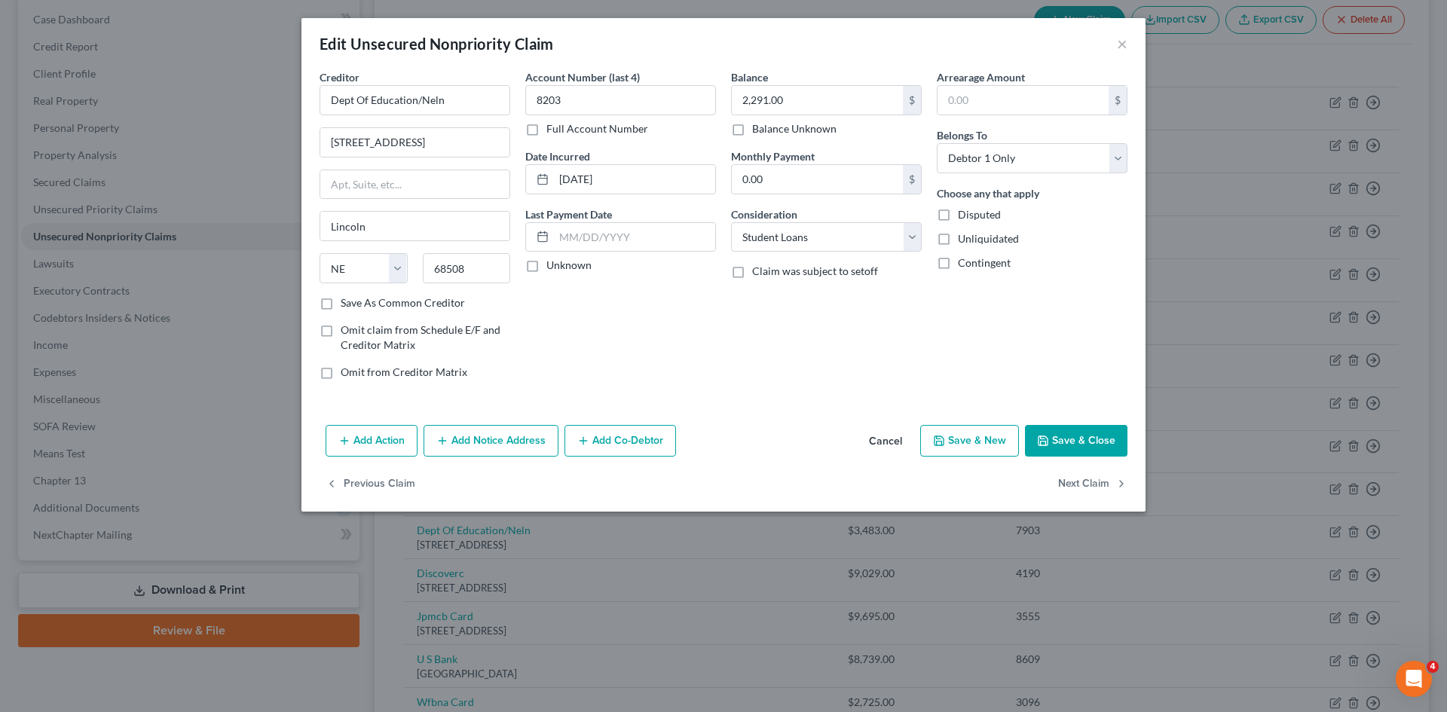
click at [891, 439] on button "Cancel" at bounding box center [885, 442] width 57 height 30
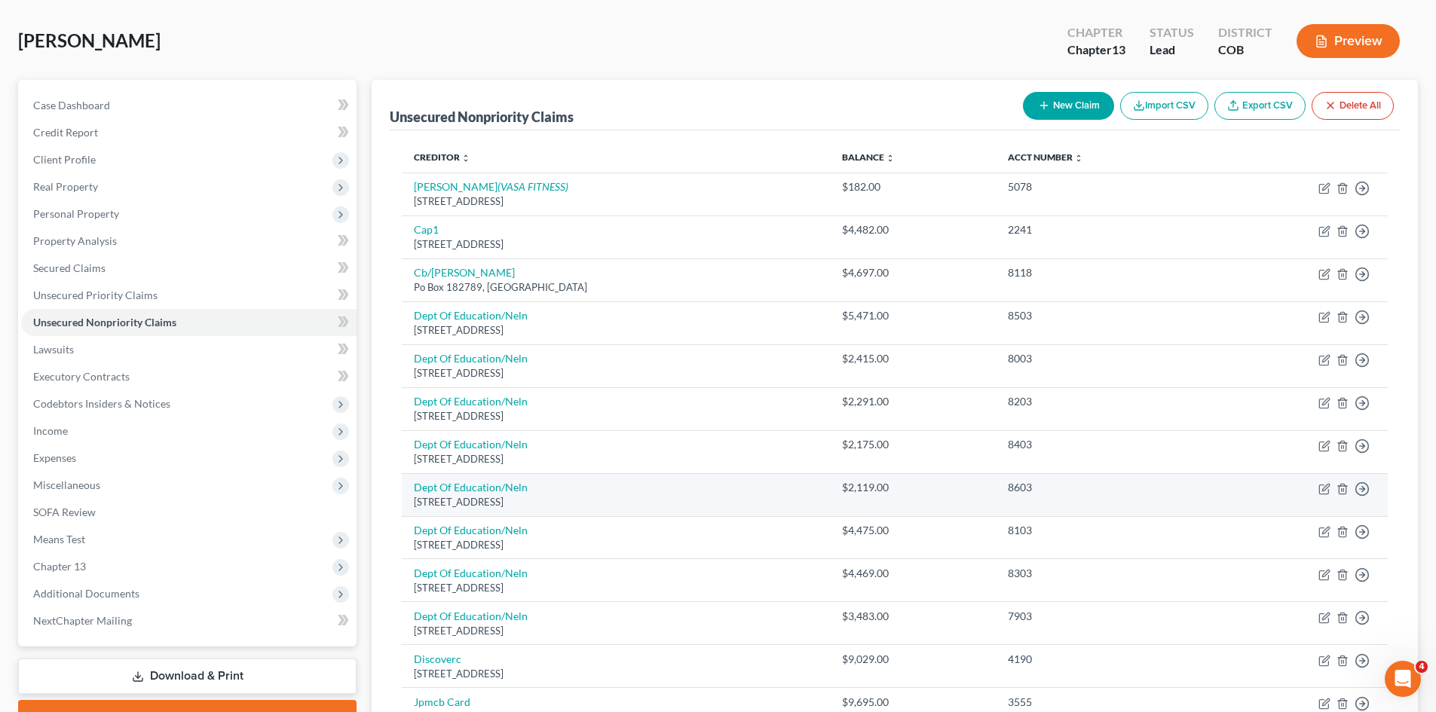
scroll to position [0, 0]
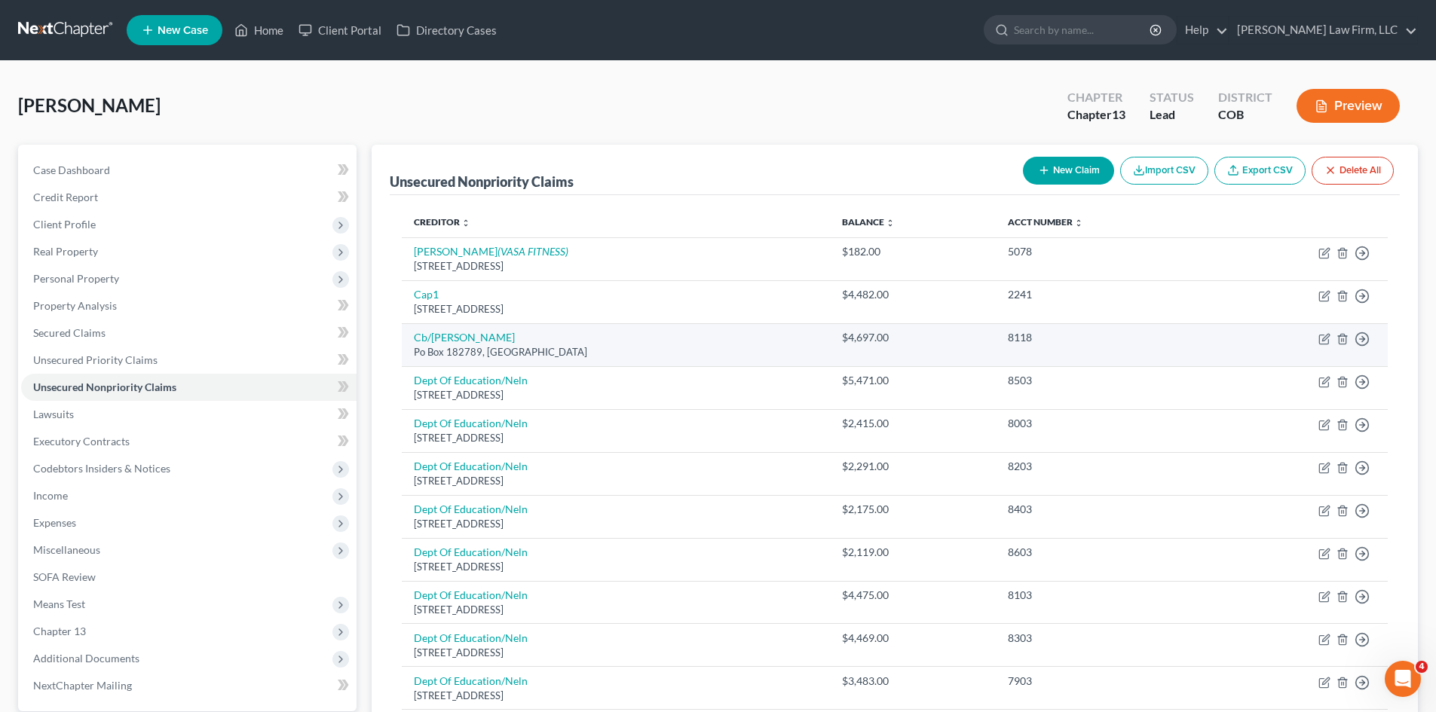
click at [1135, 336] on div "8118" at bounding box center [1103, 337] width 191 height 15
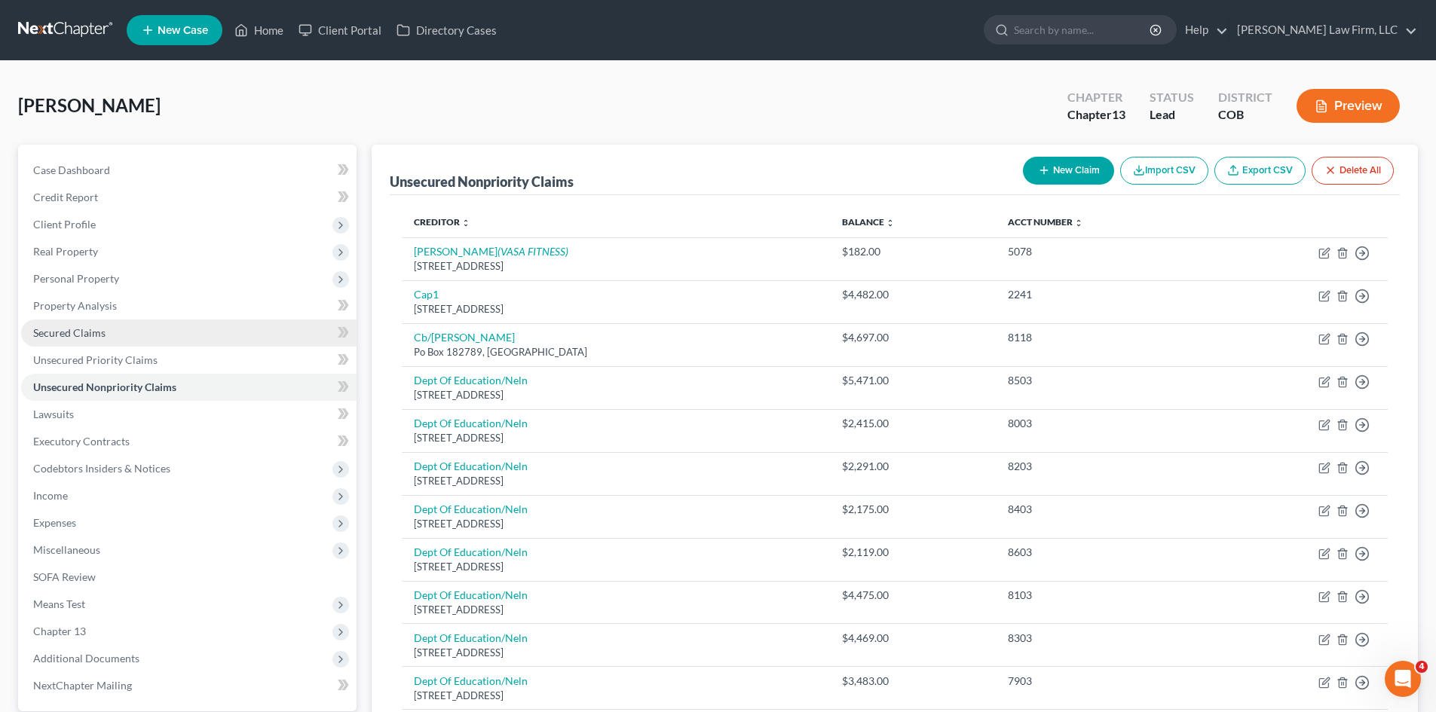
click at [118, 327] on link "Secured Claims" at bounding box center [188, 333] width 335 height 27
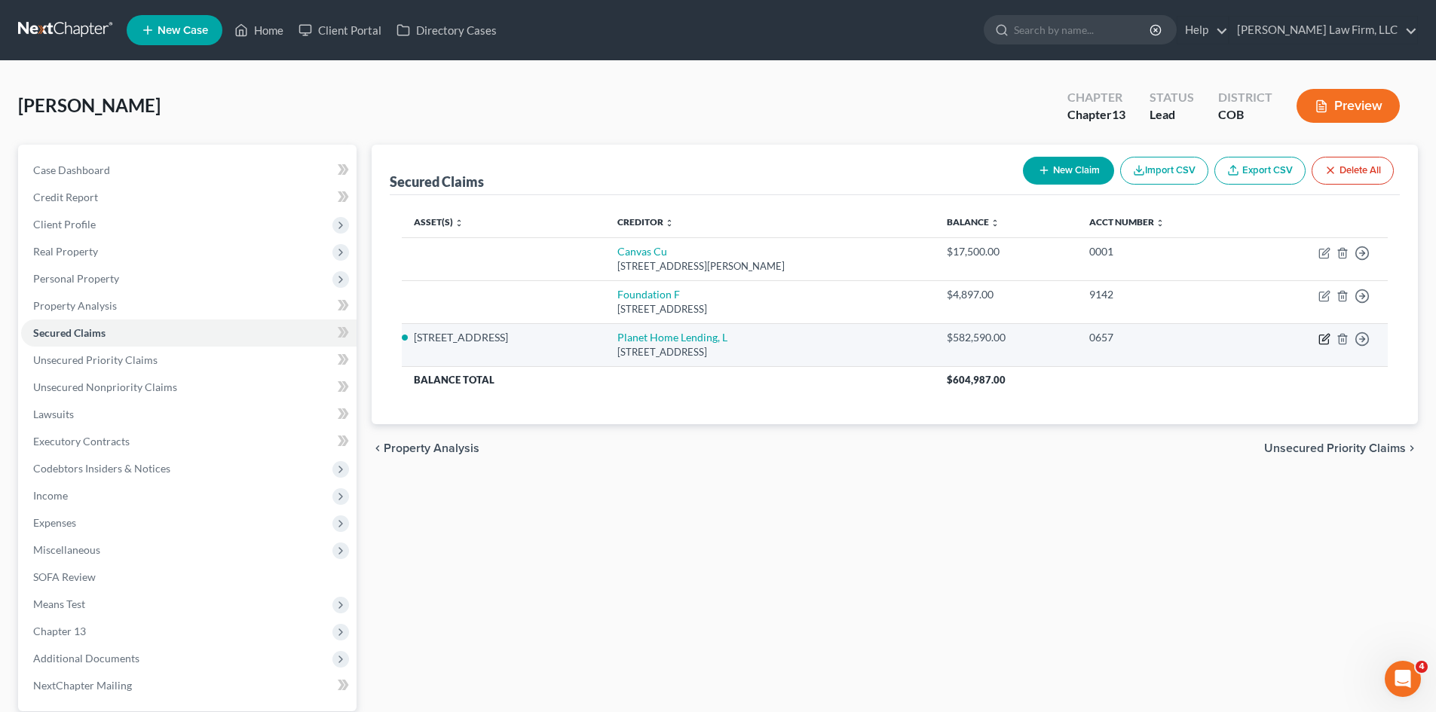
click at [1318, 340] on icon "button" at bounding box center [1324, 339] width 12 height 12
select select "6"
select select "4"
select select "3"
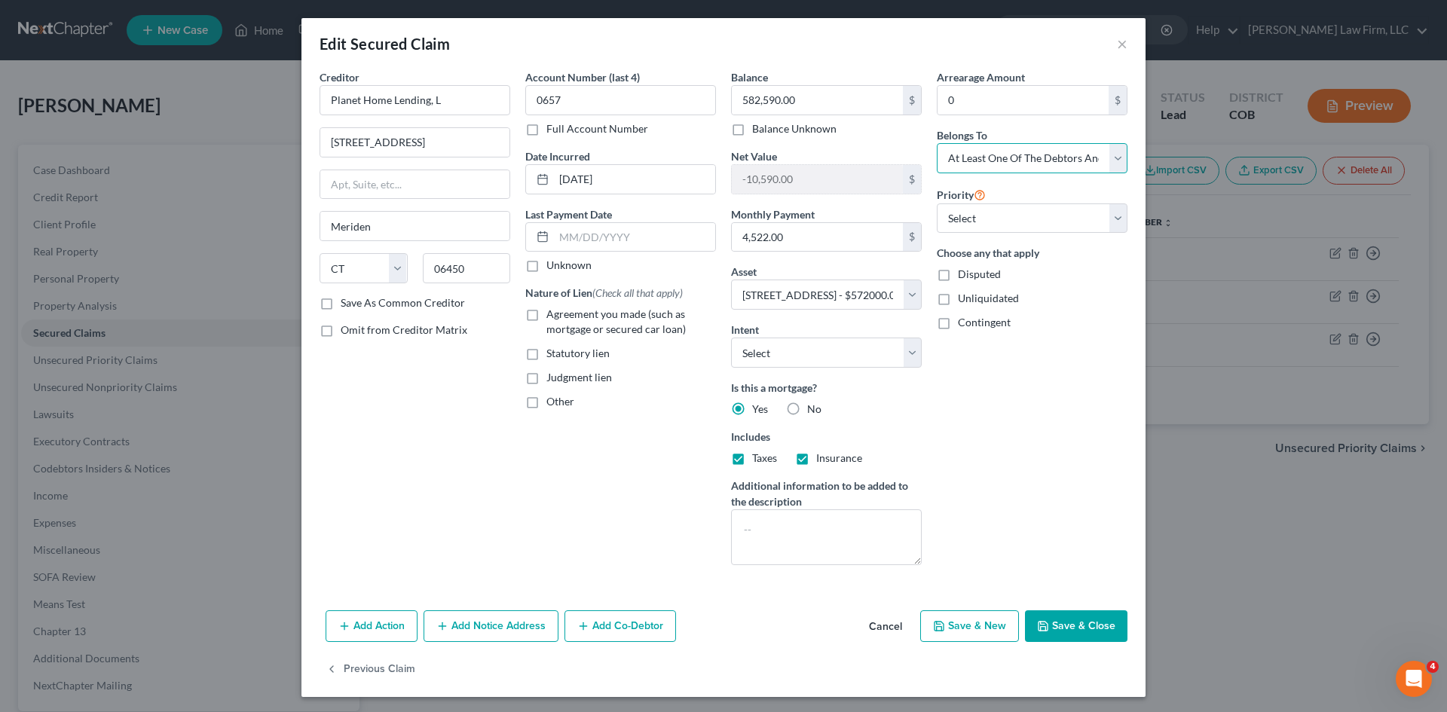
click at [1075, 157] on select "Select Debtor 1 Only Debtor 2 Only Debtor 1 And Debtor 2 Only At Least One Of T…" at bounding box center [1032, 158] width 191 height 30
click at [1104, 158] on select "Select Debtor 1 Only Debtor 2 Only Debtor 1 And Debtor 2 Only At Least One Of T…" at bounding box center [1032, 158] width 191 height 30
click at [878, 622] on button "Cancel" at bounding box center [885, 627] width 57 height 30
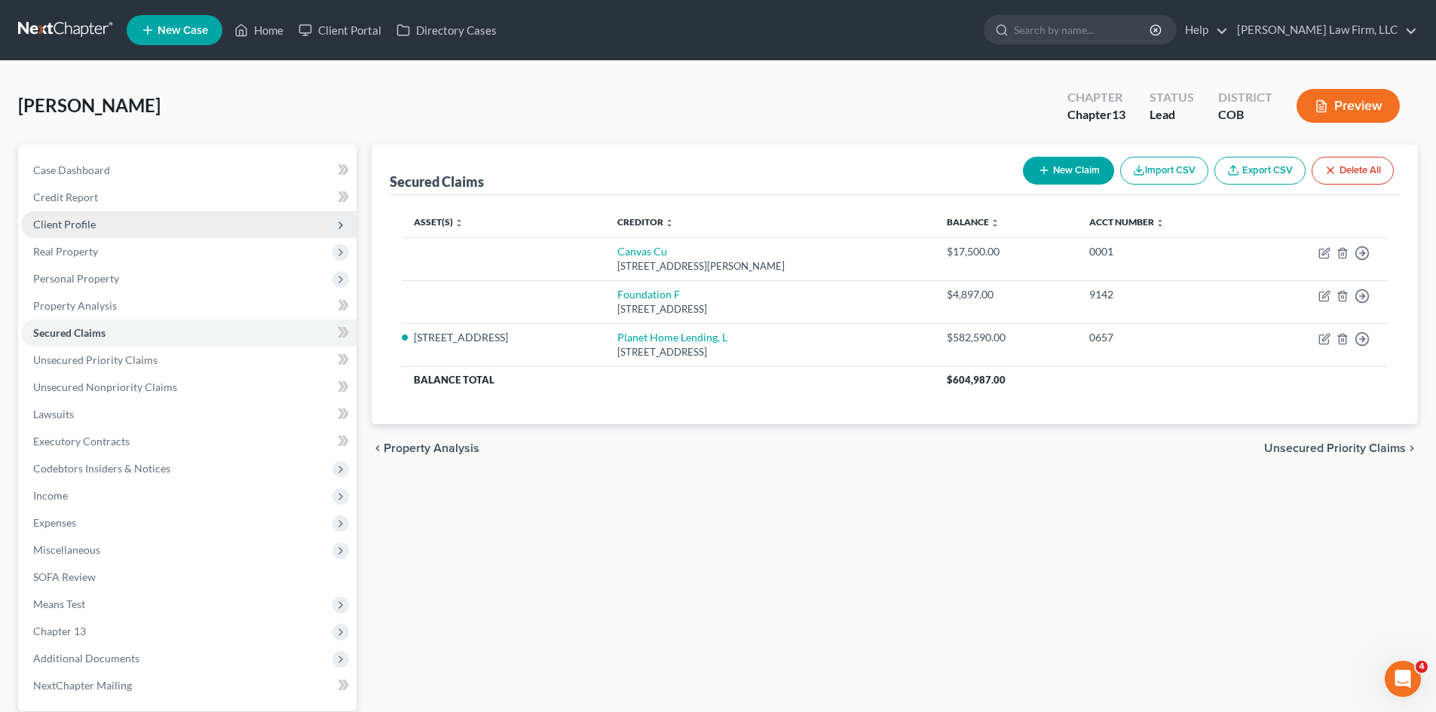
click at [90, 225] on span "Client Profile" at bounding box center [64, 224] width 63 height 13
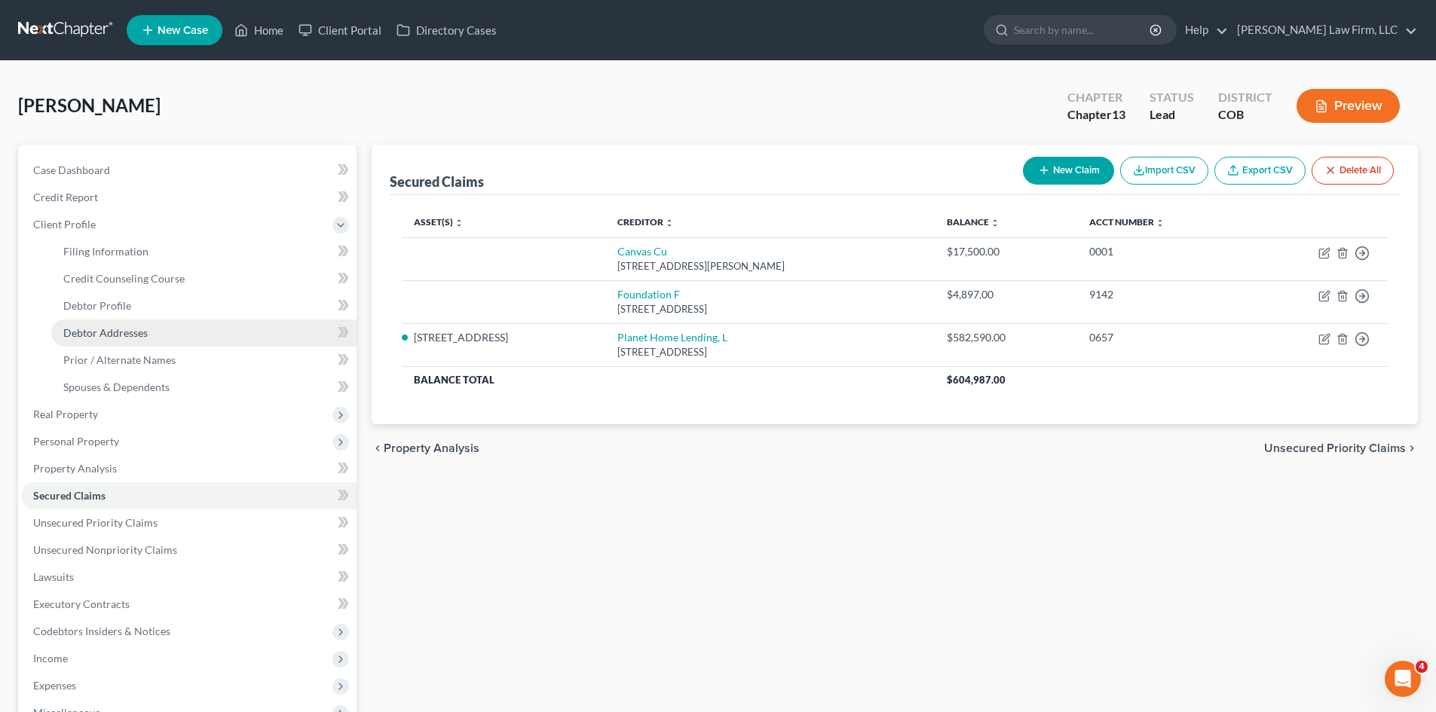
click at [123, 332] on span "Debtor Addresses" at bounding box center [105, 332] width 84 height 13
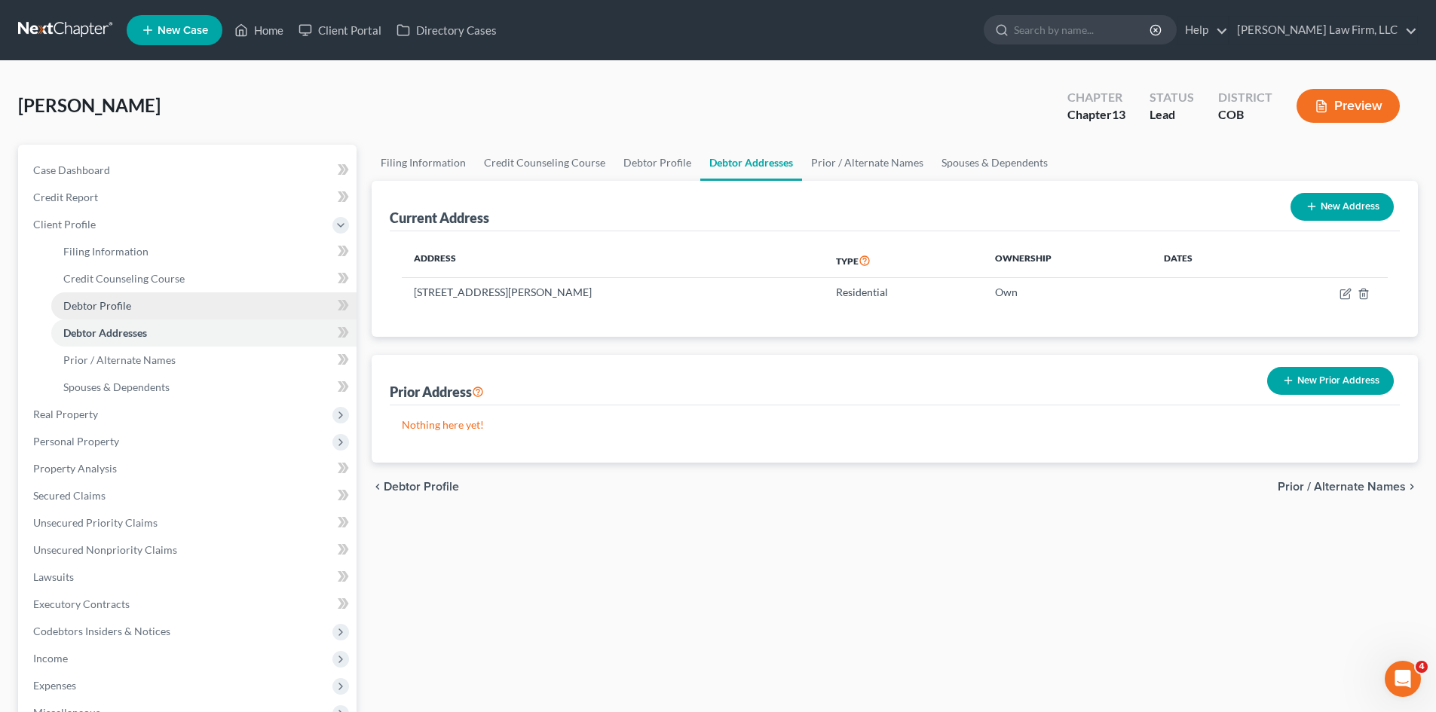
click at [123, 308] on span "Debtor Profile" at bounding box center [97, 305] width 68 height 13
select select "0"
select select "3"
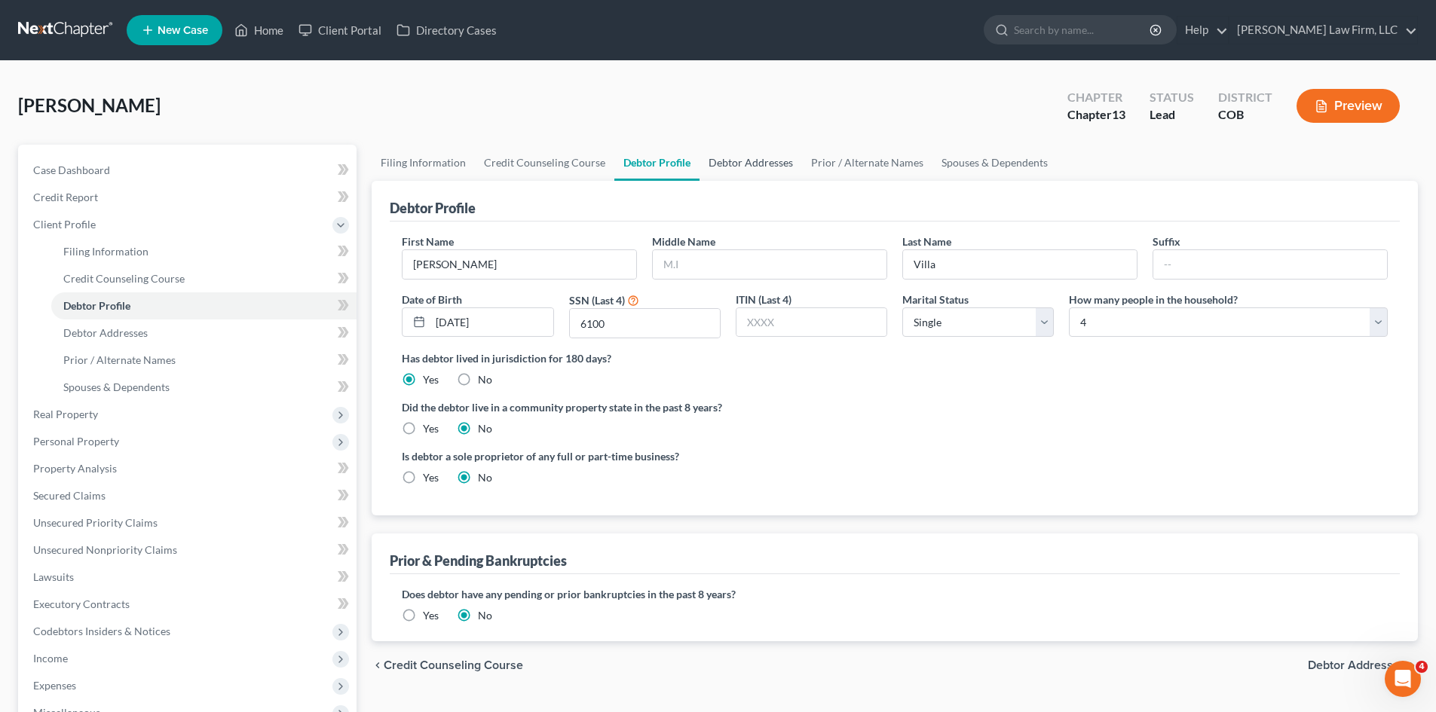
click at [770, 163] on link "Debtor Addresses" at bounding box center [750, 163] width 102 height 36
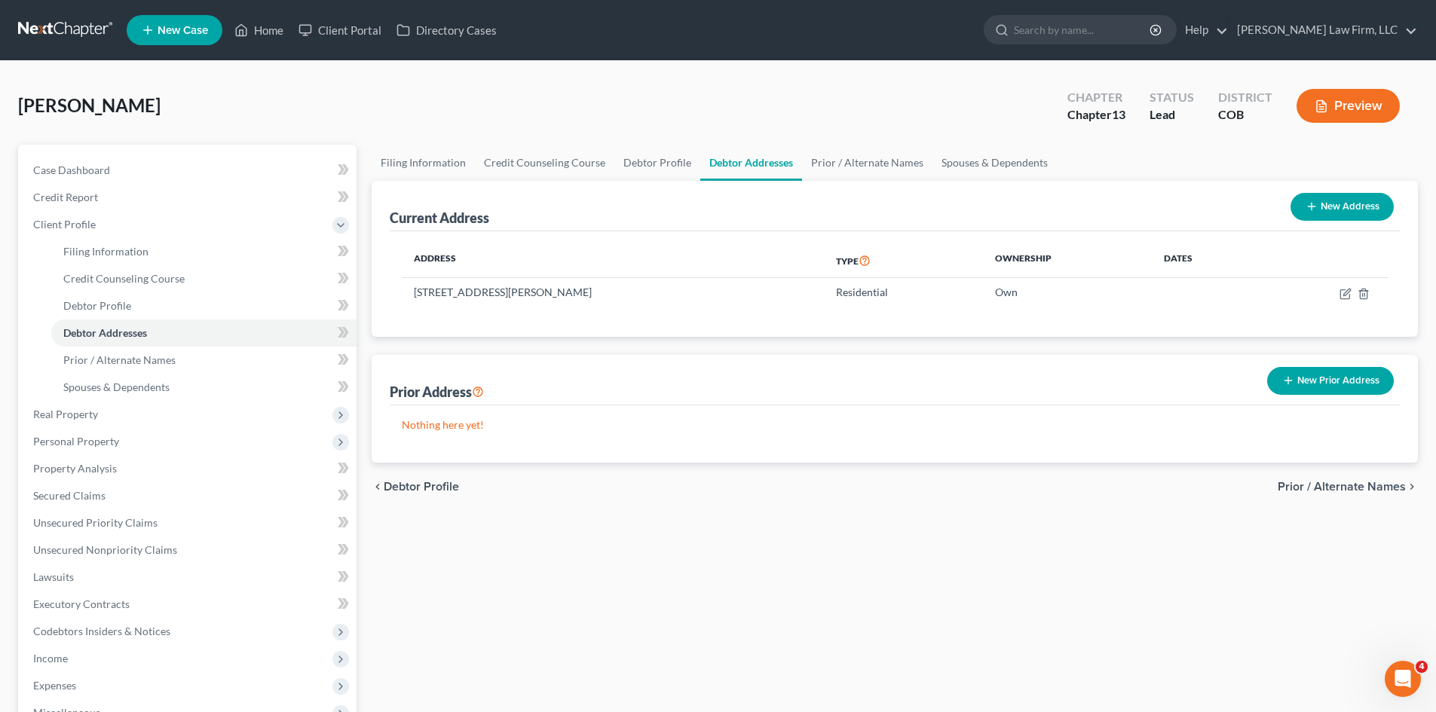
click at [68, 31] on link at bounding box center [66, 30] width 96 height 27
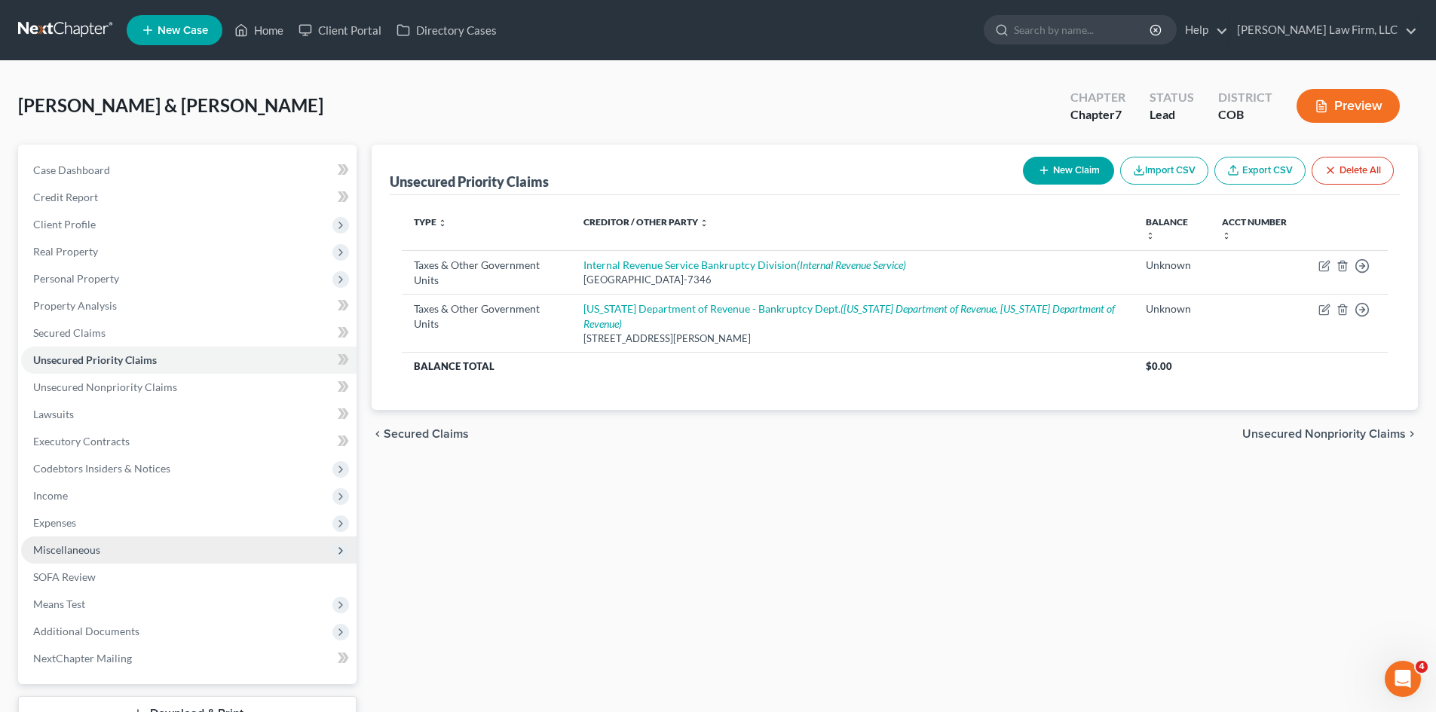
click at [102, 549] on span "Miscellaneous" at bounding box center [188, 550] width 335 height 27
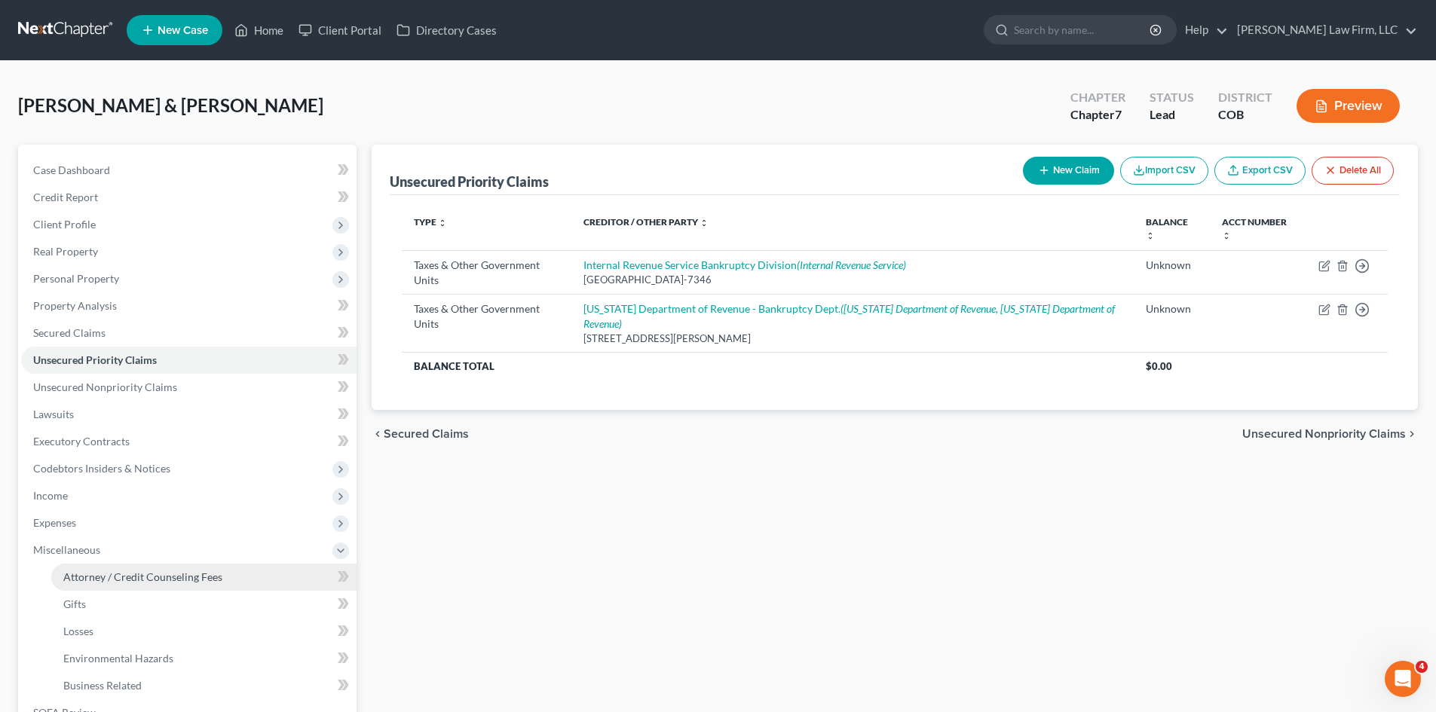
click at [115, 580] on span "Attorney / Credit Counseling Fees" at bounding box center [142, 576] width 159 height 13
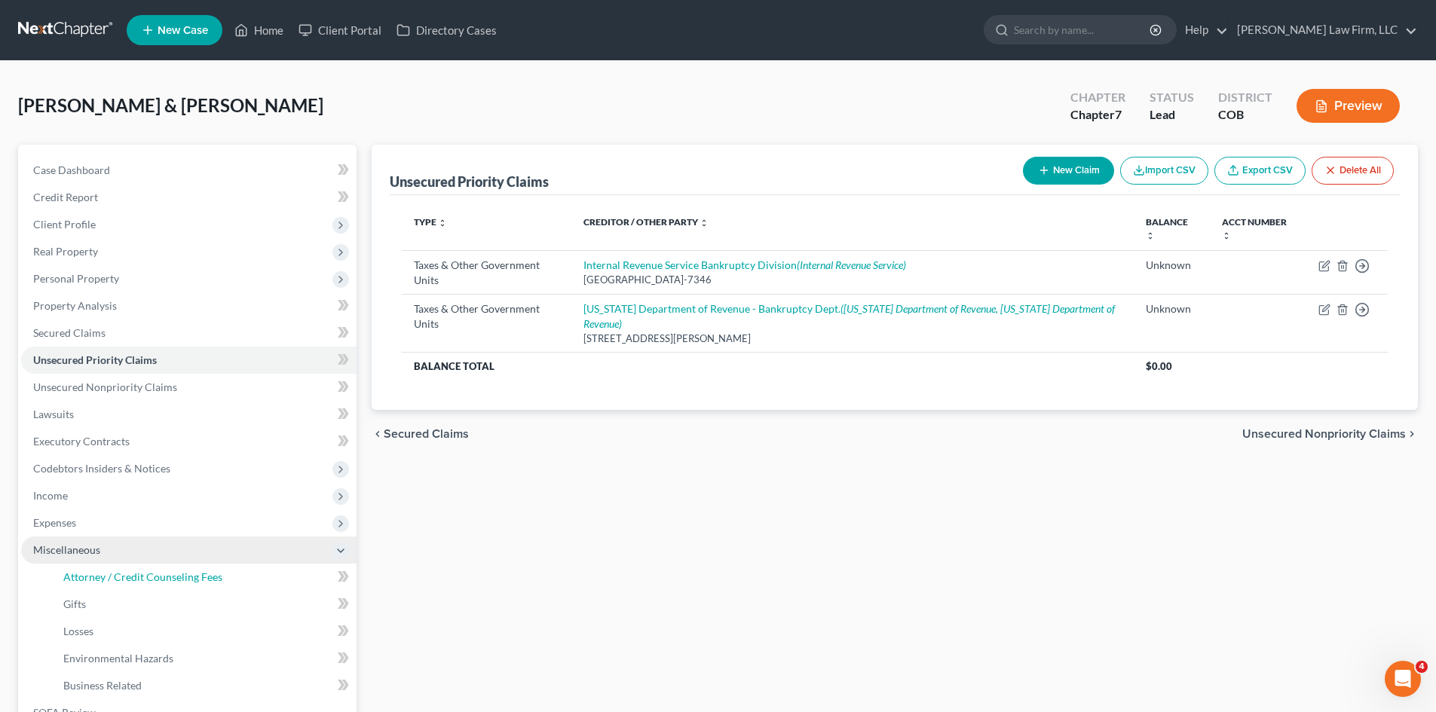
select select "0"
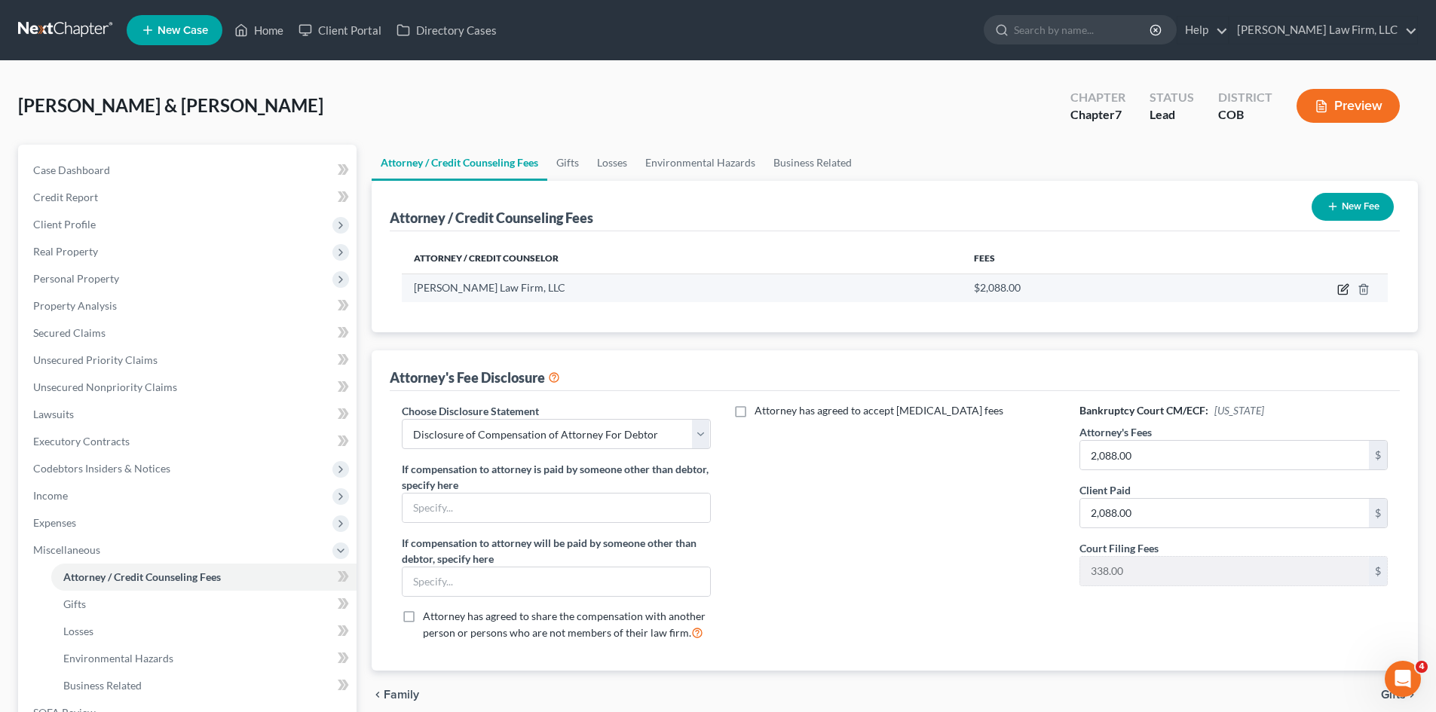
click at [1343, 291] on icon "button" at bounding box center [1344, 287] width 7 height 7
select select "5"
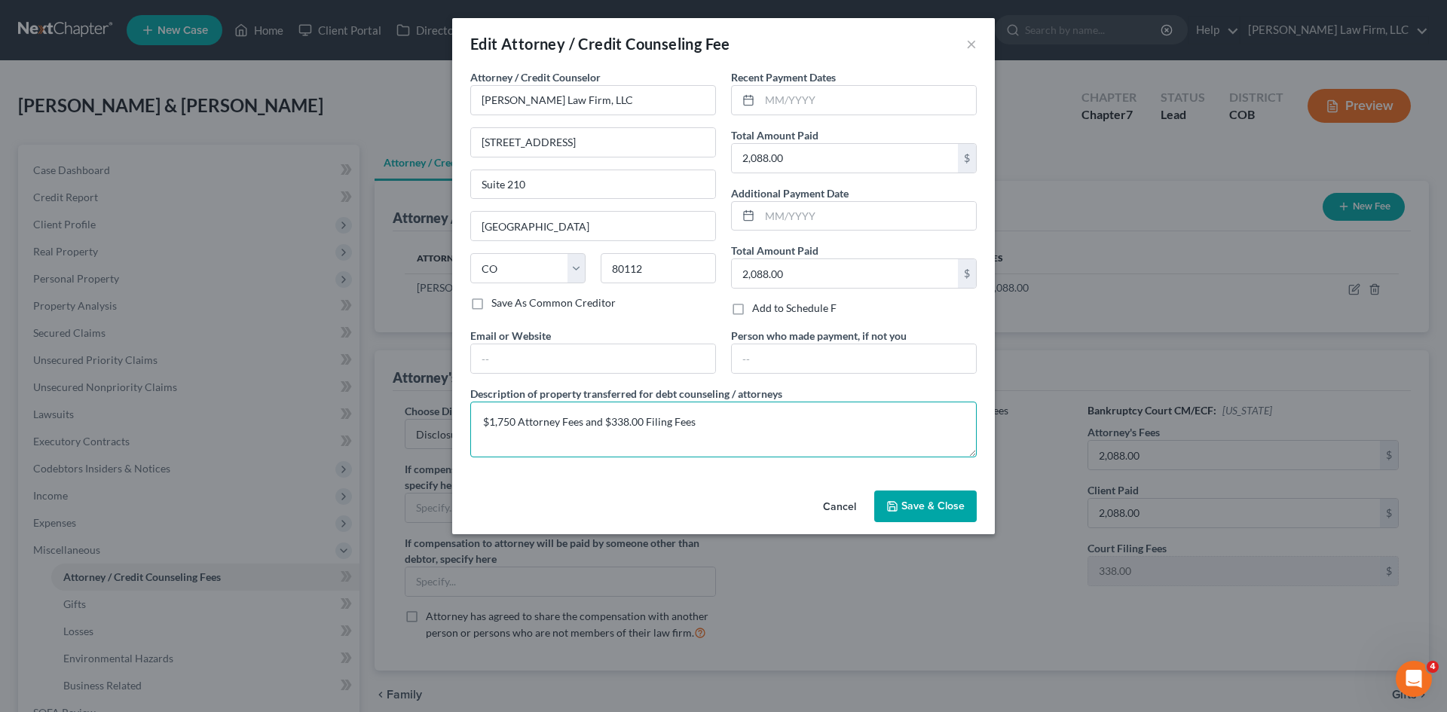
drag, startPoint x: 732, startPoint y: 436, endPoint x: 421, endPoint y: 441, distance: 311.3
click at [433, 438] on div "Edit Attorney / Credit Counseling Fee × Attorney / Credit Counselor * Curtis La…" at bounding box center [723, 356] width 1447 height 712
click at [846, 508] on button "Cancel" at bounding box center [839, 507] width 57 height 30
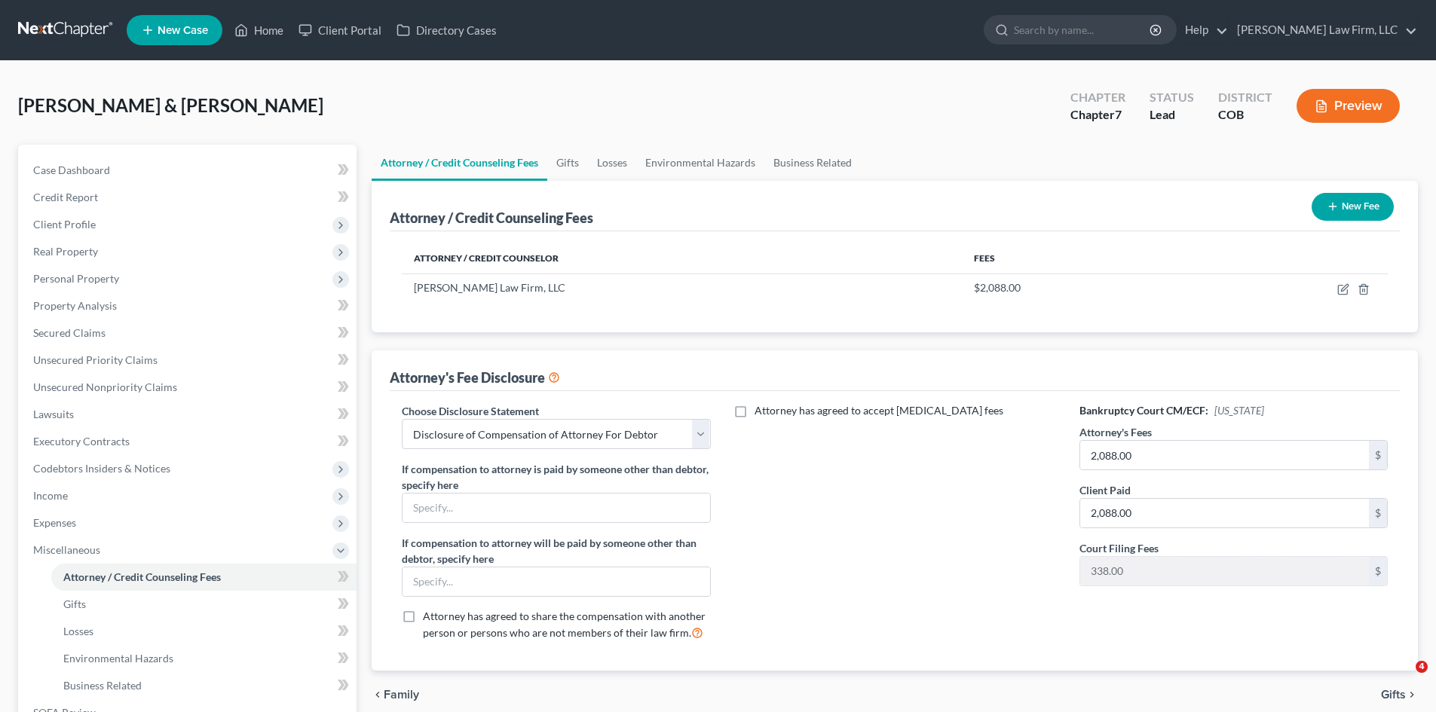
select select "0"
click at [353, 20] on link "Client Portal" at bounding box center [340, 30] width 98 height 27
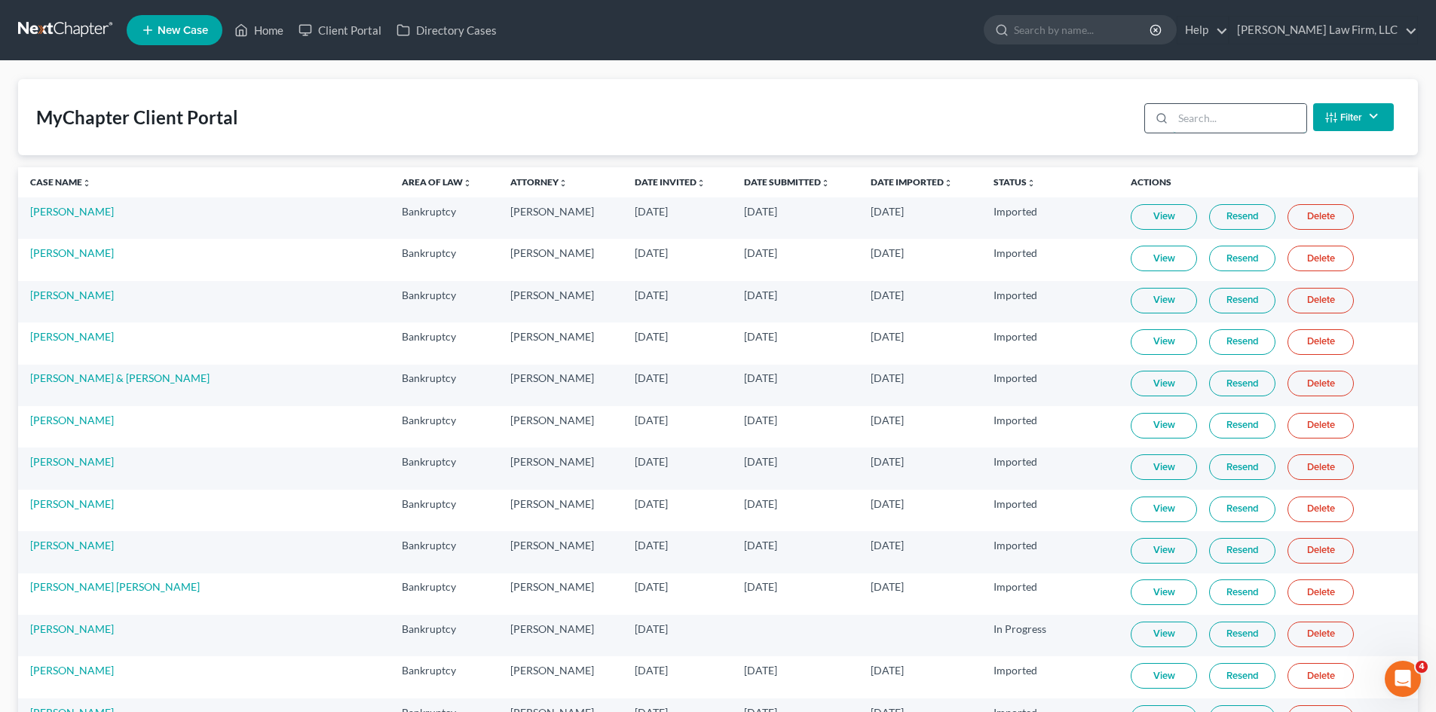
click at [1219, 112] on input "search" at bounding box center [1239, 118] width 133 height 29
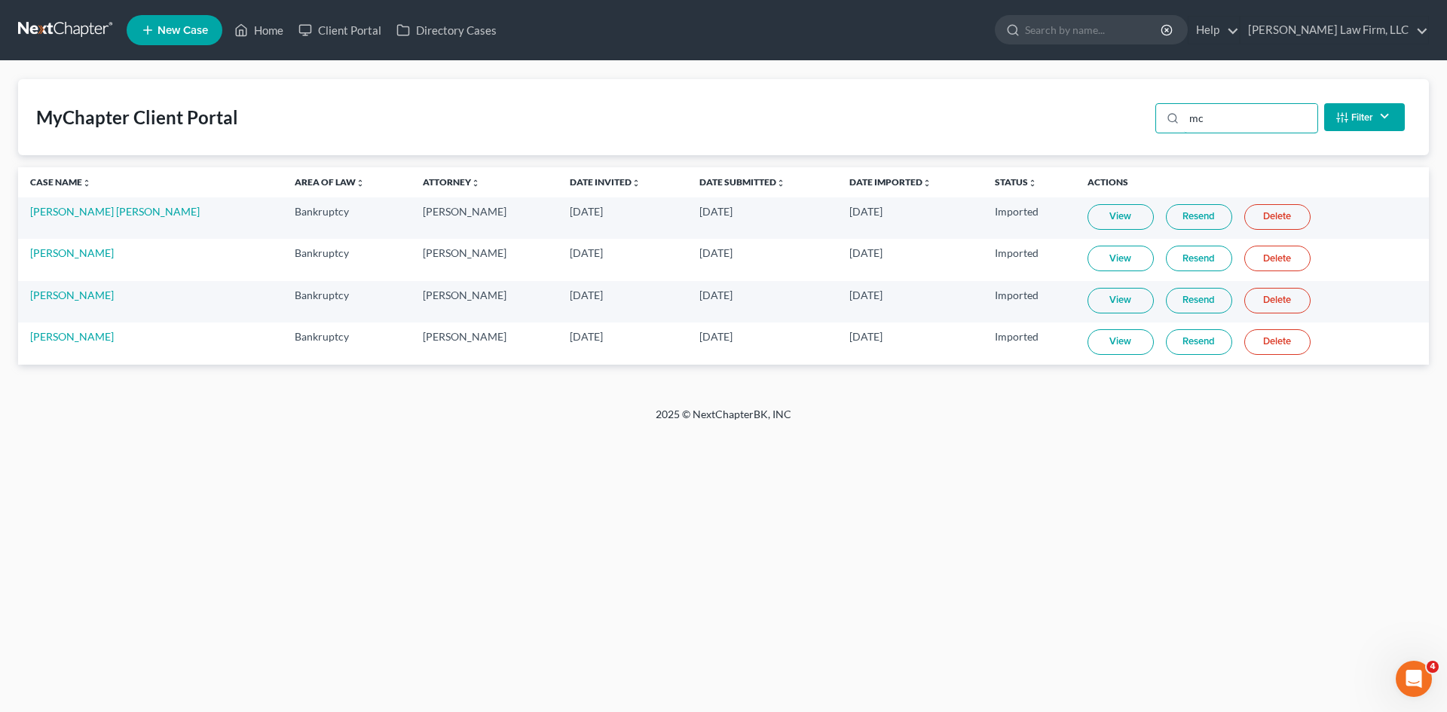
type input "mc"
click at [1103, 339] on link "View" at bounding box center [1120, 342] width 66 height 26
